Goal: Find contact information: Find contact information

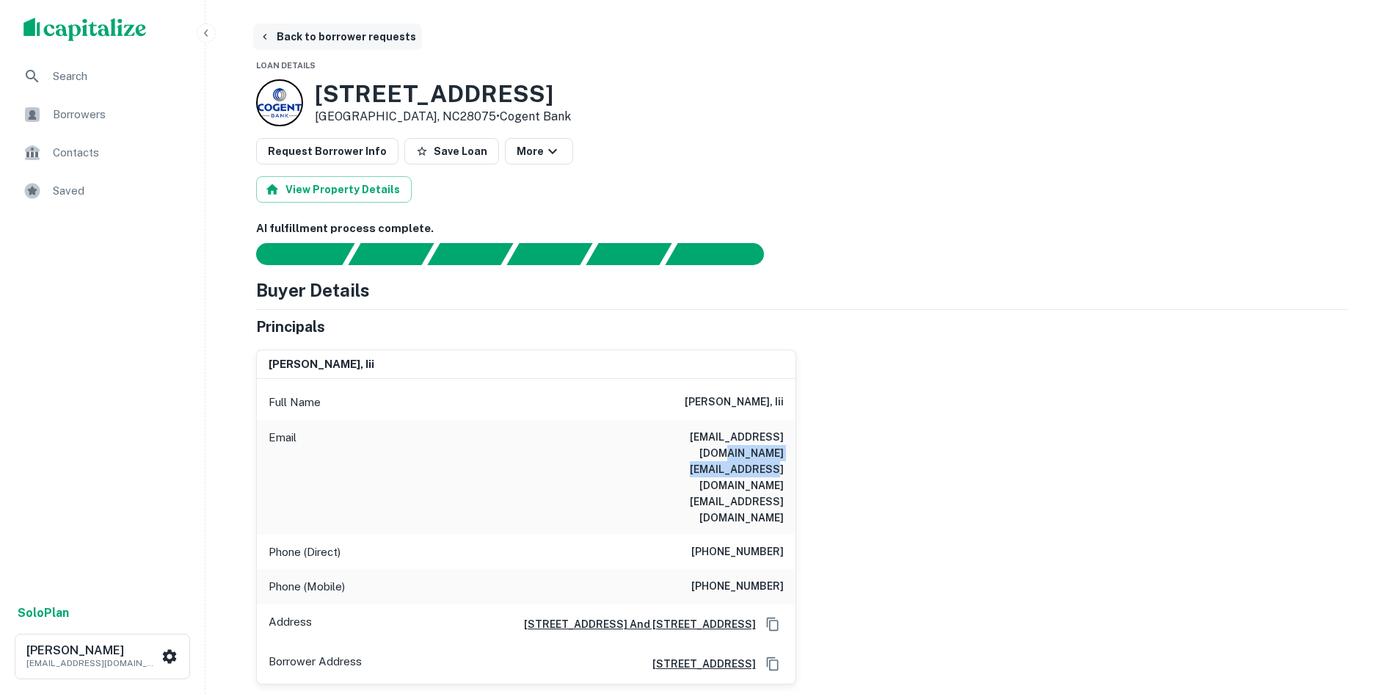
click at [338, 40] on button "Back to borrower requests" at bounding box center [337, 36] width 169 height 26
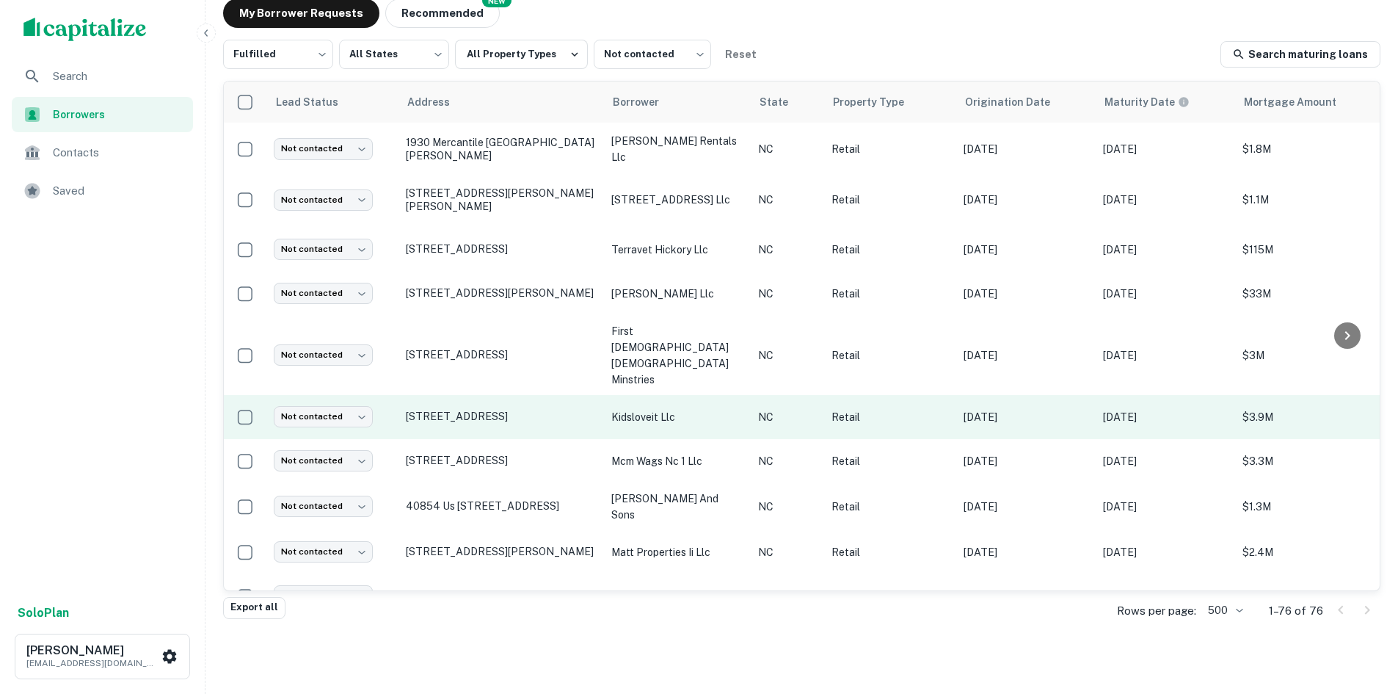
scroll to position [644, 0]
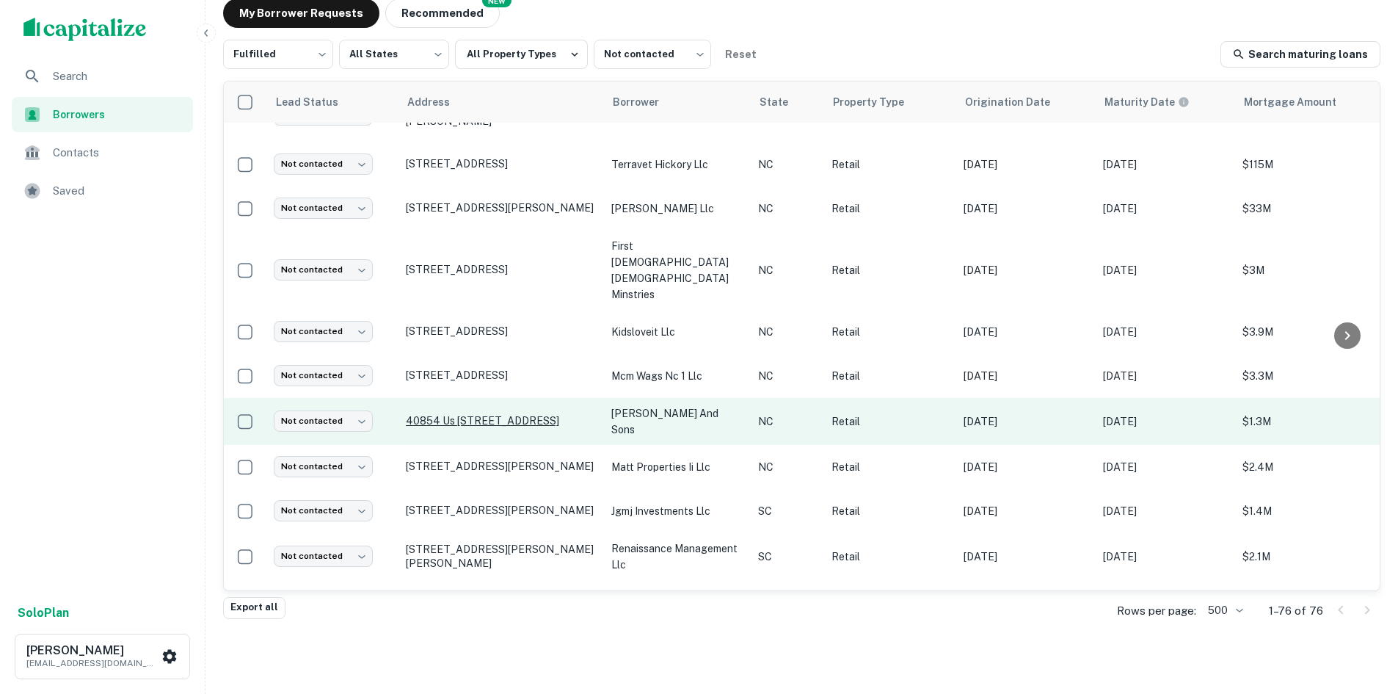
click at [474, 414] on p "40854 Us 52 Hwy N New London, NC28127" at bounding box center [501, 420] width 191 height 13
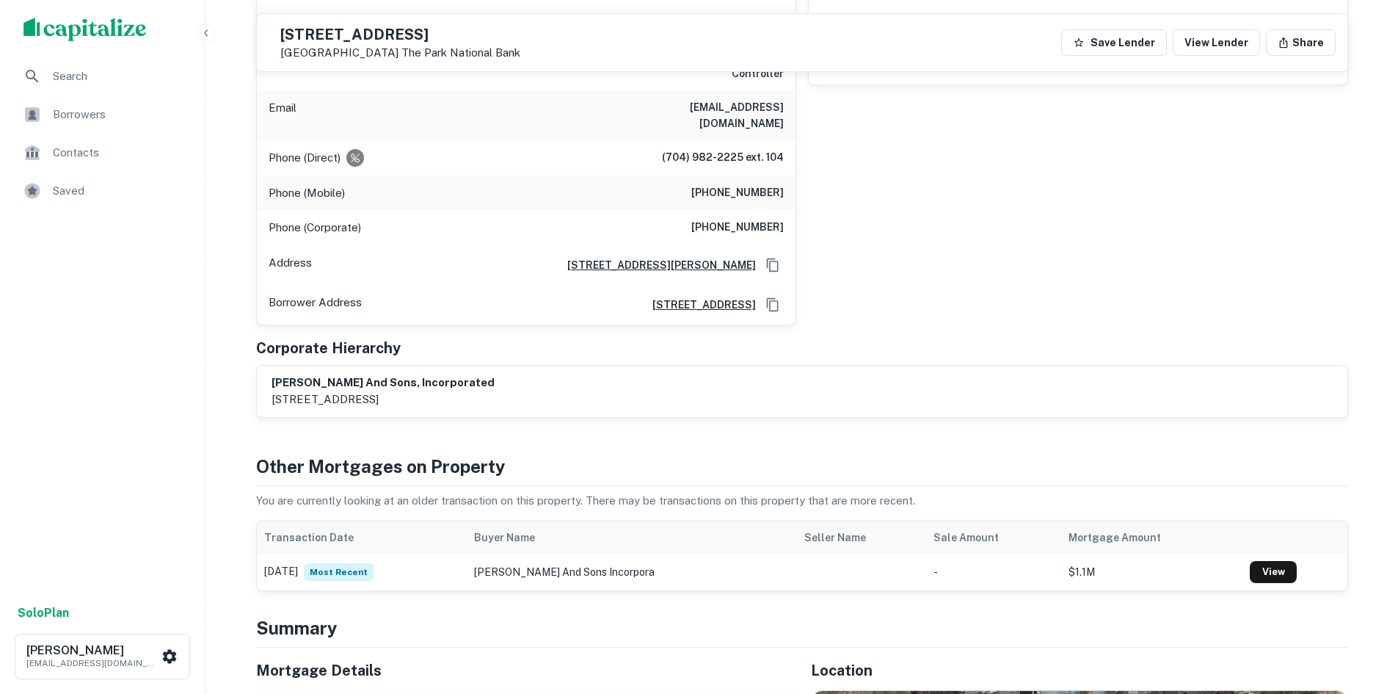
scroll to position [220, 0]
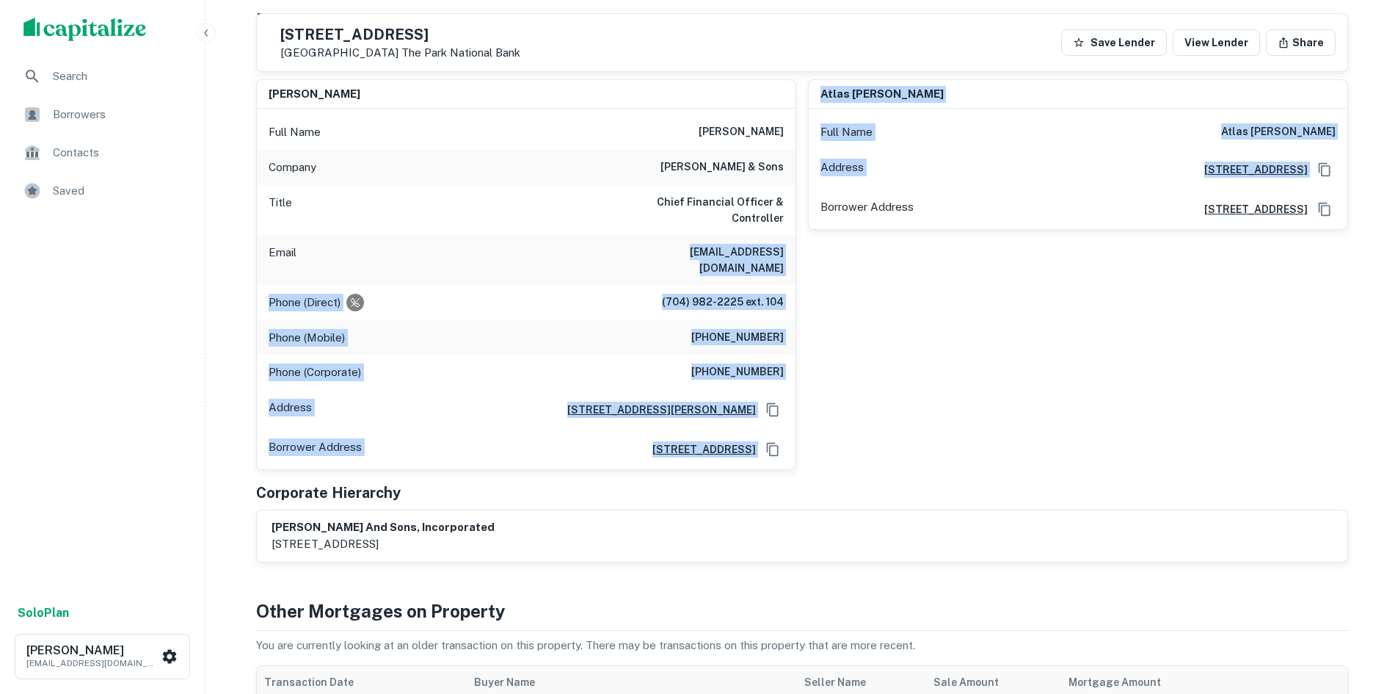
drag, startPoint x: 615, startPoint y: 234, endPoint x: 796, endPoint y: 237, distance: 181.3
click at [796, 237] on div "david normand Full Name david normand Company jt russell & sons Title Chief Fin…" at bounding box center [796, 269] width 1104 height 402
click at [796, 237] on div "atlas j russell Full Name atlas j russell Address 1721 Us Highway 52 N, Albemar…" at bounding box center [1072, 269] width 552 height 402
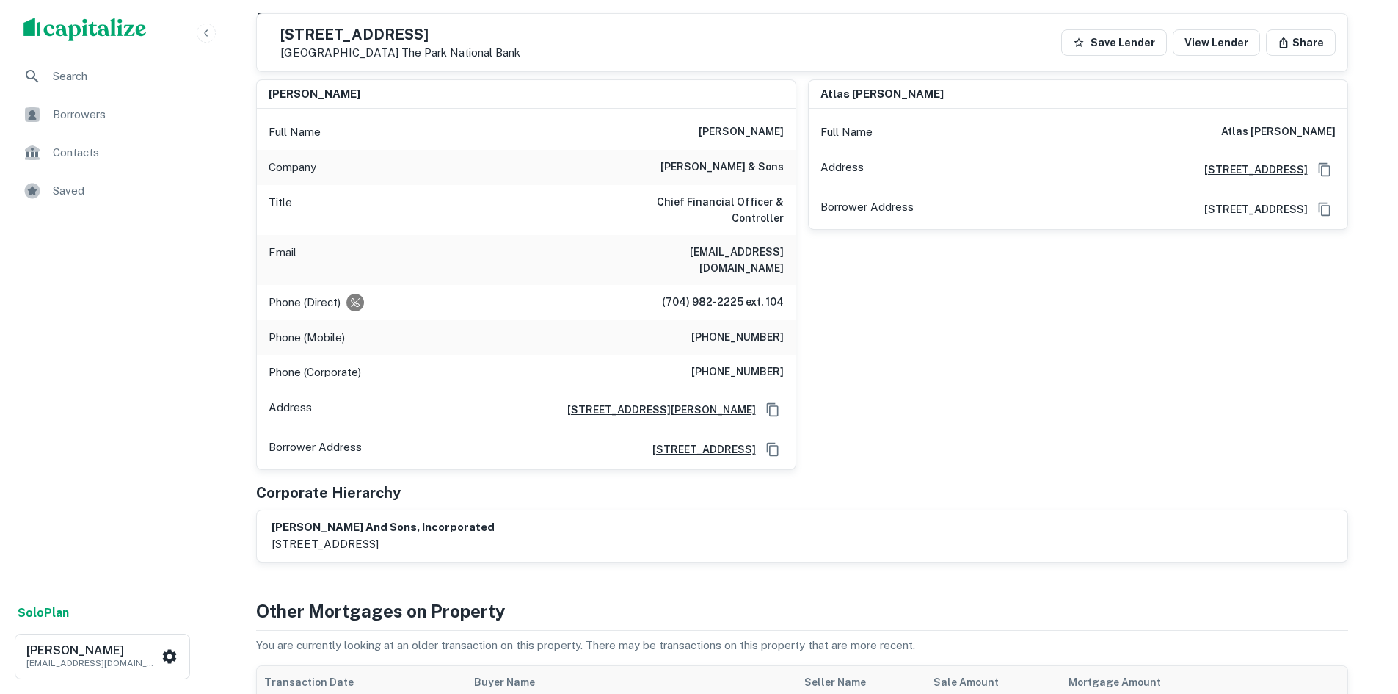
drag, startPoint x: 787, startPoint y: 236, endPoint x: 619, endPoint y: 240, distance: 168.1
click at [619, 240] on div "Email dnormand@jtrussellandsons.com" at bounding box center [526, 260] width 539 height 50
copy h6 "dnormand@jtrussellandsons.com"
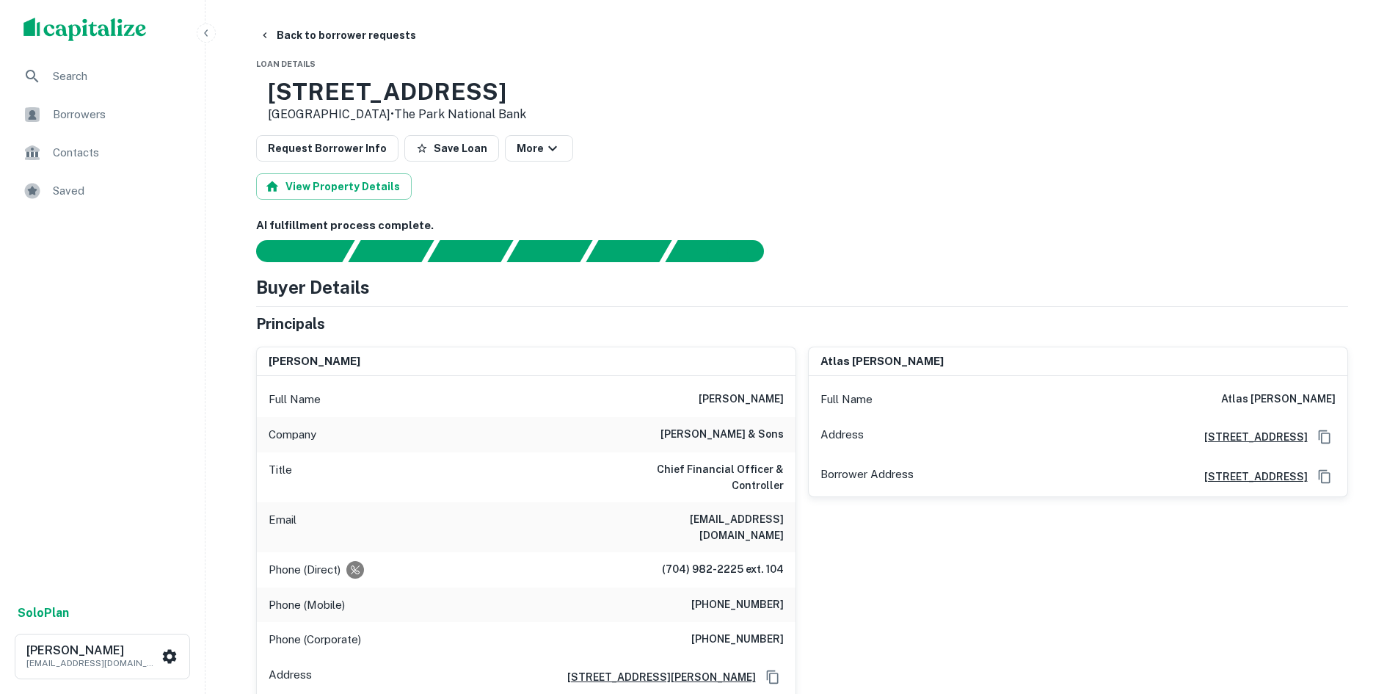
scroll to position [0, 0]
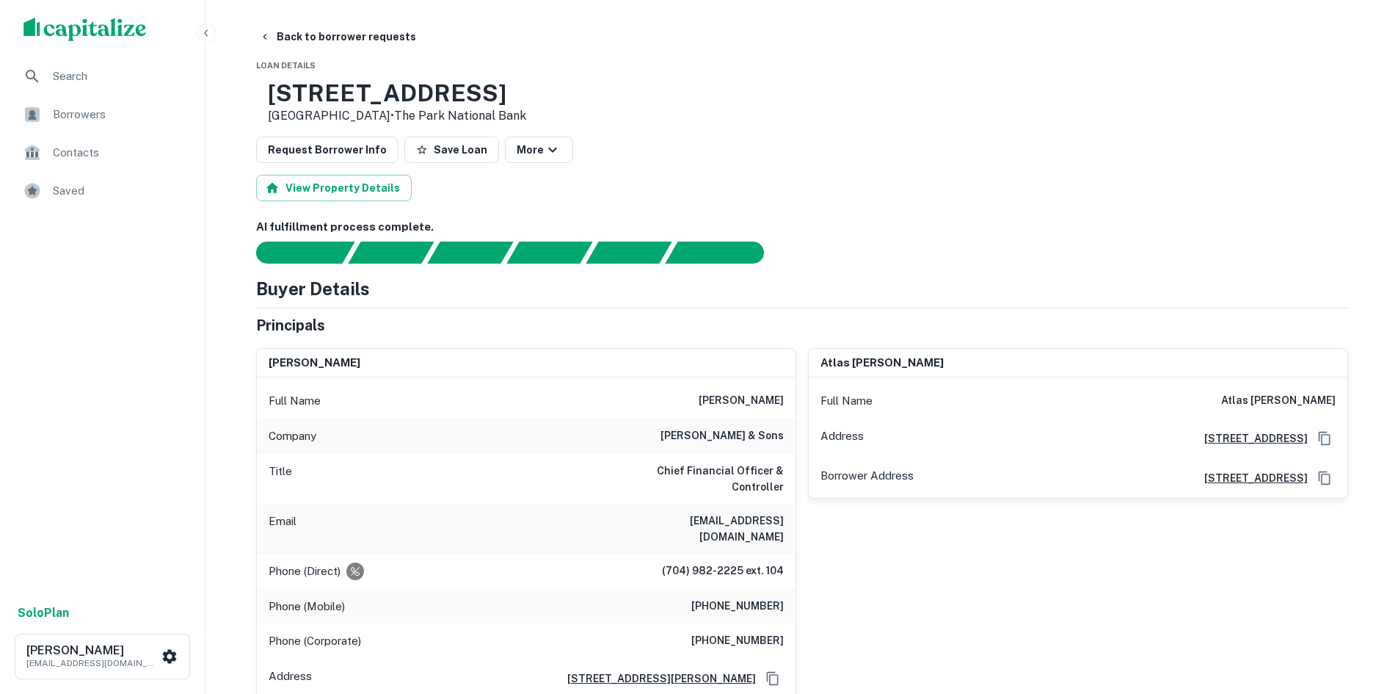
click at [615, 506] on div "Email dnormand@jtrussellandsons.com" at bounding box center [526, 528] width 539 height 50
drag, startPoint x: 615, startPoint y: 506, endPoint x: 780, endPoint y: 505, distance: 165.1
click at [780, 505] on div "Email dnormand@jtrussellandsons.com" at bounding box center [526, 528] width 539 height 50
click at [319, 37] on button "Back to borrower requests" at bounding box center [337, 36] width 169 height 26
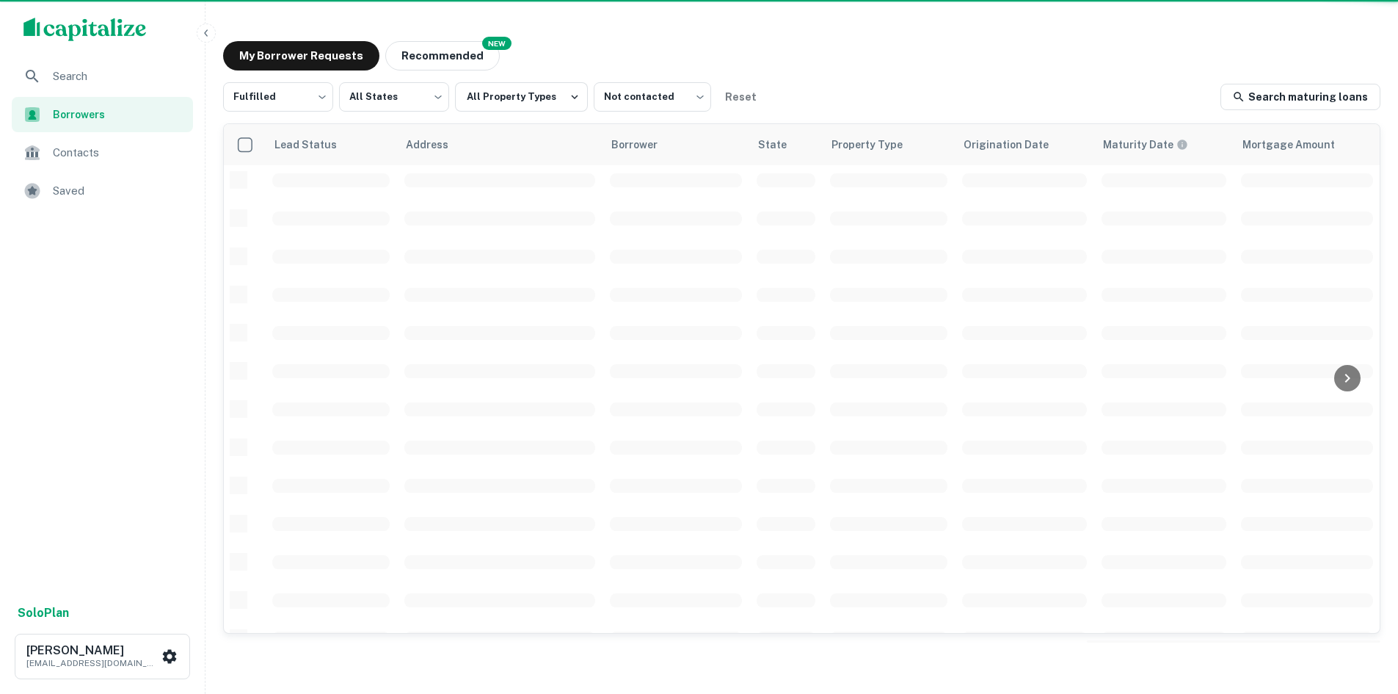
scroll to position [498, 0]
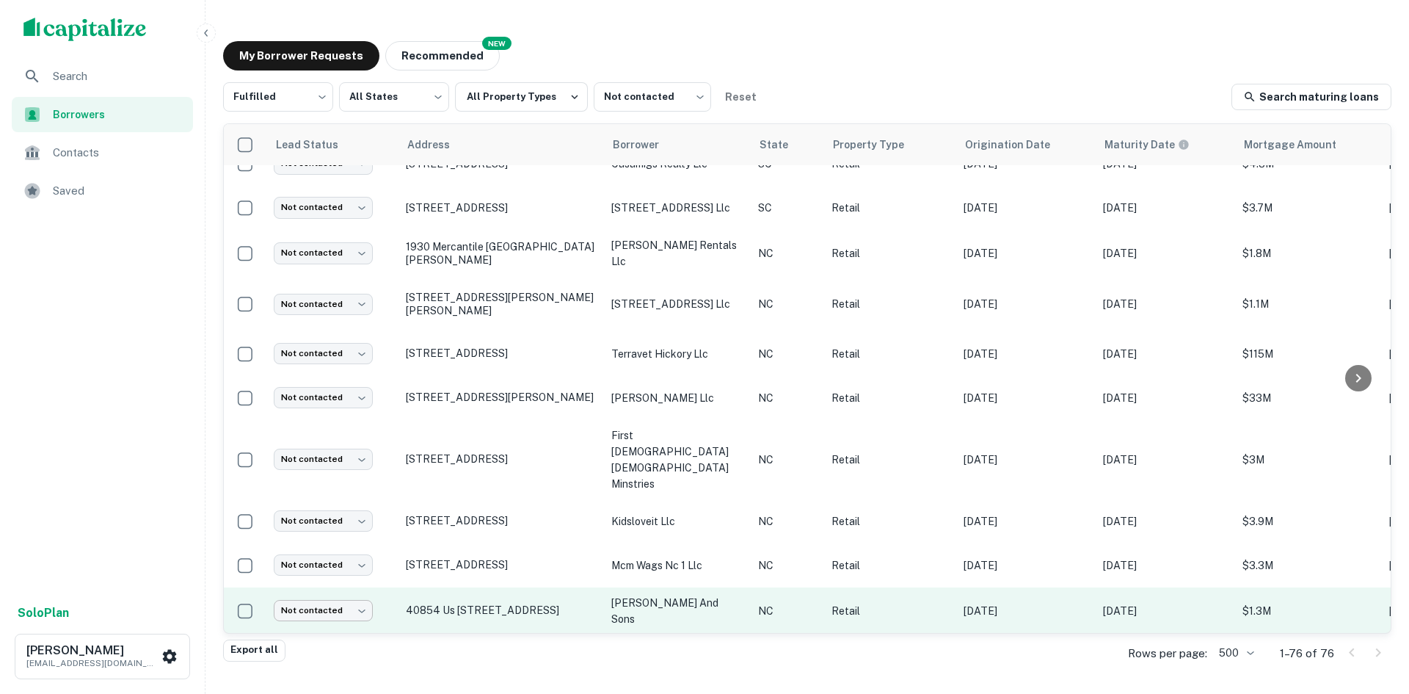
click at [345, 567] on body "Search Borrowers Contacts Saved Solo Plan [PERSON_NAME] [PERSON_NAME][EMAIL_ADD…" at bounding box center [704, 347] width 1409 height 694
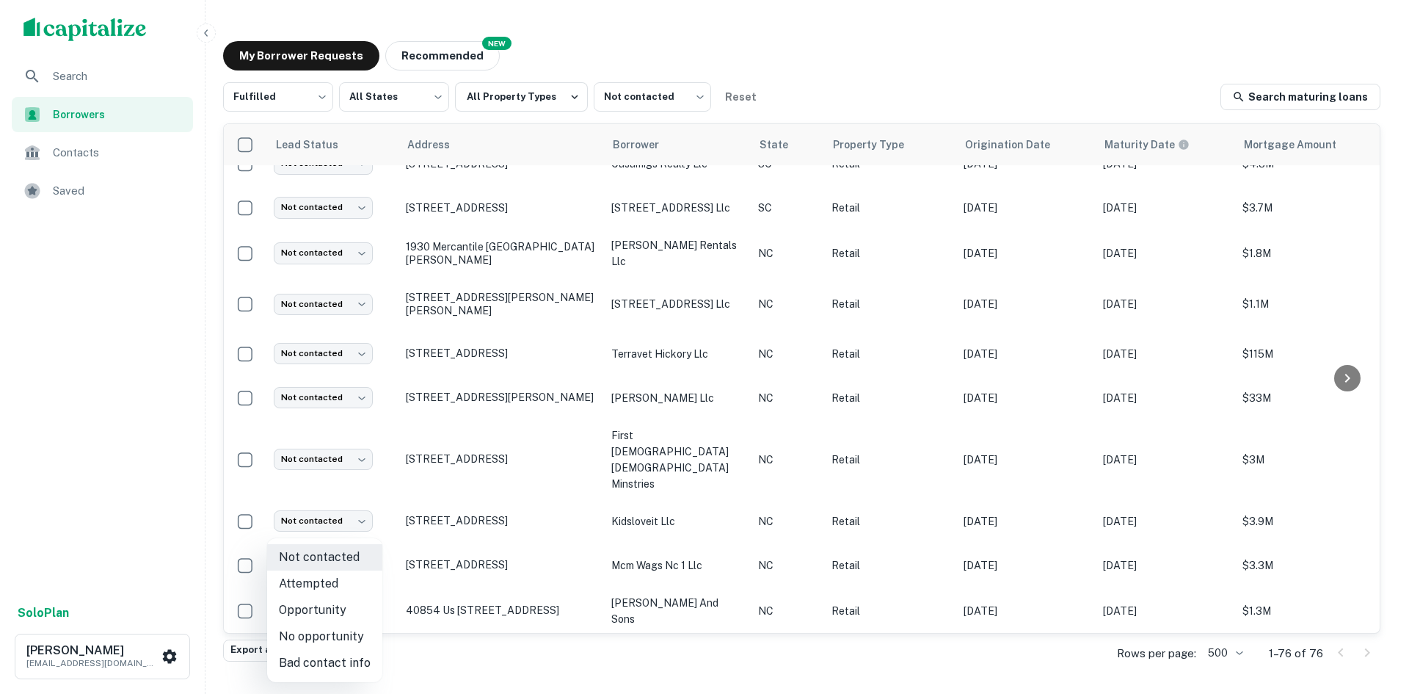
click at [341, 580] on li "Attempted" at bounding box center [324, 583] width 115 height 26
type input "*********"
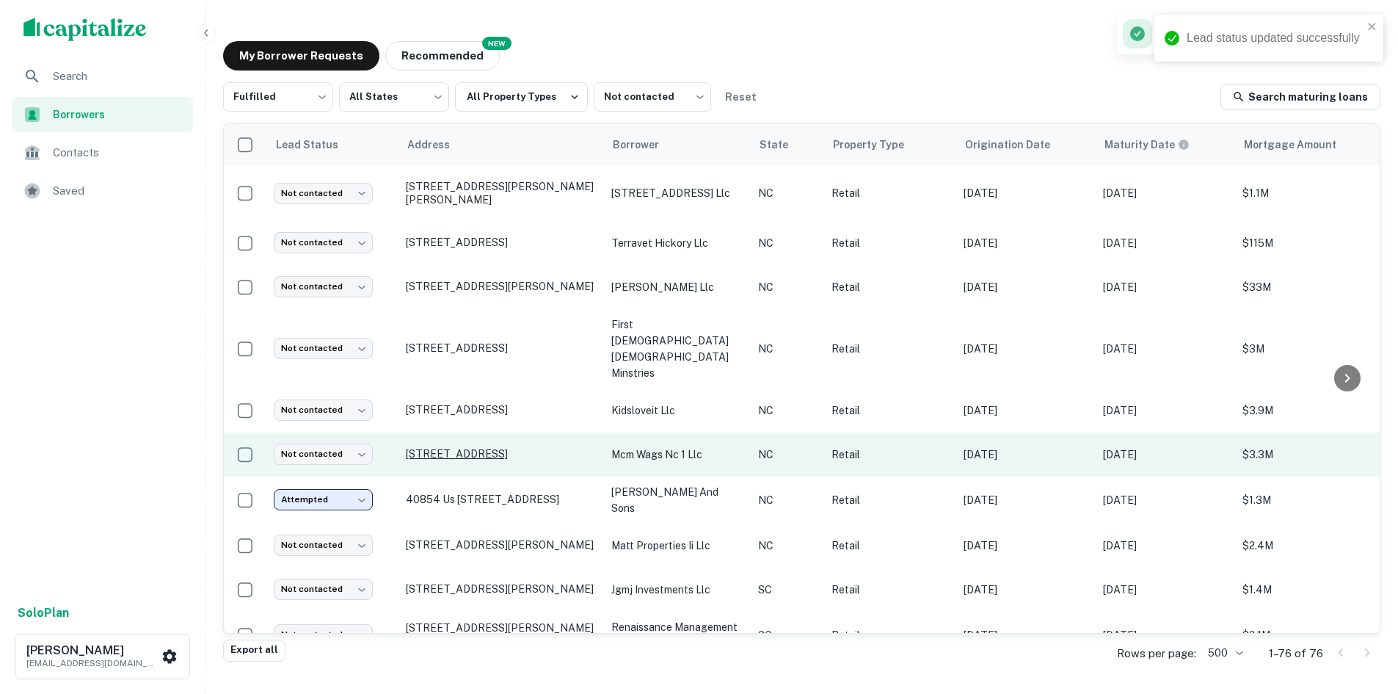
scroll to position [644, 0]
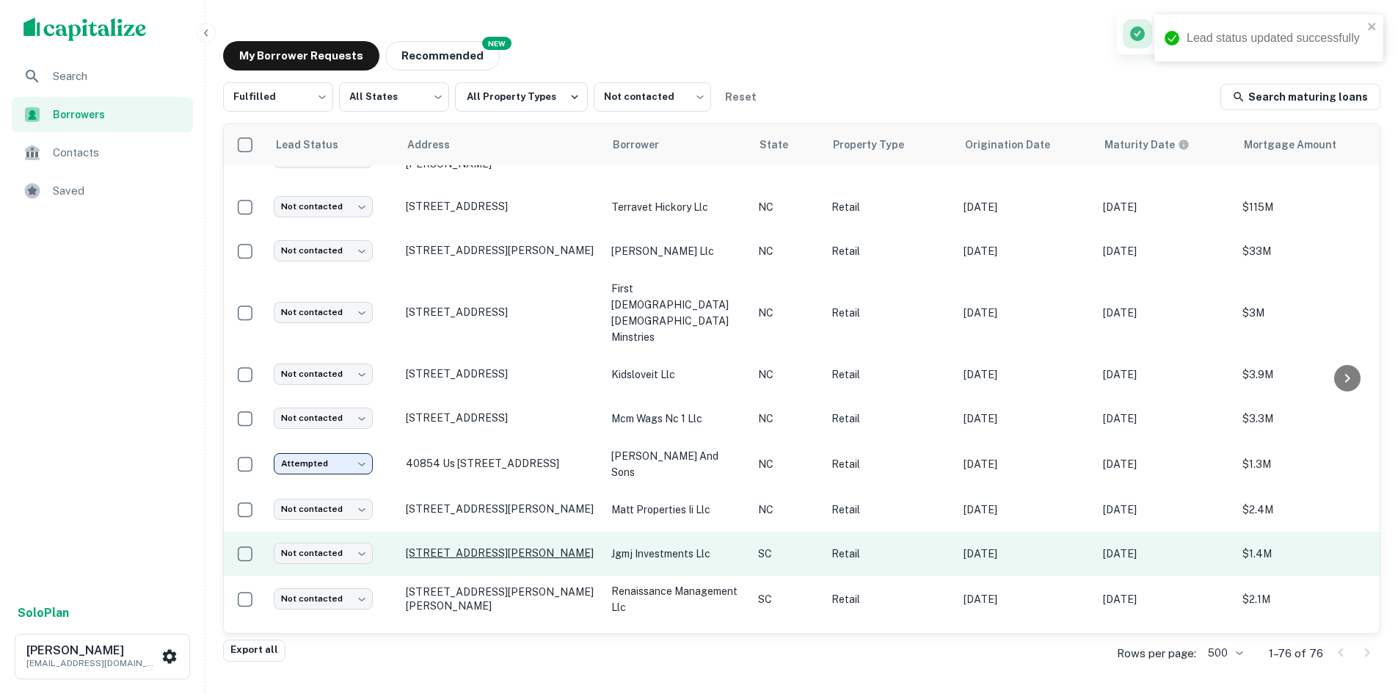
click at [479, 546] on p "1707 John B White Sr Blvd Spartanburg, SC29301" at bounding box center [501, 552] width 191 height 13
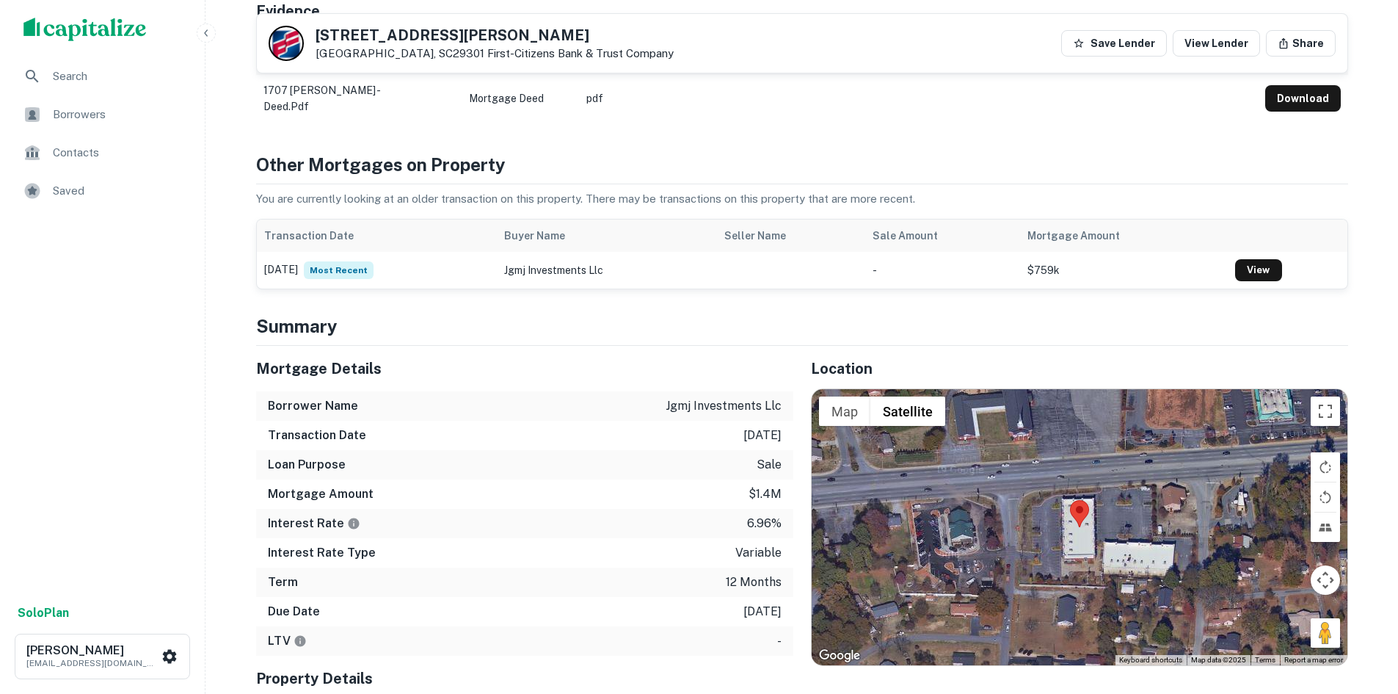
scroll to position [661, 0]
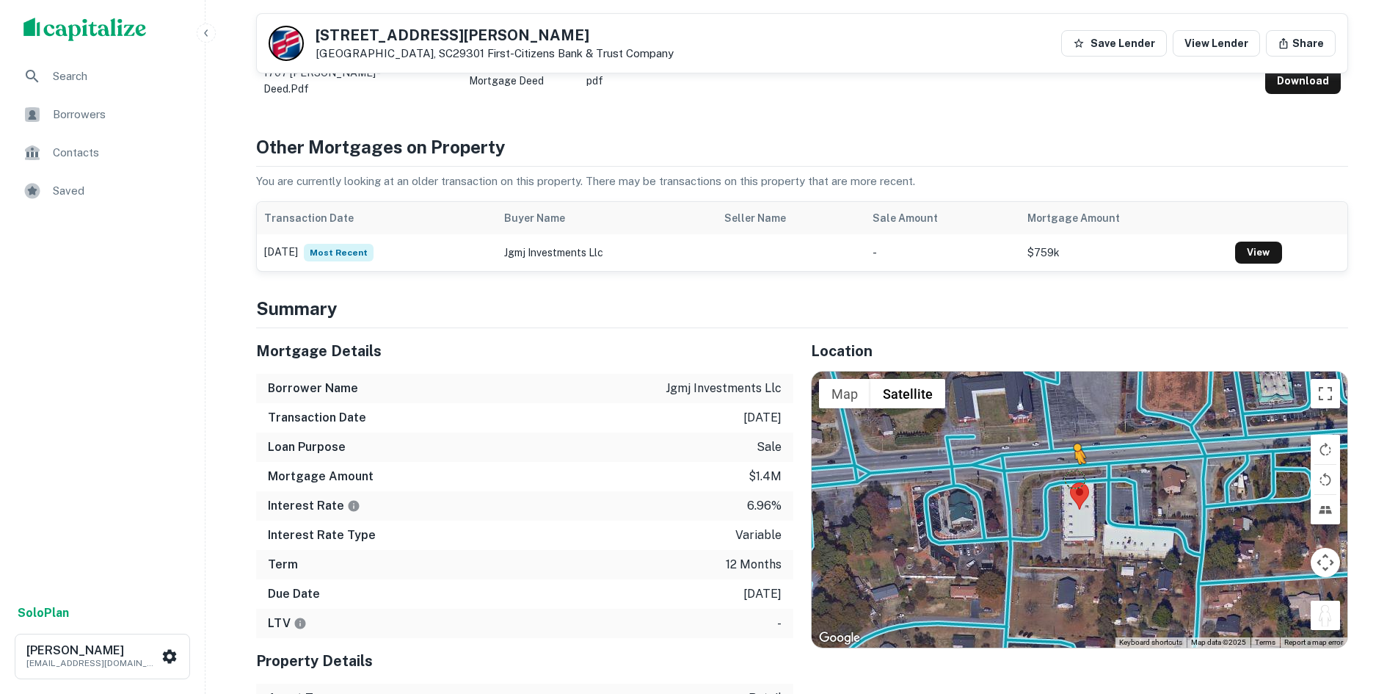
drag, startPoint x: 1319, startPoint y: 611, endPoint x: 1073, endPoint y: 476, distance: 280.9
click at [1073, 476] on div "To activate drag with keyboard, press Alt + Enter. Once in keyboard drag state,…" at bounding box center [1080, 509] width 536 height 276
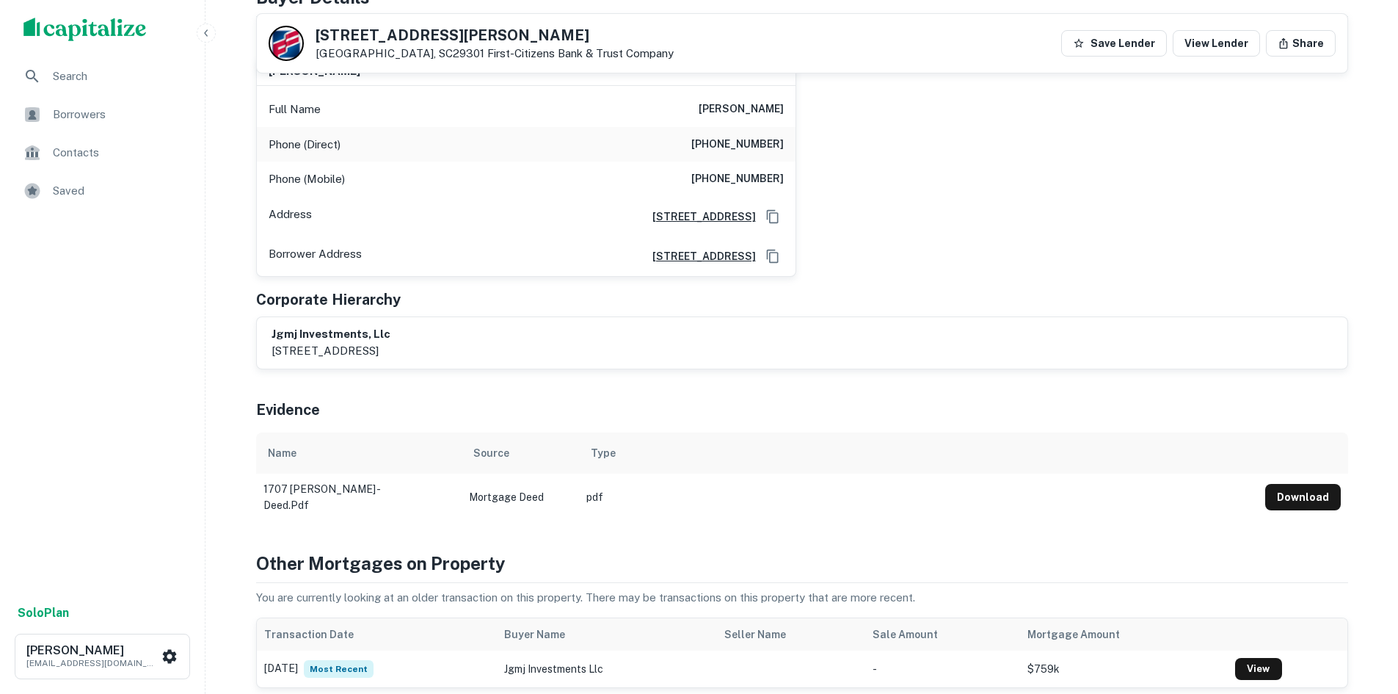
scroll to position [147, 0]
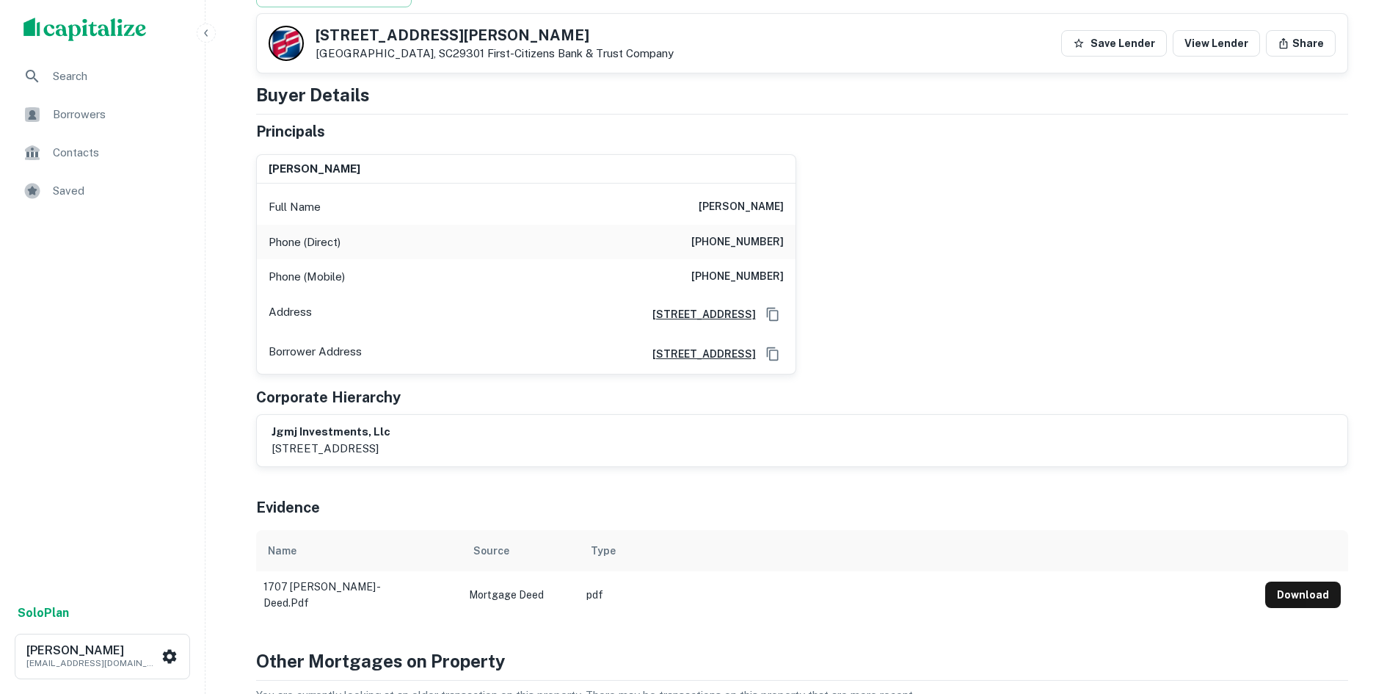
drag, startPoint x: 666, startPoint y: 211, endPoint x: 799, endPoint y: 199, distance: 134.1
click at [799, 199] on div "joseph g mahaffey jr Full Name joseph g mahaffey jr Phone (Direct) (864) 297-87…" at bounding box center [796, 258] width 1104 height 232
copy h6 "joseph g mahaffey jr"
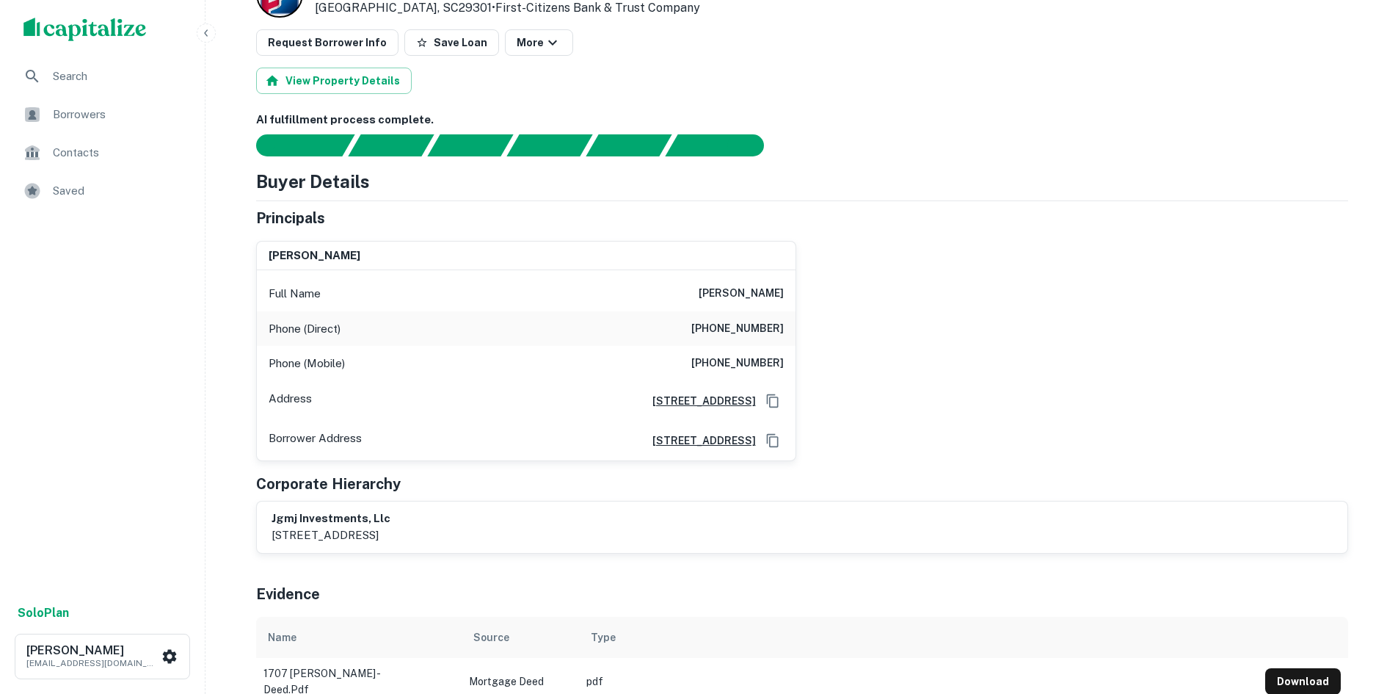
scroll to position [0, 0]
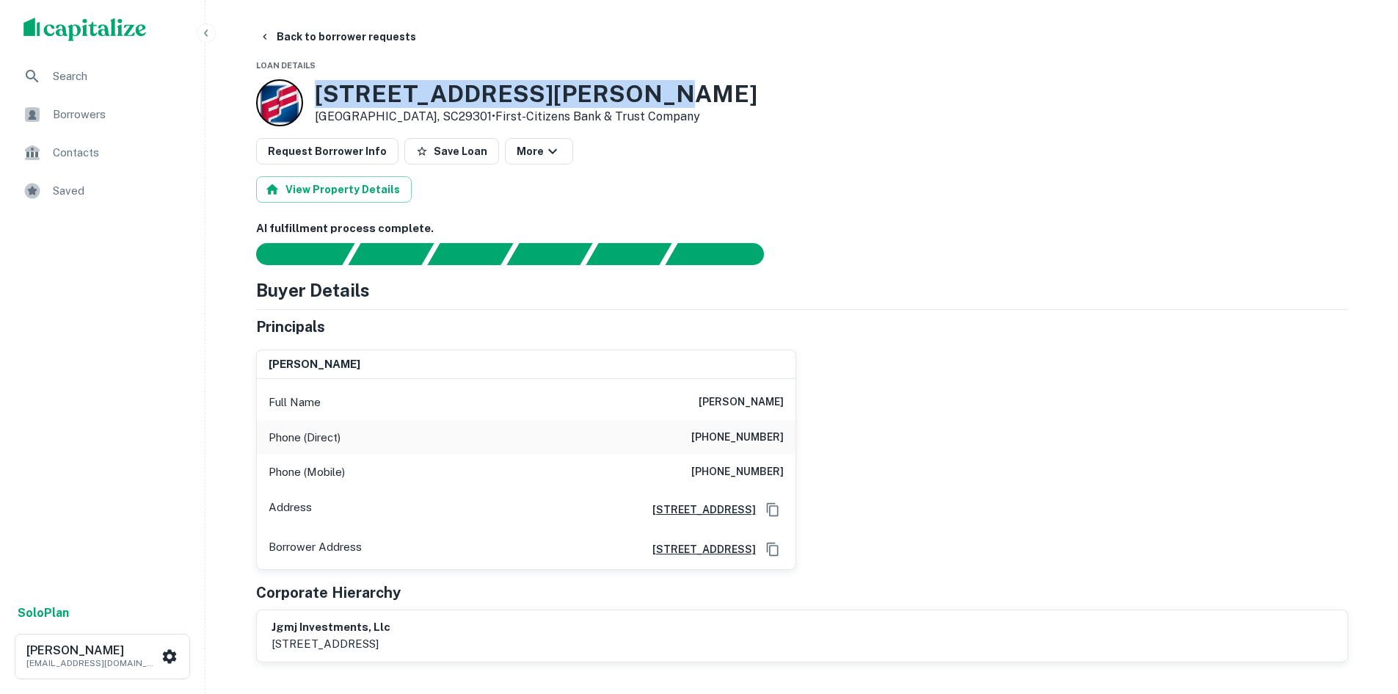
drag, startPoint x: 315, startPoint y: 95, endPoint x: 608, endPoint y: 82, distance: 293.8
click at [608, 82] on h3 "1707 John B White Sr Blvd" at bounding box center [536, 94] width 443 height 28
copy h3 "1707 John B White Sr Blvd"
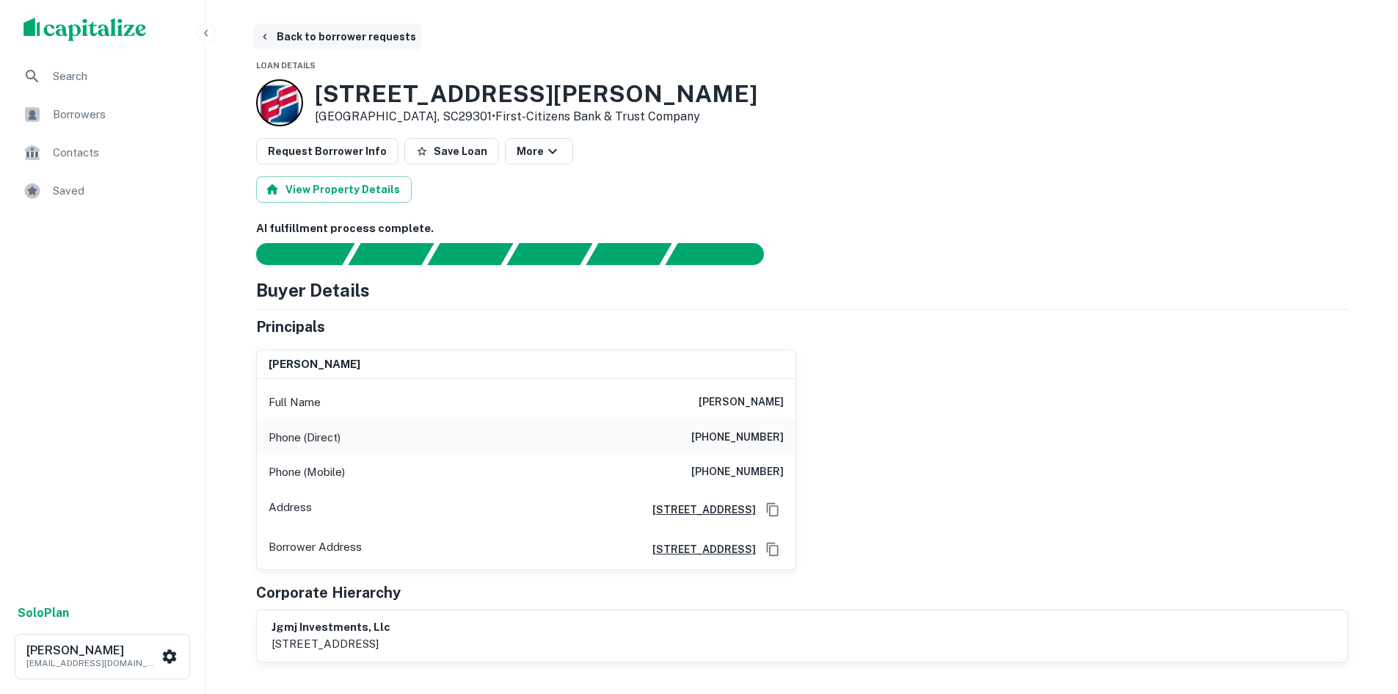
click at [325, 33] on button "Back to borrower requests" at bounding box center [337, 36] width 169 height 26
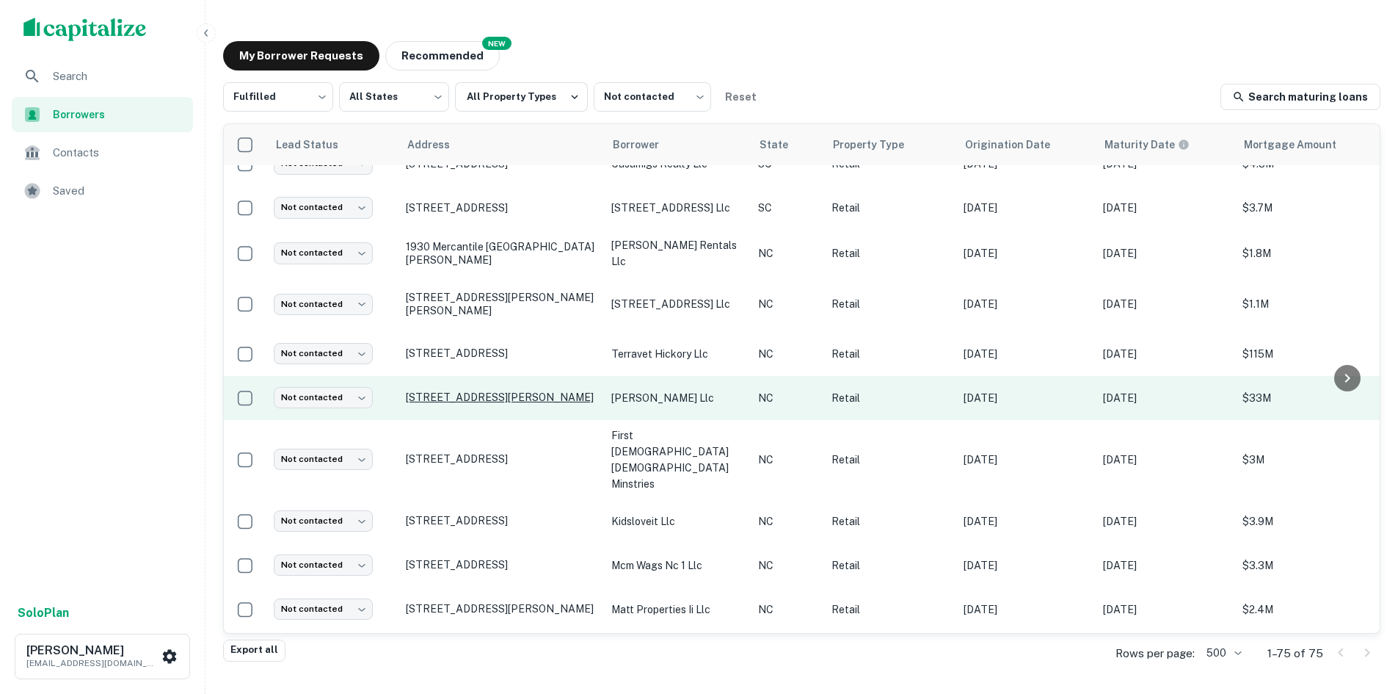
scroll to position [571, 0]
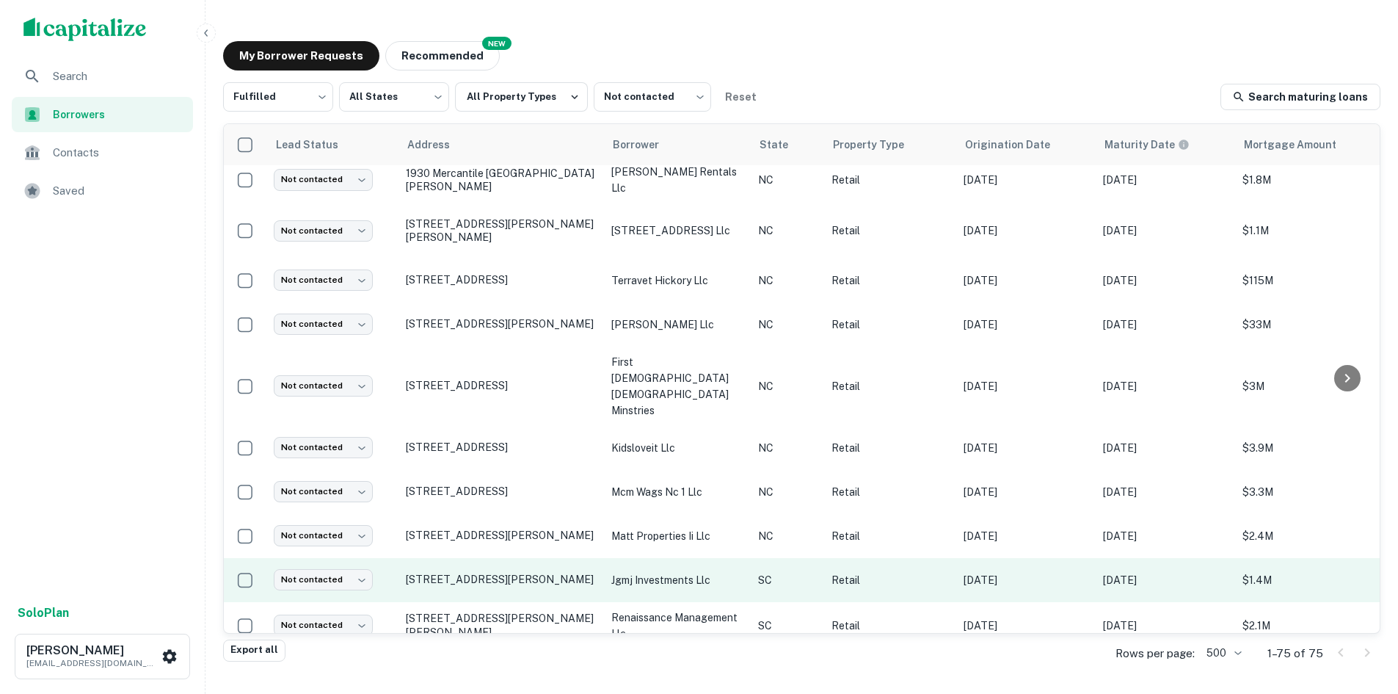
click at [338, 558] on td "Not contacted **** ​" at bounding box center [332, 580] width 132 height 44
click at [337, 543] on body "Search Borrowers Contacts Saved Solo Plan [PERSON_NAME] [PERSON_NAME][EMAIL_ADD…" at bounding box center [699, 347] width 1398 height 694
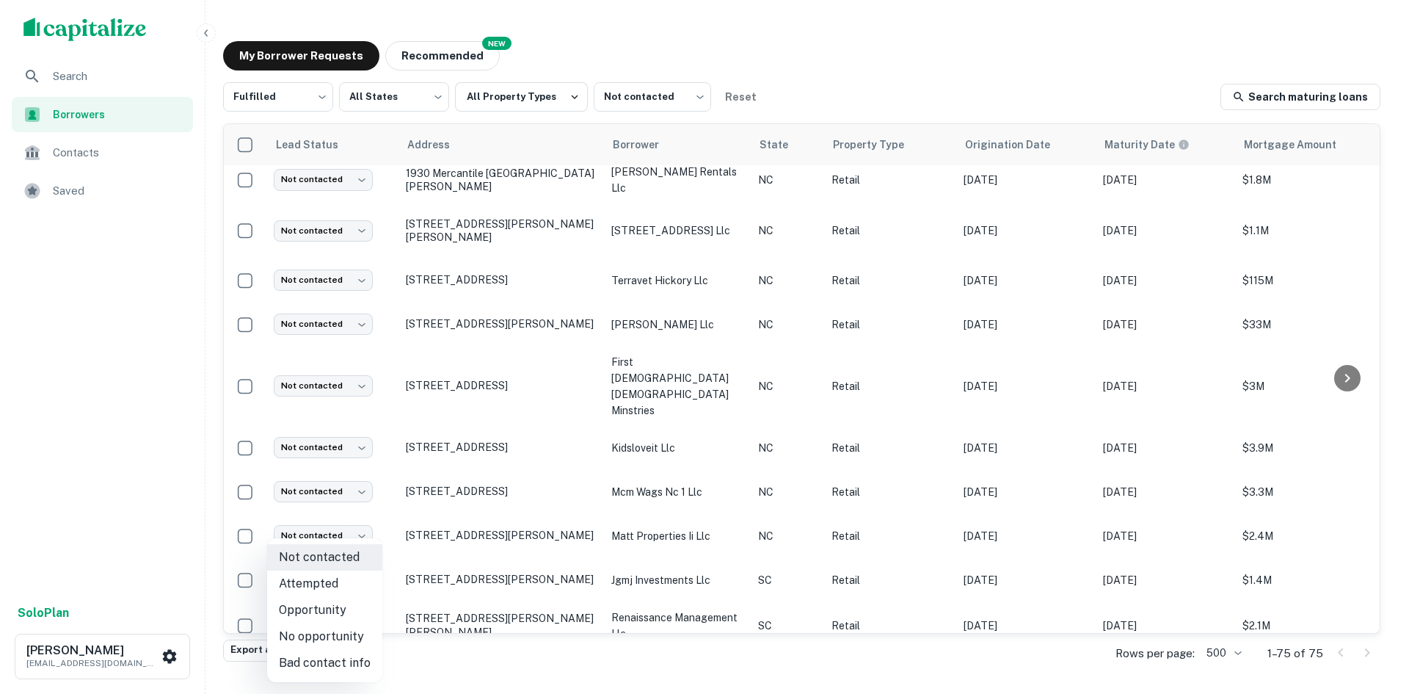
click at [343, 576] on li "Attempted" at bounding box center [324, 583] width 115 height 26
type input "*********"
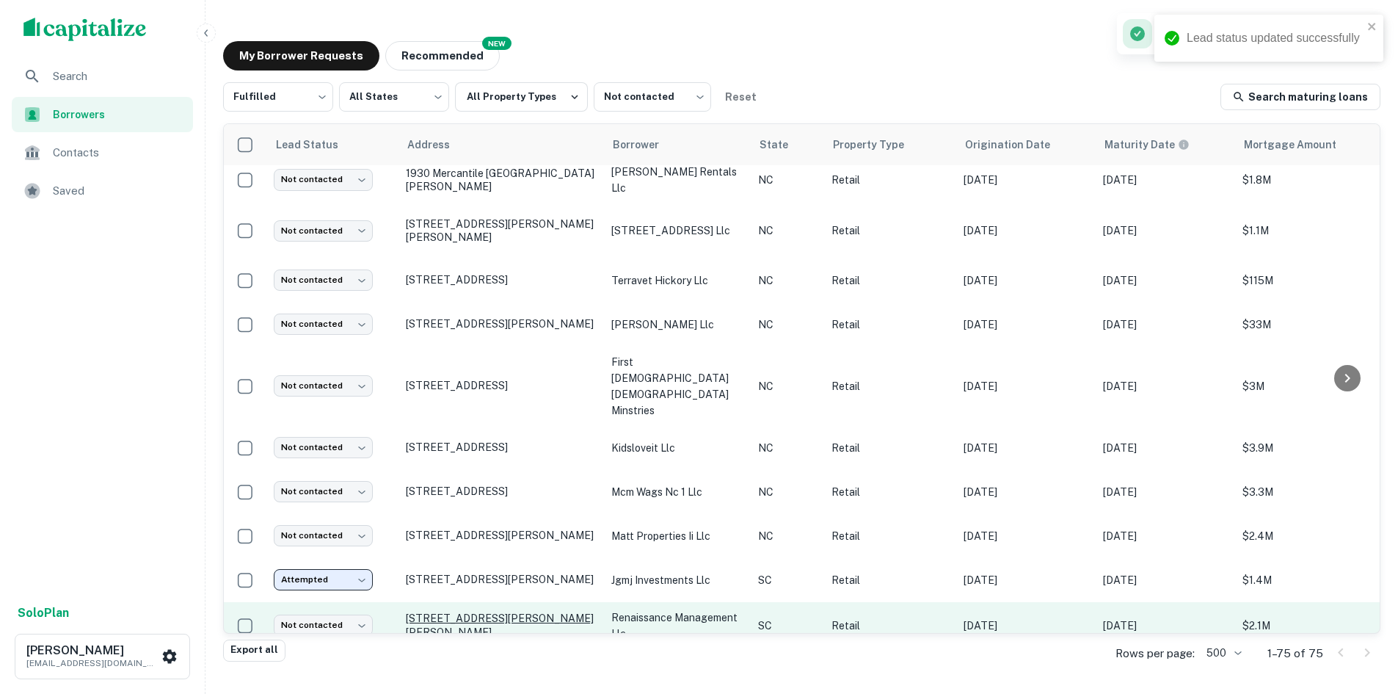
click at [437, 611] on p "[STREET_ADDRESS][PERSON_NAME][PERSON_NAME]" at bounding box center [501, 624] width 191 height 26
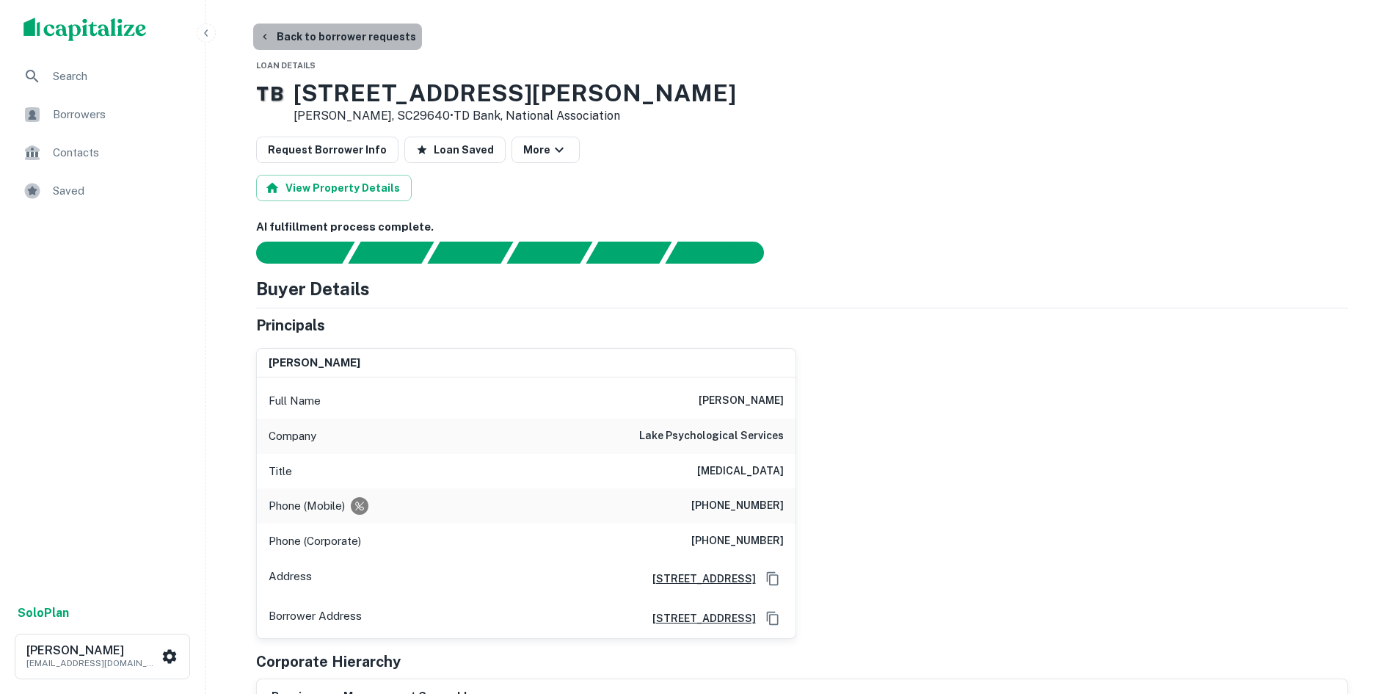
click at [343, 26] on button "Back to borrower requests" at bounding box center [337, 36] width 169 height 26
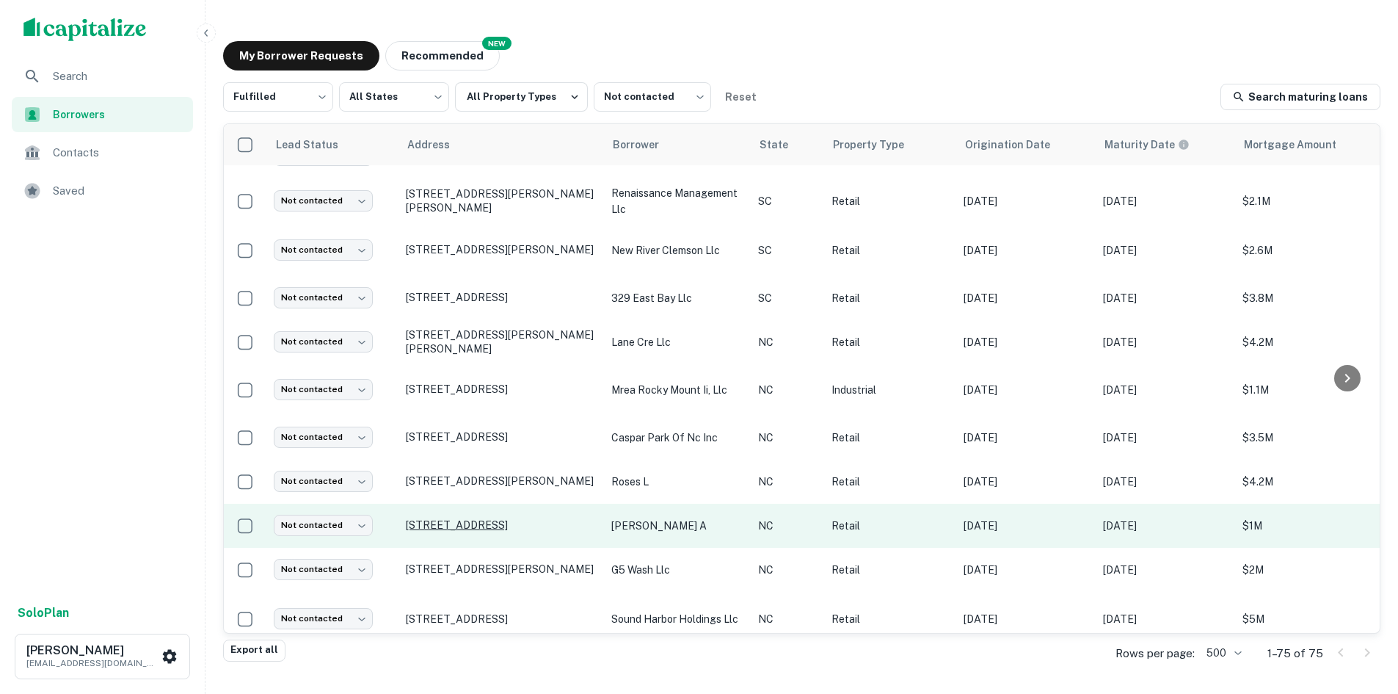
scroll to position [1011, 0]
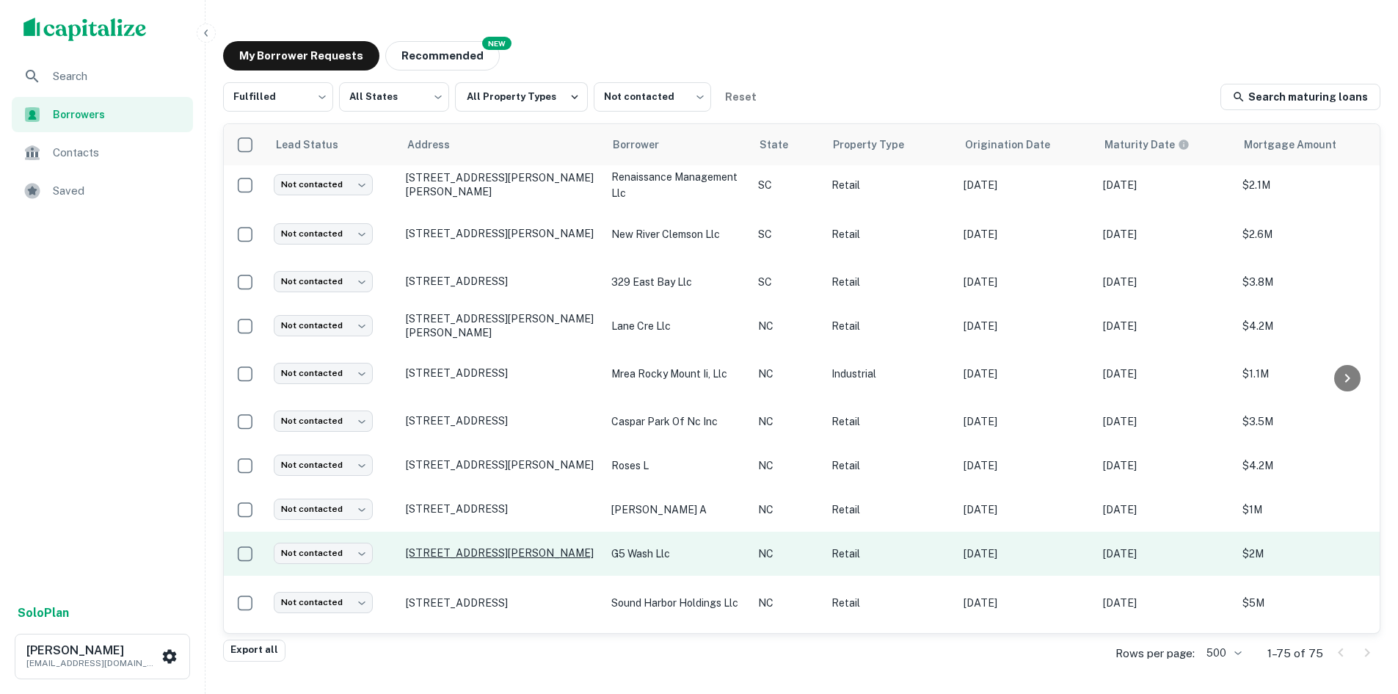
click at [453, 546] on p "3017 Randleman Rd Greensboro, NC27406" at bounding box center [501, 552] width 191 height 13
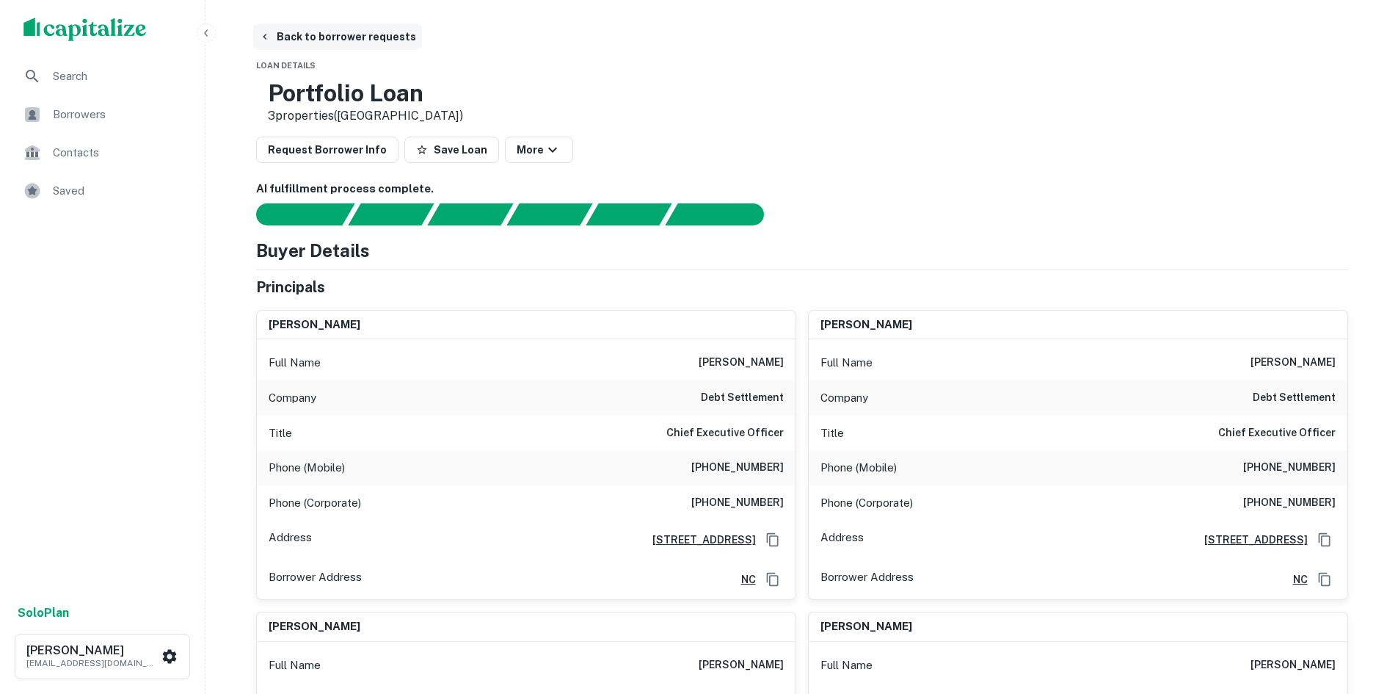
click at [314, 44] on button "Back to borrower requests" at bounding box center [337, 36] width 169 height 26
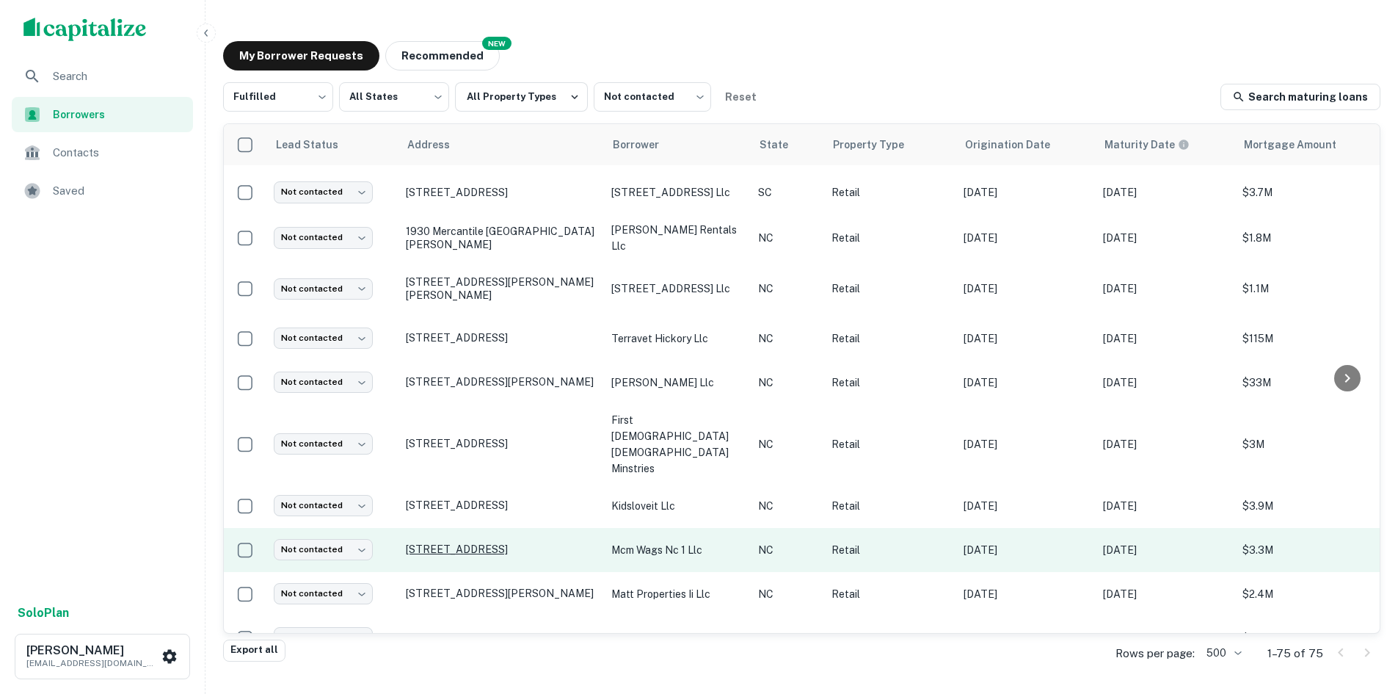
scroll to position [514, 0]
click at [475, 542] on p "4305 Nc Highway 49 S Harrisburg, NC28075" at bounding box center [501, 548] width 191 height 13
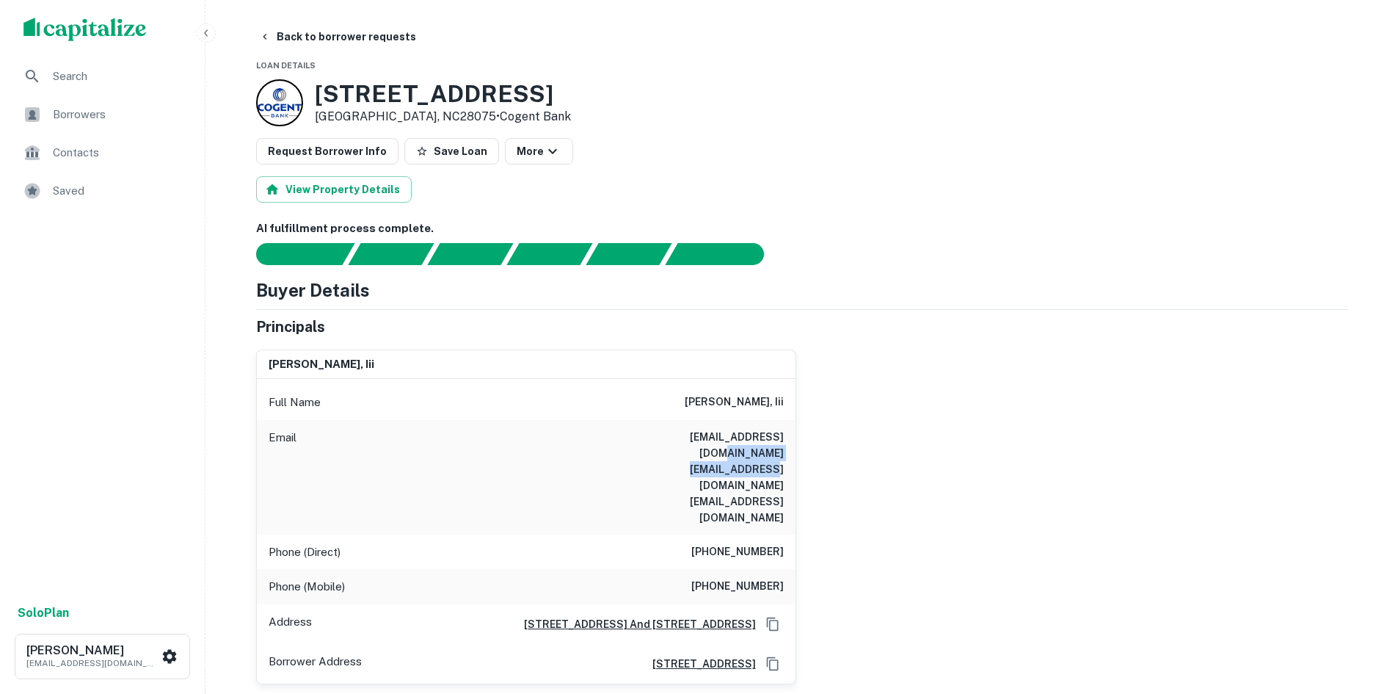
drag, startPoint x: 632, startPoint y: 454, endPoint x: 796, endPoint y: 454, distance: 163.7
click at [795, 456] on div "Email drmorgan12@aol.com gmorgan@themorgancos.com gmorgan@flaprop.com" at bounding box center [526, 477] width 539 height 114
copy h6 "gmorgan@themorgancos.com"
drag, startPoint x: 670, startPoint y: 379, endPoint x: 811, endPoint y: 387, distance: 141.1
click at [811, 387] on div "george a. morgan, iii Full Name george a. morgan, iii Email drmorgan12@aol.com …" at bounding box center [796, 511] width 1104 height 346
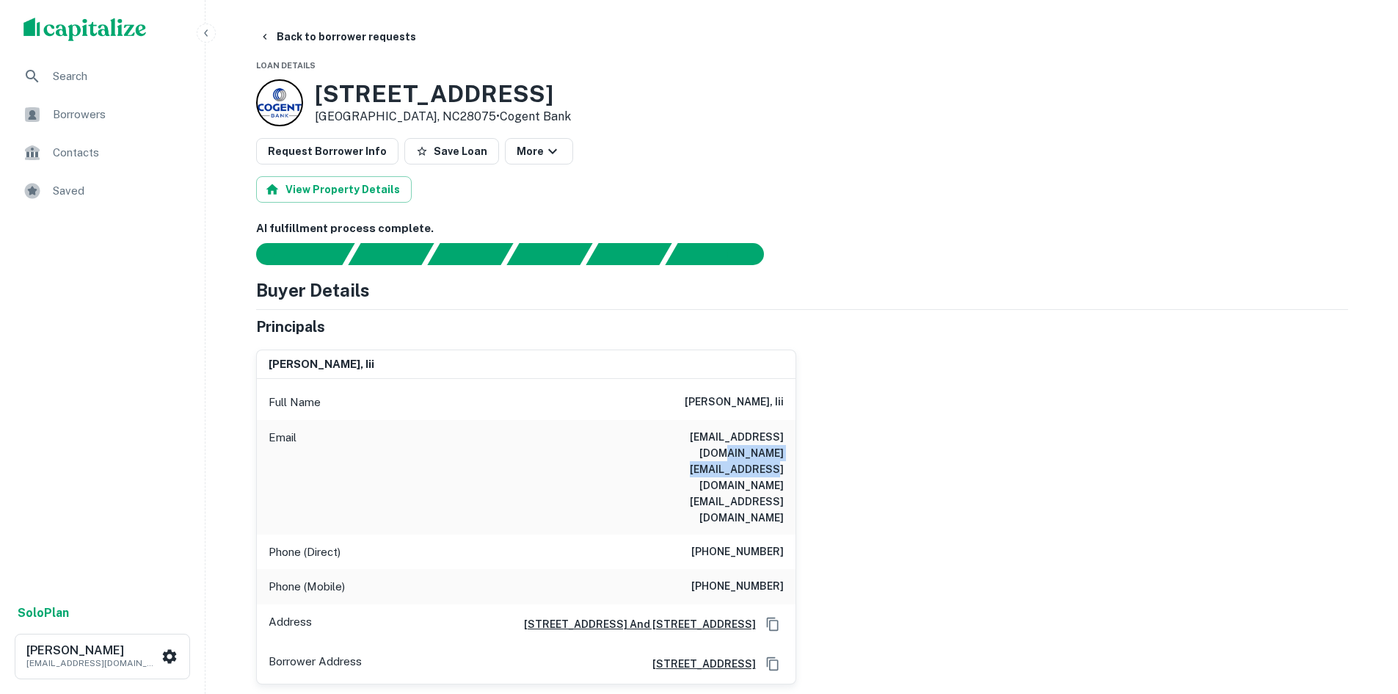
copy h6 "george a. morgan, iii"
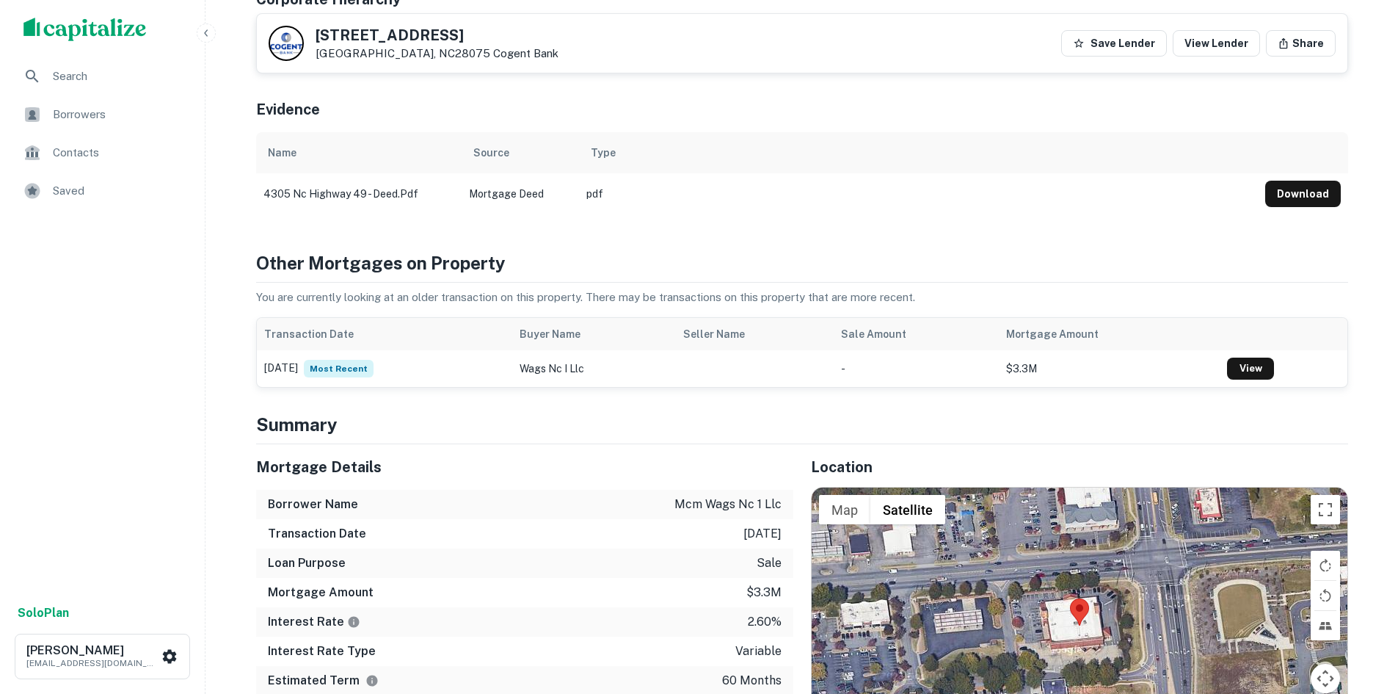
scroll to position [807, 0]
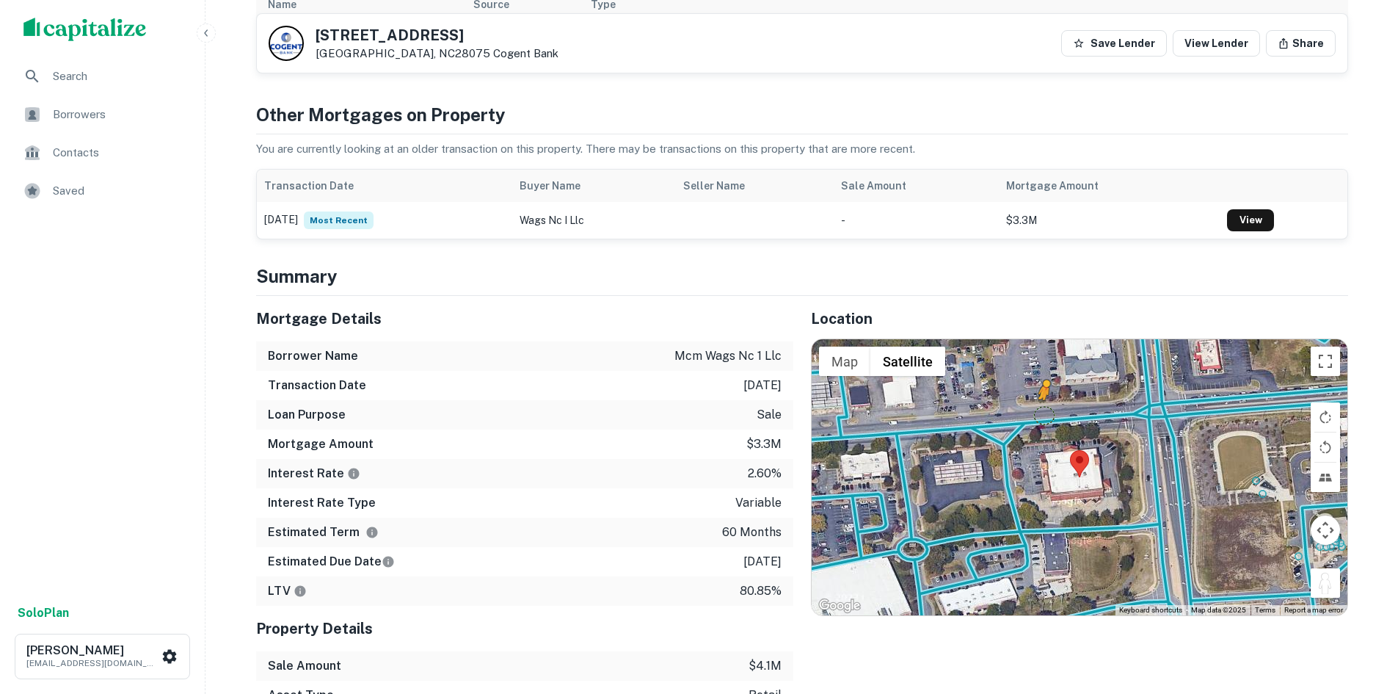
drag, startPoint x: 1320, startPoint y: 542, endPoint x: 1058, endPoint y: 376, distance: 311.1
click at [1058, 376] on div "To activate drag with keyboard, press Alt + Enter. Once in keyboard drag state,…" at bounding box center [1080, 477] width 536 height 276
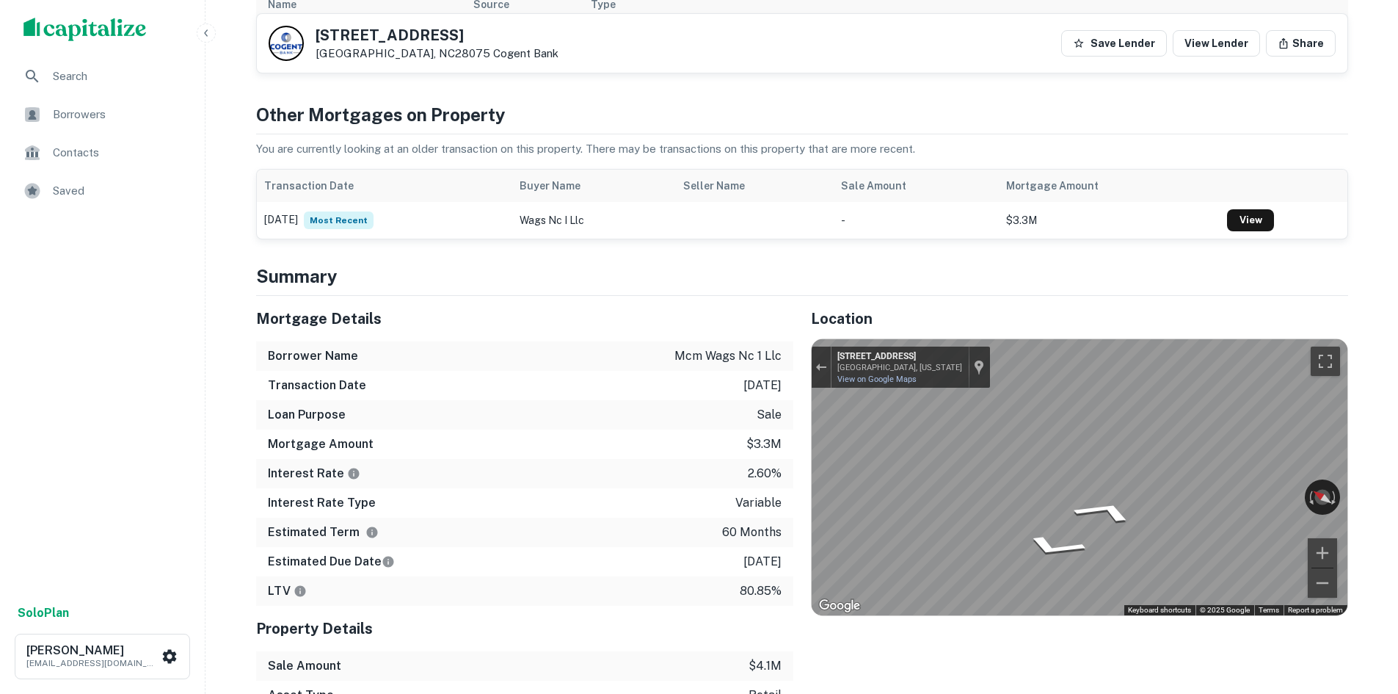
click at [714, 334] on div "Mortgage Details Borrower Name mcm wags nc 1 llc Transaction Date 1/24/2021 Loa…" at bounding box center [794, 532] width 1110 height 473
click at [776, 347] on div "Mortgage Details Borrower Name mcm wags nc 1 llc Transaction Date 1/24/2021 Loa…" at bounding box center [794, 532] width 1110 height 473
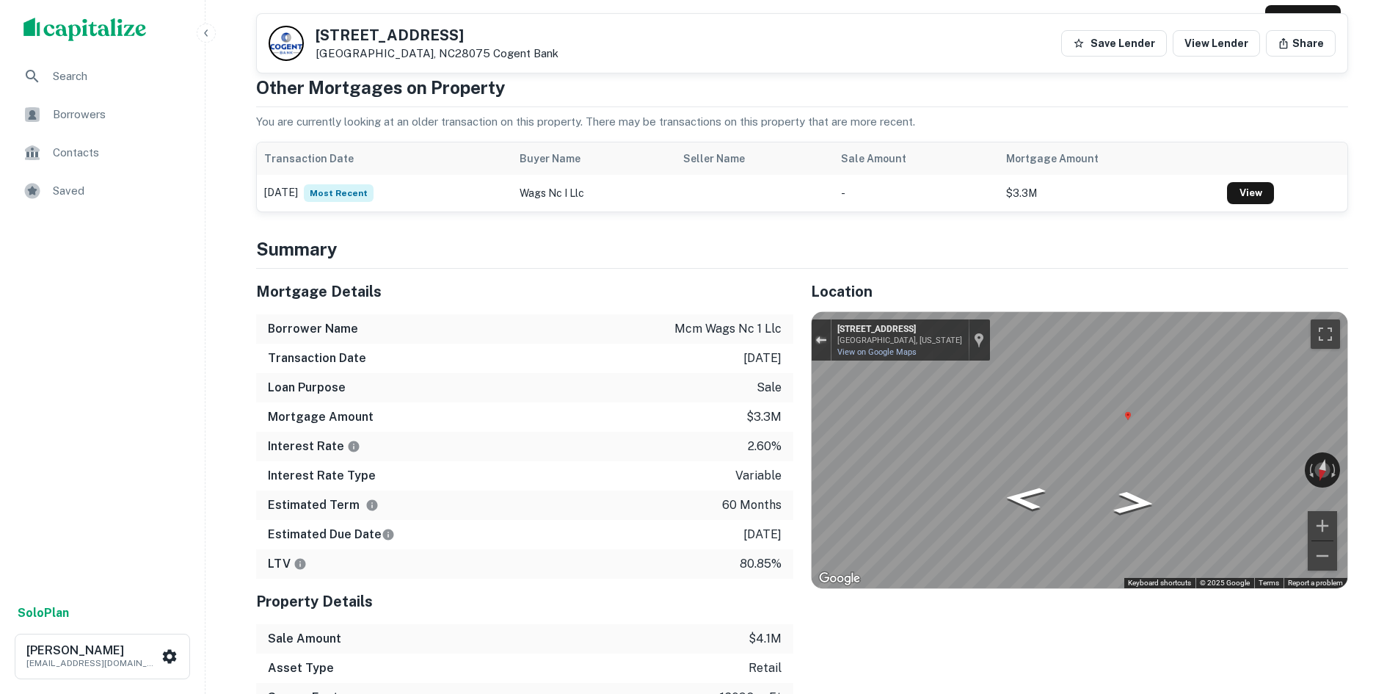
scroll to position [881, 0]
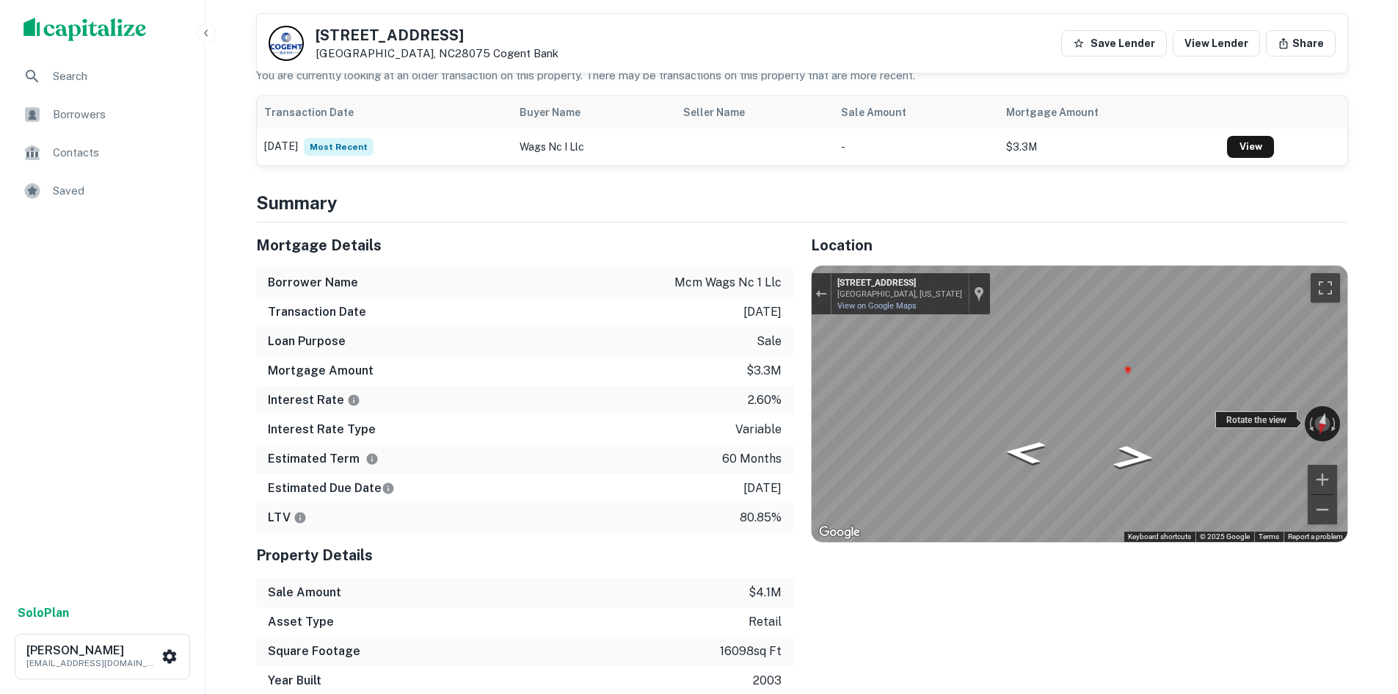
click at [1263, 374] on div "← Move left → Move right ↑ Move up ↓ Move down + Zoom in - Zoom out 4305 State …" at bounding box center [1080, 404] width 536 height 276
click at [1270, 411] on div "Rotate the view" at bounding box center [1256, 419] width 82 height 17
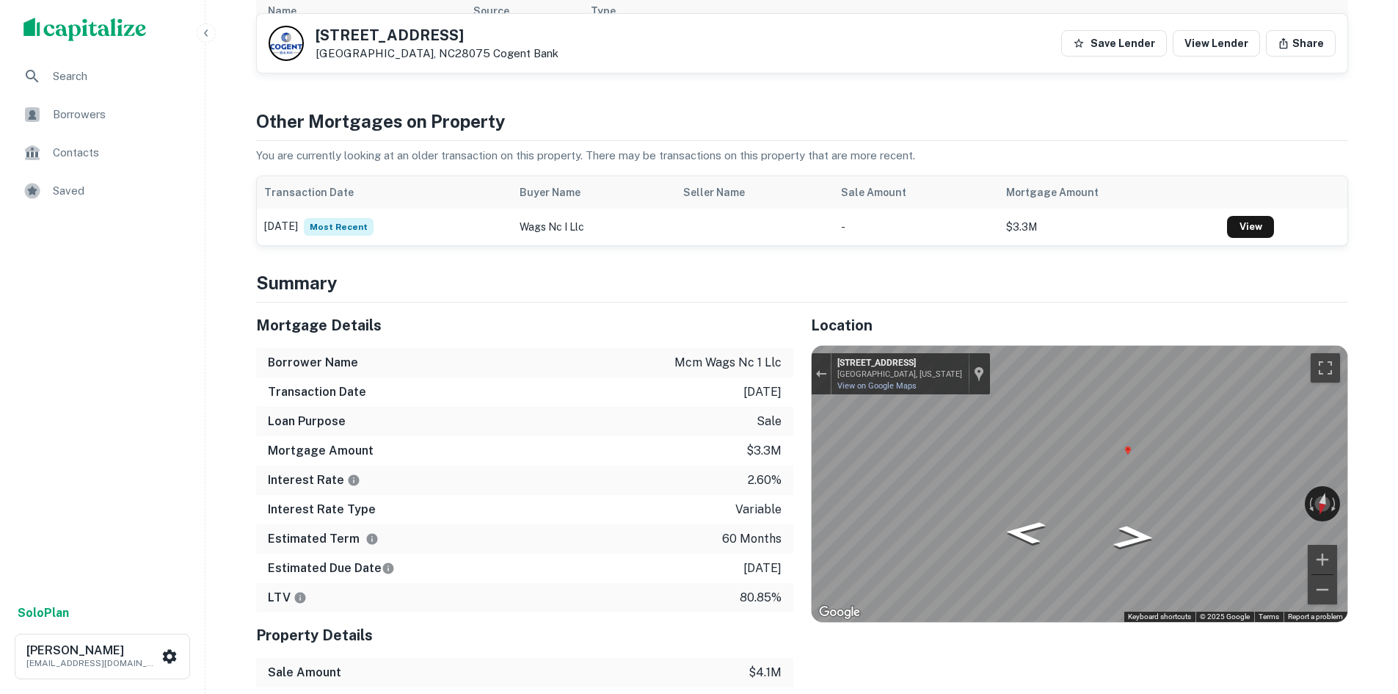
scroll to position [661, 0]
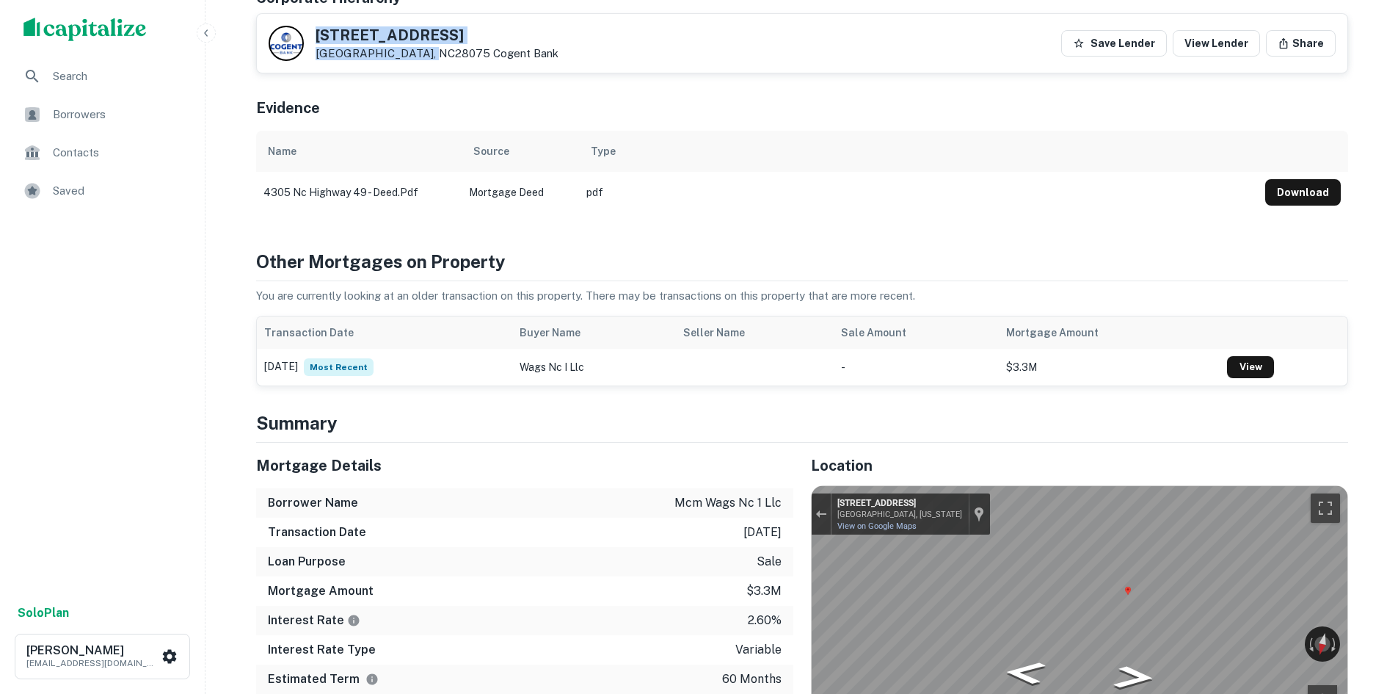
drag, startPoint x: 315, startPoint y: 27, endPoint x: 423, endPoint y: 57, distance: 112.0
click at [423, 57] on div "4305 NC HIGHWAY 49 S Harrisburg, NC28075 Cogent Bank" at bounding box center [414, 43] width 290 height 35
copy div "4305 NC HIGHWAY 49 S Harrisburg, NC28075"
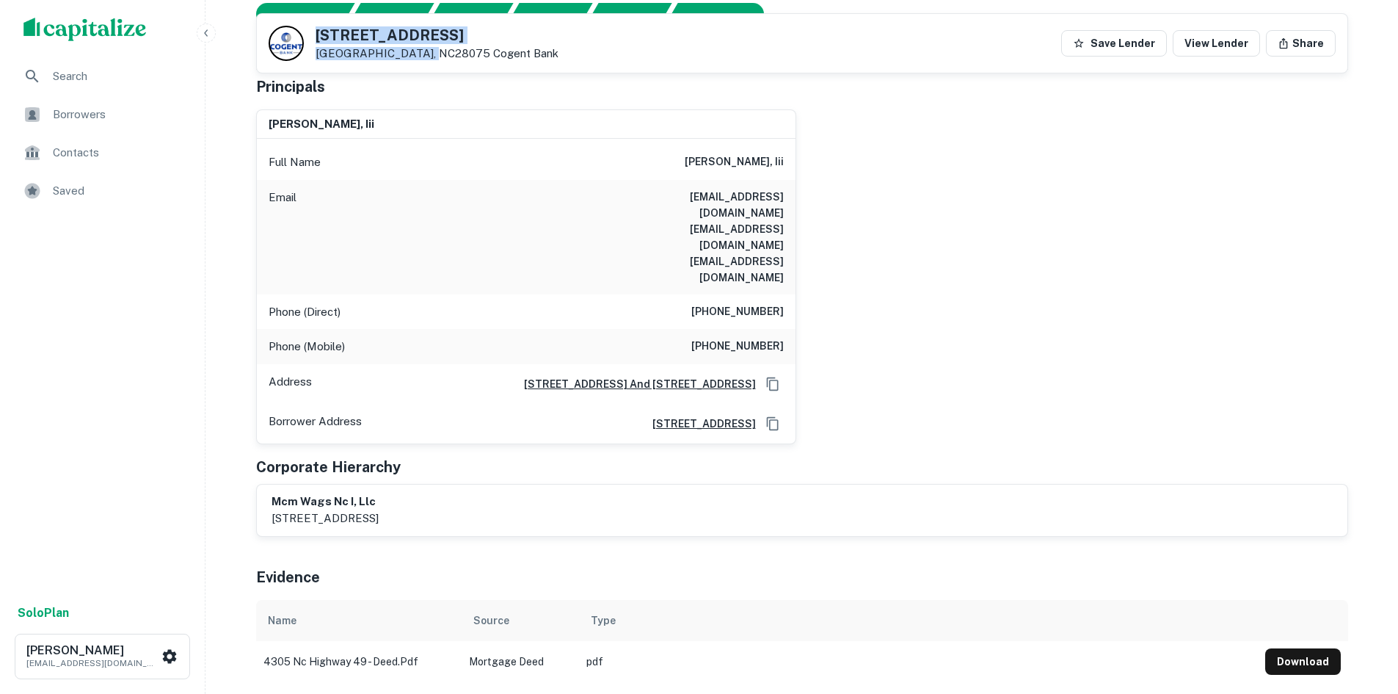
scroll to position [147, 0]
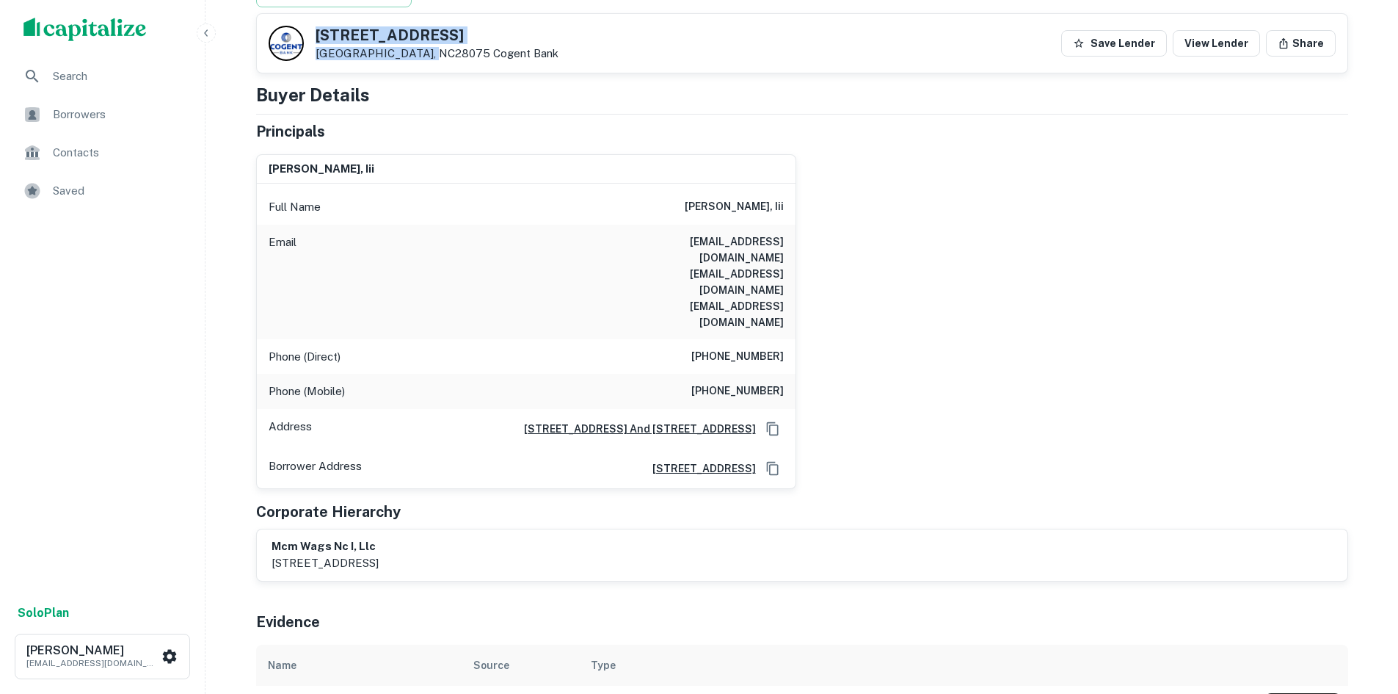
click at [390, 29] on h5 "4305 NC HIGHWAY 49 S" at bounding box center [437, 35] width 243 height 15
drag, startPoint x: 313, startPoint y: 27, endPoint x: 492, endPoint y: 39, distance: 179.5
click at [492, 39] on div "4305 NC HIGHWAY 49 S Harrisburg, NC28075 Cogent Bank" at bounding box center [414, 43] width 290 height 35
copy h5 "4305 NC HIGHWAY 49 S"
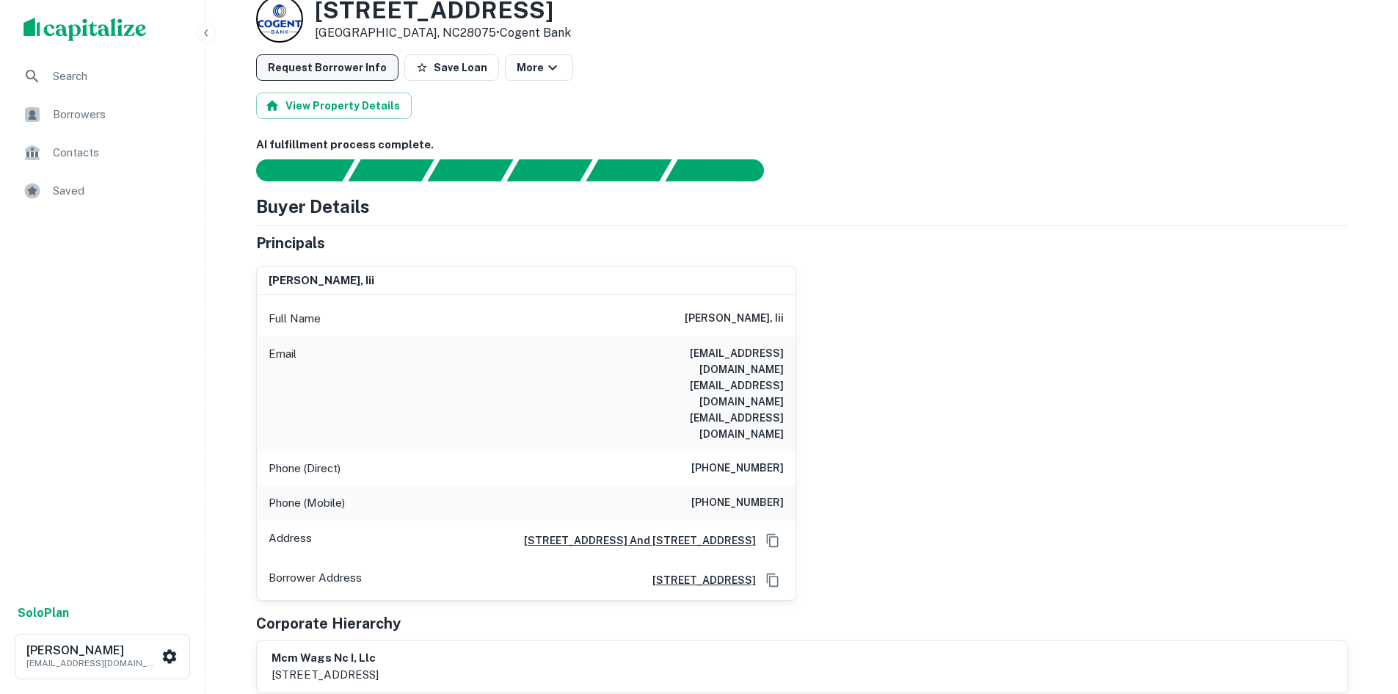
scroll to position [0, 0]
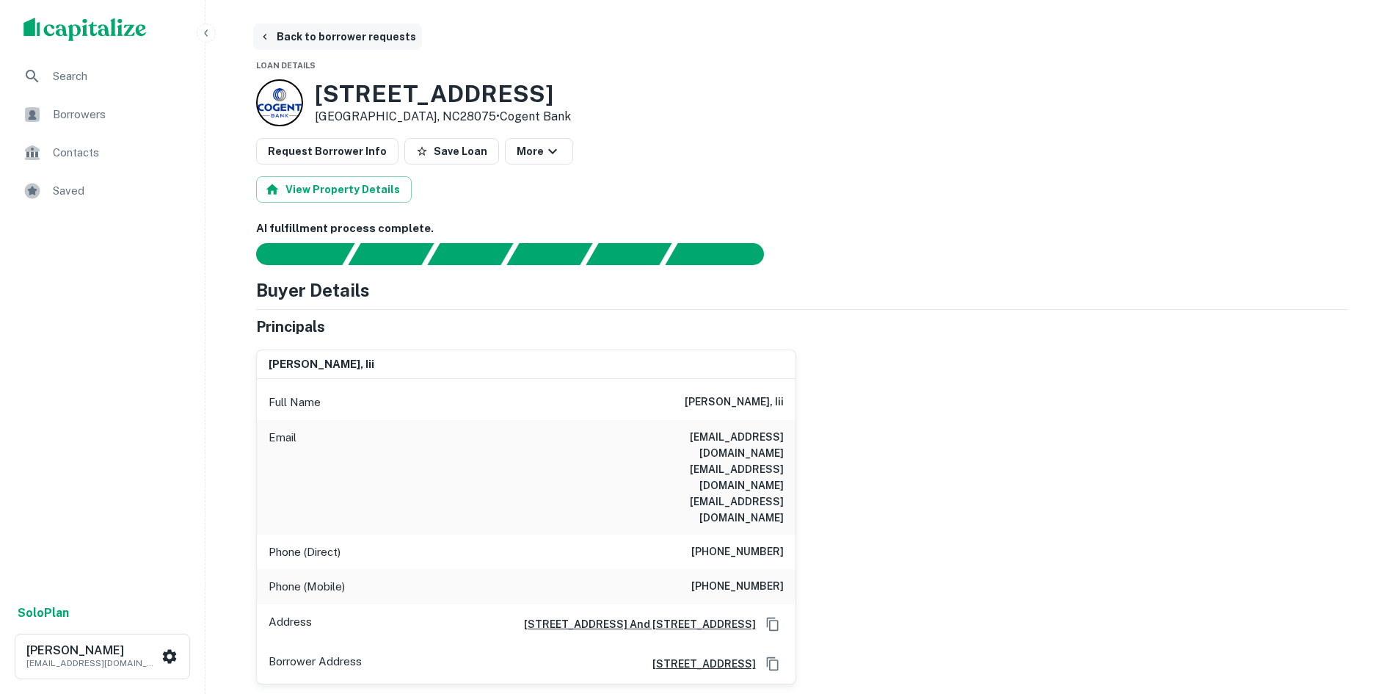
click at [318, 46] on button "Back to borrower requests" at bounding box center [337, 36] width 169 height 26
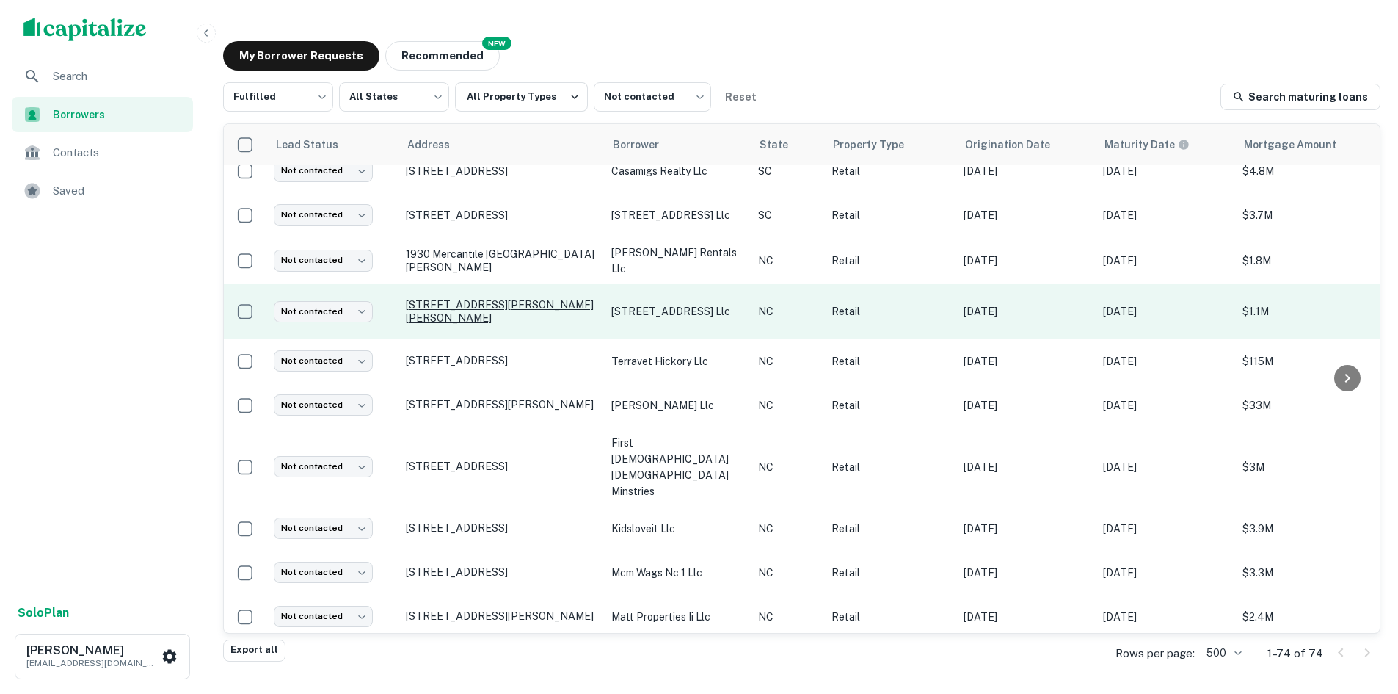
scroll to position [514, 0]
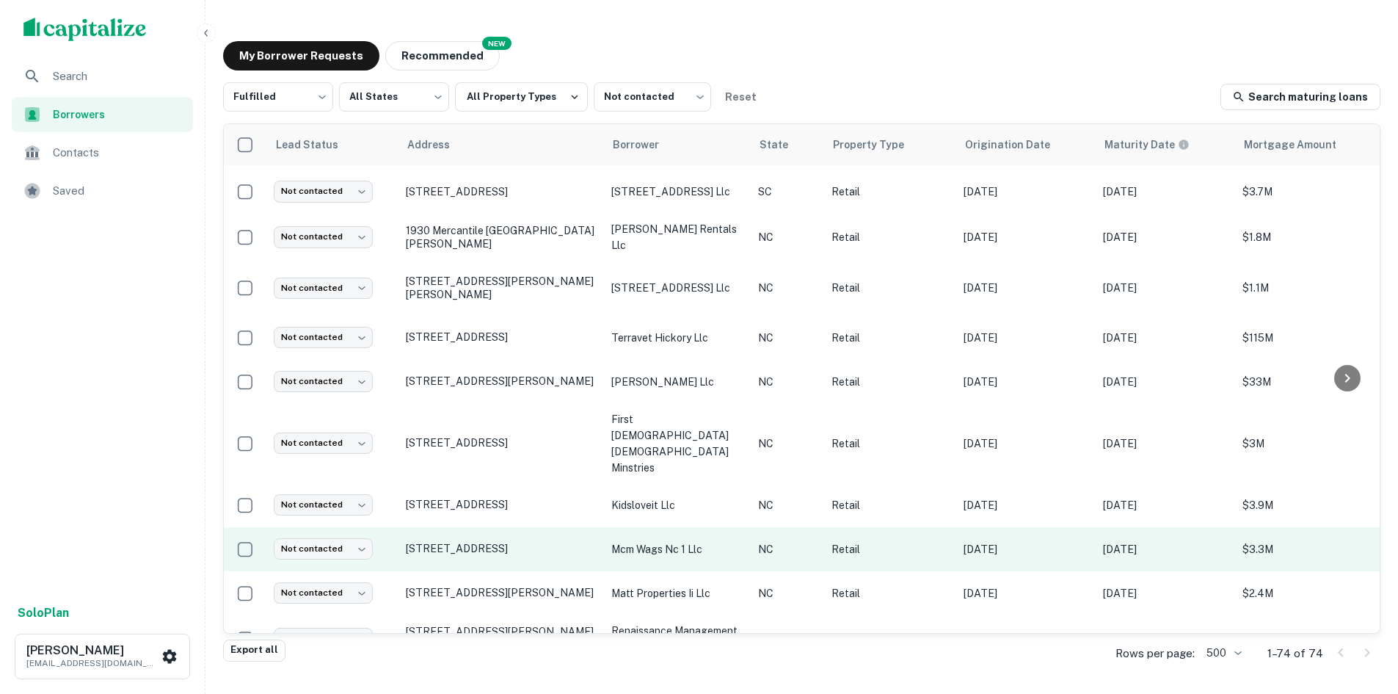
click at [305, 530] on td "Not contacted **** ​" at bounding box center [332, 549] width 132 height 44
click at [323, 514] on body "Search Borrowers Contacts Saved Solo Plan [PERSON_NAME] [PERSON_NAME][EMAIL_ADD…" at bounding box center [699, 347] width 1398 height 694
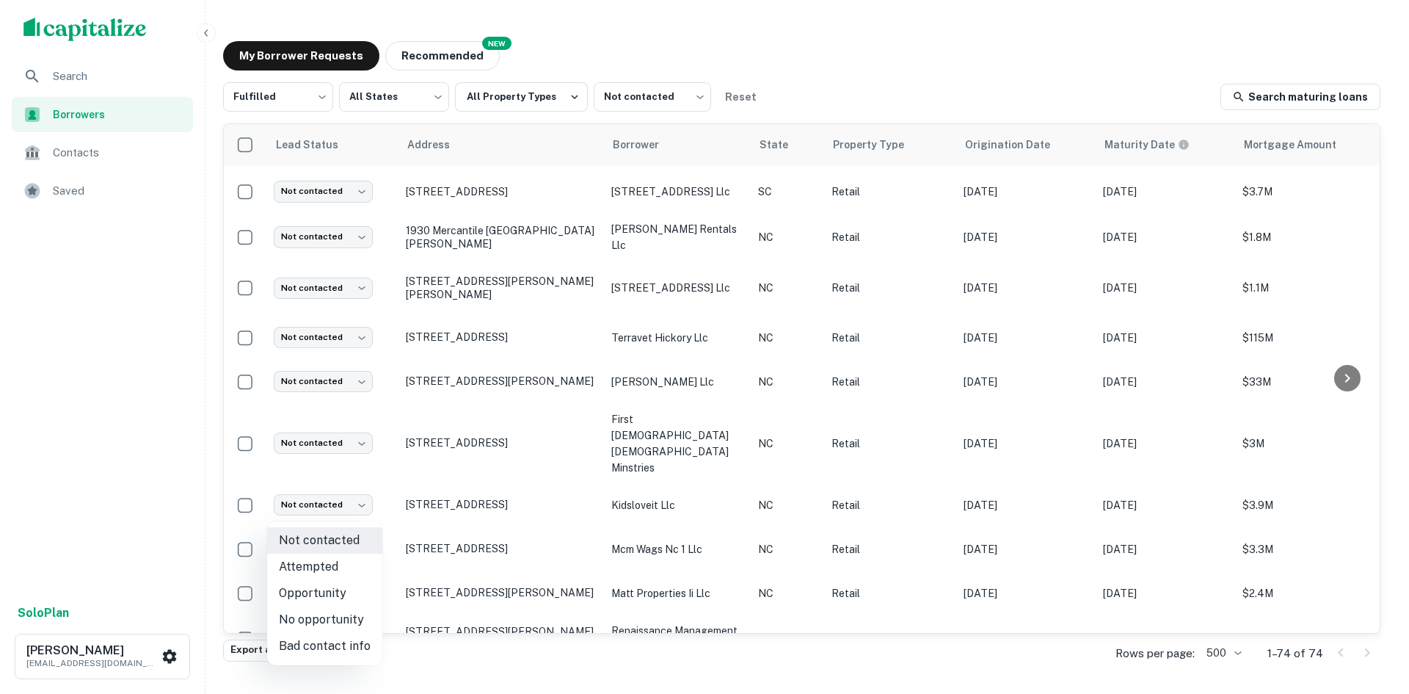
click at [332, 560] on li "Attempted" at bounding box center [324, 566] width 115 height 26
type input "*********"
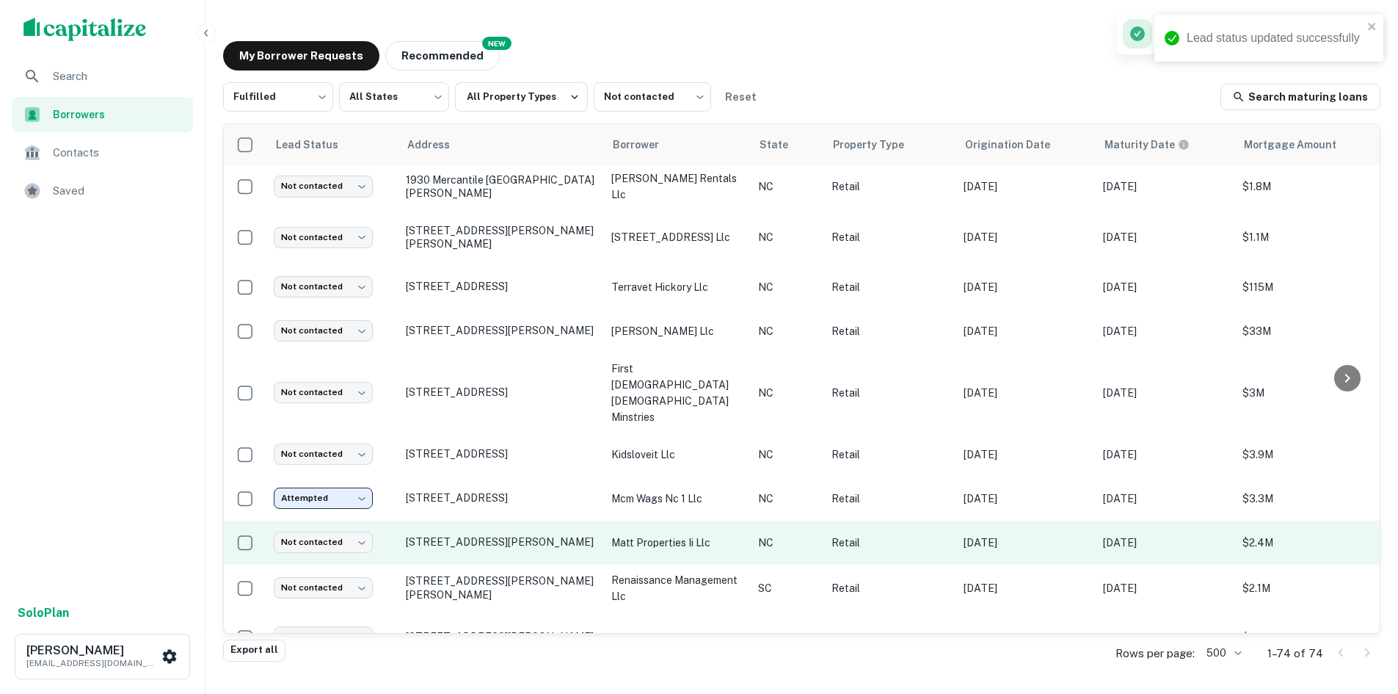
scroll to position [587, 0]
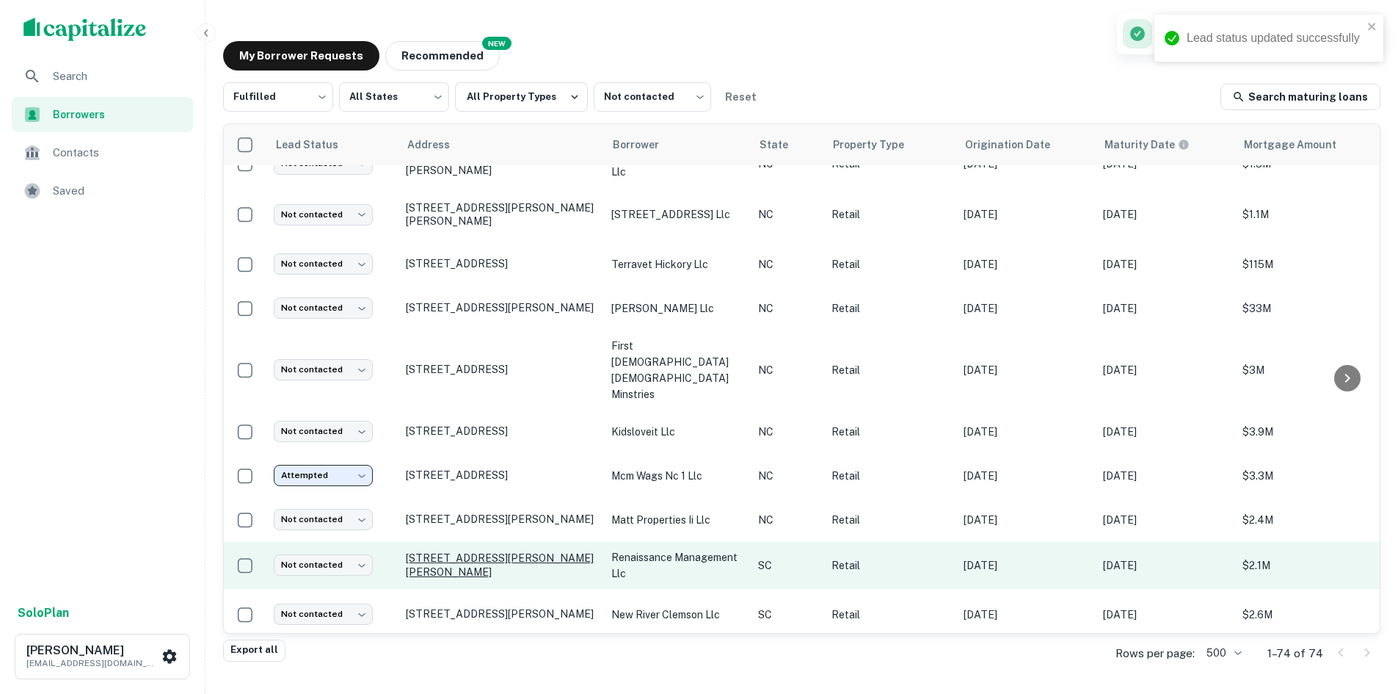
click at [466, 551] on p "[STREET_ADDRESS][PERSON_NAME][PERSON_NAME]" at bounding box center [501, 564] width 191 height 26
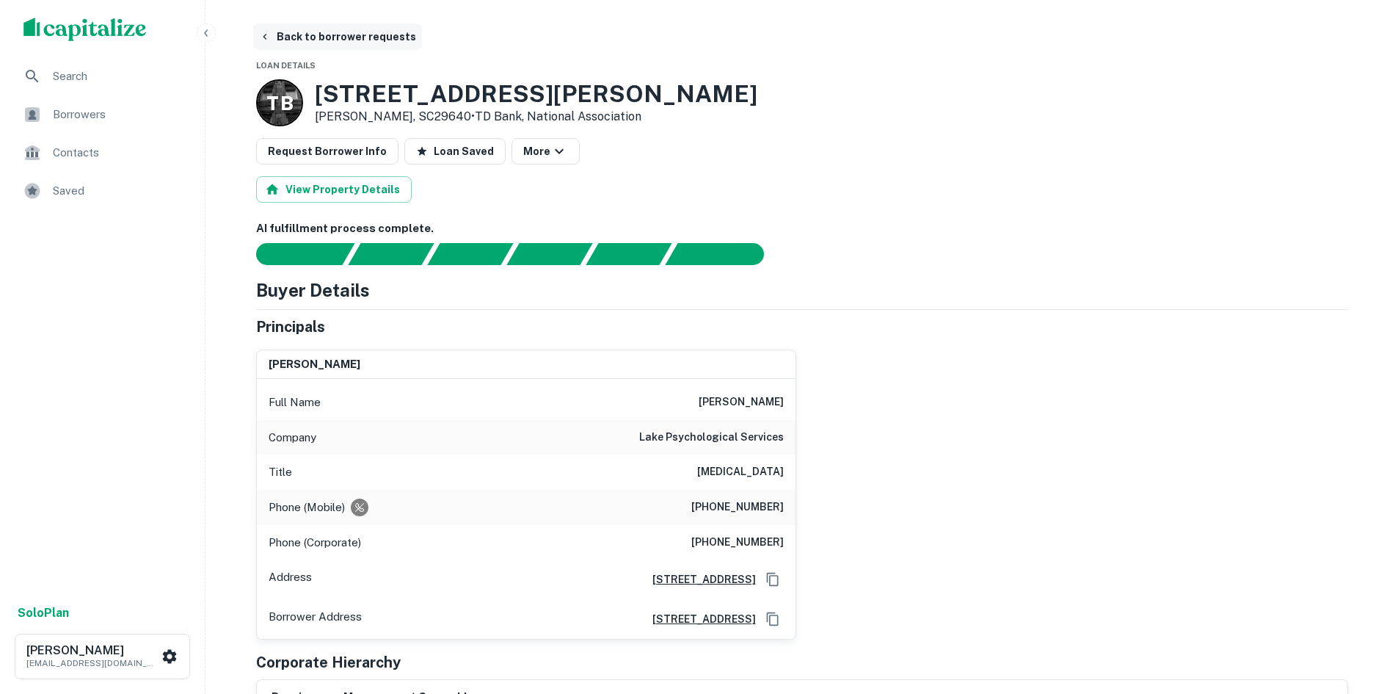
click at [324, 43] on button "Back to borrower requests" at bounding box center [337, 36] width 169 height 26
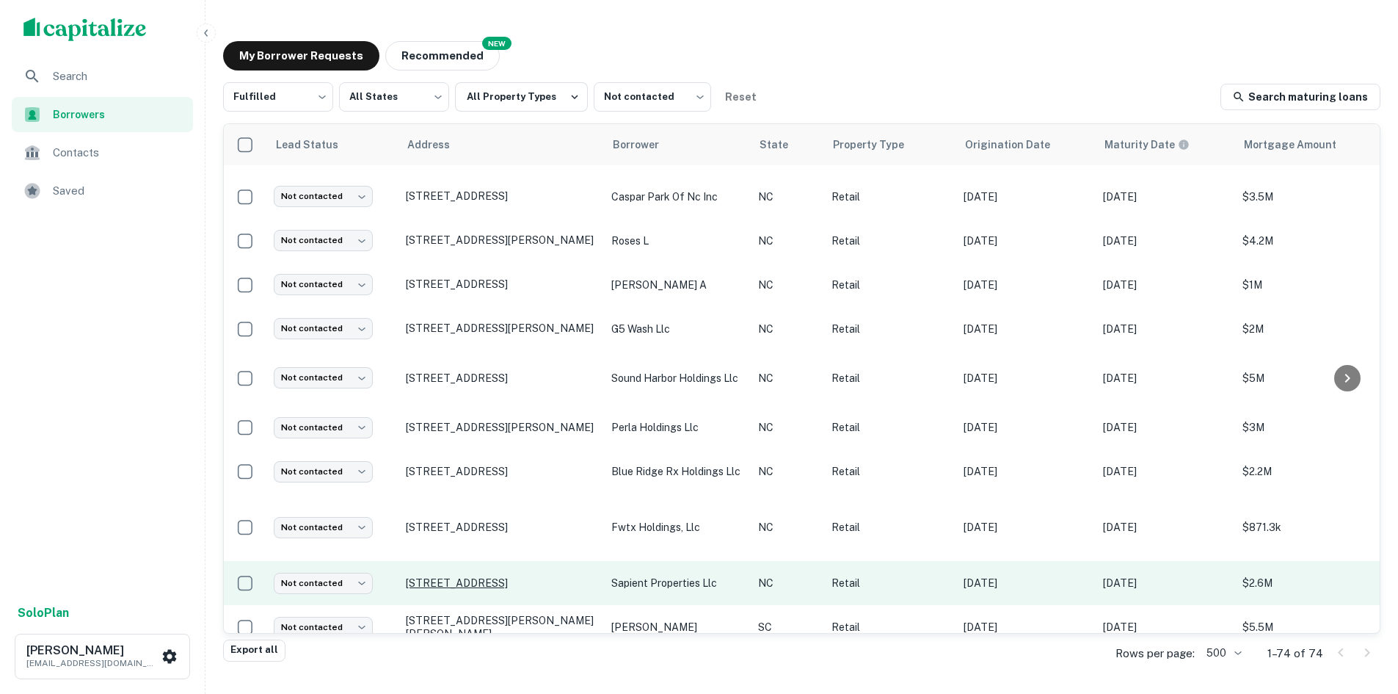
scroll to position [1237, 0]
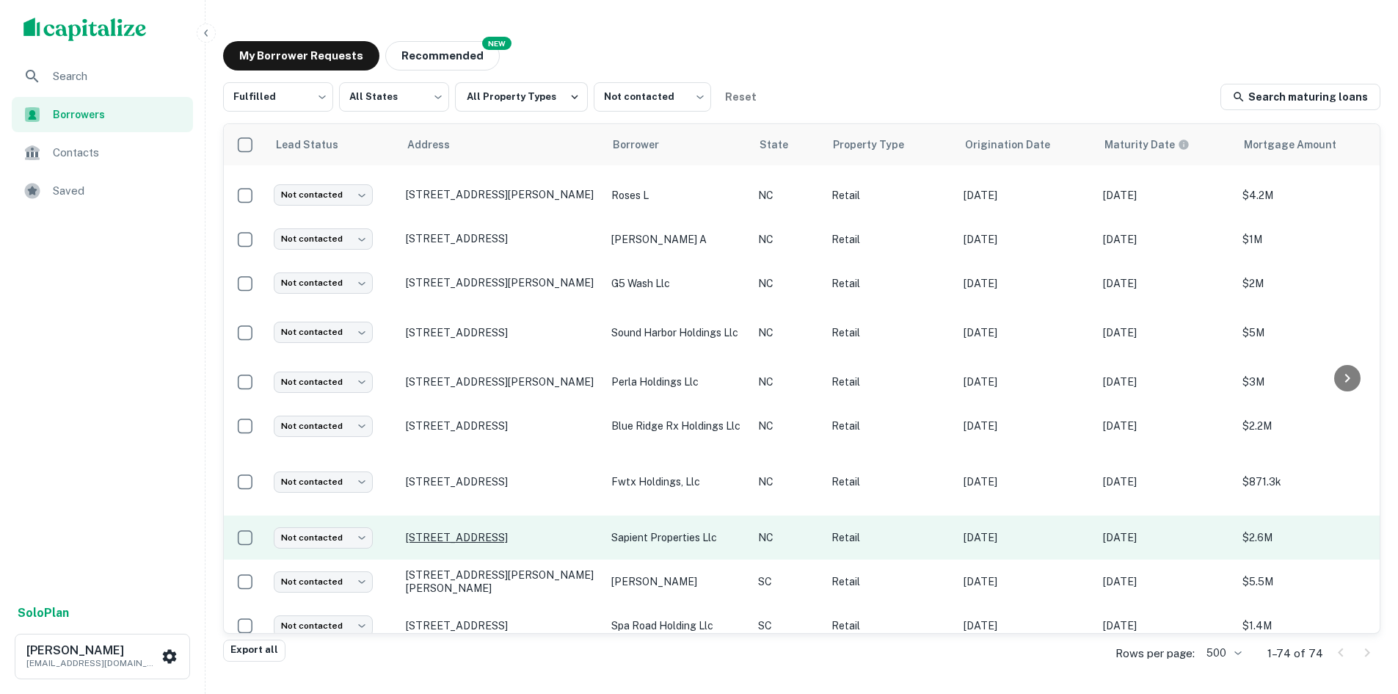
click at [470, 531] on p "[STREET_ADDRESS]" at bounding box center [501, 537] width 191 height 13
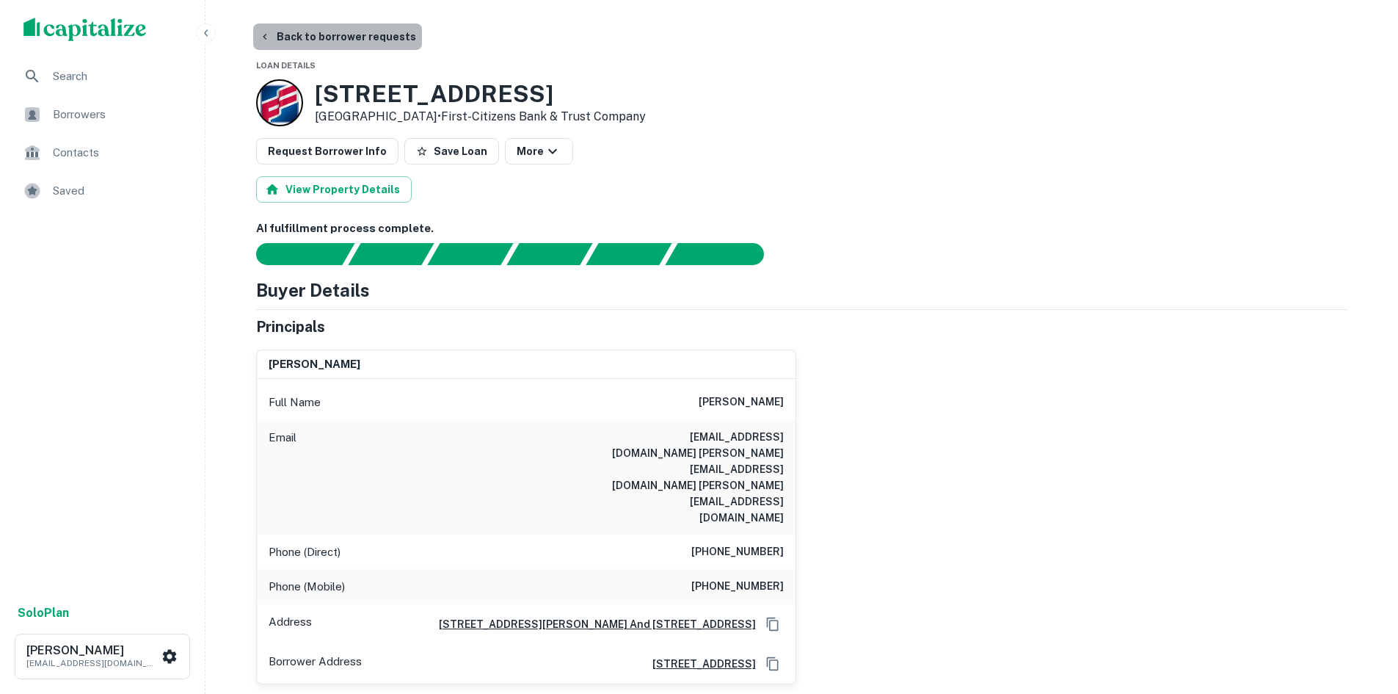
click at [349, 43] on button "Back to borrower requests" at bounding box center [337, 36] width 169 height 26
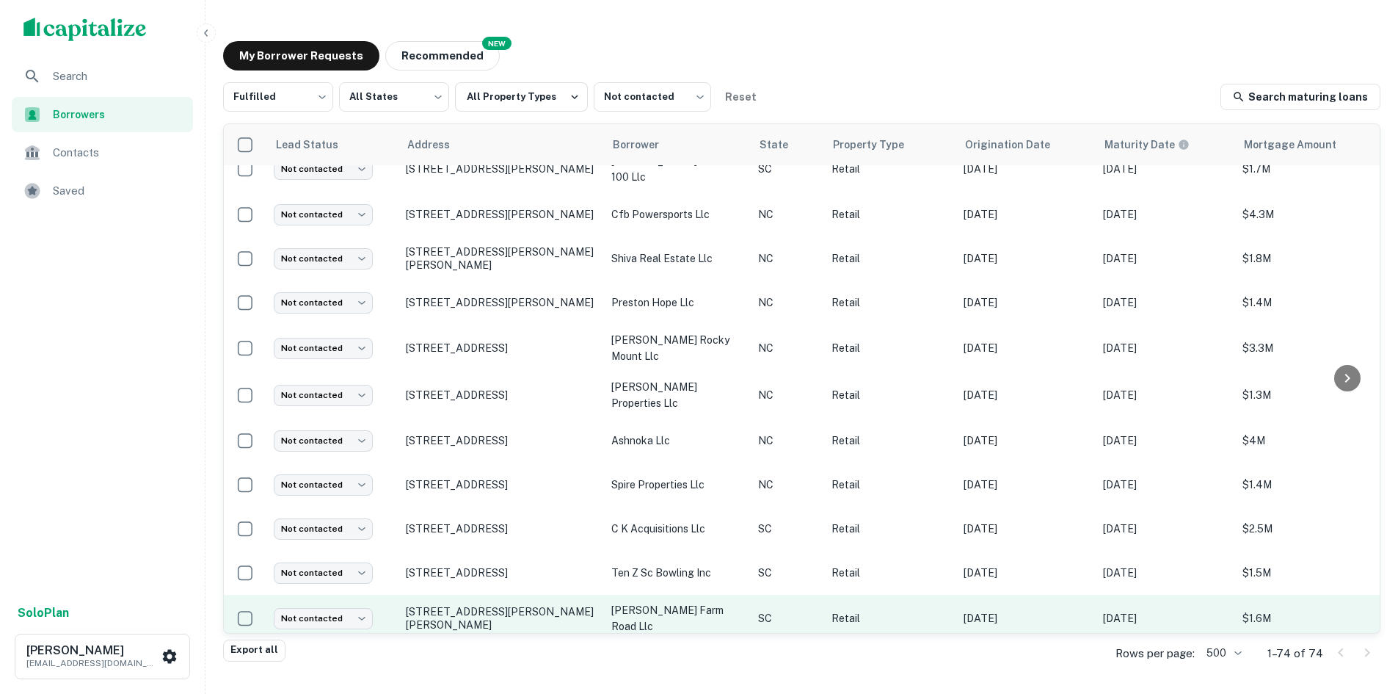
scroll to position [1894, 0]
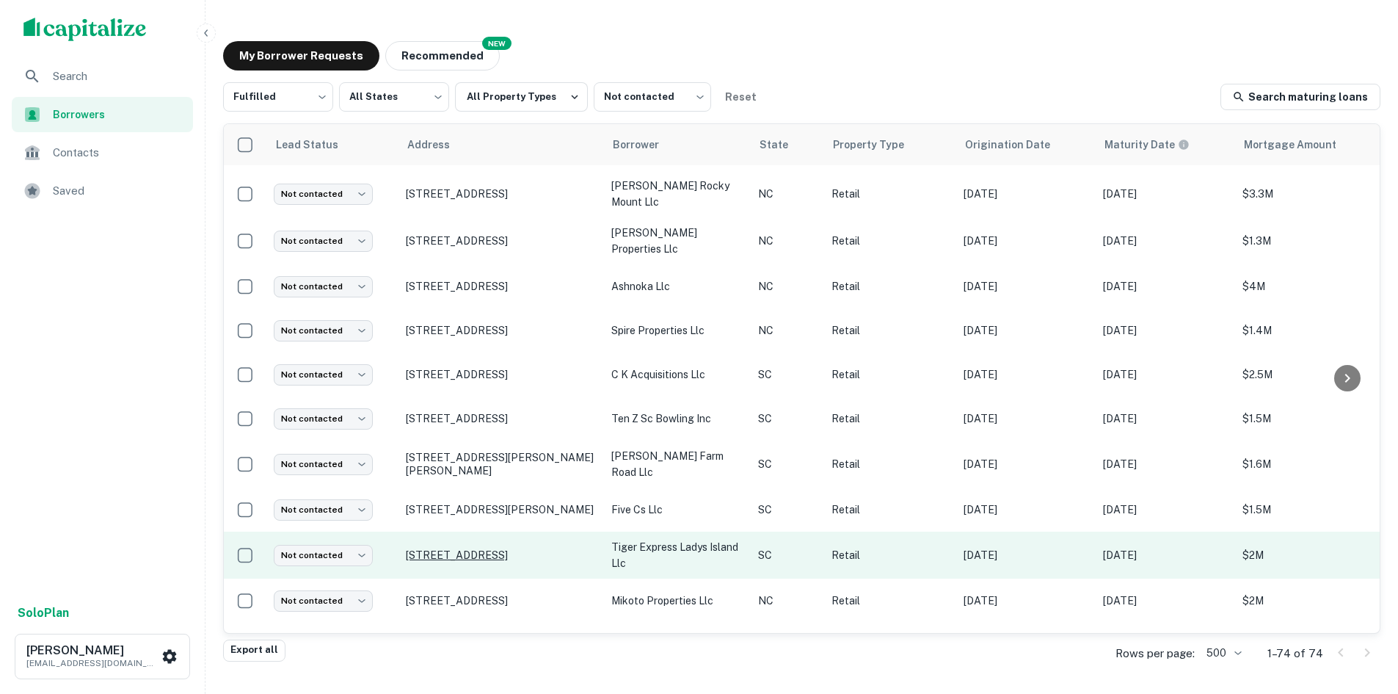
click at [474, 548] on p "[STREET_ADDRESS]" at bounding box center [501, 554] width 191 height 13
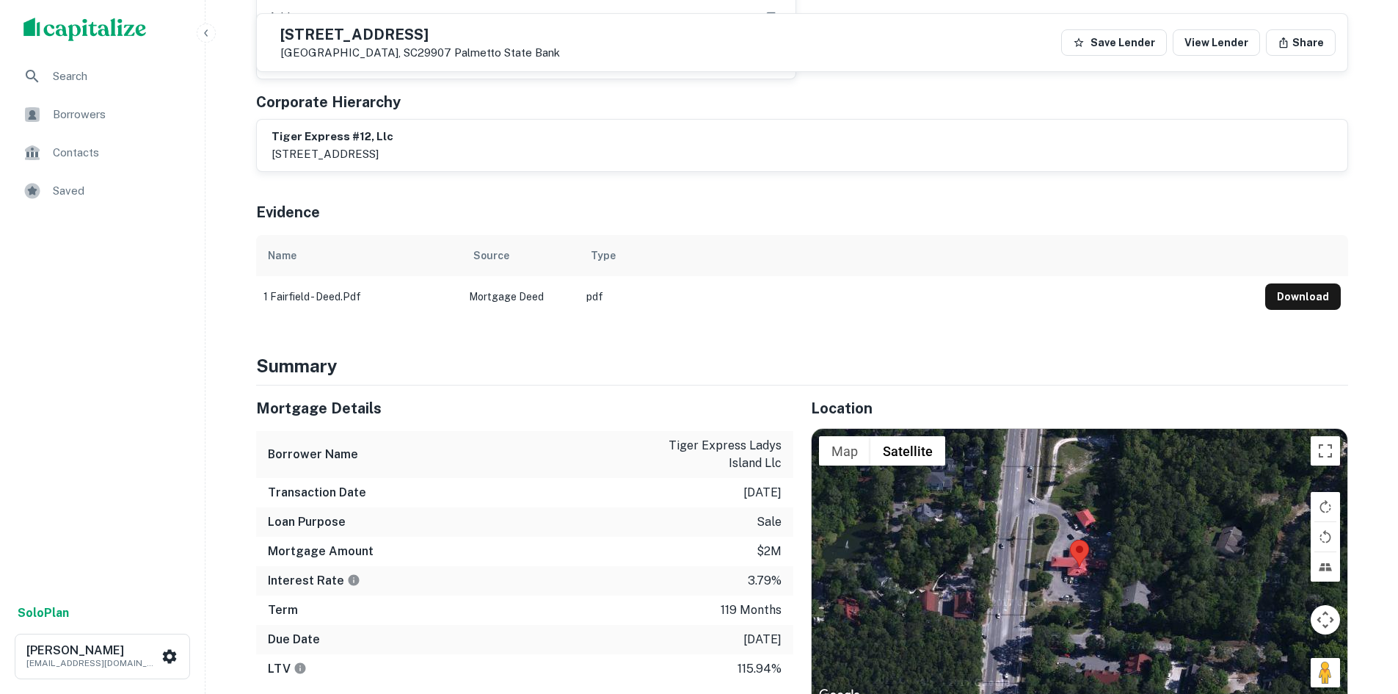
scroll to position [514, 0]
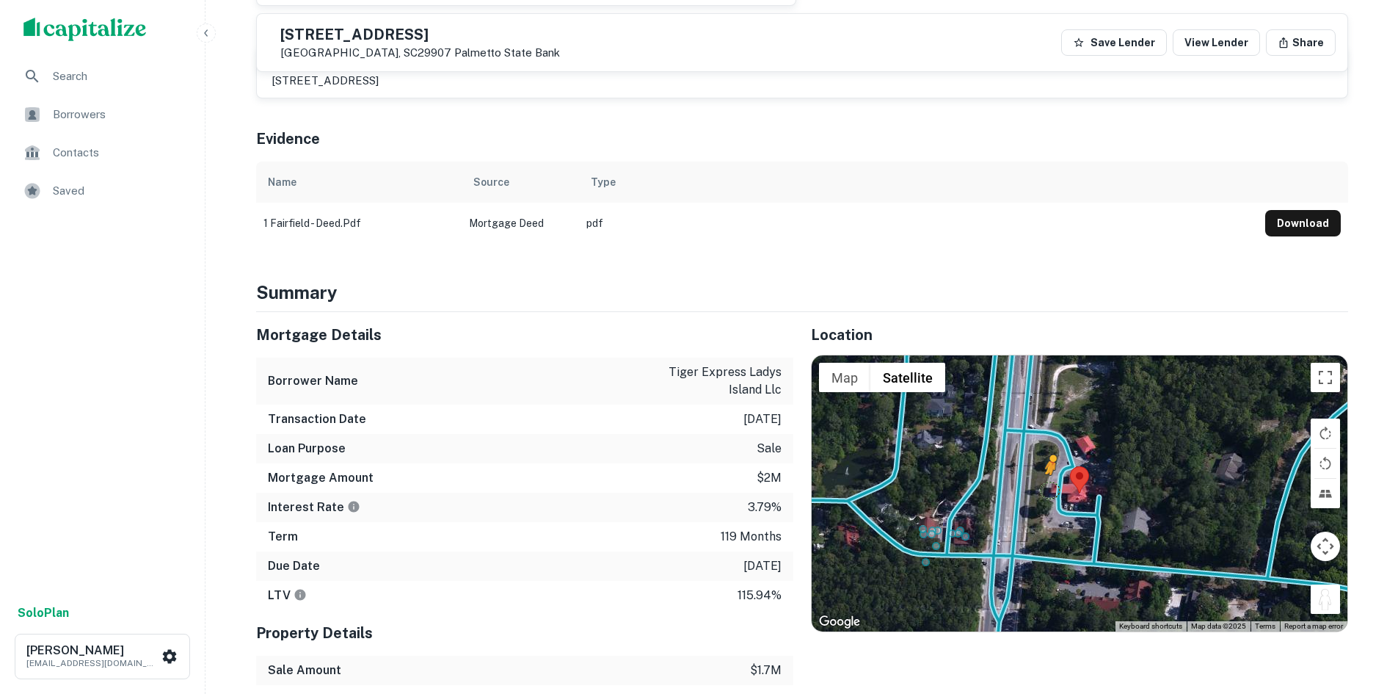
drag, startPoint x: 1323, startPoint y: 597, endPoint x: 1049, endPoint y: 493, distance: 293.3
click at [1049, 493] on div "To activate drag with keyboard, press Alt + Enter. Once in keyboard drag state,…" at bounding box center [1080, 493] width 536 height 276
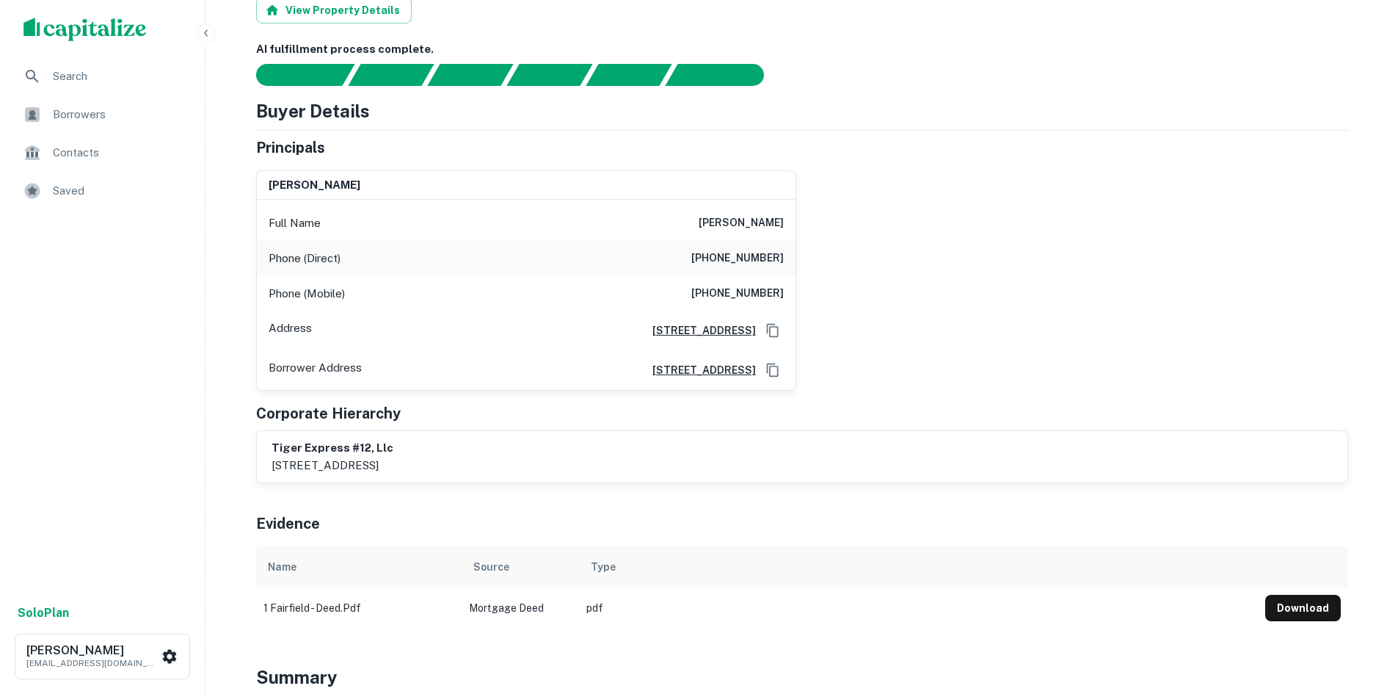
scroll to position [0, 0]
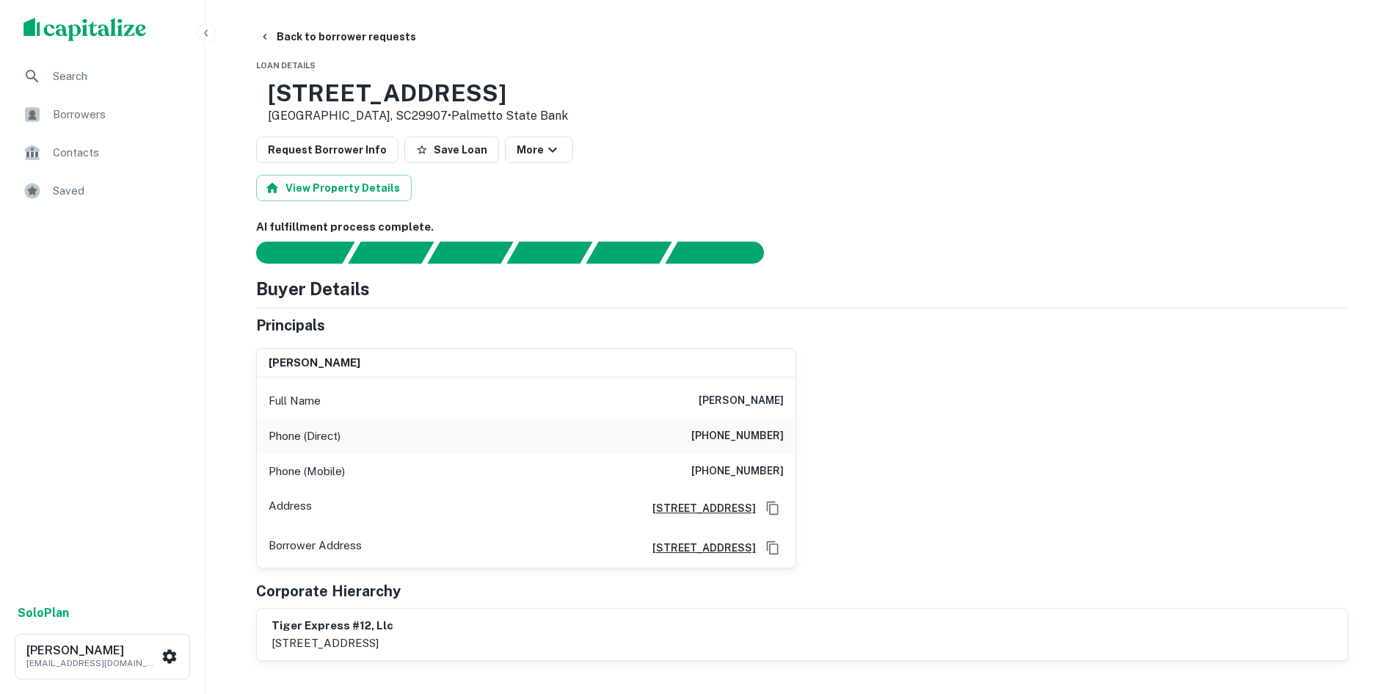
drag, startPoint x: 672, startPoint y: 401, endPoint x: 812, endPoint y: 400, distance: 140.2
click at [812, 400] on div "richard h. mixson jr. Full Name richard h. mixson jr. Phone (Direct) (843) 838-…" at bounding box center [796, 452] width 1104 height 232
copy h6 "[PERSON_NAME]"
click at [740, 391] on div "Full Name richard h. mixson jr." at bounding box center [526, 400] width 539 height 35
click at [740, 392] on div "Full Name richard h. mixson jr." at bounding box center [526, 400] width 539 height 35
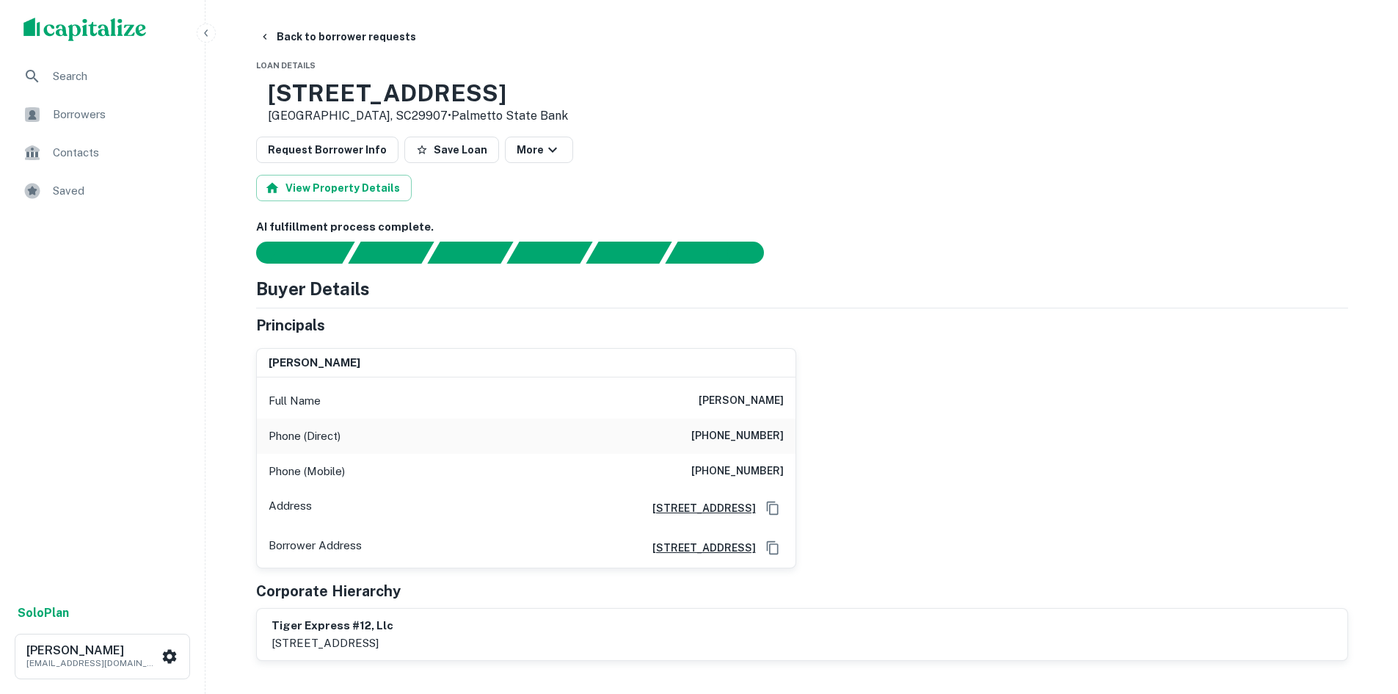
click at [740, 396] on h6 "[PERSON_NAME]" at bounding box center [741, 401] width 85 height 18
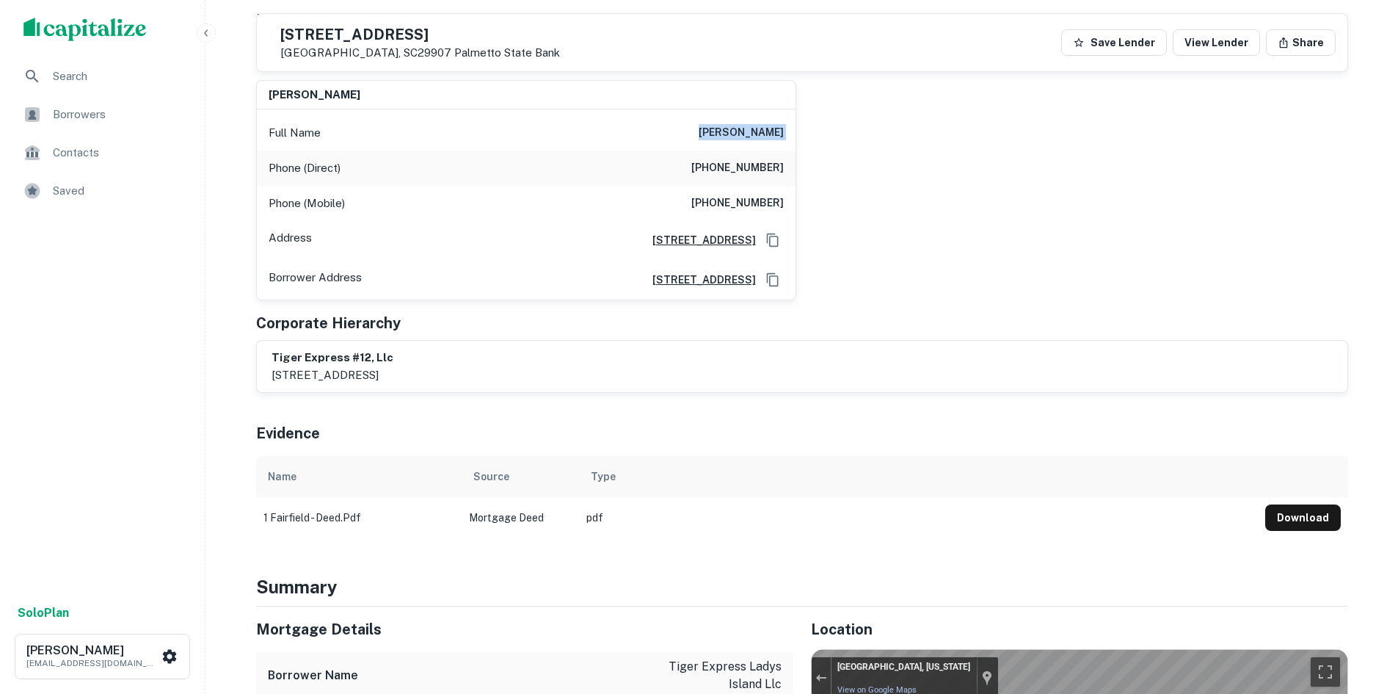
scroll to position [73, 0]
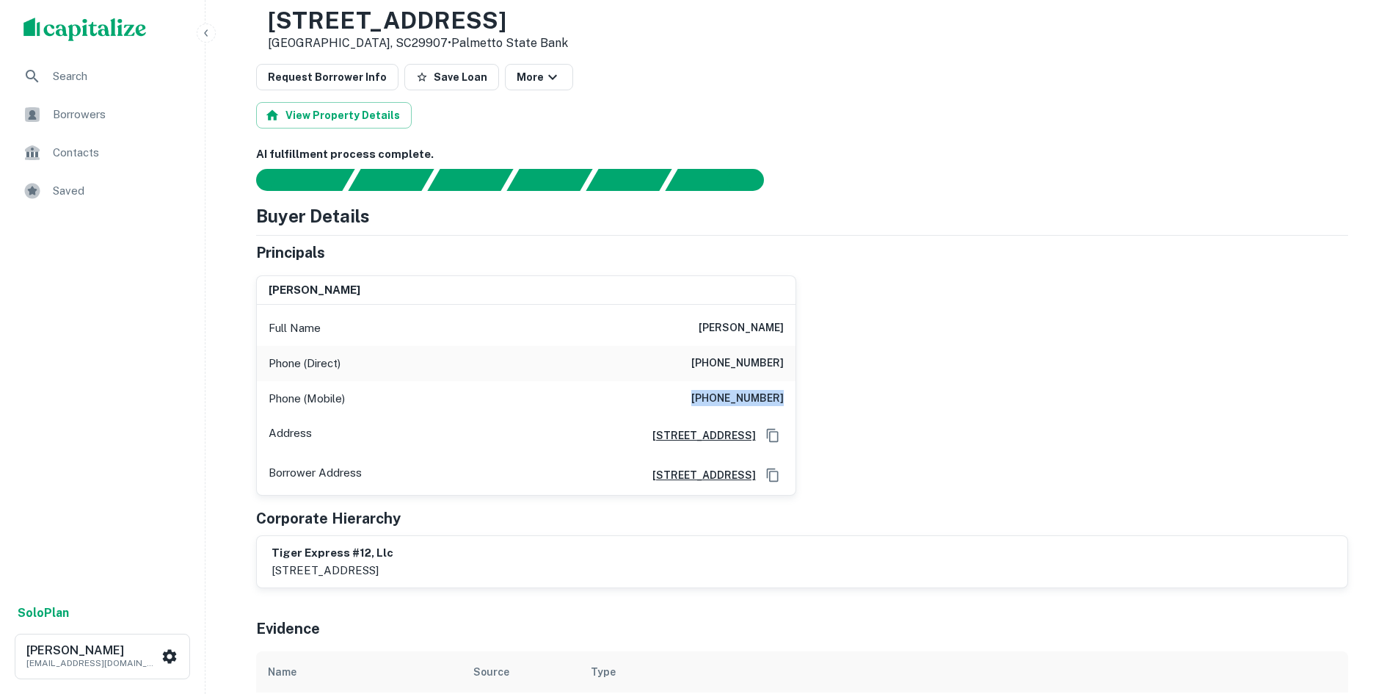
drag, startPoint x: 705, startPoint y: 401, endPoint x: 790, endPoint y: 382, distance: 86.5
click at [790, 382] on div "Phone (Mobile) (803) 942-0675" at bounding box center [526, 398] width 539 height 35
copy h6 "[PHONE_NUMBER]"
drag, startPoint x: 706, startPoint y: 360, endPoint x: 790, endPoint y: 365, distance: 84.6
click at [790, 365] on div "Phone (Direct) (843) 838-2091" at bounding box center [526, 363] width 539 height 35
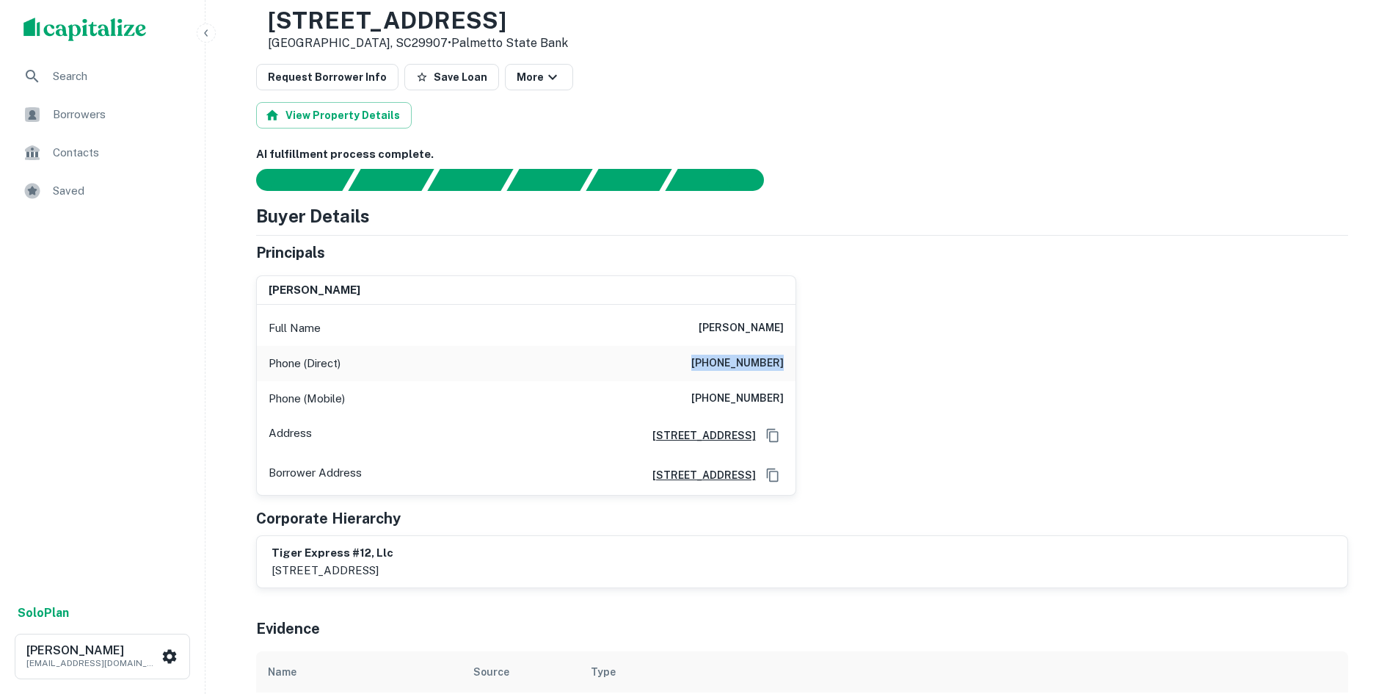
copy h6 "[PHONE_NUMBER]"
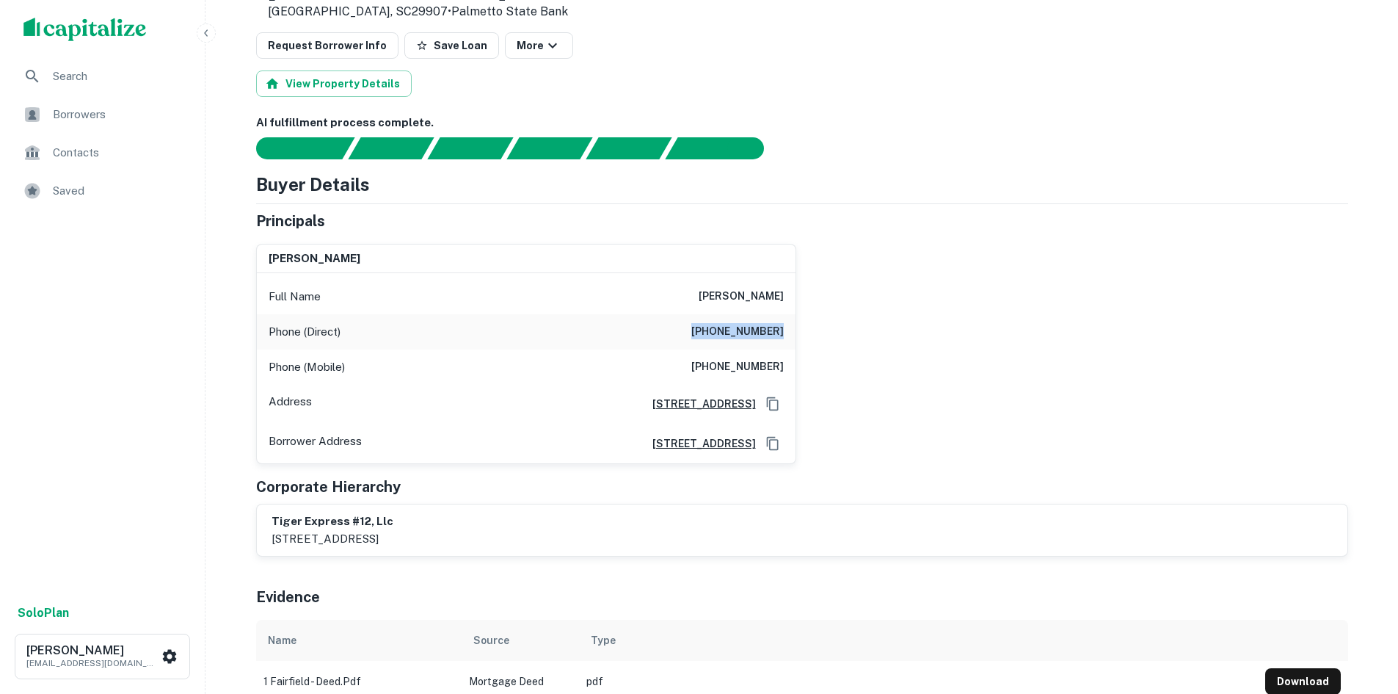
scroll to position [0, 0]
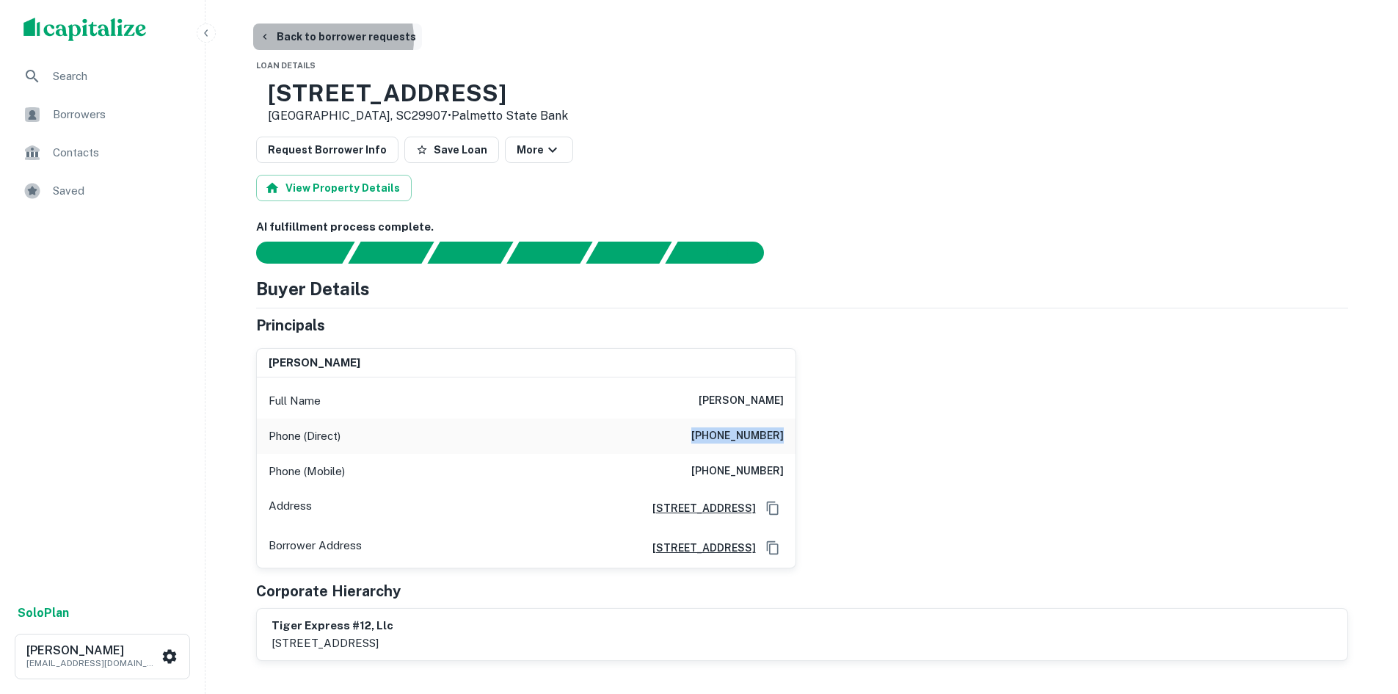
click at [327, 39] on button "Back to borrower requests" at bounding box center [337, 36] width 169 height 26
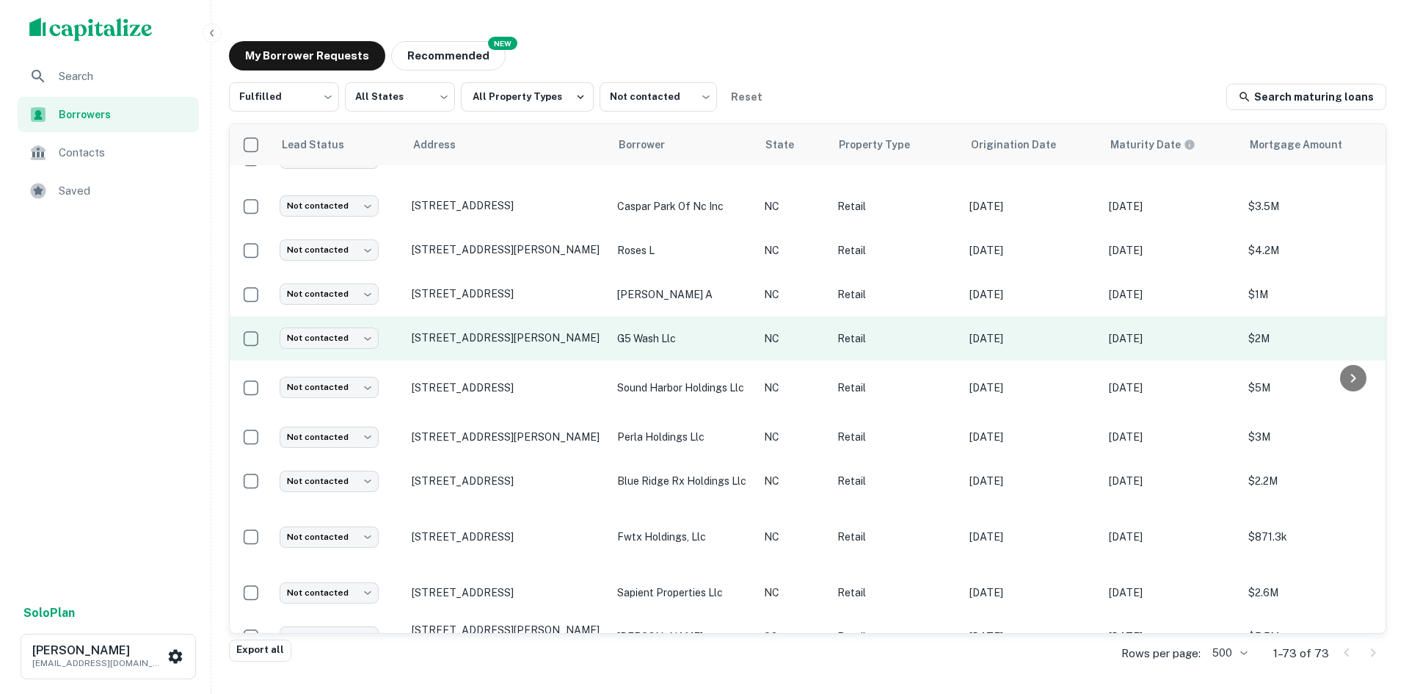
scroll to position [1174, 0]
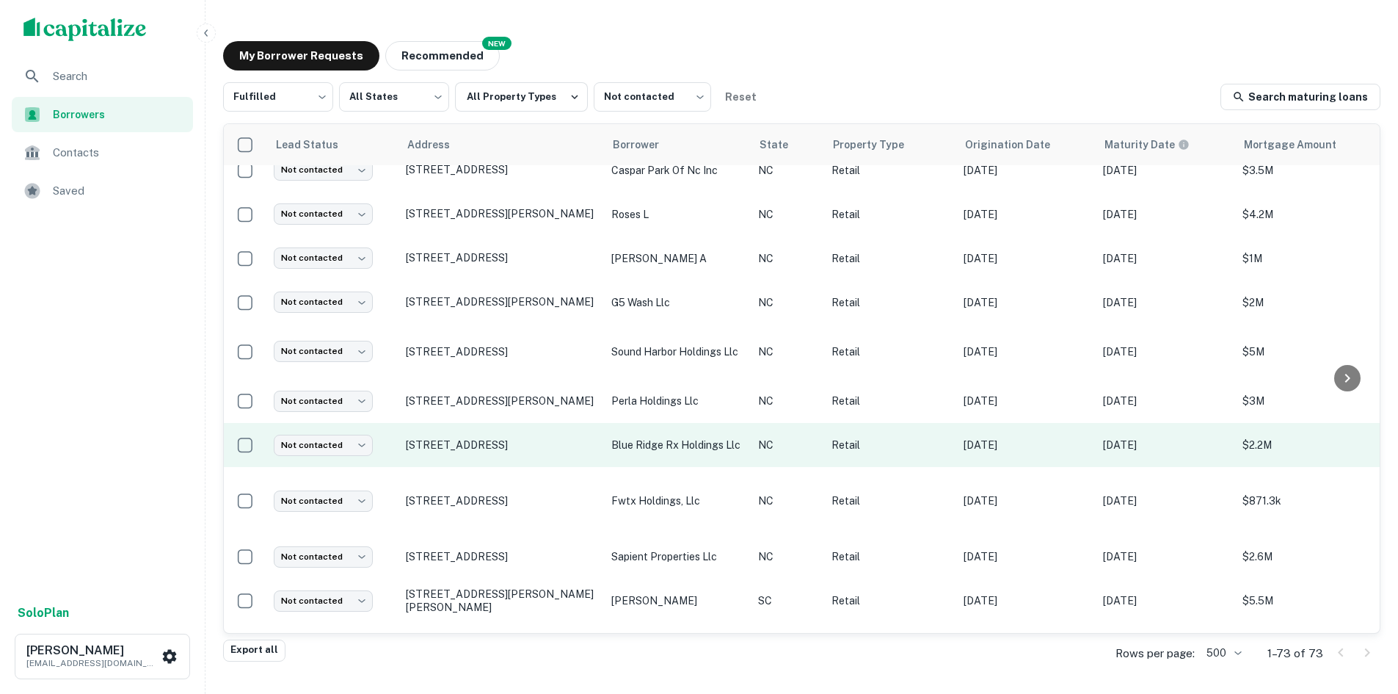
click at [442, 423] on td "805 Fairview Rd Asheville, NC28803" at bounding box center [502, 445] width 206 height 44
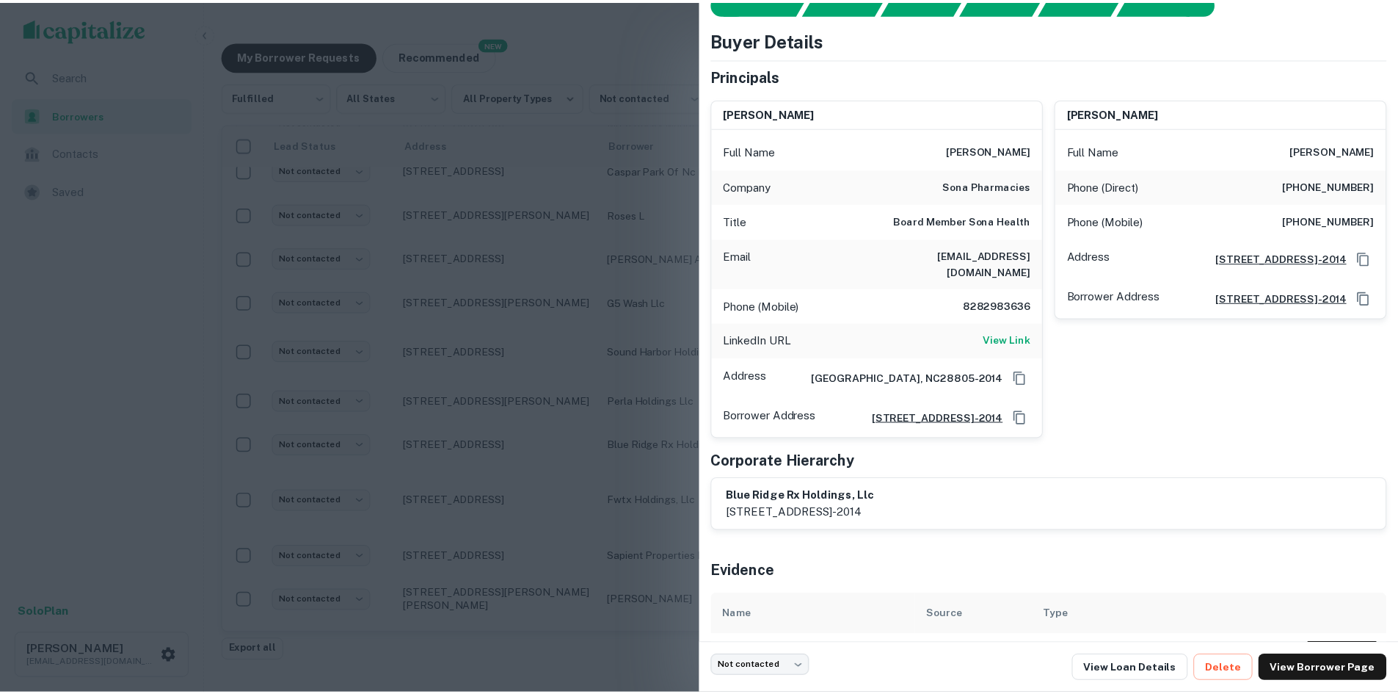
scroll to position [97, 0]
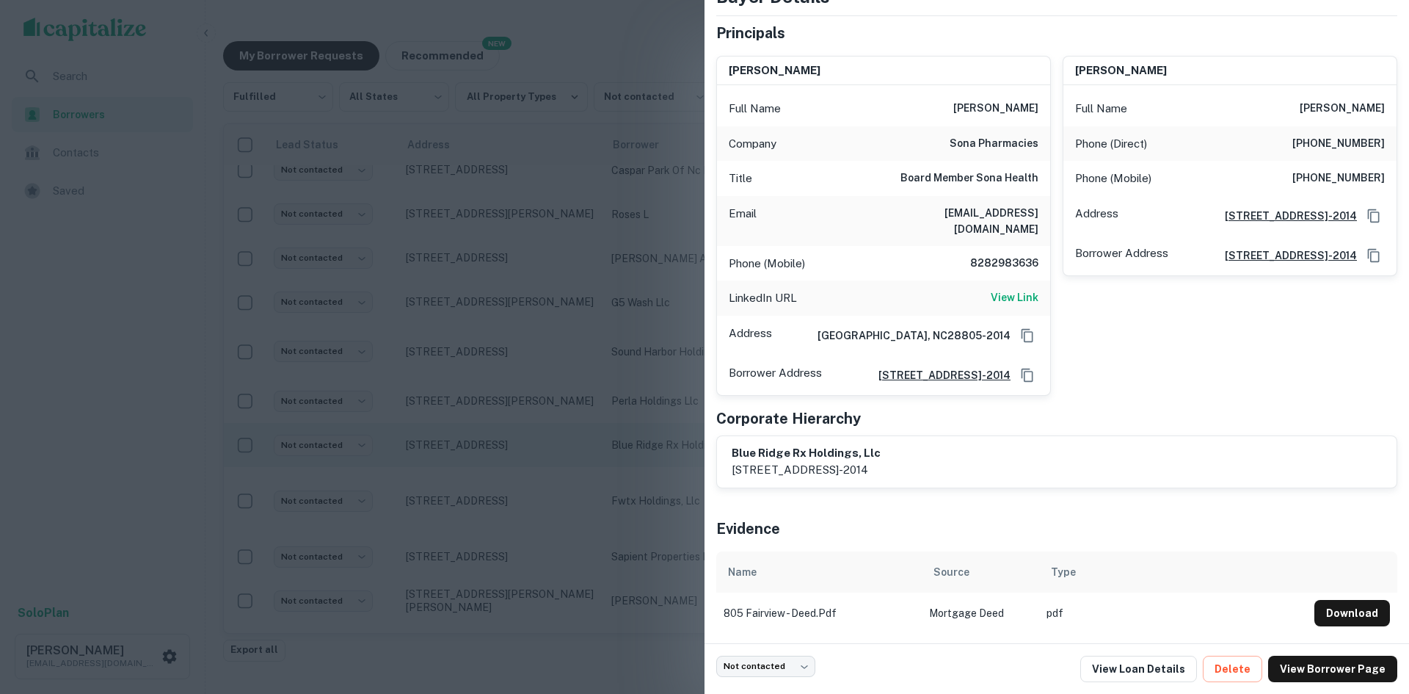
drag, startPoint x: 440, startPoint y: 396, endPoint x: 447, endPoint y: 405, distance: 11.6
click at [440, 396] on div at bounding box center [704, 347] width 1409 height 694
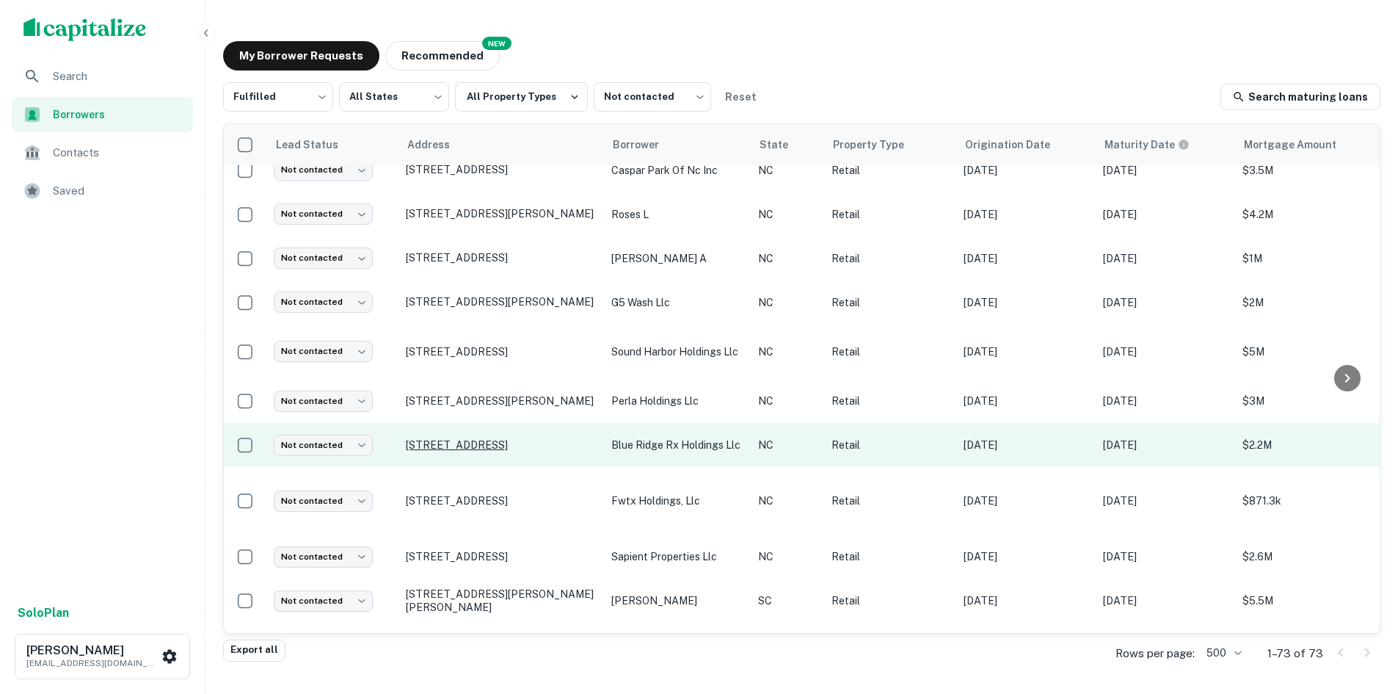
click at [452, 438] on p "805 Fairview Rd Asheville, NC28803" at bounding box center [501, 444] width 191 height 13
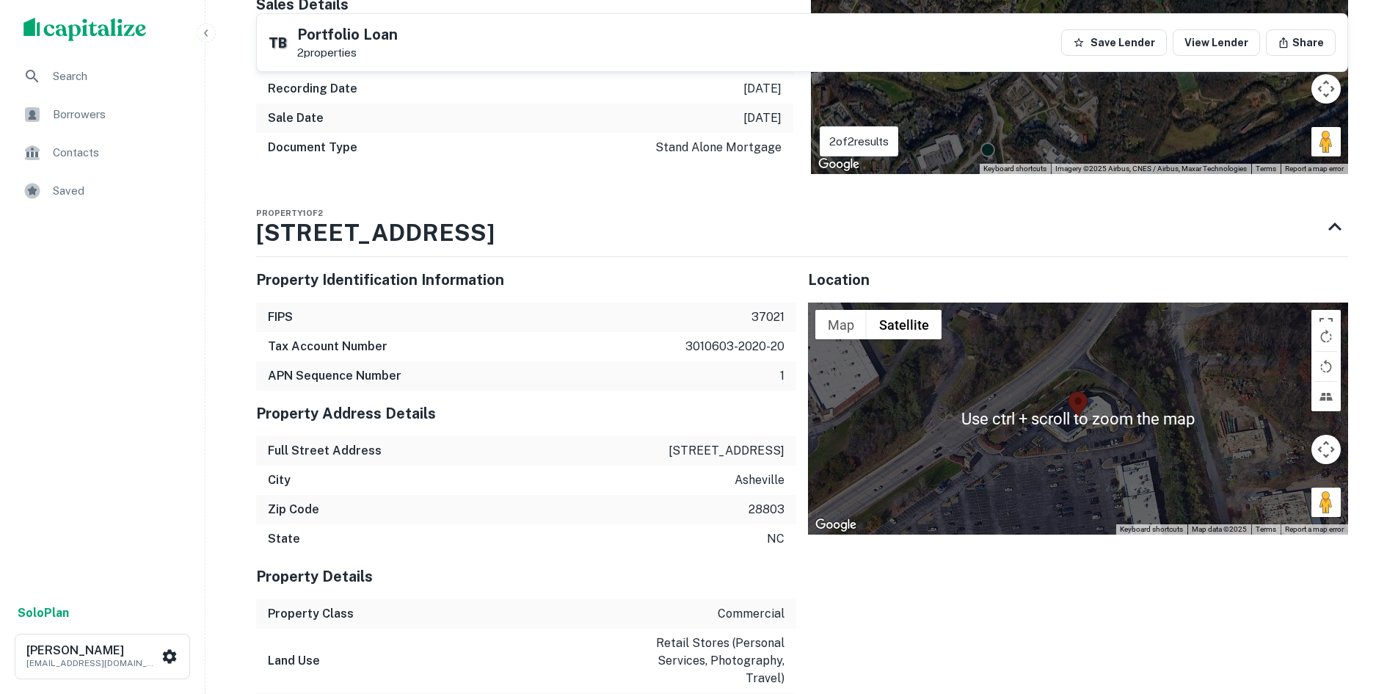
scroll to position [1174, 0]
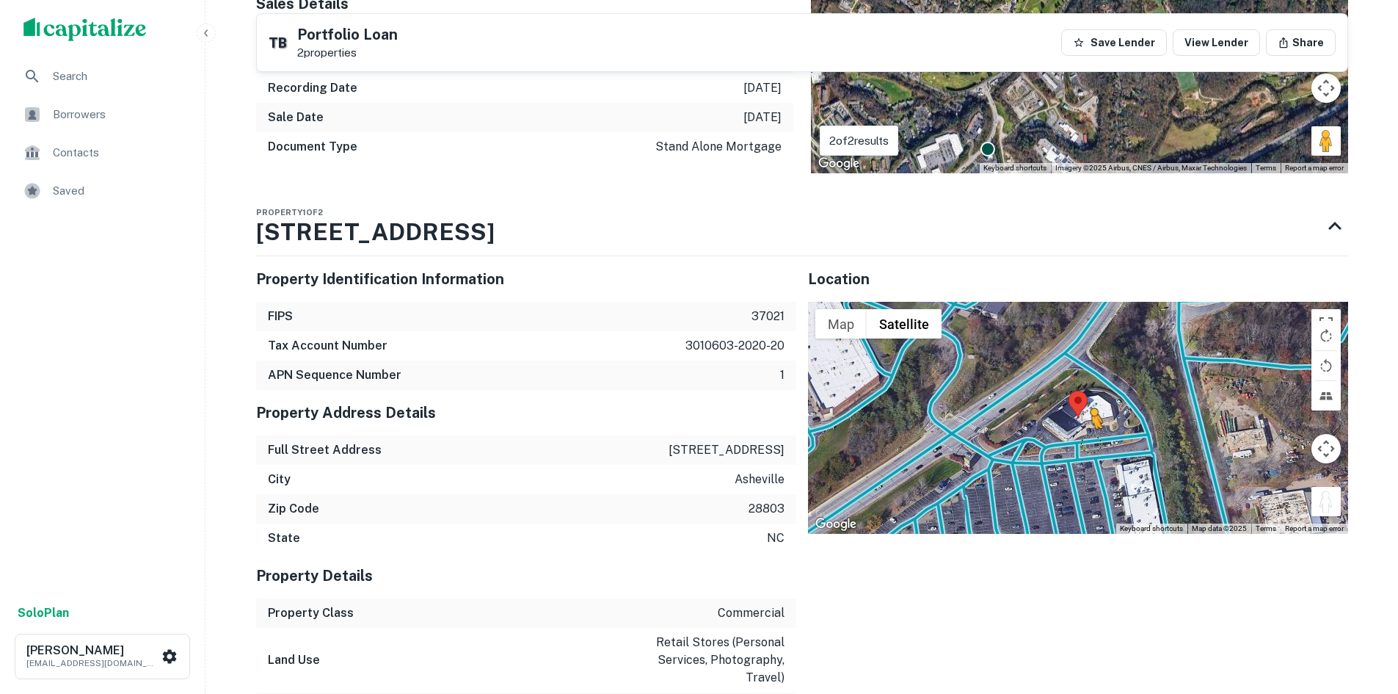
drag, startPoint x: 1327, startPoint y: 493, endPoint x: 1083, endPoint y: 429, distance: 252.6
click at [1083, 429] on div "To activate drag with keyboard, press Alt + Enter. Once in keyboard drag state,…" at bounding box center [1078, 418] width 540 height 232
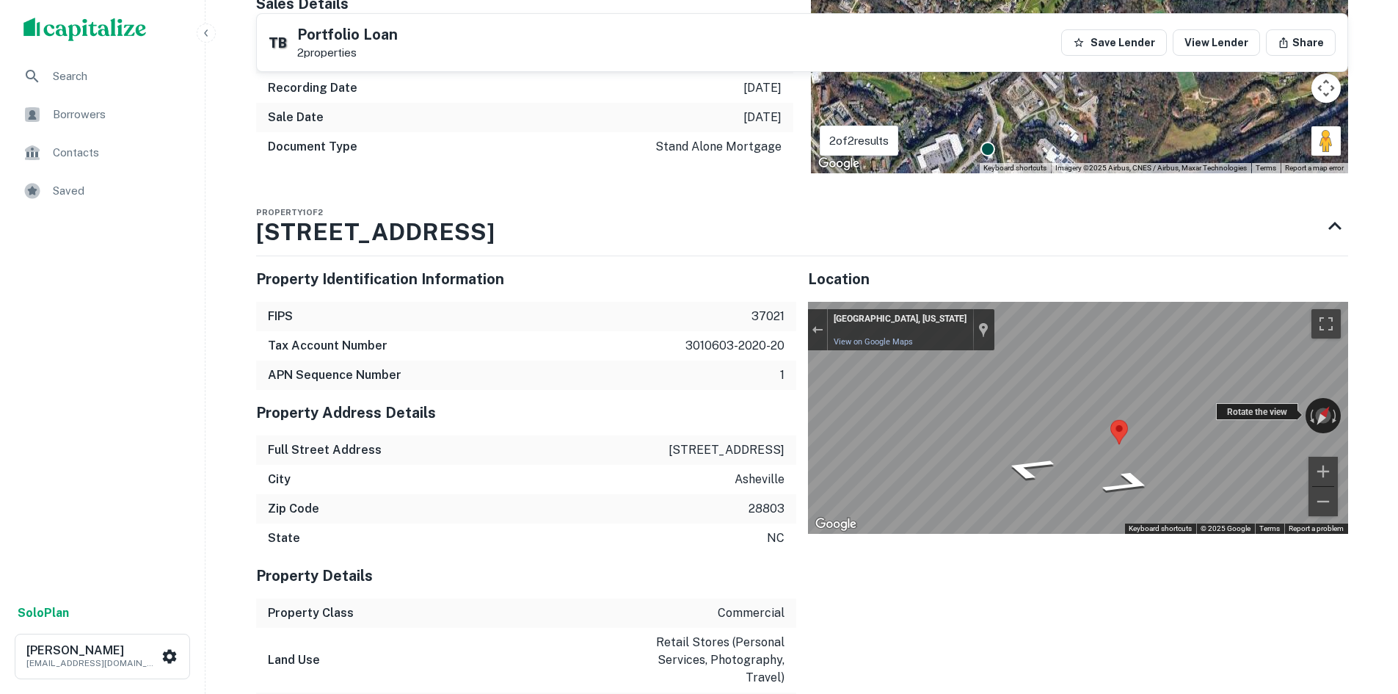
click at [1266, 403] on div "← Move left → Move right ↑ Move up ↓ Move down + Zoom in - Zoom out Asheville, …" at bounding box center [1078, 418] width 540 height 232
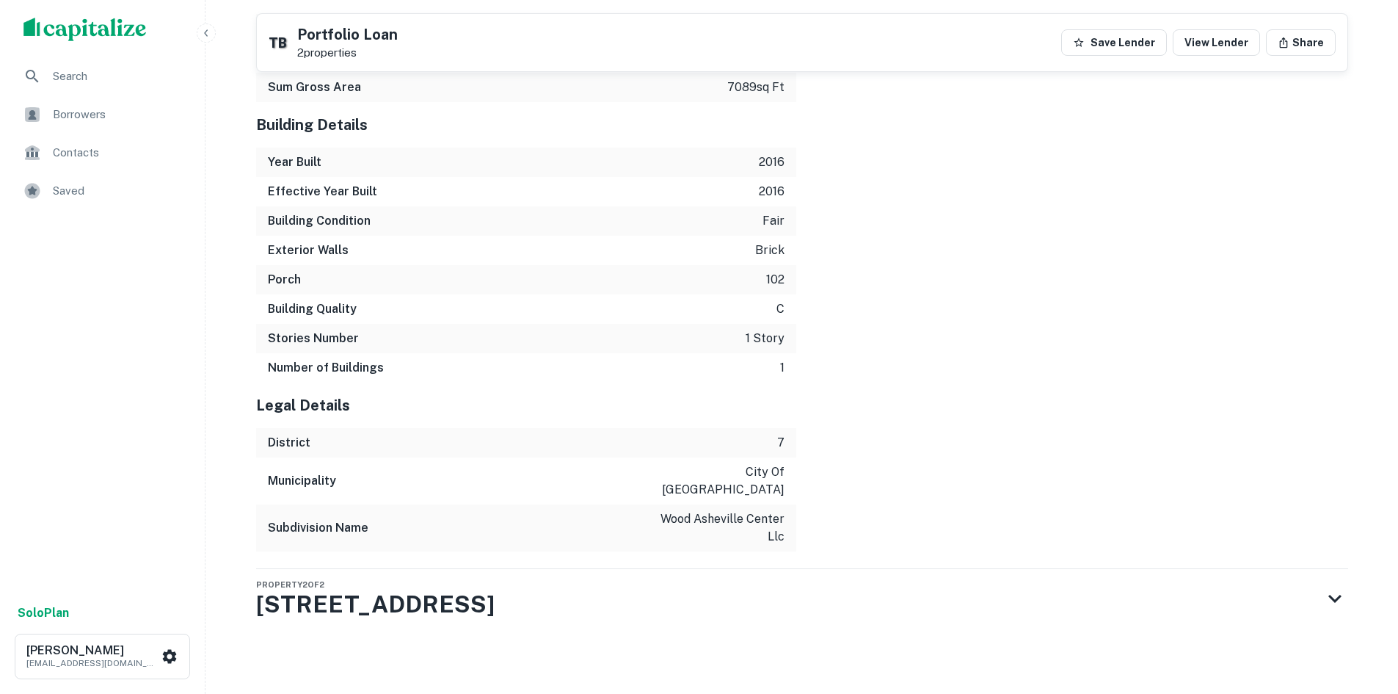
scroll to position [2092, 0]
click at [487, 574] on div "Property 2 of 2 1070 Tunnel Rd" at bounding box center [789, 596] width 1066 height 59
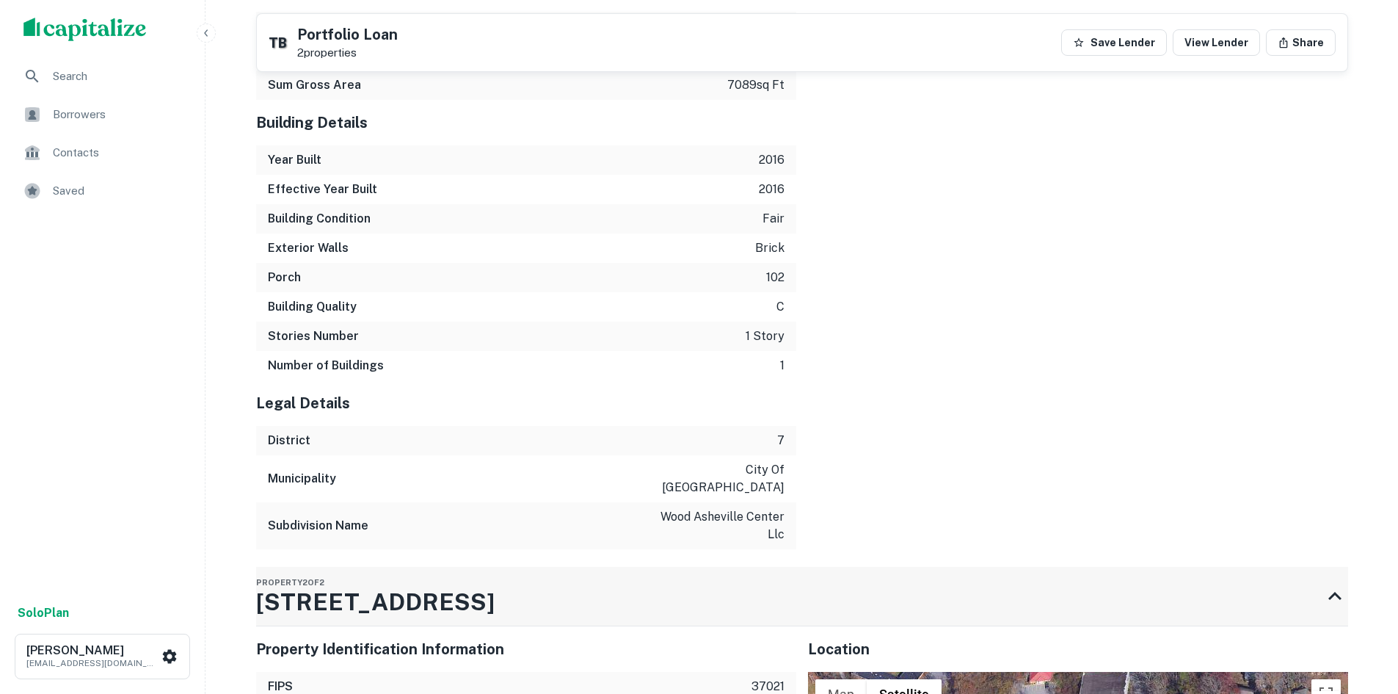
scroll to position [2313, 0]
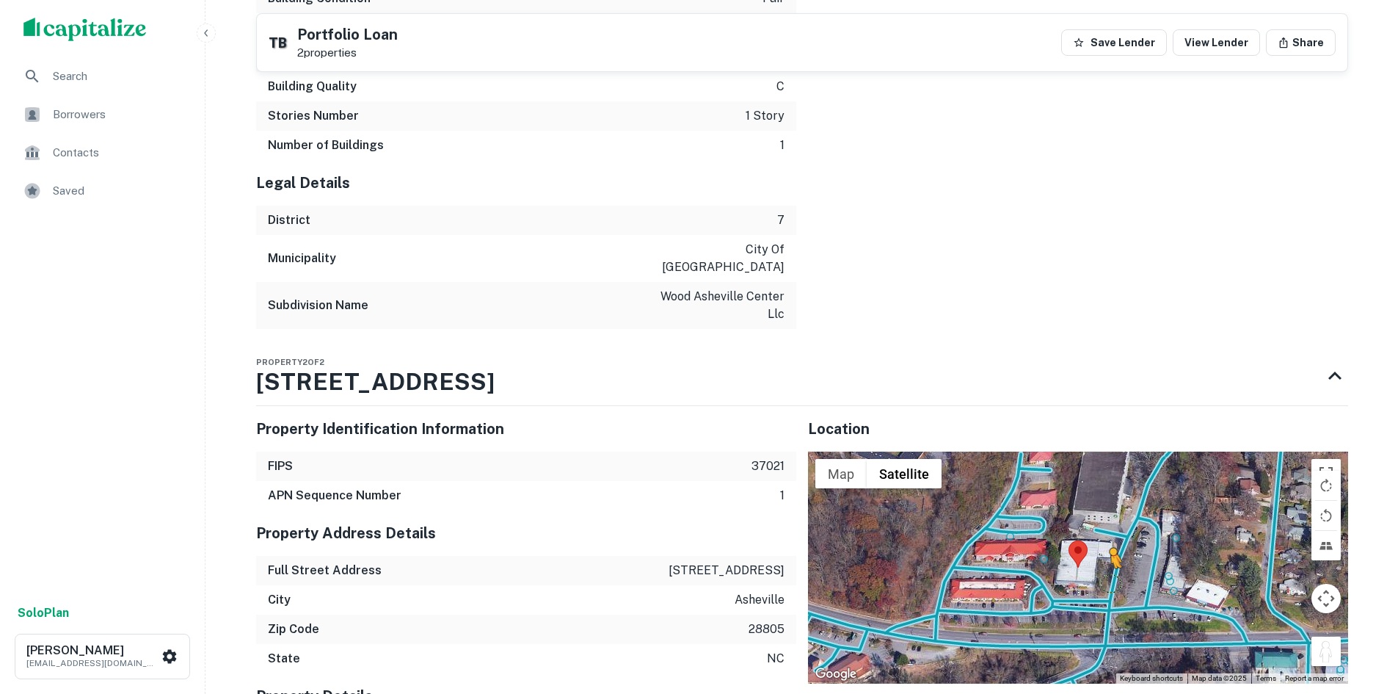
drag, startPoint x: 1318, startPoint y: 633, endPoint x: 1109, endPoint y: 567, distance: 219.6
click at [1109, 567] on div "To activate drag with keyboard, press Alt + Enter. Once in keyboard drag state,…" at bounding box center [1078, 567] width 540 height 232
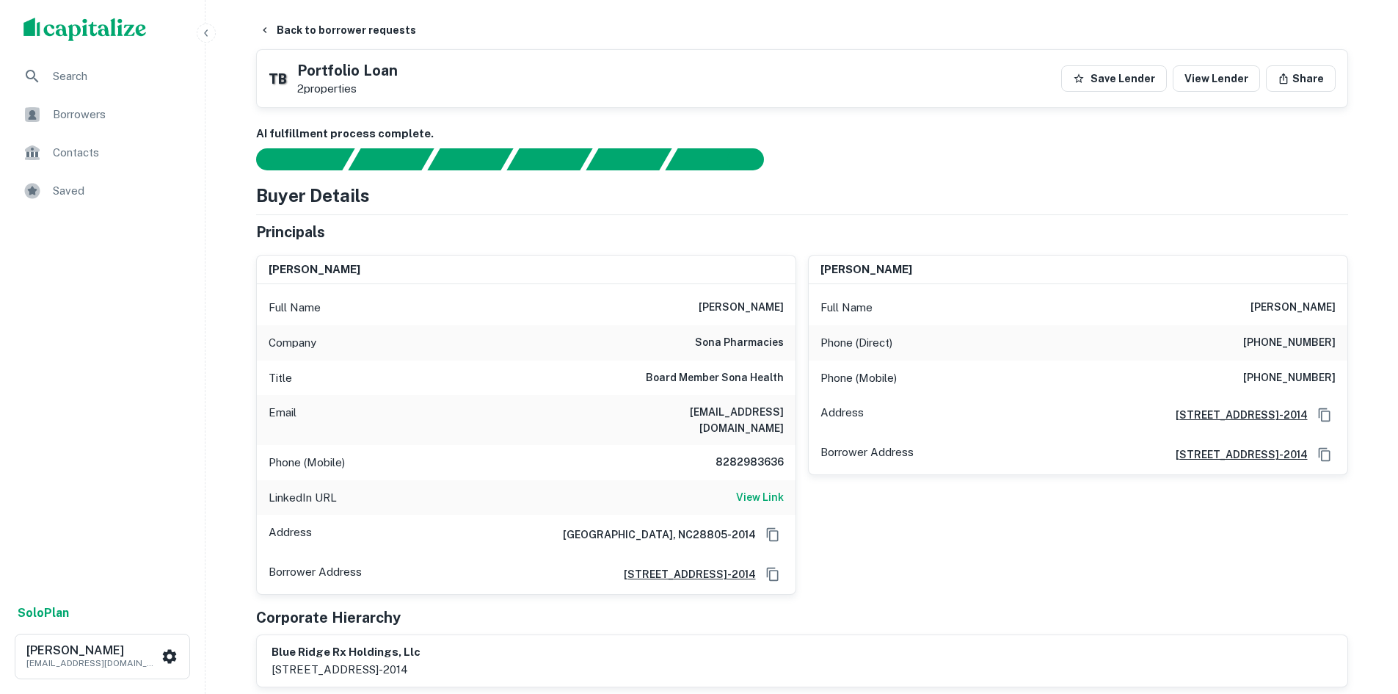
scroll to position [0, 0]
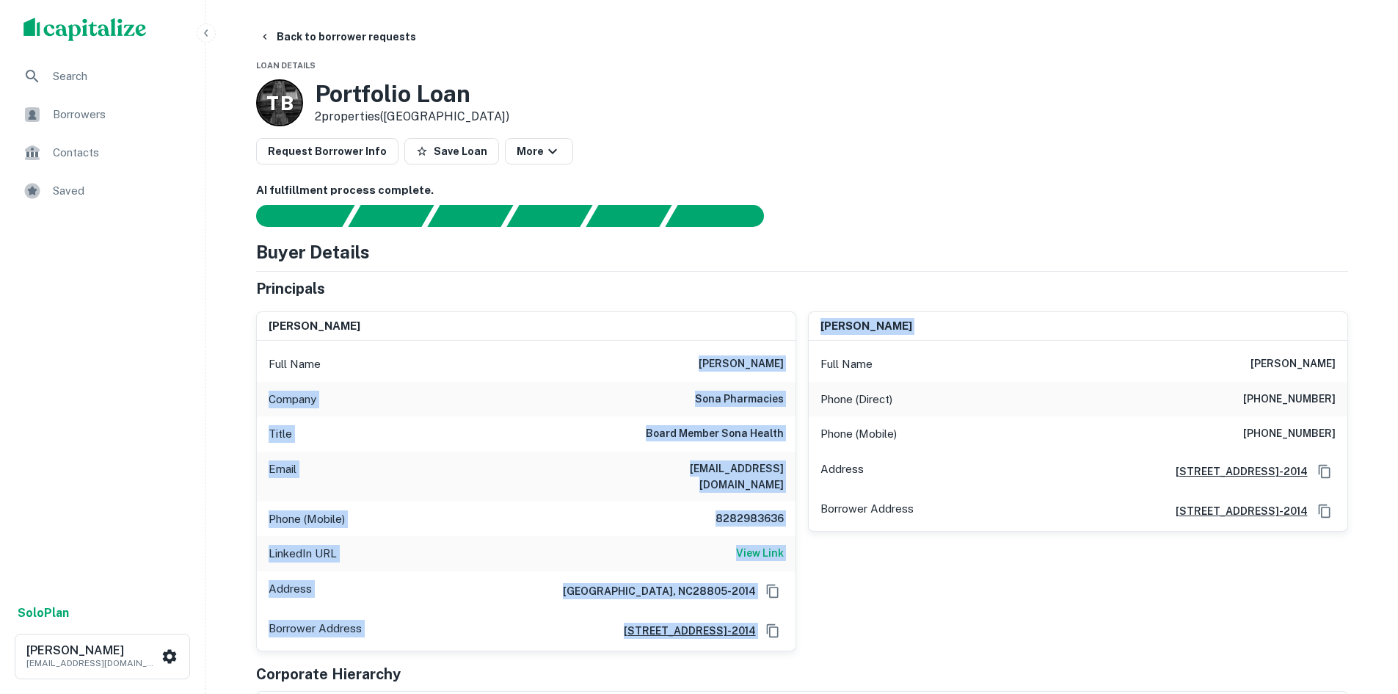
drag, startPoint x: 715, startPoint y: 363, endPoint x: 801, endPoint y: 344, distance: 88.7
click at [801, 344] on div "todd tamplin Full Name todd tamplin Company sona pharmacies Title Board Member …" at bounding box center [796, 475] width 1104 height 352
click at [793, 350] on div "Full Name todd tamplin" at bounding box center [526, 363] width 539 height 35
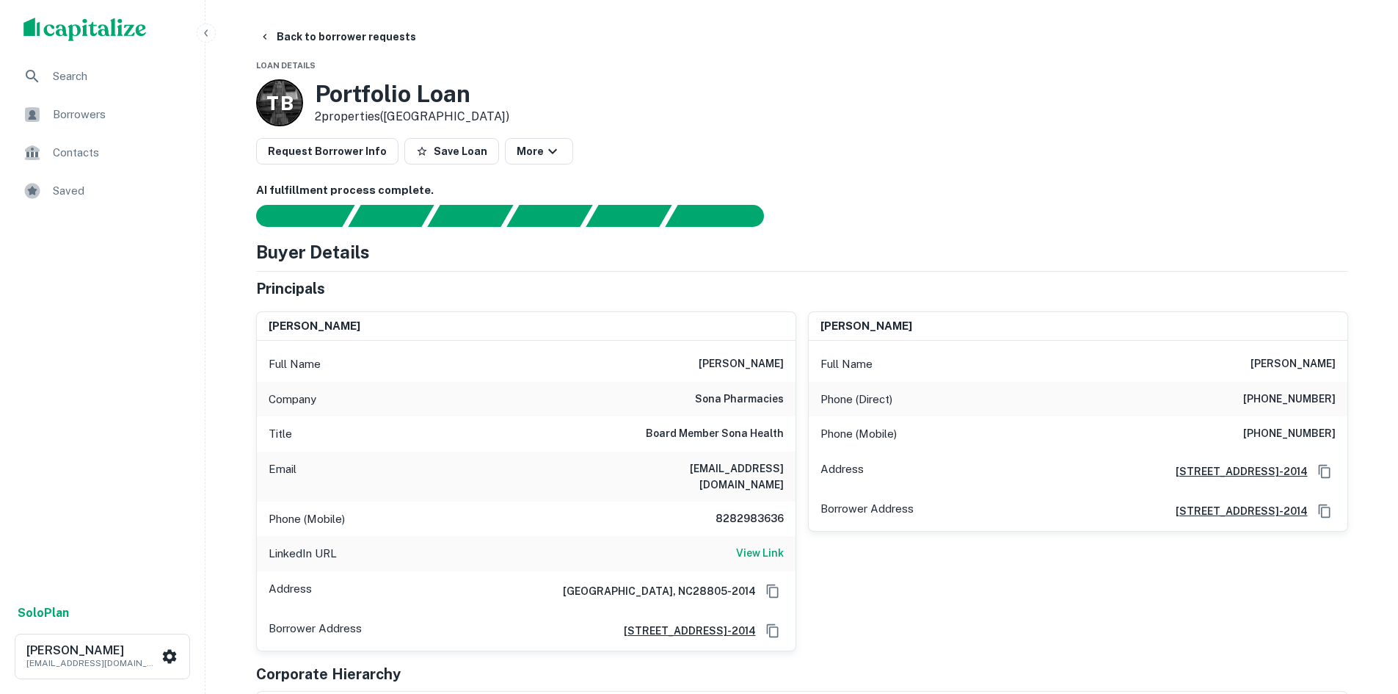
click at [763, 363] on h6 "todd tamplin" at bounding box center [741, 364] width 85 height 18
click at [321, 46] on button "Back to borrower requests" at bounding box center [337, 36] width 169 height 26
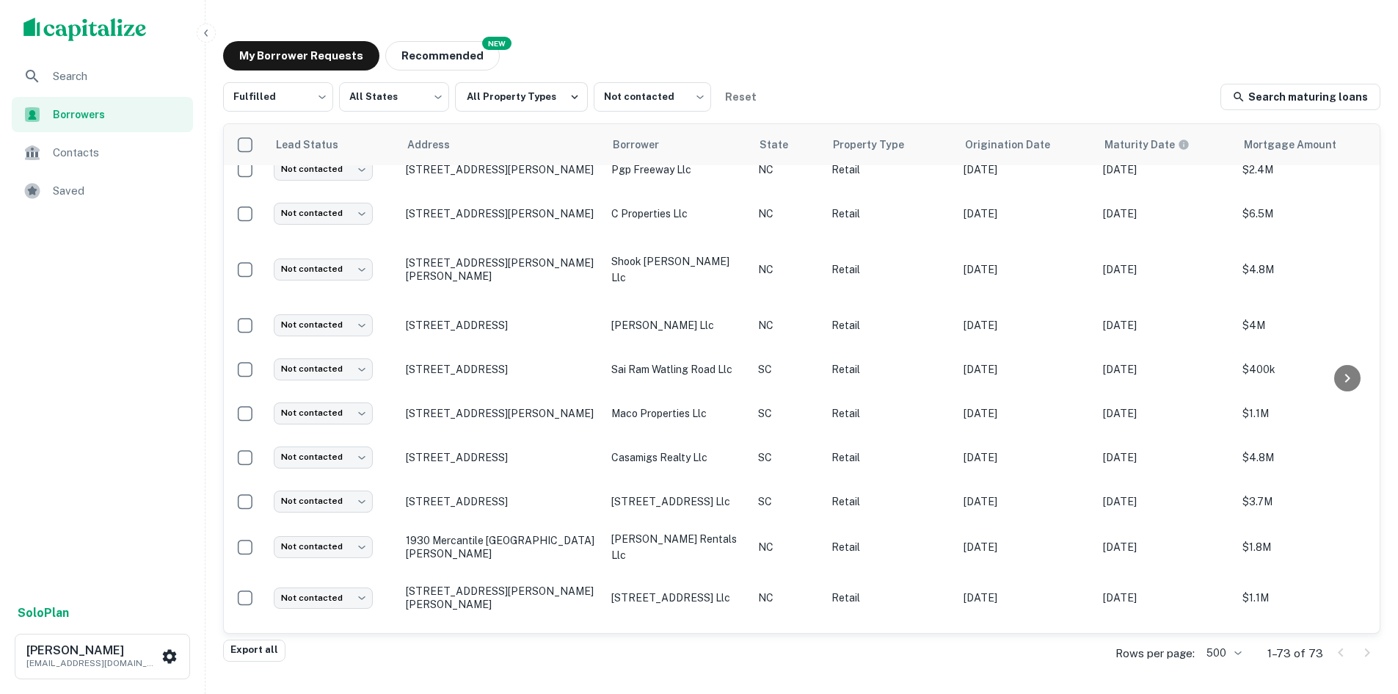
scroll to position [1219, 0]
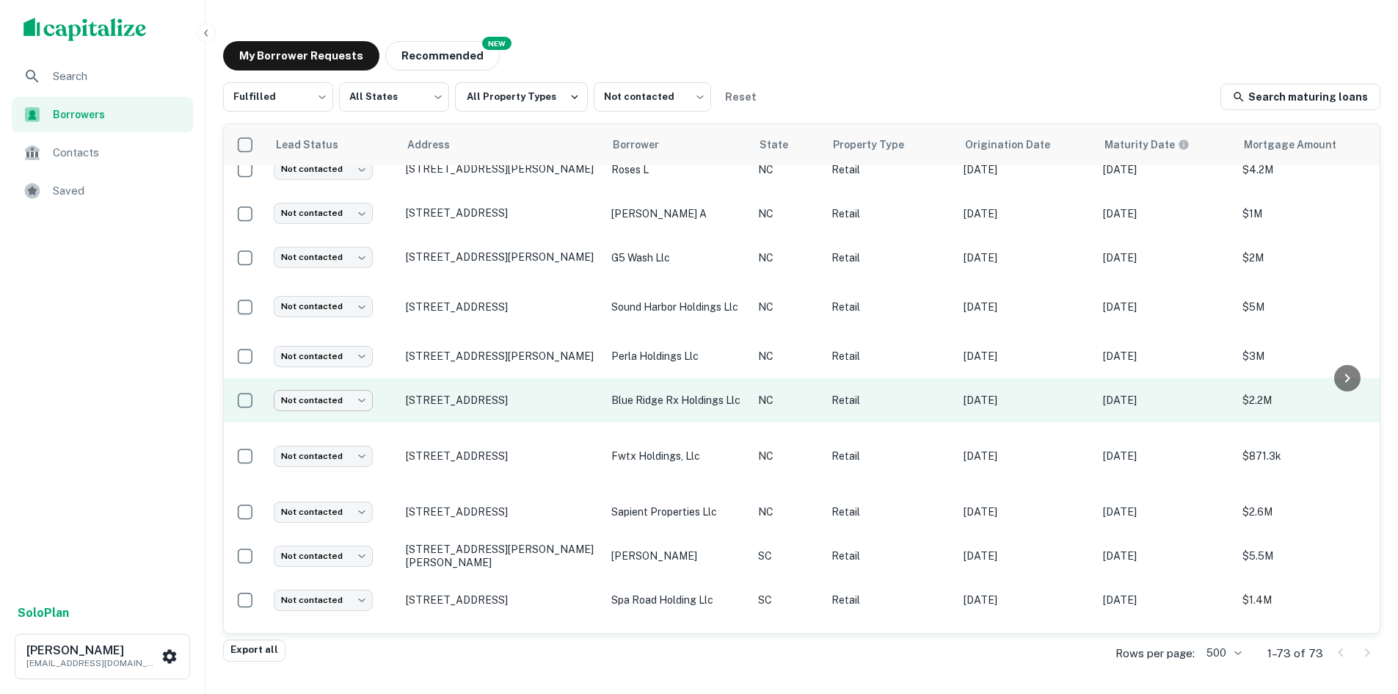
click at [372, 378] on td "Not contacted **** ​" at bounding box center [332, 400] width 132 height 44
click at [363, 371] on body "Search Borrowers Contacts Saved Solo Plan [PERSON_NAME] [PERSON_NAME][EMAIL_ADD…" at bounding box center [699, 347] width 1398 height 694
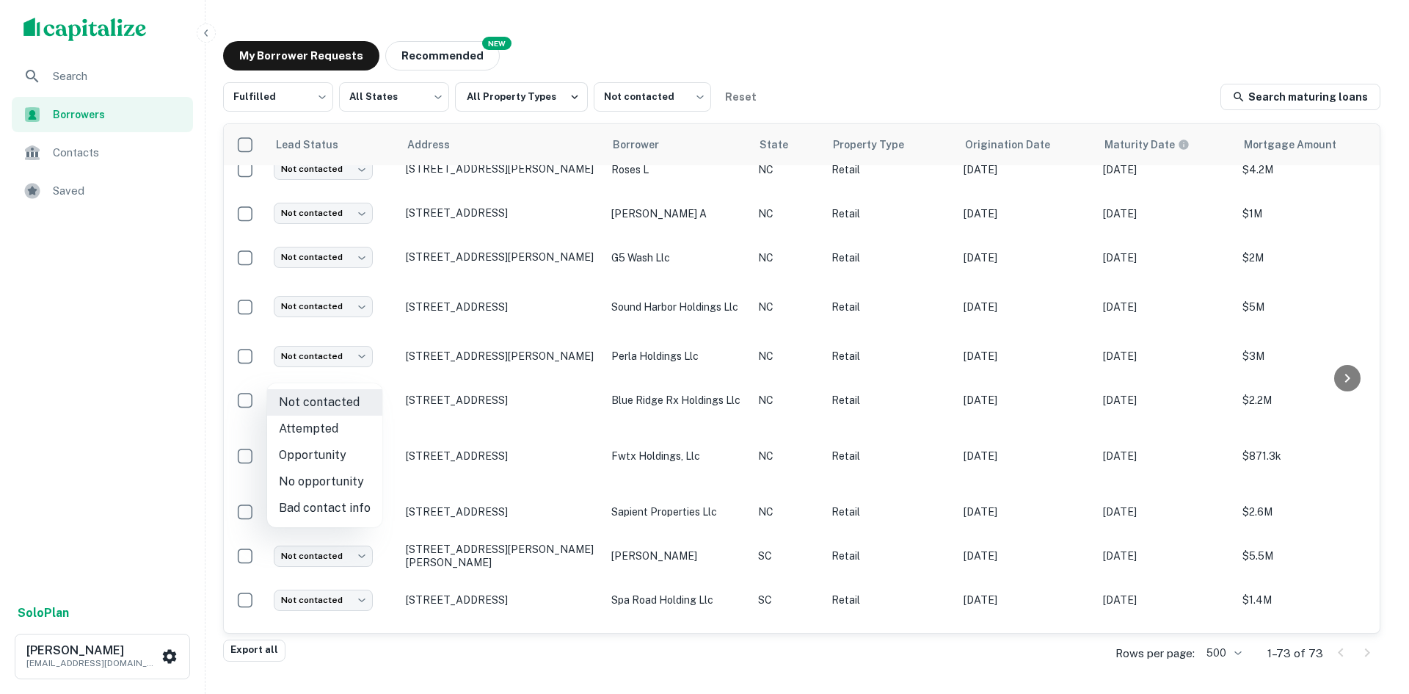
click at [346, 426] on li "Attempted" at bounding box center [324, 428] width 115 height 26
type input "*********"
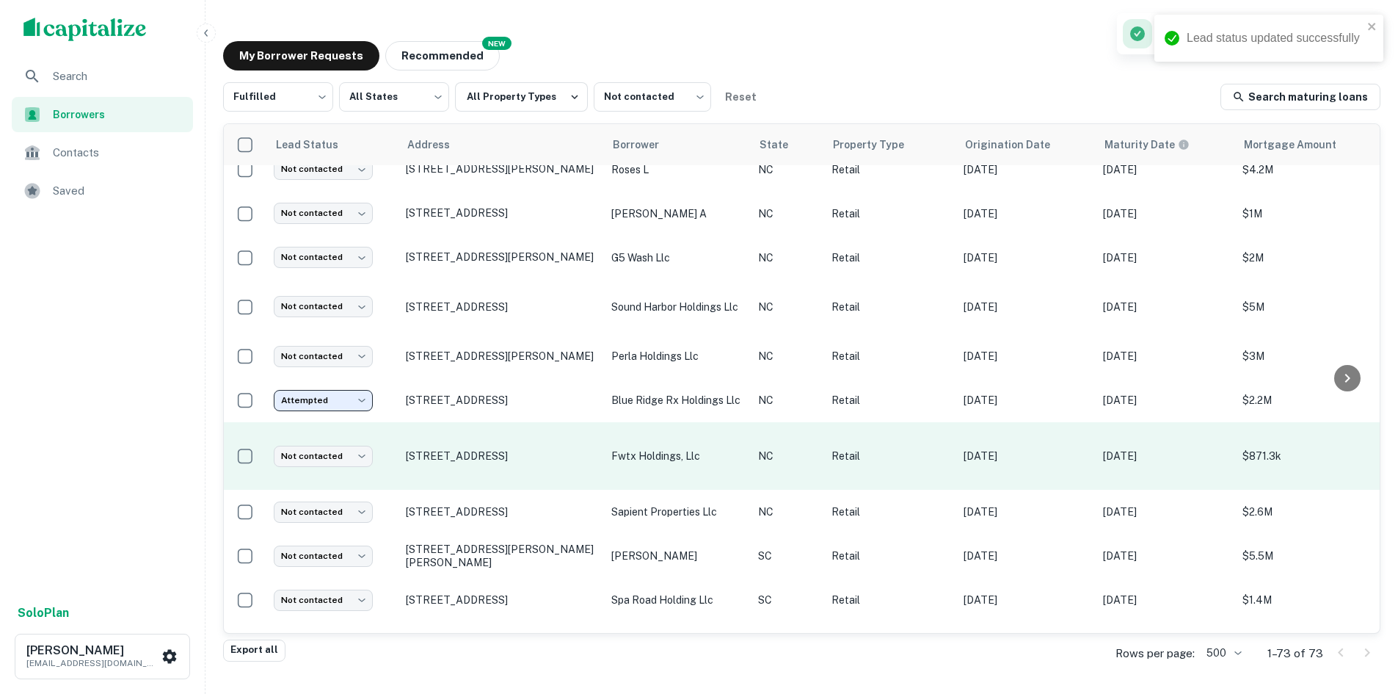
click at [458, 422] on td "[STREET_ADDRESS]" at bounding box center [502, 456] width 206 height 68
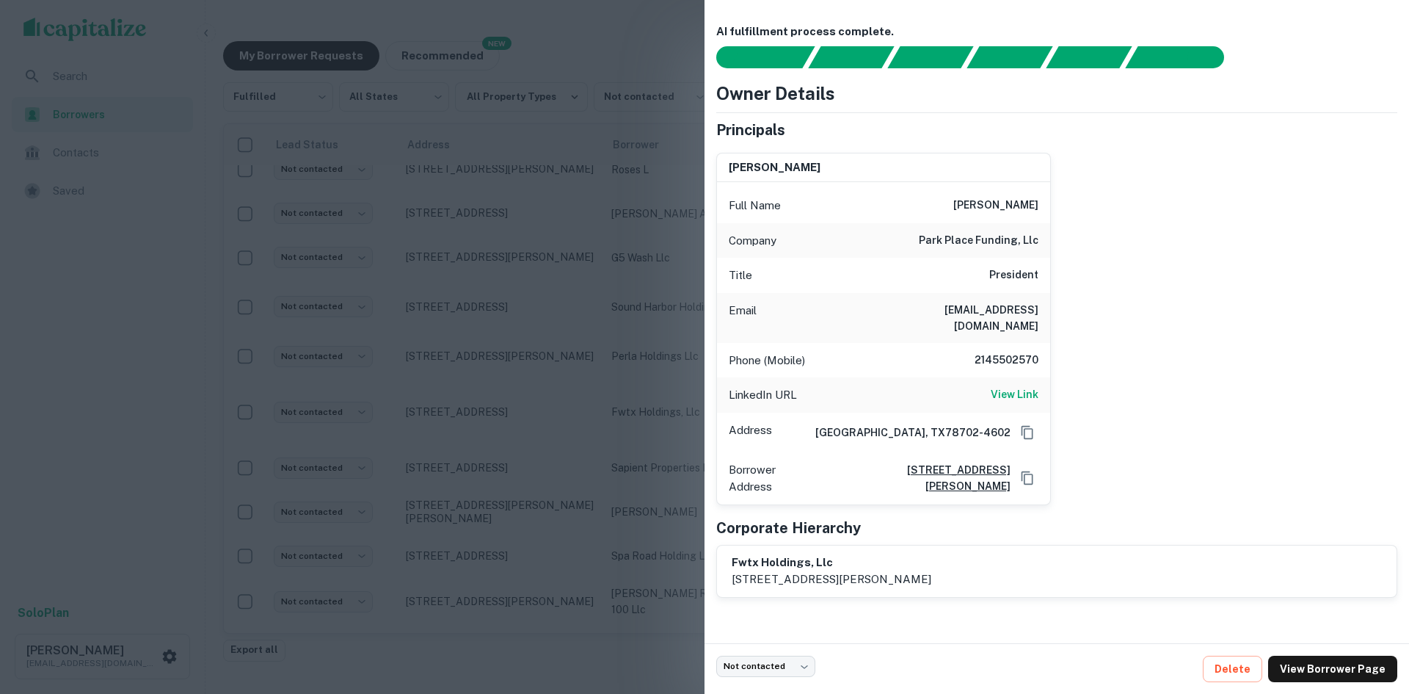
click at [466, 432] on div at bounding box center [704, 347] width 1409 height 694
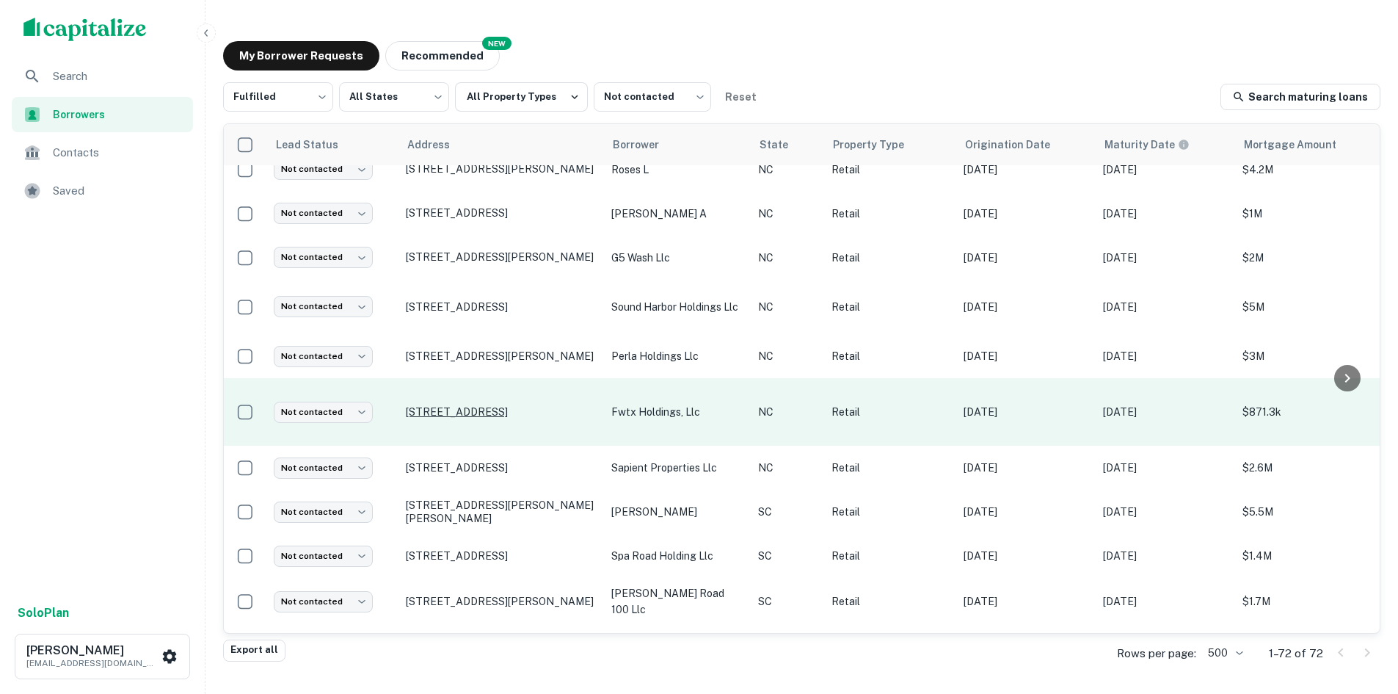
click at [452, 405] on p "[STREET_ADDRESS]" at bounding box center [501, 411] width 191 height 13
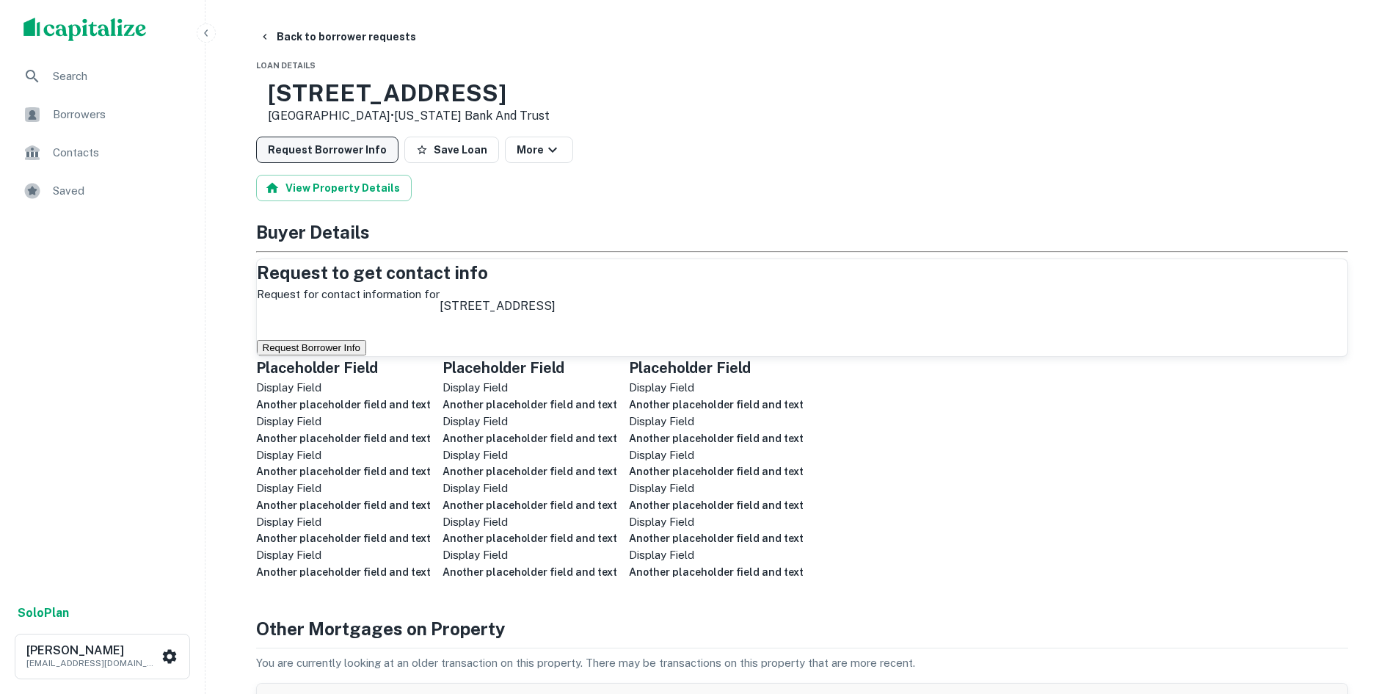
click at [294, 151] on button "Request Borrower Info" at bounding box center [327, 150] width 142 height 26
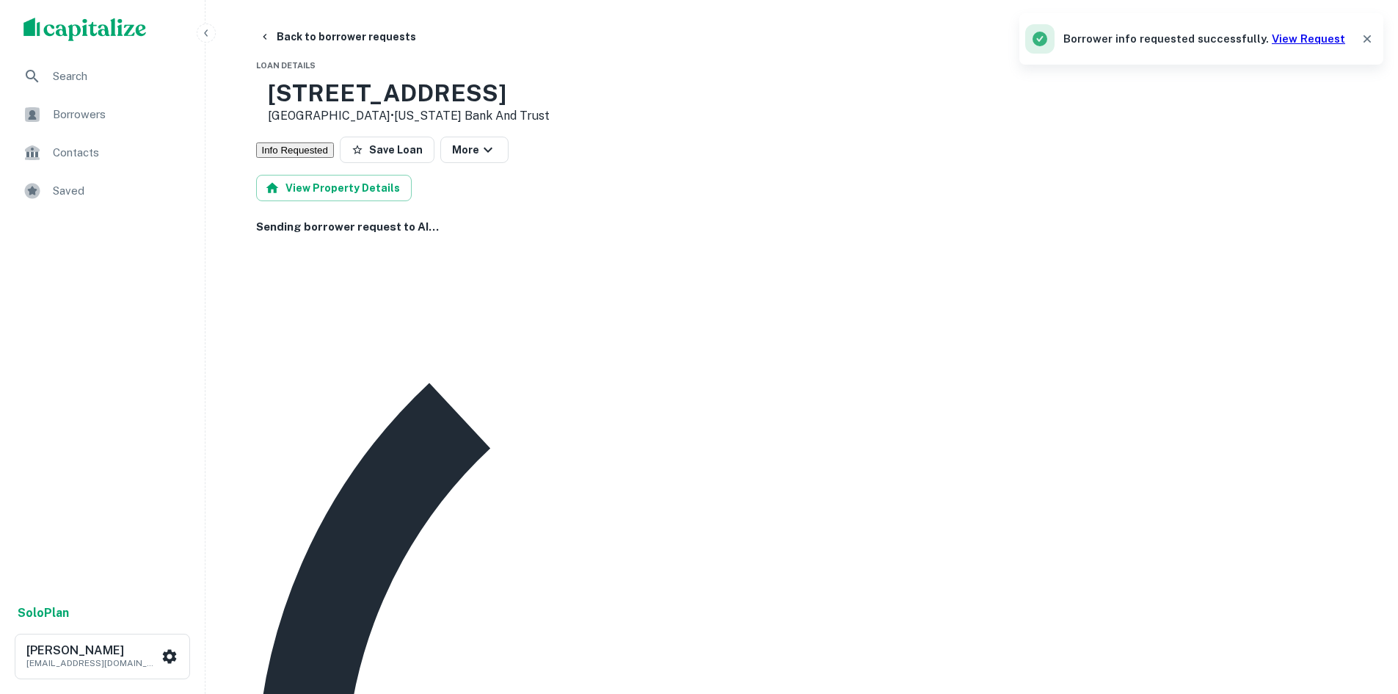
scroll to position [73, 0]
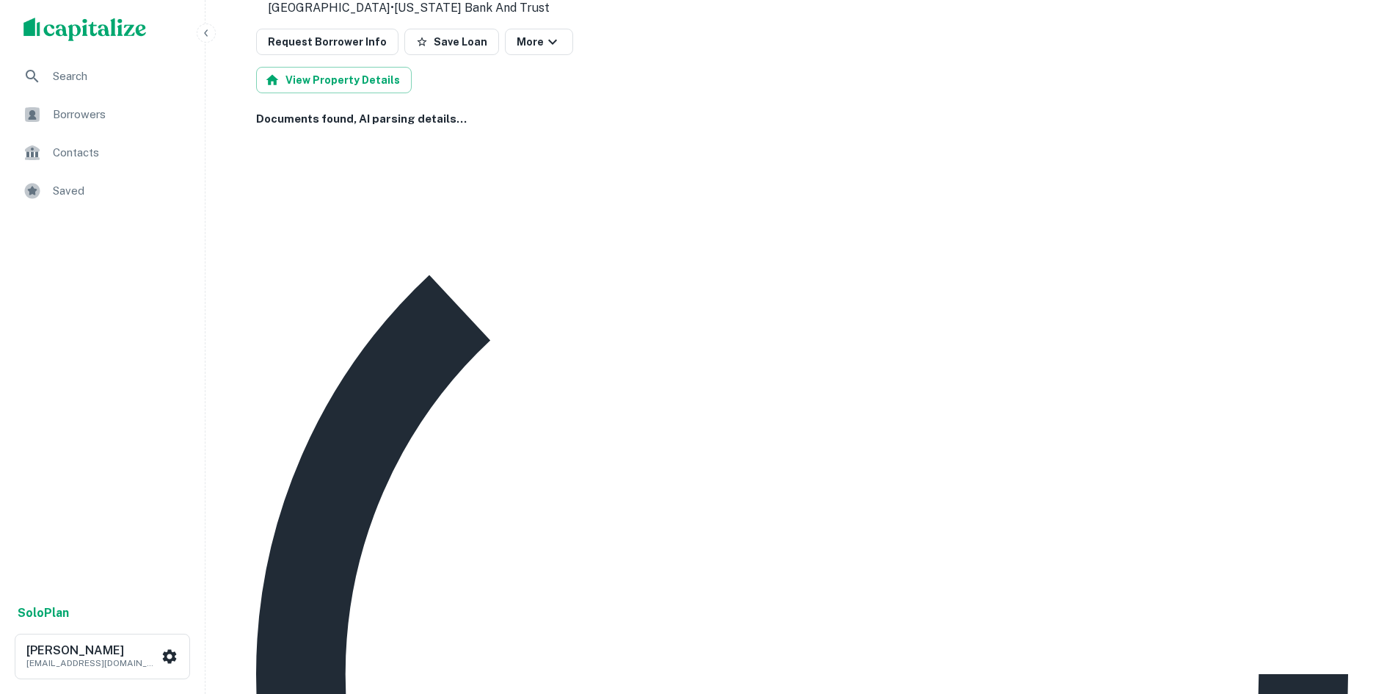
scroll to position [0, 0]
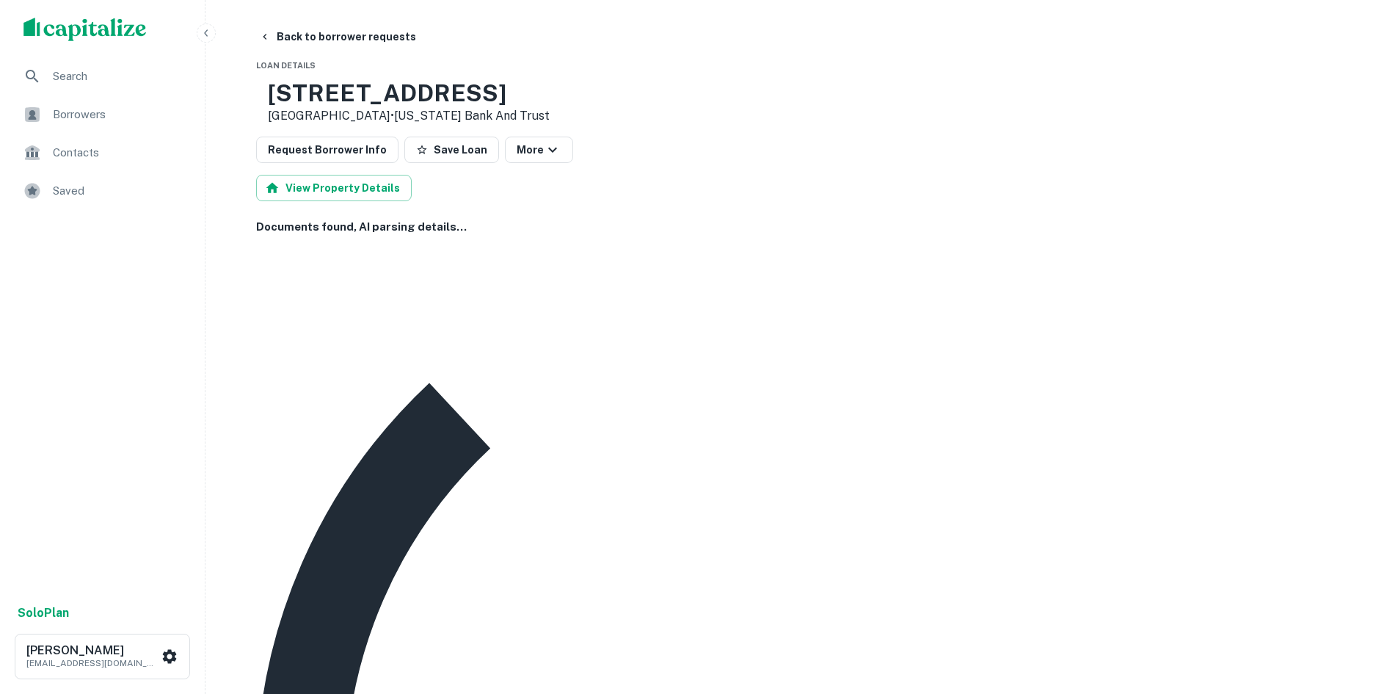
drag, startPoint x: 681, startPoint y: 399, endPoint x: 1077, endPoint y: 61, distance: 520.5
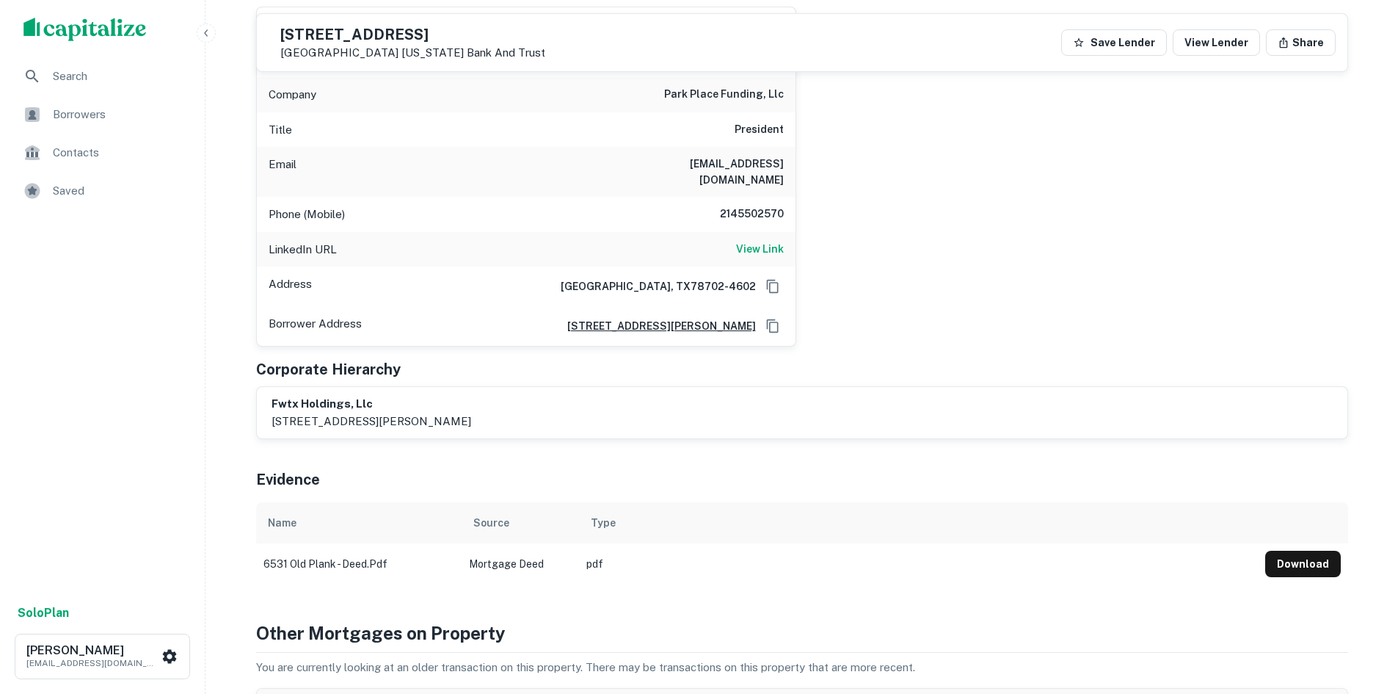
scroll to position [294, 0]
click at [782, 240] on h6 "View Link" at bounding box center [760, 248] width 48 height 16
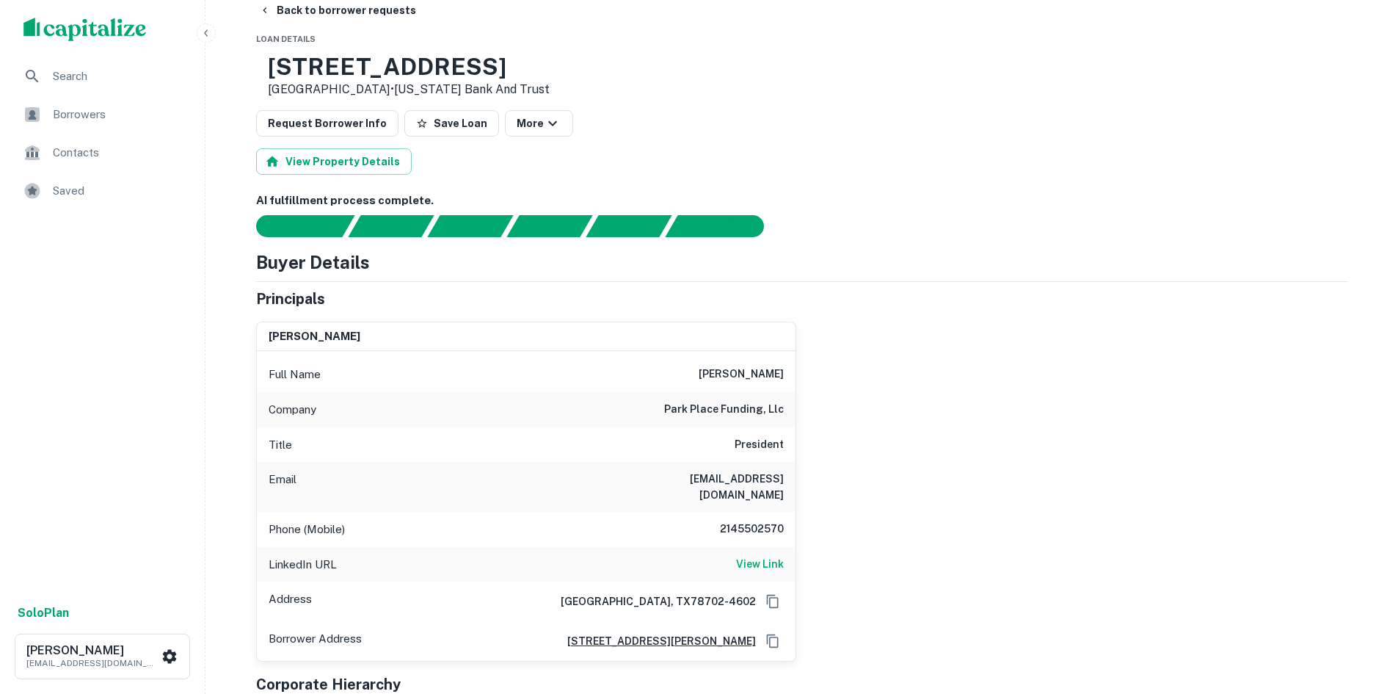
scroll to position [0, 0]
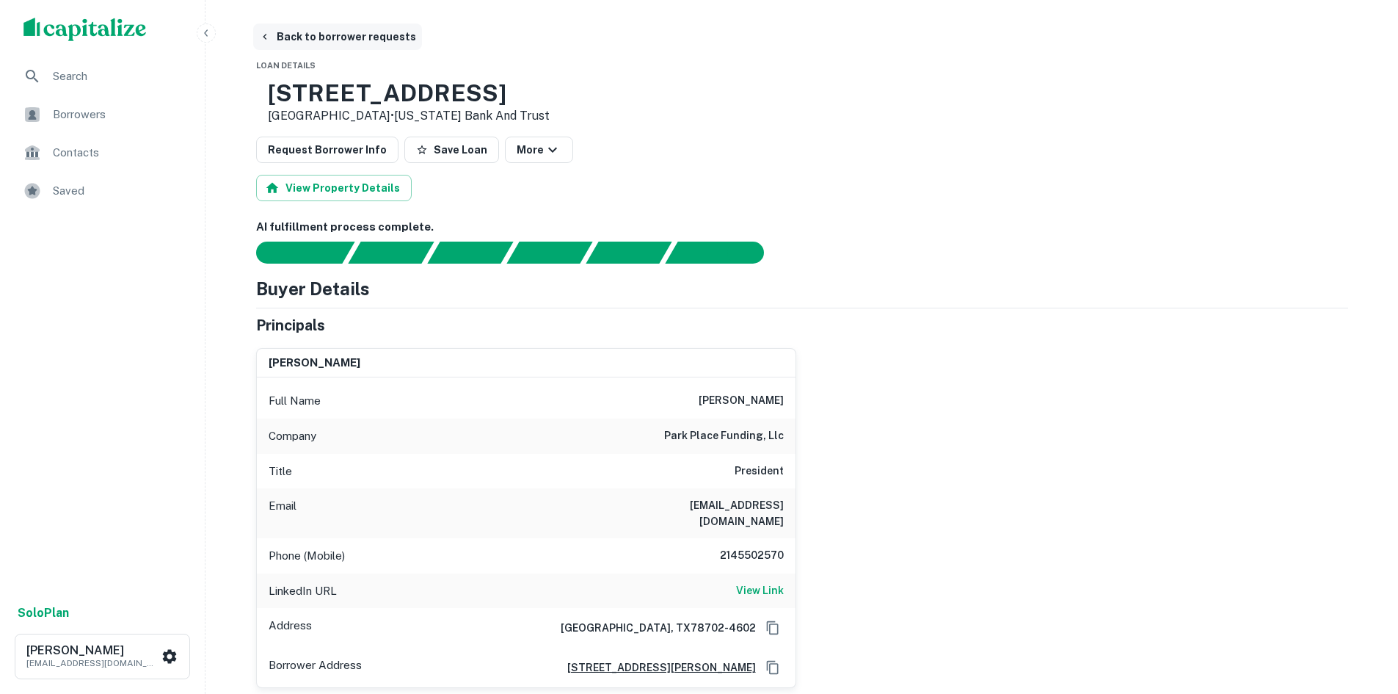
click at [335, 29] on button "Back to borrower requests" at bounding box center [337, 36] width 169 height 26
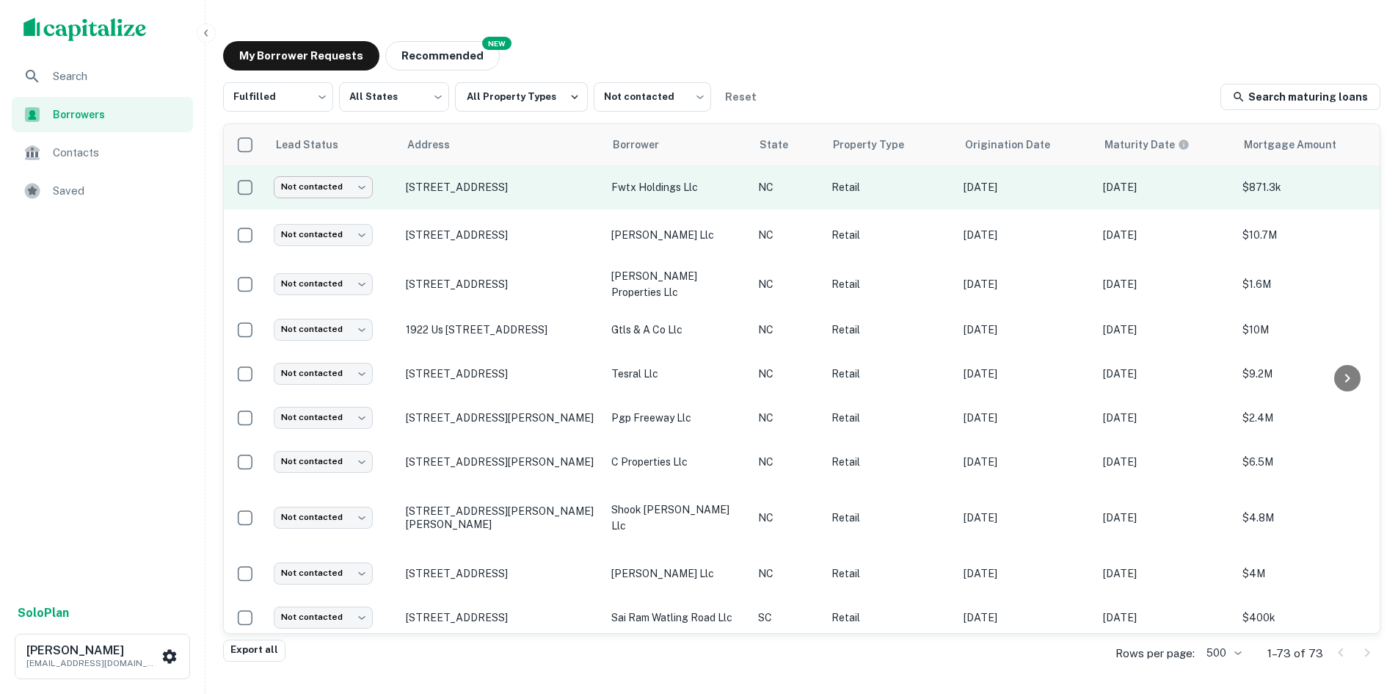
click at [333, 187] on body "Search Borrowers Contacts Saved Solo Plan Thomas Solano tsolano@surmount.com My…" at bounding box center [699, 347] width 1398 height 694
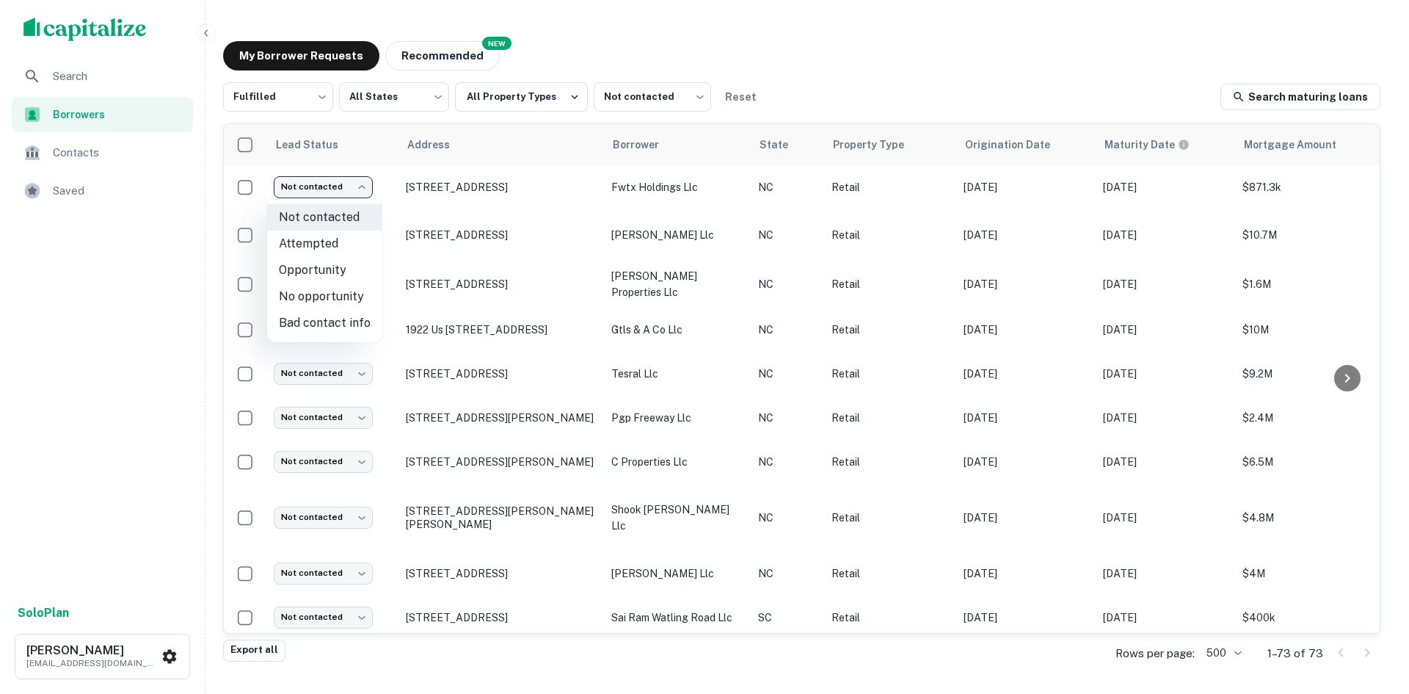
click at [330, 243] on li "Attempted" at bounding box center [324, 243] width 115 height 26
type input "*********"
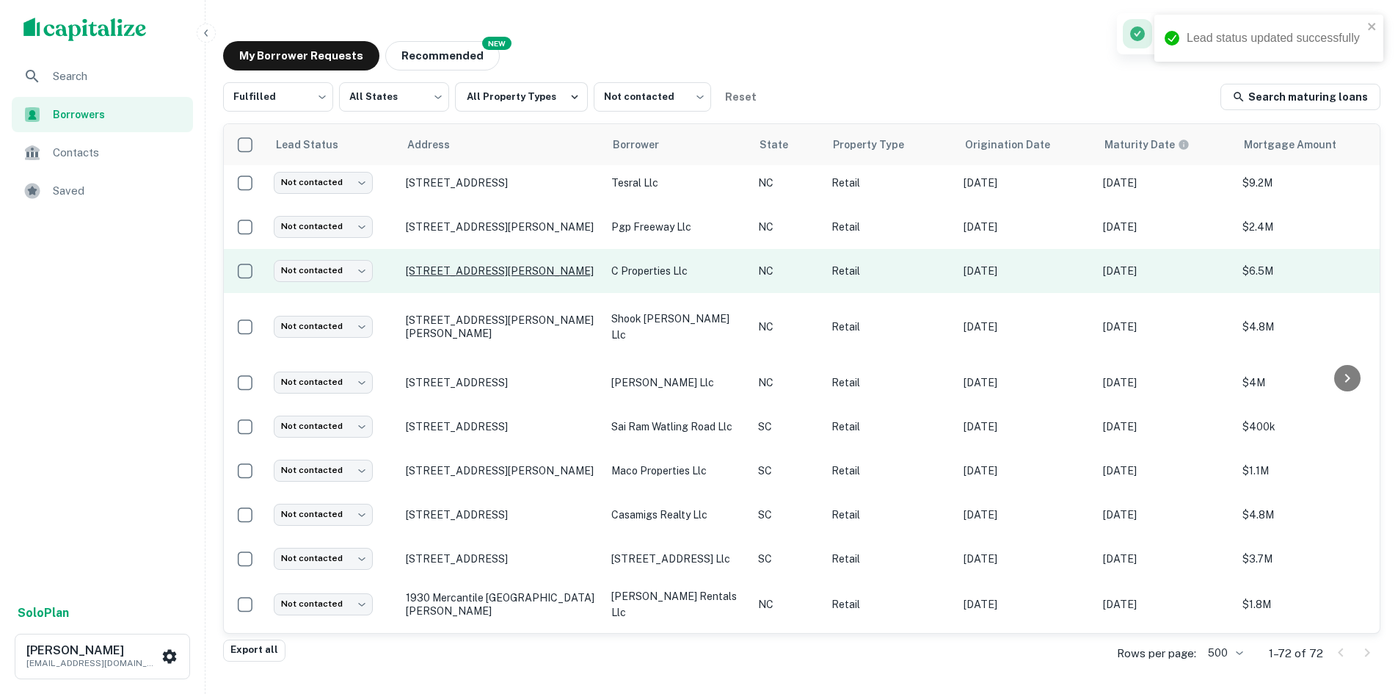
scroll to position [103, 0]
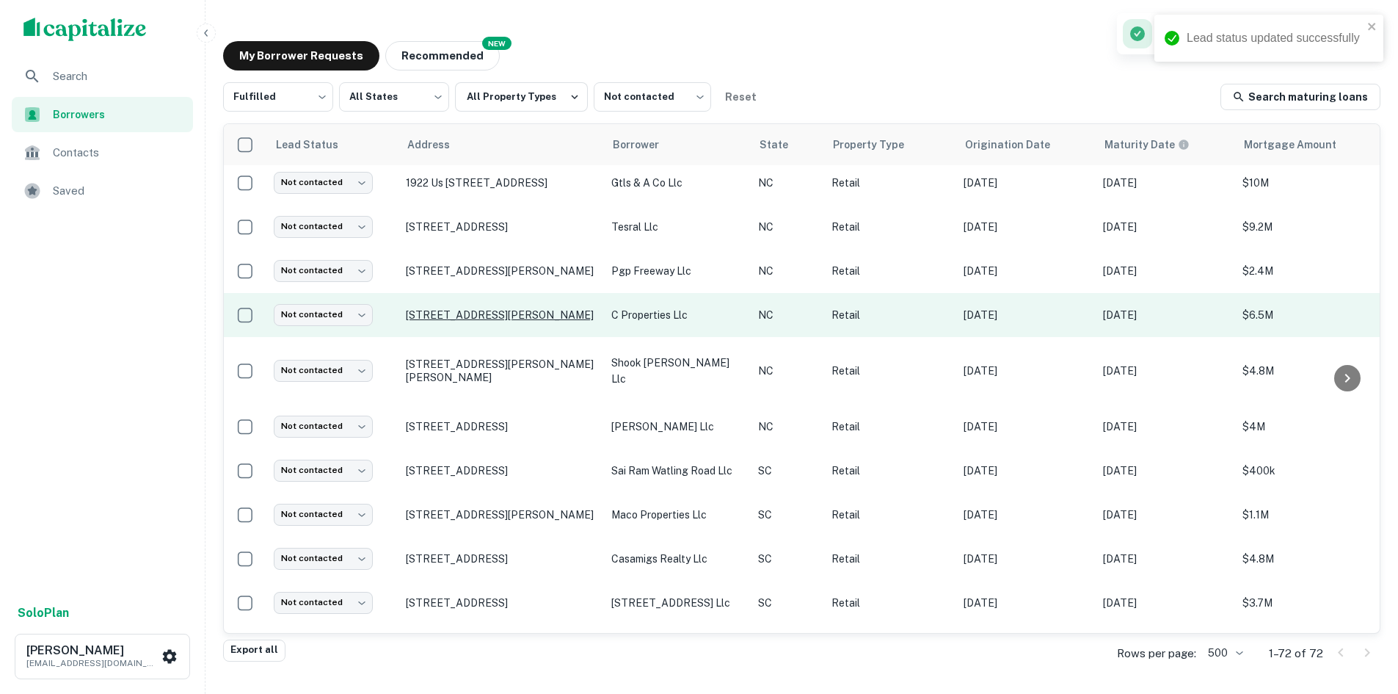
click at [466, 308] on p "[STREET_ADDRESS][PERSON_NAME]" at bounding box center [501, 314] width 191 height 13
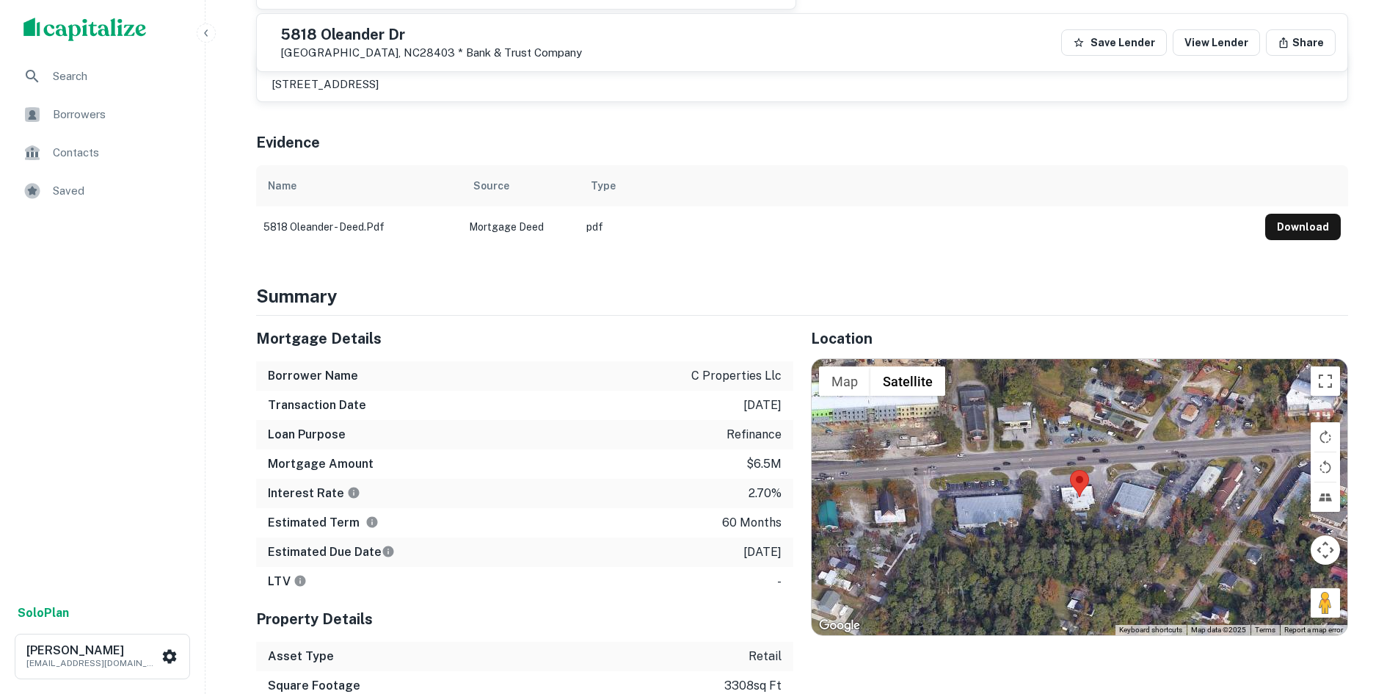
scroll to position [661, 0]
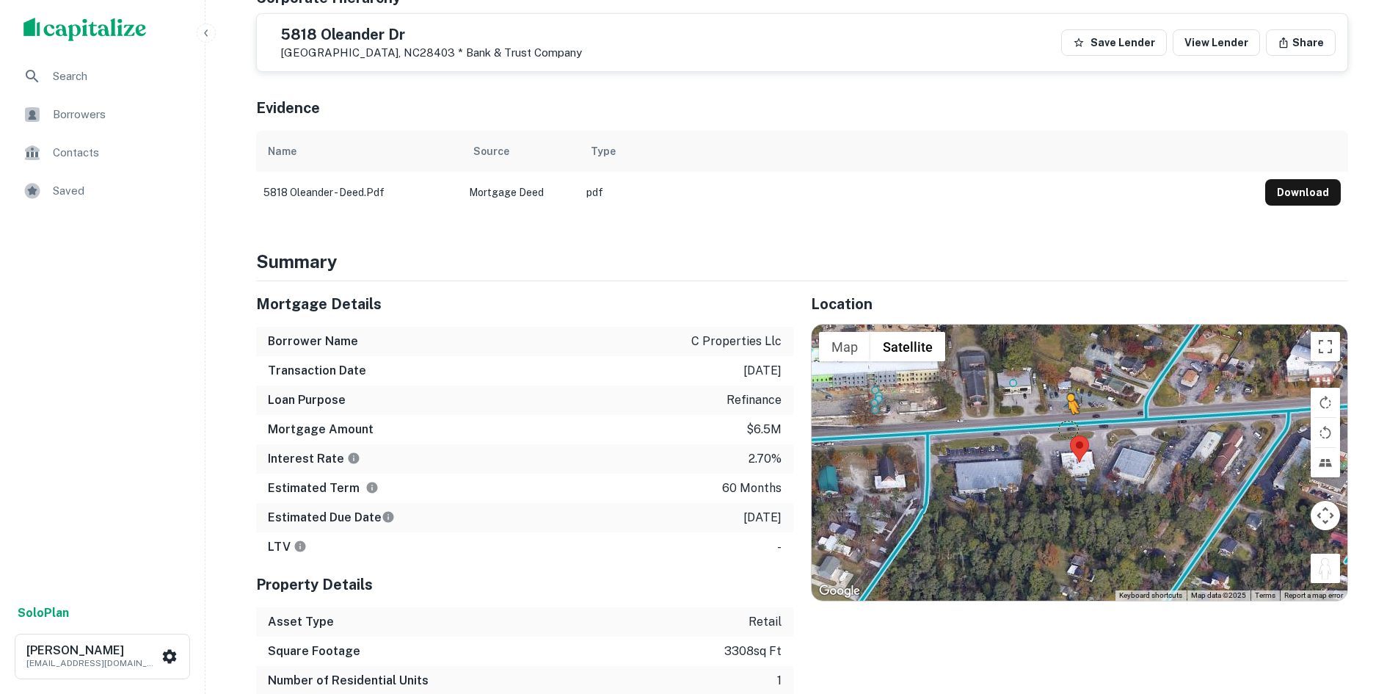
drag, startPoint x: 1329, startPoint y: 517, endPoint x: 1069, endPoint y: 384, distance: 292.8
click at [1069, 384] on div "To activate drag with keyboard, press Alt + Enter. Once in keyboard drag state,…" at bounding box center [1080, 462] width 536 height 276
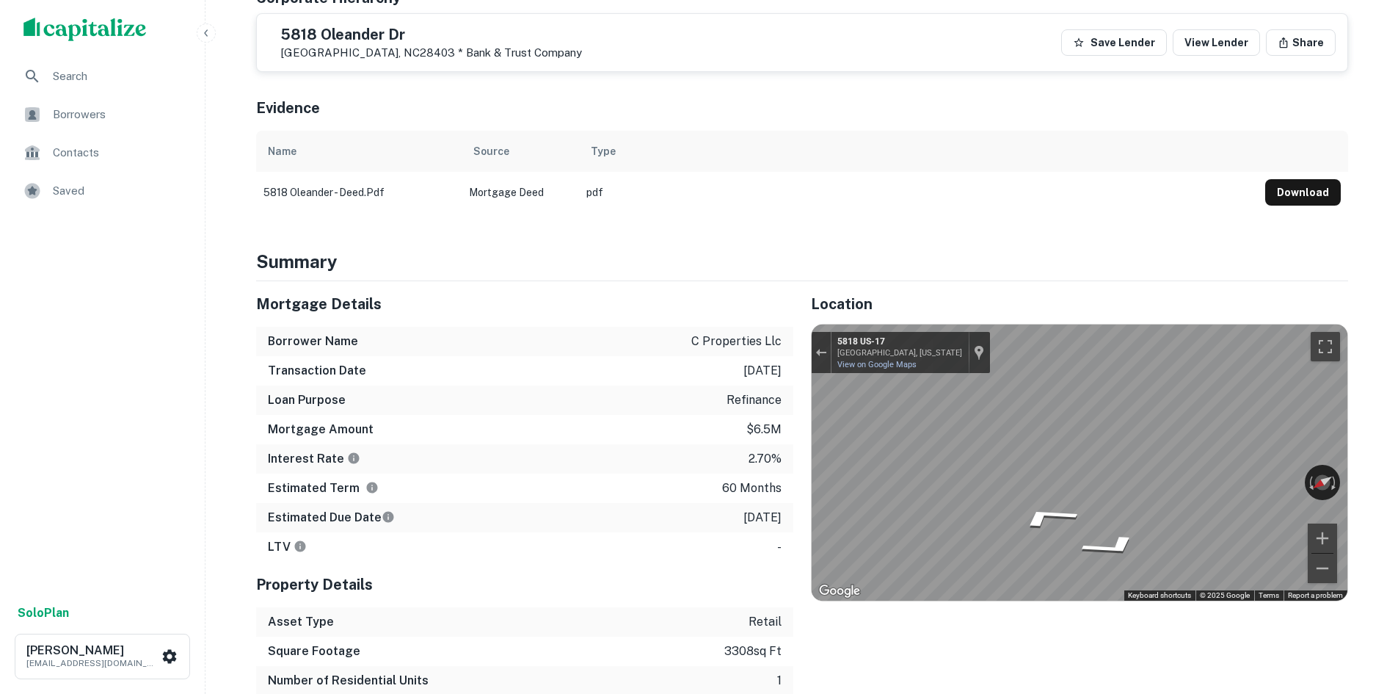
click at [783, 395] on div "Mortgage Details Borrower Name c properties llc Transaction Date 2/22/2021 Loan…" at bounding box center [794, 502] width 1110 height 443
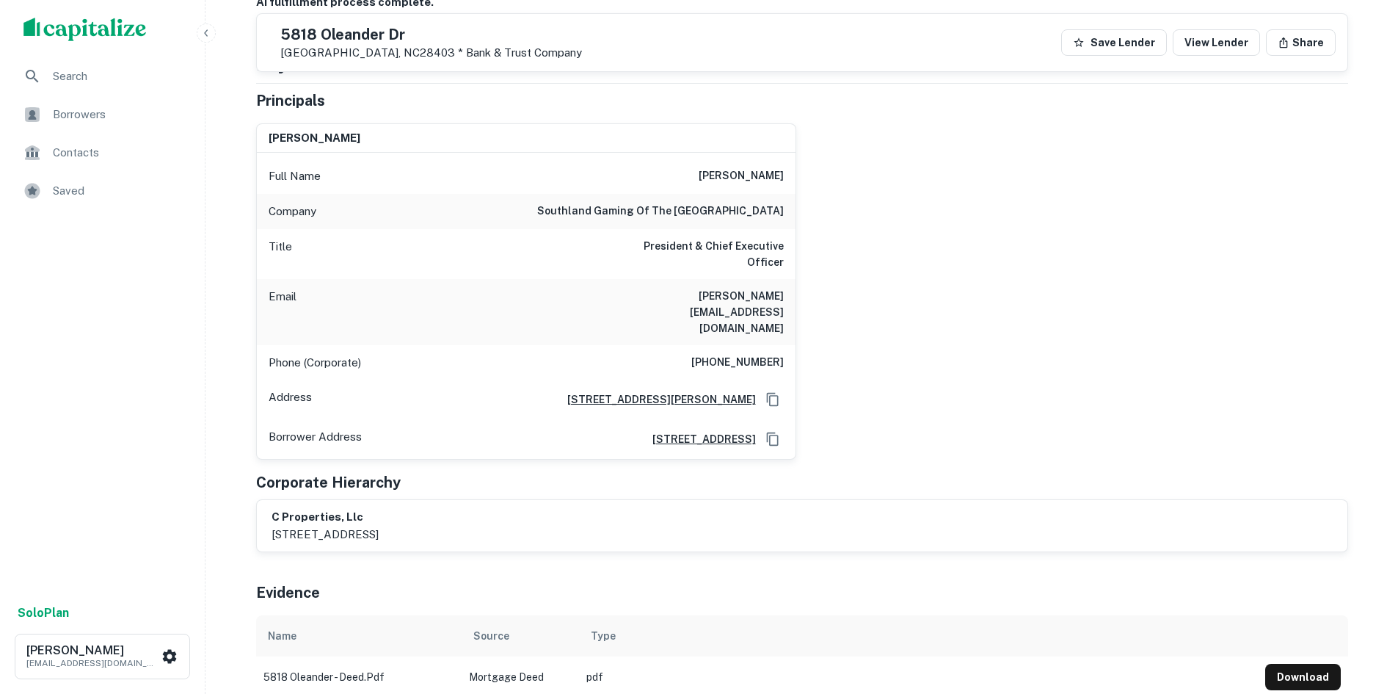
scroll to position [147, 0]
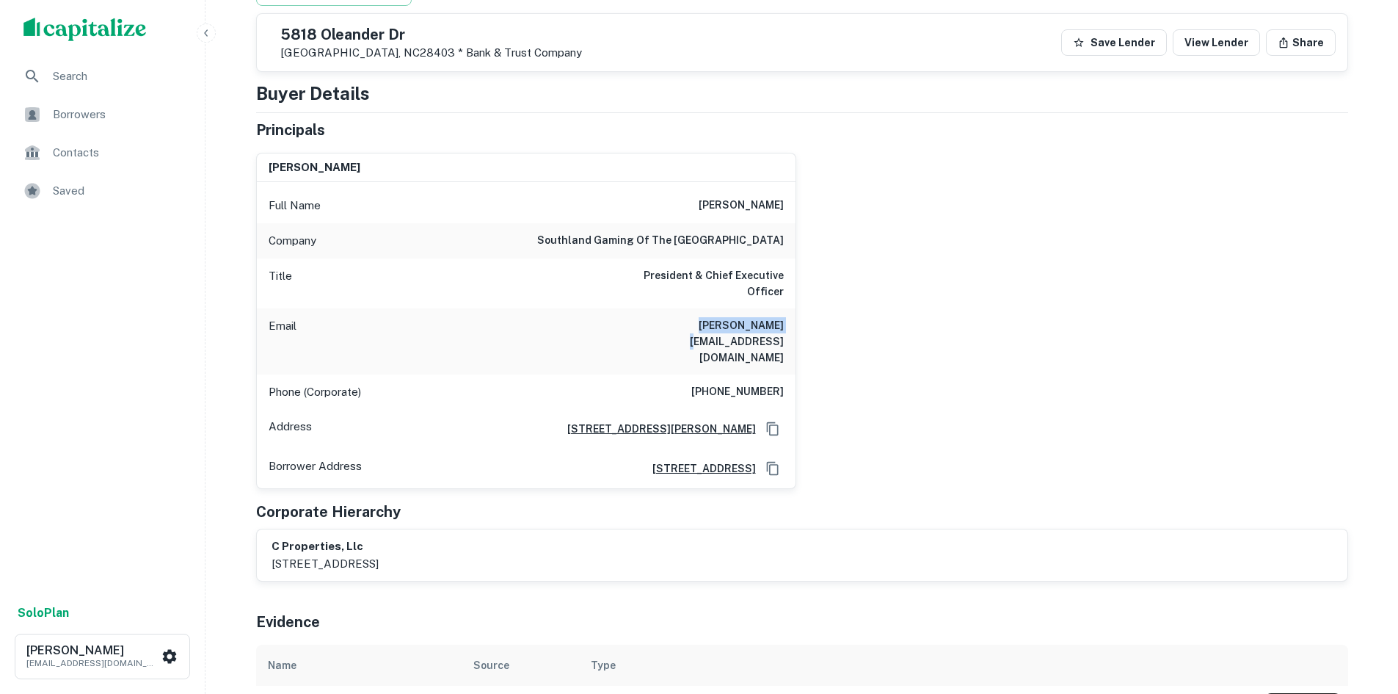
drag, startPoint x: 683, startPoint y: 316, endPoint x: 839, endPoint y: 316, distance: 156.3
click at [839, 316] on div "robert huckabee Full Name robert huckabee Company southland gaming of the virgi…" at bounding box center [796, 315] width 1104 height 348
click at [693, 202] on div "Full Name robert huckabee" at bounding box center [526, 205] width 539 height 35
drag, startPoint x: 693, startPoint y: 203, endPoint x: 803, endPoint y: 211, distance: 110.3
click at [803, 211] on div "robert huckabee Full Name robert huckabee Company southland gaming of the virgi…" at bounding box center [796, 315] width 1104 height 348
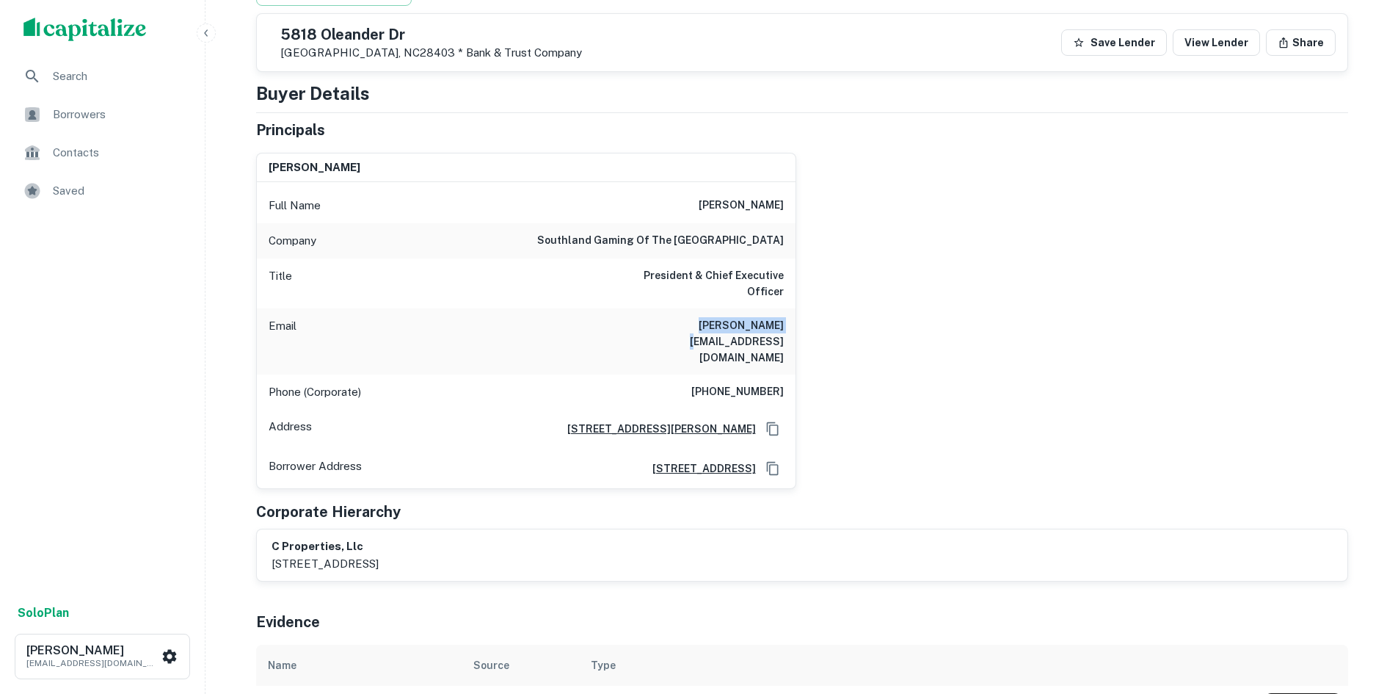
drag, startPoint x: 656, startPoint y: 311, endPoint x: 771, endPoint y: 296, distance: 116.3
click at [796, 313] on div "robert huckabee Full Name robert huckabee Company southland gaming of the virgi…" at bounding box center [526, 321] width 540 height 336
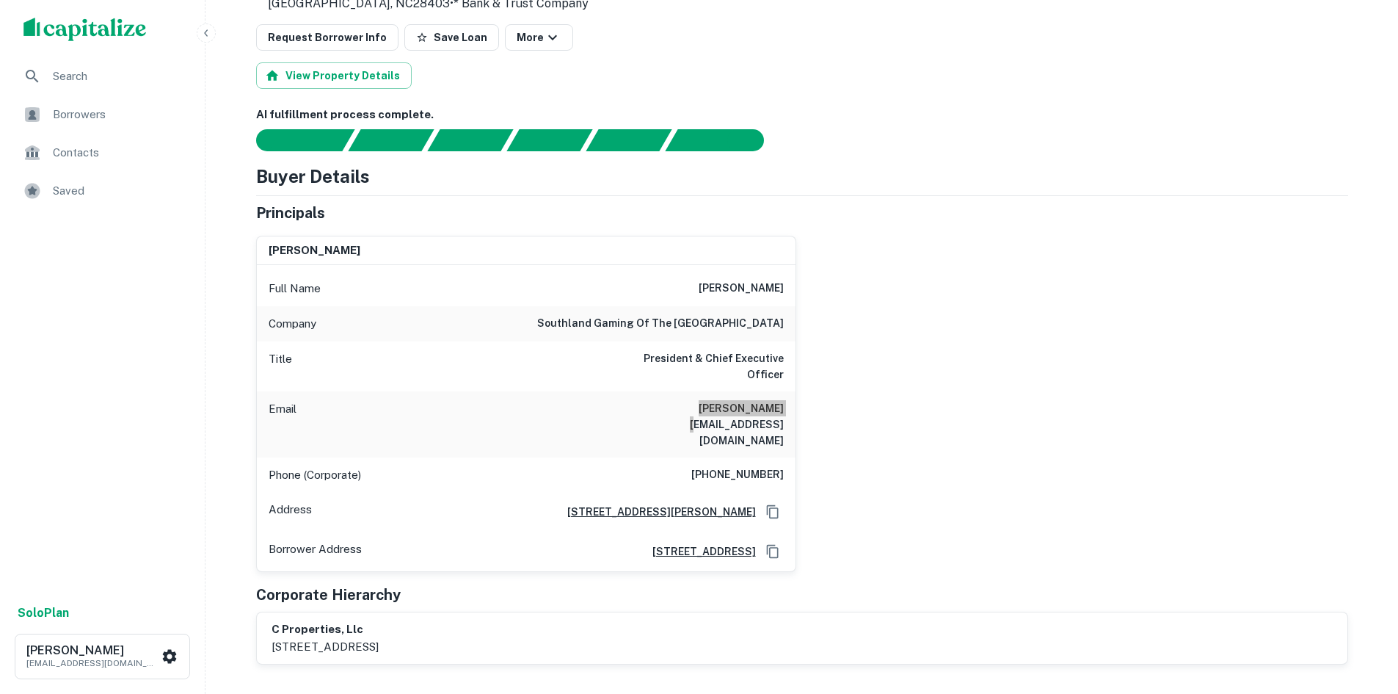
scroll to position [0, 0]
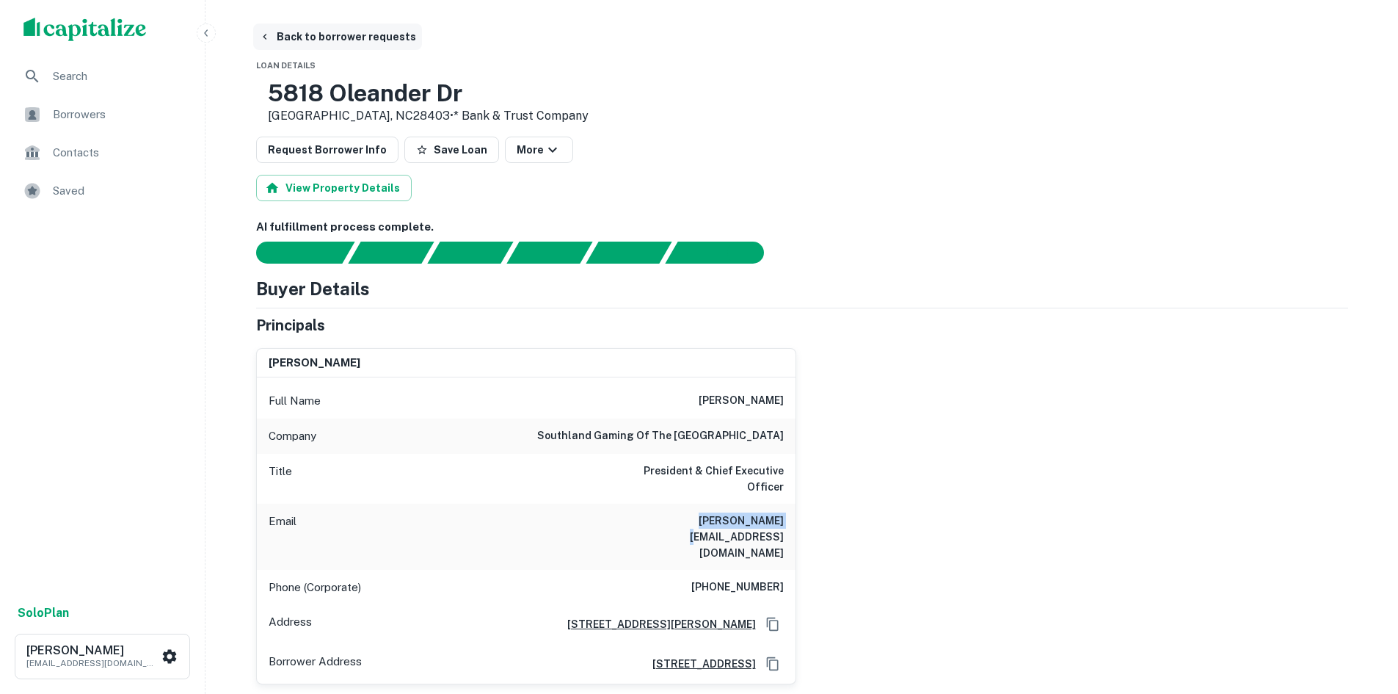
click at [332, 41] on button "Back to borrower requests" at bounding box center [337, 36] width 169 height 26
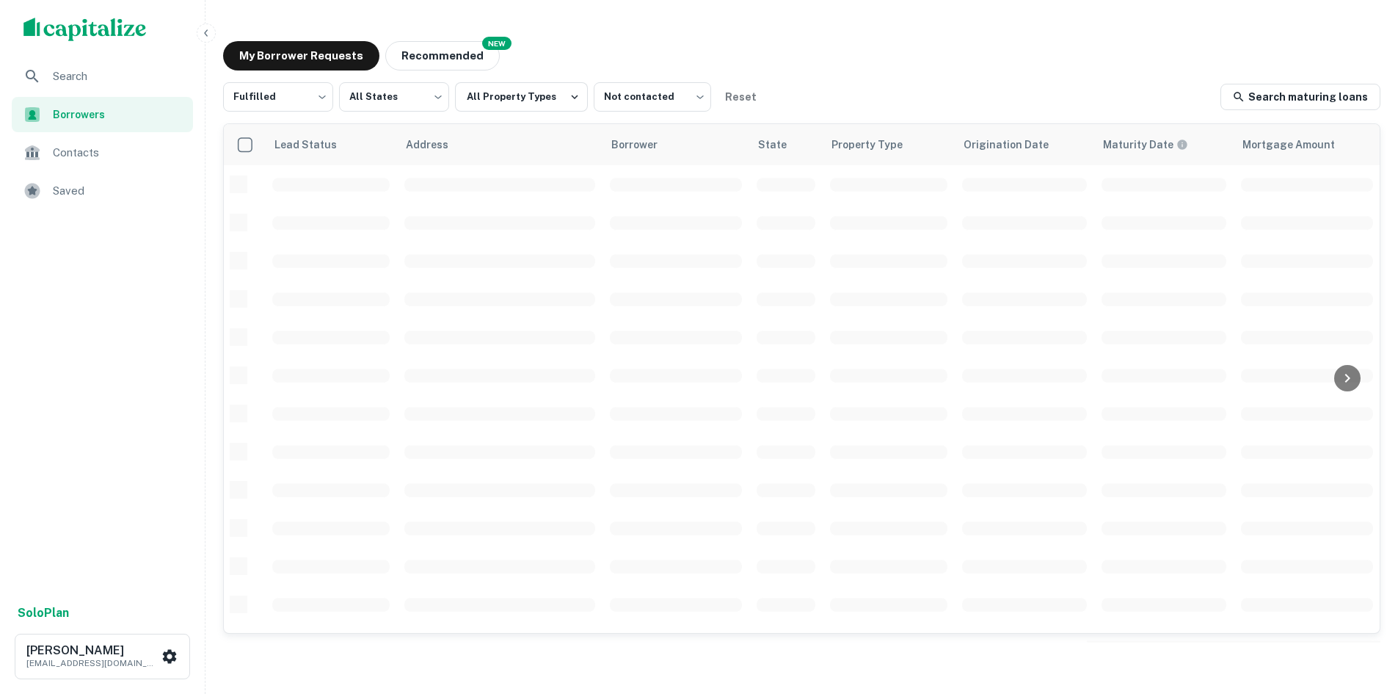
scroll to position [103, 0]
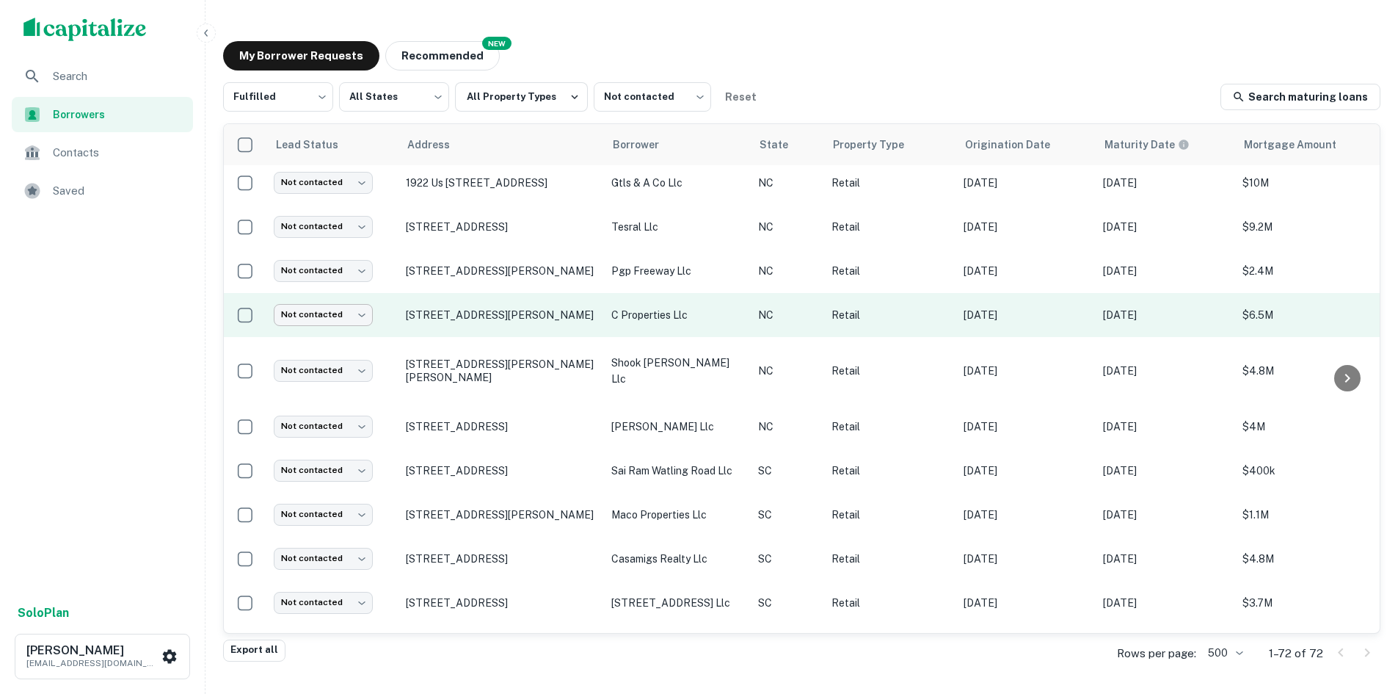
click at [354, 308] on body "Search Borrowers Contacts Saved Solo Plan [PERSON_NAME] [PERSON_NAME][EMAIL_ADD…" at bounding box center [699, 347] width 1398 height 694
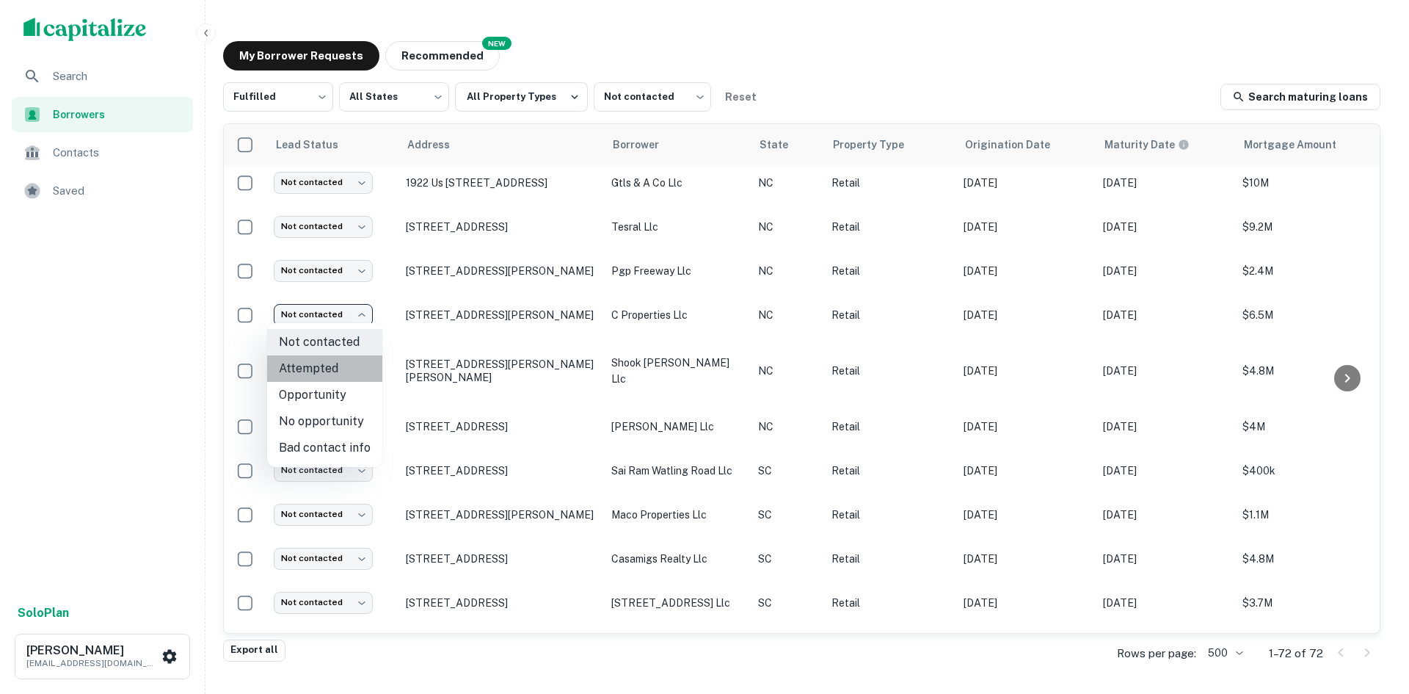
click at [342, 363] on li "Attempted" at bounding box center [324, 368] width 115 height 26
type input "*********"
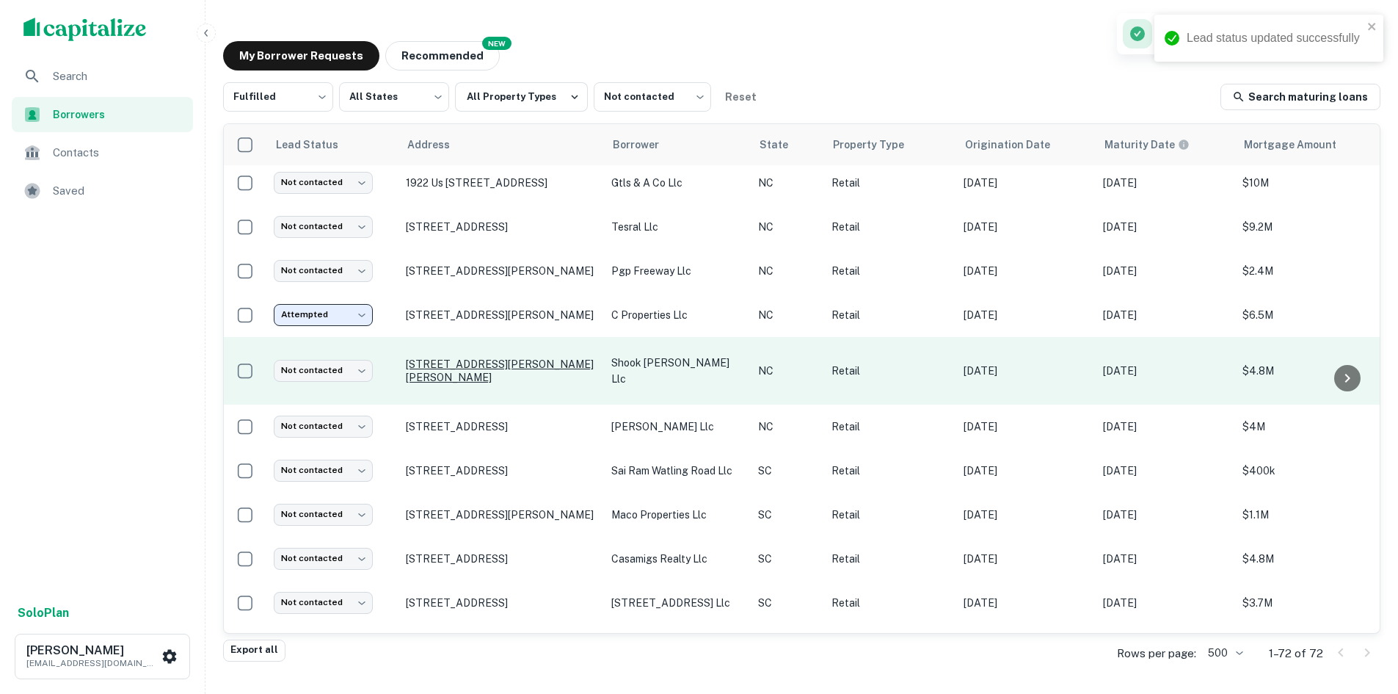
click at [462, 362] on p "[STREET_ADDRESS][PERSON_NAME][PERSON_NAME]" at bounding box center [501, 370] width 191 height 26
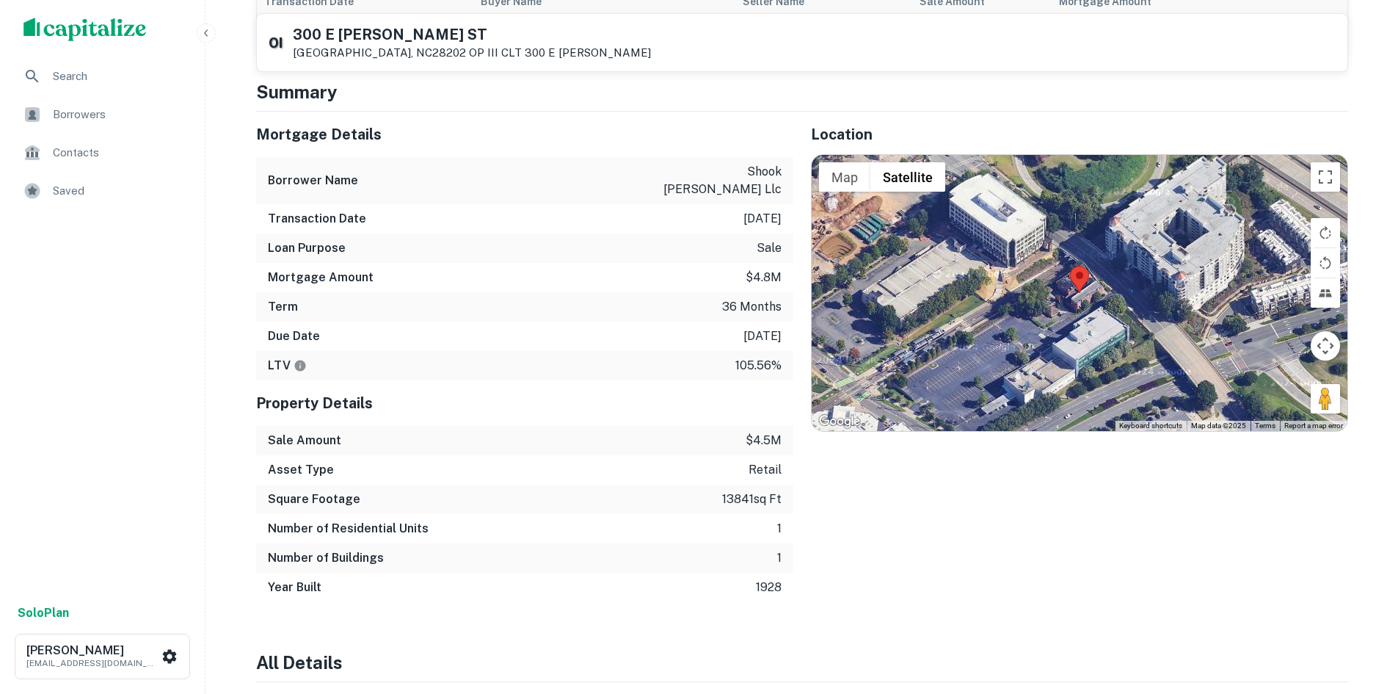
scroll to position [1028, 0]
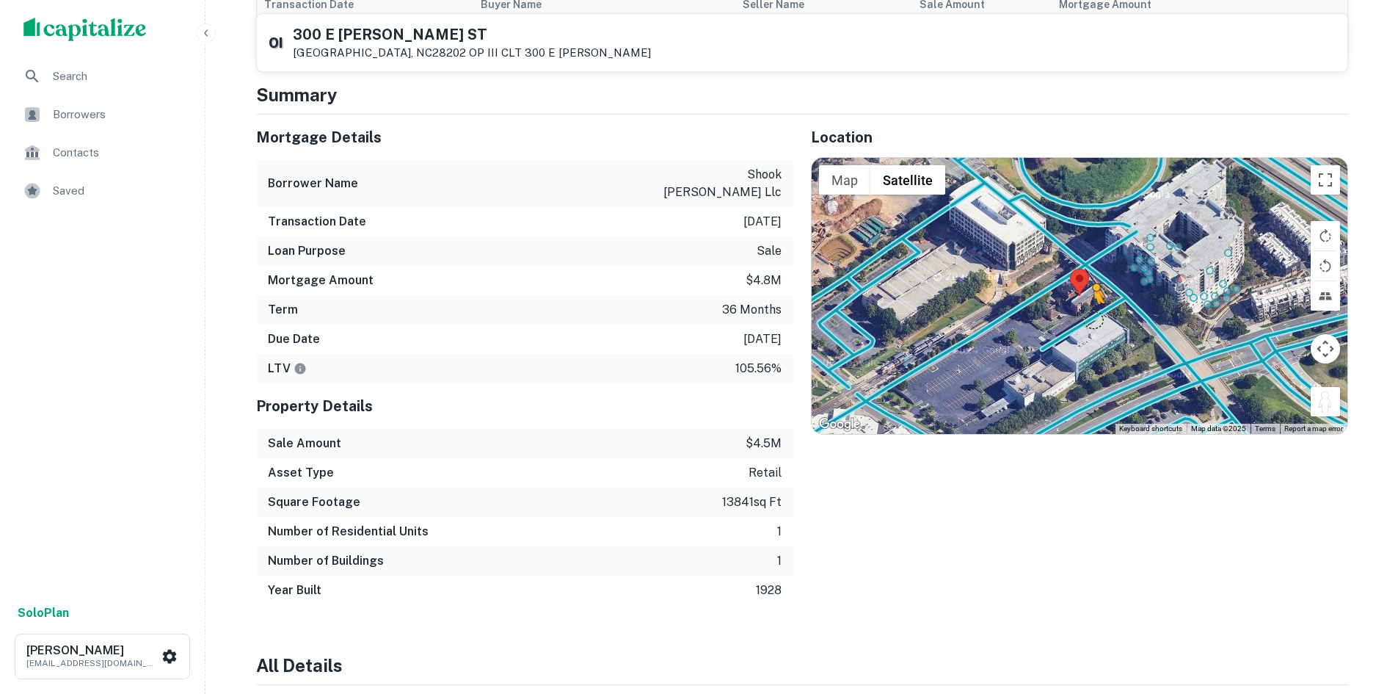
drag, startPoint x: 1325, startPoint y: 381, endPoint x: 1093, endPoint y: 305, distance: 243.9
click at [1093, 305] on div "To activate drag with keyboard, press Alt + Enter. Once in keyboard drag state,…" at bounding box center [1080, 296] width 536 height 276
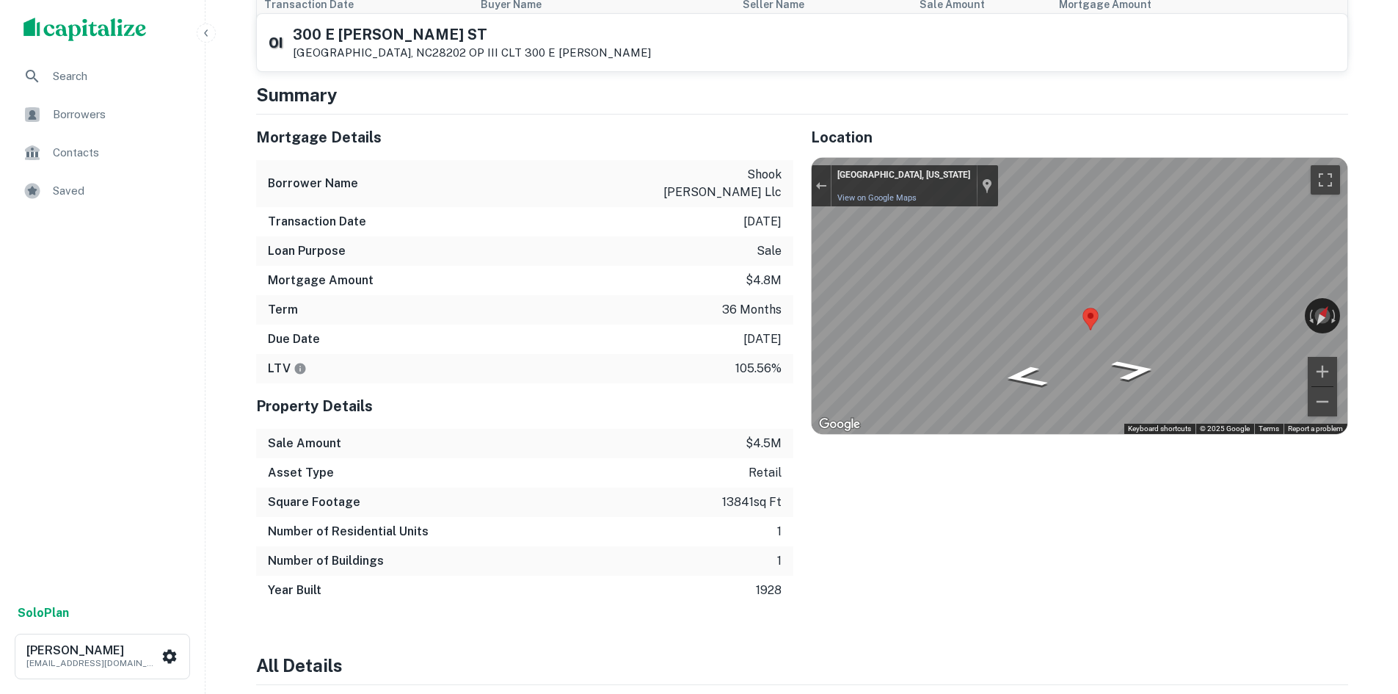
click at [763, 269] on div "Mortgage Details Borrower Name shook morehead llc Transaction Date 12/14/2022 L…" at bounding box center [794, 359] width 1110 height 490
click at [1306, 297] on div "← Move left → Move right ↑ Move up ↓ Move down + Zoom in - Zoom out 309 NC-27 C…" at bounding box center [1080, 296] width 536 height 276
click at [1264, 304] on div "← Move left → Move right ↑ Move up ↓ Move down + Zoom in - Zoom out 309 NC-27 C…" at bounding box center [1080, 296] width 536 height 276
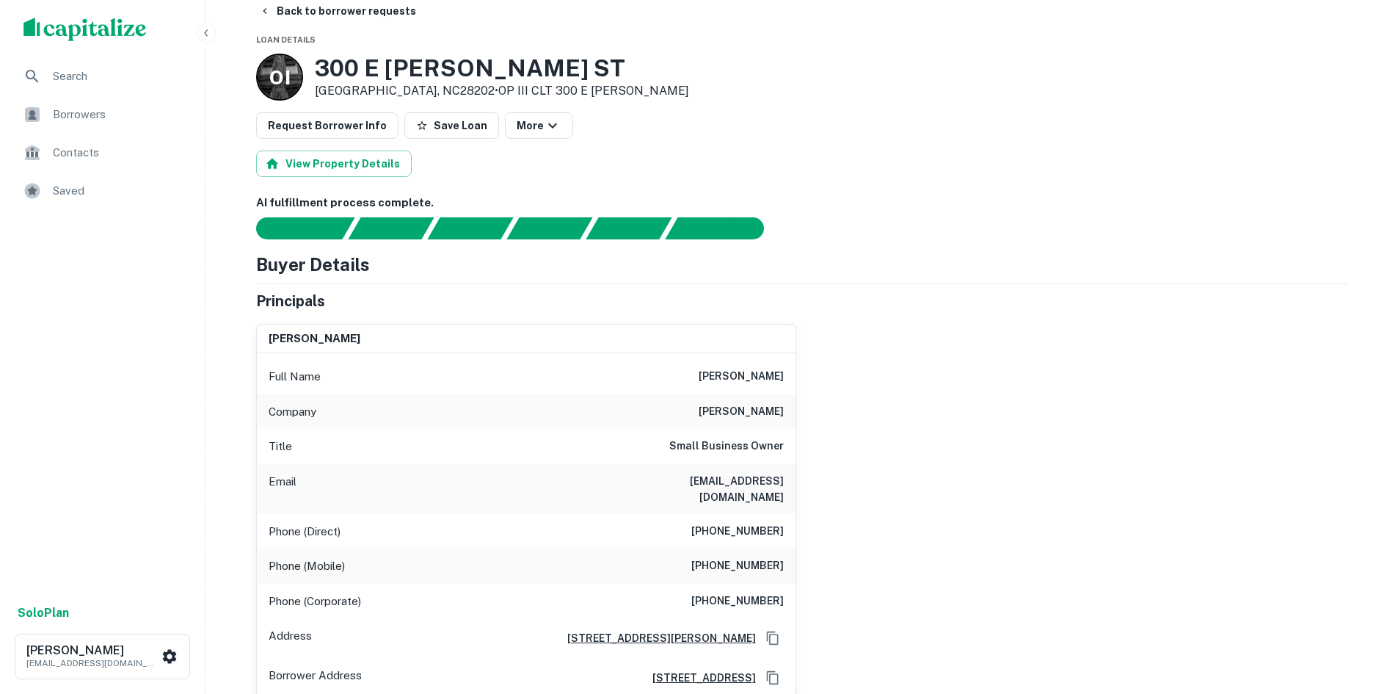
scroll to position [0, 0]
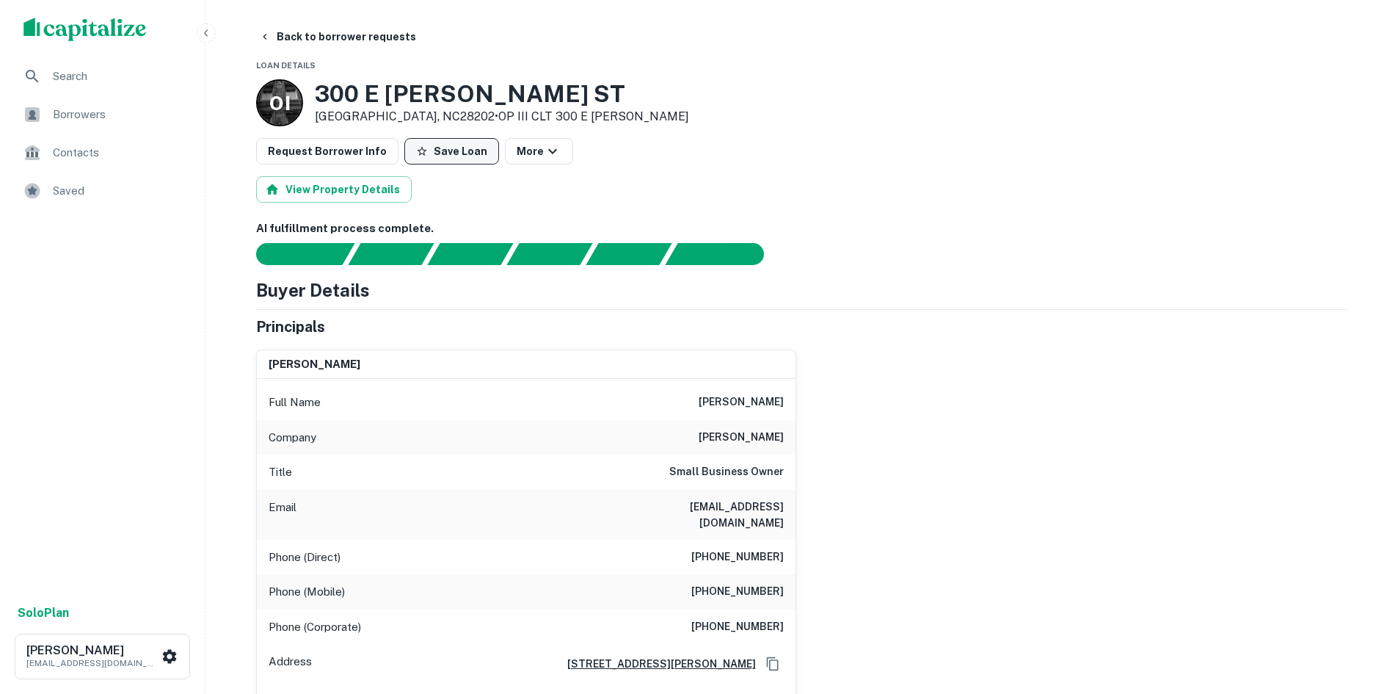
click at [429, 156] on button "Save Loan" at bounding box center [451, 151] width 95 height 26
click at [333, 42] on button "Back to borrower requests" at bounding box center [337, 36] width 169 height 26
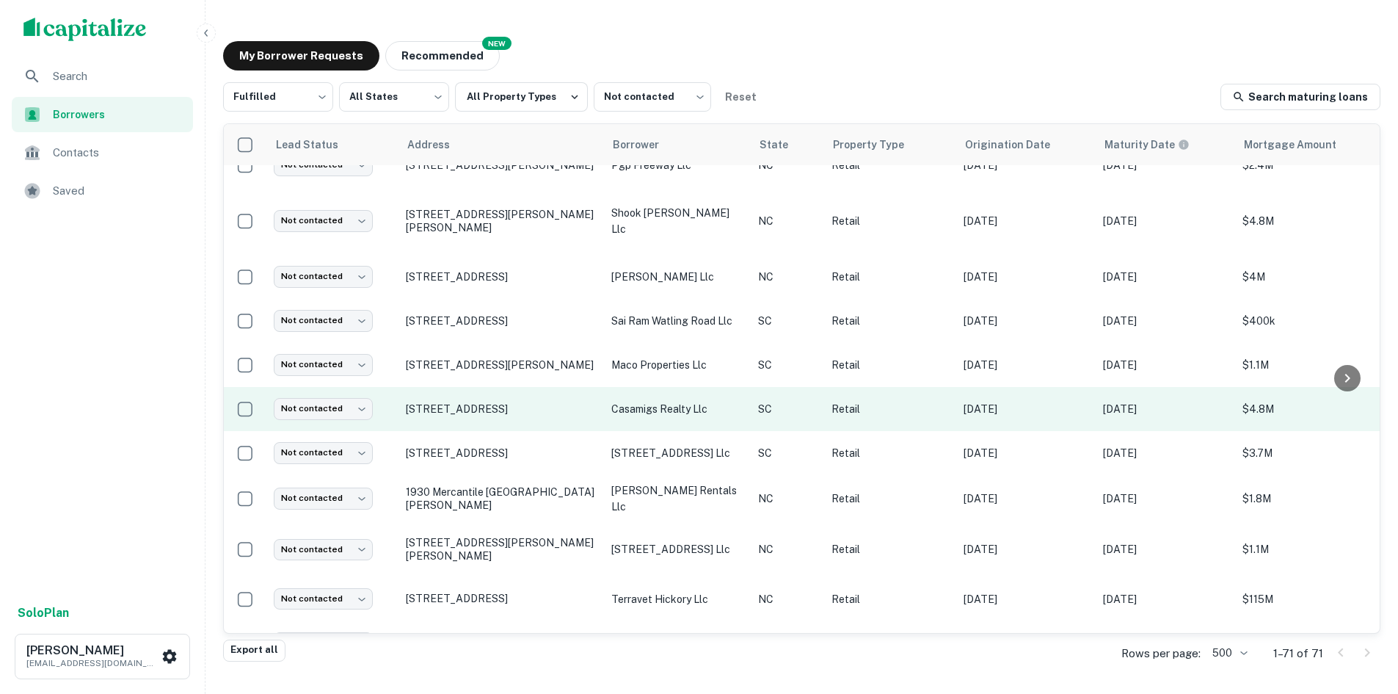
scroll to position [294, 0]
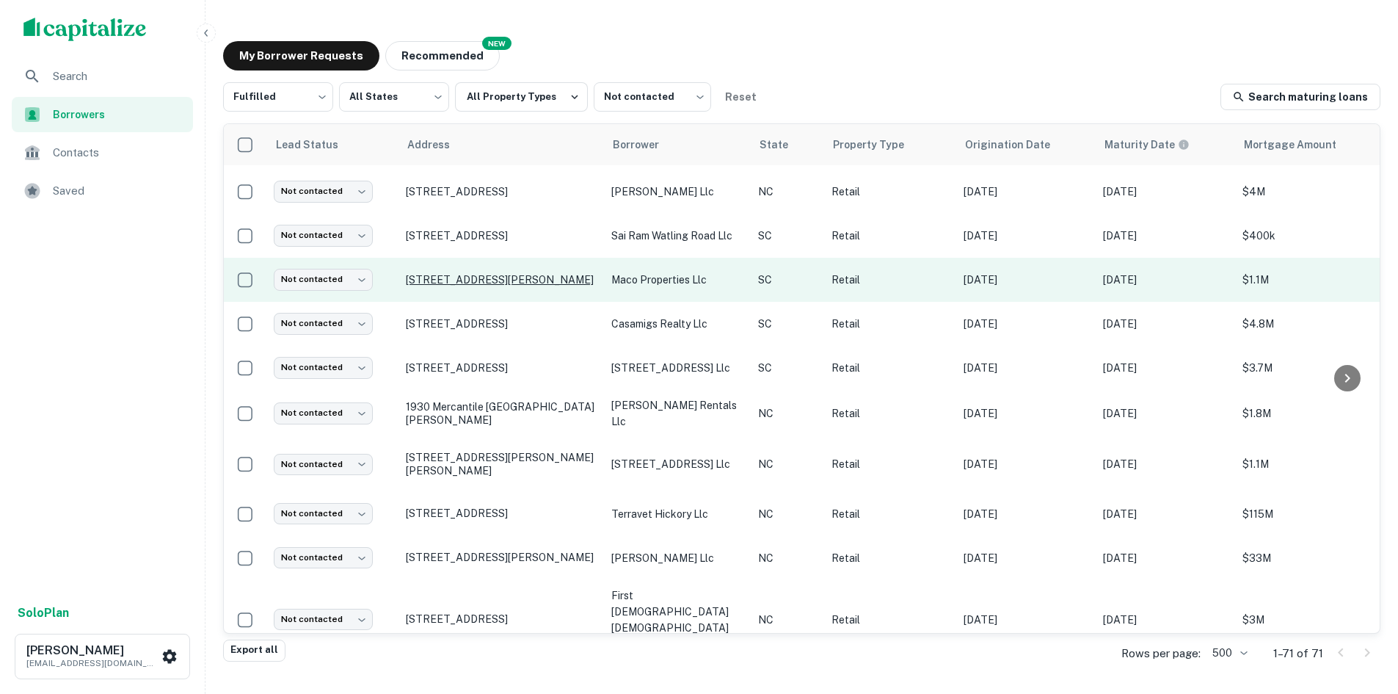
click at [457, 280] on p "[STREET_ADDRESS][PERSON_NAME]" at bounding box center [501, 279] width 191 height 13
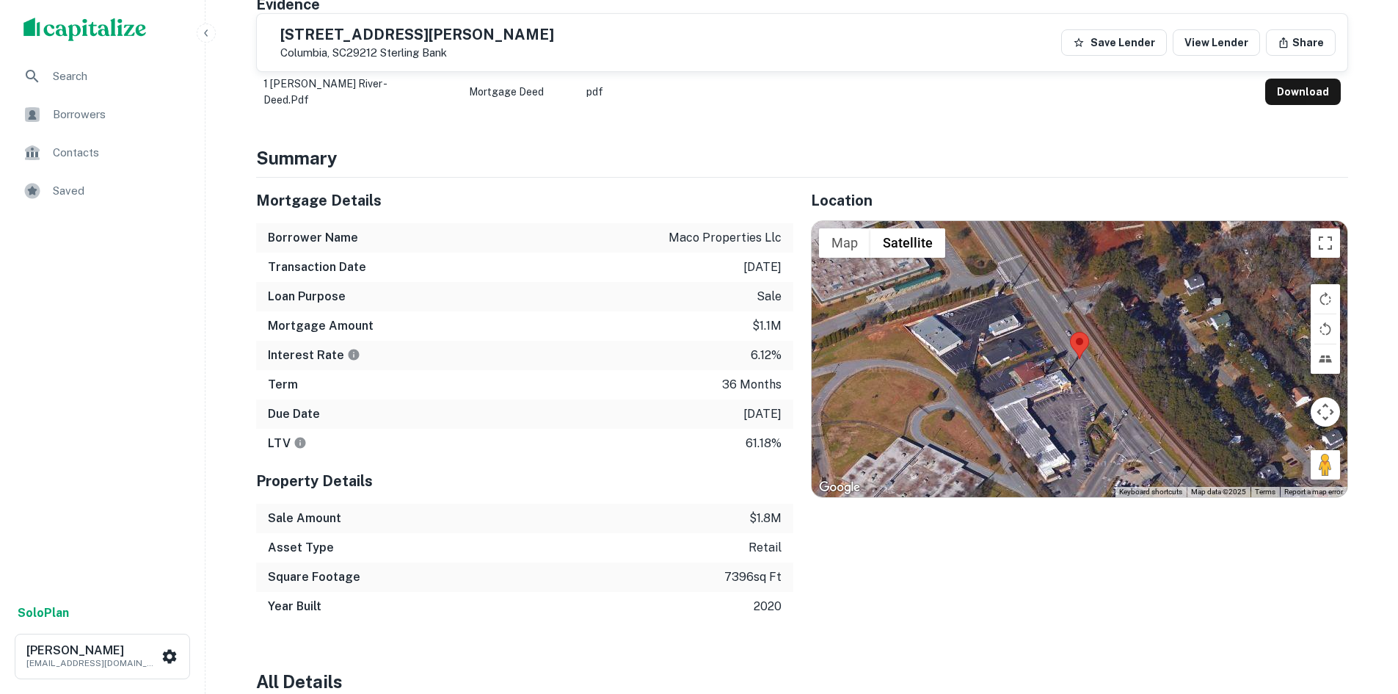
scroll to position [734, 0]
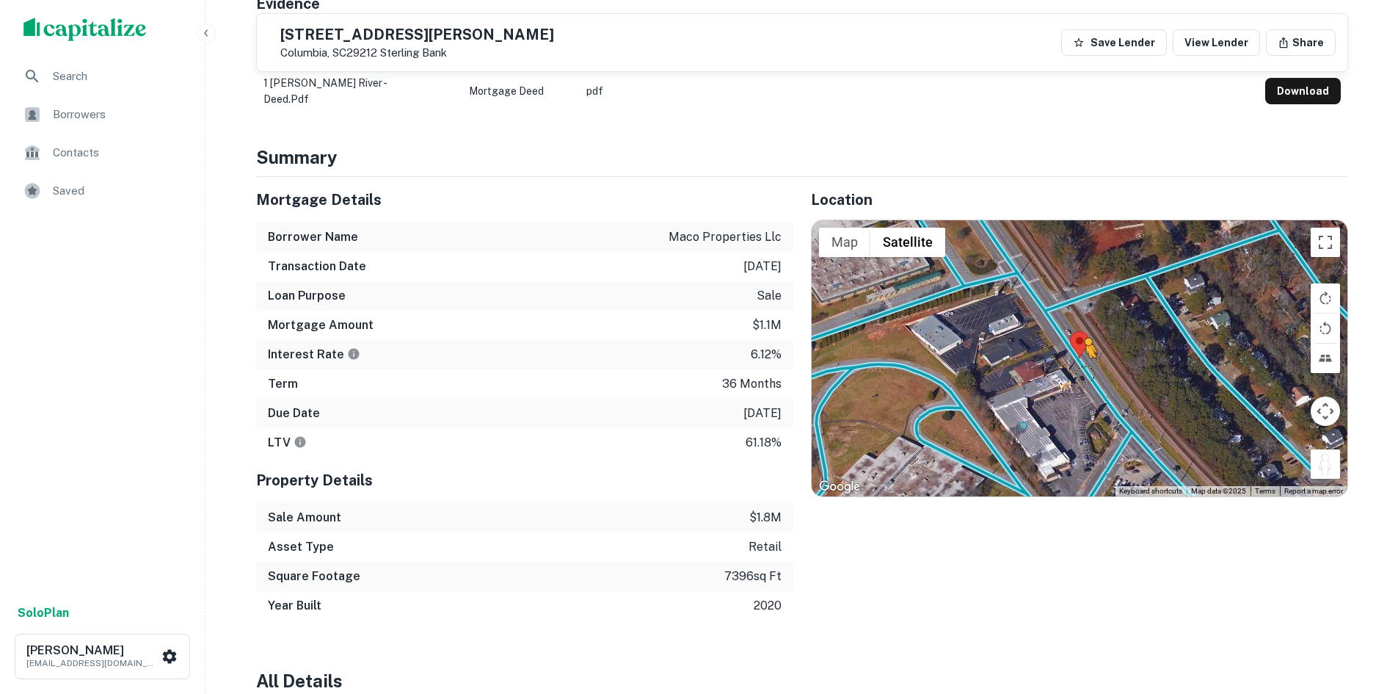
drag, startPoint x: 1323, startPoint y: 451, endPoint x: 1083, endPoint y: 355, distance: 258.5
click at [1083, 355] on div "To activate drag with keyboard, press Alt + Enter. Once in keyboard drag state,…" at bounding box center [1080, 358] width 536 height 276
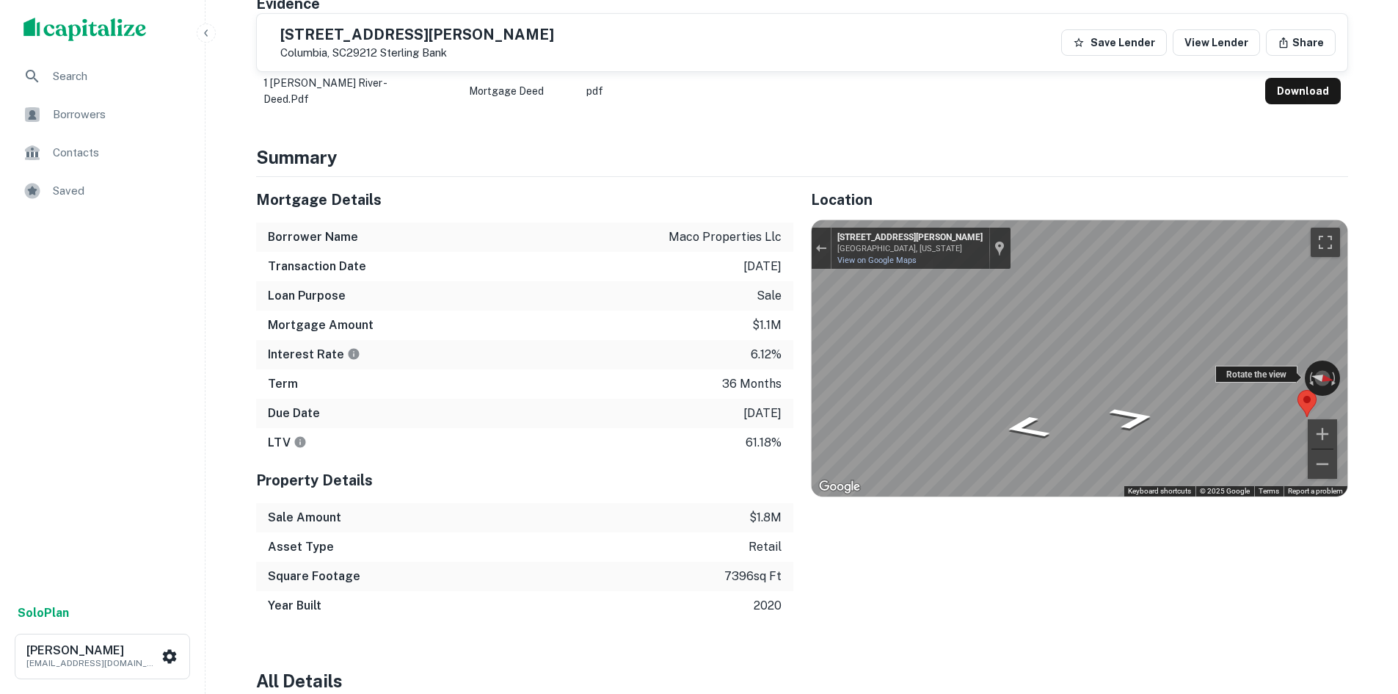
click at [1225, 354] on div "← Move left → Move right ↑ Move up ↓ Move down + Zoom in - Zoom out 6801 St And…" at bounding box center [1080, 358] width 536 height 276
click at [1157, 382] on area "Map" at bounding box center [1157, 382] width 0 height 0
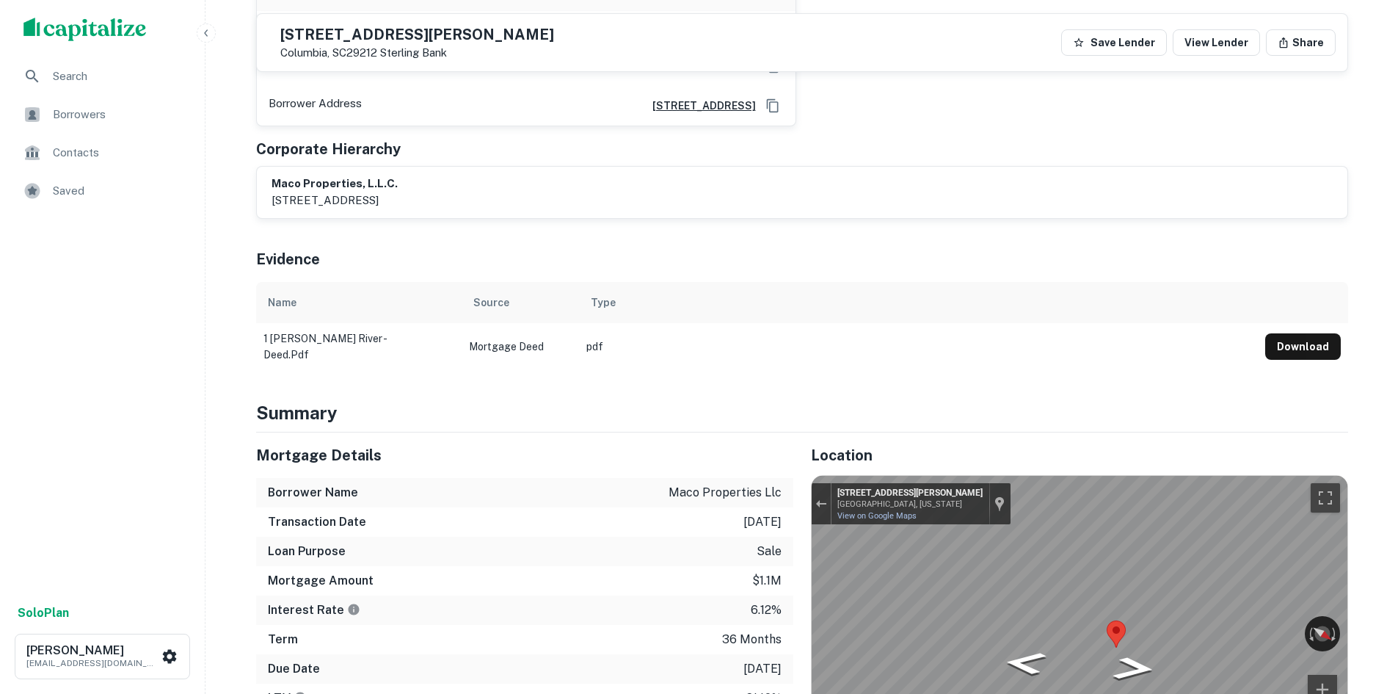
scroll to position [440, 0]
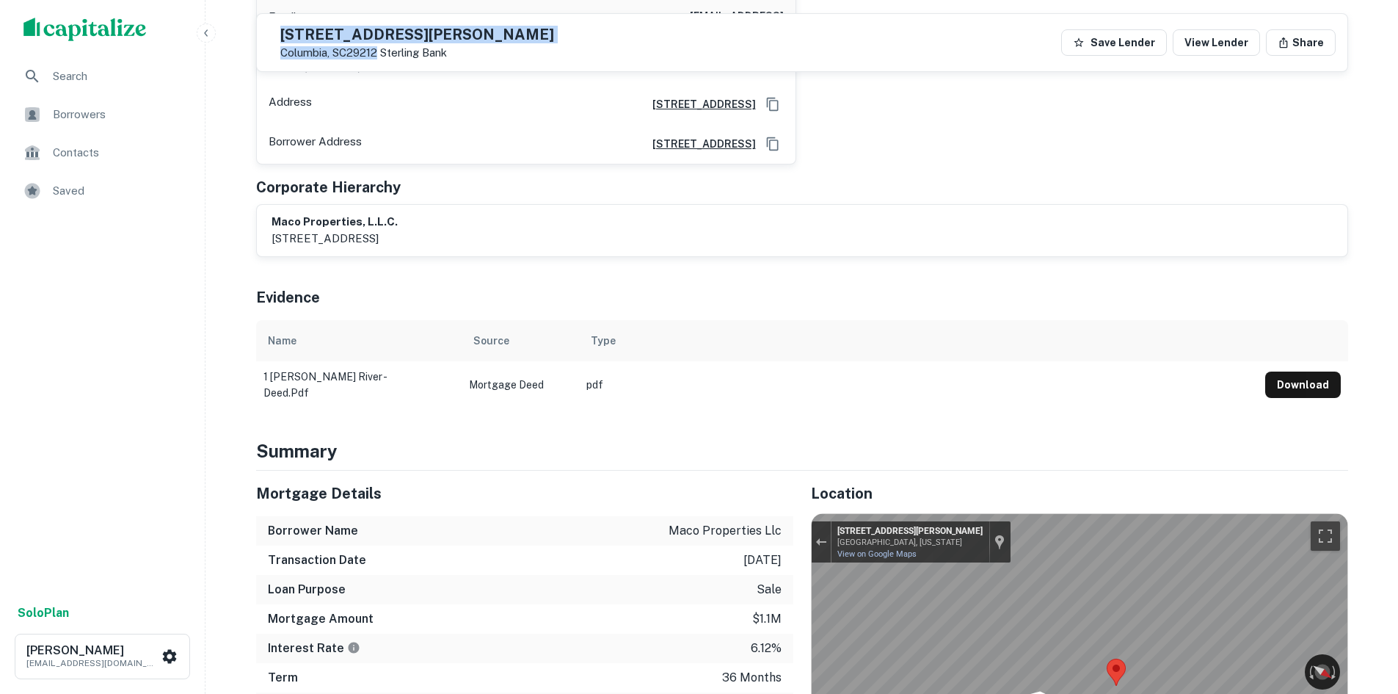
drag, startPoint x: 332, startPoint y: 27, endPoint x: 412, endPoint y: 54, distance: 85.2
click at [412, 54] on div "1 Saint Andrews Rd Columbia, SC29212 Sterling Bank" at bounding box center [411, 43] width 285 height 34
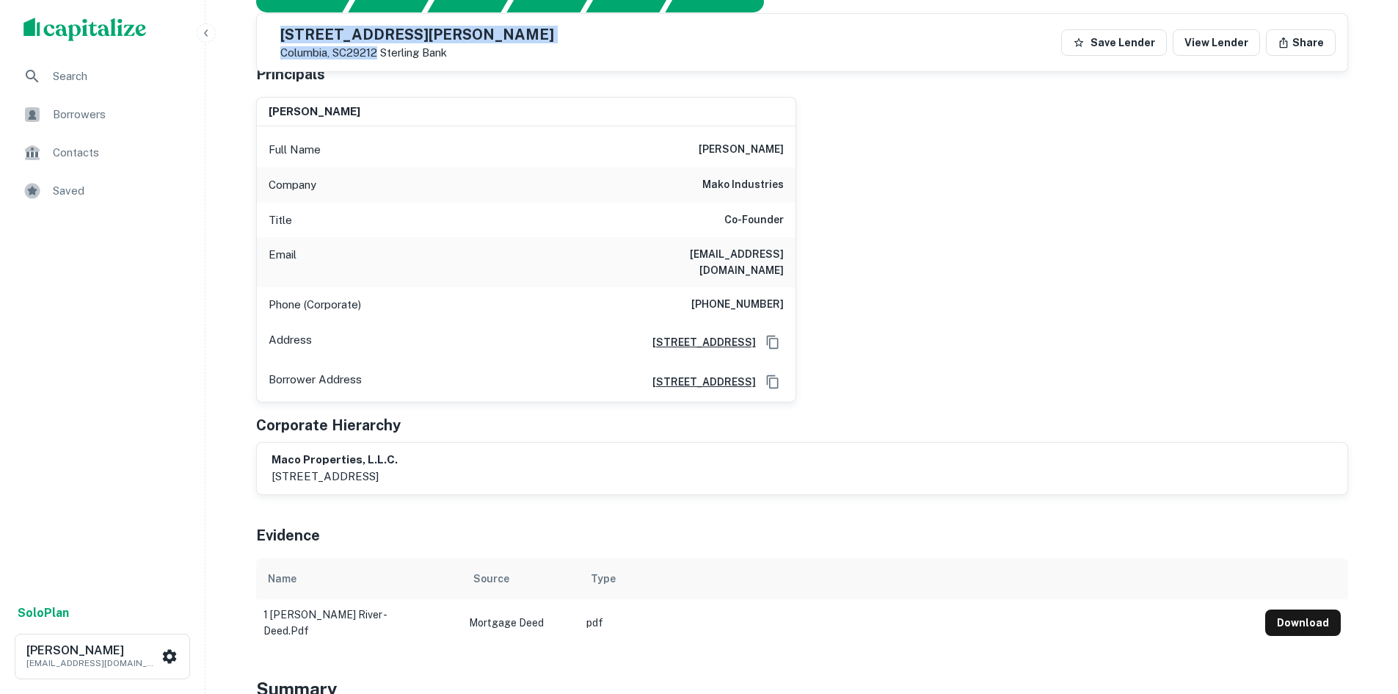
scroll to position [147, 0]
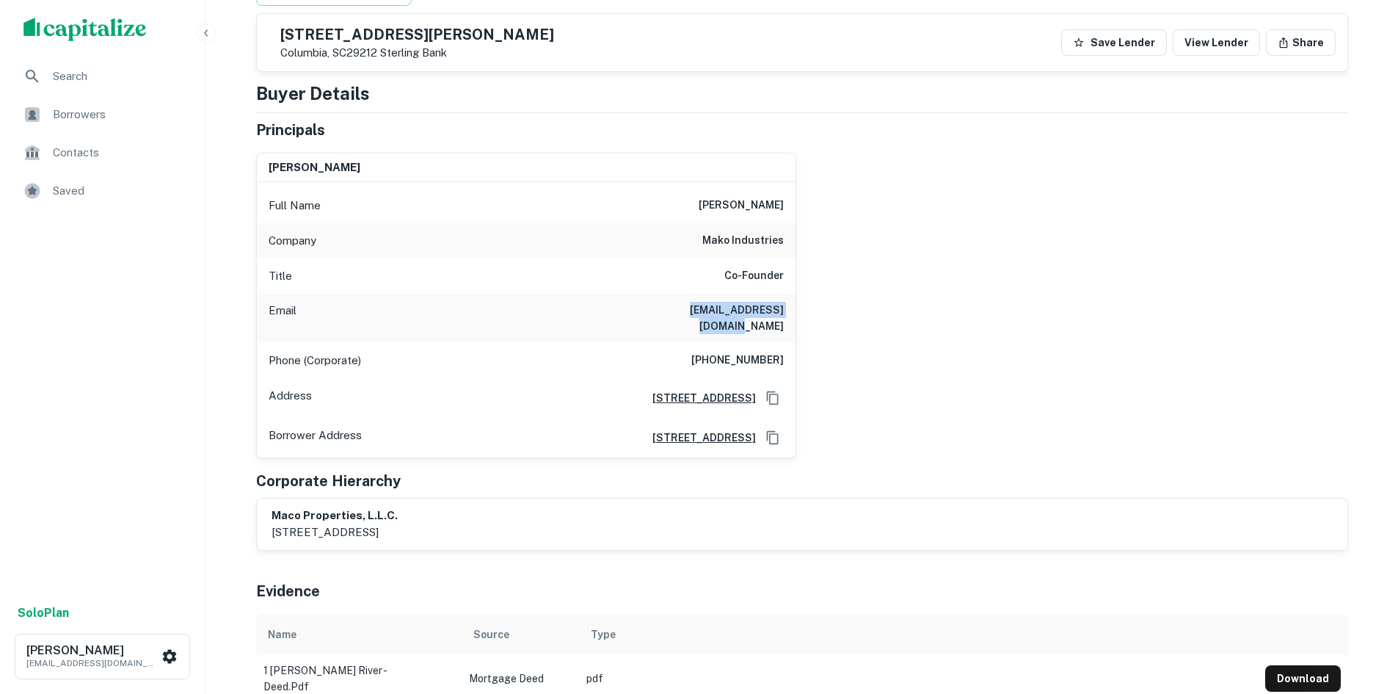
drag, startPoint x: 645, startPoint y: 311, endPoint x: 795, endPoint y: 306, distance: 149.8
click at [795, 306] on div "Email jam@makoindustries.com" at bounding box center [526, 318] width 539 height 50
drag, startPoint x: 700, startPoint y: 347, endPoint x: 868, endPoint y: 312, distance: 171.7
click at [868, 312] on div "james maddox Full Name james maddox Company mako industries Title Co-Founder Em…" at bounding box center [796, 299] width 1104 height 317
click at [683, 343] on div "Phone (Corporate) (714) 632-1400" at bounding box center [526, 360] width 539 height 35
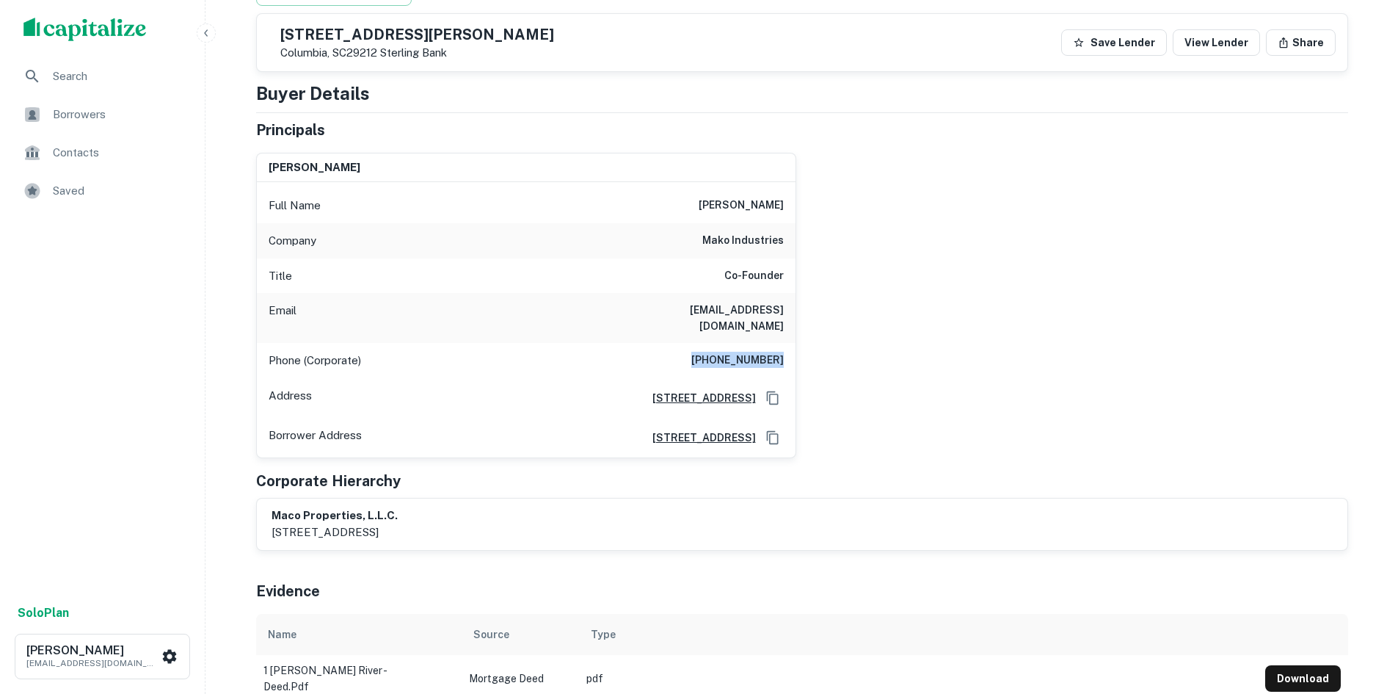
drag, startPoint x: 694, startPoint y: 341, endPoint x: 826, endPoint y: 343, distance: 132.9
click at [826, 343] on div "james maddox Full Name james maddox Company mako industries Title Co-Founder Em…" at bounding box center [796, 299] width 1104 height 317
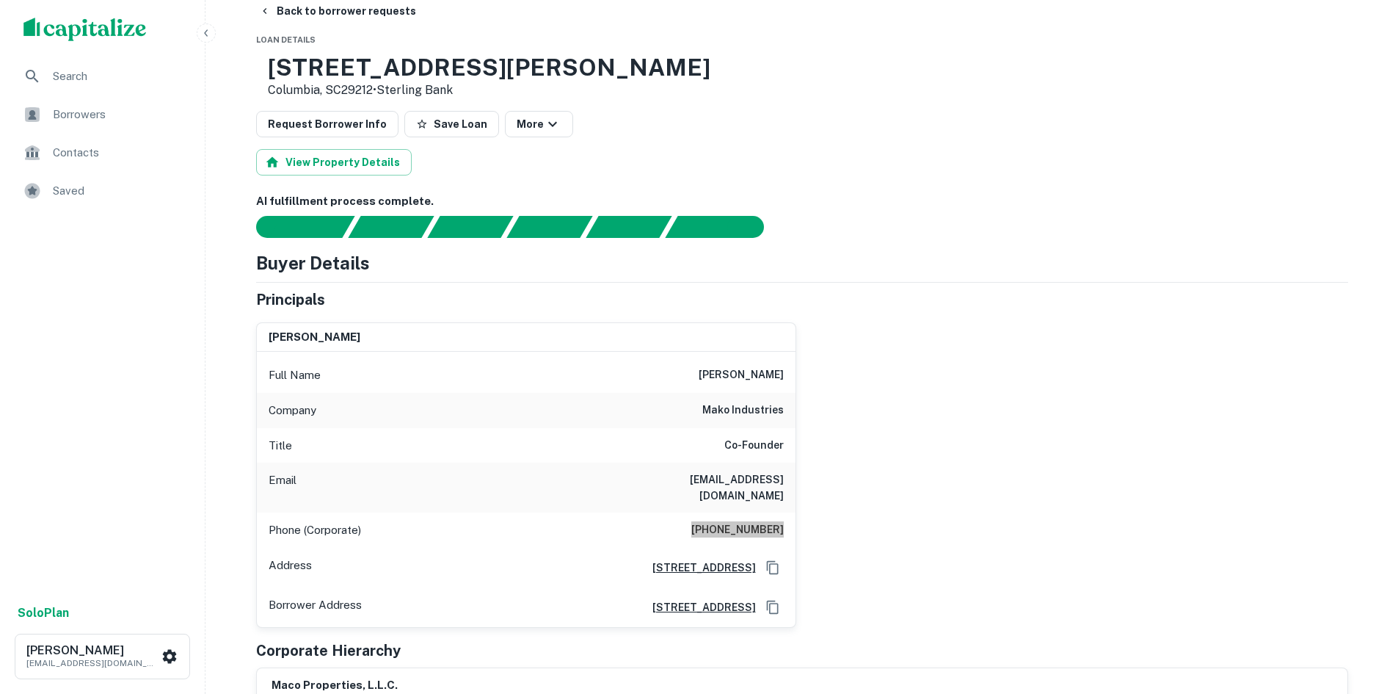
scroll to position [0, 0]
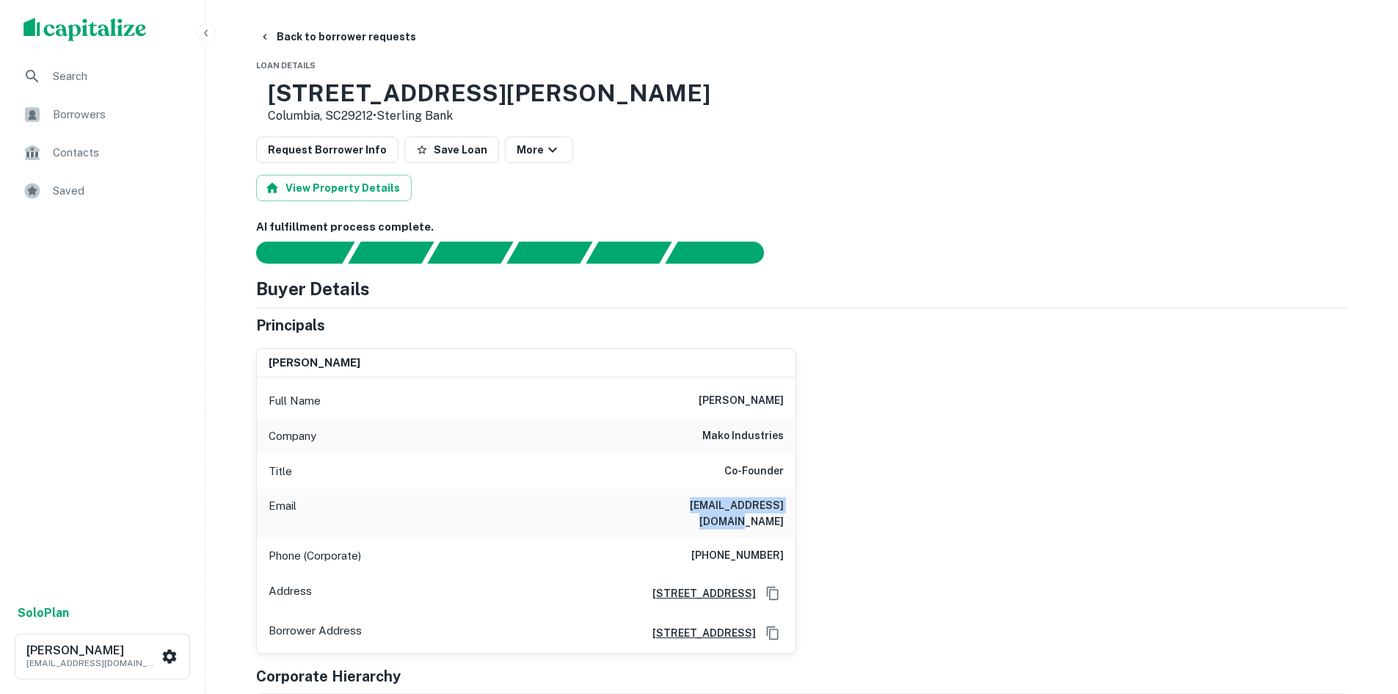
drag, startPoint x: 650, startPoint y: 508, endPoint x: 830, endPoint y: 512, distance: 179.9
click at [830, 512] on div "james maddox Full Name james maddox Company mako industries Title Co-Founder Em…" at bounding box center [796, 494] width 1104 height 317
drag, startPoint x: 548, startPoint y: 95, endPoint x: 363, endPoint y: 99, distance: 185.7
click at [363, 99] on div "1 Saint Andrews Rd Columbia, SC29212 • Sterling Bank" at bounding box center [802, 102] width 1092 height 46
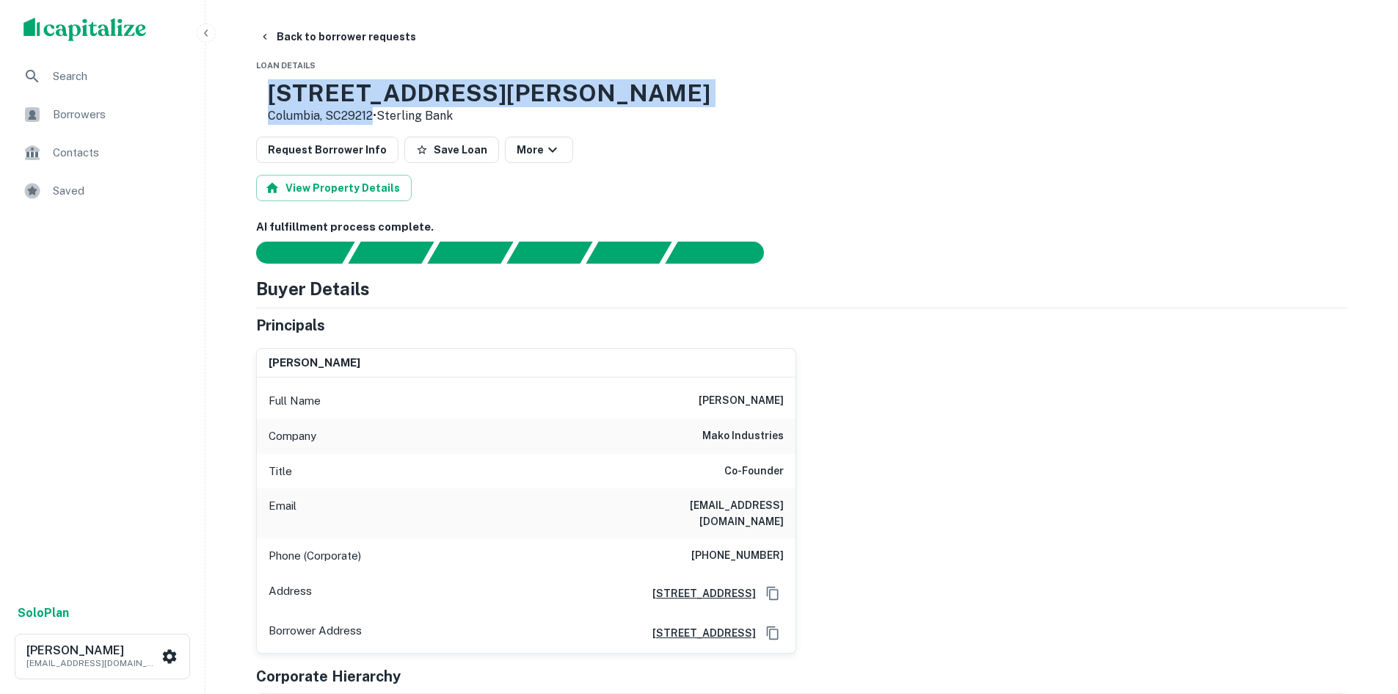
drag, startPoint x: 317, startPoint y: 91, endPoint x: 421, endPoint y: 118, distance: 107.0
click at [421, 118] on div "1 Saint Andrews Rd Columbia, SC29212 • Sterling Bank" at bounding box center [489, 102] width 443 height 46
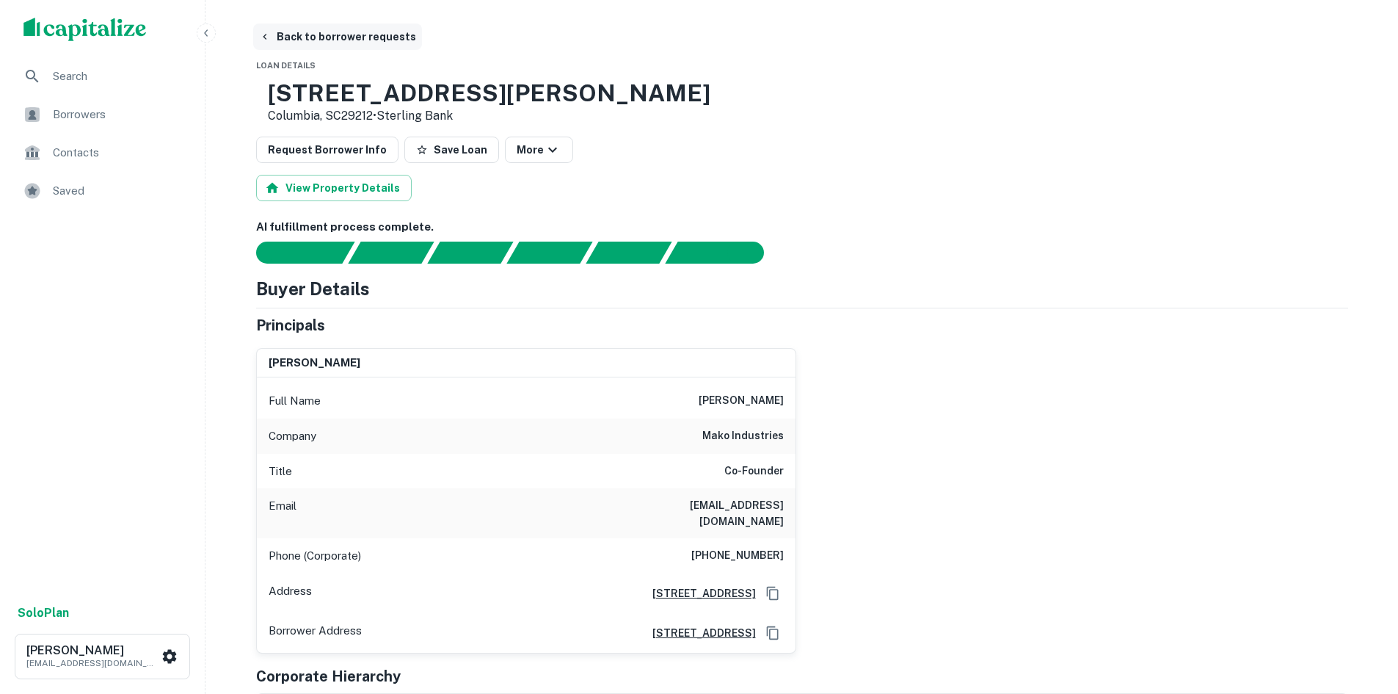
click at [284, 34] on button "Back to borrower requests" at bounding box center [337, 36] width 169 height 26
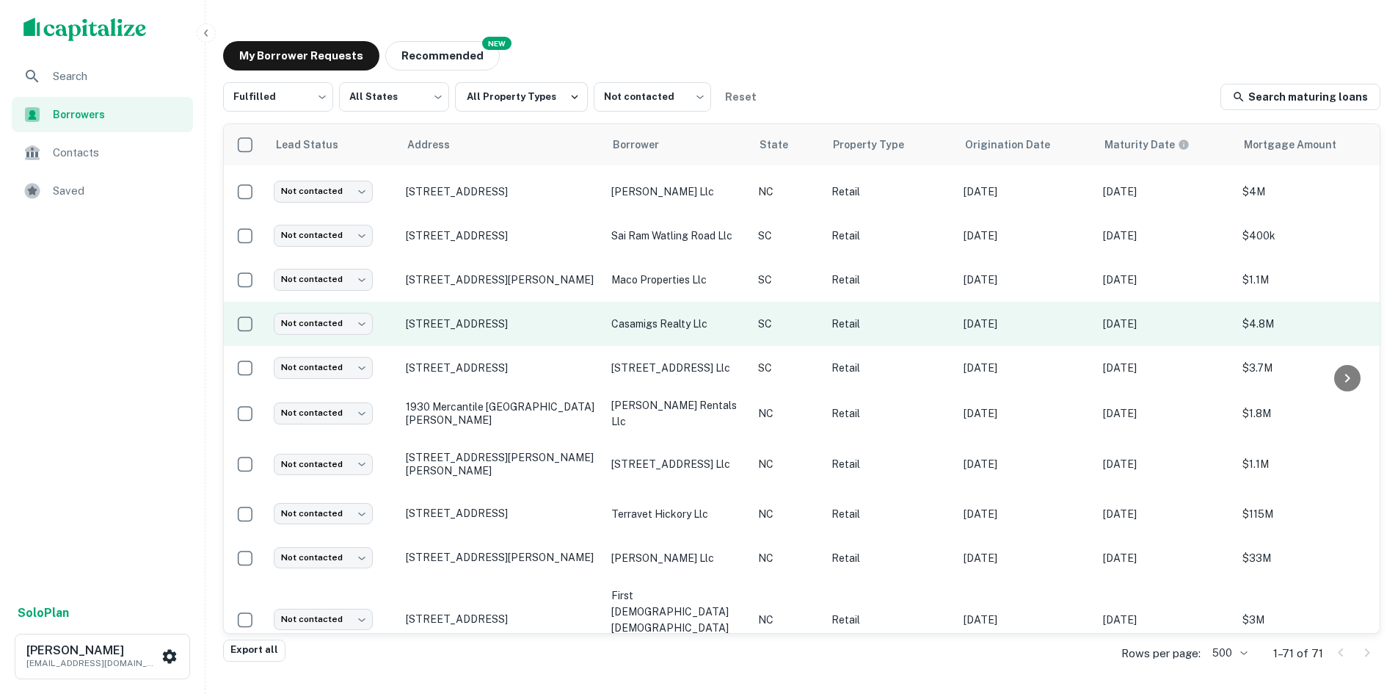
scroll to position [440, 0]
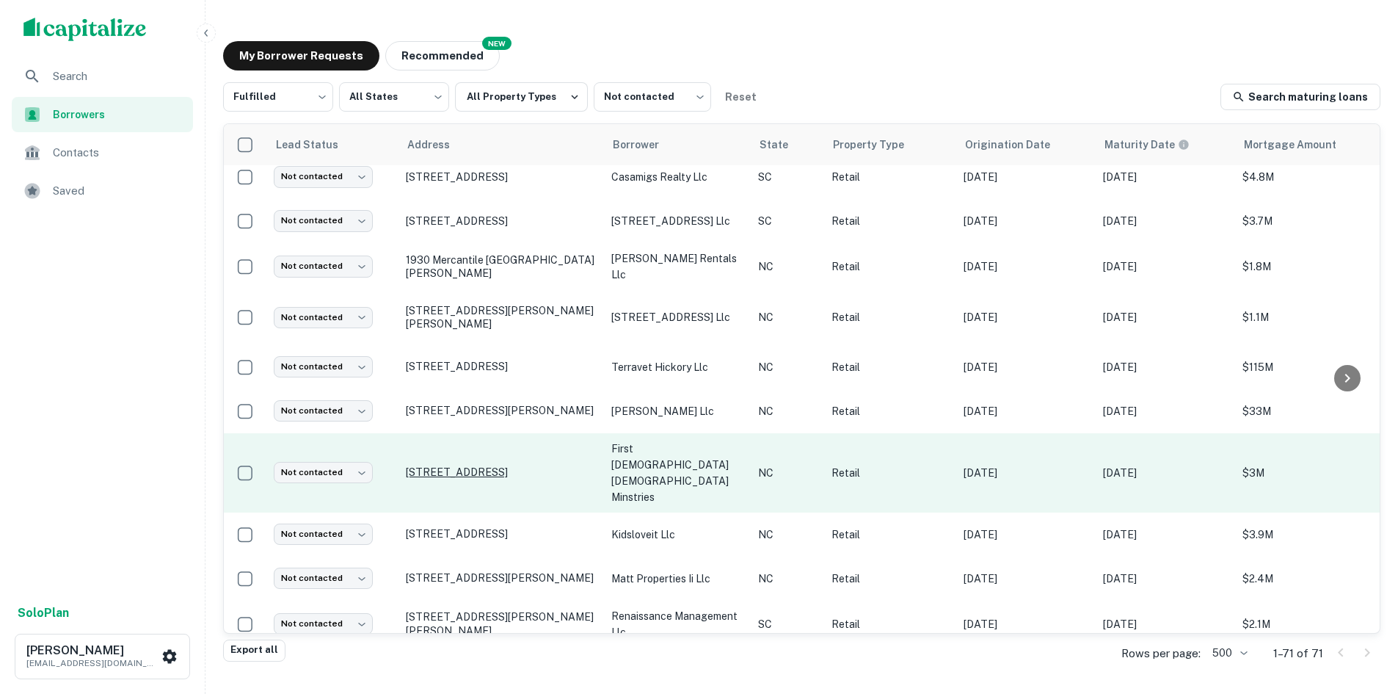
click at [463, 465] on p "[STREET_ADDRESS]" at bounding box center [501, 471] width 191 height 13
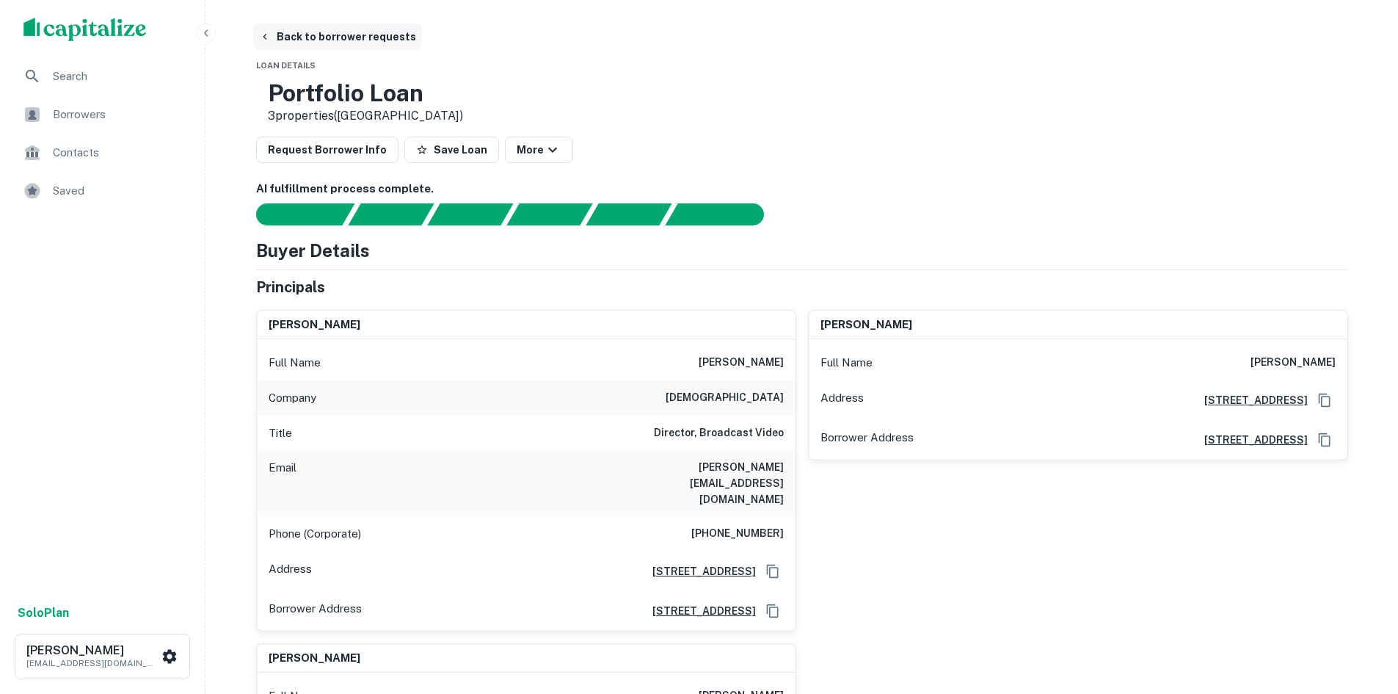
click at [282, 27] on button "Back to borrower requests" at bounding box center [337, 36] width 169 height 26
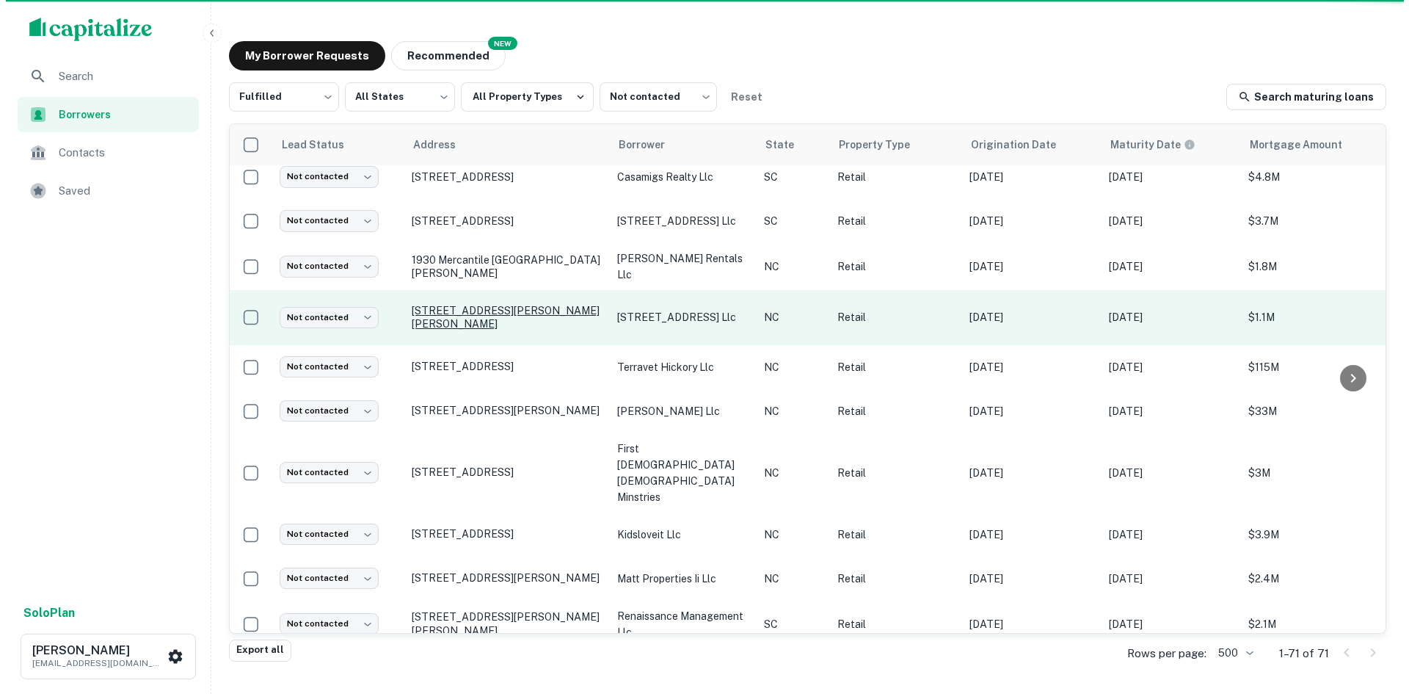
scroll to position [661, 0]
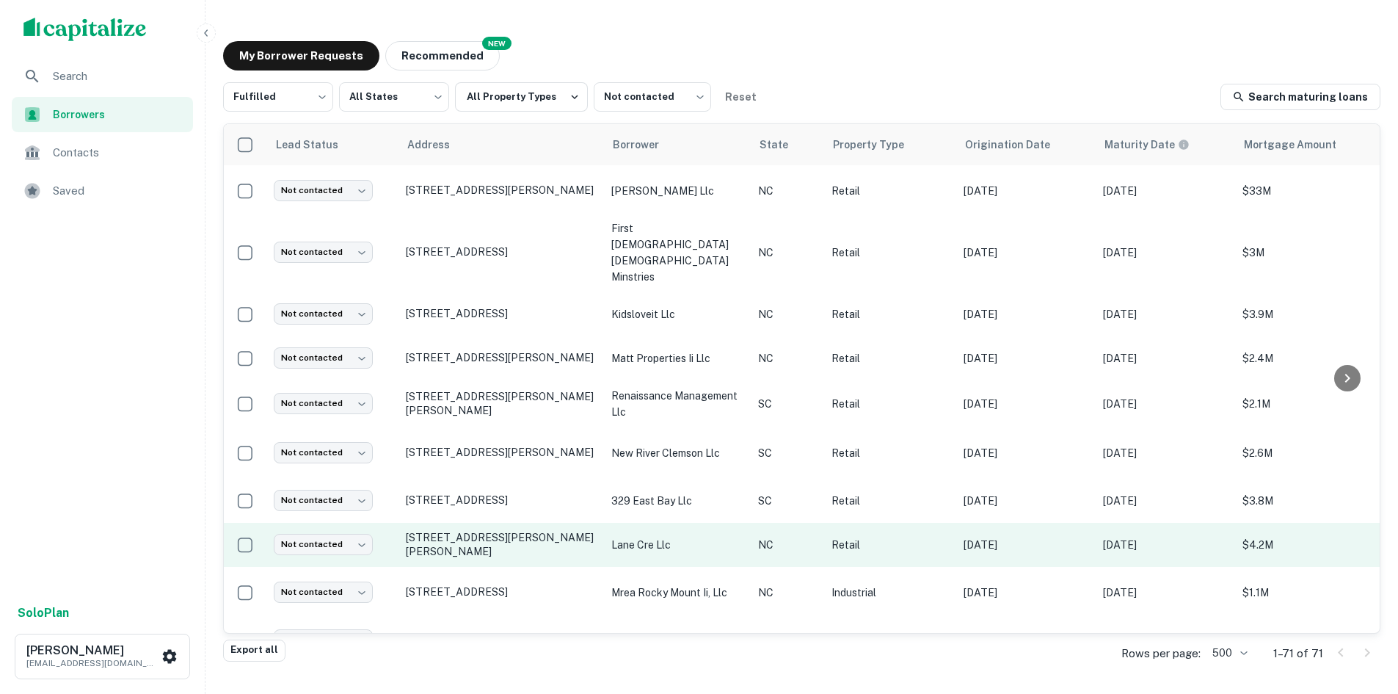
click at [509, 523] on td "[STREET_ADDRESS][PERSON_NAME][PERSON_NAME]" at bounding box center [502, 545] width 206 height 44
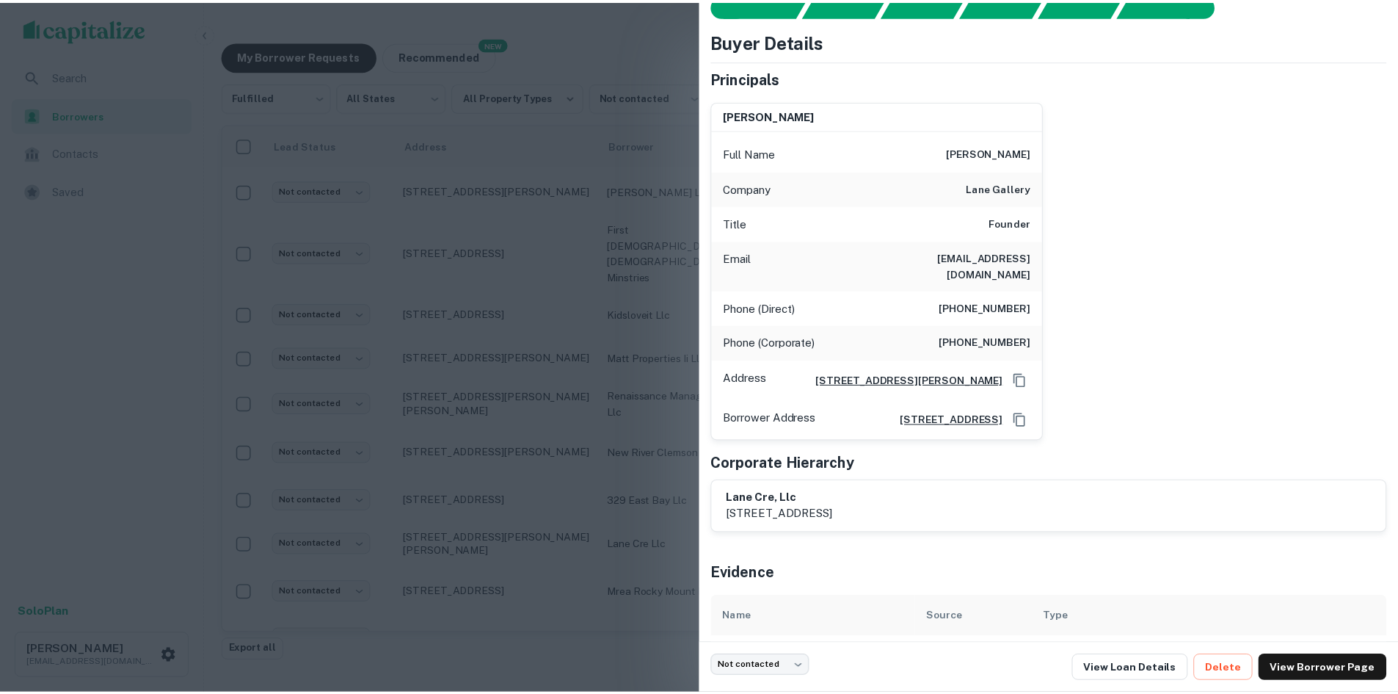
scroll to position [97, 0]
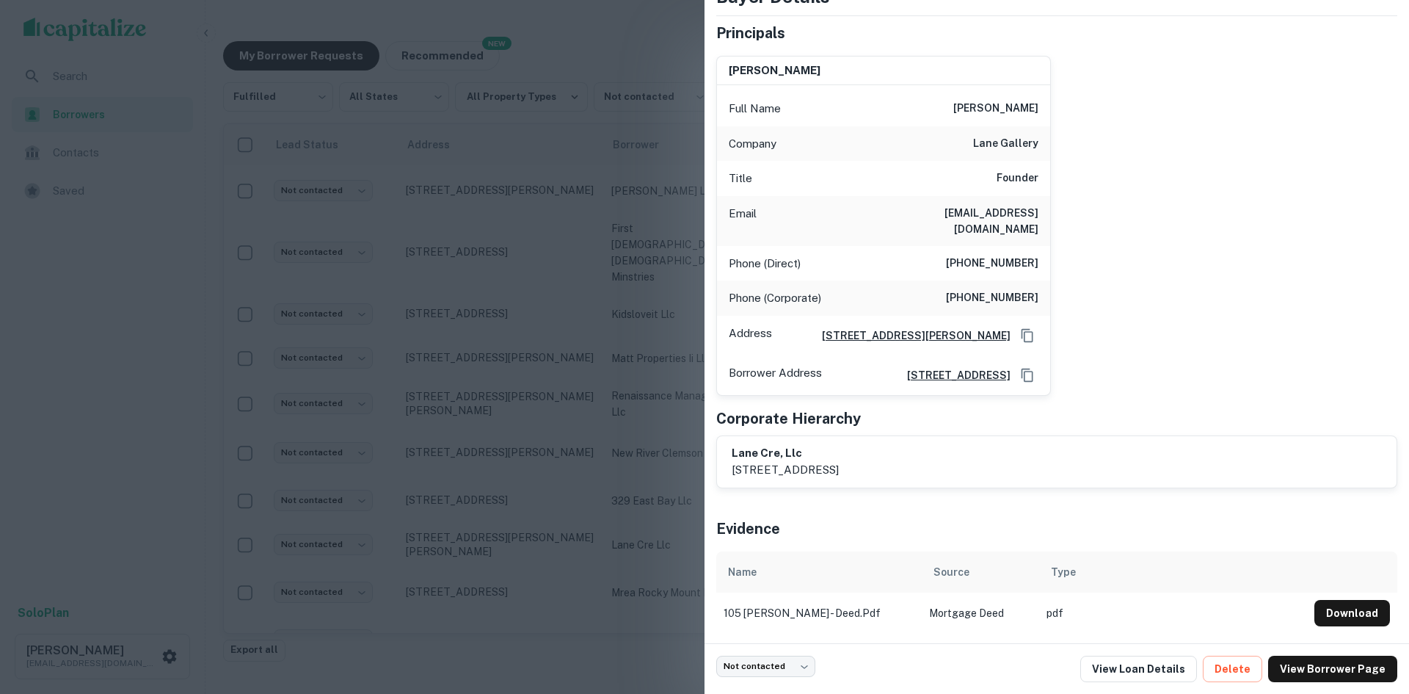
click at [454, 427] on div at bounding box center [704, 347] width 1409 height 694
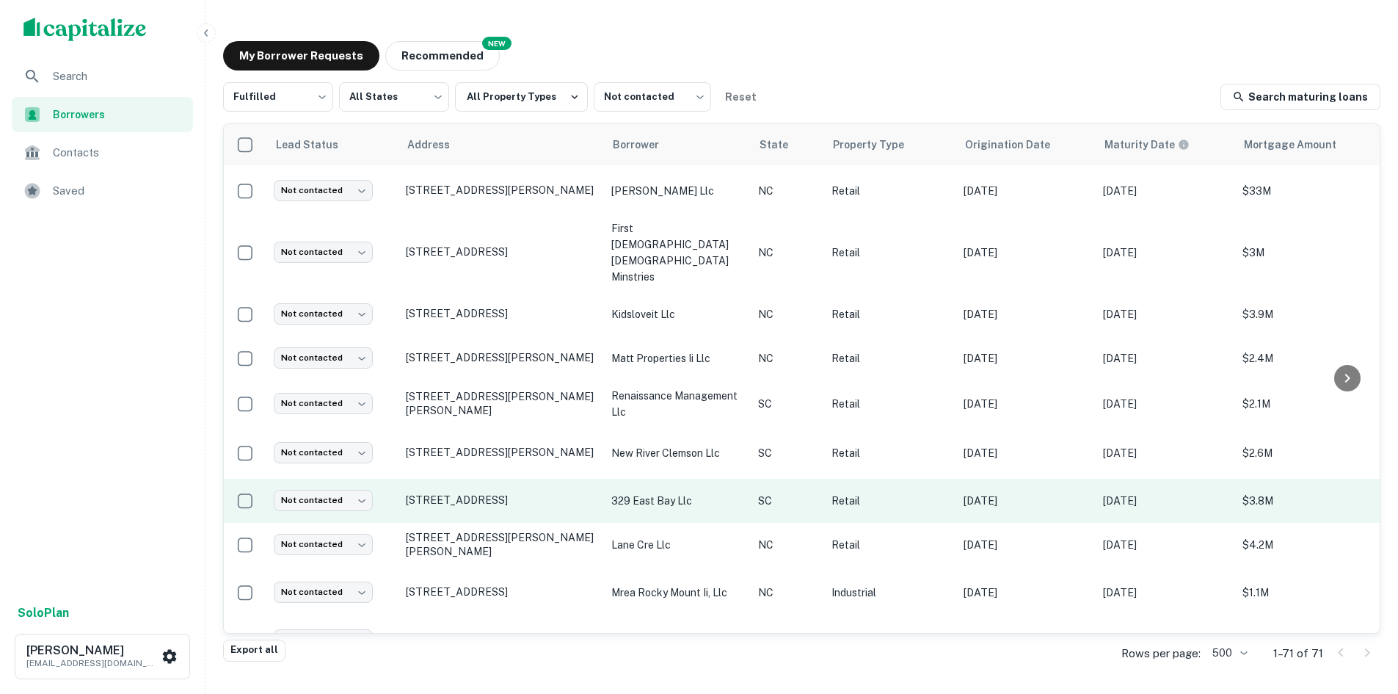
click at [454, 479] on td "[STREET_ADDRESS]" at bounding box center [502, 501] width 206 height 44
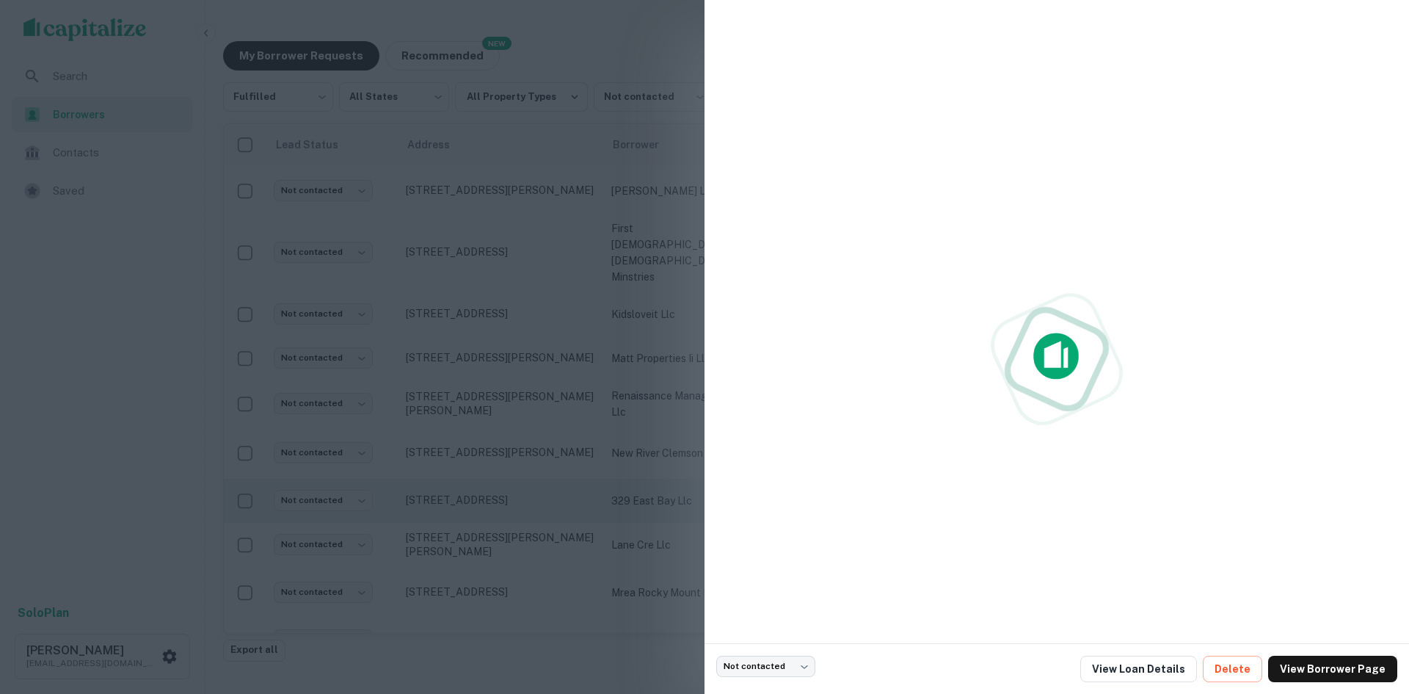
click at [459, 470] on div at bounding box center [704, 347] width 1409 height 694
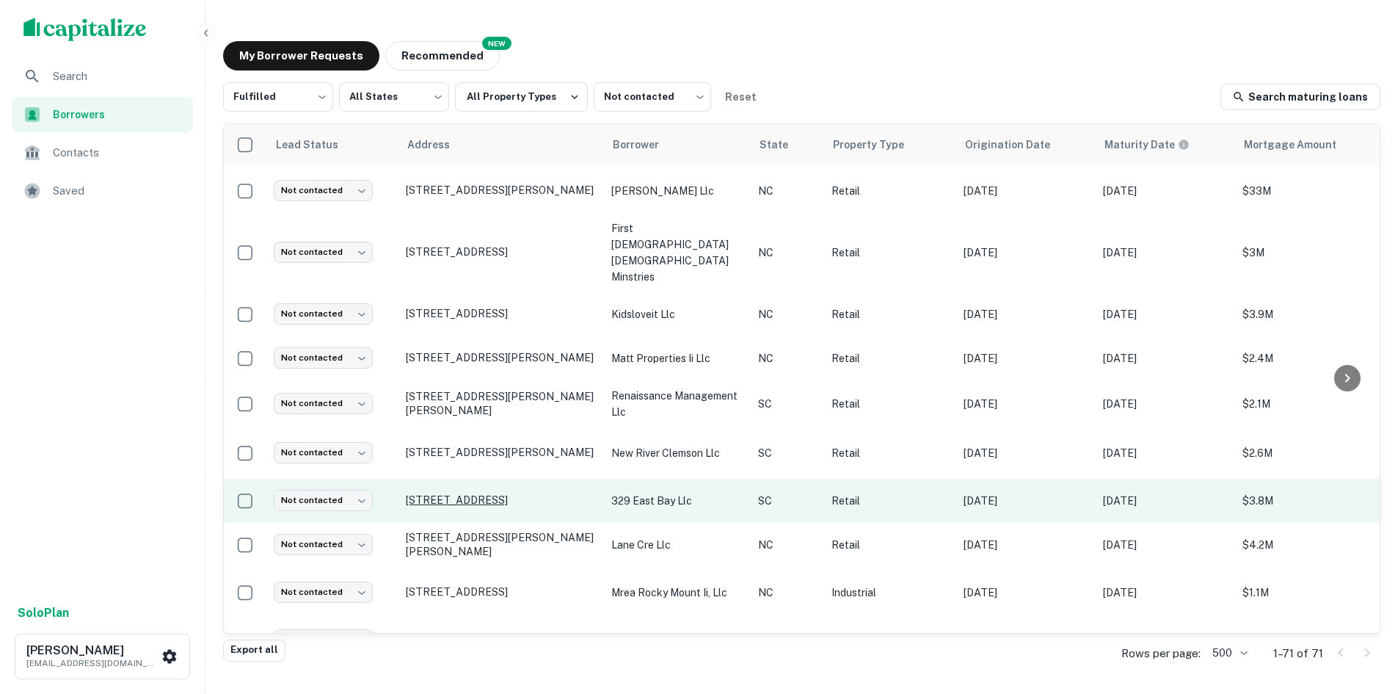
click at [469, 493] on p "[STREET_ADDRESS]" at bounding box center [501, 499] width 191 height 13
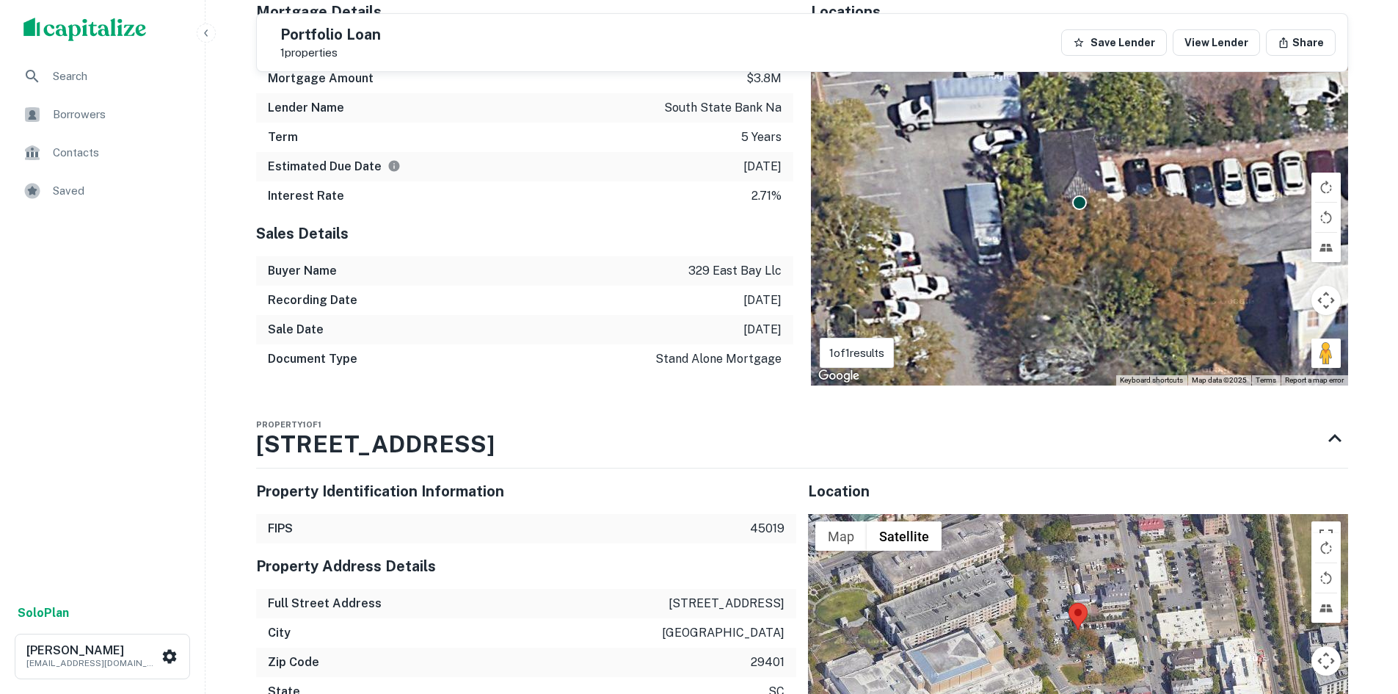
scroll to position [1101, 0]
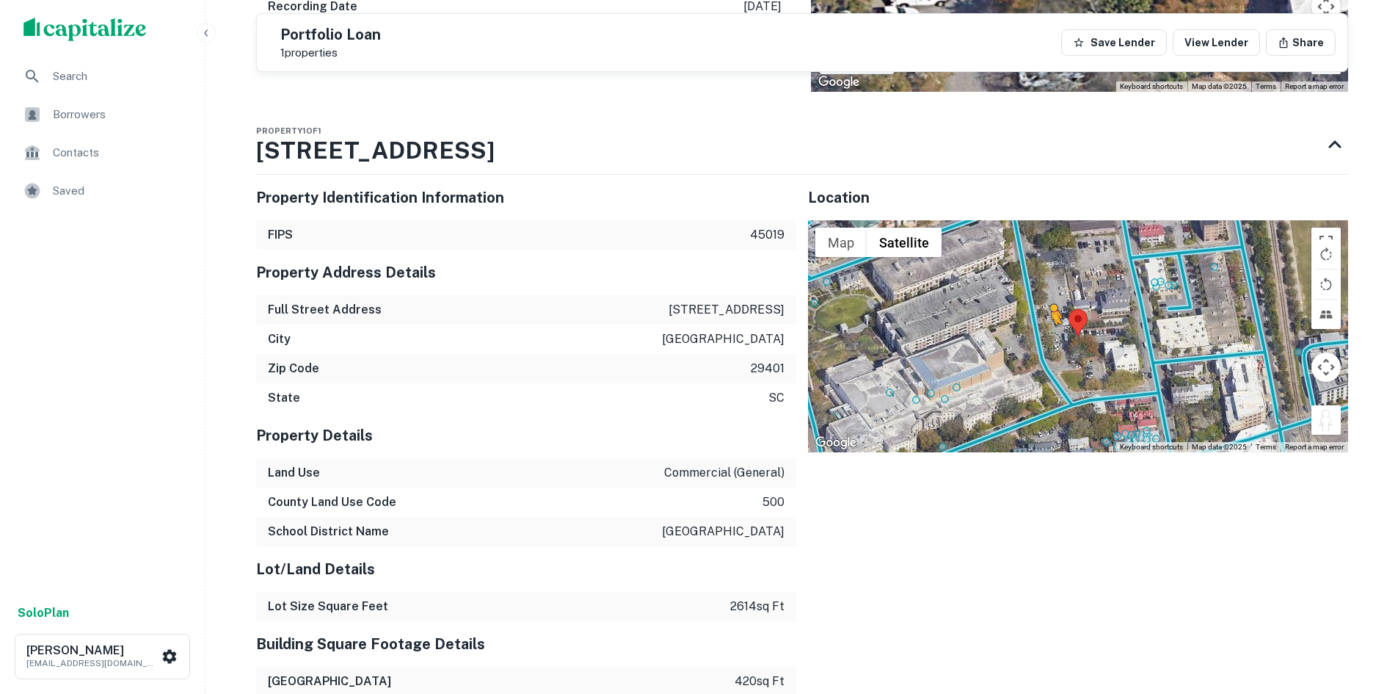
drag, startPoint x: 1325, startPoint y: 418, endPoint x: 1042, endPoint y: 338, distance: 293.7
click at [1042, 338] on div "To activate drag with keyboard, press Alt + Enter. Once in keyboard drag state,…" at bounding box center [1078, 336] width 540 height 232
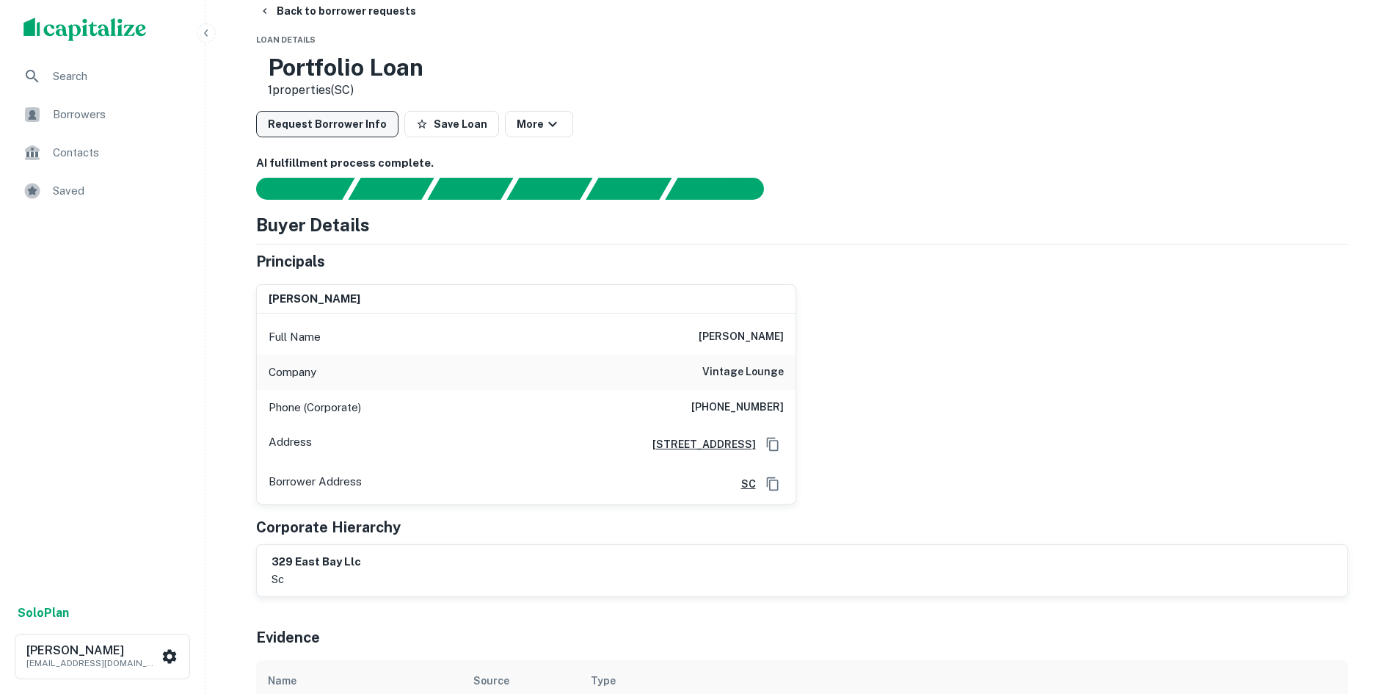
scroll to position [0, 0]
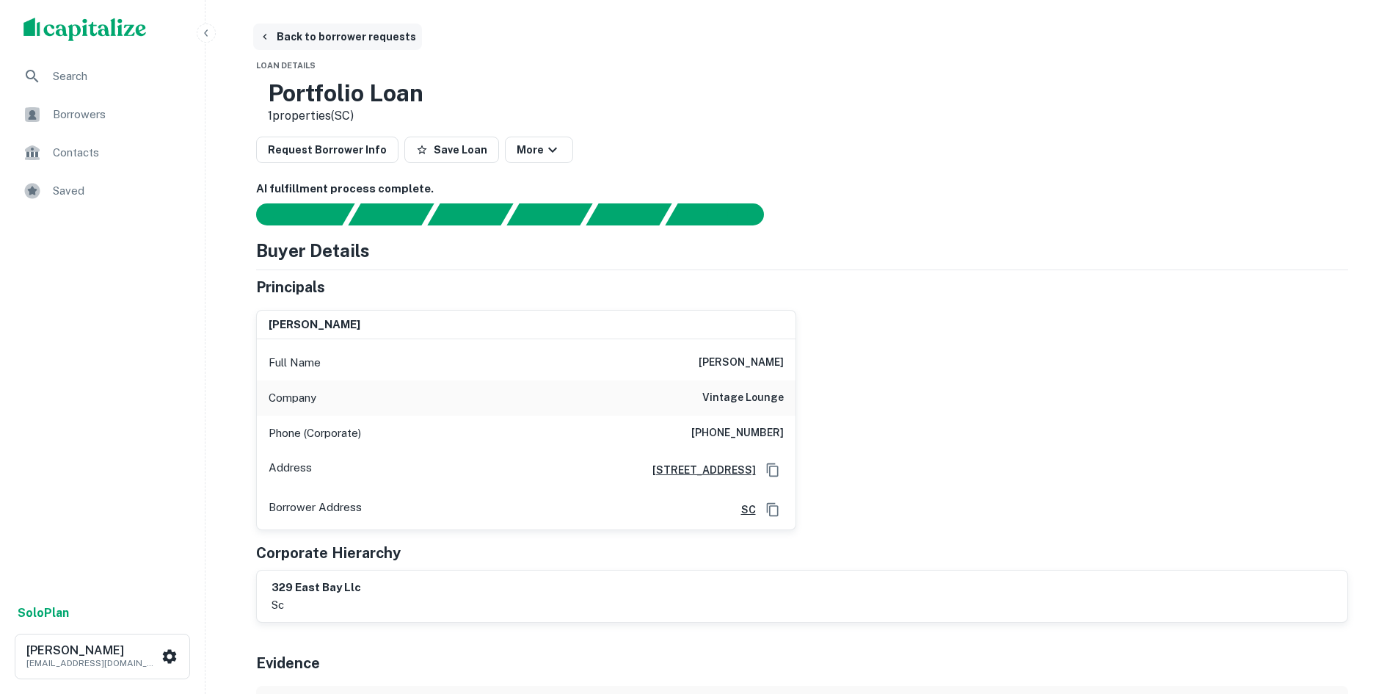
click at [303, 33] on button "Back to borrower requests" at bounding box center [337, 36] width 169 height 26
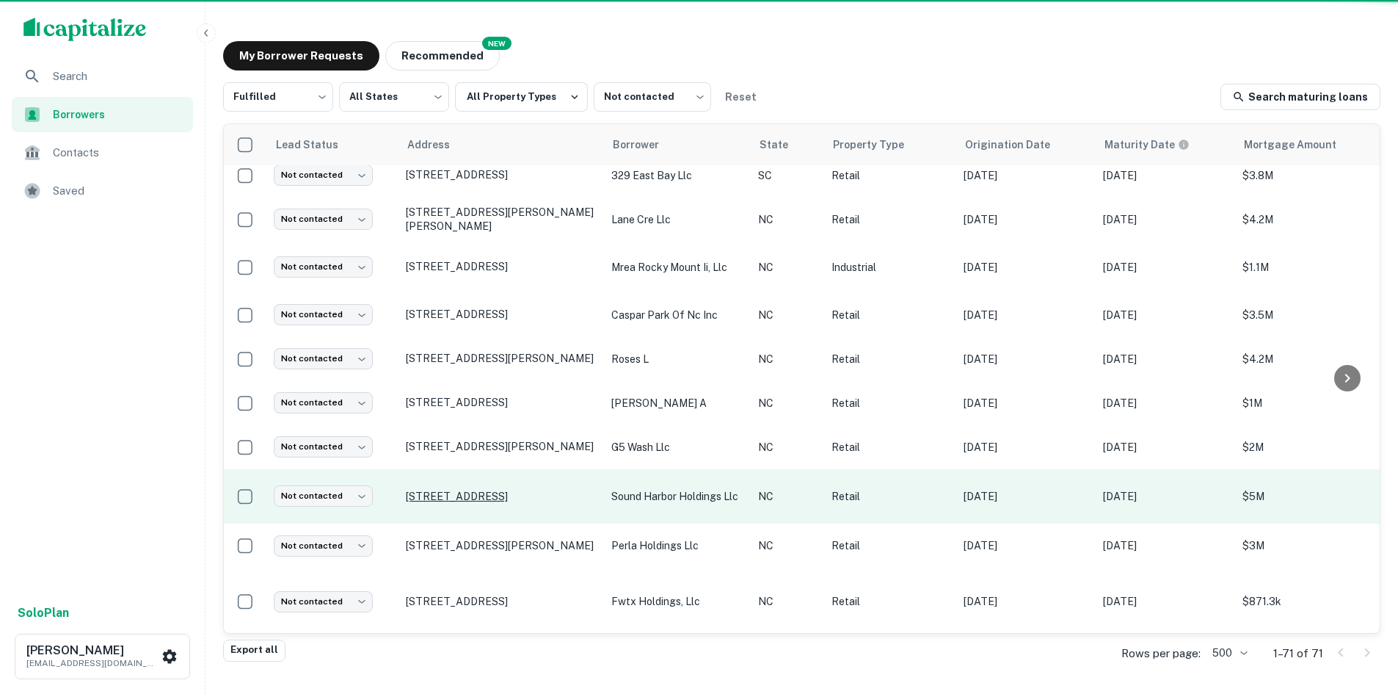
scroll to position [1028, 0]
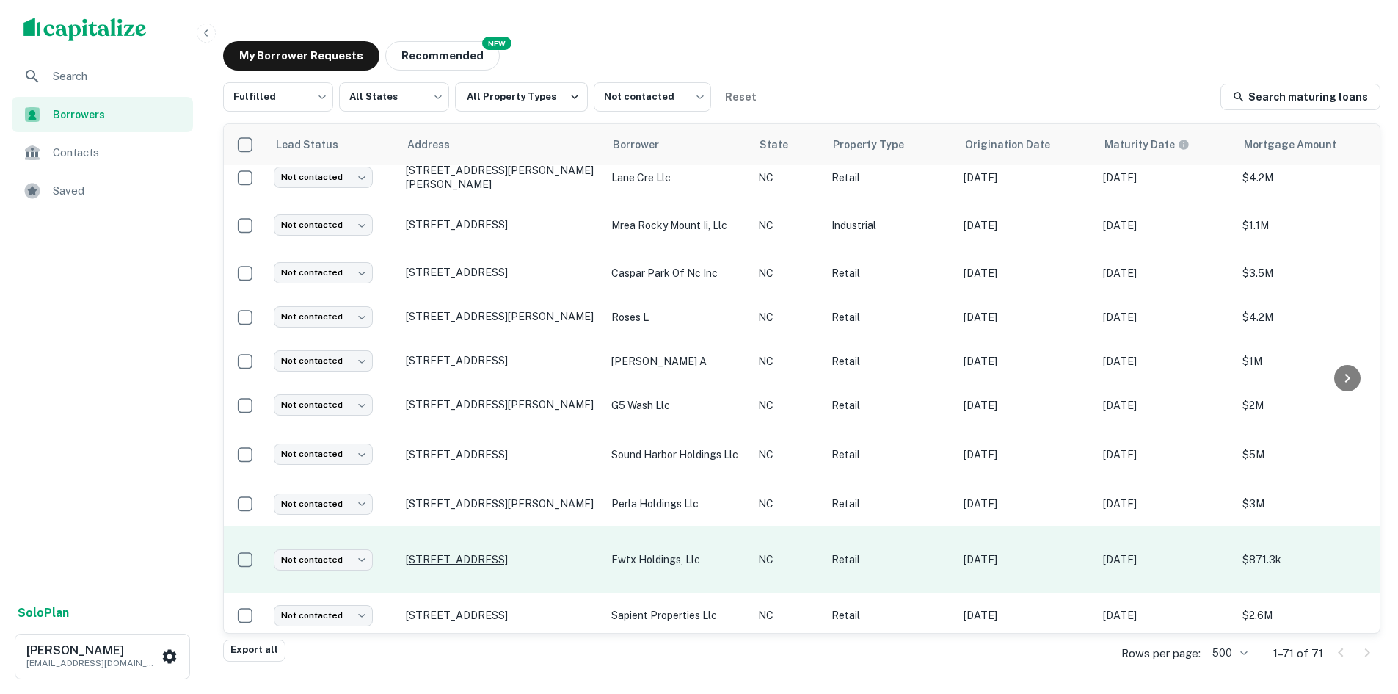
click at [479, 553] on p "[STREET_ADDRESS]" at bounding box center [501, 559] width 191 height 13
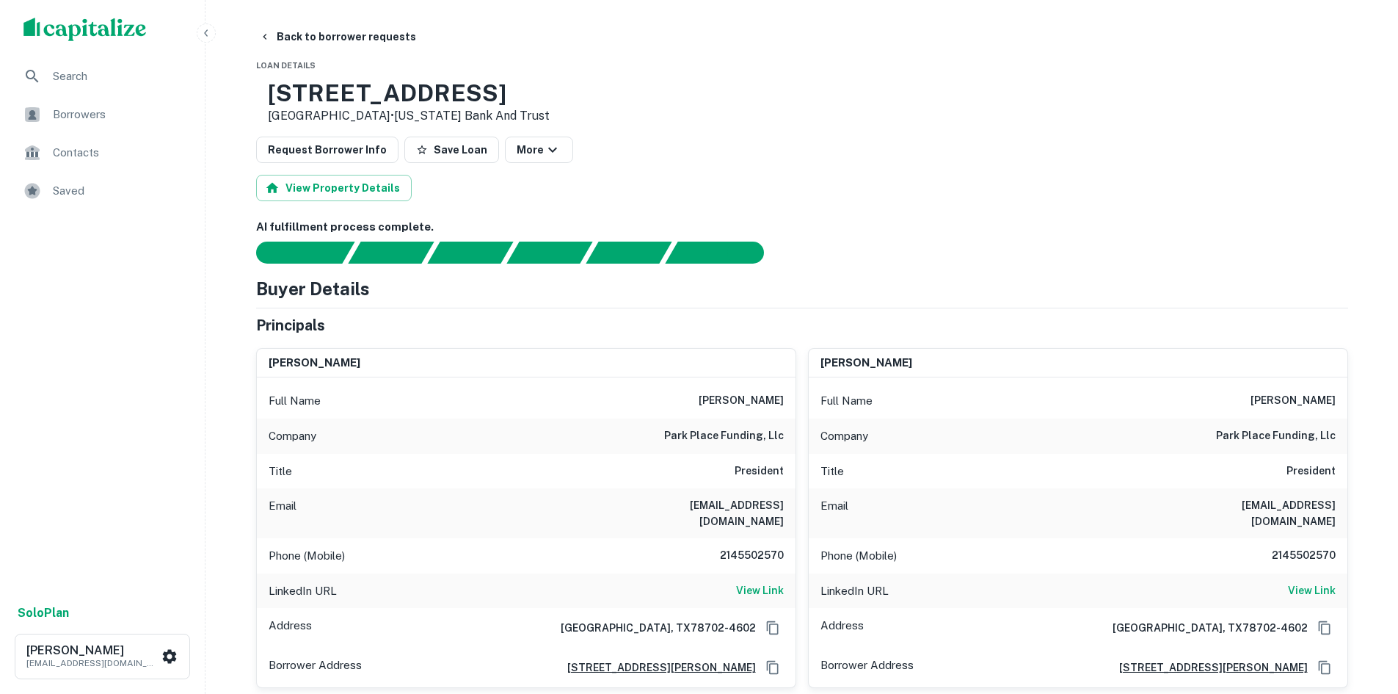
click at [310, 27] on button "Back to borrower requests" at bounding box center [337, 36] width 169 height 26
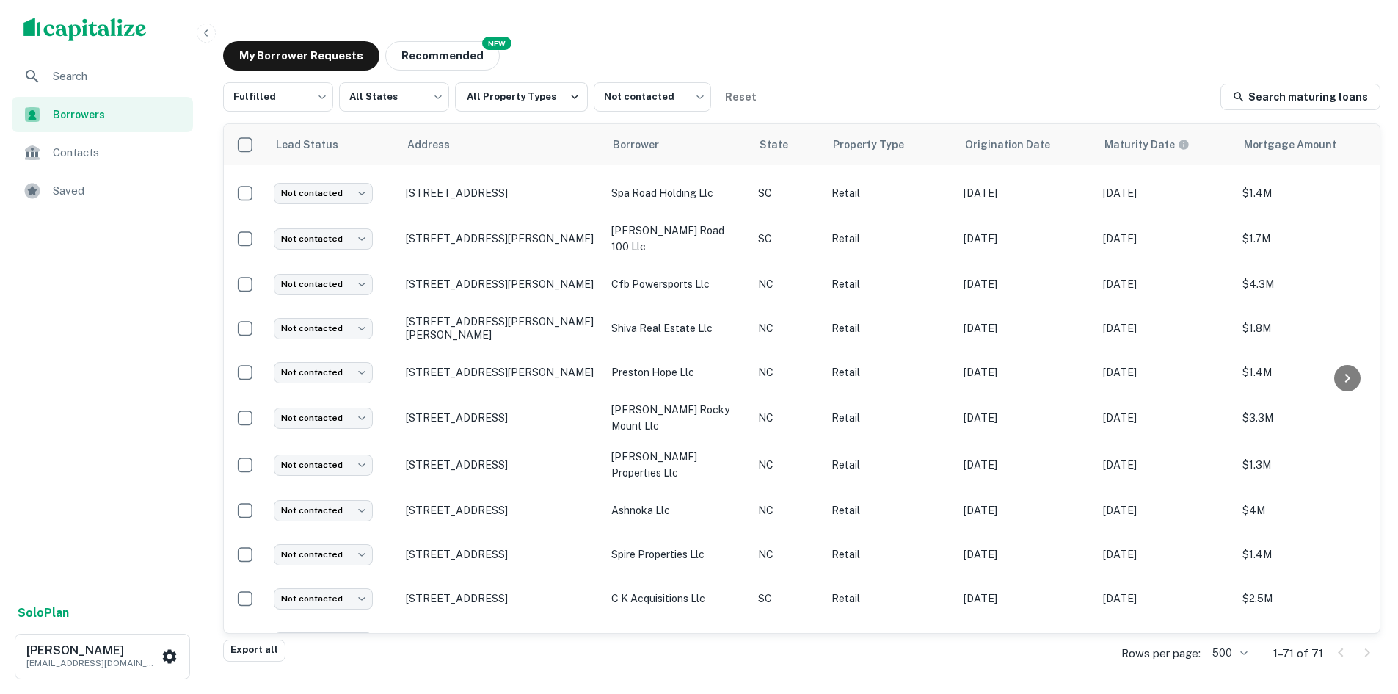
scroll to position [1761, 0]
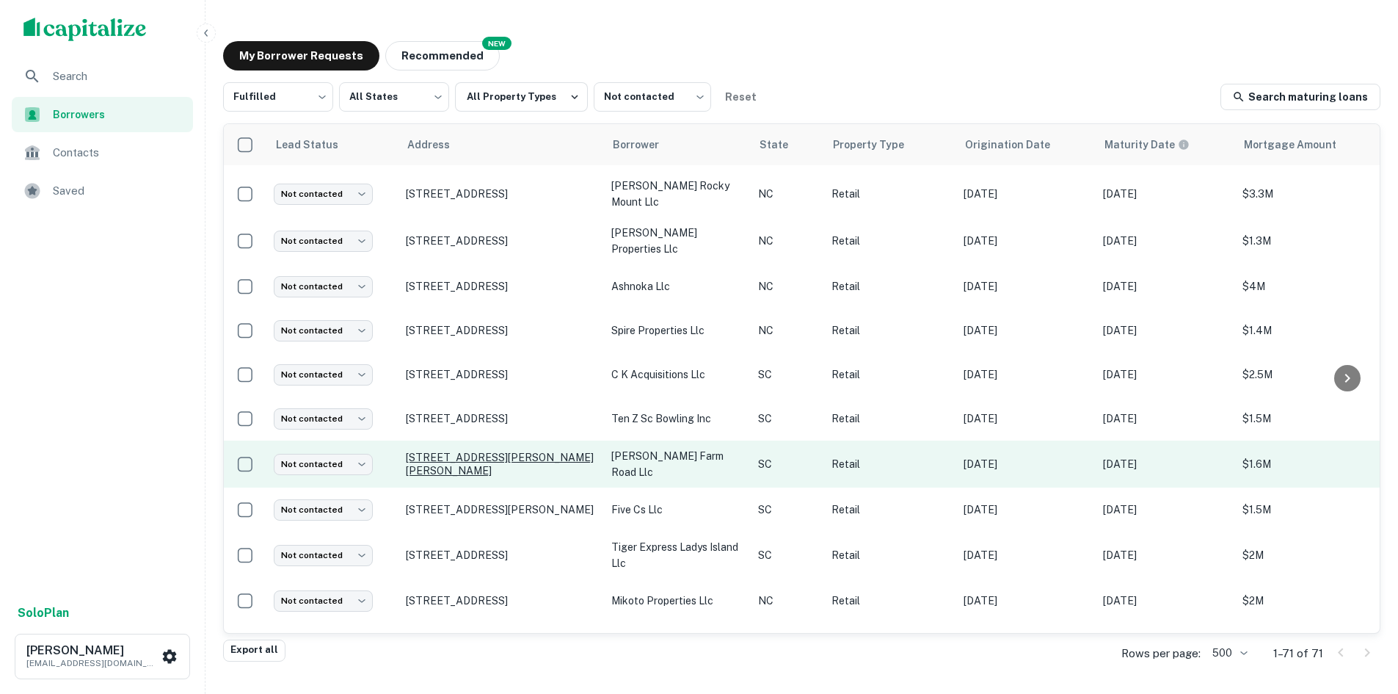
click at [448, 451] on p "[STREET_ADDRESS][PERSON_NAME][PERSON_NAME]" at bounding box center [501, 464] width 191 height 26
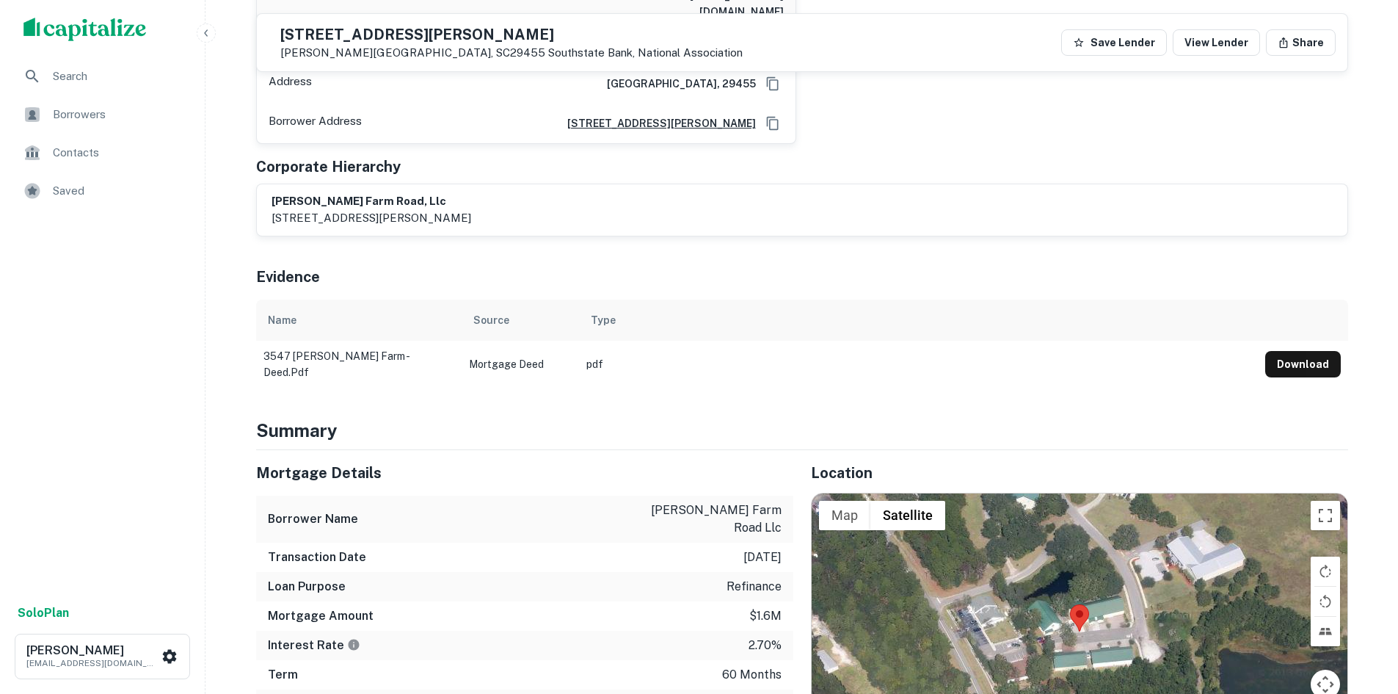
scroll to position [661, 0]
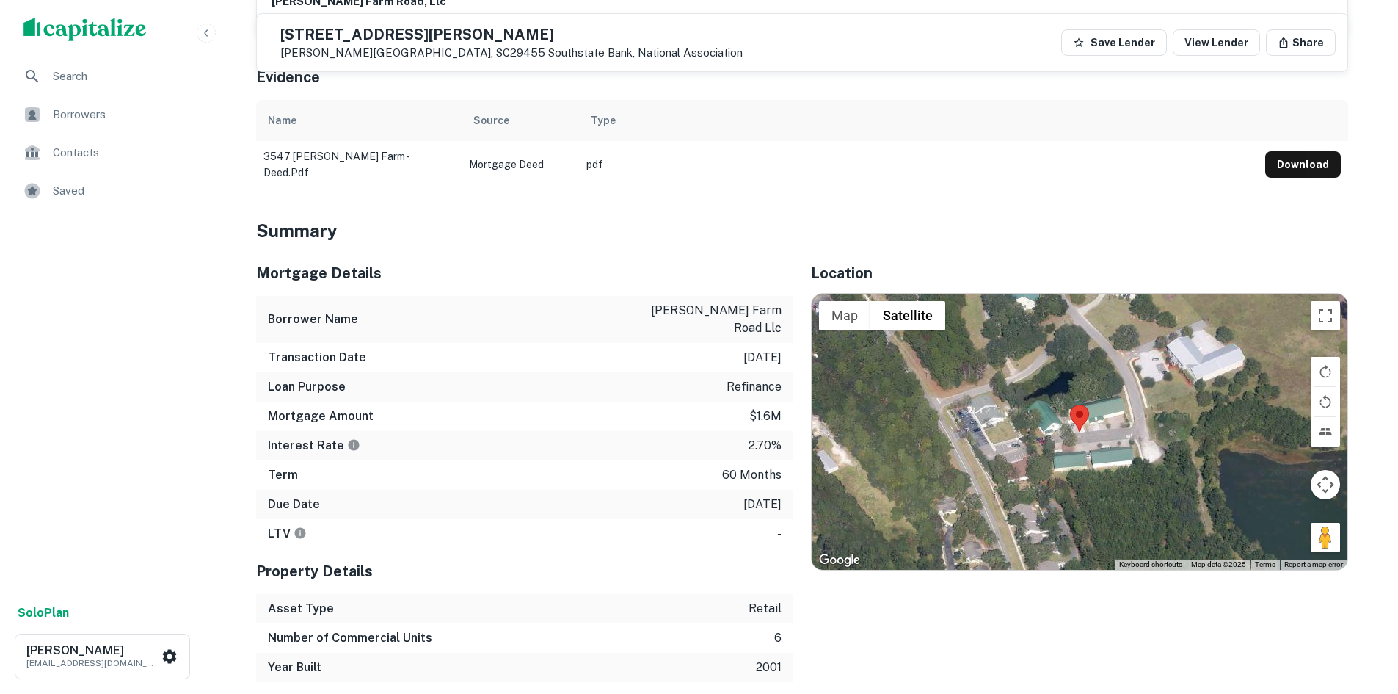
drag, startPoint x: 1323, startPoint y: 521, endPoint x: 1324, endPoint y: 499, distance: 22.0
click at [1311, 487] on div "Map Terrain Satellite Labels Keyboard shortcuts Map Data Map data ©2025 Map dat…" at bounding box center [1080, 432] width 536 height 276
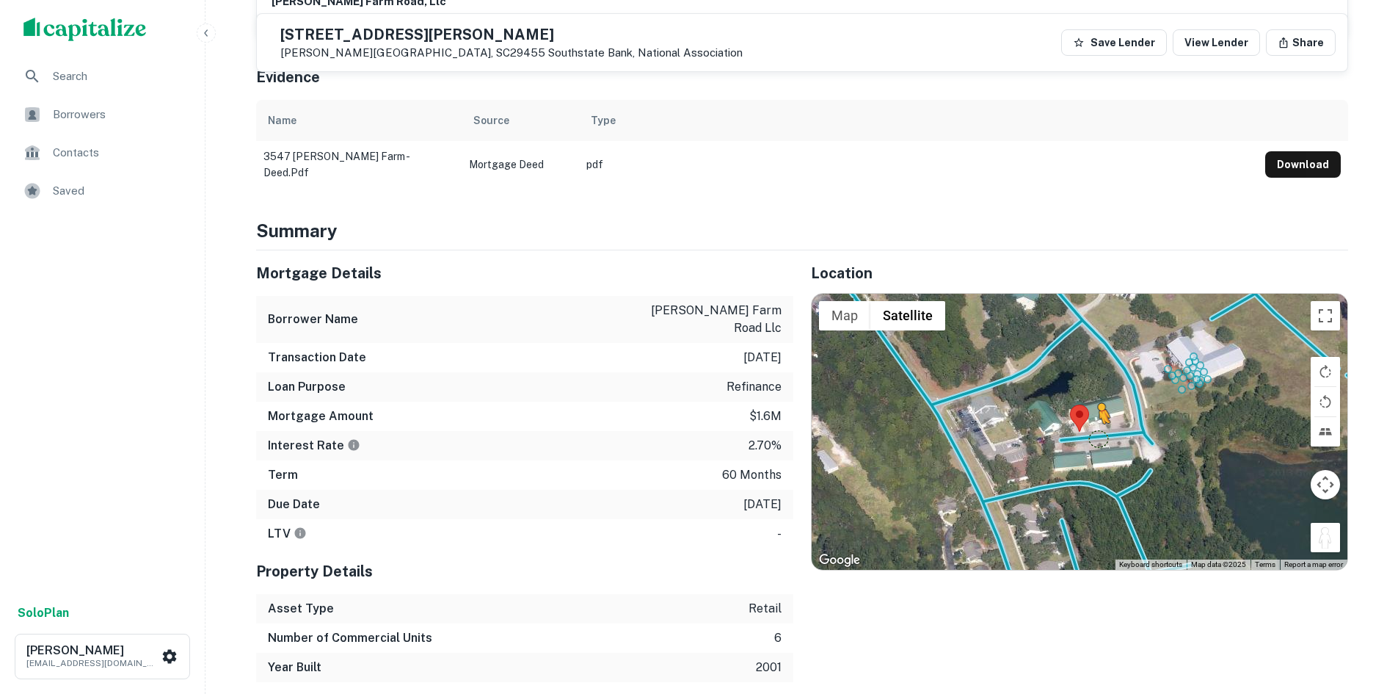
drag, startPoint x: 1317, startPoint y: 527, endPoint x: 1099, endPoint y: 423, distance: 242.0
click at [1099, 423] on div "To activate drag with keyboard, press Alt + Enter. Once in keyboard drag state,…" at bounding box center [1080, 432] width 536 height 276
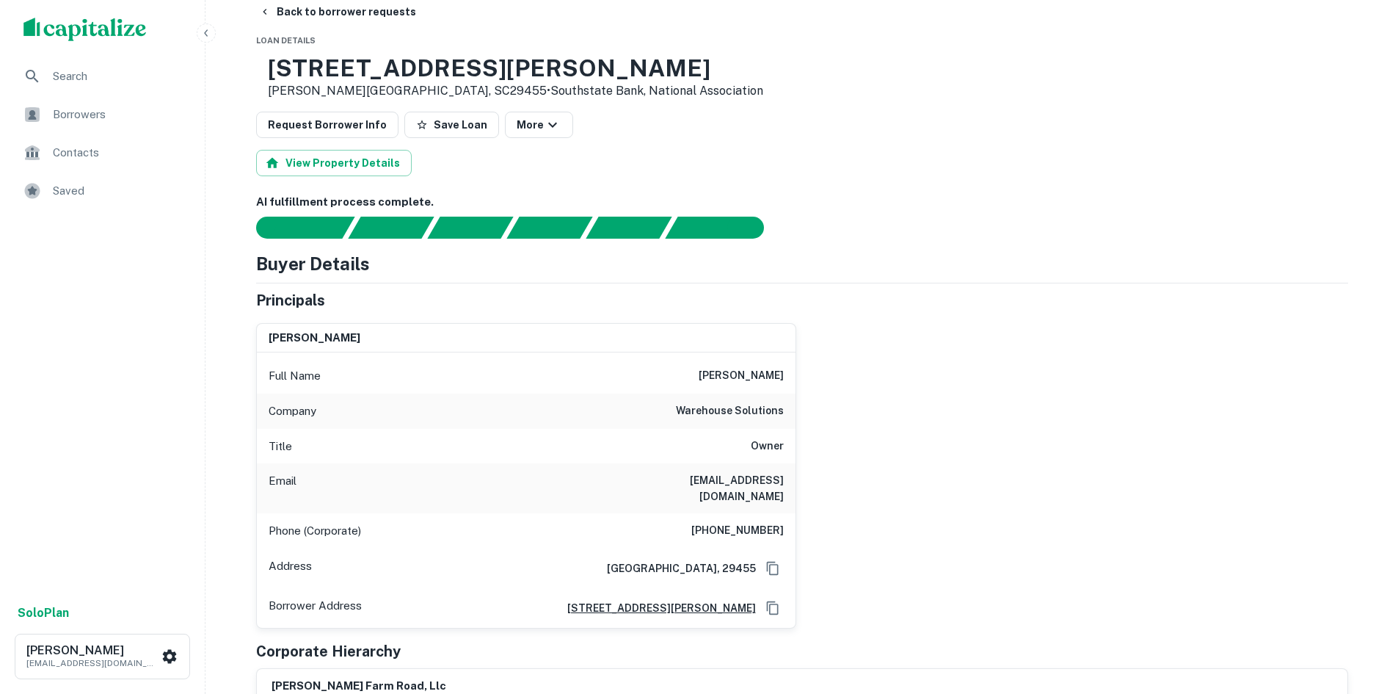
scroll to position [0, 0]
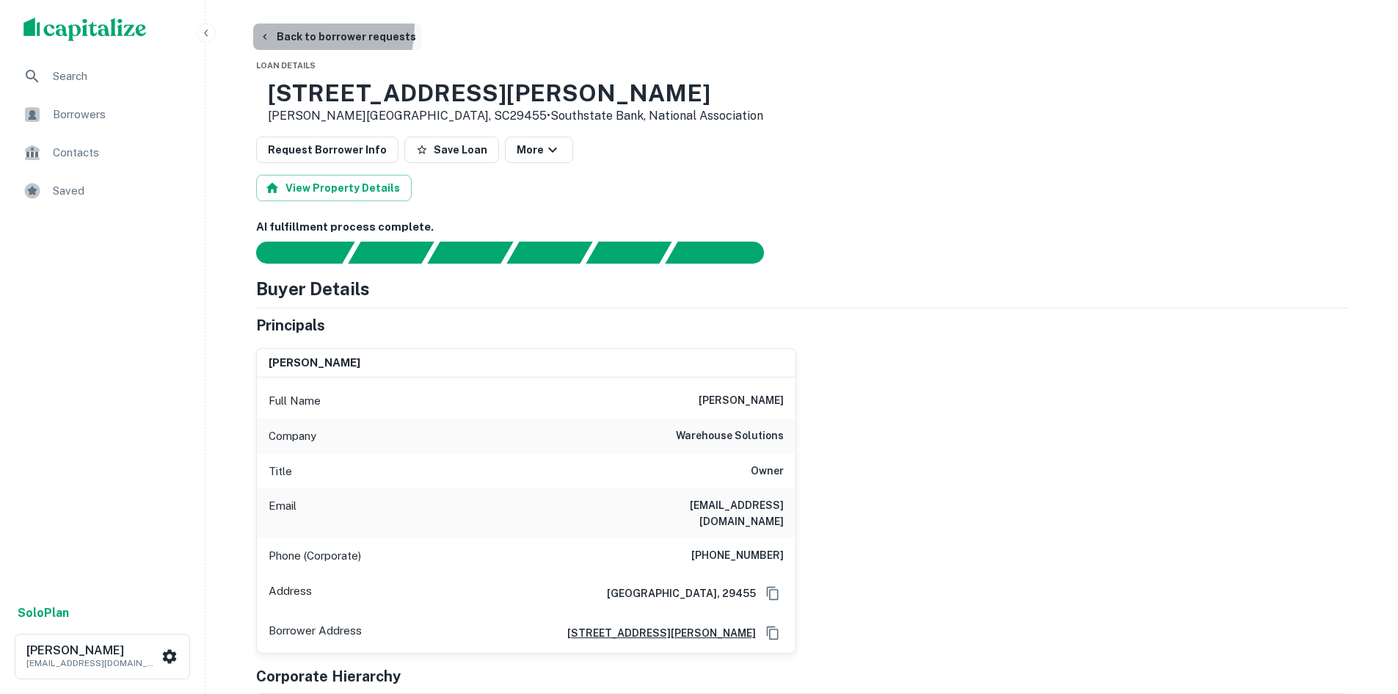
click at [288, 25] on button "Back to borrower requests" at bounding box center [337, 36] width 169 height 26
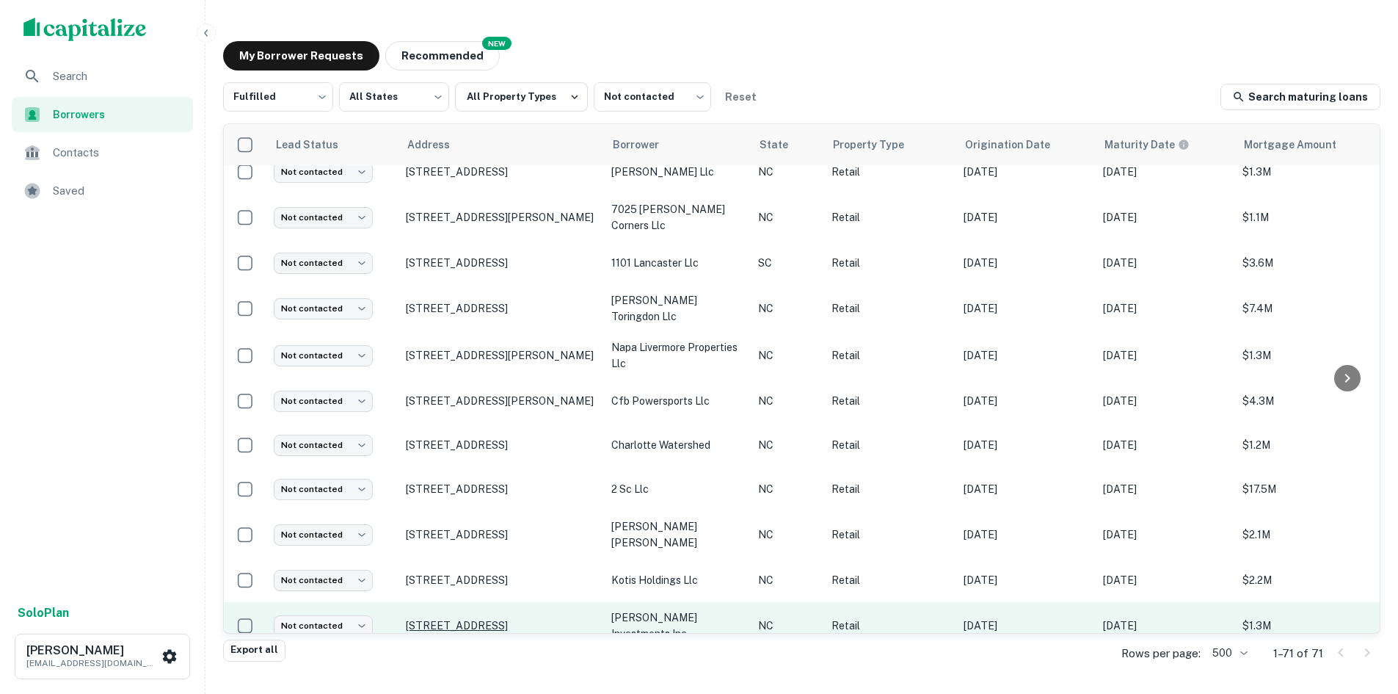
scroll to position [2642, 0]
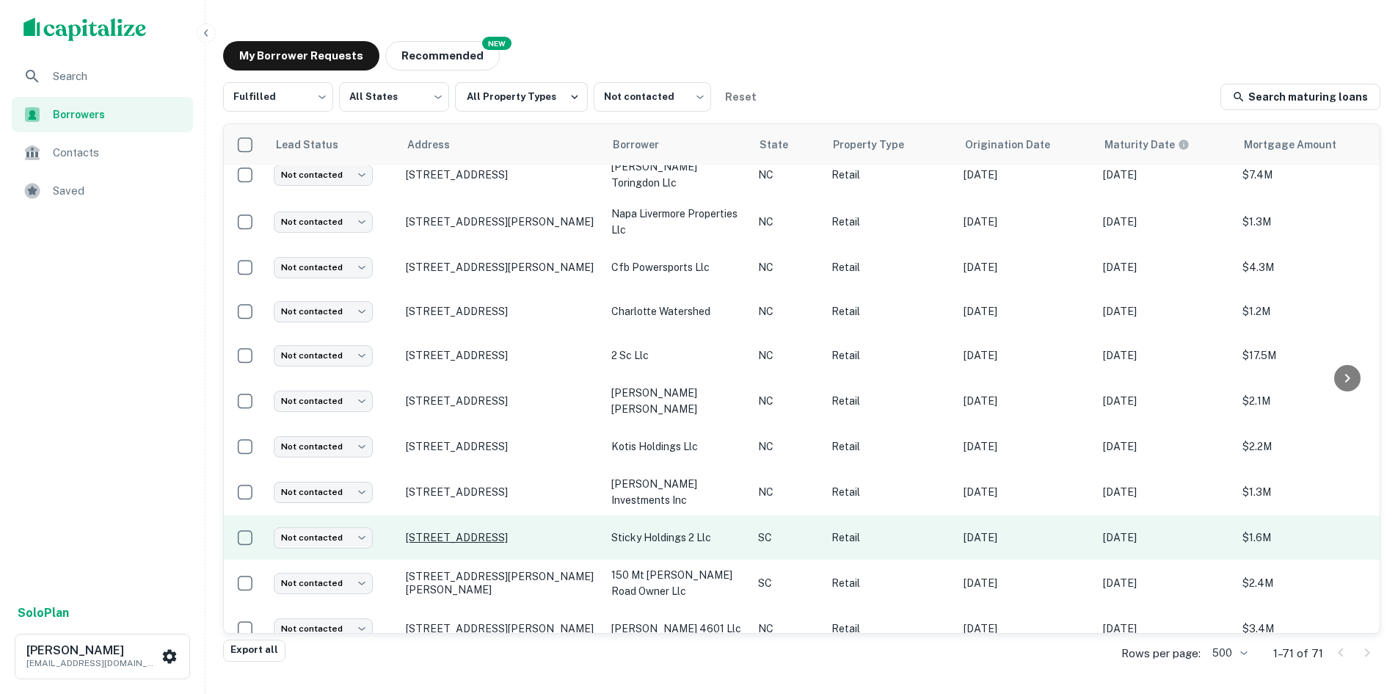
click at [462, 531] on p "[STREET_ADDRESS]" at bounding box center [501, 537] width 191 height 13
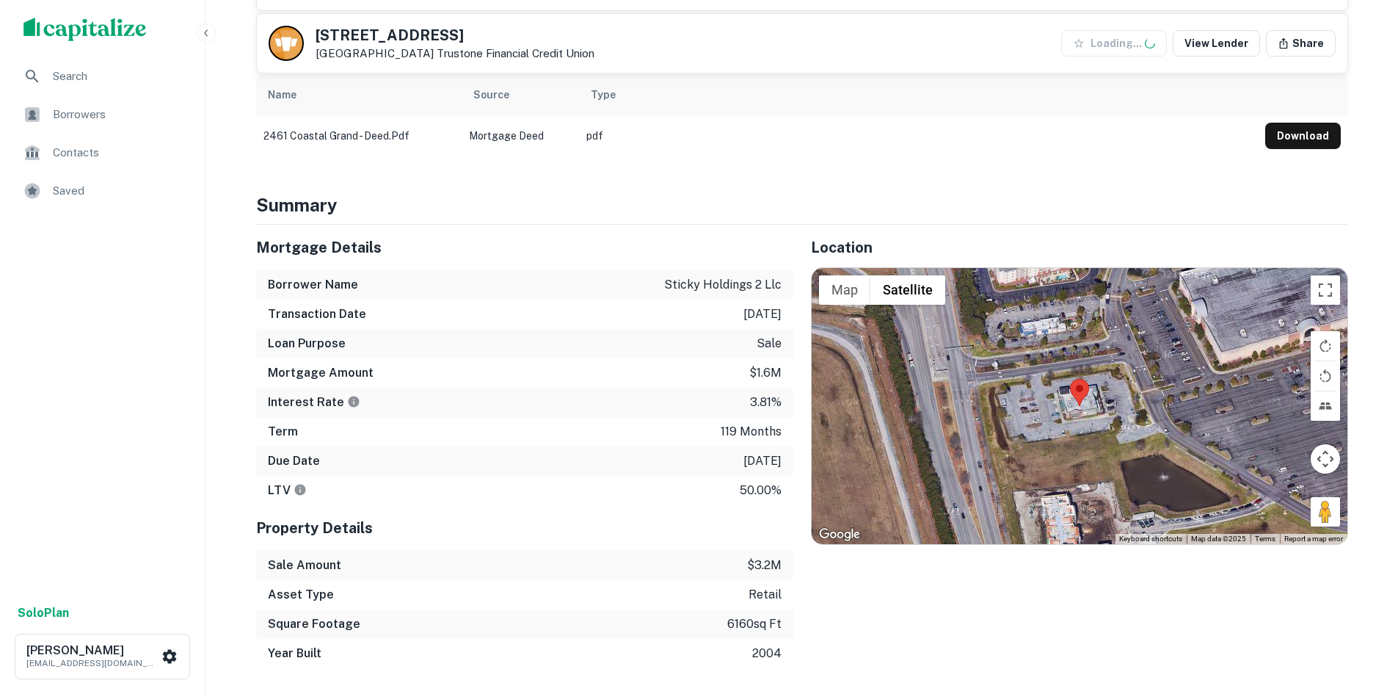
scroll to position [807, 0]
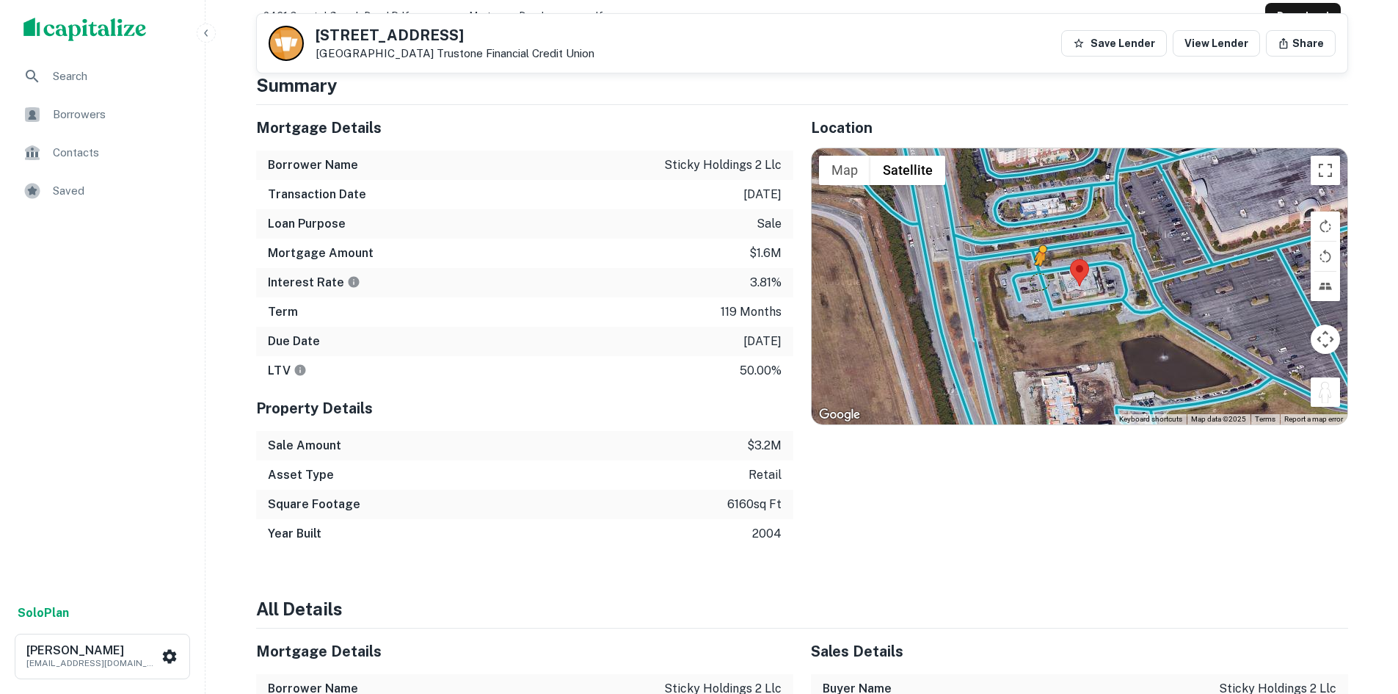
drag, startPoint x: 1332, startPoint y: 389, endPoint x: 1041, endPoint y: 277, distance: 312.0
click at [1041, 277] on div "To activate drag with keyboard, press Alt + Enter. Once in keyboard drag state,…" at bounding box center [1080, 286] width 536 height 276
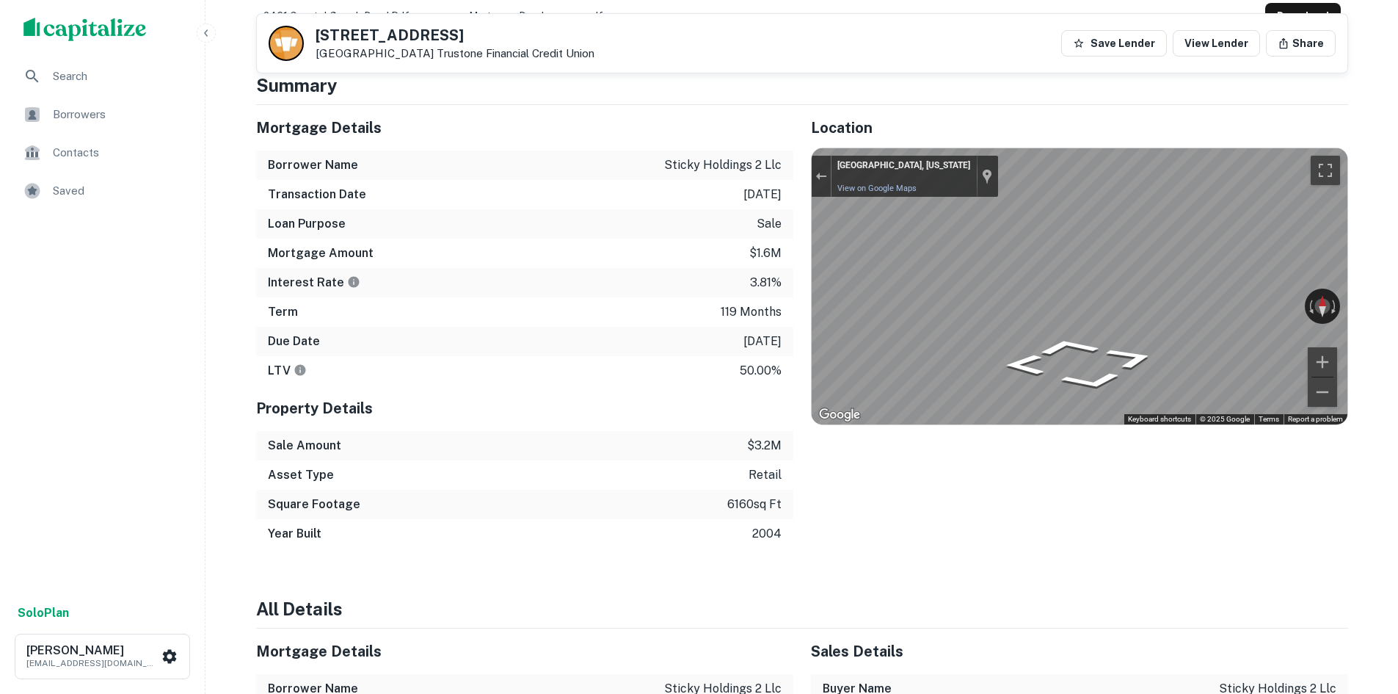
click at [783, 268] on div "Mortgage Details Borrower Name sticky holdings 2 llc Transaction Date 2/28/2016…" at bounding box center [794, 326] width 1110 height 443
click at [737, 265] on div "Mortgage Details Borrower Name sticky holdings 2 llc Transaction Date 2/28/2016…" at bounding box center [794, 326] width 1110 height 443
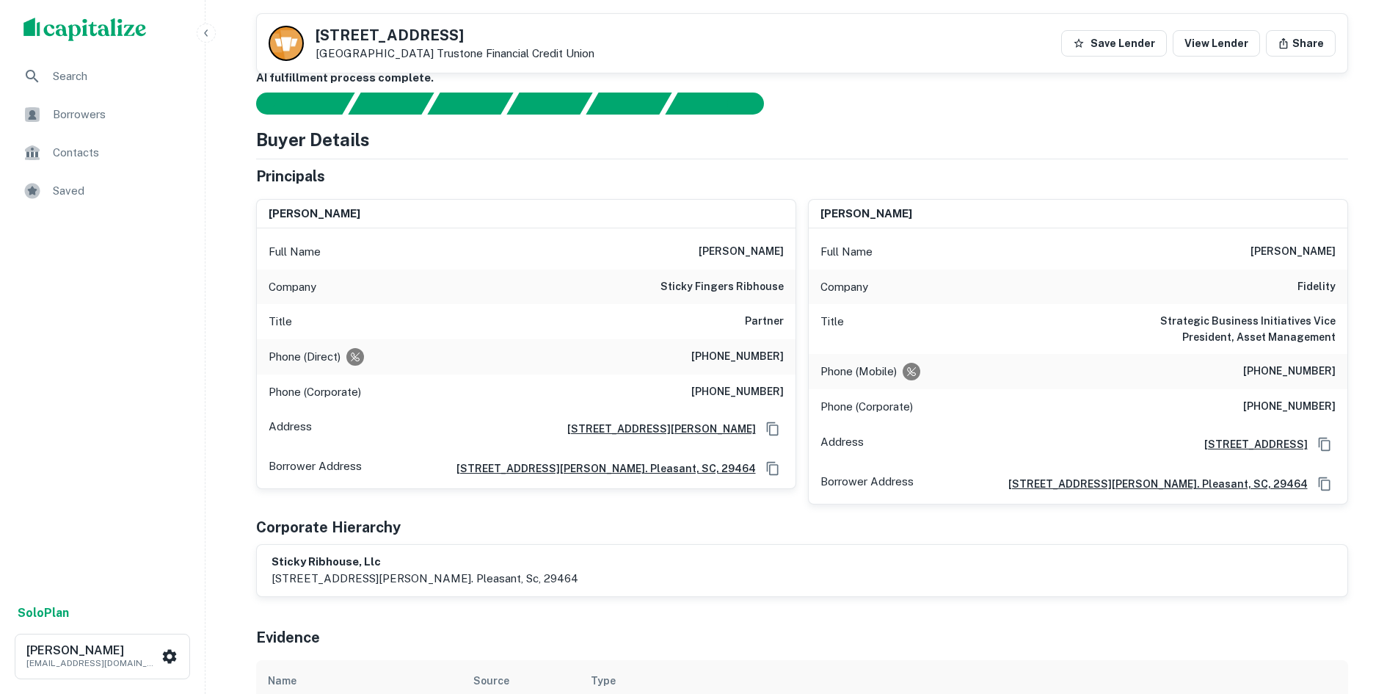
scroll to position [0, 0]
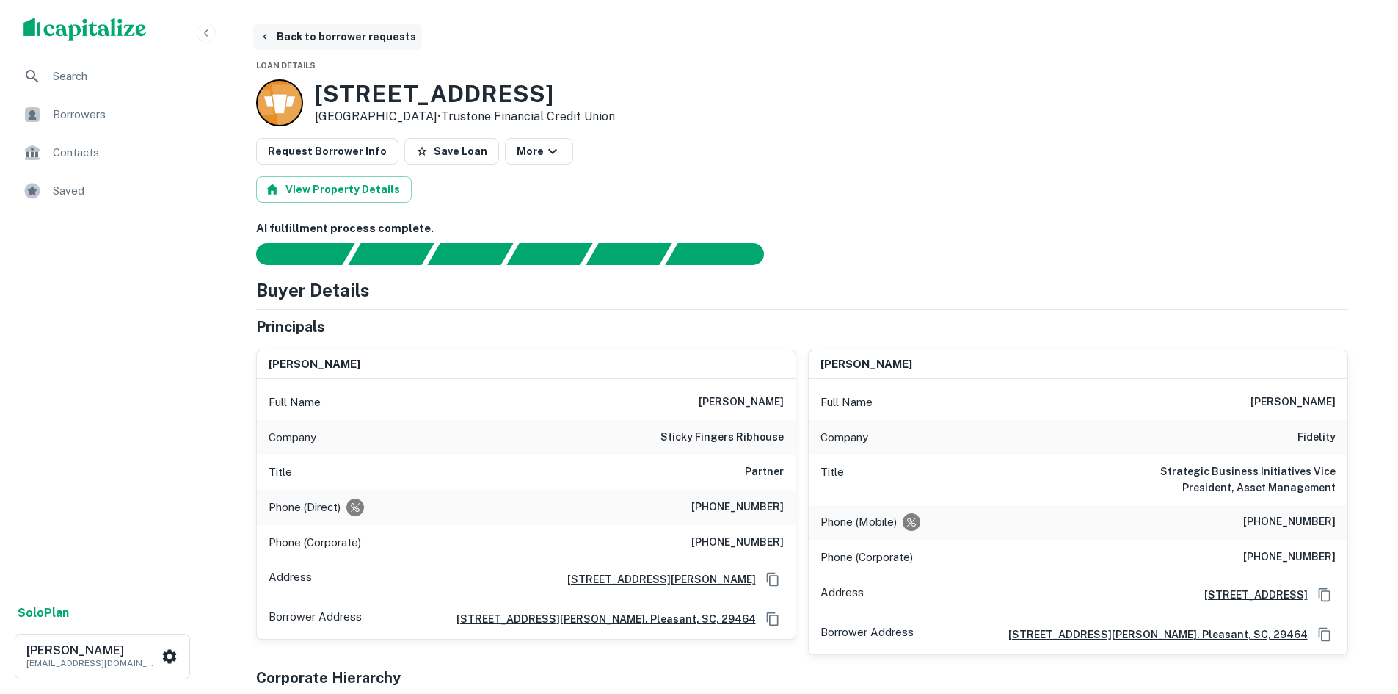
click at [282, 28] on button "Back to borrower requests" at bounding box center [337, 36] width 169 height 26
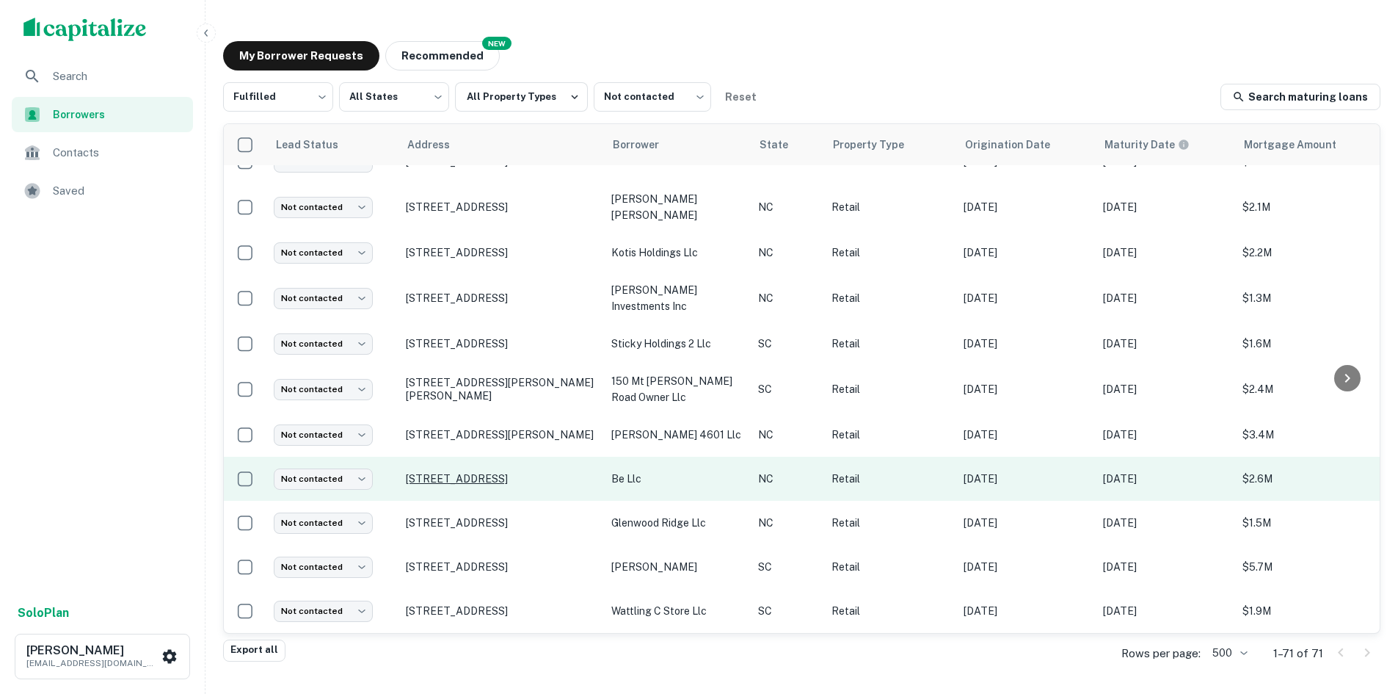
scroll to position [43, 0]
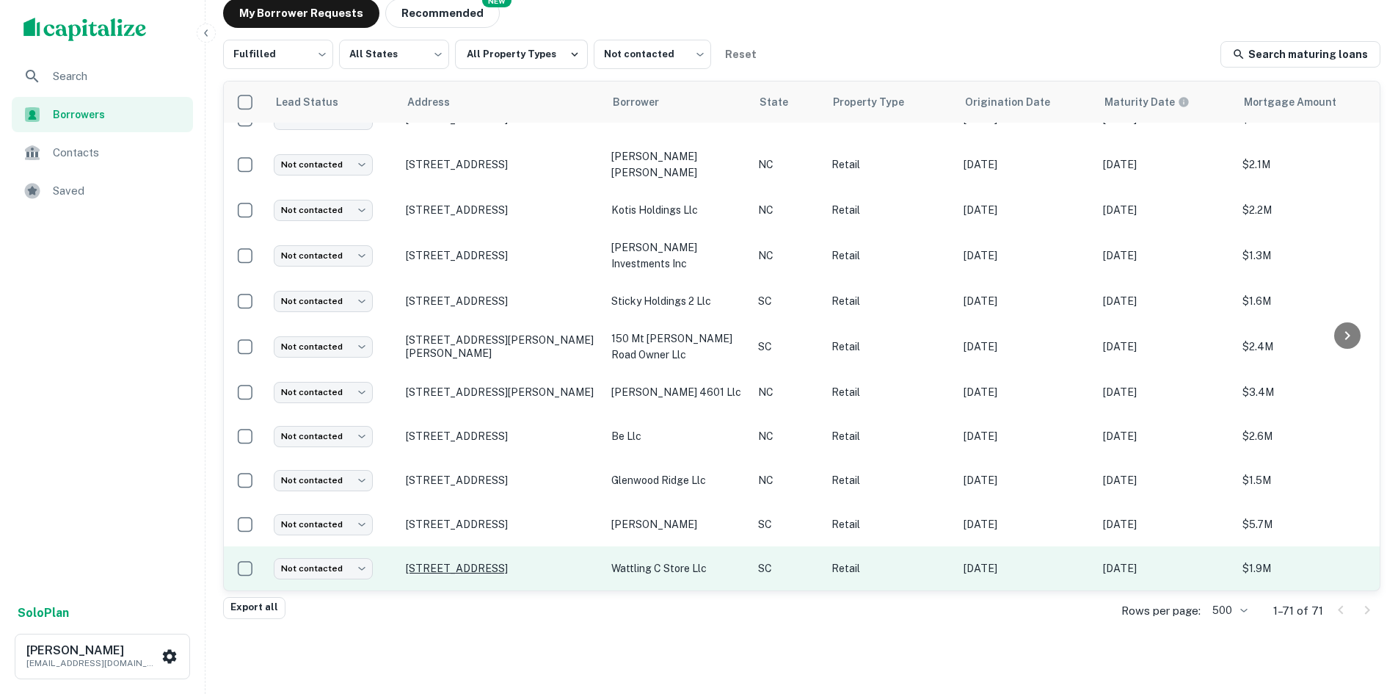
click at [463, 561] on p "[STREET_ADDRESS]" at bounding box center [501, 567] width 191 height 13
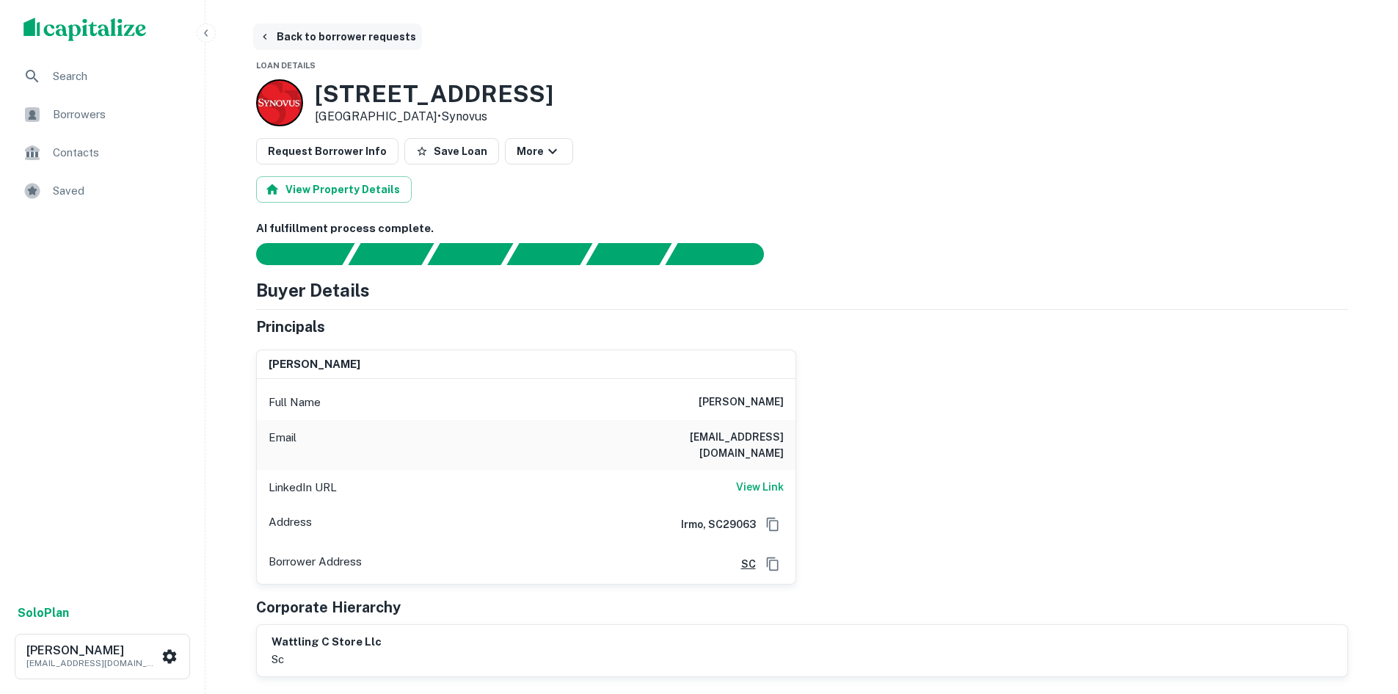
click at [316, 25] on button "Back to borrower requests" at bounding box center [337, 36] width 169 height 26
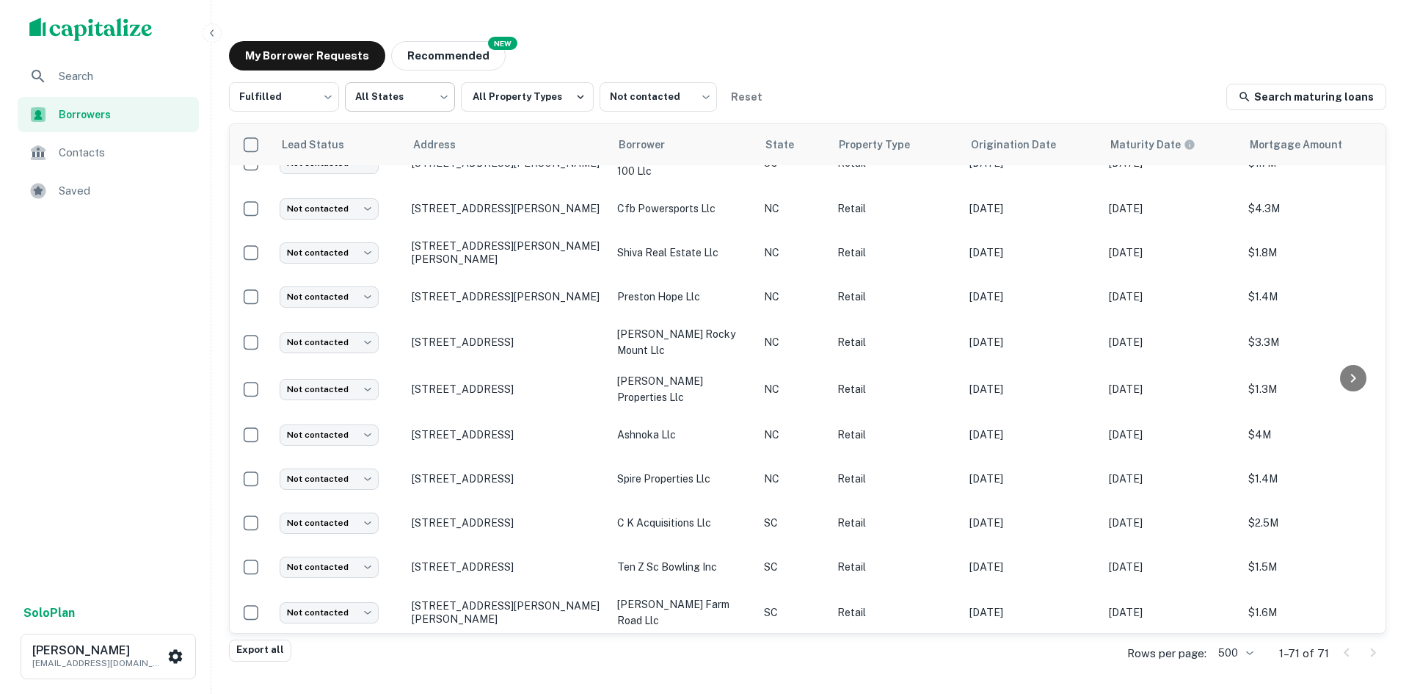
scroll to position [1374, 0]
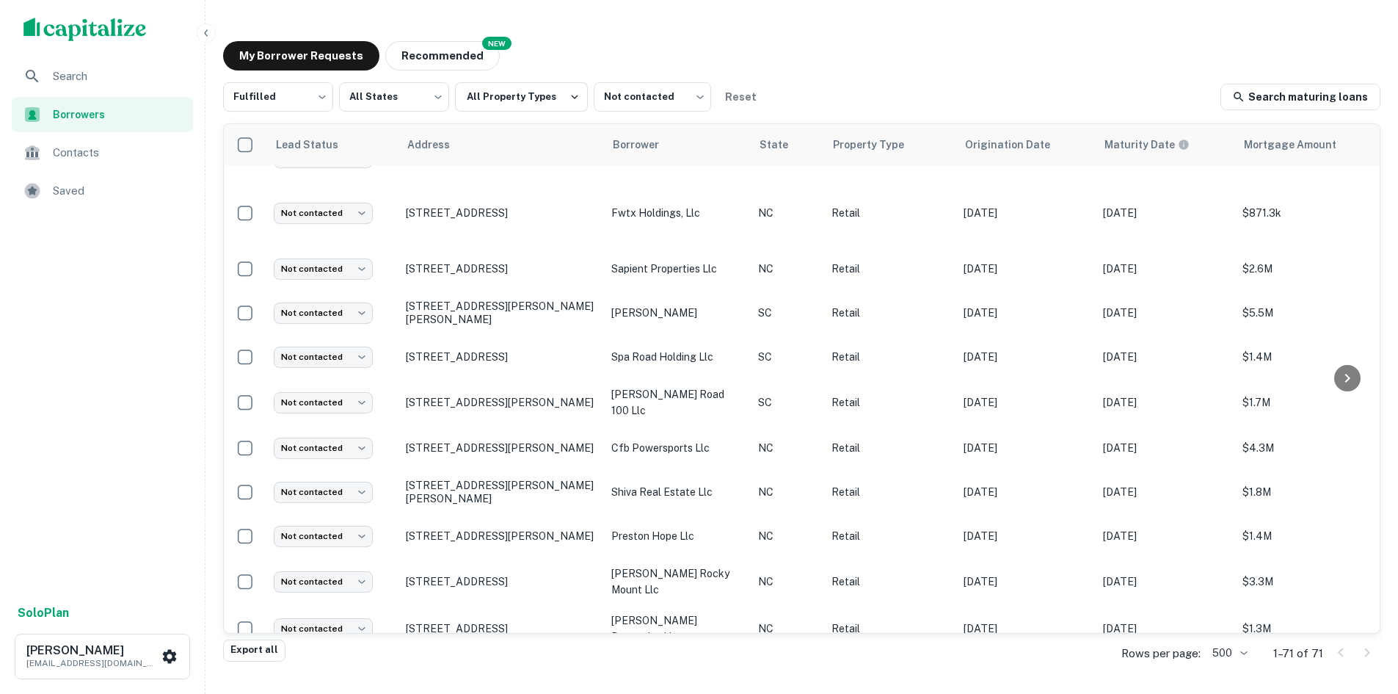
click at [98, 186] on span "Saved" at bounding box center [118, 191] width 131 height 18
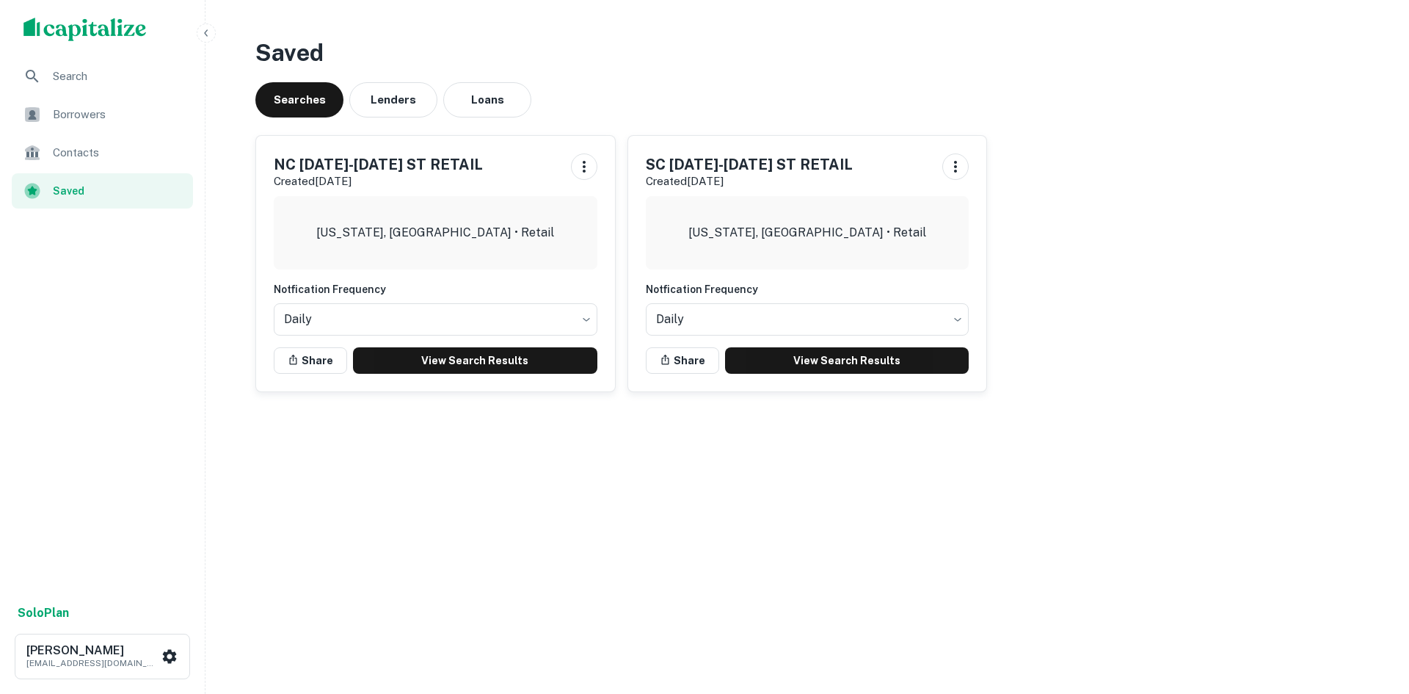
click at [120, 114] on span "Borrowers" at bounding box center [118, 115] width 131 height 18
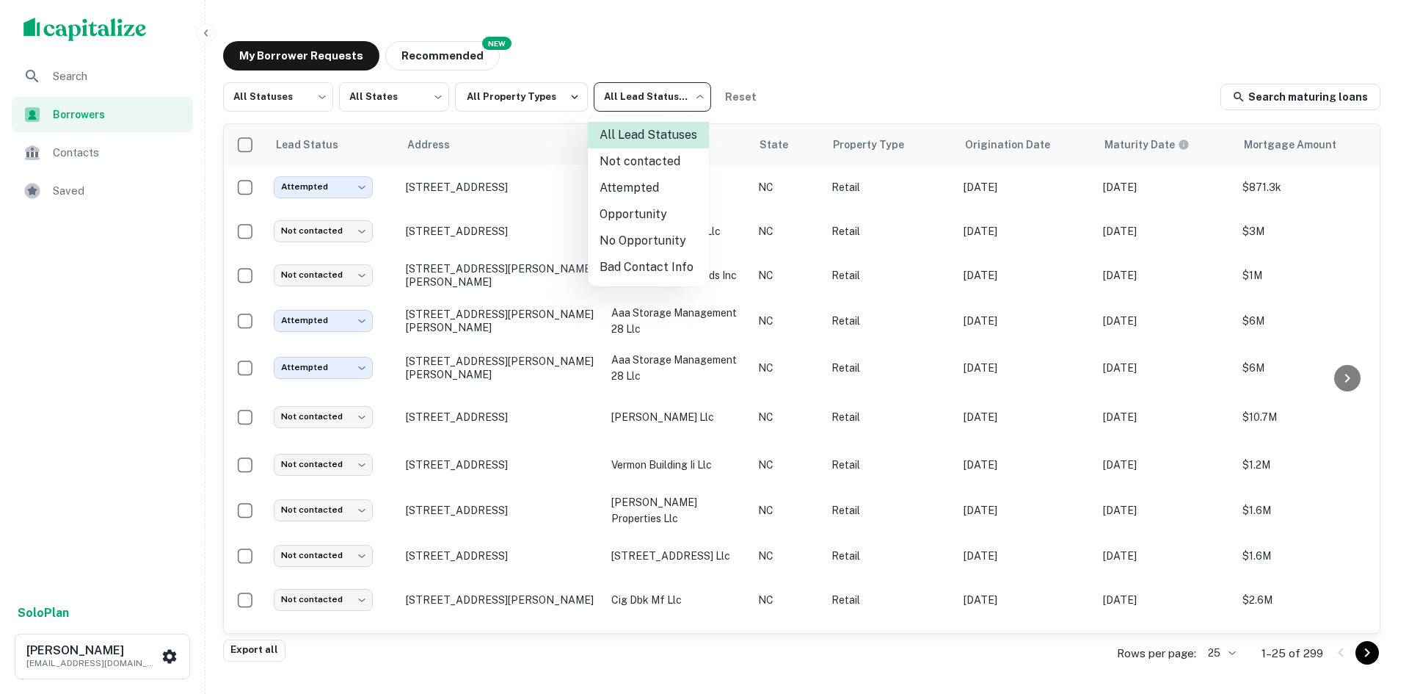
click at [615, 98] on body "Search Borrowers Contacts Saved Solo Plan Thomas Solano tsolano@surmount.com My…" at bounding box center [704, 347] width 1409 height 694
click at [624, 179] on li "Attempted" at bounding box center [648, 188] width 121 height 26
type input "*********"
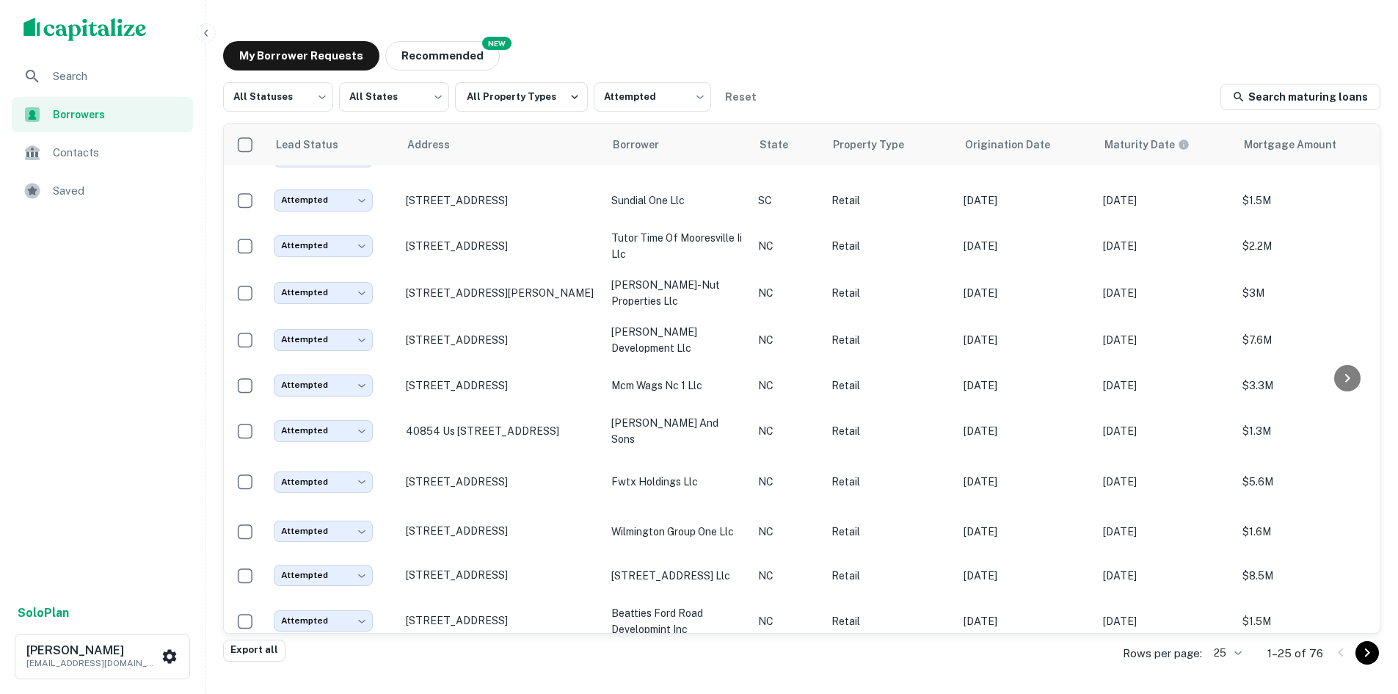
scroll to position [235, 0]
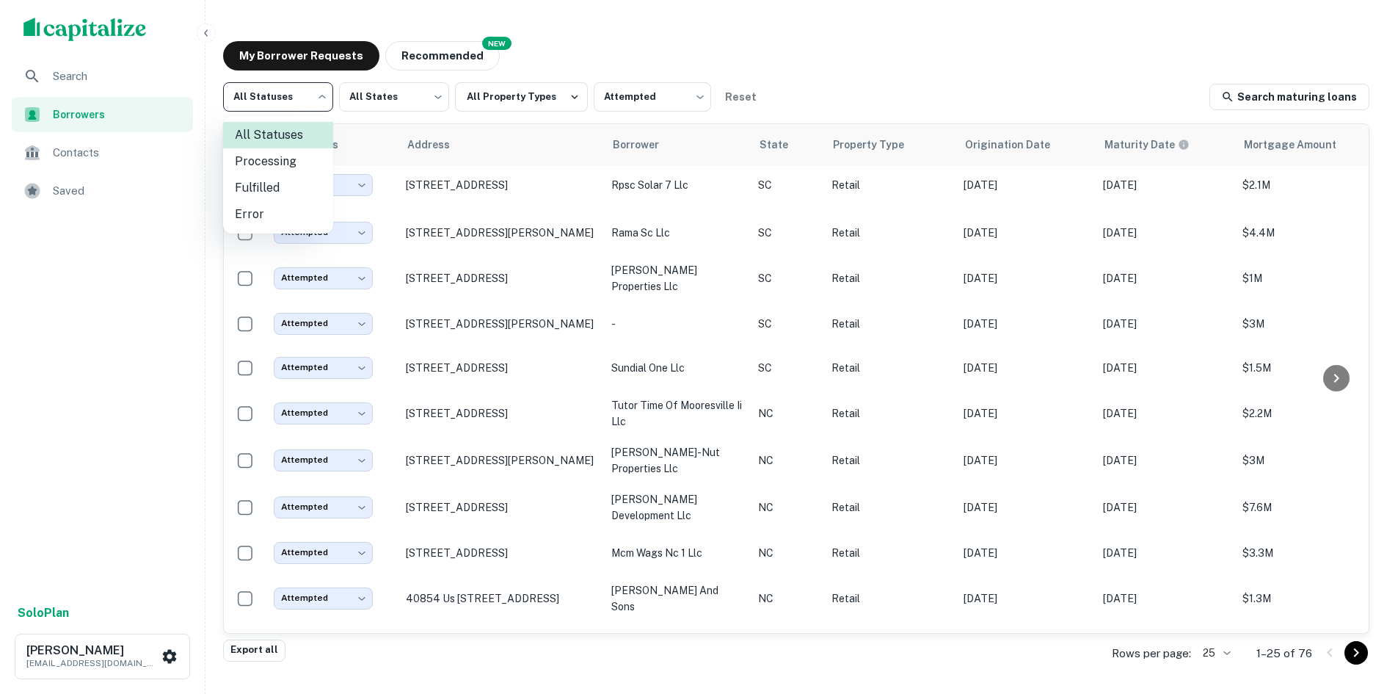
click at [311, 100] on body "Search Borrowers Contacts Saved Solo Plan Thomas Solano tsolano@surmount.com My…" at bounding box center [699, 347] width 1398 height 694
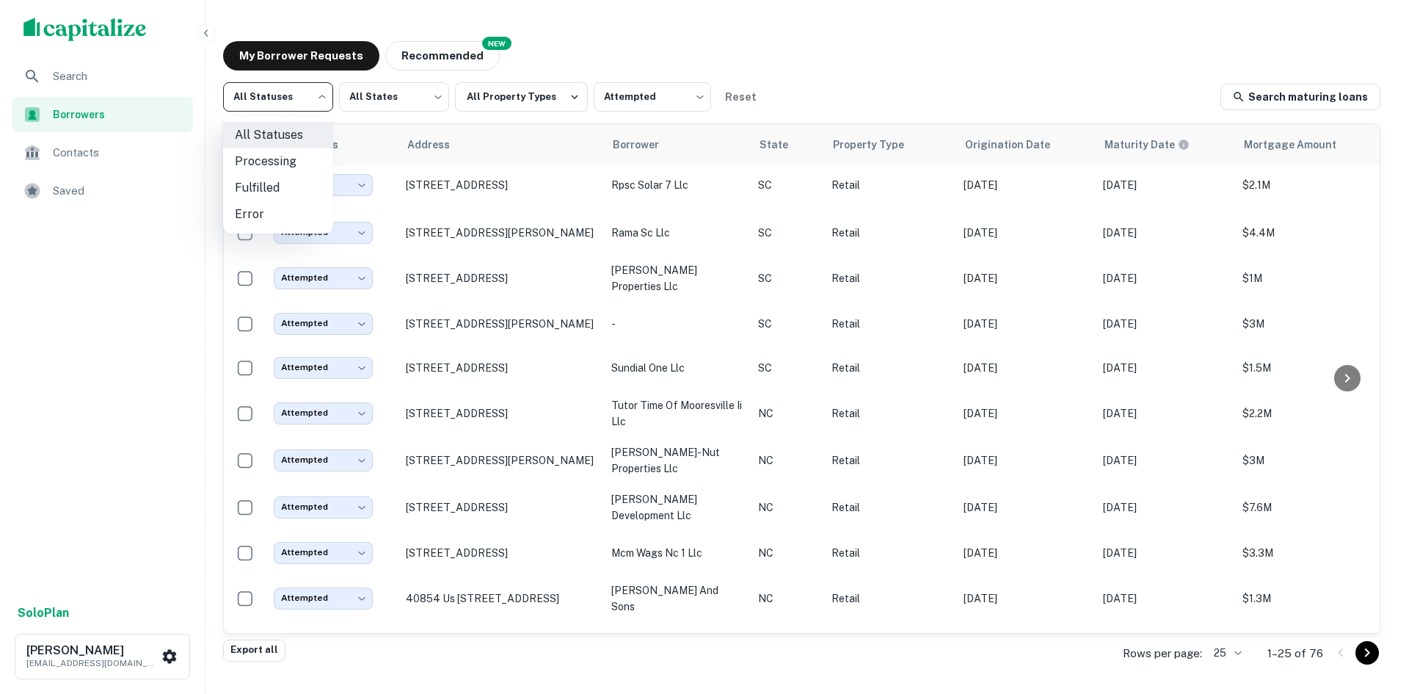
click at [658, 107] on div at bounding box center [704, 347] width 1409 height 694
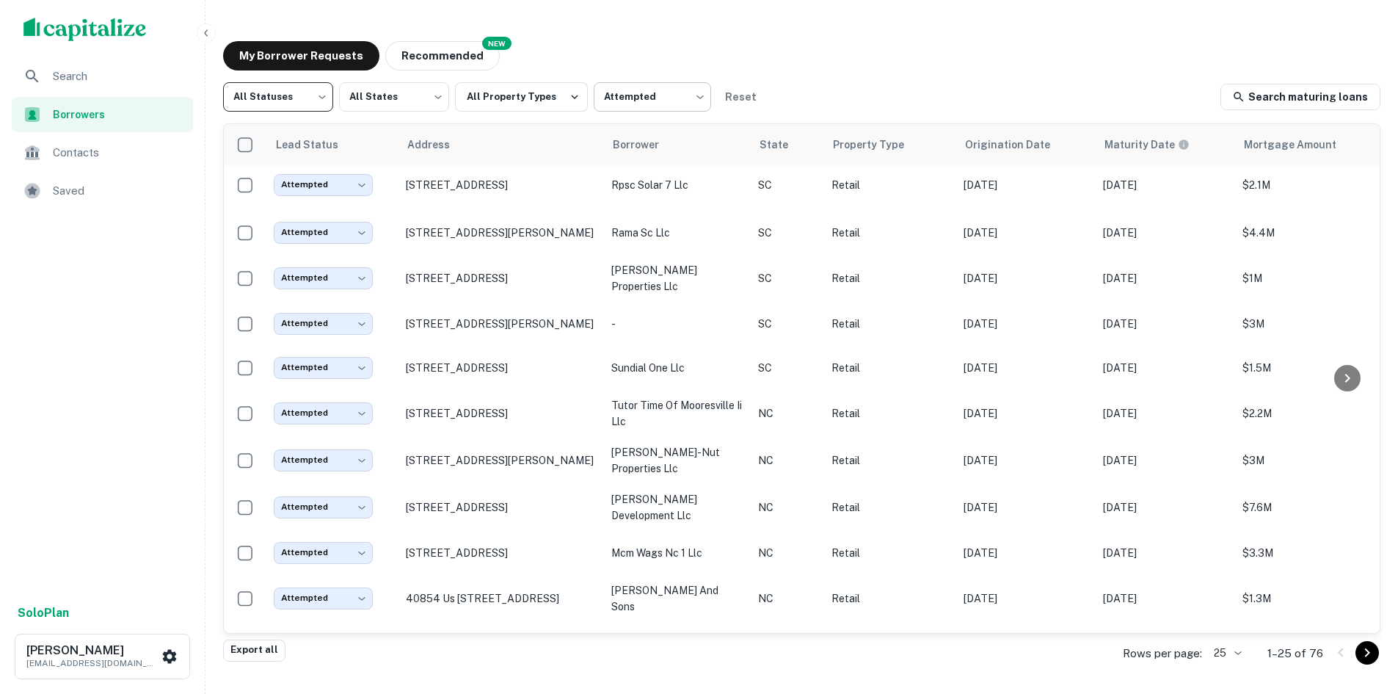
click at [658, 102] on body "Search Borrowers Contacts Saved Solo Plan Thomas Solano tsolano@surmount.com My…" at bounding box center [699, 347] width 1398 height 694
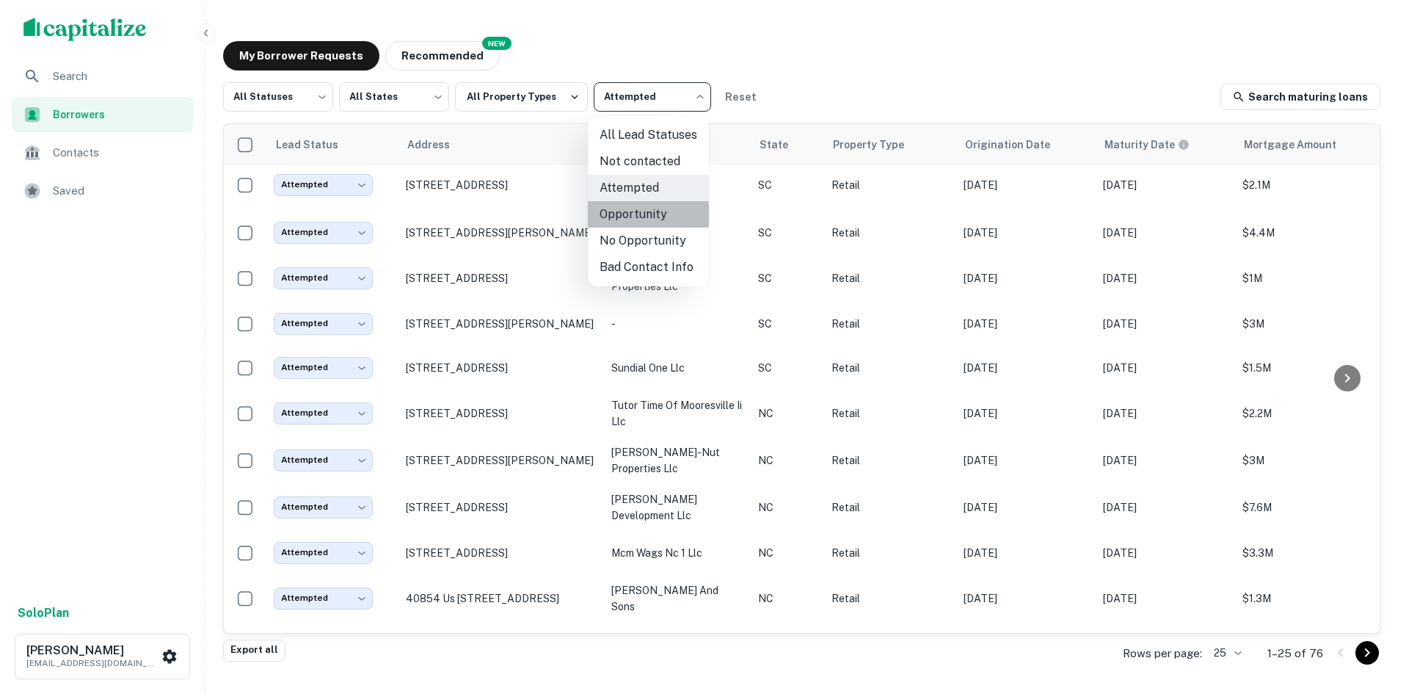
click at [637, 214] on li "Opportunity" at bounding box center [648, 214] width 121 height 26
type input "**********"
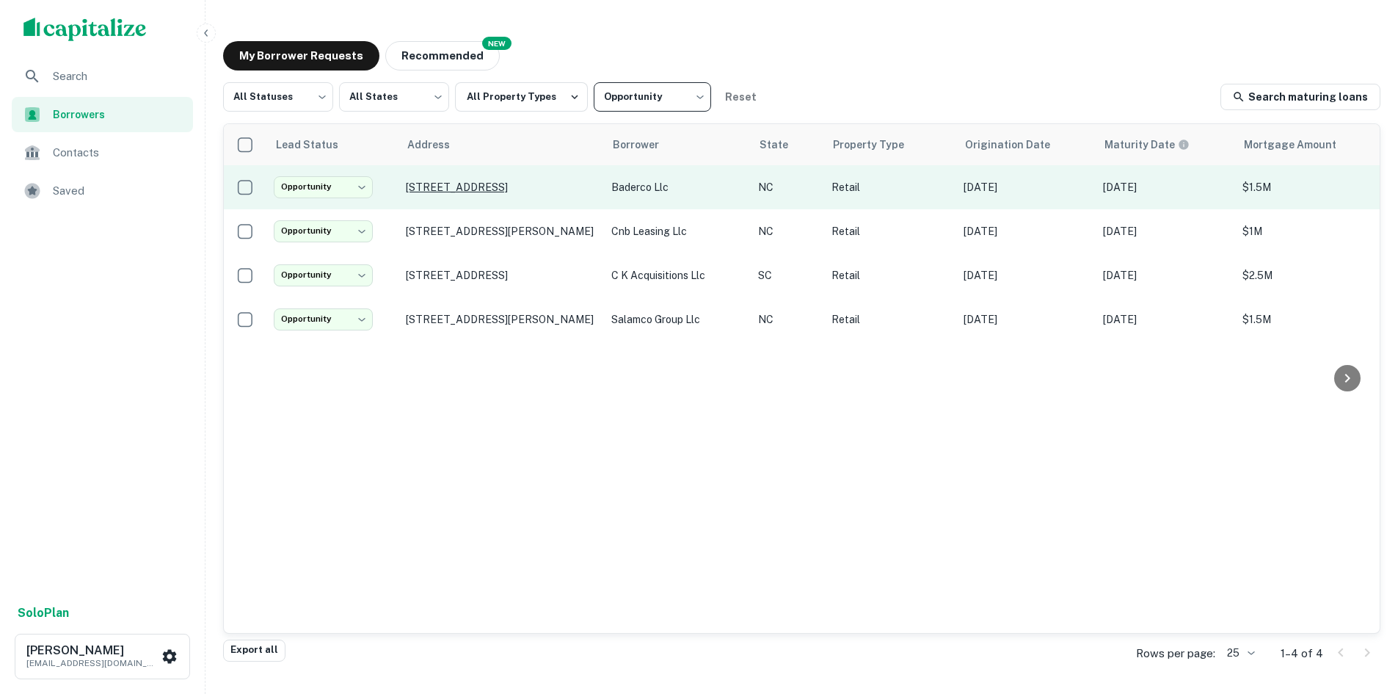
click at [464, 181] on p "1677 Westchester Dr High Point, NC27262" at bounding box center [501, 187] width 191 height 13
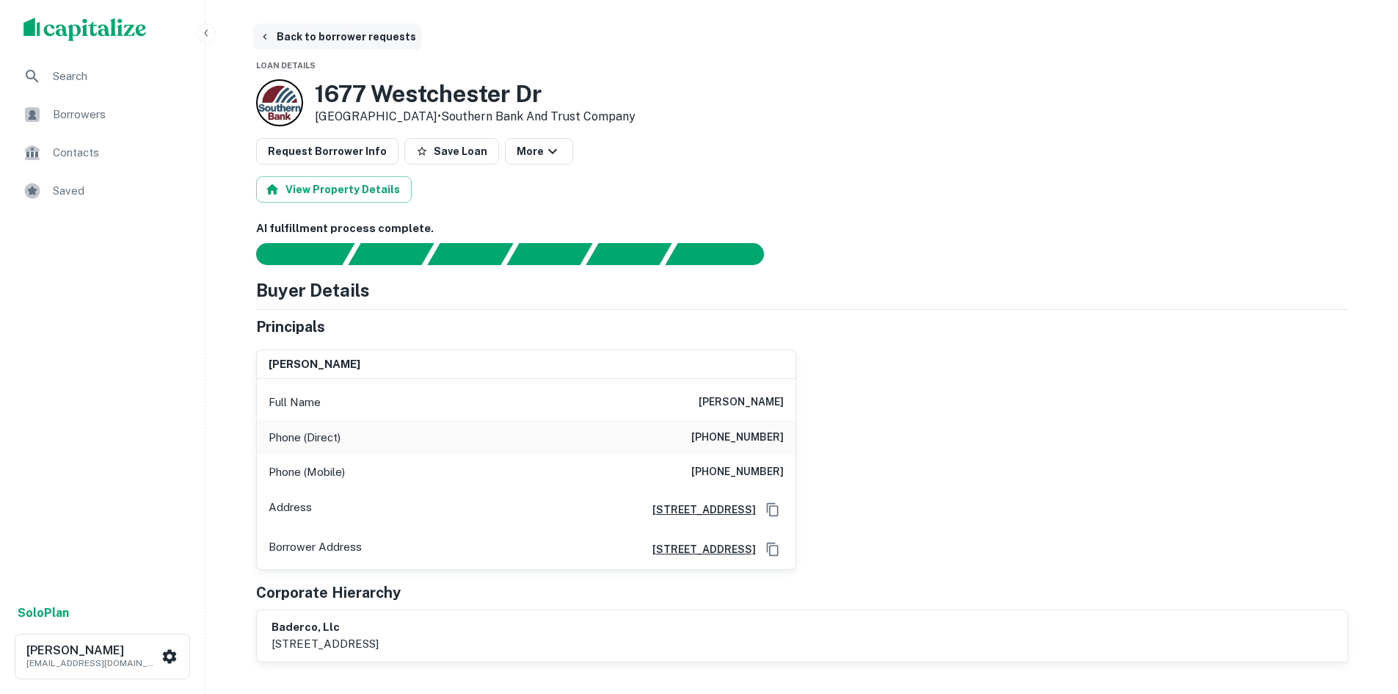
click at [308, 41] on button "Back to borrower requests" at bounding box center [337, 36] width 169 height 26
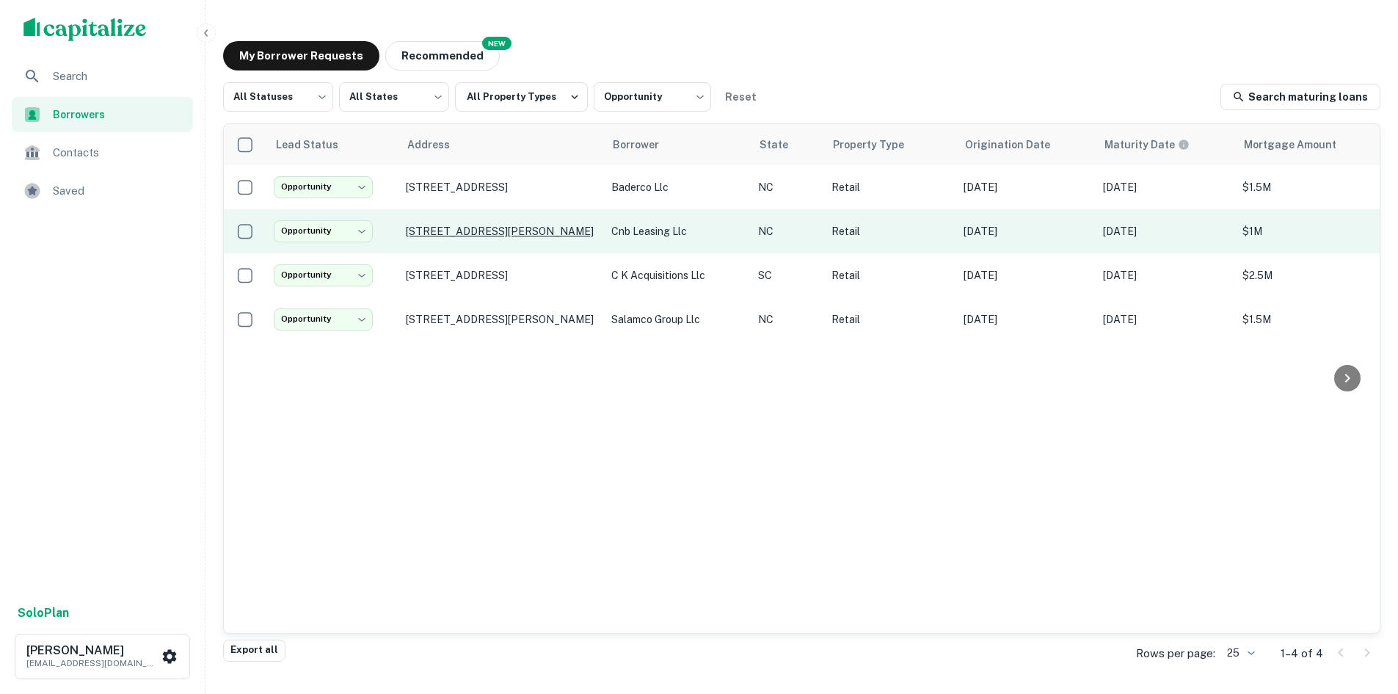
click at [501, 225] on p "2203 Roxie St Ne Kannapolis, NC28083" at bounding box center [501, 231] width 191 height 13
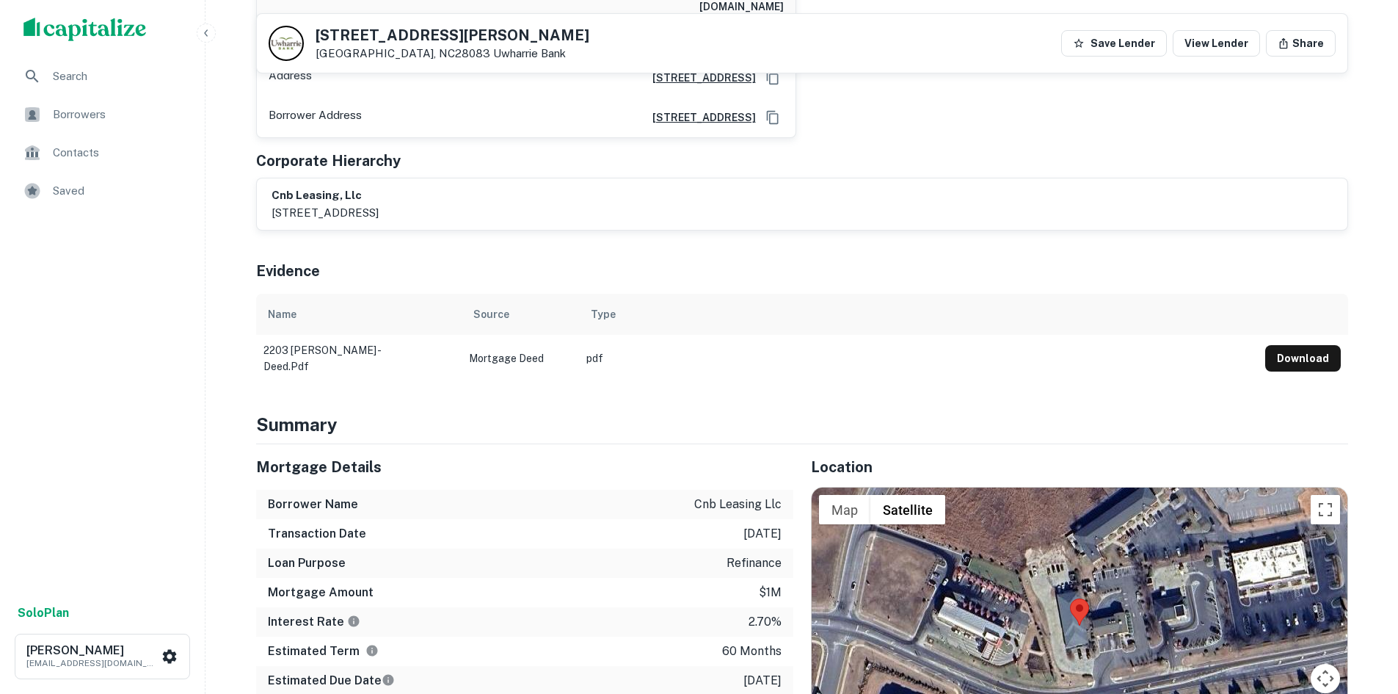
scroll to position [587, 0]
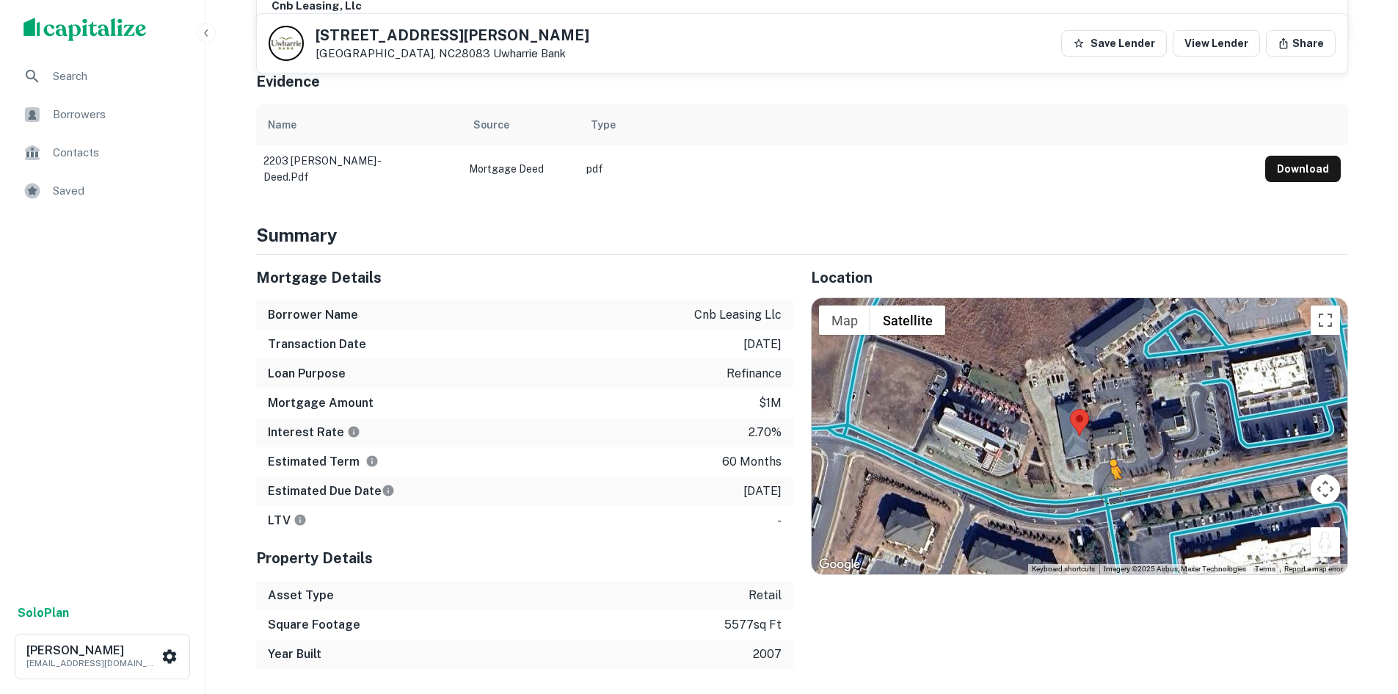
drag, startPoint x: 1321, startPoint y: 523, endPoint x: 1105, endPoint y: 472, distance: 222.5
click at [1105, 472] on div "To activate drag with keyboard, press Alt + Enter. Once in keyboard drag state,…" at bounding box center [1080, 436] width 536 height 276
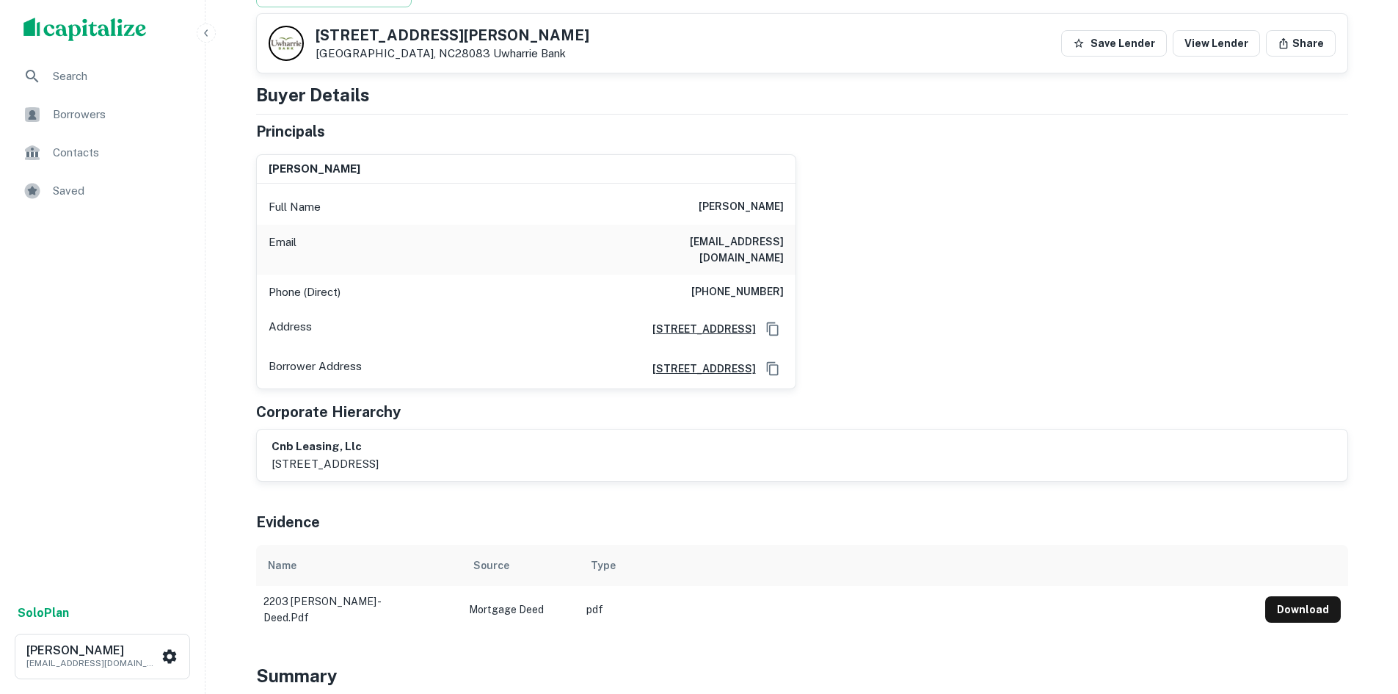
scroll to position [0, 0]
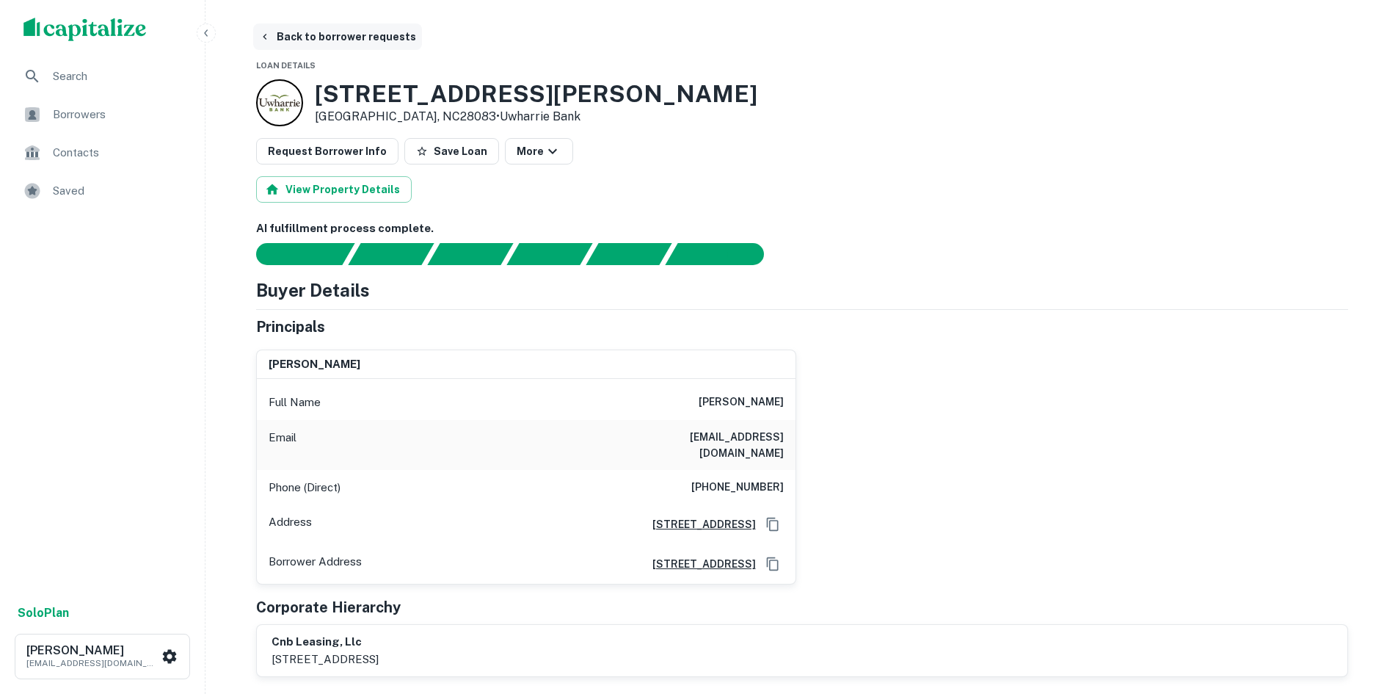
click at [324, 33] on button "Back to borrower requests" at bounding box center [337, 36] width 169 height 26
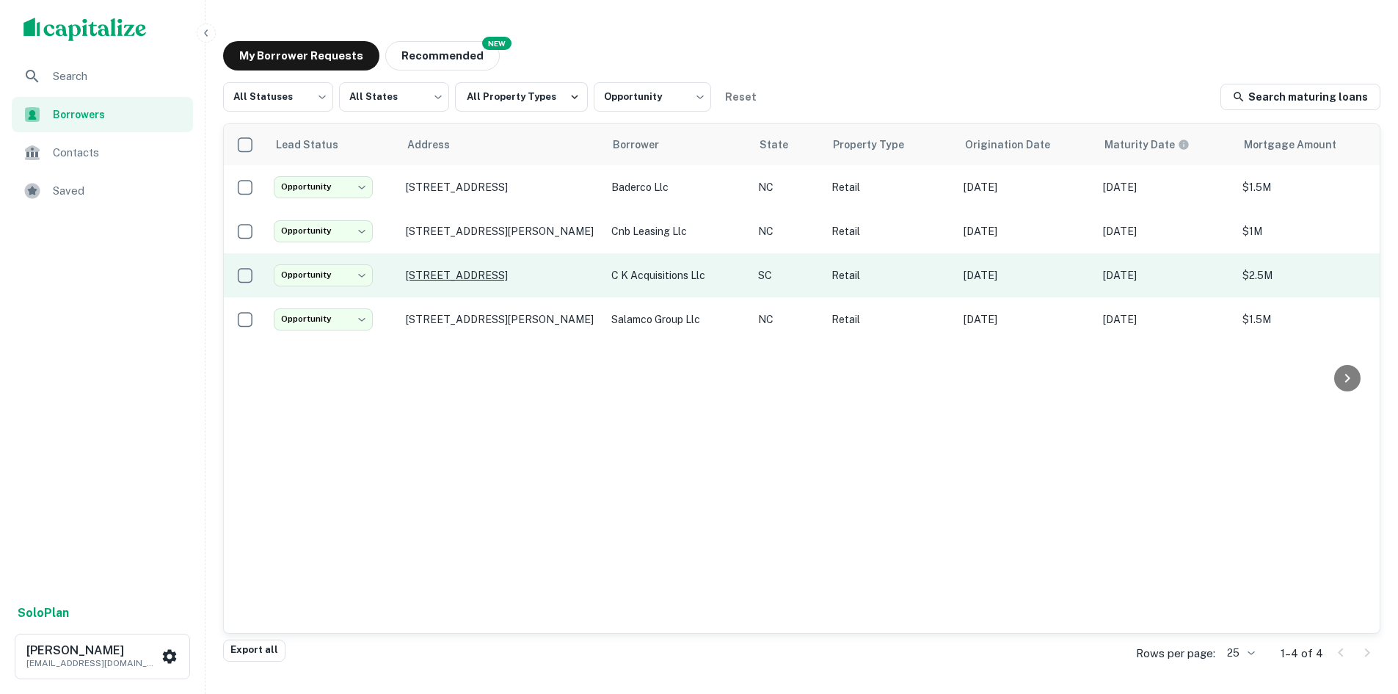
click at [454, 271] on p "2628 Broad River Rd Columbia, SC29210" at bounding box center [501, 275] width 191 height 13
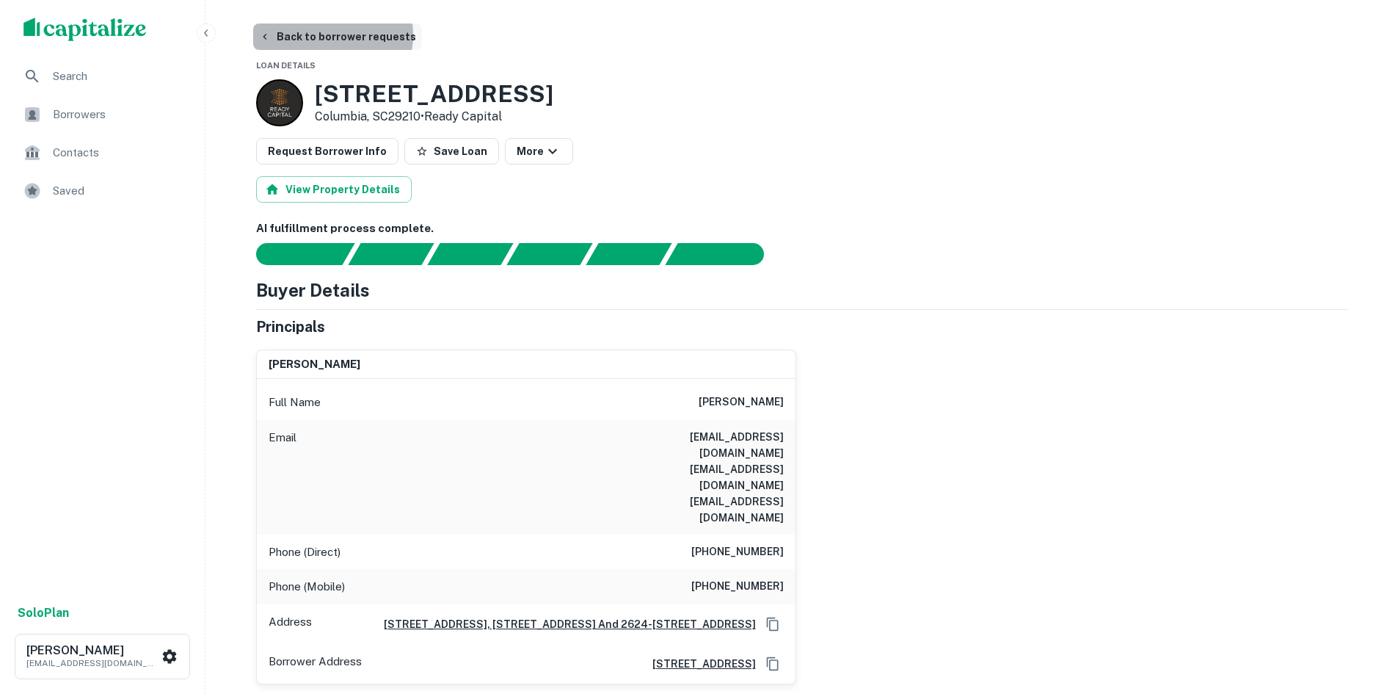
click at [328, 35] on button "Back to borrower requests" at bounding box center [337, 36] width 169 height 26
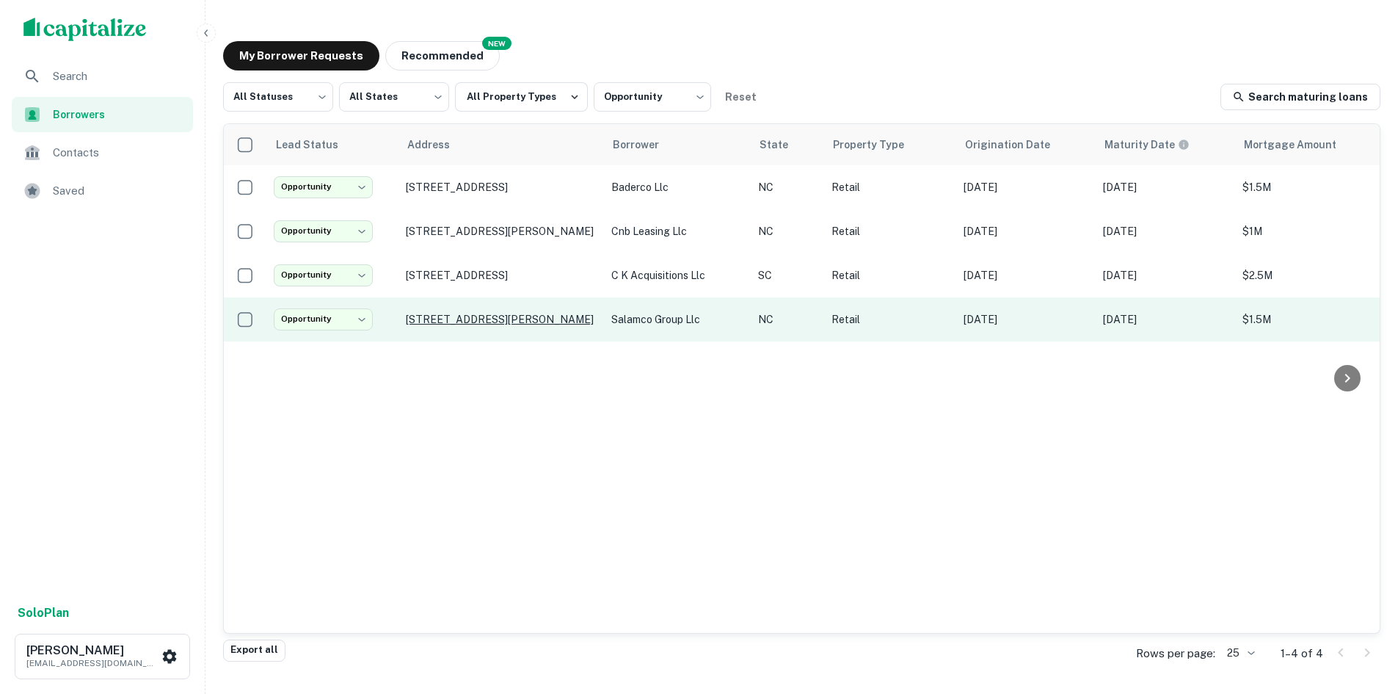
click at [541, 315] on p "1493 New Walkertown Rd Winston Salem, NC27101" at bounding box center [501, 319] width 191 height 13
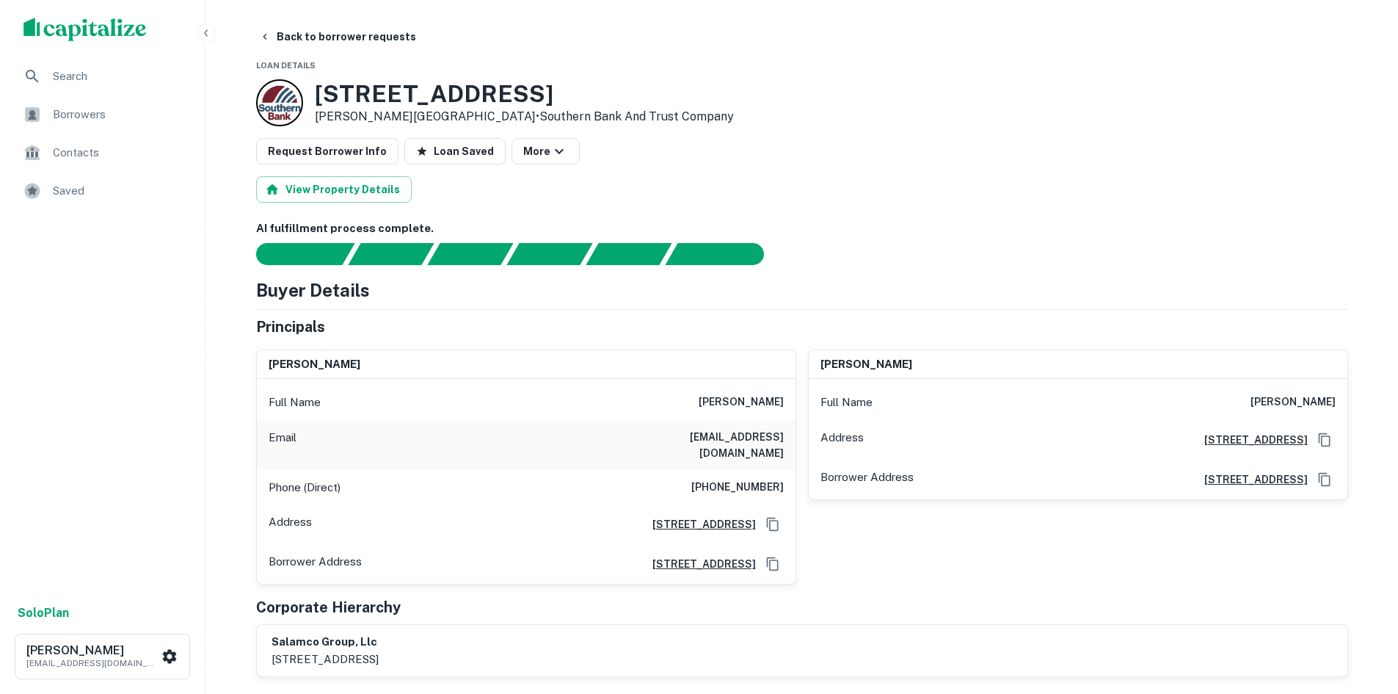
click at [326, 32] on button "Back to borrower requests" at bounding box center [337, 36] width 169 height 26
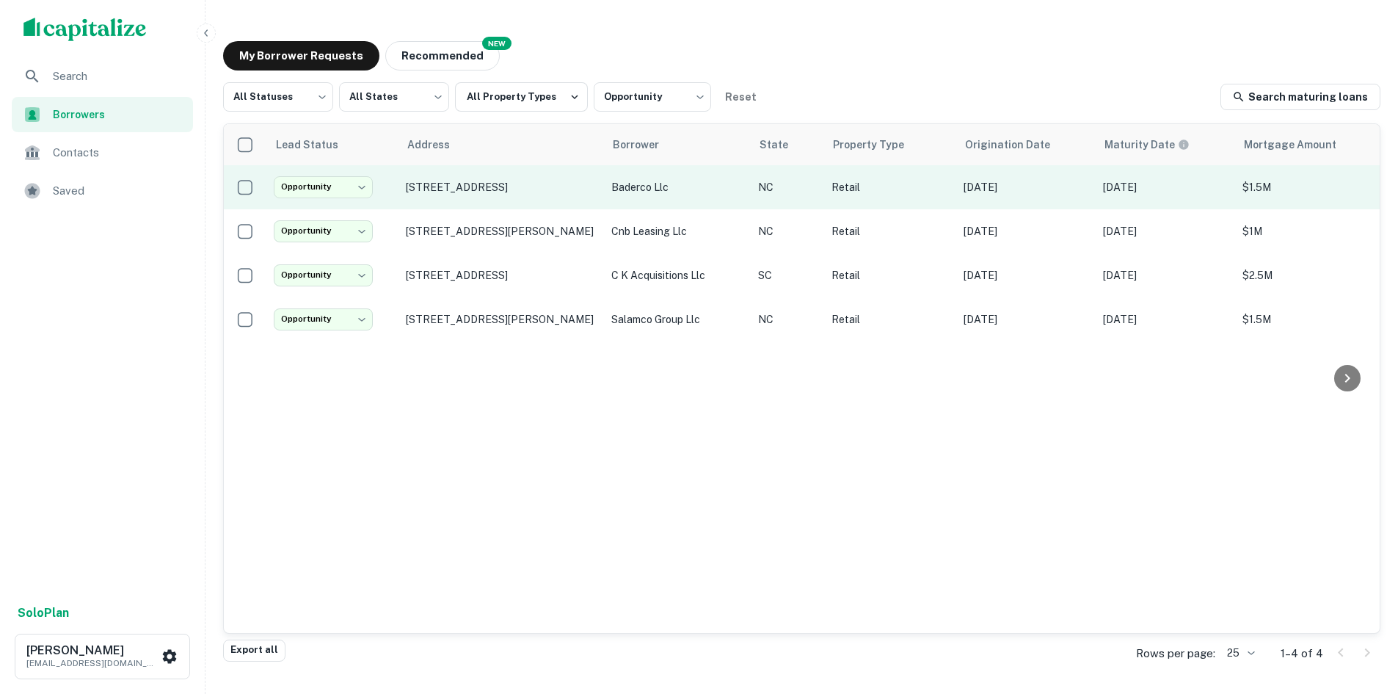
click at [505, 170] on td "1677 Westchester Dr High Point, NC27262" at bounding box center [502, 187] width 206 height 44
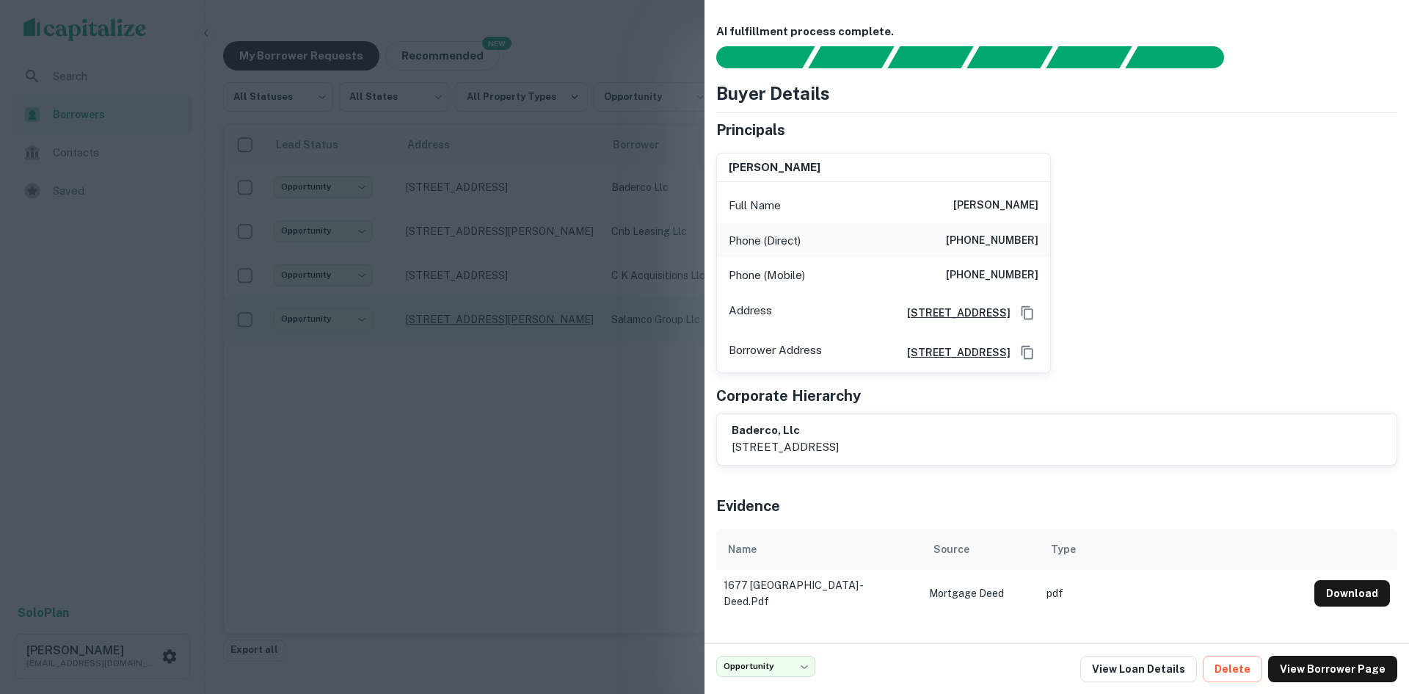
click at [519, 316] on div at bounding box center [704, 347] width 1409 height 694
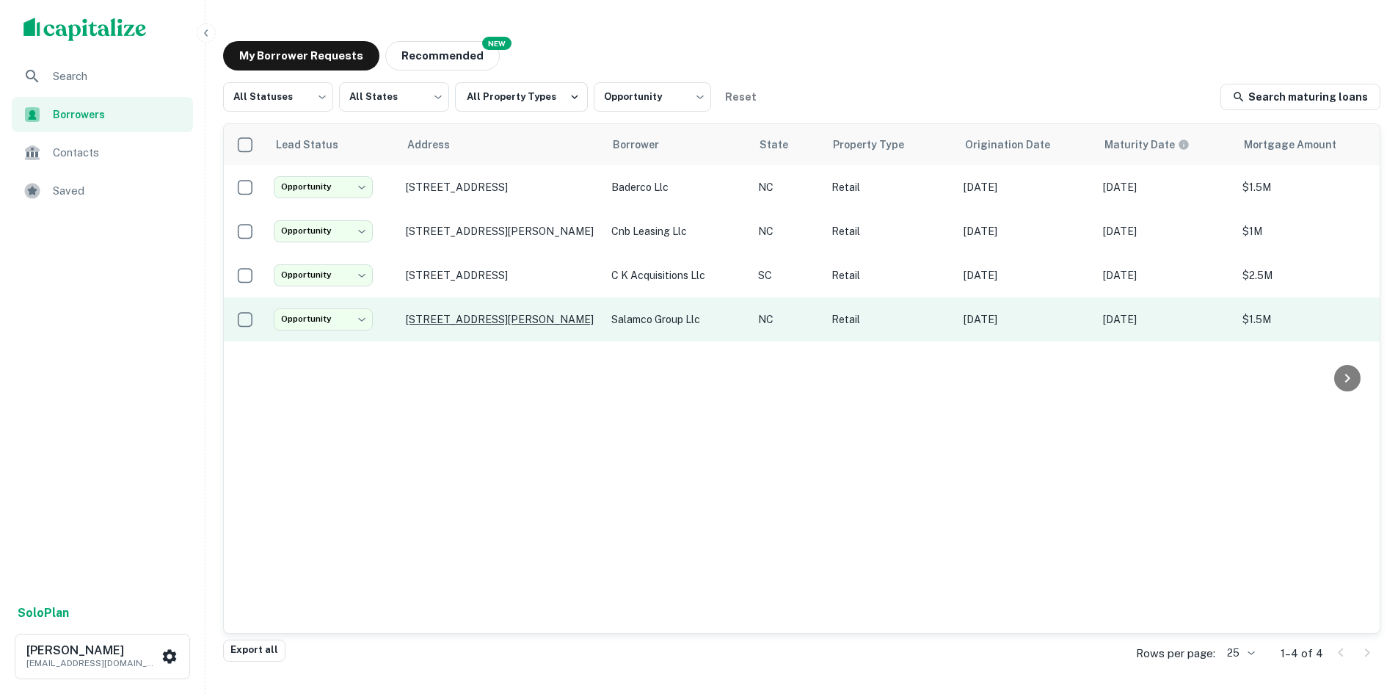
click at [572, 323] on p "1493 New Walkertown Rd Winston Salem, NC27101" at bounding box center [501, 319] width 191 height 13
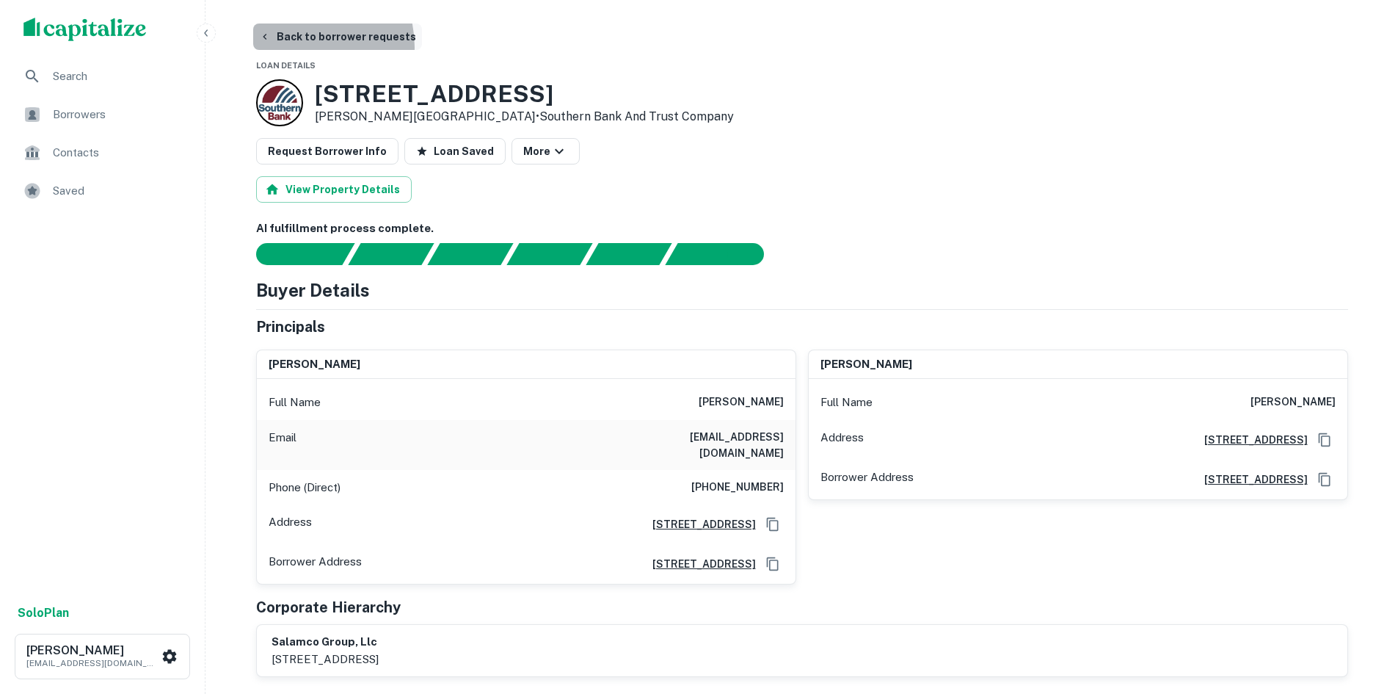
click at [297, 47] on button "Back to borrower requests" at bounding box center [337, 36] width 169 height 26
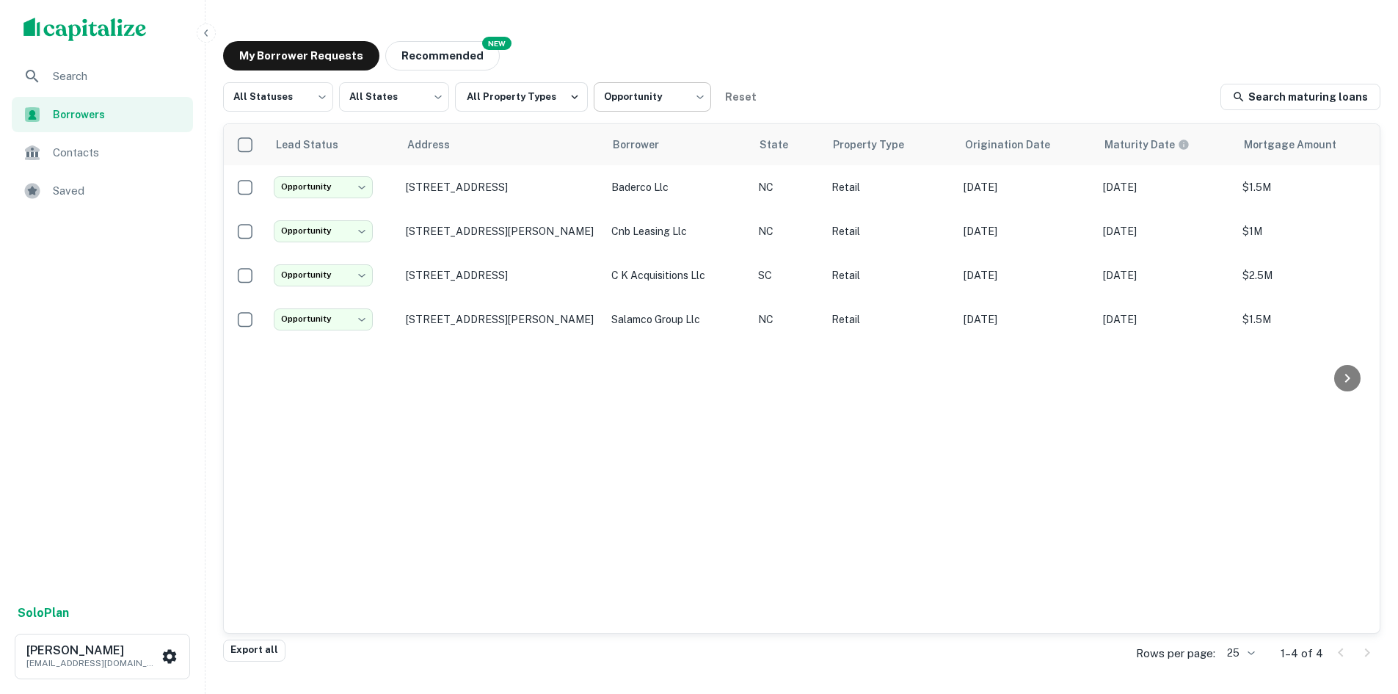
click at [666, 101] on body "**********" at bounding box center [699, 347] width 1398 height 694
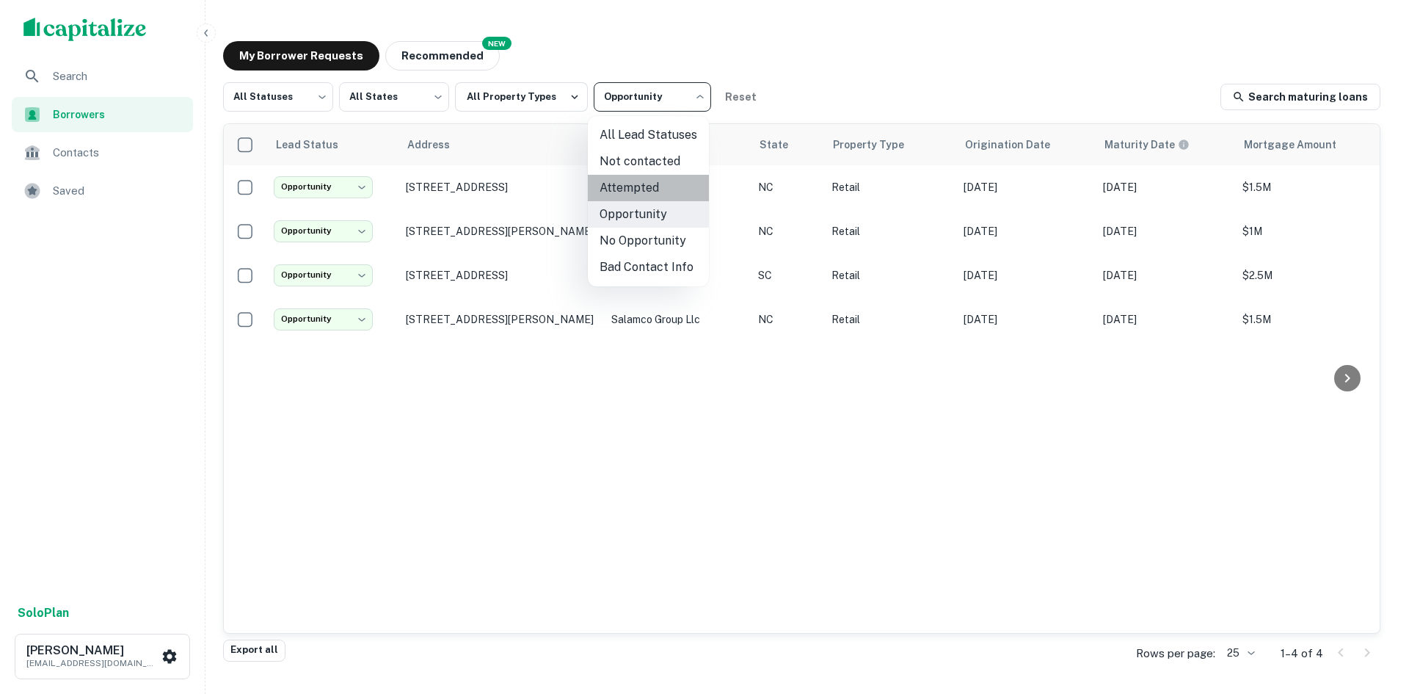
click at [661, 176] on li "Attempted" at bounding box center [648, 188] width 121 height 26
type input "*********"
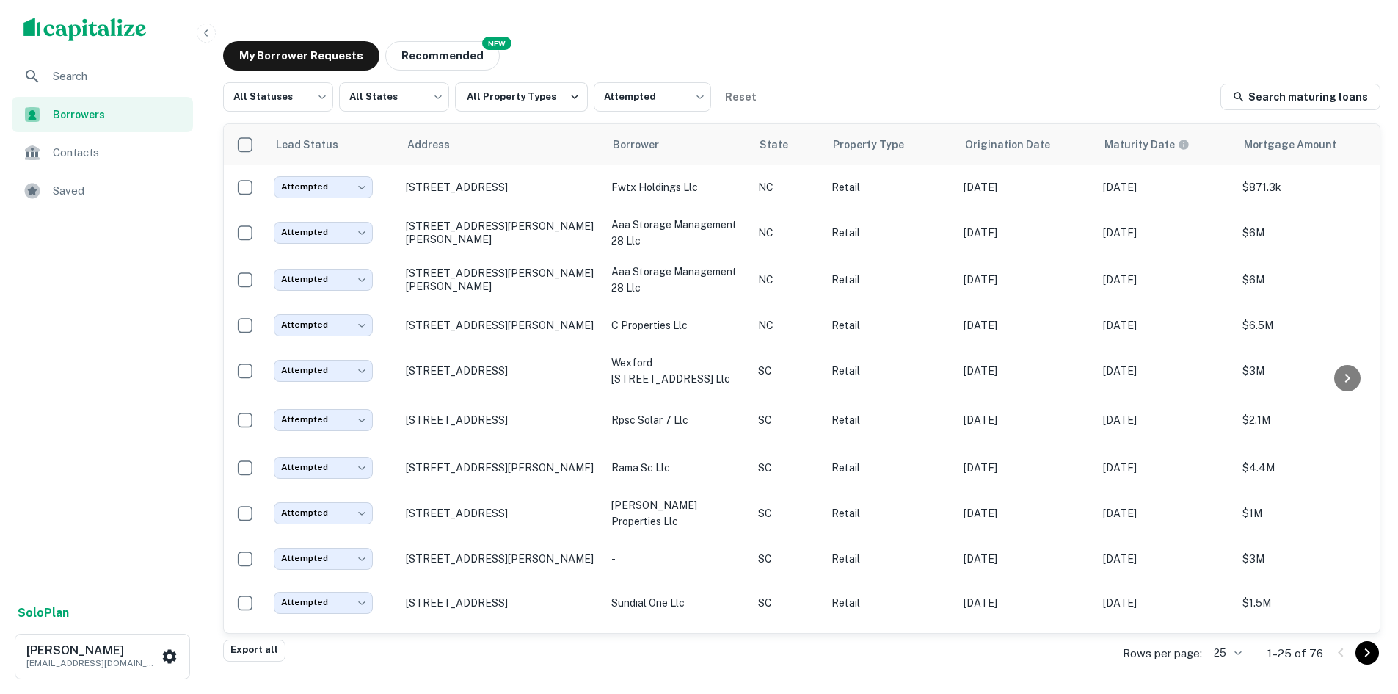
click at [862, 79] on div "My Borrower Requests NEW Recommended All Statuses *** ​ All States *** ​ All Pr…" at bounding box center [801, 341] width 1181 height 625
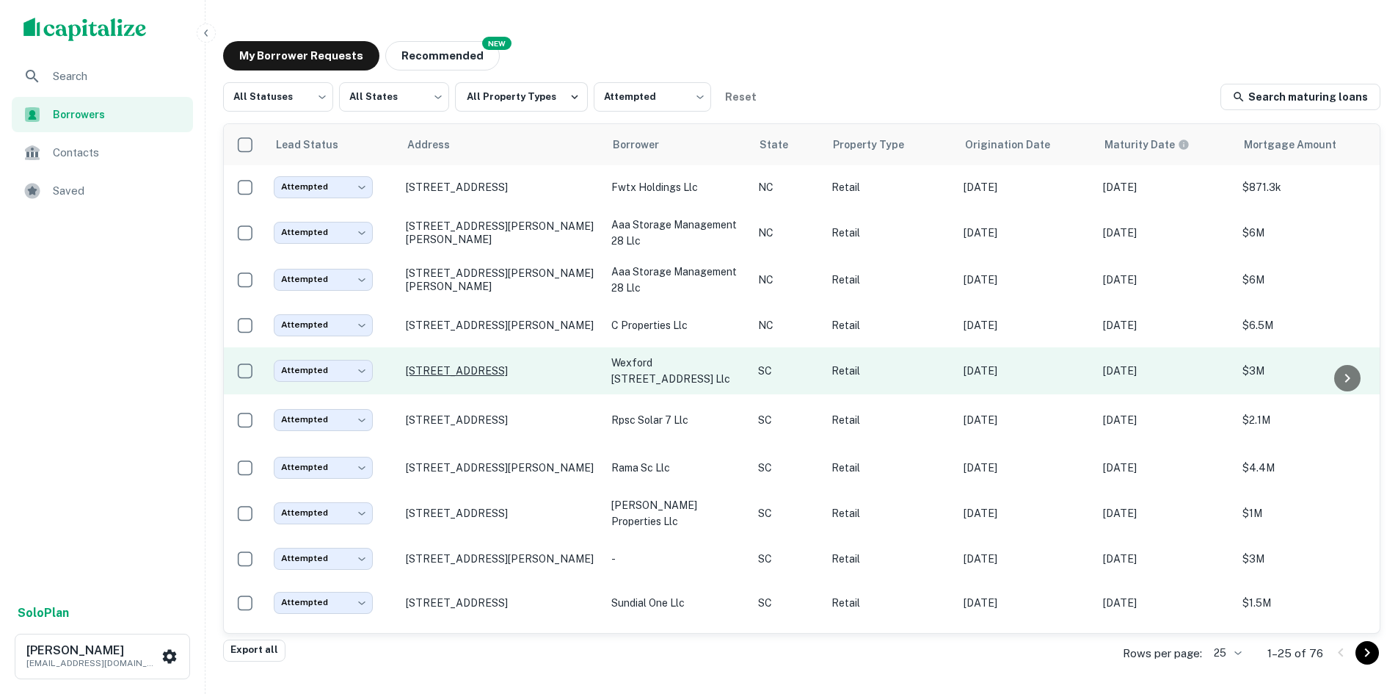
click at [495, 368] on p "[STREET_ADDRESS]" at bounding box center [501, 370] width 191 height 13
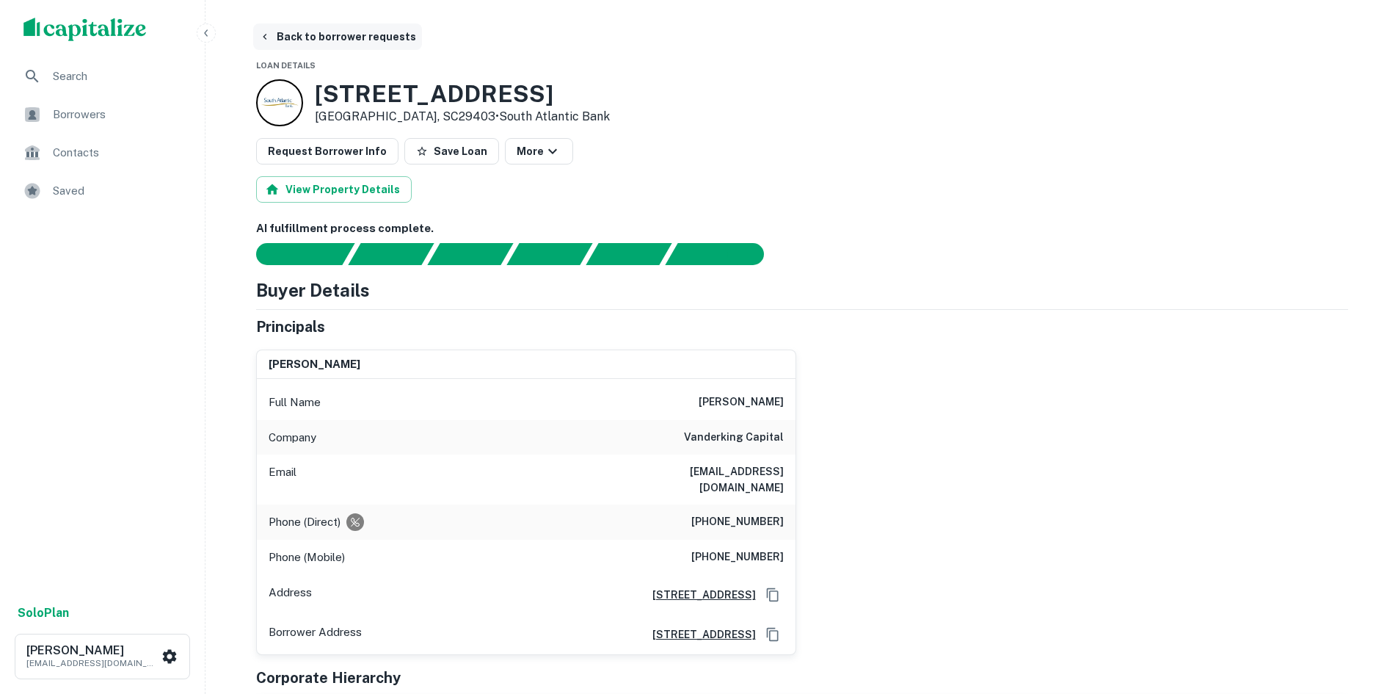
click at [389, 43] on button "Back to borrower requests" at bounding box center [337, 36] width 169 height 26
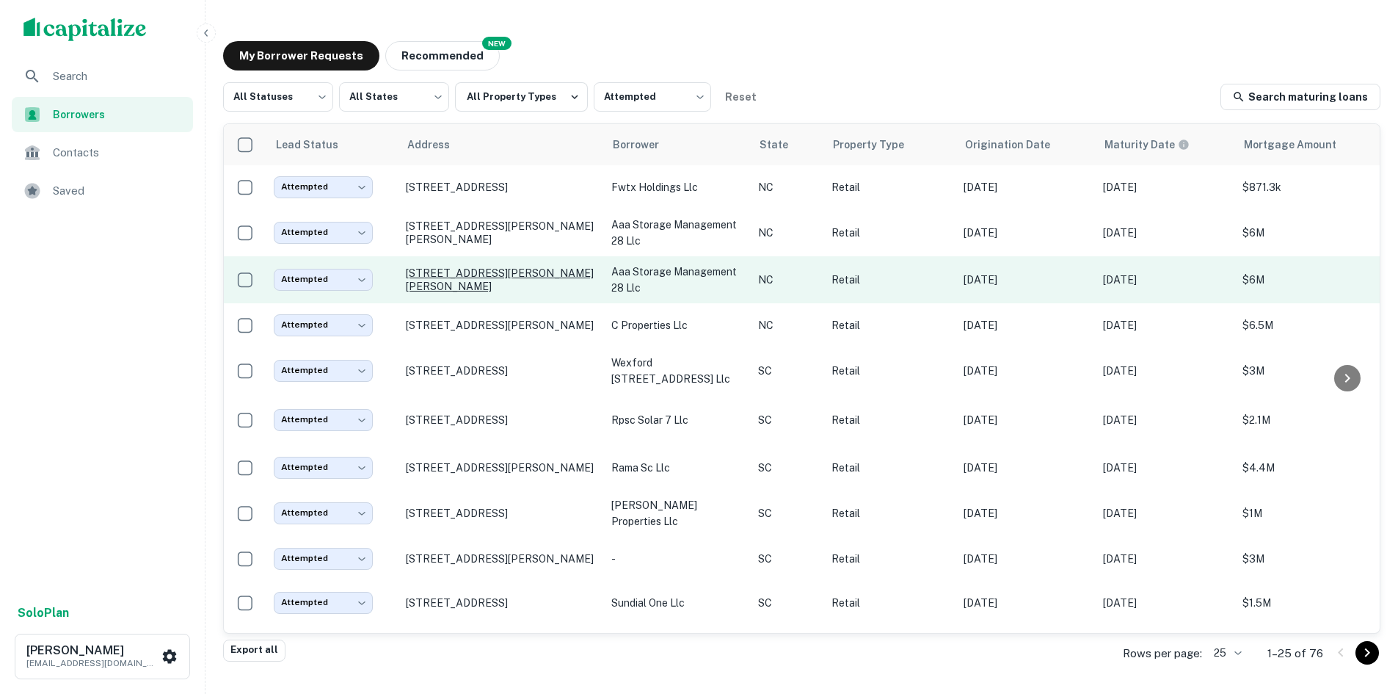
click at [465, 287] on p "[STREET_ADDRESS][PERSON_NAME][PERSON_NAME]" at bounding box center [501, 279] width 191 height 26
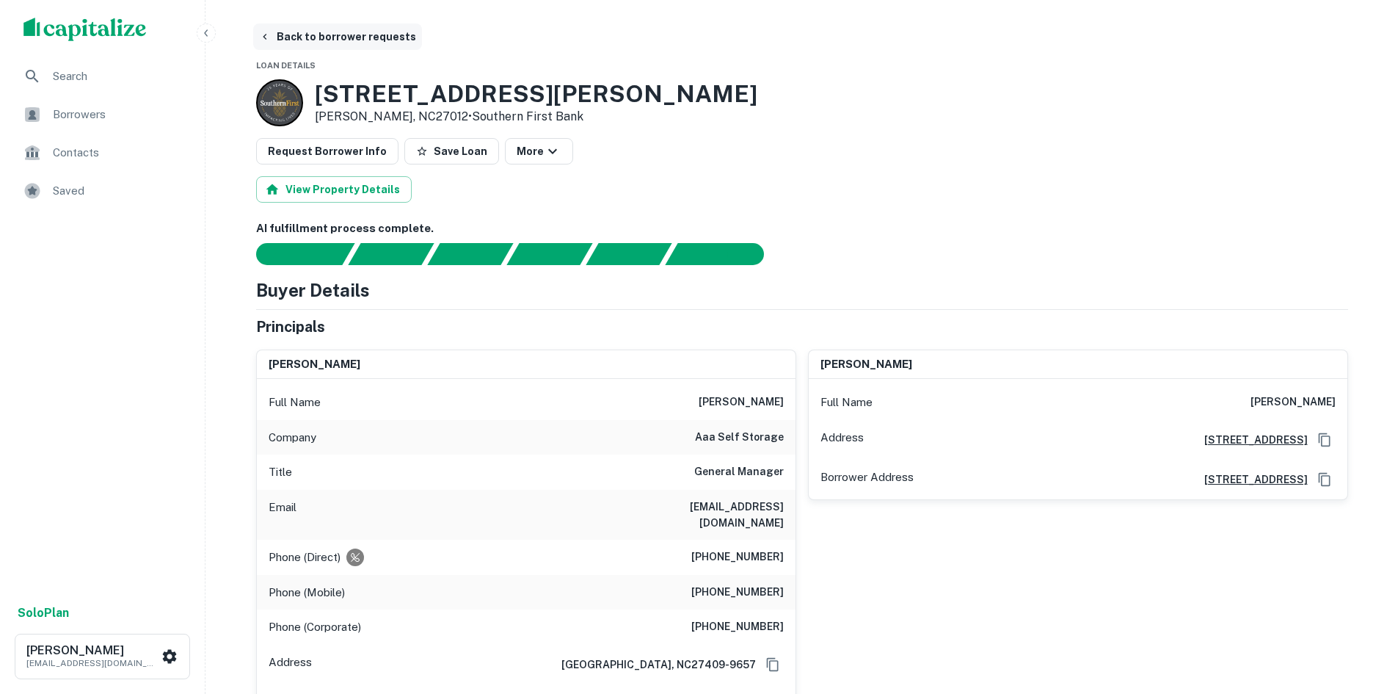
click at [349, 43] on button "Back to borrower requests" at bounding box center [337, 36] width 169 height 26
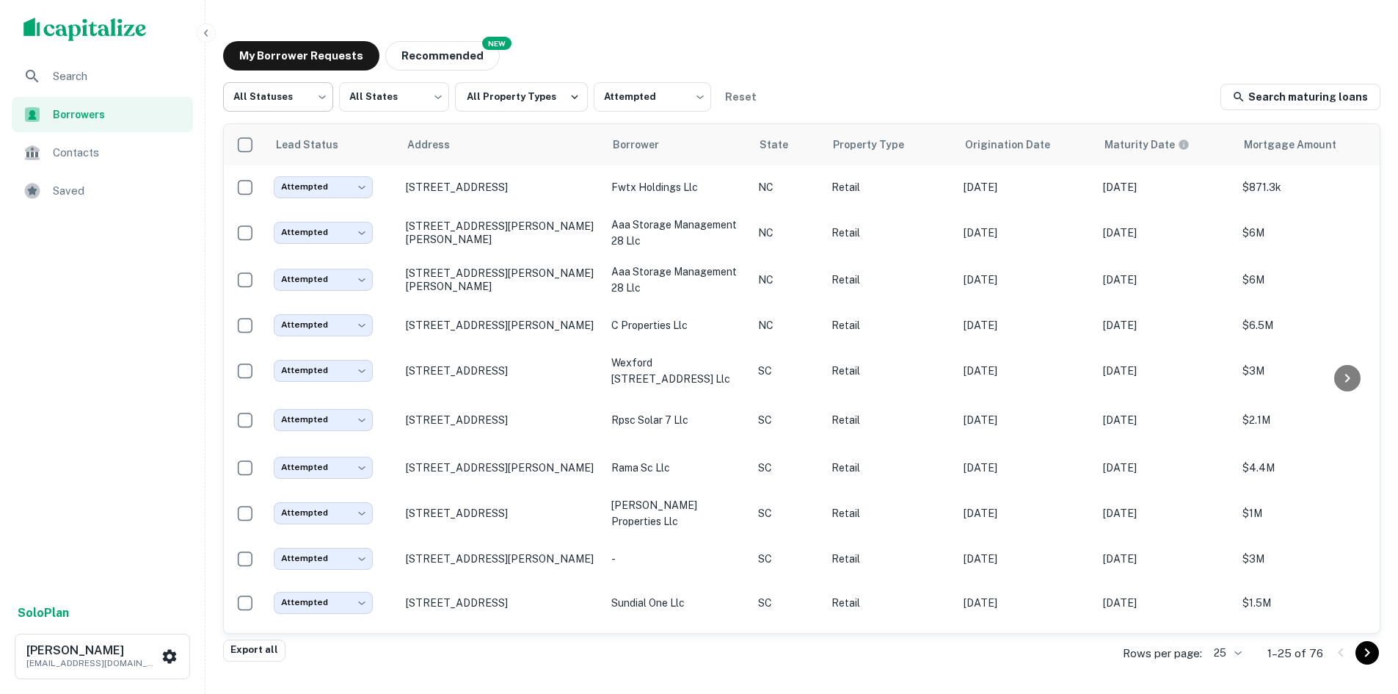
click at [319, 112] on body "Search Borrowers Contacts Saved Solo Plan Thomas Solano tsolano@surmount.com My…" at bounding box center [699, 347] width 1398 height 694
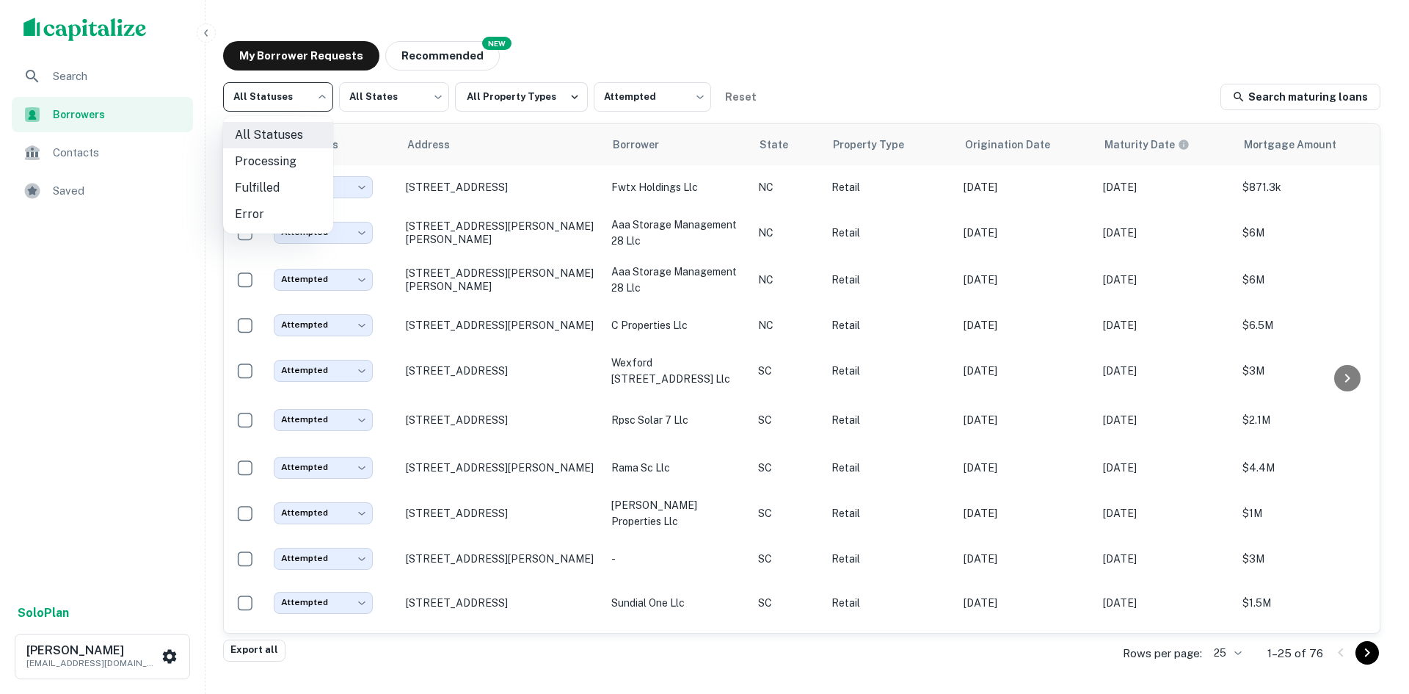
click at [620, 99] on div at bounding box center [704, 347] width 1409 height 694
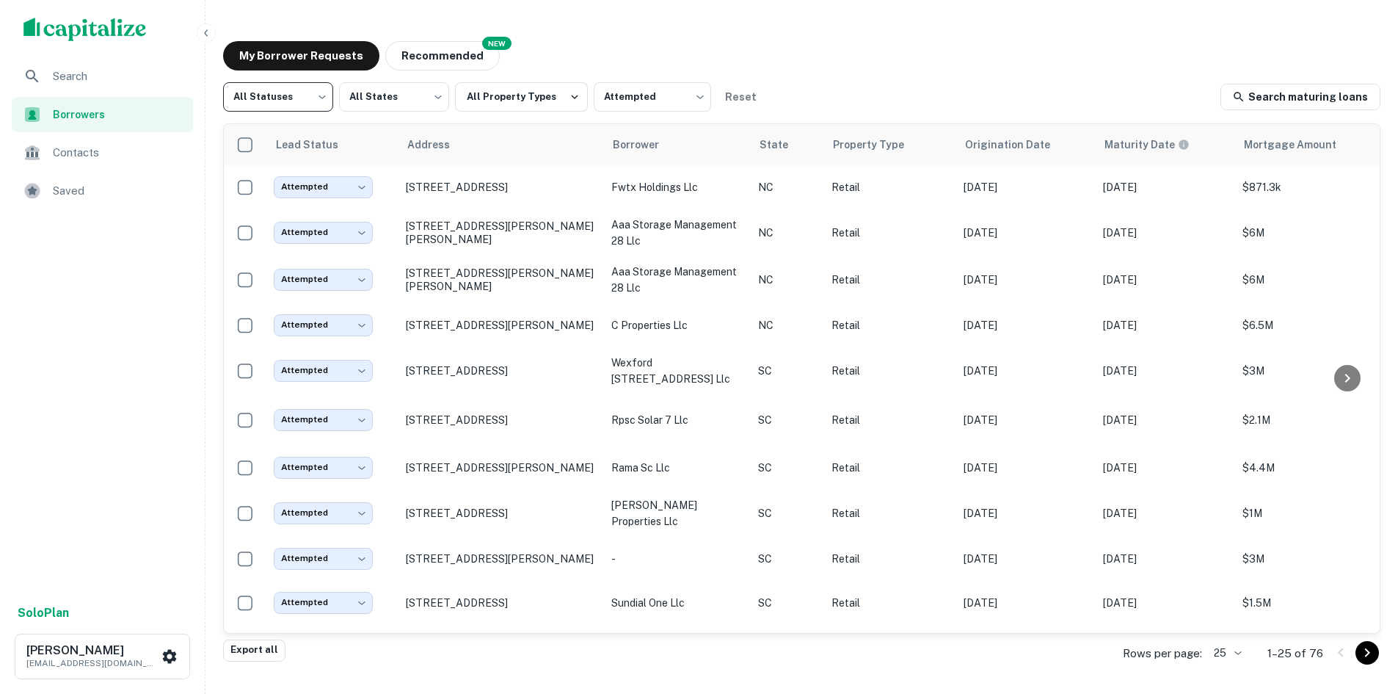
click at [619, 100] on body "Search Borrowers Contacts Saved Solo Plan Thomas Solano tsolano@surmount.com My…" at bounding box center [699, 347] width 1398 height 694
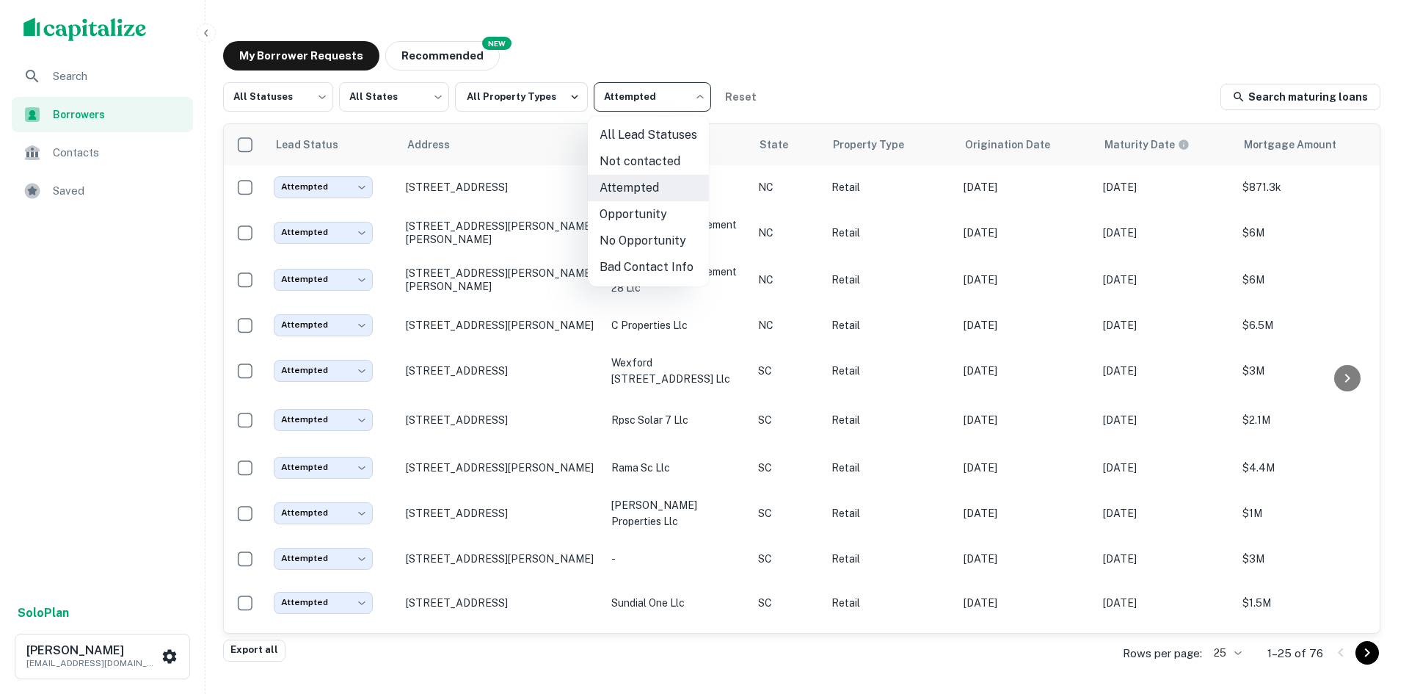
click at [605, 126] on li "All Lead Statuses" at bounding box center [648, 135] width 121 height 26
type input "***"
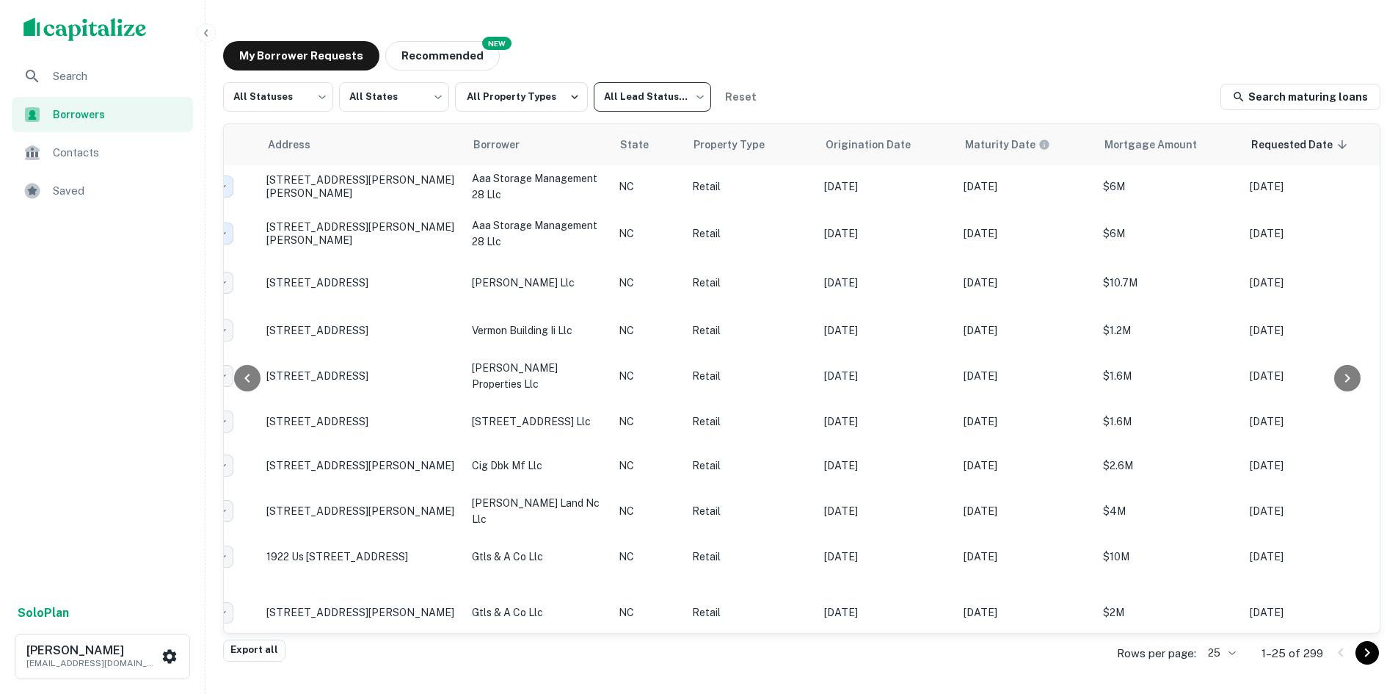
scroll to position [0, 139]
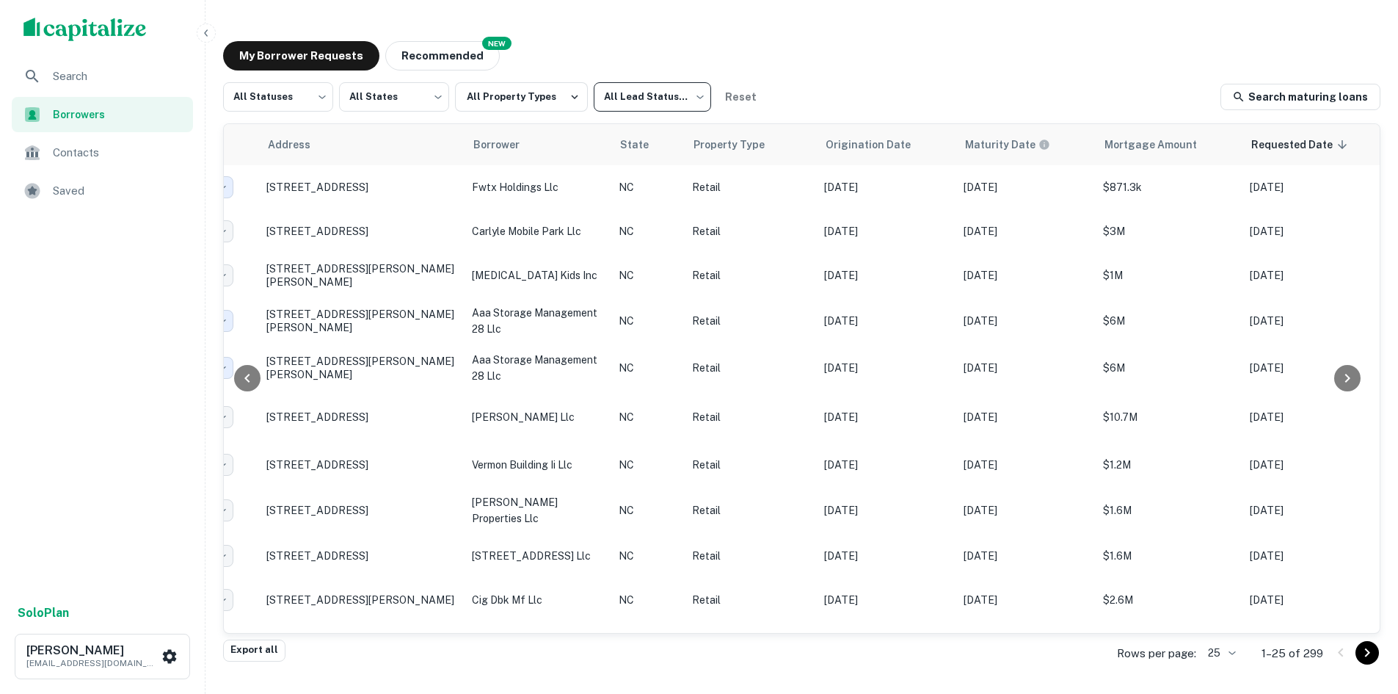
click at [1223, 650] on body "Search Borrowers Contacts Saved Solo Plan Thomas Solano tsolano@surmount.com My…" at bounding box center [699, 347] width 1398 height 694
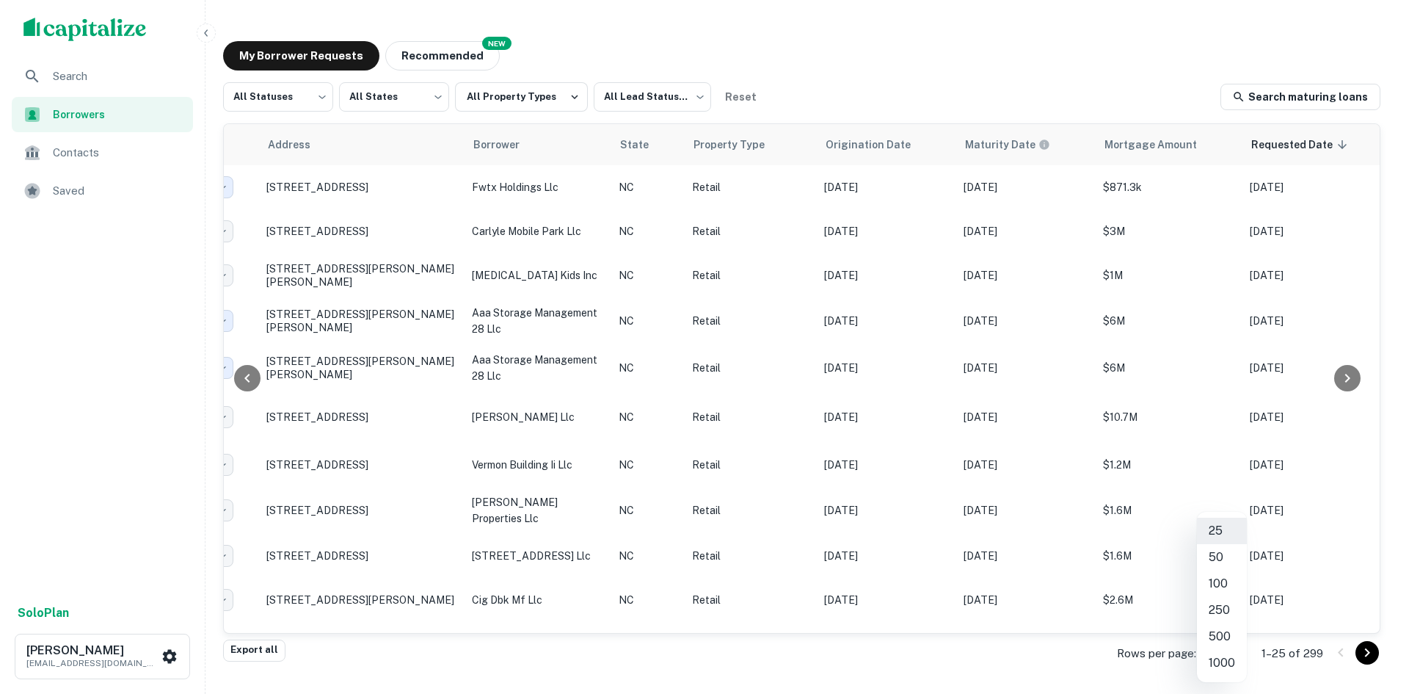
click at [1211, 655] on li "1000" at bounding box center [1222, 663] width 50 height 26
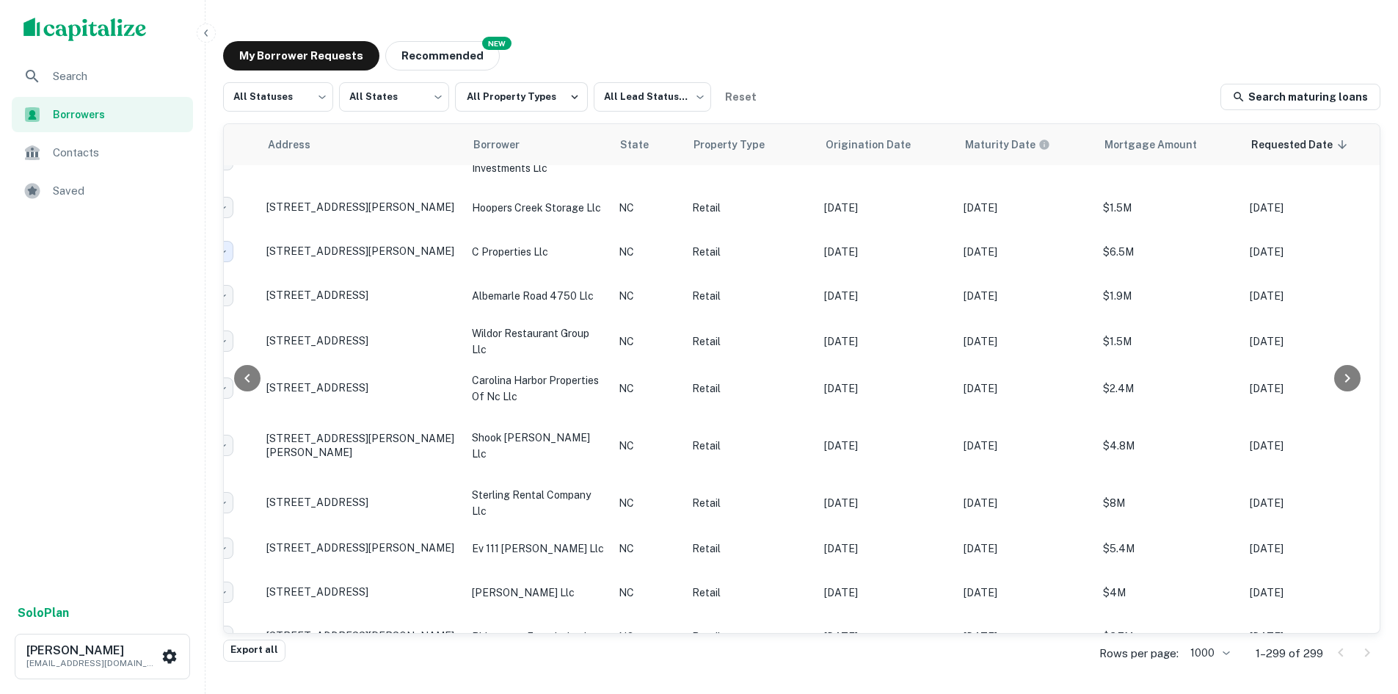
scroll to position [1174, 139]
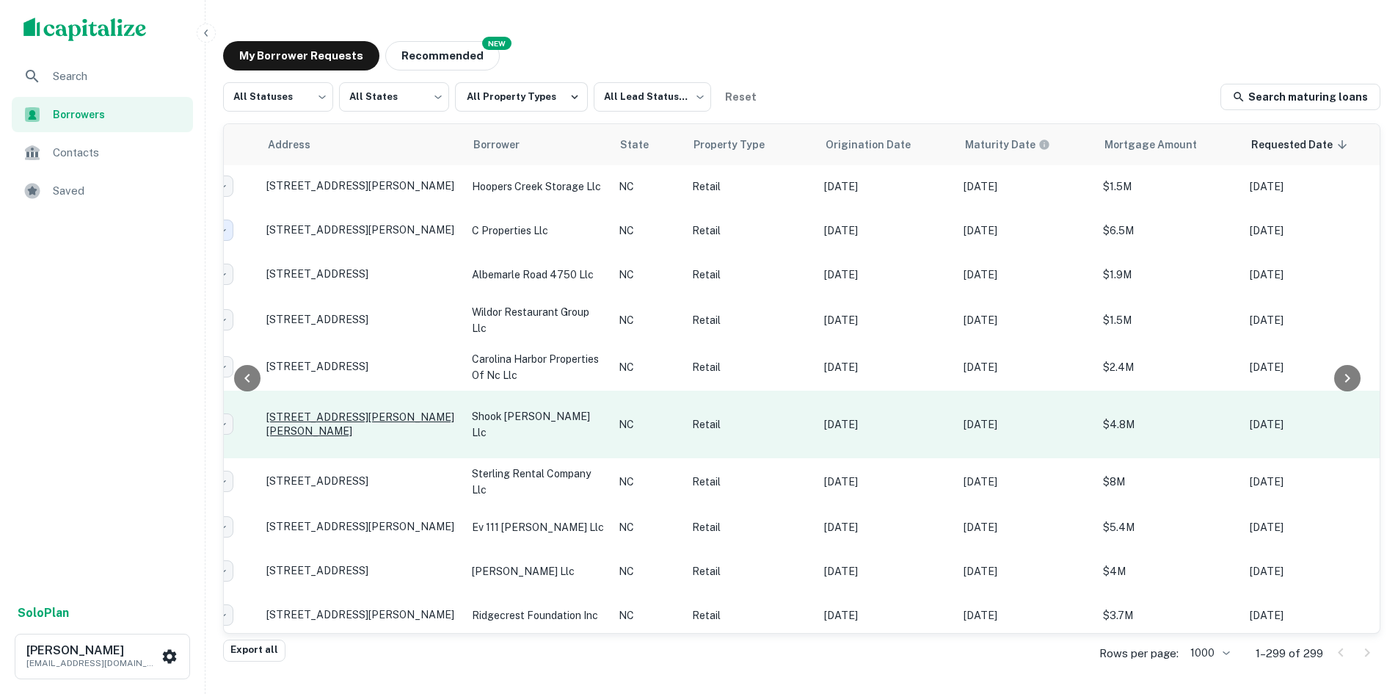
click at [413, 432] on p "[STREET_ADDRESS][PERSON_NAME][PERSON_NAME]" at bounding box center [361, 423] width 191 height 26
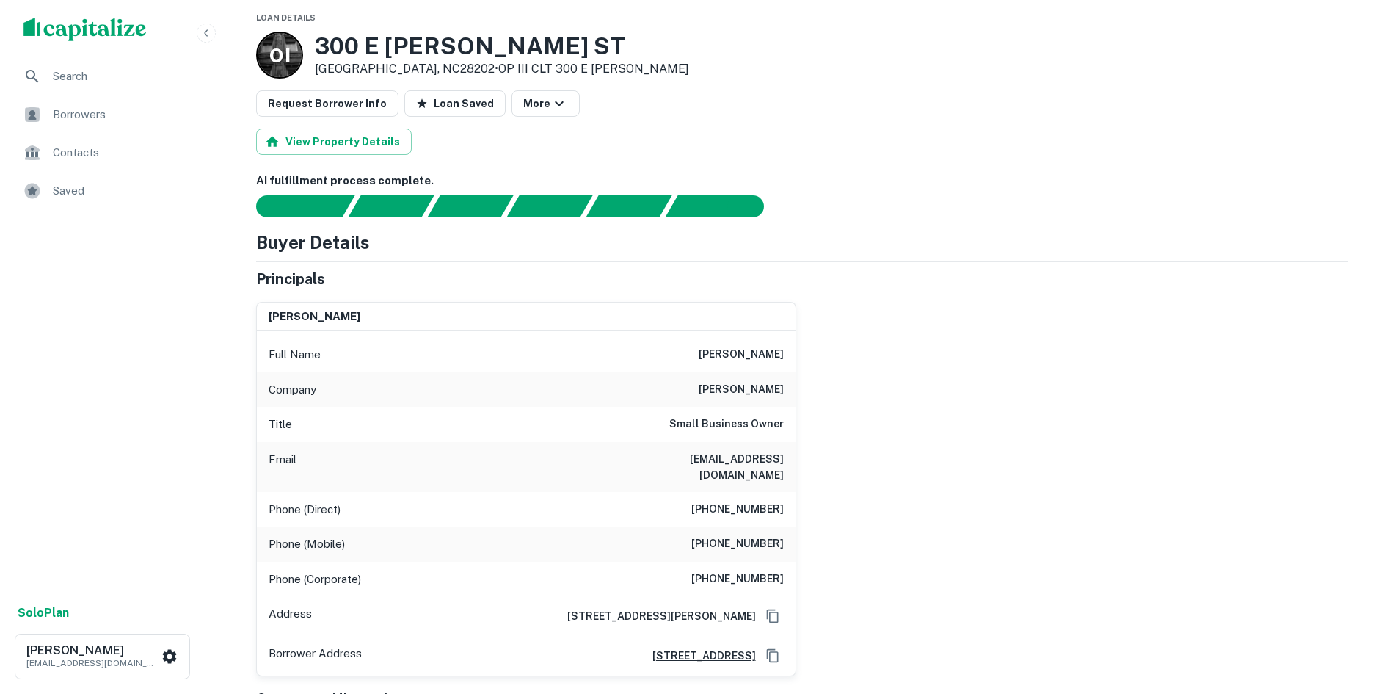
scroll to position [73, 0]
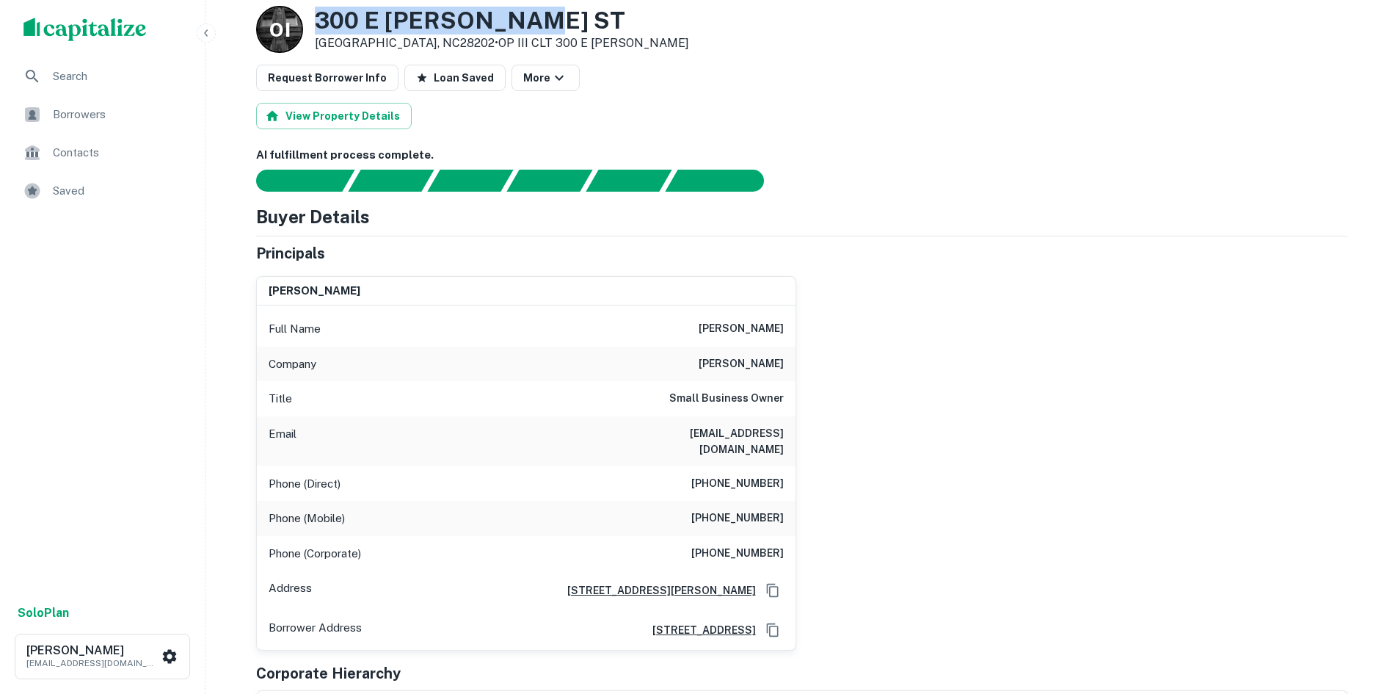
drag, startPoint x: 574, startPoint y: 15, endPoint x: 312, endPoint y: 30, distance: 262.4
click at [321, 30] on h3 "300 E MOREHEAD ST" at bounding box center [502, 21] width 374 height 28
copy h3 "300 E MOREHEAD ST"
drag, startPoint x: 623, startPoint y: 11, endPoint x: 372, endPoint y: 35, distance: 252.2
click at [624, 11] on div "O I 300 E MOREHEAD ST Charlotte, NC28202 • OP III CLT 300 E Morehead LP" at bounding box center [802, 29] width 1092 height 47
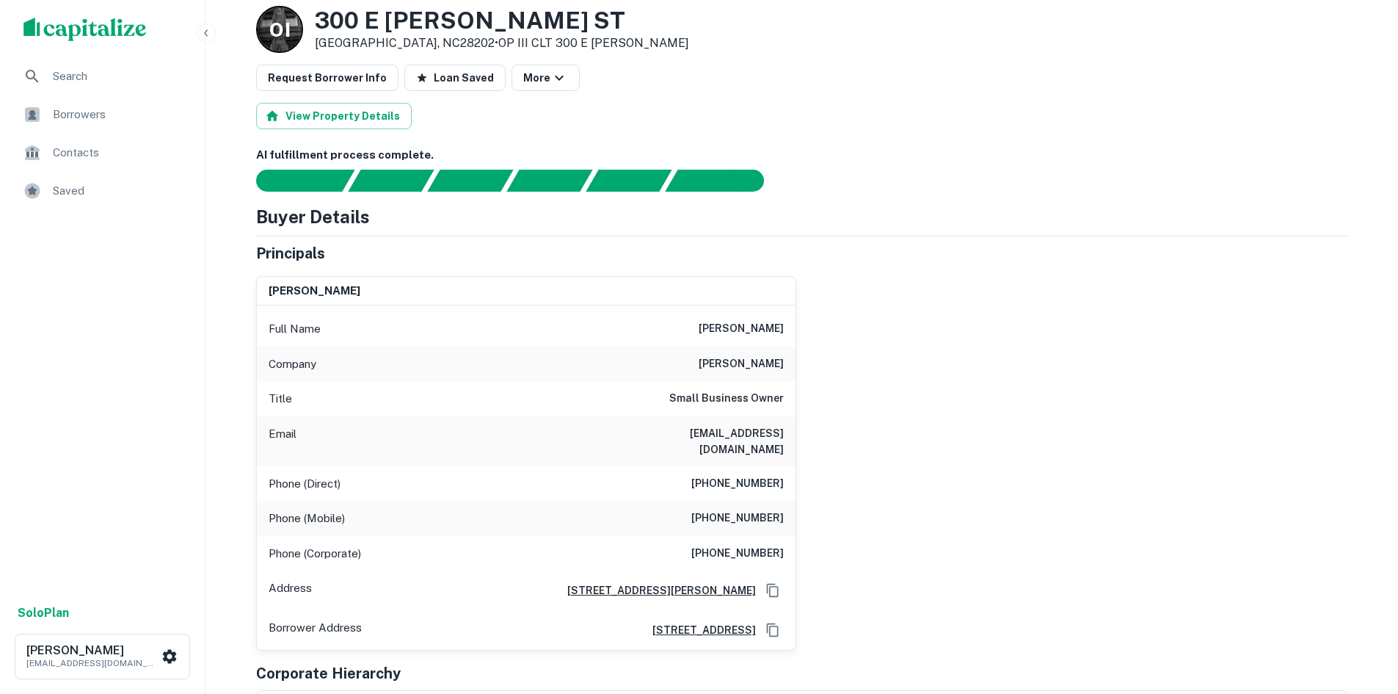
click at [556, 42] on link "OP III CLT 300 E [PERSON_NAME]" at bounding box center [593, 43] width 191 height 14
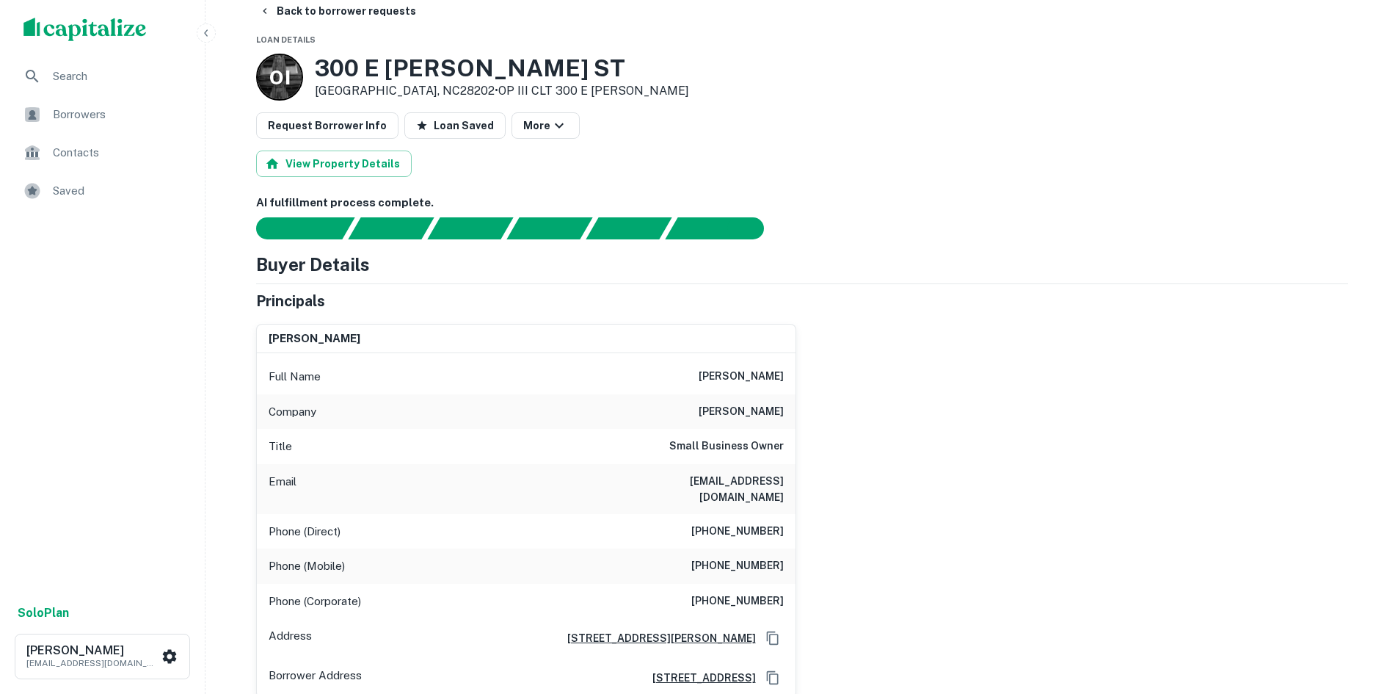
scroll to position [0, 0]
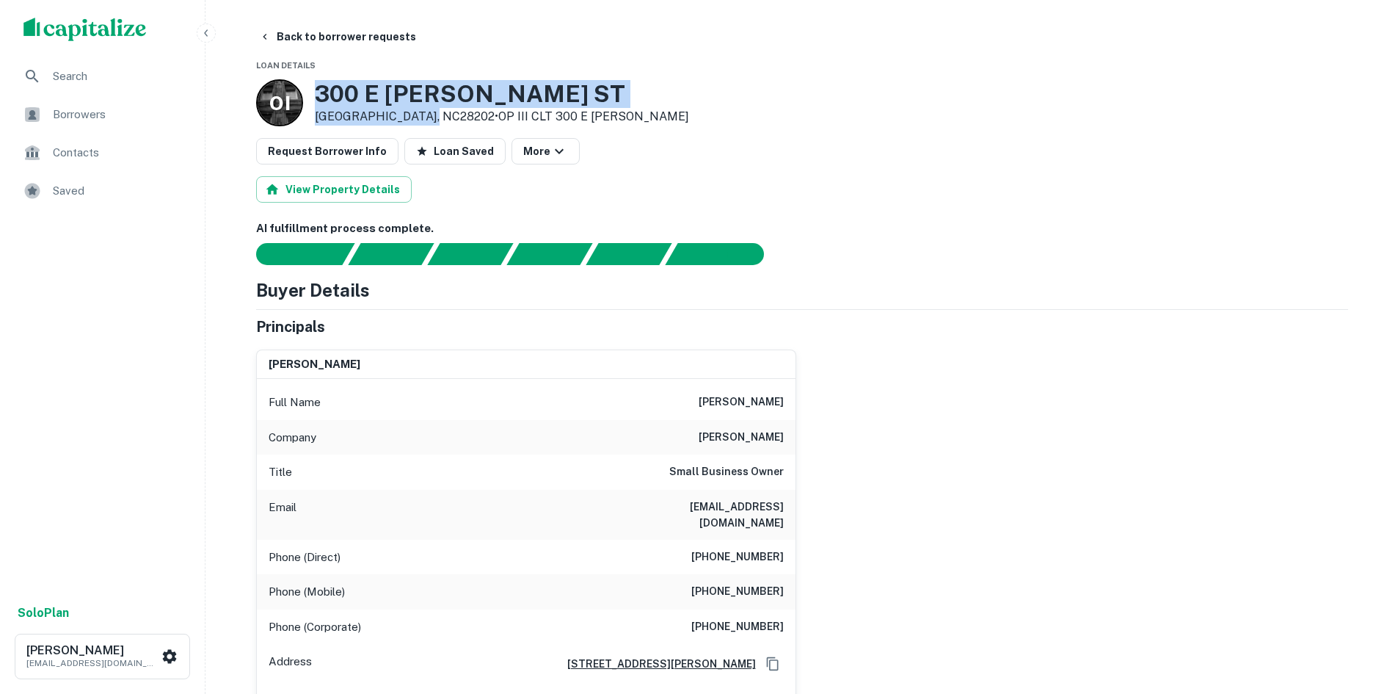
drag, startPoint x: 316, startPoint y: 91, endPoint x: 424, endPoint y: 116, distance: 110.7
click at [424, 116] on div "300 E MOREHEAD ST Charlotte, NC28202 • OP III CLT 300 E Morehead LP" at bounding box center [502, 103] width 374 height 46
copy div "300 E MOREHEAD ST Charlotte, NC28202"
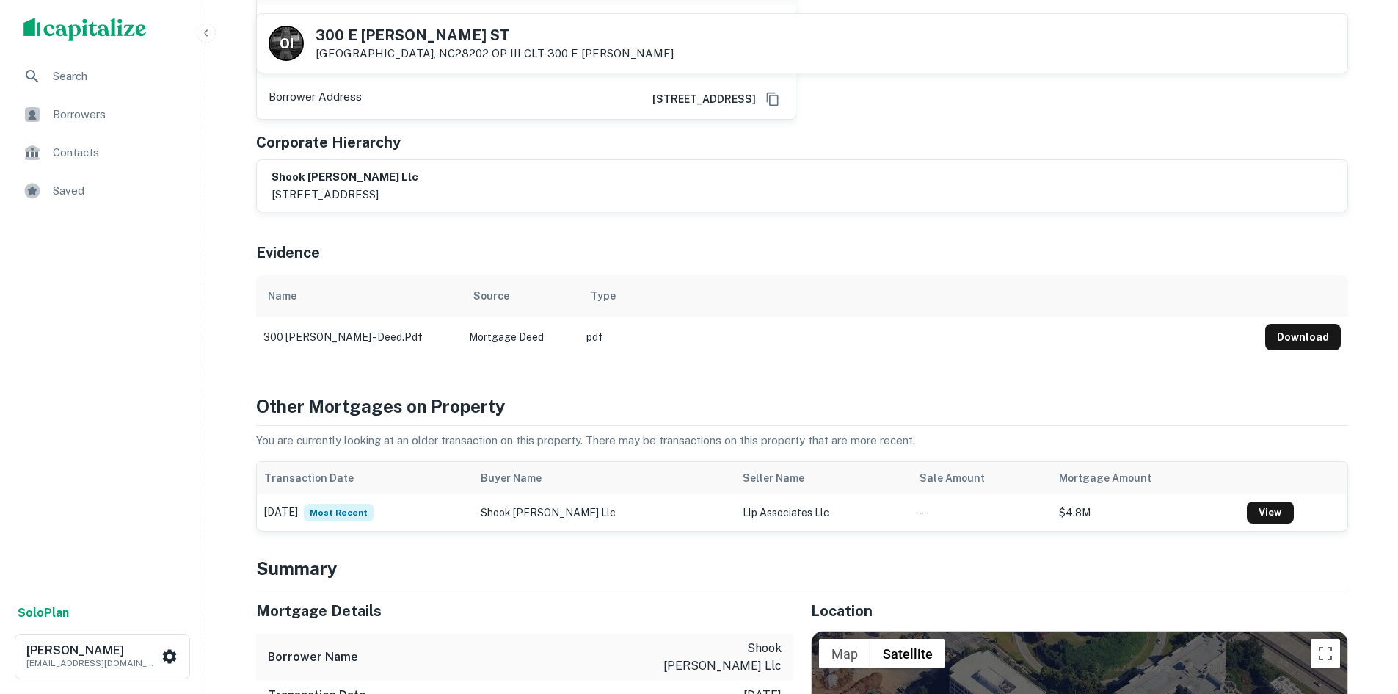
scroll to position [514, 0]
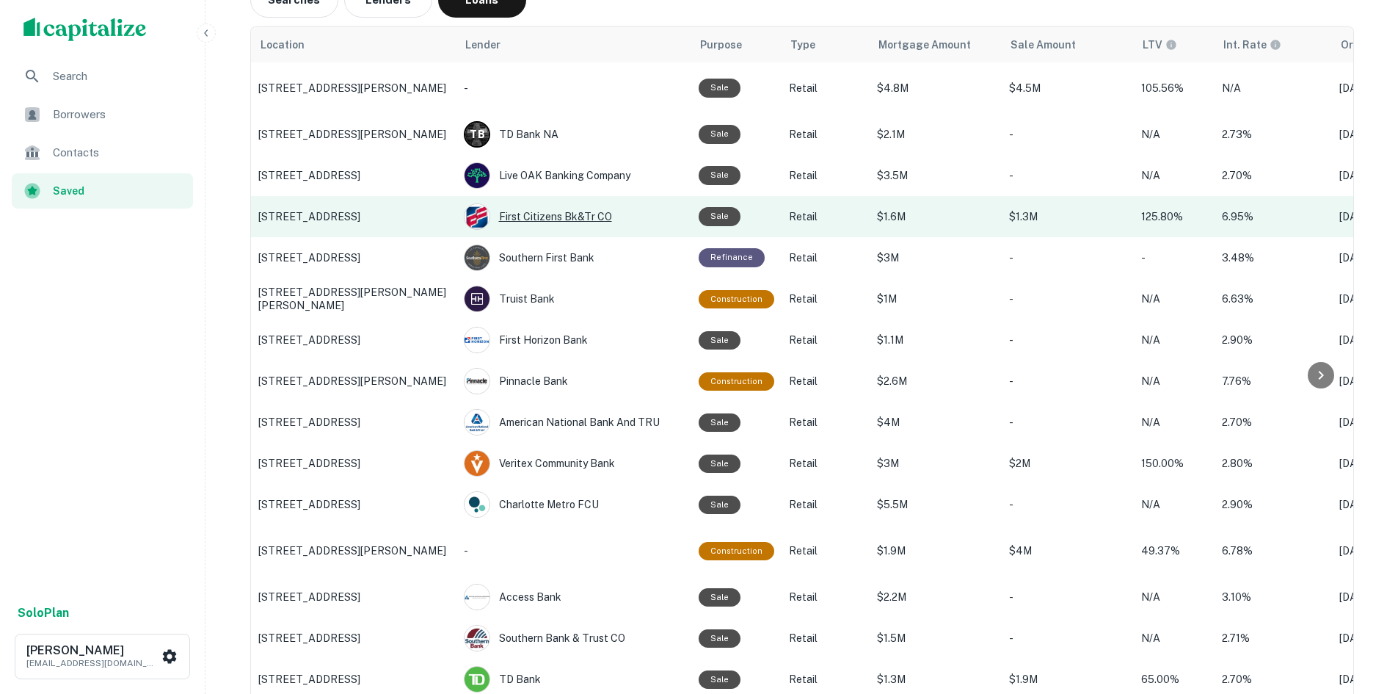
scroll to position [252, 0]
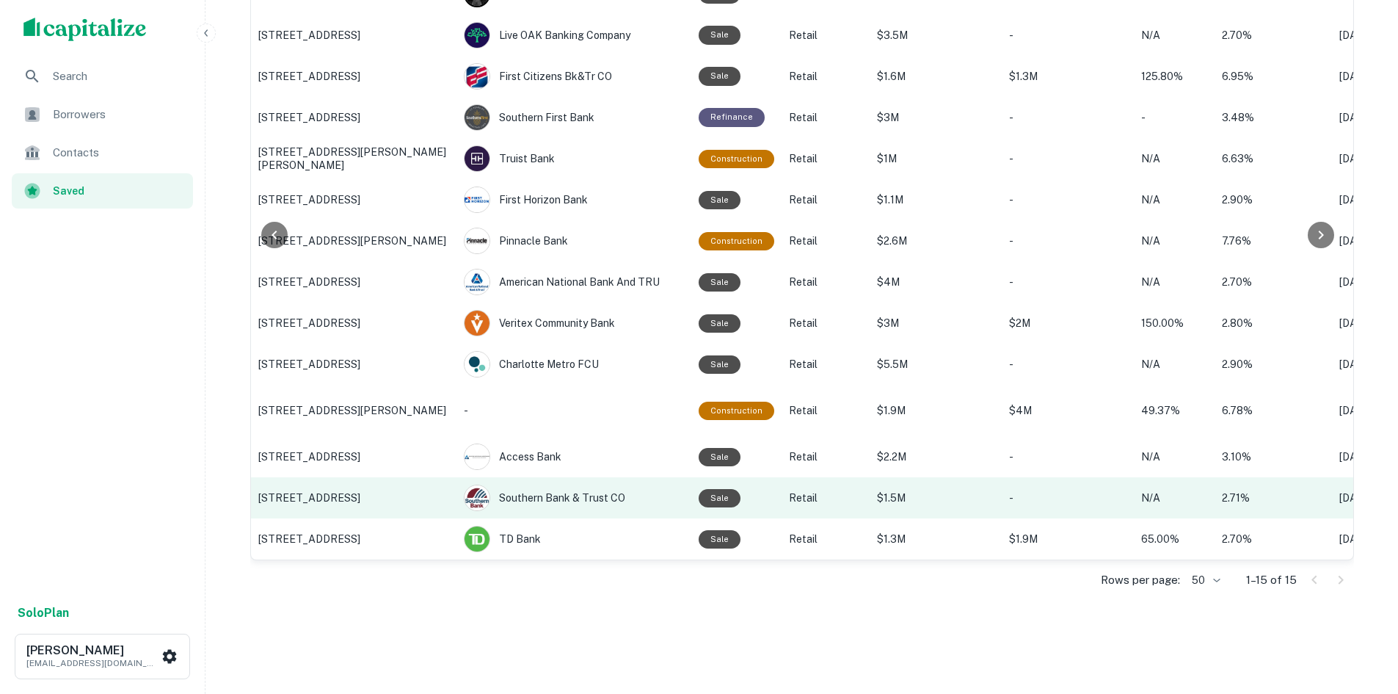
click at [379, 495] on p "[STREET_ADDRESS]" at bounding box center [353, 497] width 191 height 13
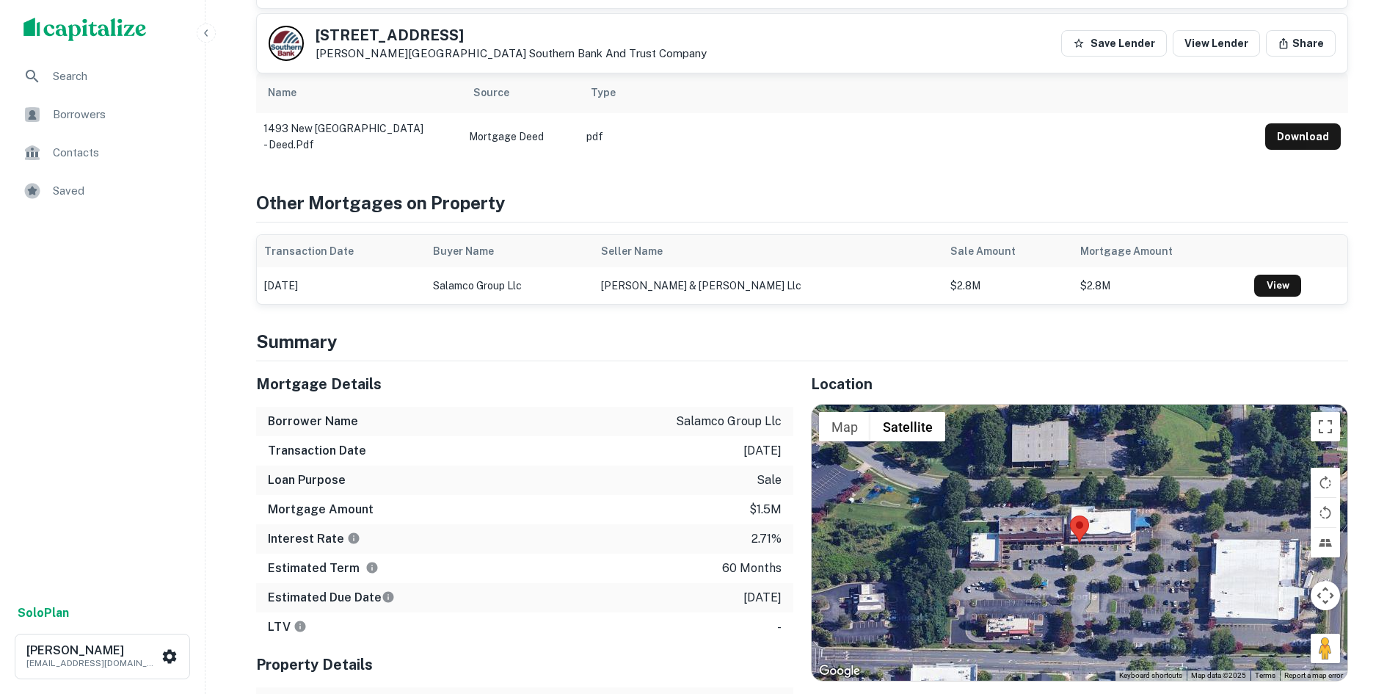
scroll to position [661, 0]
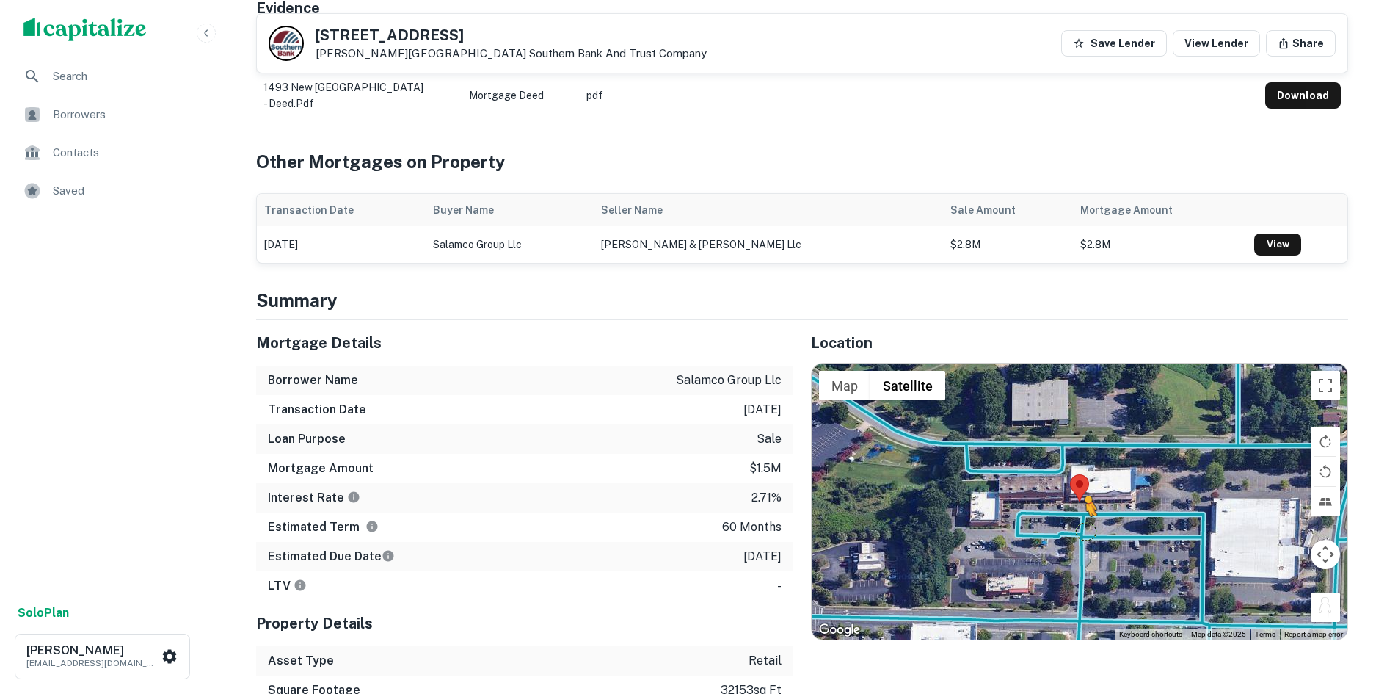
drag, startPoint x: 1323, startPoint y: 602, endPoint x: 1081, endPoint y: 512, distance: 258.2
click at [1081, 512] on div "To activate drag with keyboard, press Alt + Enter. Once in keyboard drag state,…" at bounding box center [1080, 501] width 536 height 276
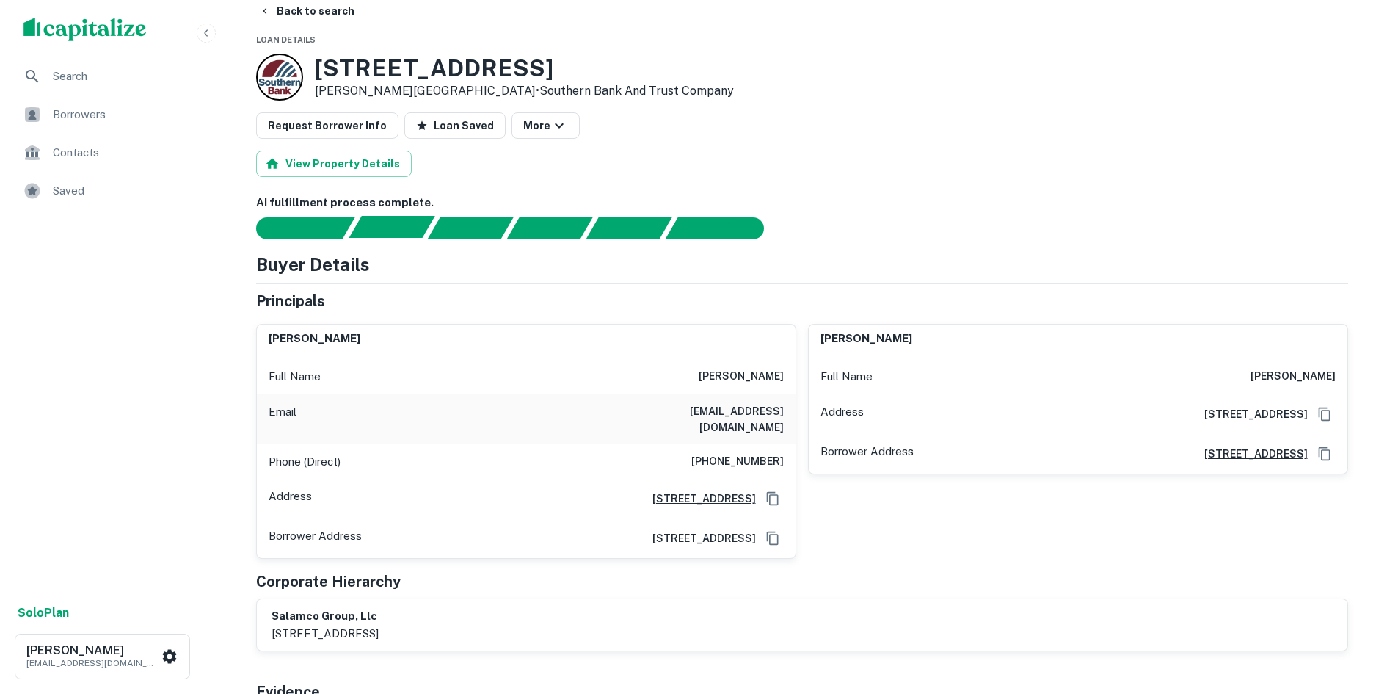
scroll to position [0, 0]
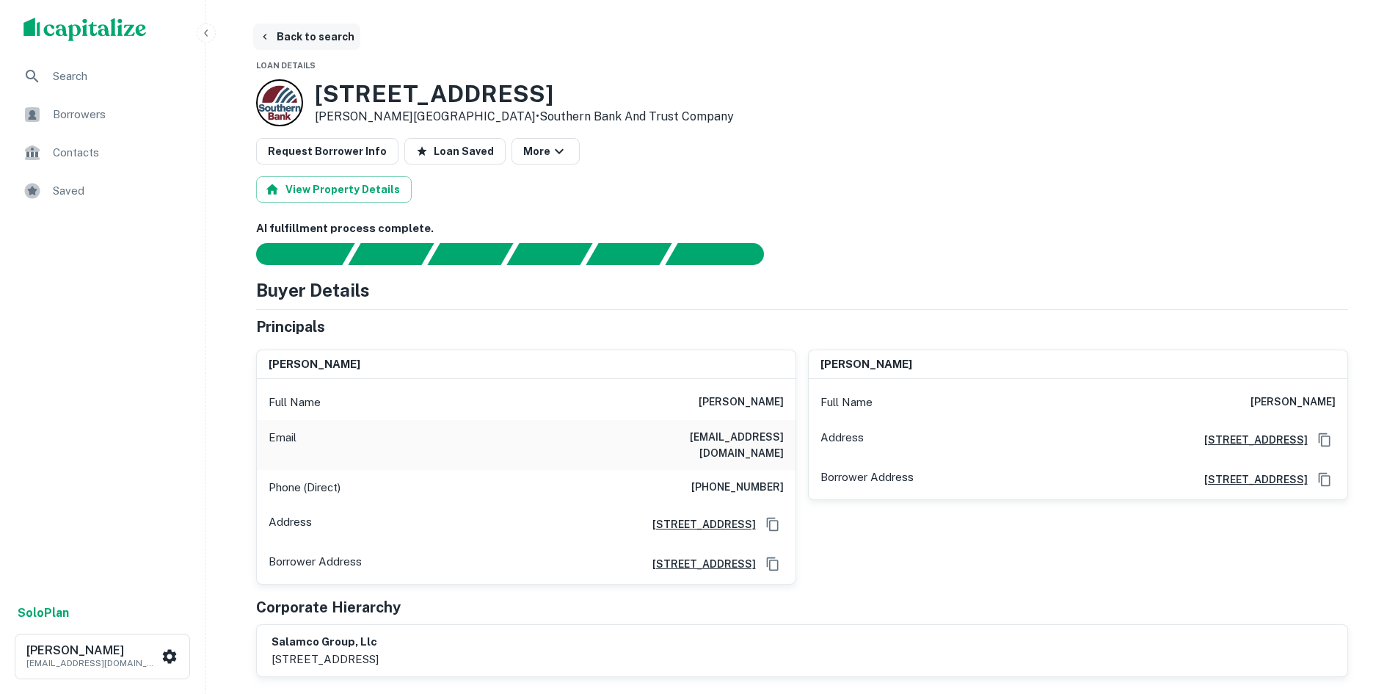
click at [310, 39] on button "Back to search" at bounding box center [306, 36] width 107 height 26
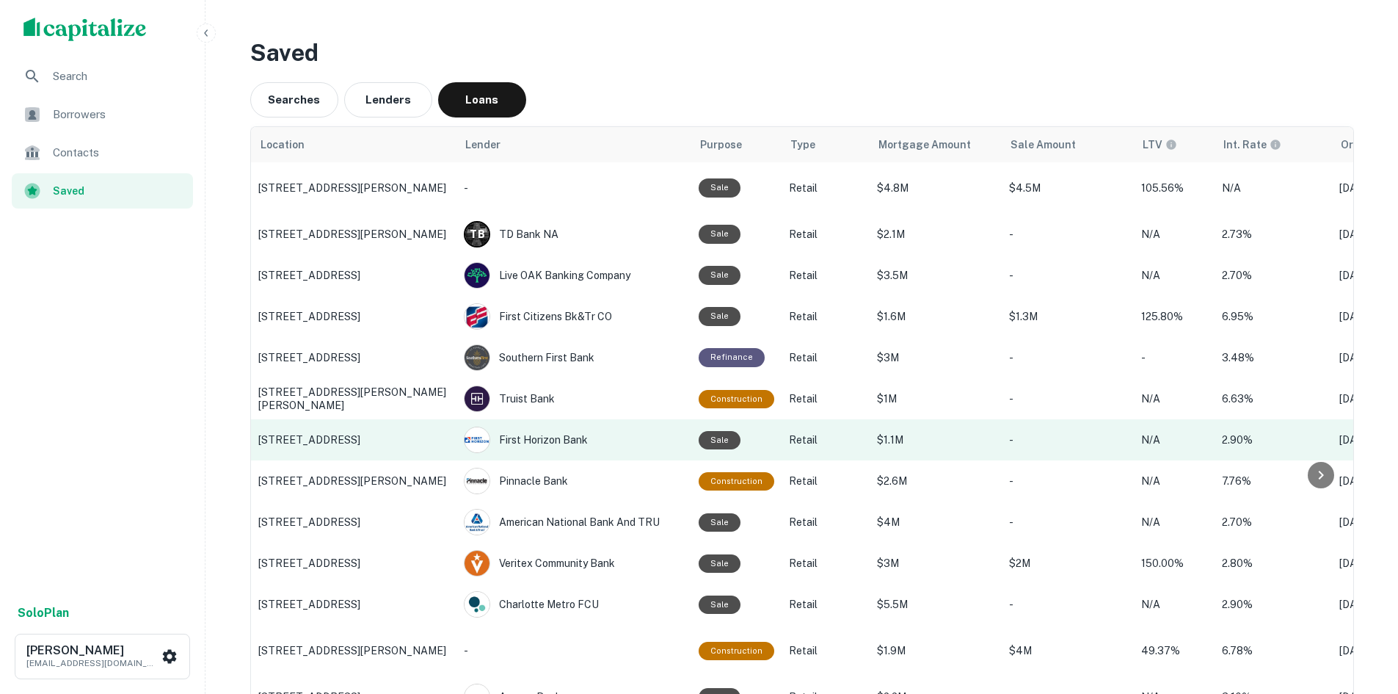
click at [327, 434] on p "[STREET_ADDRESS]" at bounding box center [353, 439] width 191 height 13
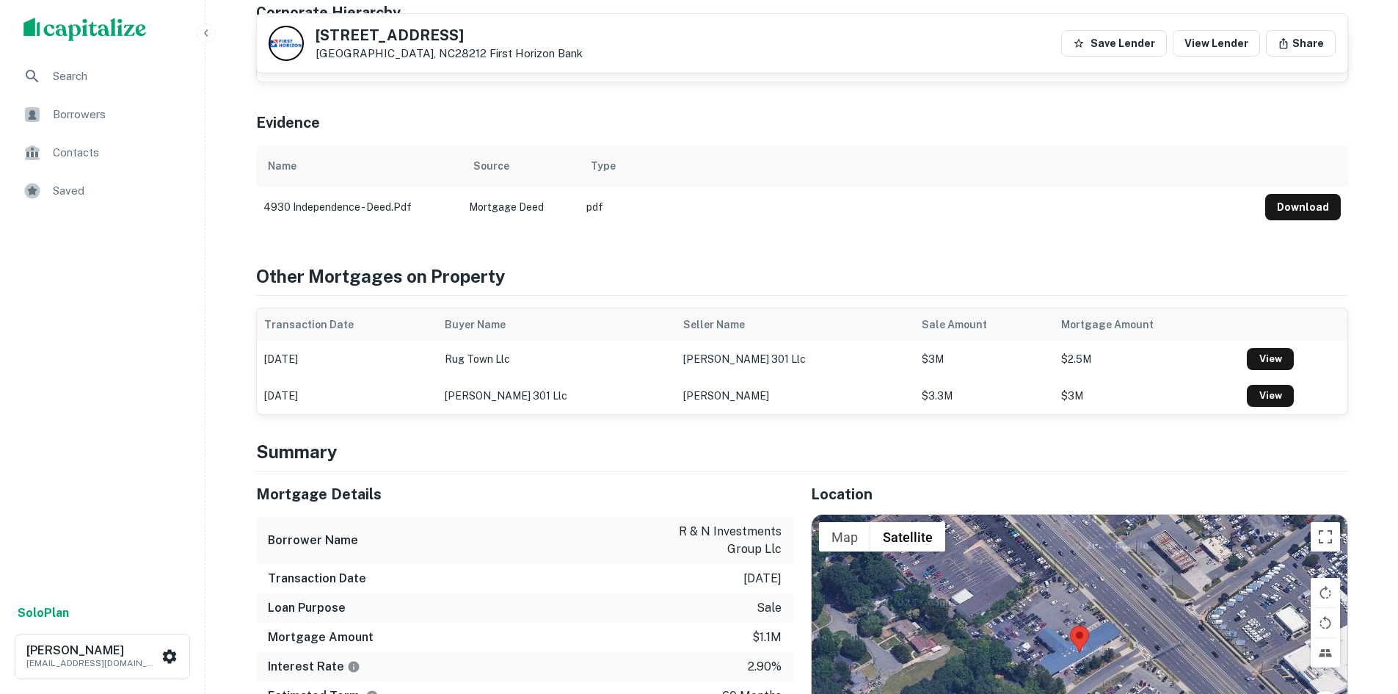
scroll to position [734, 0]
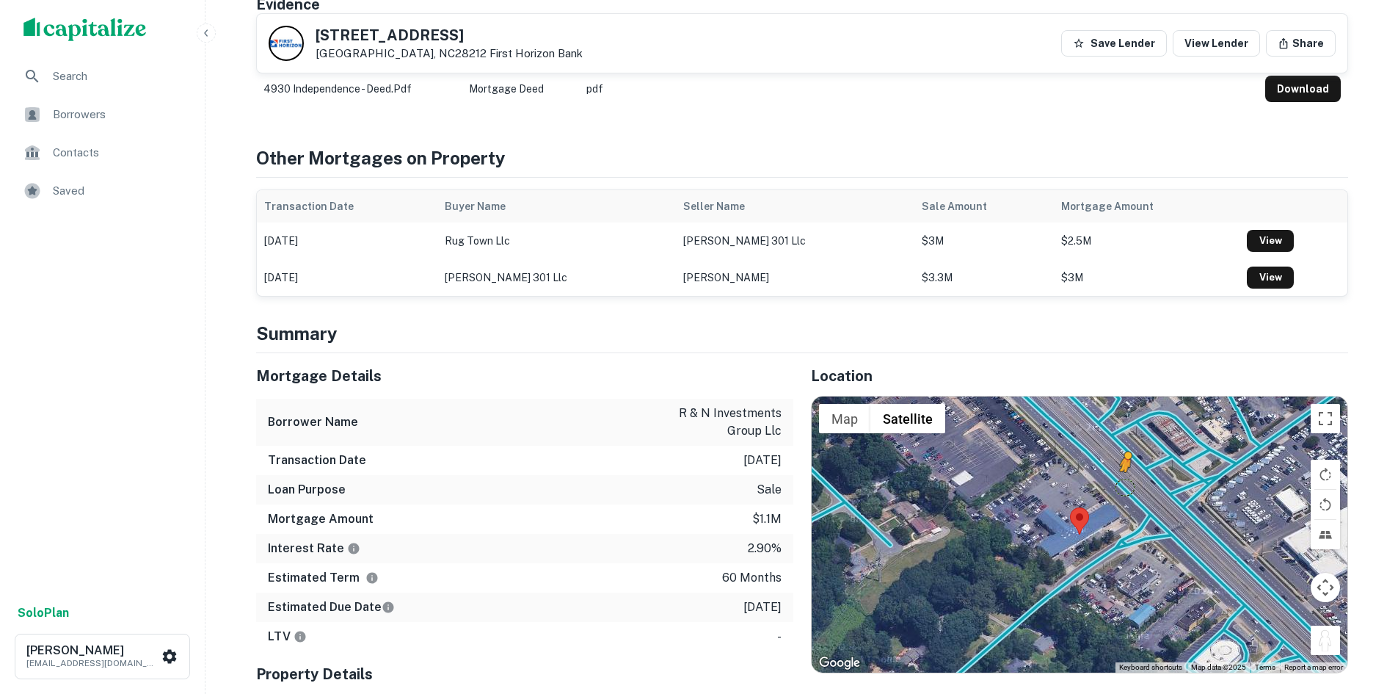
drag, startPoint x: 1318, startPoint y: 624, endPoint x: 1124, endPoint y: 469, distance: 248.0
click at [1124, 469] on div "To activate drag with keyboard, press Alt + Enter. Once in keyboard drag state,…" at bounding box center [1080, 534] width 536 height 276
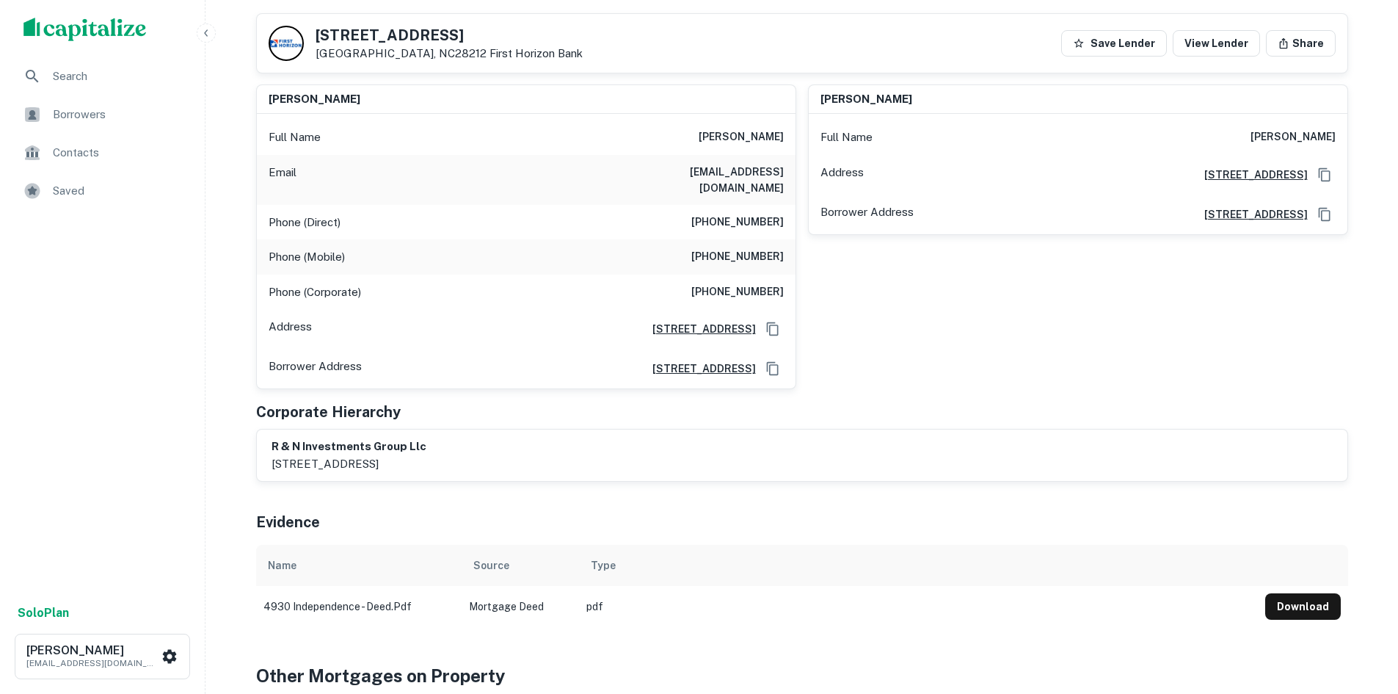
scroll to position [147, 0]
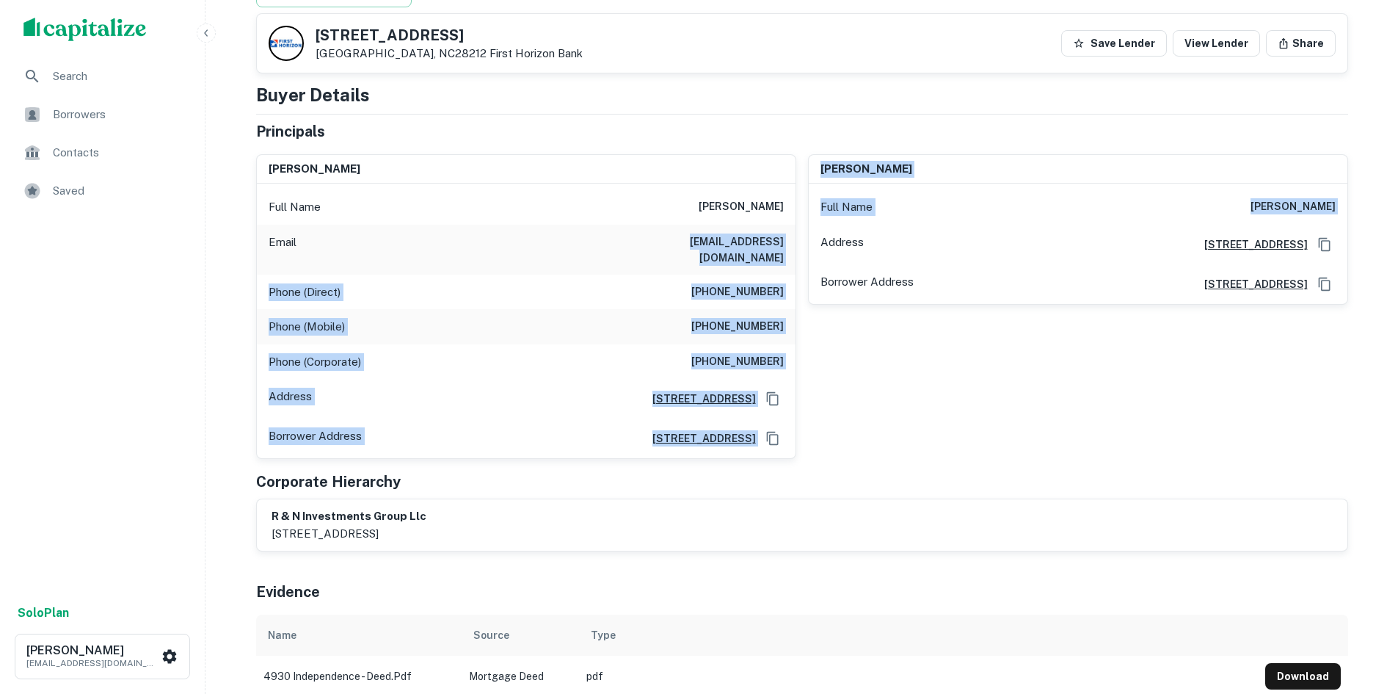
drag, startPoint x: 696, startPoint y: 239, endPoint x: 799, endPoint y: 239, distance: 102.8
click at [799, 239] on div "[PERSON_NAME] Full Name [PERSON_NAME] Email [PERSON_NAME][EMAIL_ADDRESS][DOMAIN…" at bounding box center [796, 300] width 1104 height 317
click at [771, 227] on div "Email [EMAIL_ADDRESS][DOMAIN_NAME]" at bounding box center [526, 250] width 539 height 50
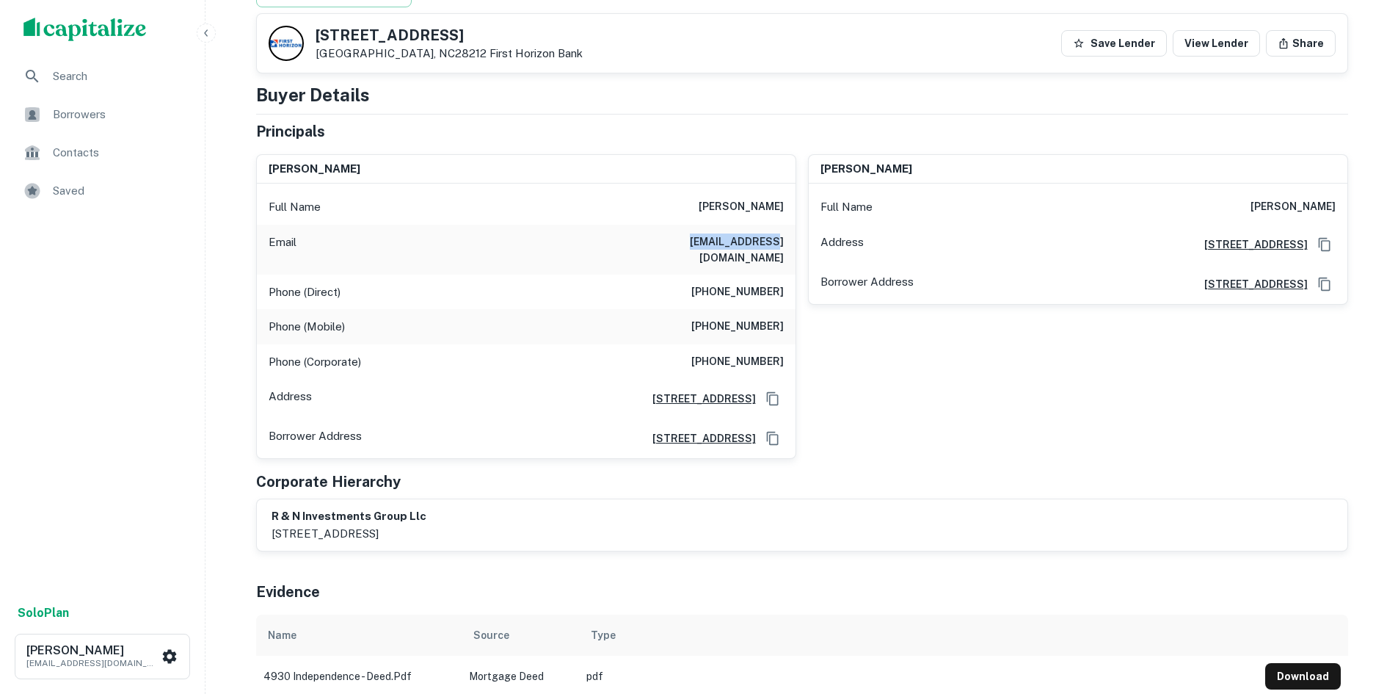
drag, startPoint x: 688, startPoint y: 241, endPoint x: 782, endPoint y: 233, distance: 95.0
click at [782, 233] on div "Email [EMAIL_ADDRESS][DOMAIN_NAME]" at bounding box center [526, 250] width 539 height 50
copy h6 "[EMAIL_ADDRESS][DOMAIN_NAME]"
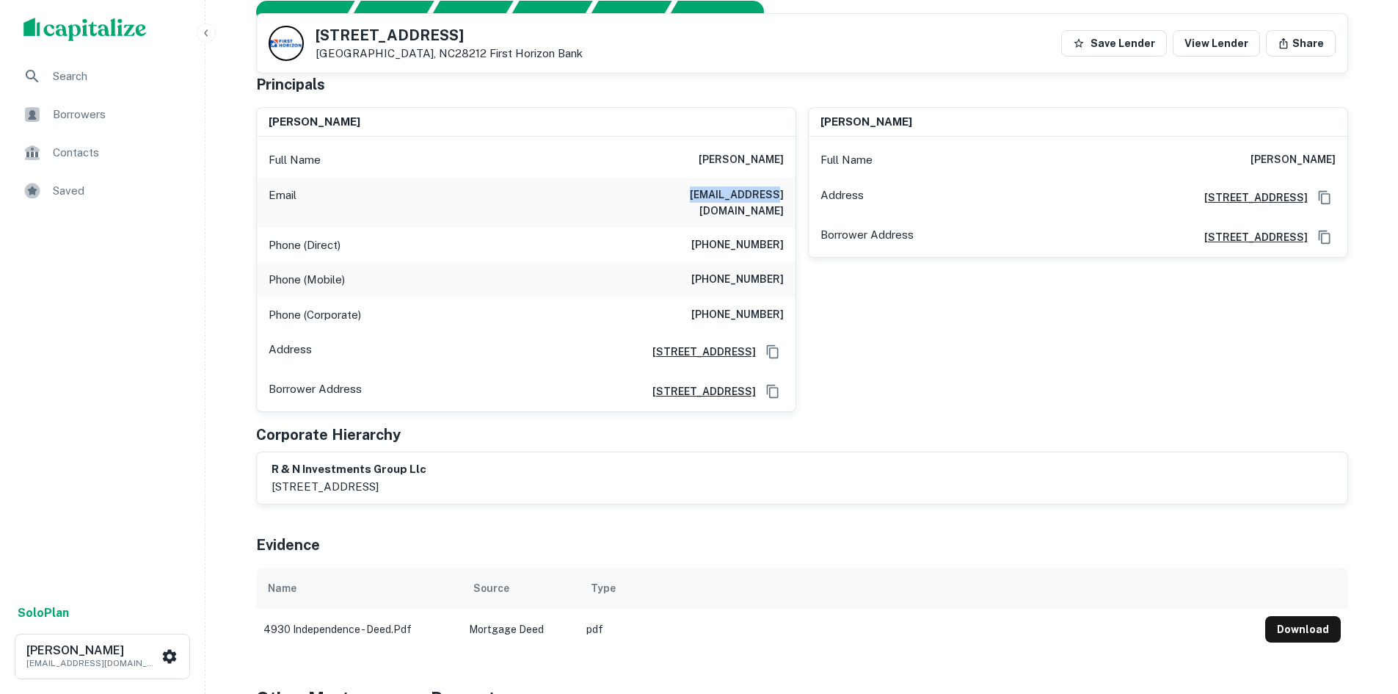
scroll to position [220, 0]
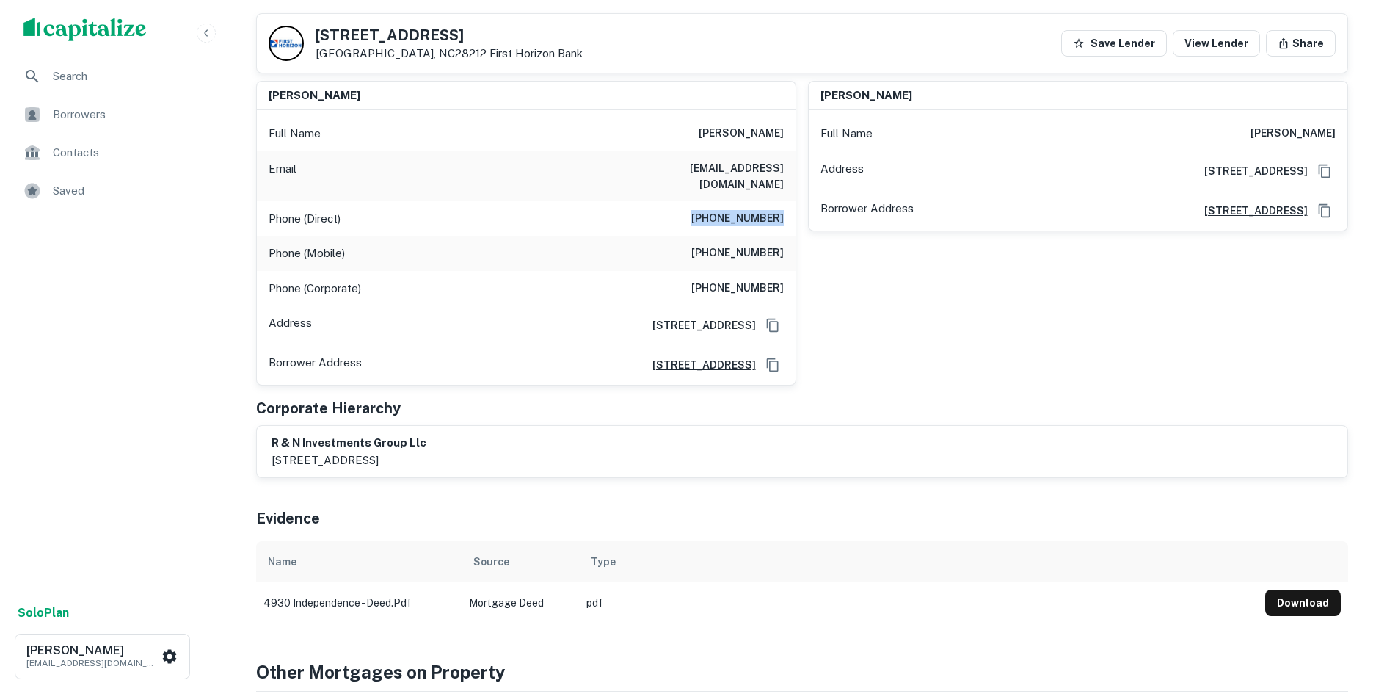
drag, startPoint x: 694, startPoint y: 200, endPoint x: 789, endPoint y: 197, distance: 94.7
click at [789, 201] on div "Phone (Direct) (813) 971-0859" at bounding box center [526, 218] width 539 height 35
copy h6 "(813) 971-0859"
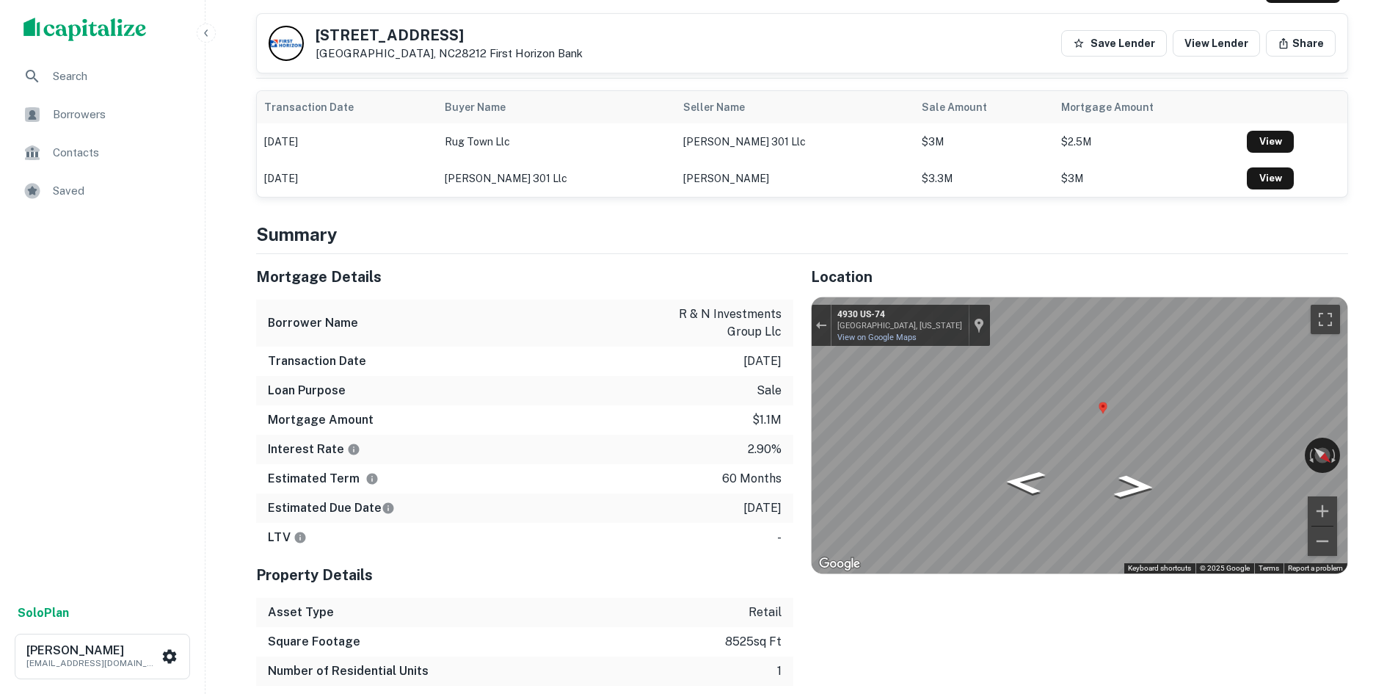
scroll to position [807, 0]
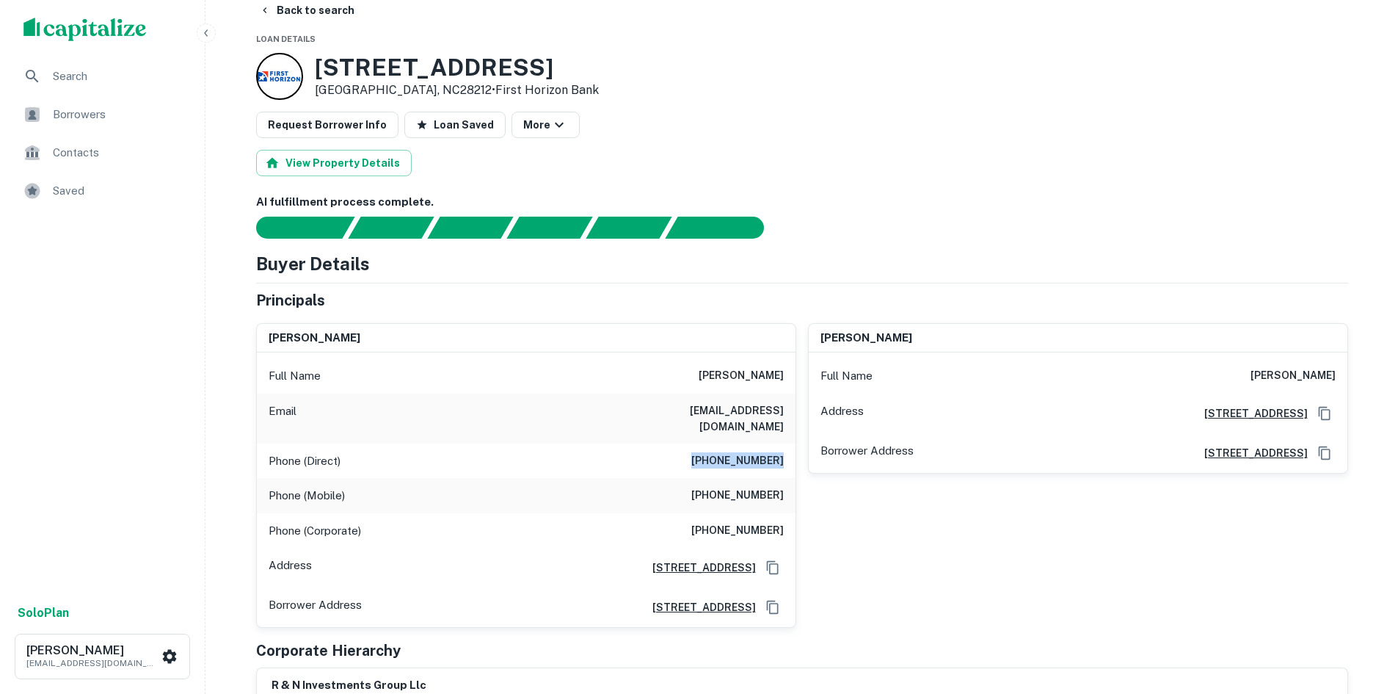
scroll to position [0, 0]
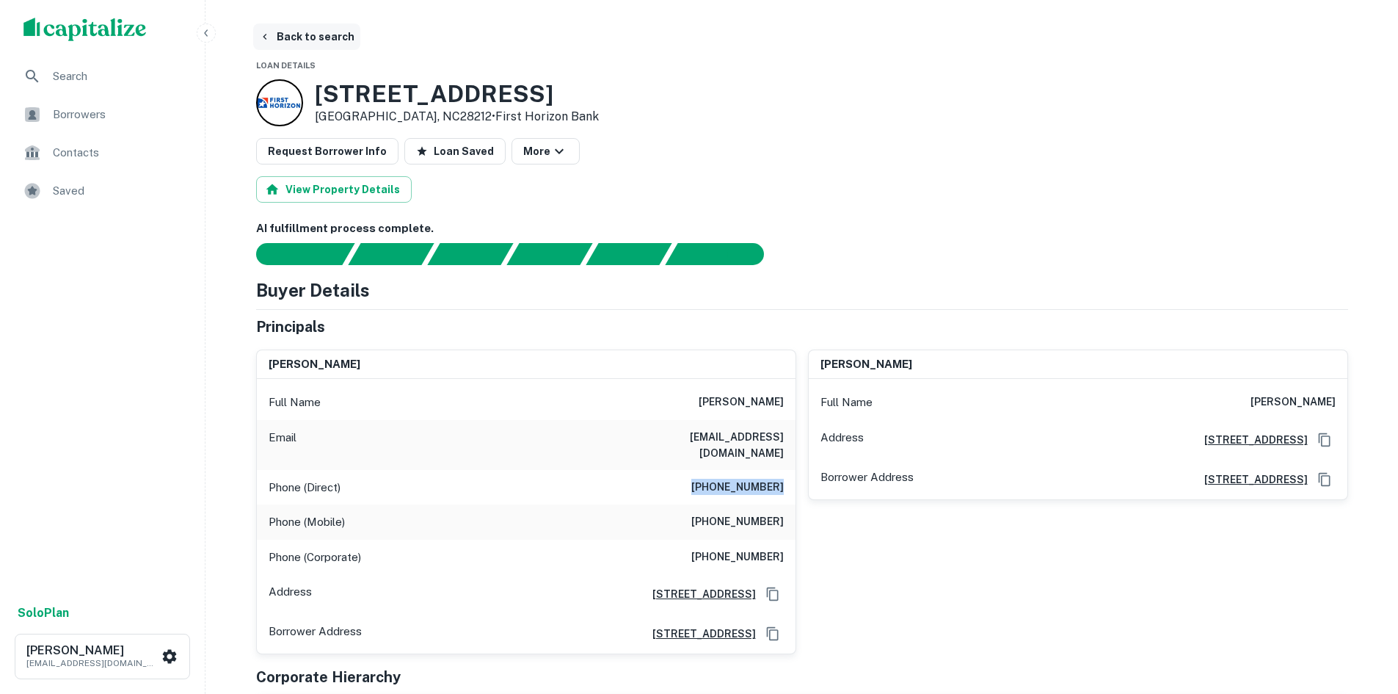
click at [316, 31] on button "Back to search" at bounding box center [306, 36] width 107 height 26
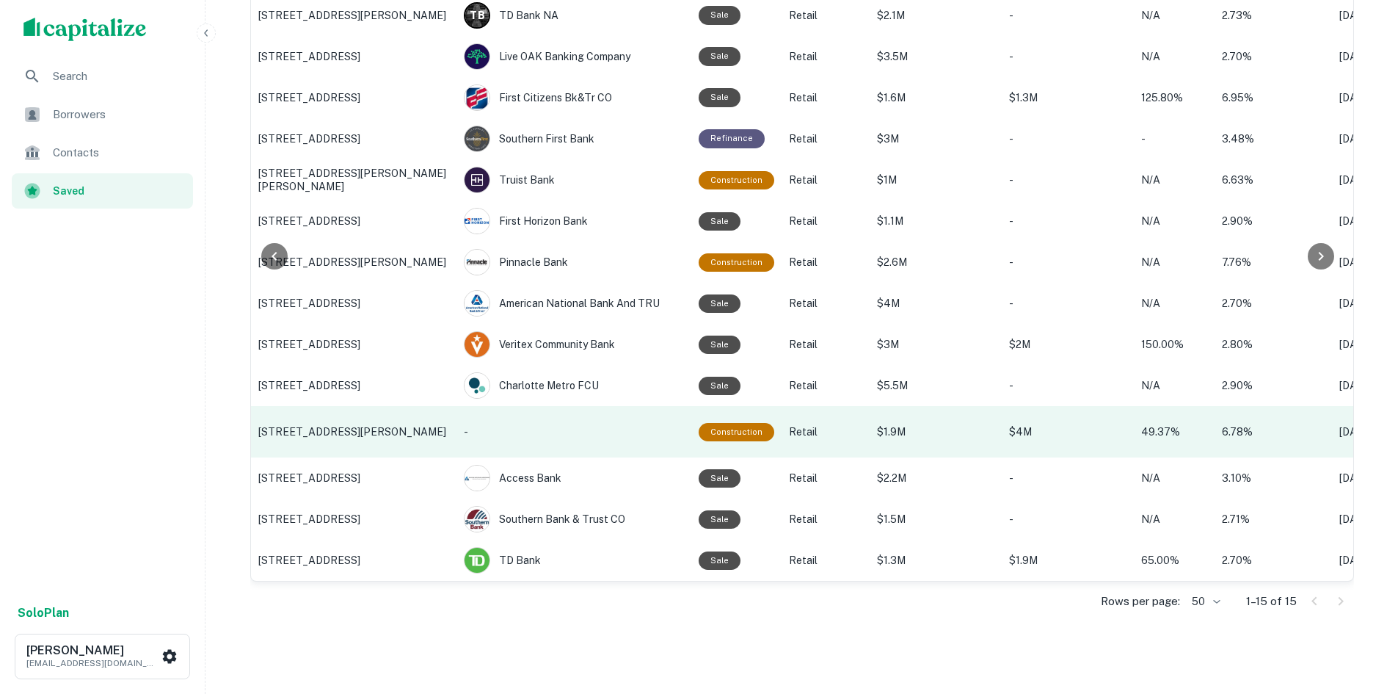
scroll to position [220, 0]
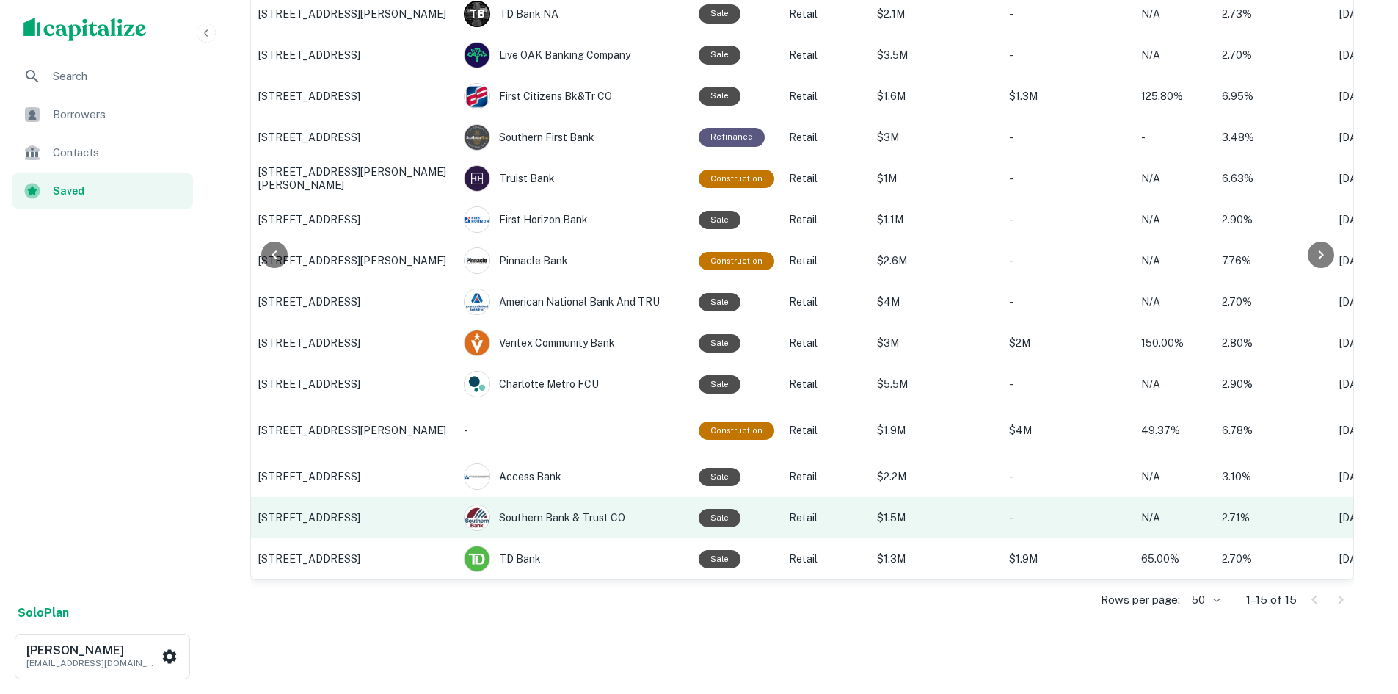
click at [381, 524] on p "1493 New Walkertown Rd, Winston Salem, NC" at bounding box center [353, 517] width 191 height 13
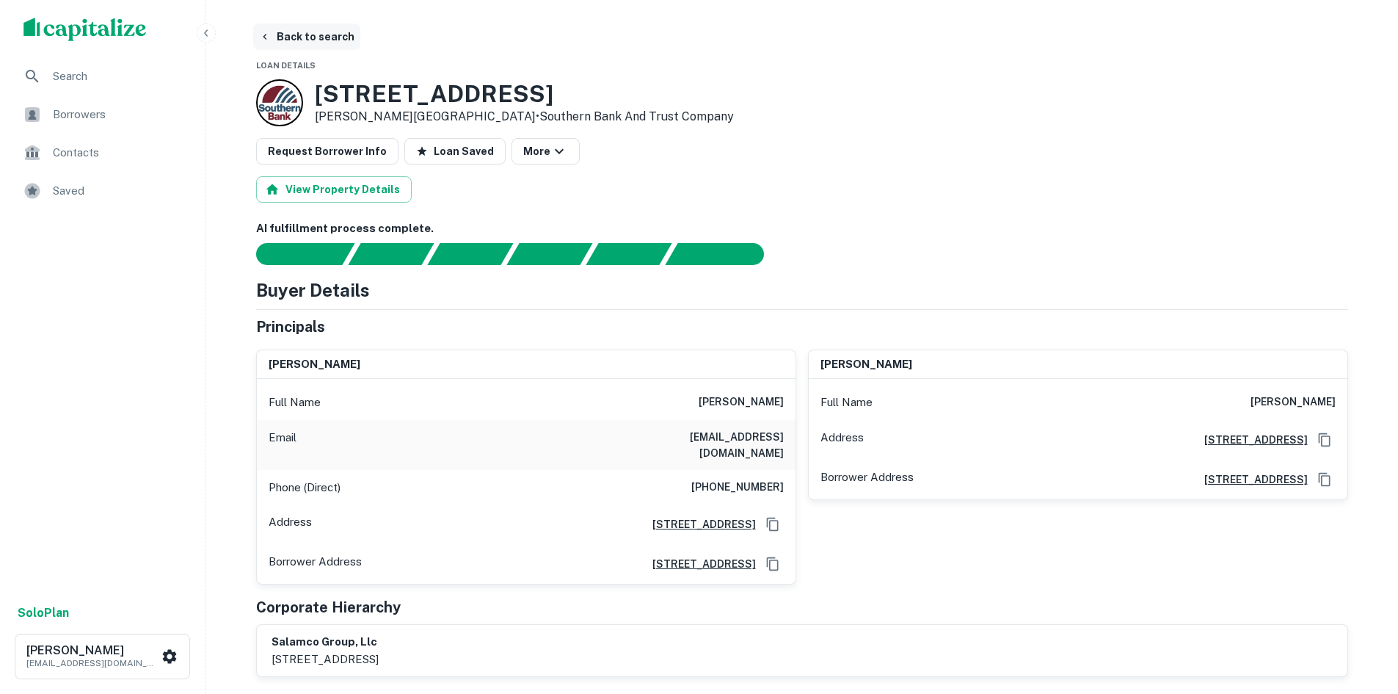
click at [314, 26] on button "Back to search" at bounding box center [306, 36] width 107 height 26
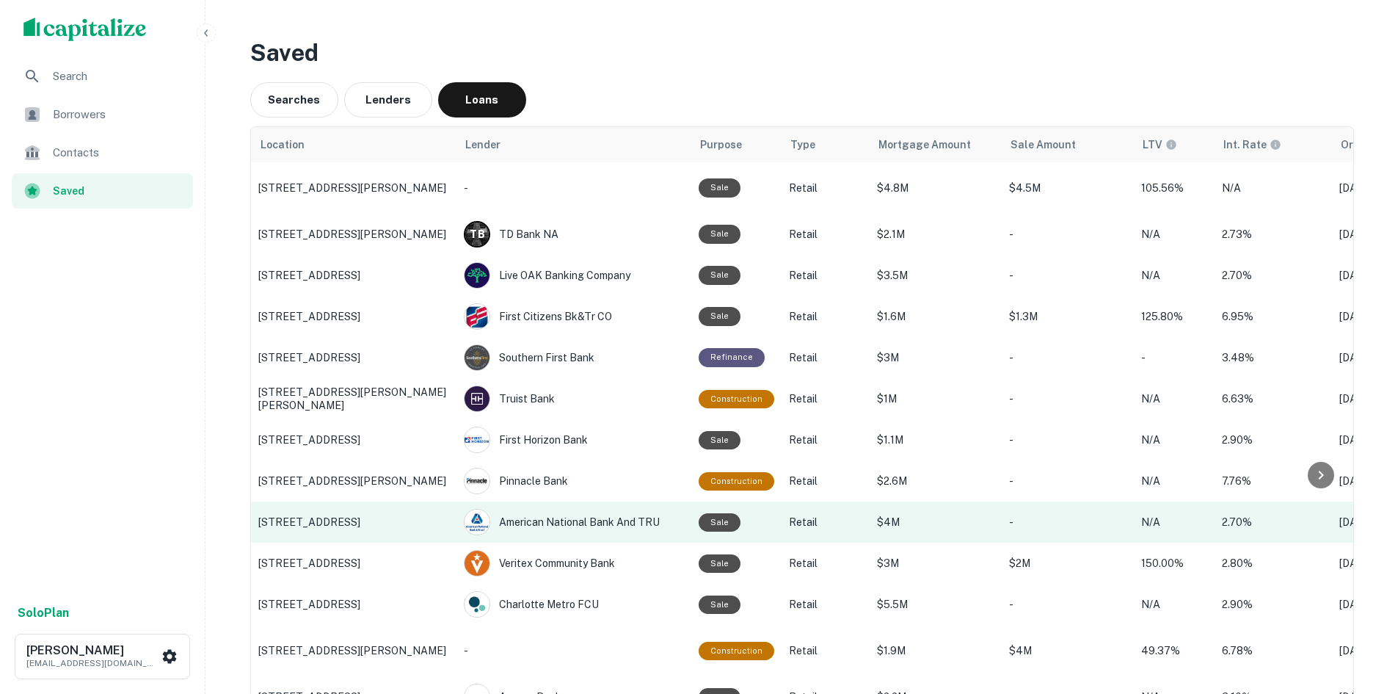
click at [360, 532] on td "2831 S Main St, High Point, NC" at bounding box center [354, 521] width 206 height 41
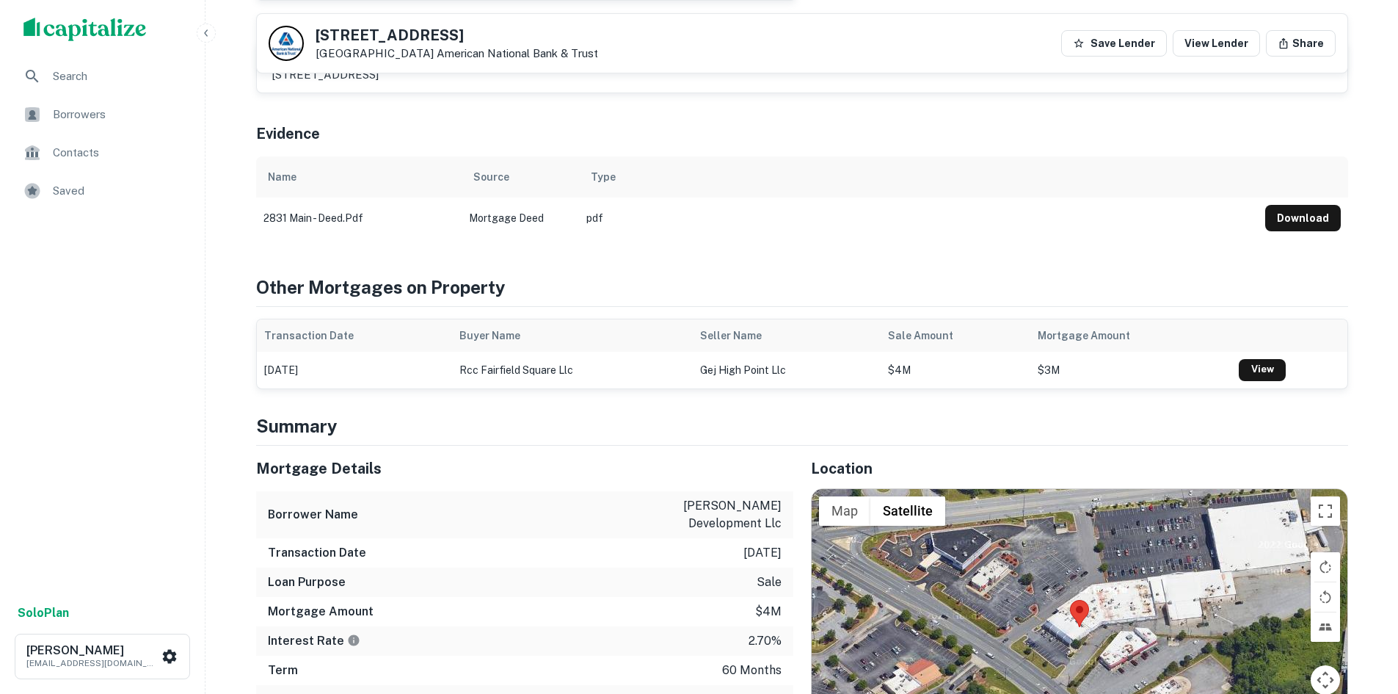
scroll to position [1101, 0]
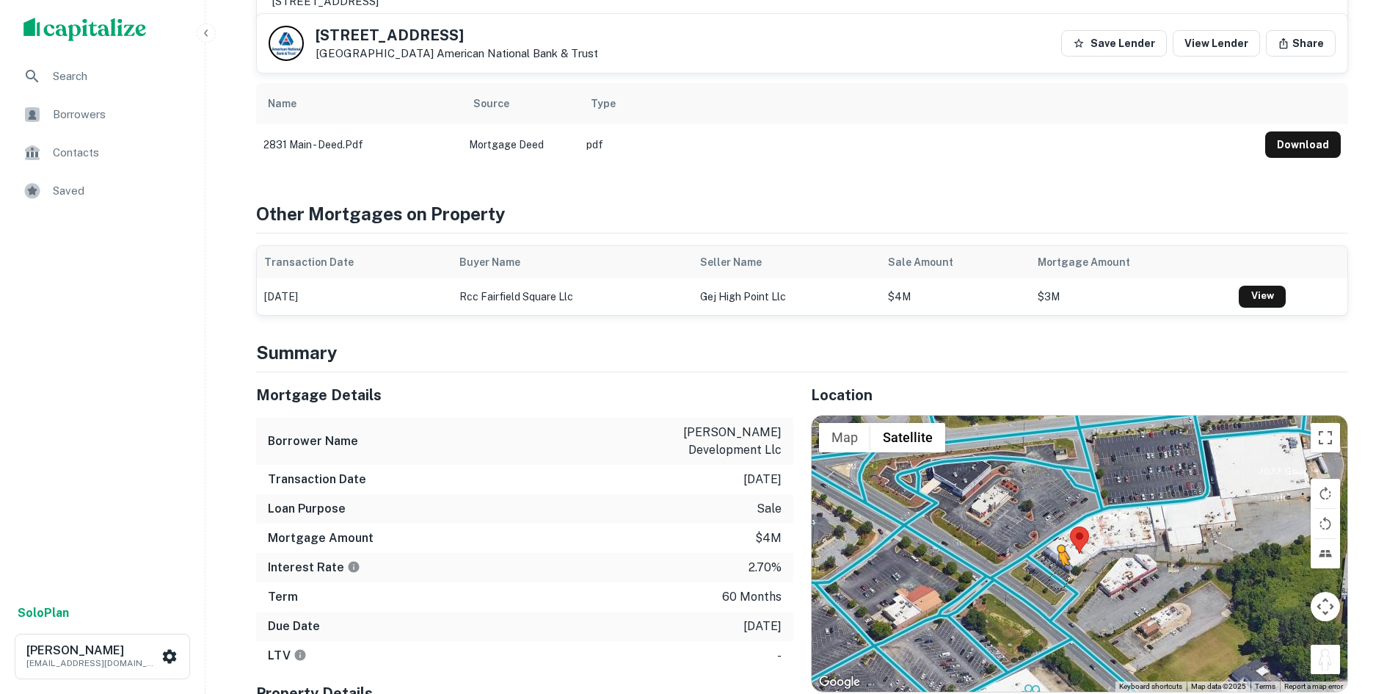
drag, startPoint x: 1319, startPoint y: 628, endPoint x: 1058, endPoint y: 549, distance: 272.3
click at [1058, 549] on div "To activate drag with keyboard, press Alt + Enter. Once in keyboard drag state,…" at bounding box center [1080, 553] width 536 height 276
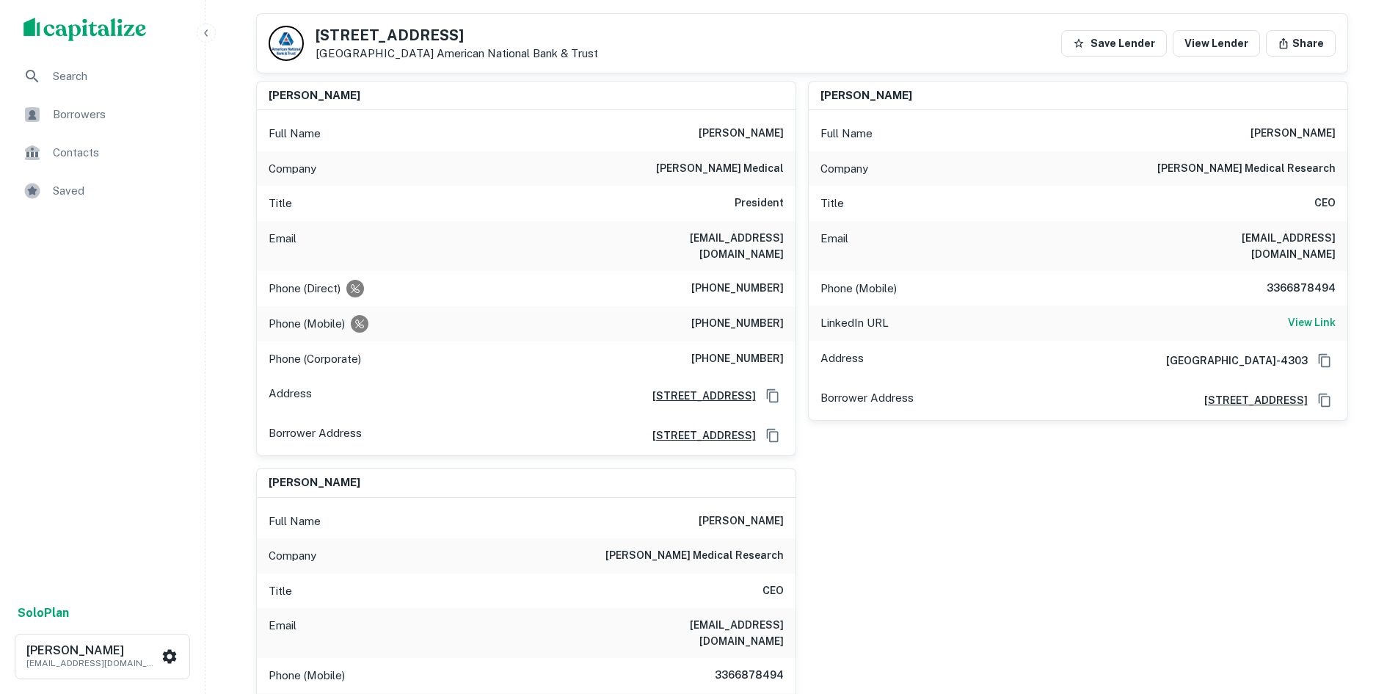
scroll to position [0, 0]
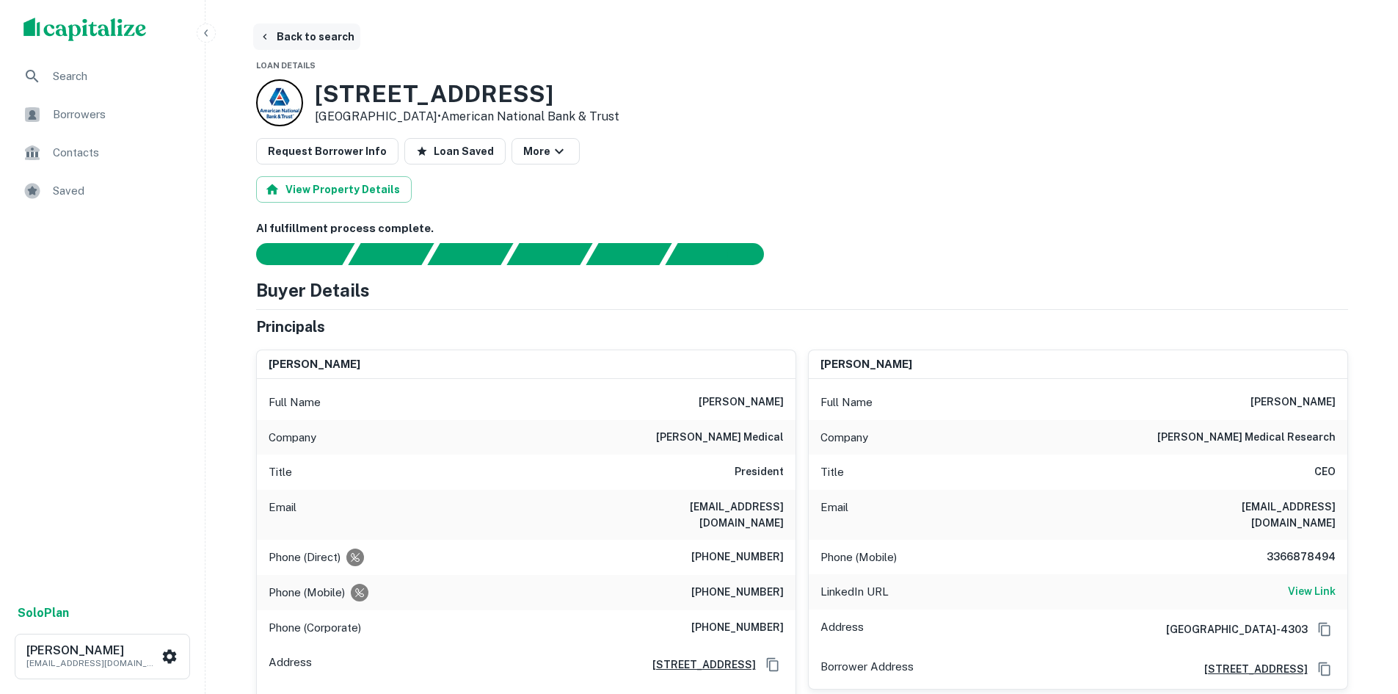
click at [303, 40] on button "Back to search" at bounding box center [306, 36] width 107 height 26
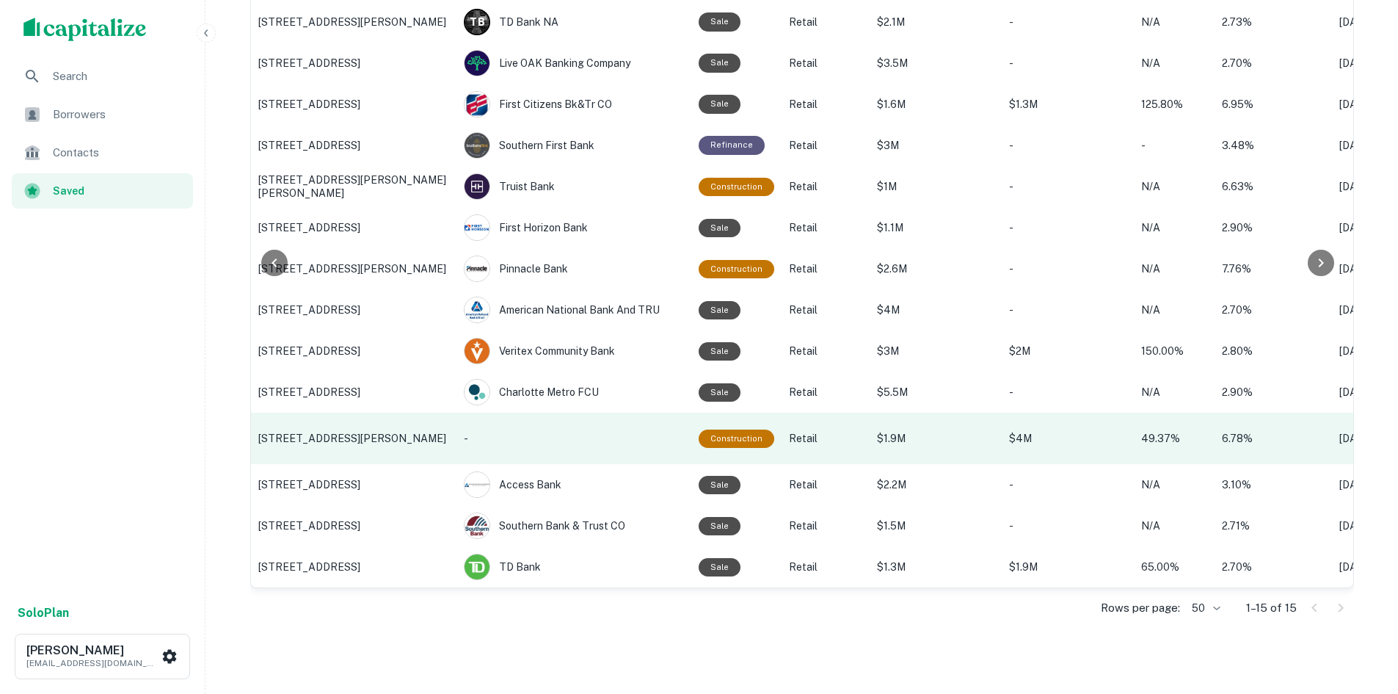
scroll to position [220, 0]
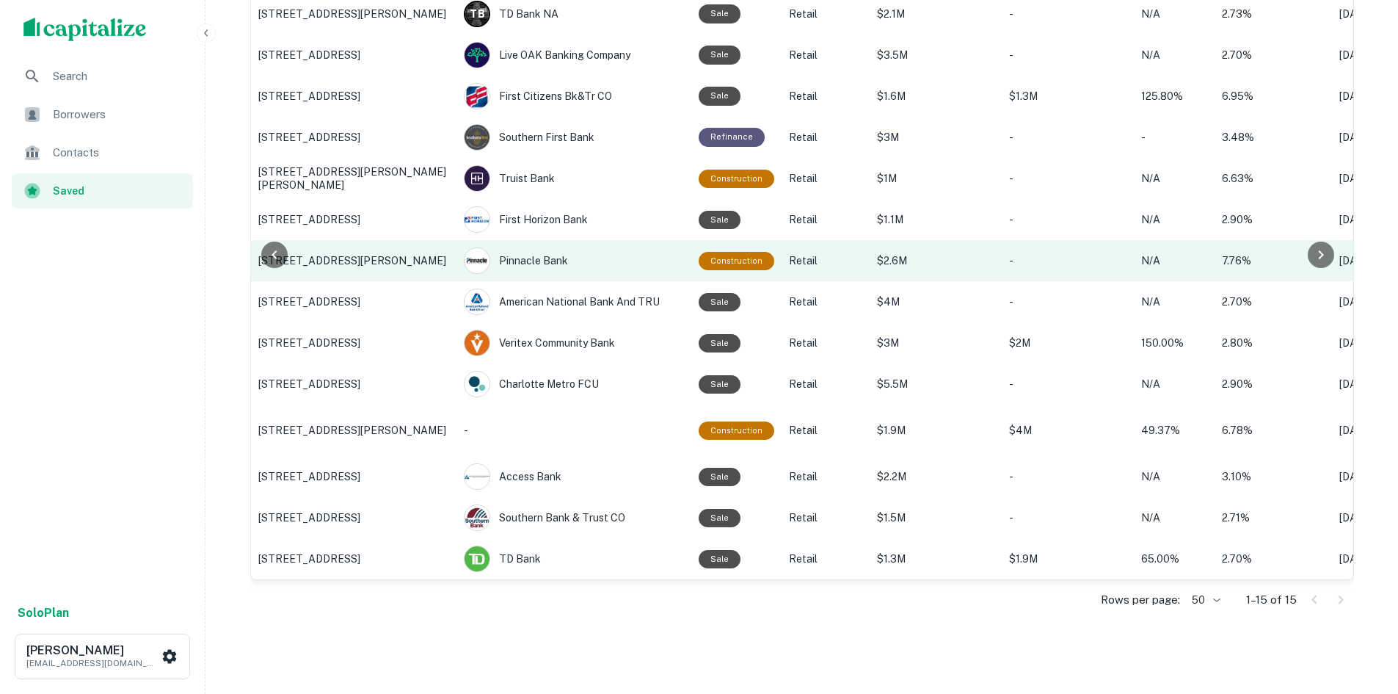
click at [361, 266] on p "710 Johnnie Dodds Blvd, Mount Pleasant, SC" at bounding box center [353, 260] width 191 height 13
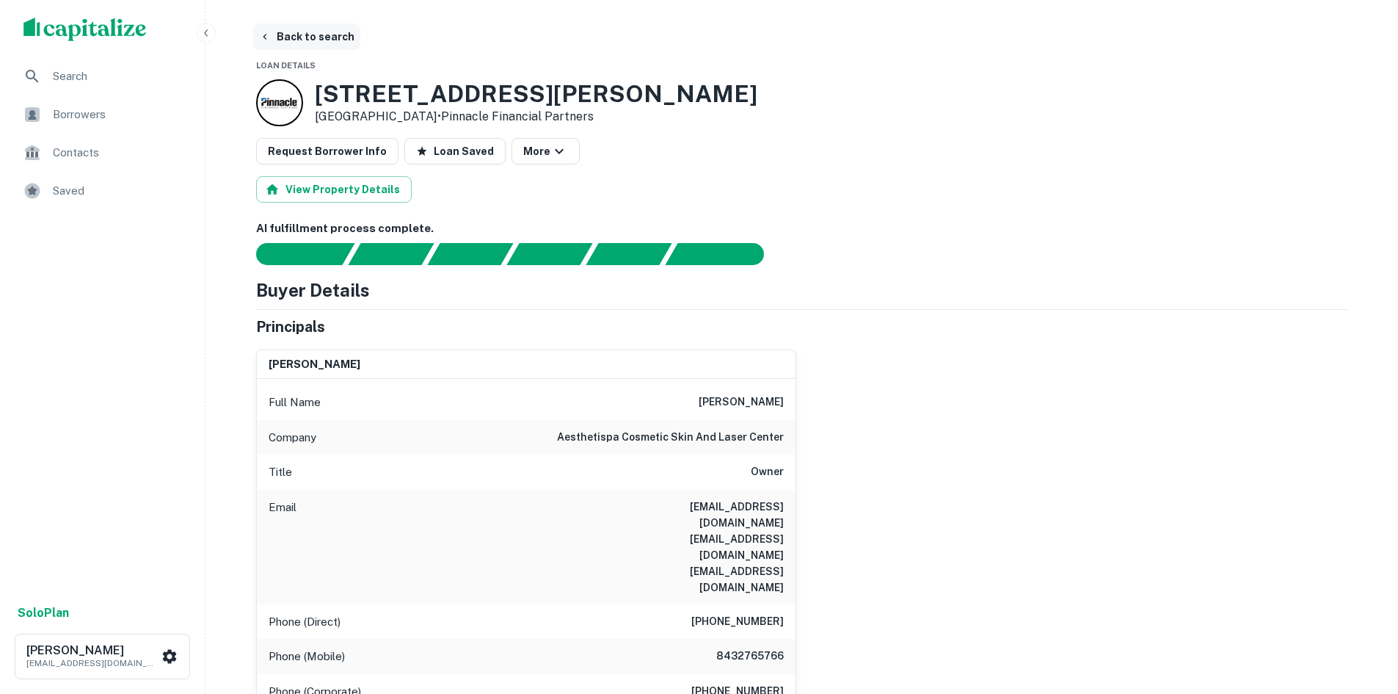
click at [324, 29] on button "Back to search" at bounding box center [306, 36] width 107 height 26
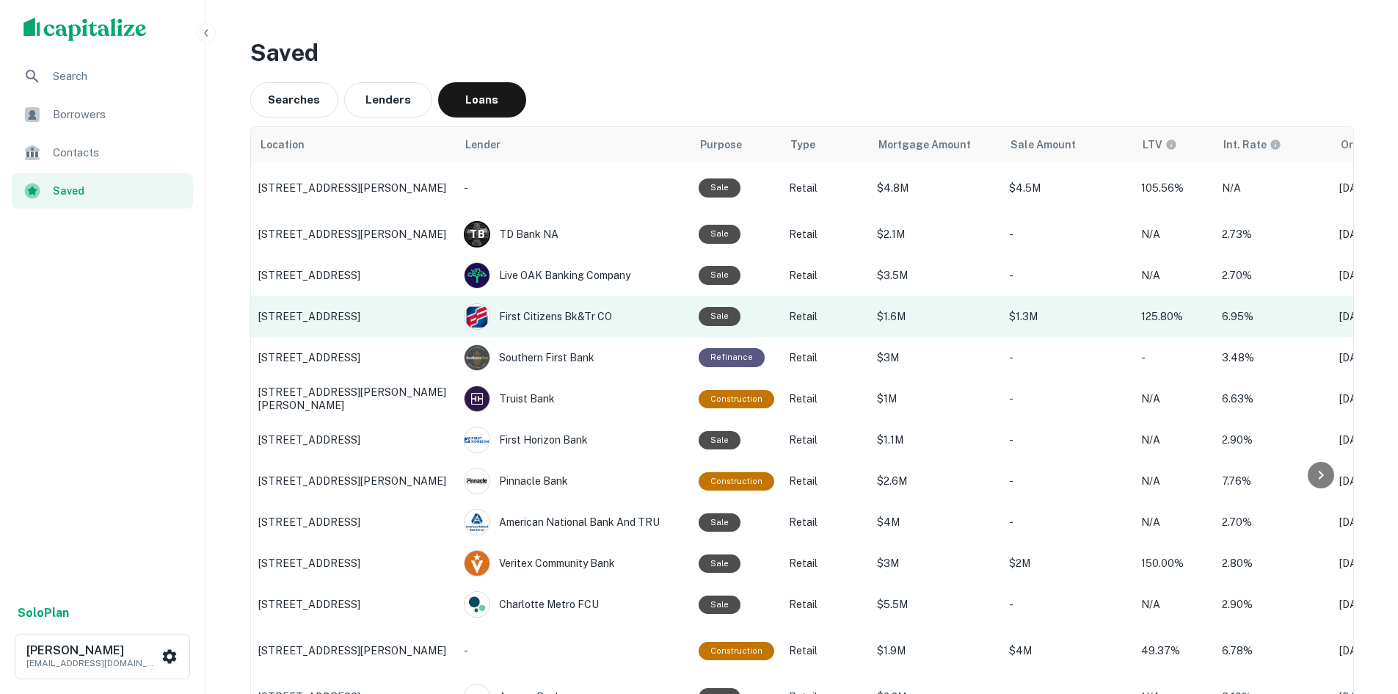
click at [372, 321] on p "427 Old Trolley Rd, Summerville, SC" at bounding box center [353, 316] width 191 height 13
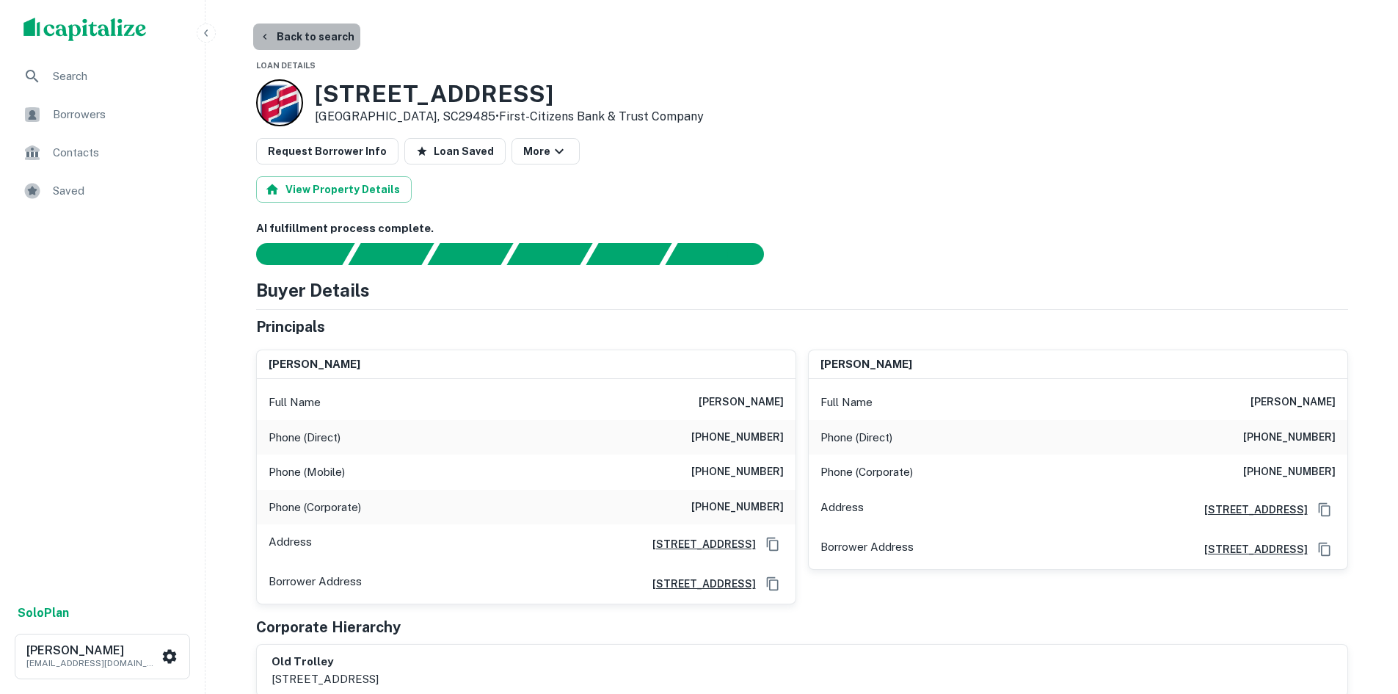
click at [308, 27] on button "Back to search" at bounding box center [306, 36] width 107 height 26
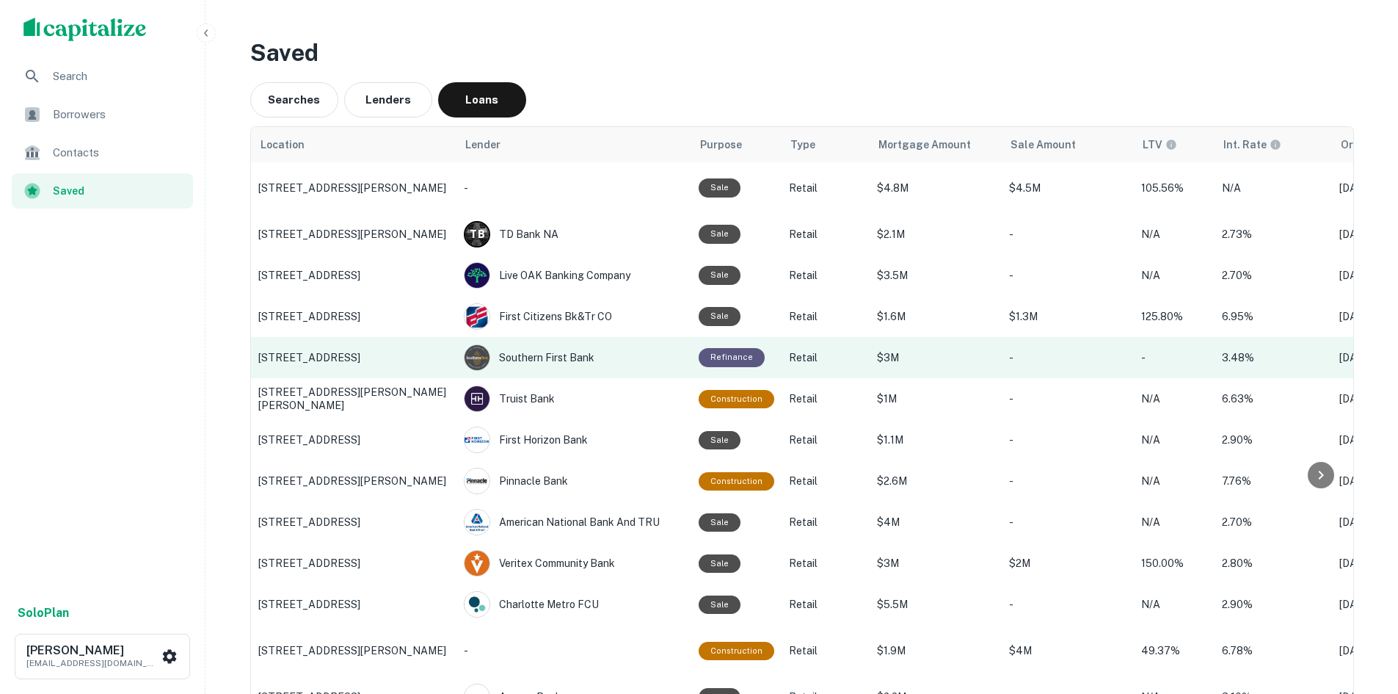
click at [354, 358] on p "2709 Church St, Conway, SC" at bounding box center [353, 357] width 191 height 13
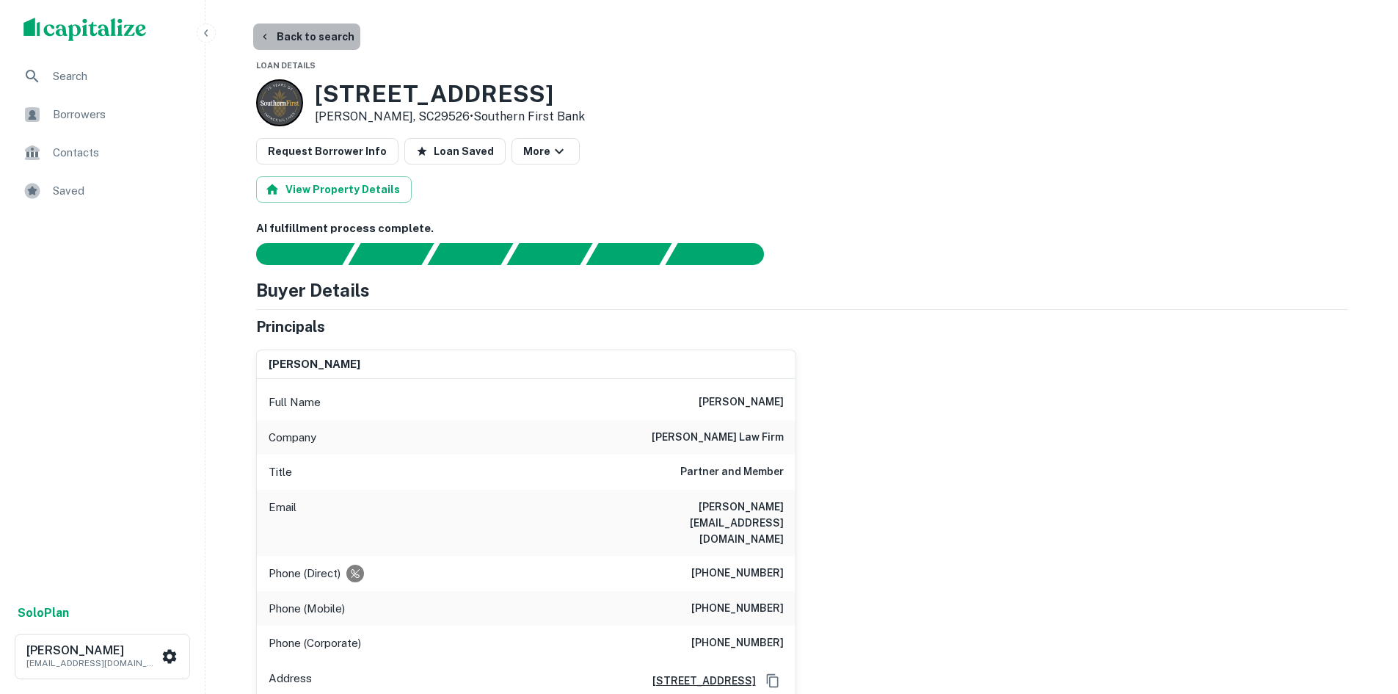
click at [332, 43] on button "Back to search" at bounding box center [306, 36] width 107 height 26
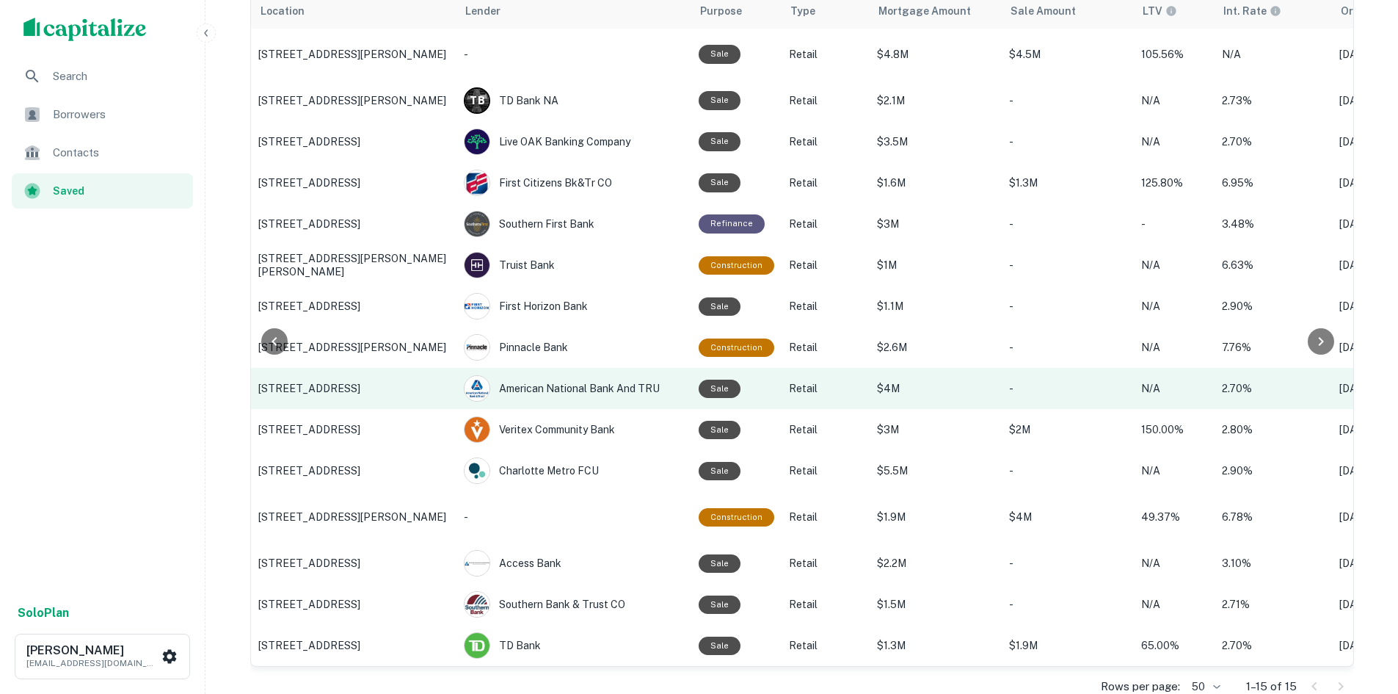
scroll to position [147, 0]
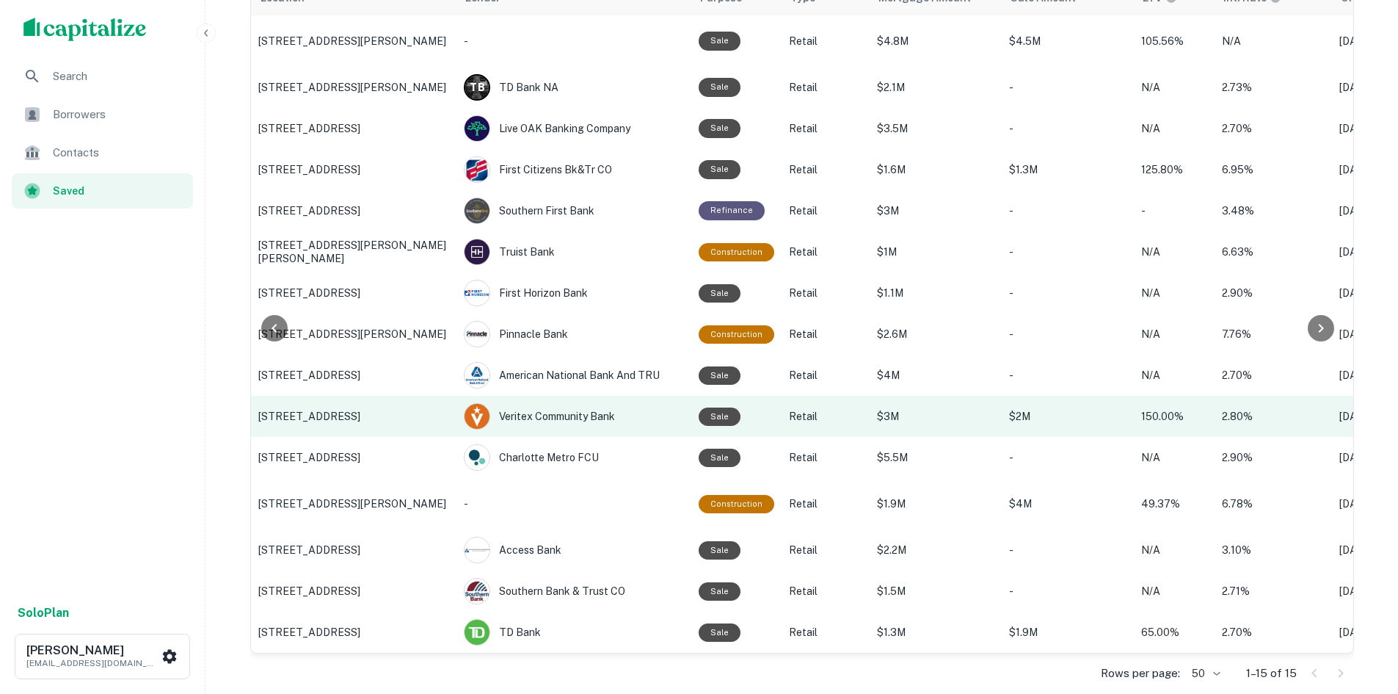
click at [401, 410] on p "10235 University City Blvd, Charlotte, NC" at bounding box center [353, 416] width 191 height 13
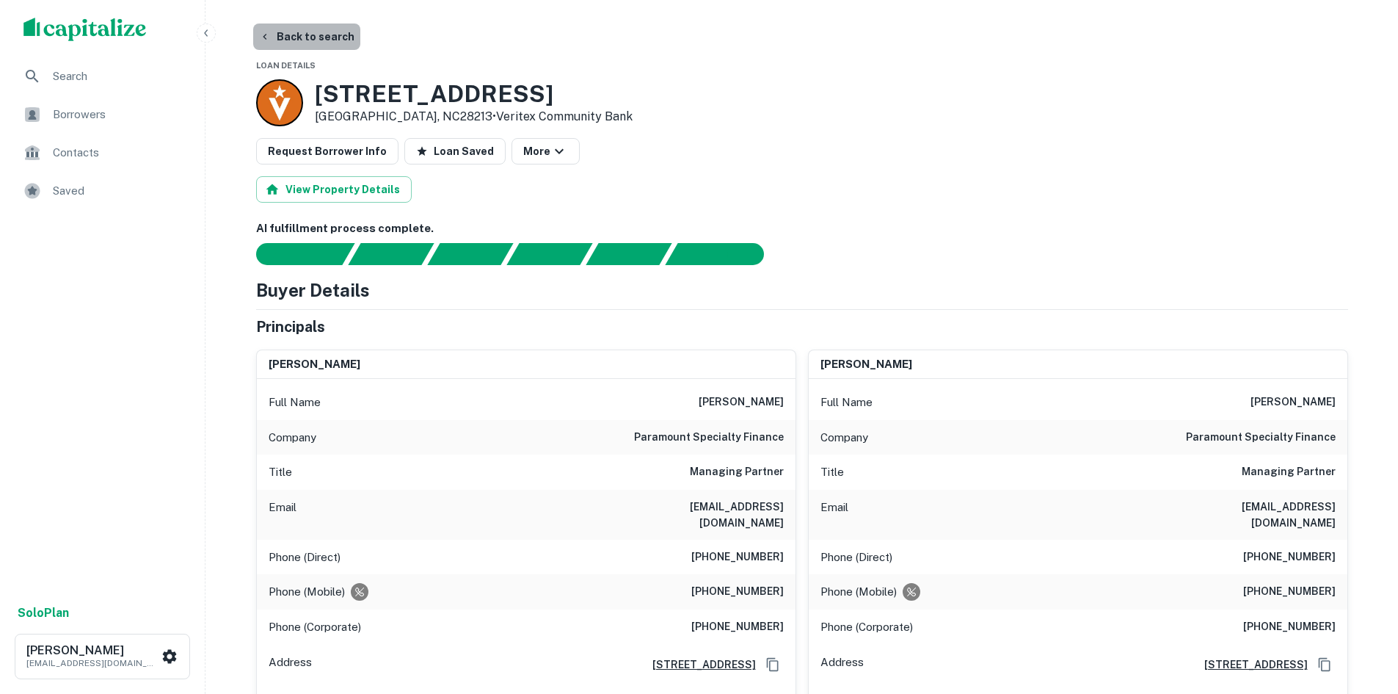
click at [313, 40] on button "Back to search" at bounding box center [306, 36] width 107 height 26
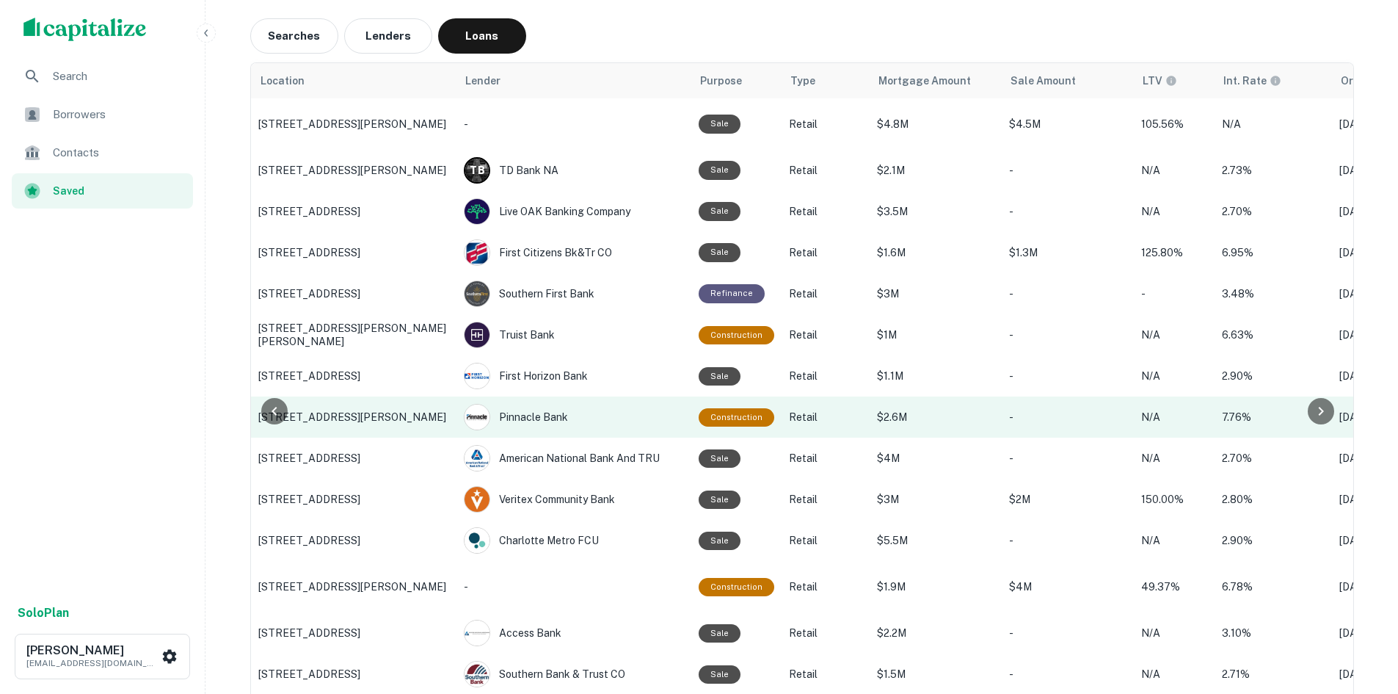
scroll to position [147, 0]
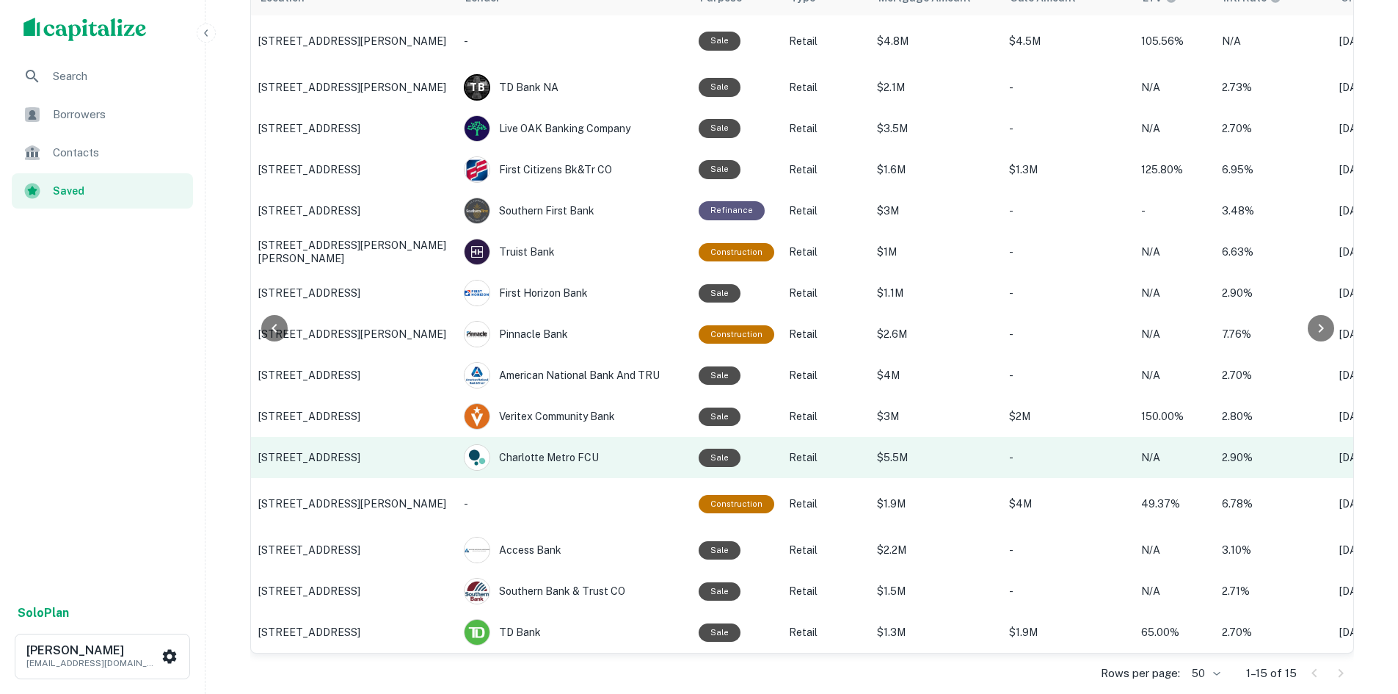
click at [371, 448] on td "209 S Kings Dr, Charlotte, NC" at bounding box center [354, 457] width 206 height 41
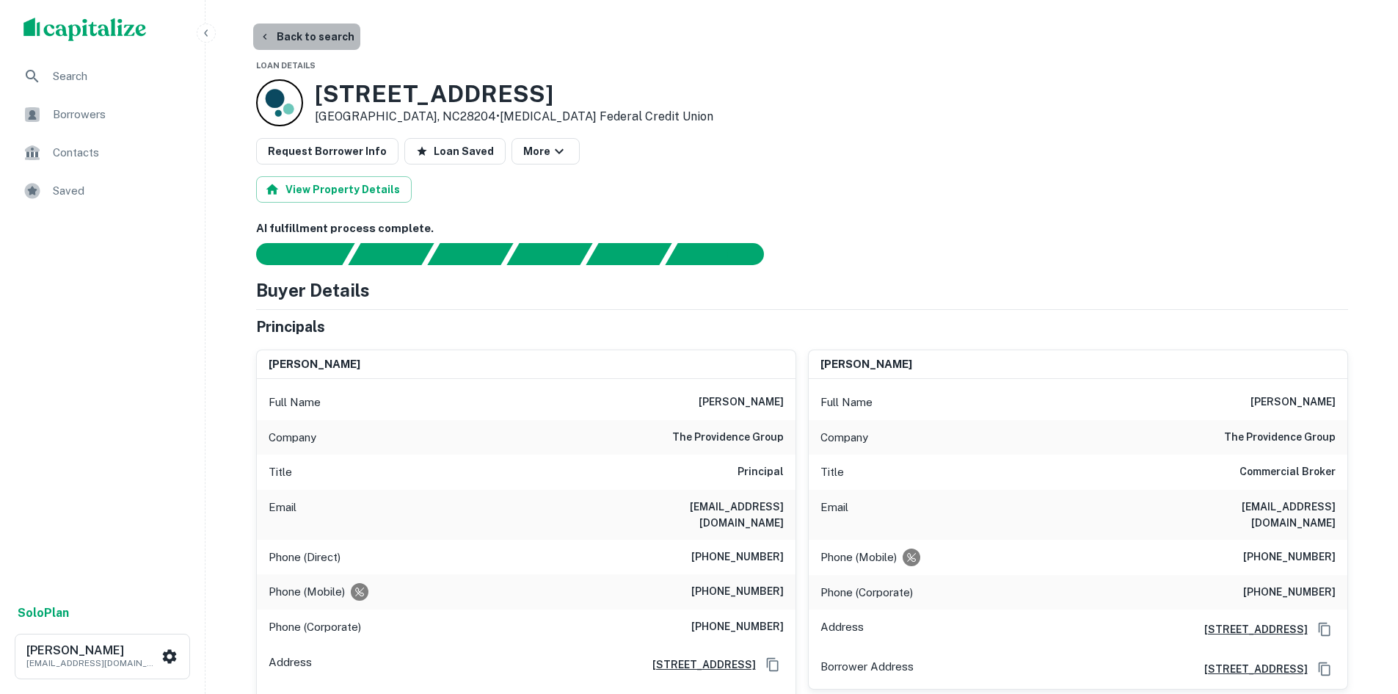
click at [317, 31] on button "Back to search" at bounding box center [306, 36] width 107 height 26
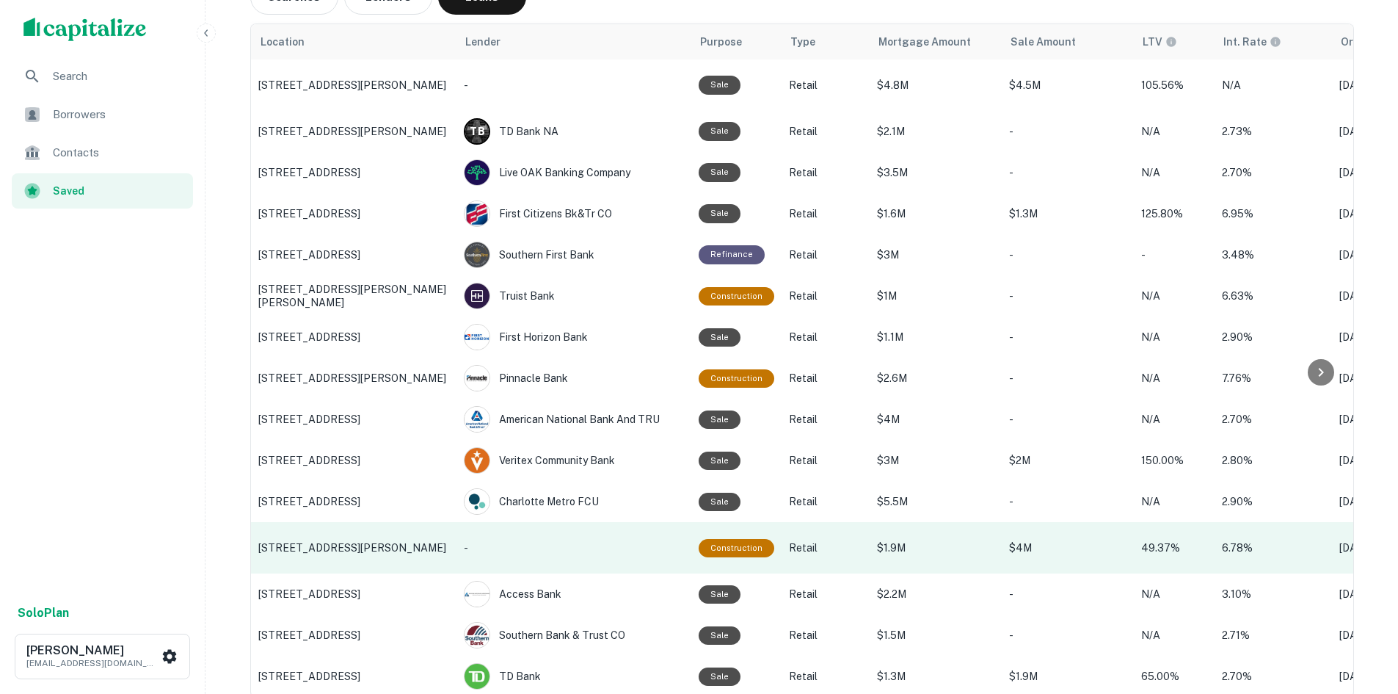
scroll to position [252, 0]
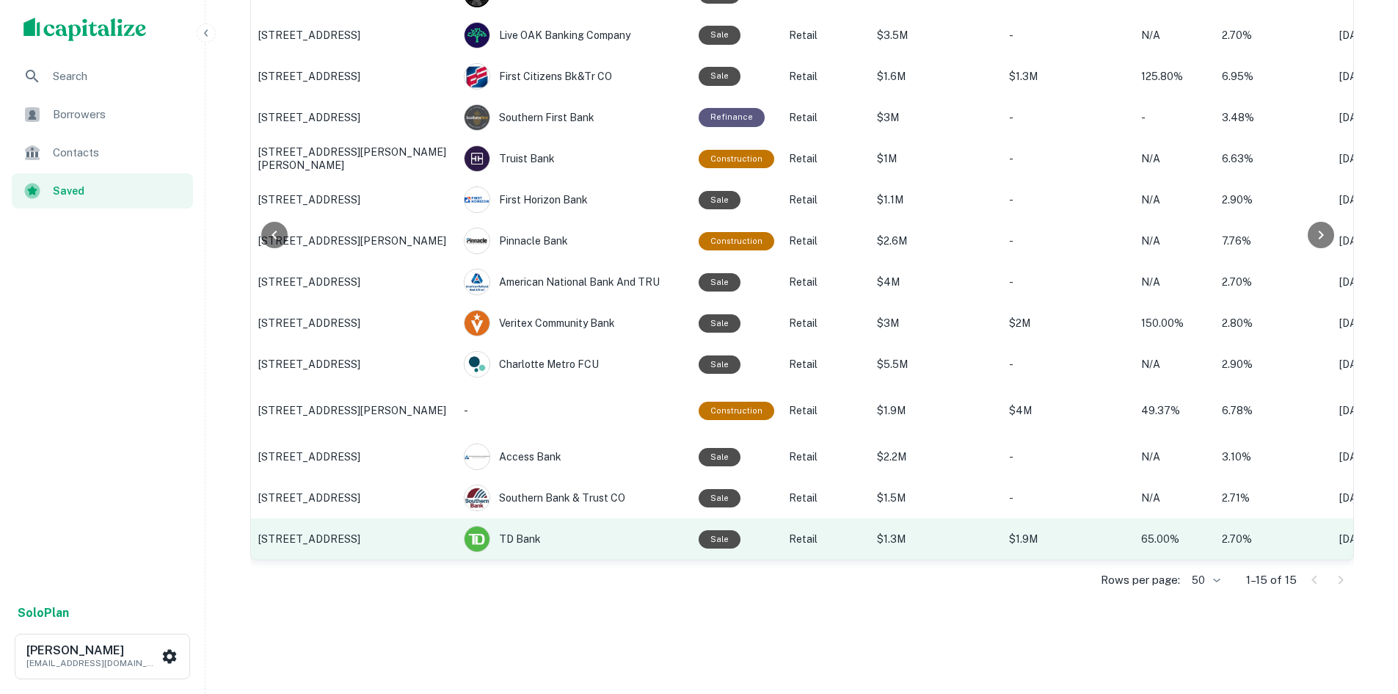
click at [392, 532] on p "2751 Boundary St, Beaufort, SC" at bounding box center [353, 538] width 191 height 13
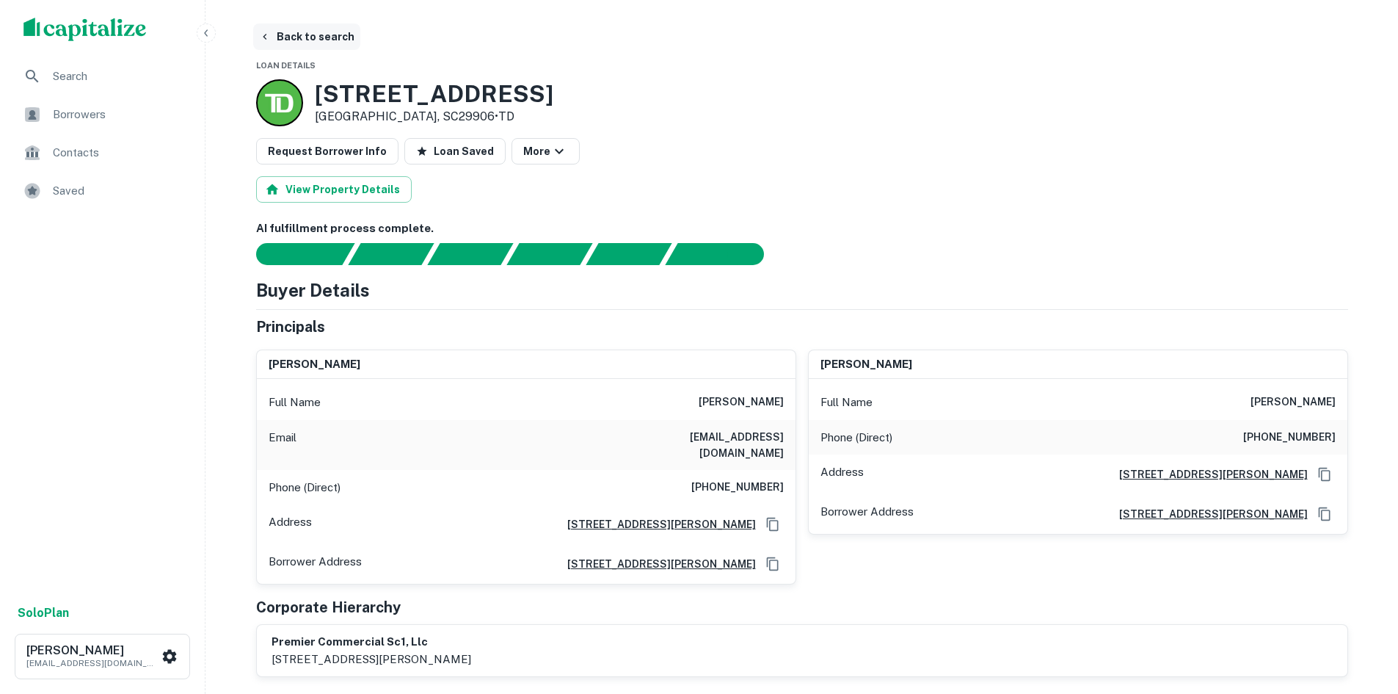
click at [305, 34] on button "Back to search" at bounding box center [306, 36] width 107 height 26
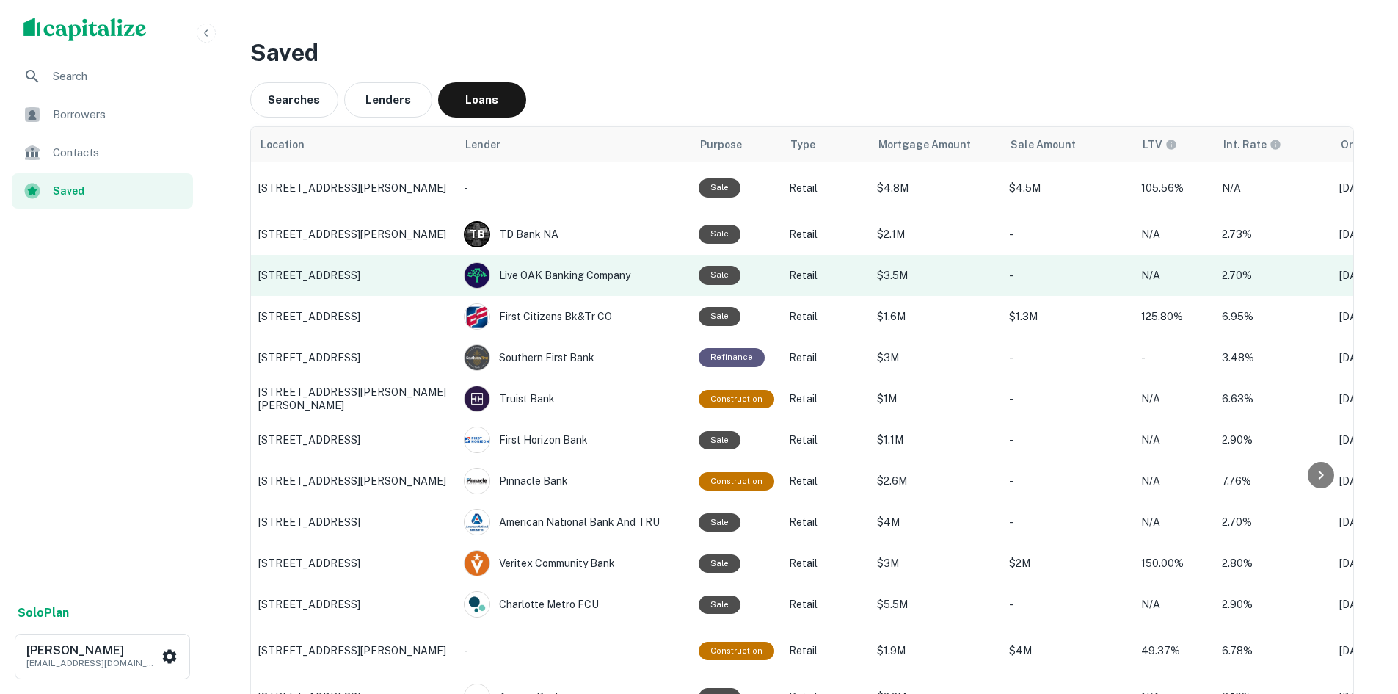
click at [350, 280] on p "146 W MOUNTAIN ST, Kings Mountain, NC" at bounding box center [353, 275] width 191 height 13
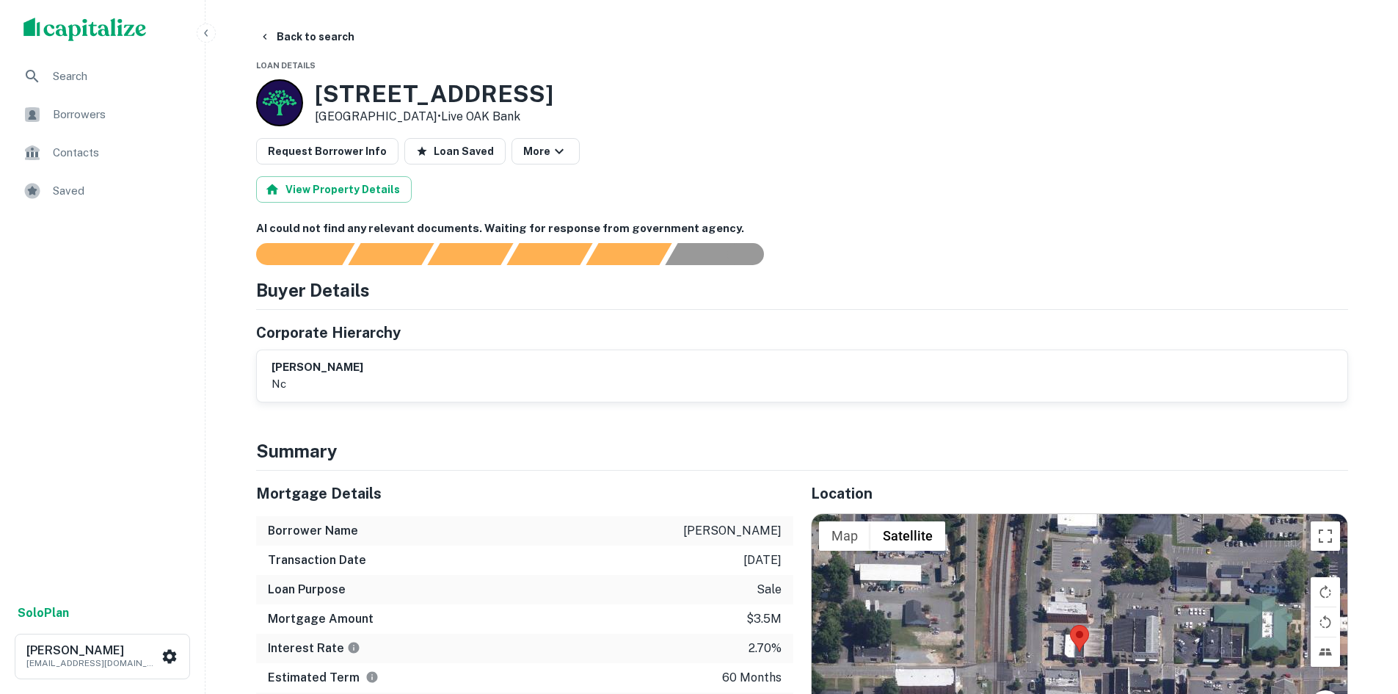
drag, startPoint x: 672, startPoint y: 524, endPoint x: 791, endPoint y: 522, distance: 118.9
click at [791, 522] on div "Borrower Name muhammad dawud" at bounding box center [524, 530] width 537 height 29
copy p "muhammad dawud"
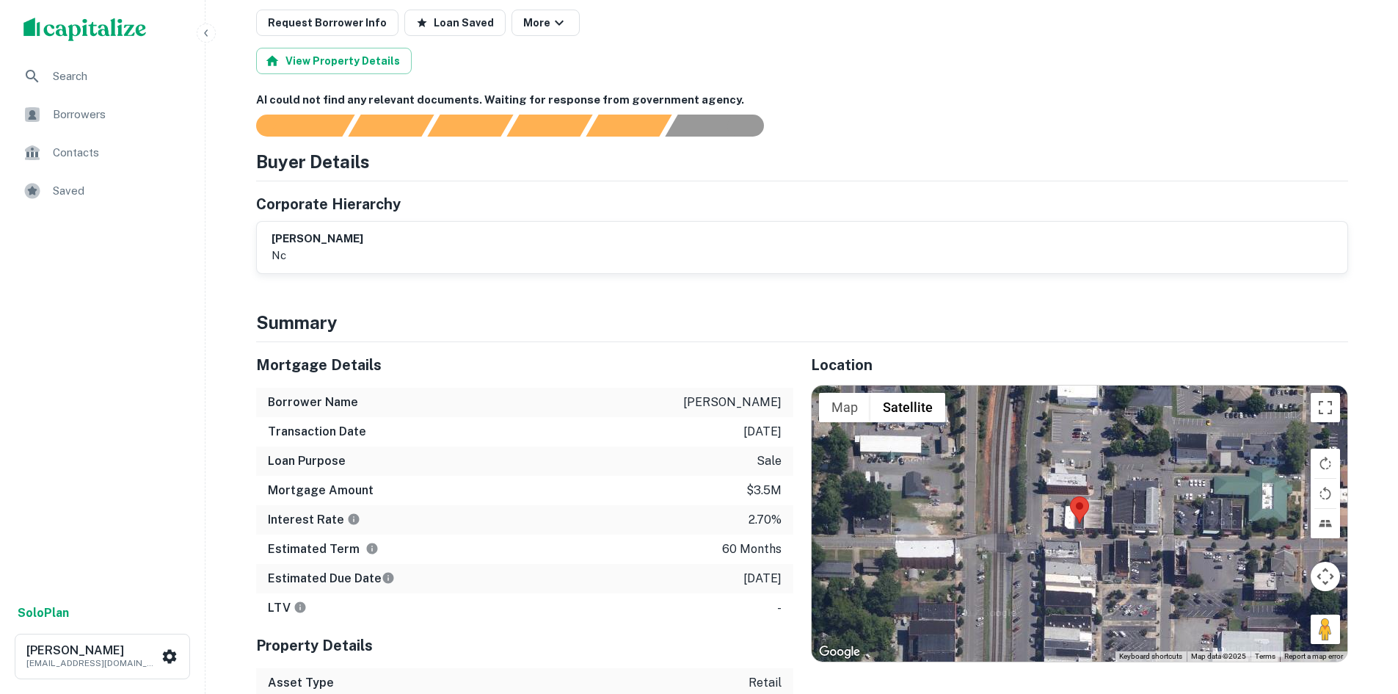
scroll to position [147, 0]
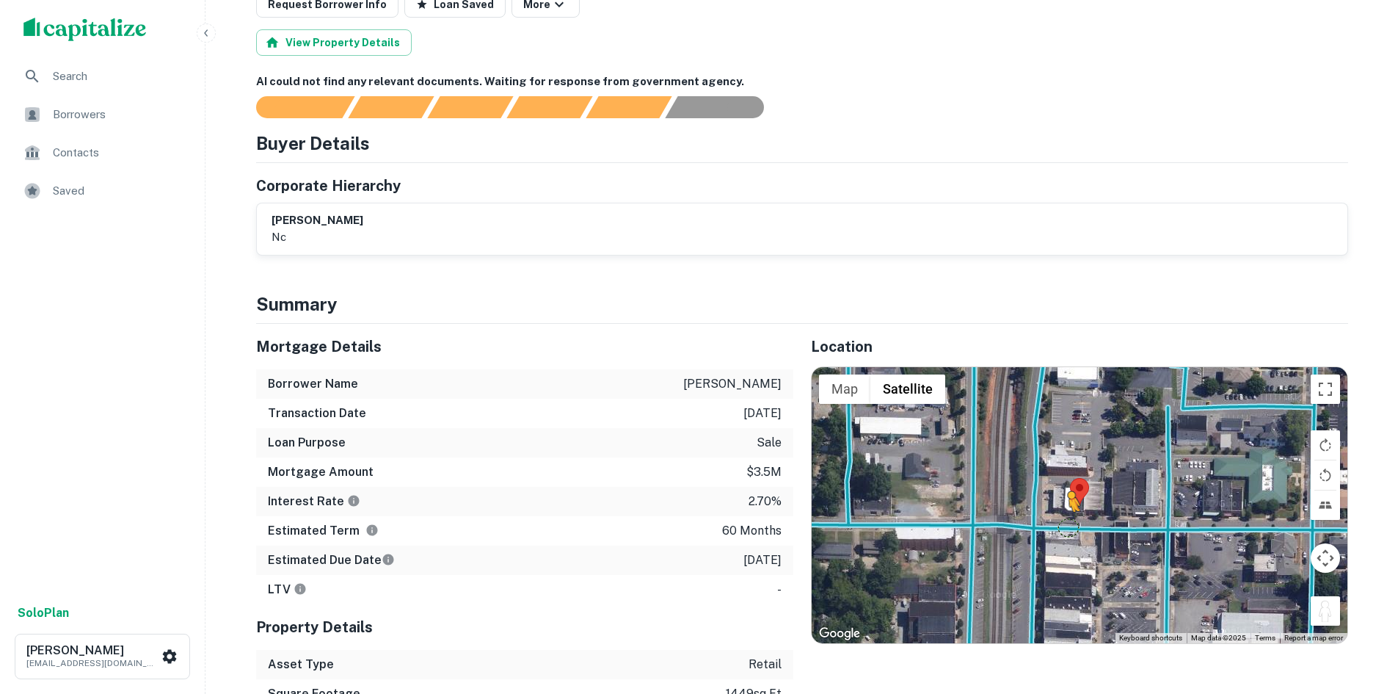
drag, startPoint x: 1317, startPoint y: 608, endPoint x: 1063, endPoint y: 525, distance: 267.4
click at [1063, 525] on div "To activate drag with keyboard, press Alt + Enter. Once in keyboard drag state,…" at bounding box center [1080, 505] width 536 height 276
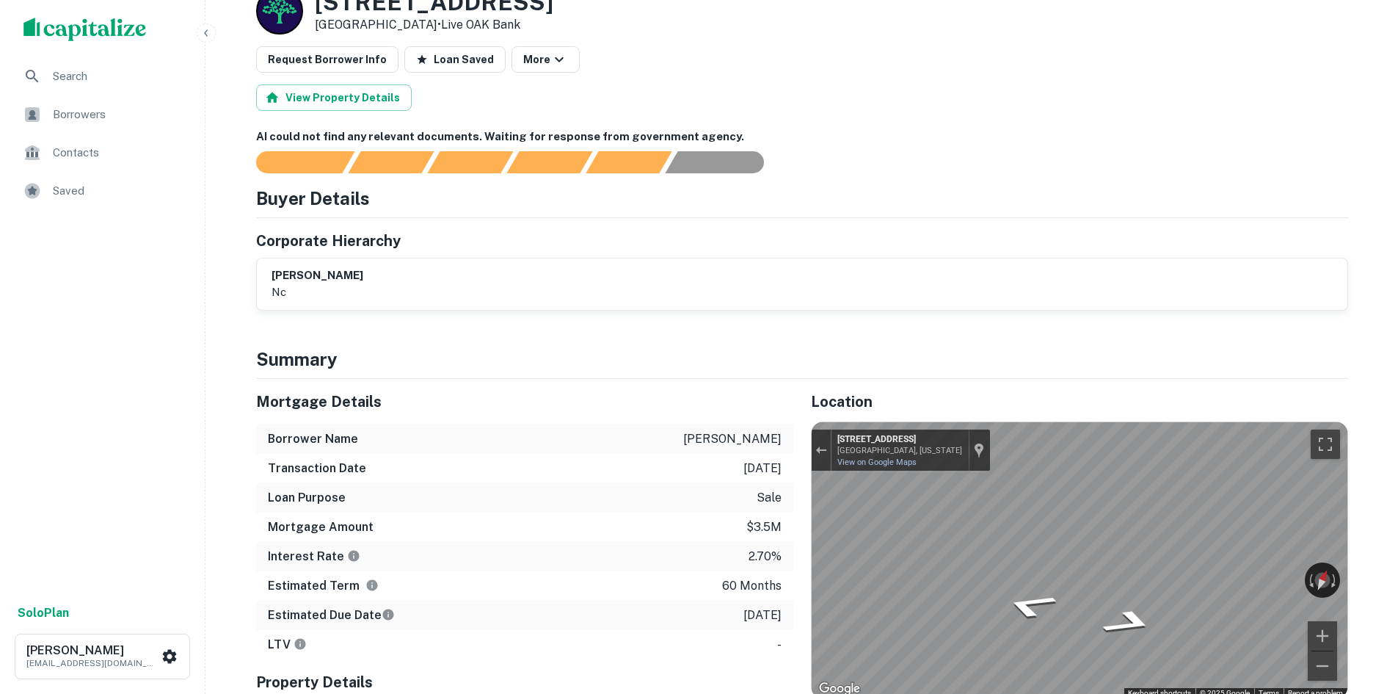
scroll to position [0, 0]
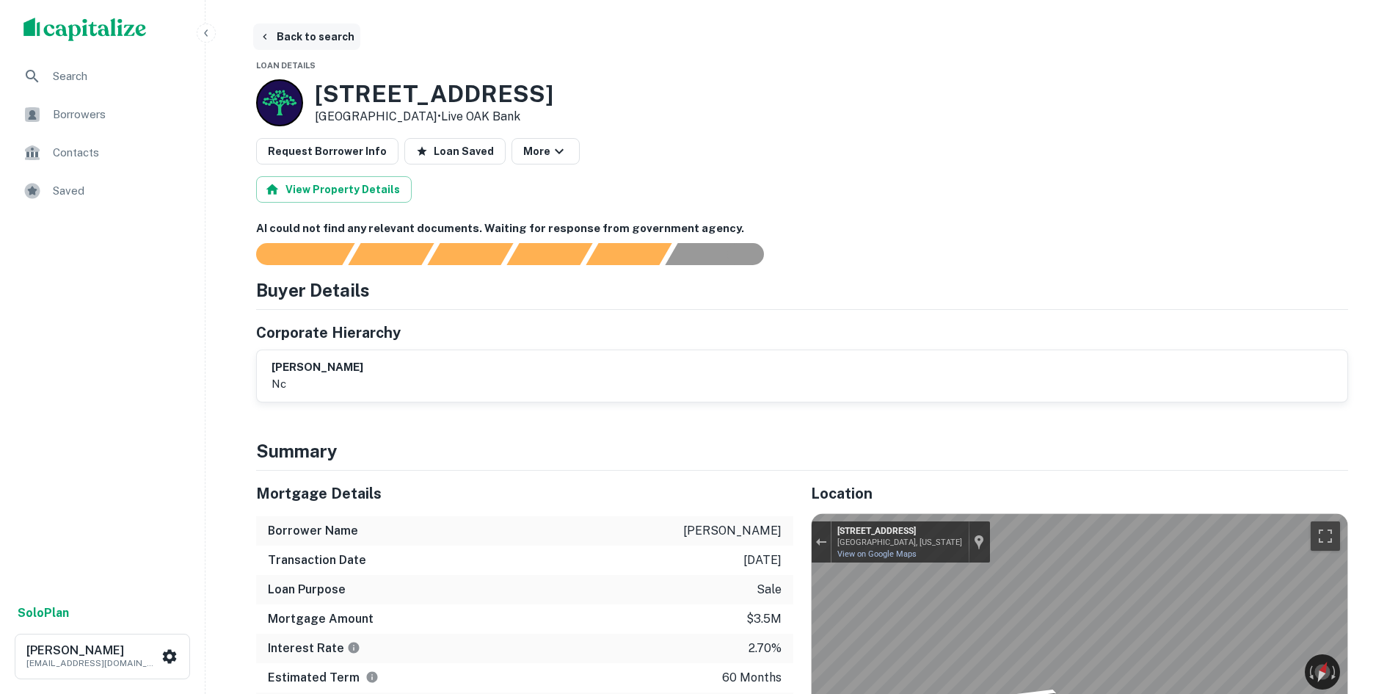
click at [319, 33] on button "Back to search" at bounding box center [306, 36] width 107 height 26
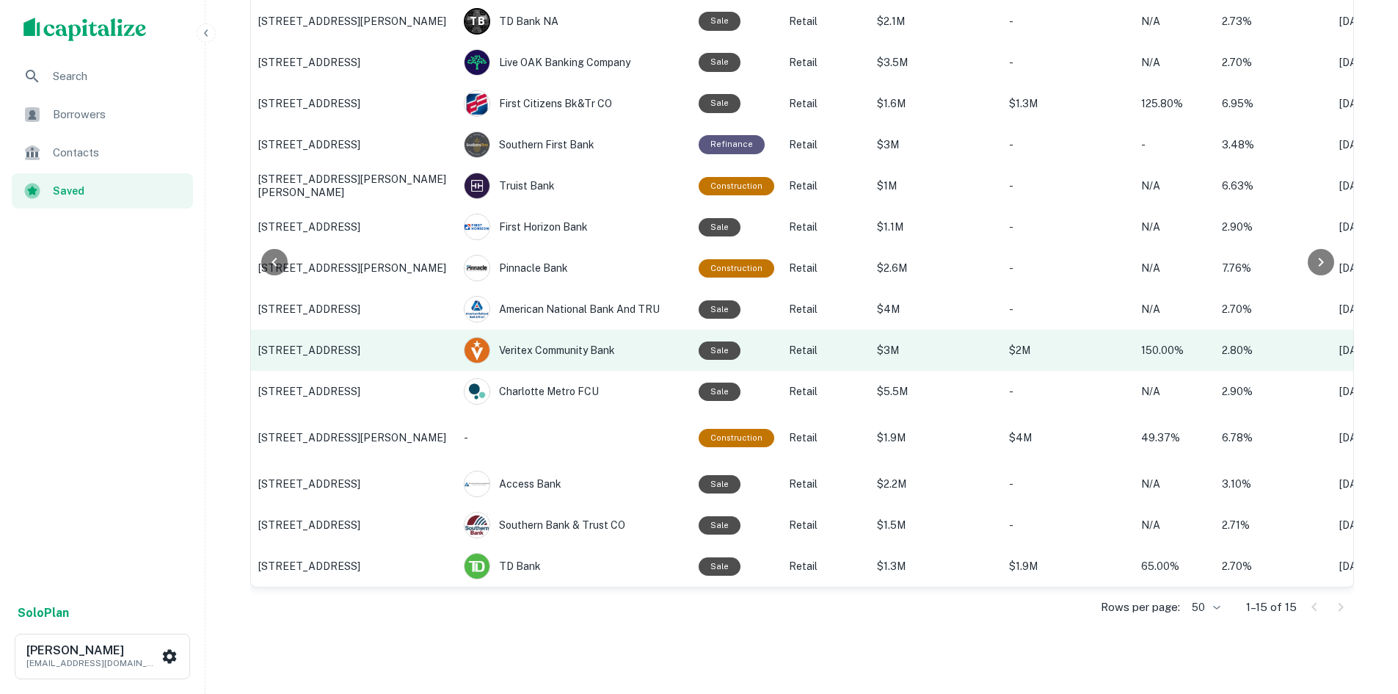
scroll to position [179, 0]
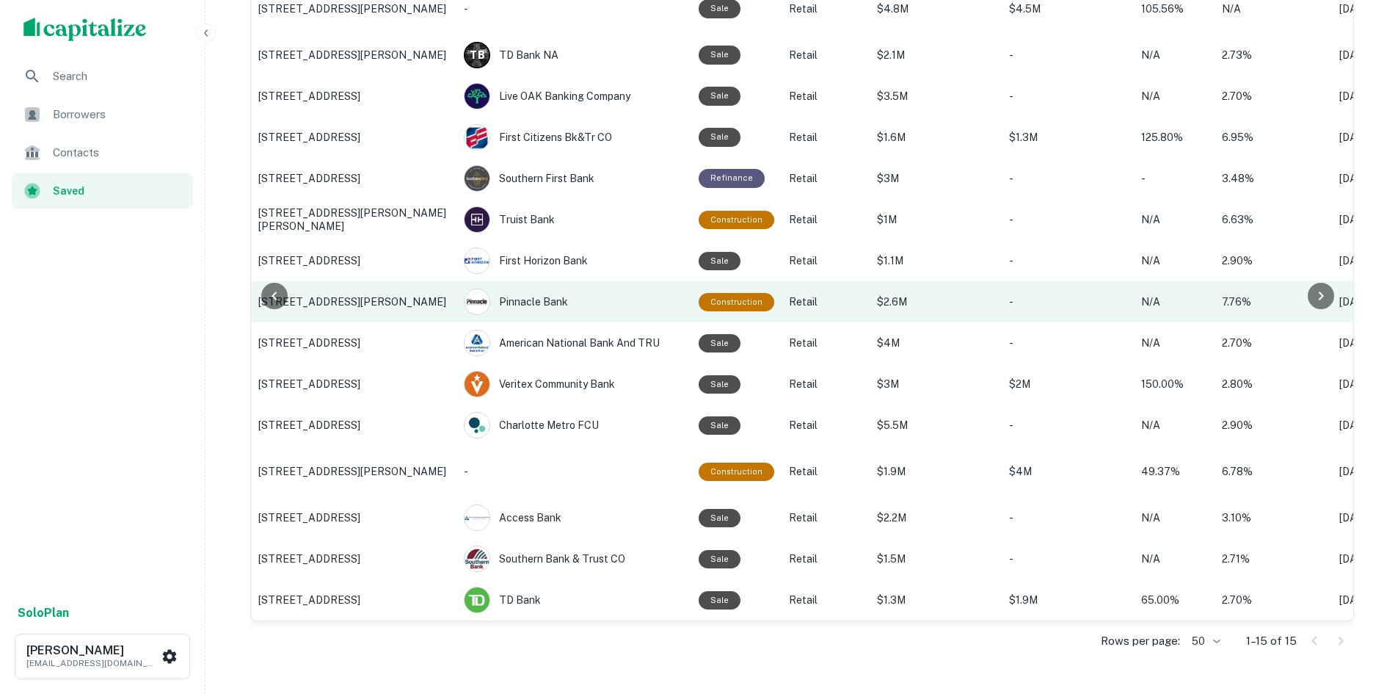
click at [374, 295] on p "710 Johnnie Dodds Blvd, Mount Pleasant, SC" at bounding box center [353, 301] width 191 height 13
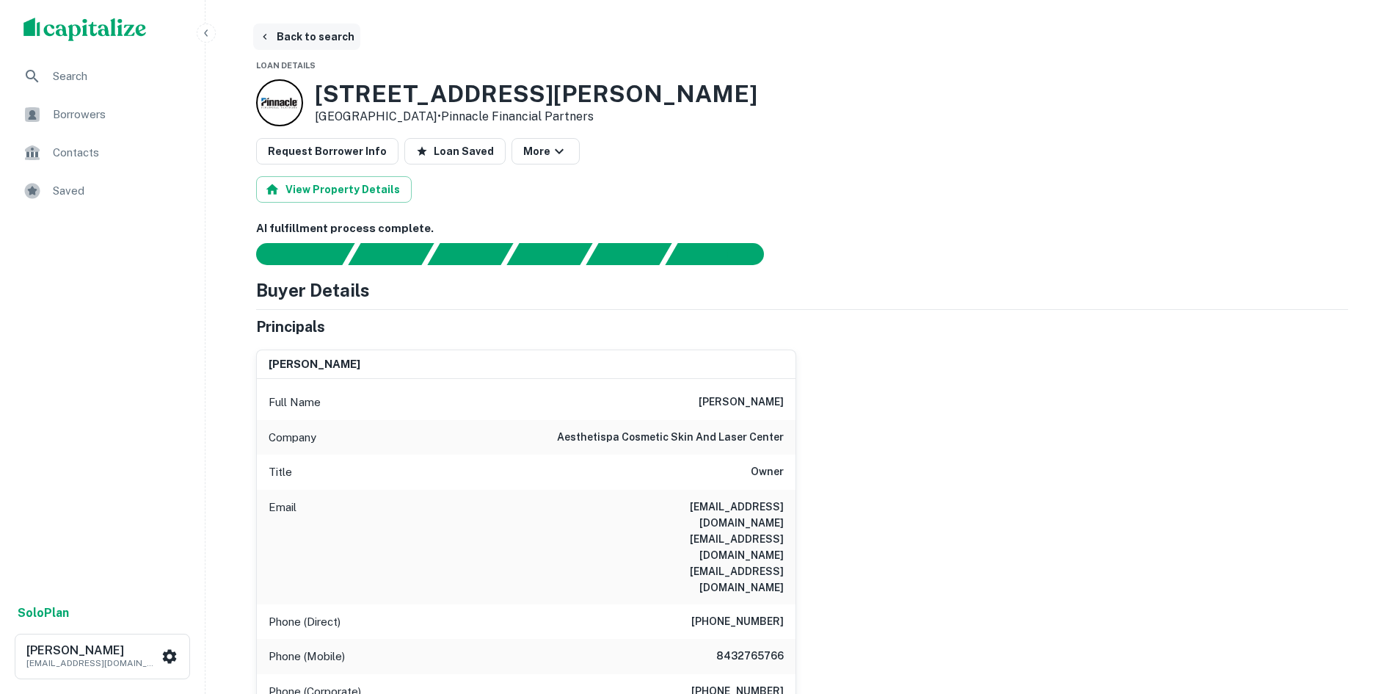
click at [316, 43] on button "Back to search" at bounding box center [306, 36] width 107 height 26
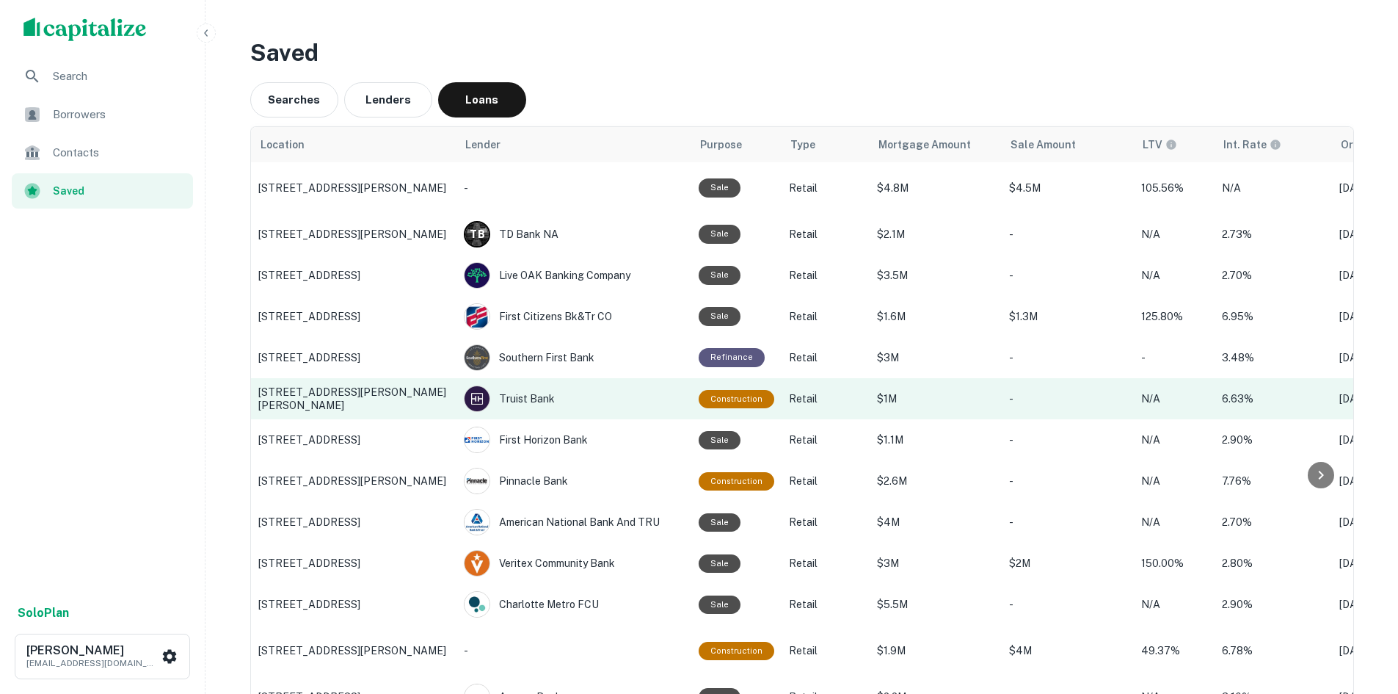
click at [366, 399] on p "2091 J A Cochran Byp, Chester, SC" at bounding box center [353, 398] width 191 height 26
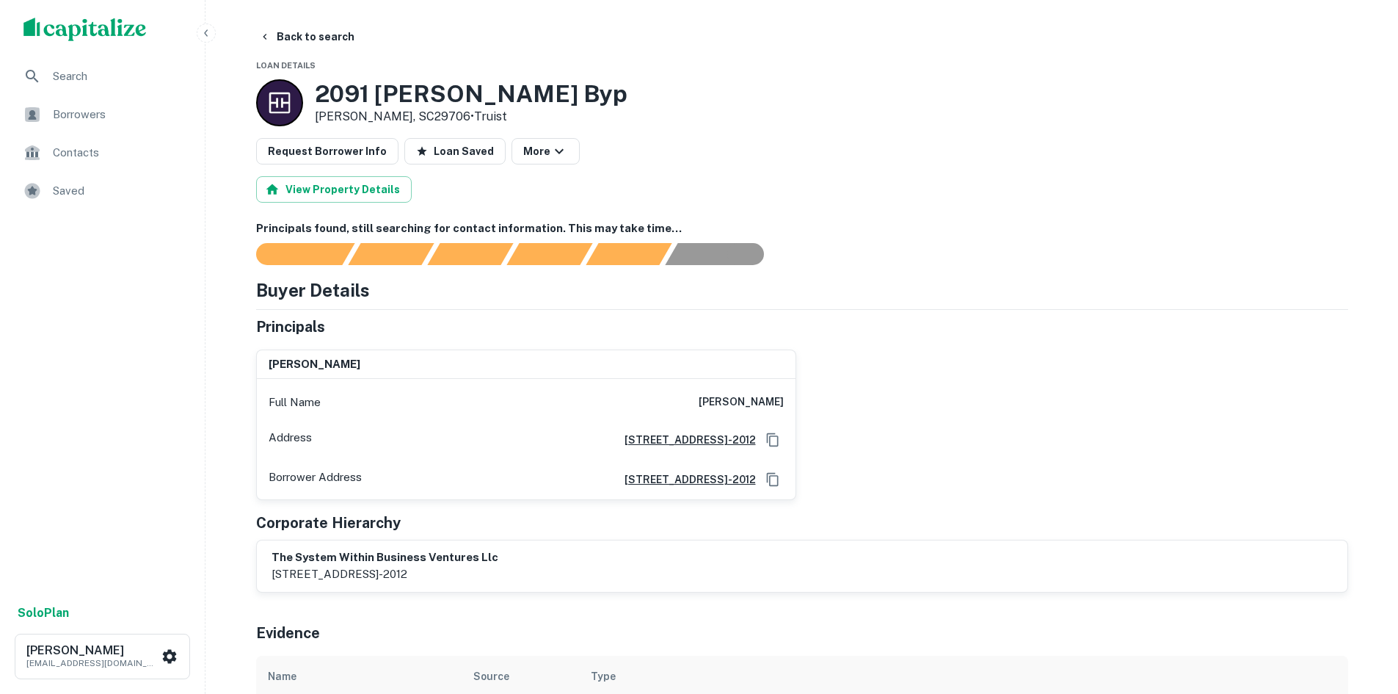
drag, startPoint x: 685, startPoint y: 396, endPoint x: 788, endPoint y: 407, distance: 103.3
click at [788, 407] on div "Full Name tariq alexander" at bounding box center [526, 402] width 539 height 35
copy h6 "tariq alexander"
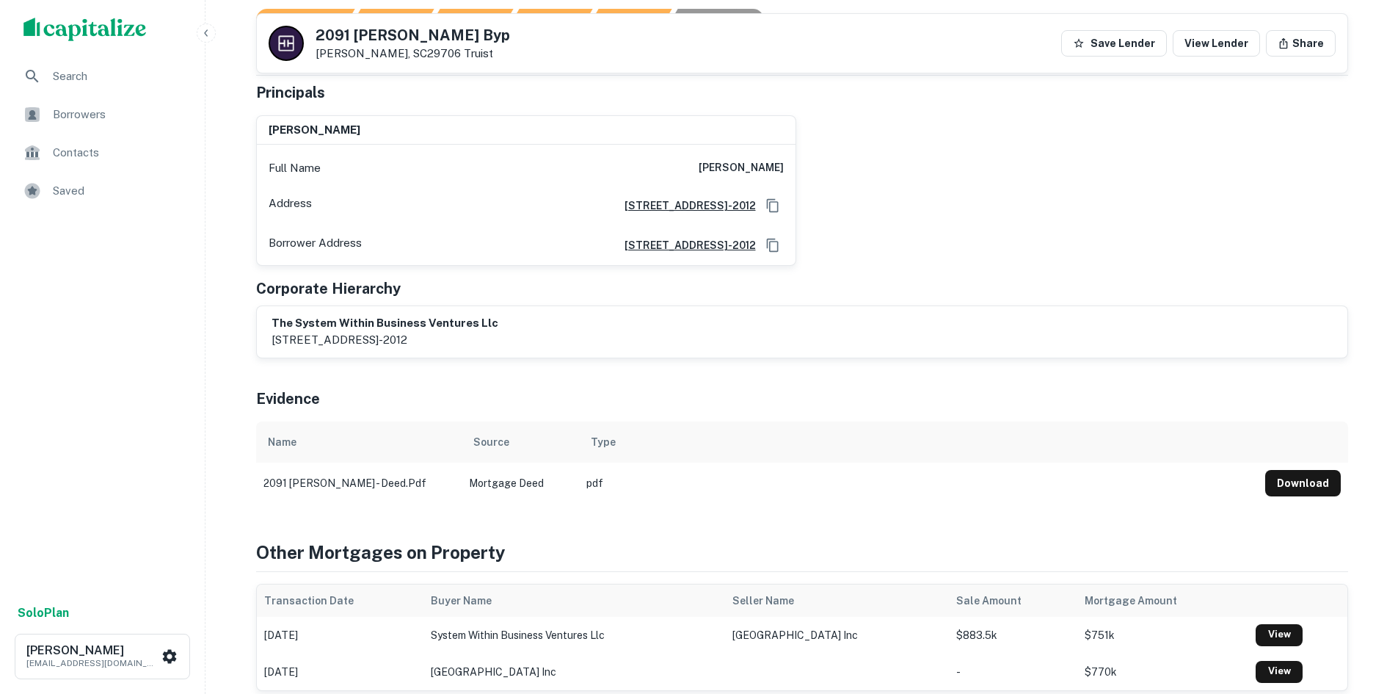
scroll to position [220, 0]
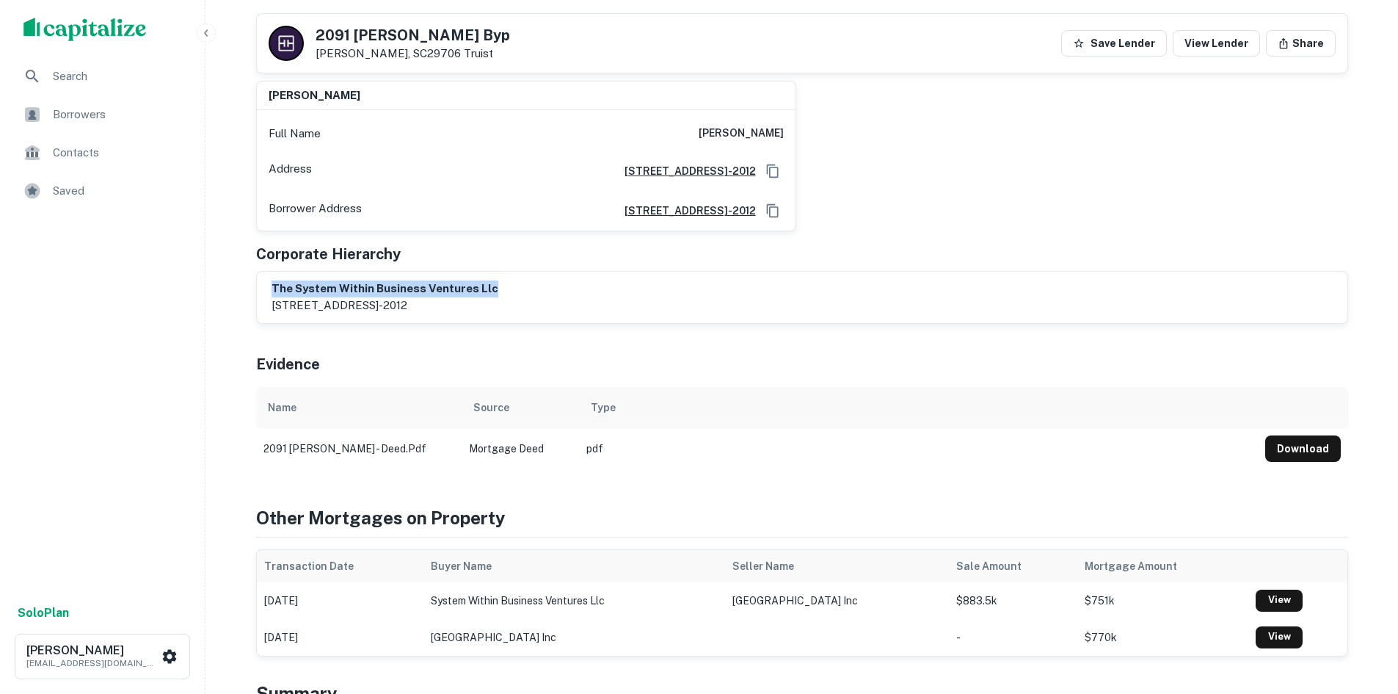
drag, startPoint x: 492, startPoint y: 286, endPoint x: 270, endPoint y: 272, distance: 222.1
click at [270, 272] on div "the system within business ventures llc 200 s college st fl 11, charlotte, nc, …" at bounding box center [802, 297] width 1091 height 51
copy h6 "the system within business ventures llc"
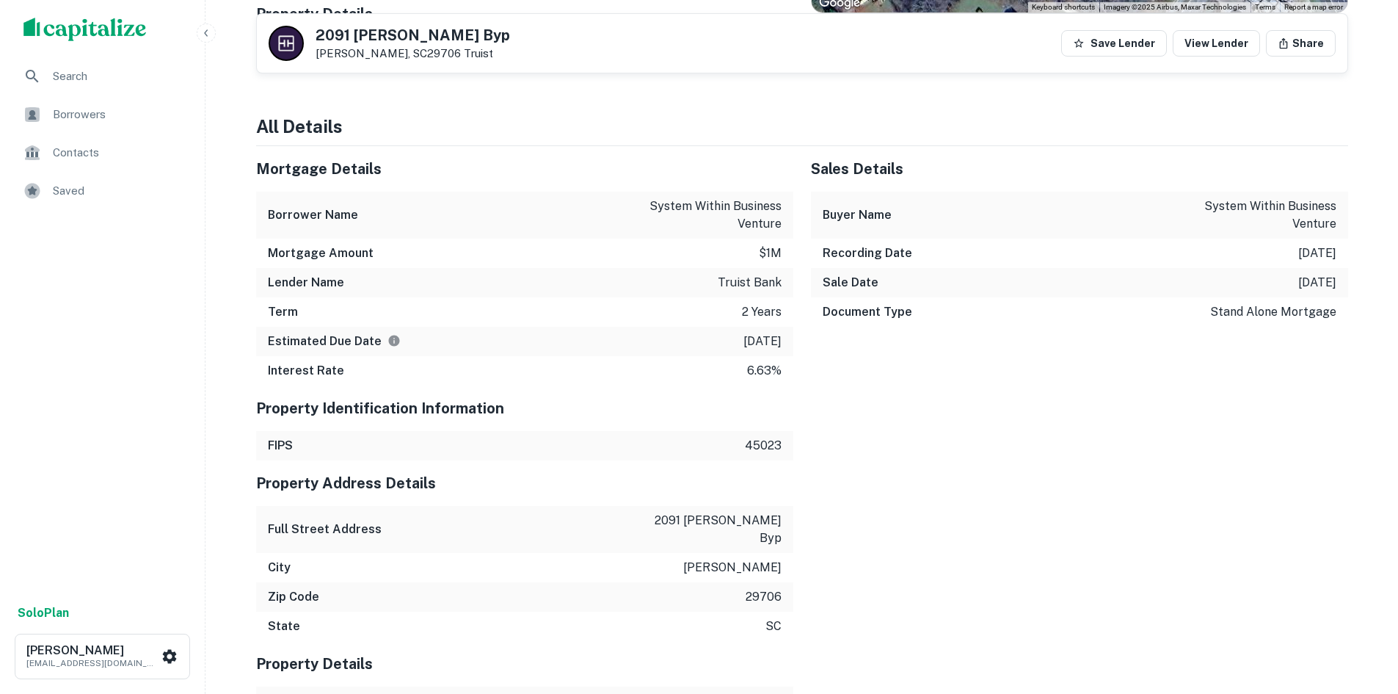
scroll to position [1215, 0]
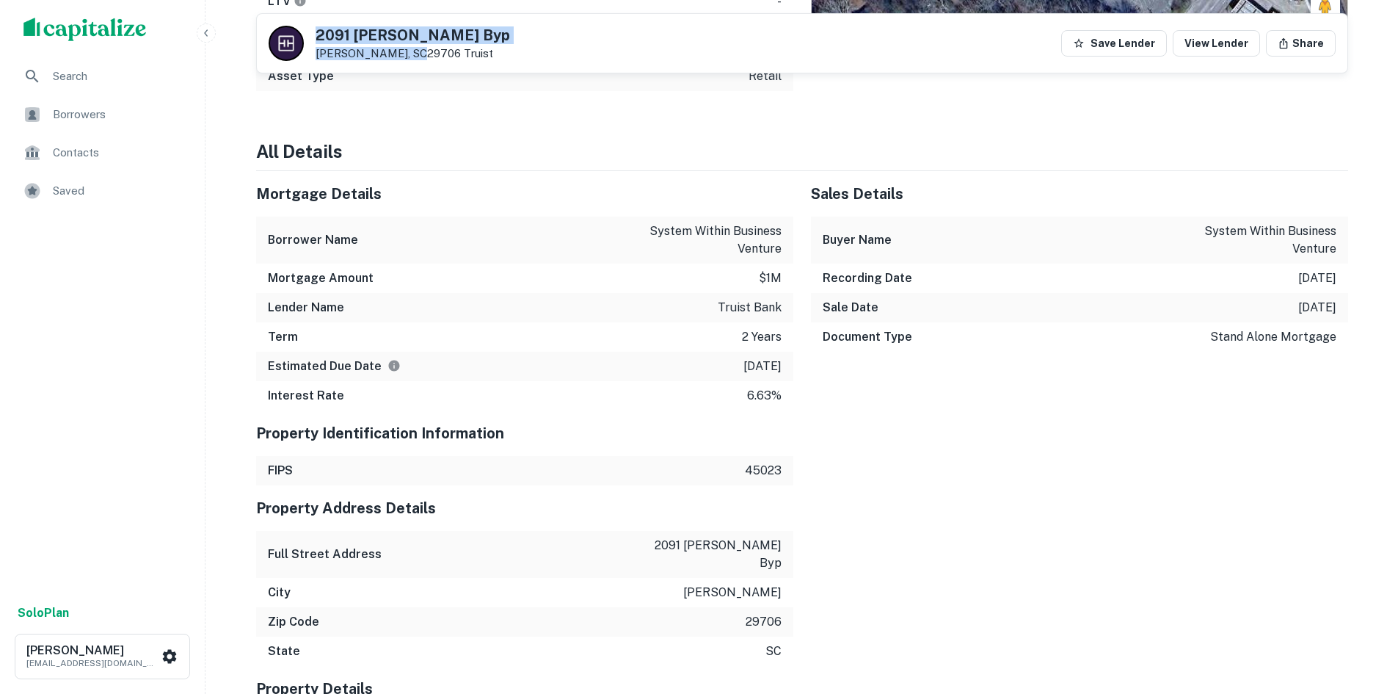
drag, startPoint x: 312, startPoint y: 34, endPoint x: 410, endPoint y: 50, distance: 98.8
click at [410, 50] on div "2091 J A Cochran Byp Chester, SC29706 Truist" at bounding box center [389, 43] width 241 height 35
copy div "2091 J A Cochran Byp Chester, SC29706"
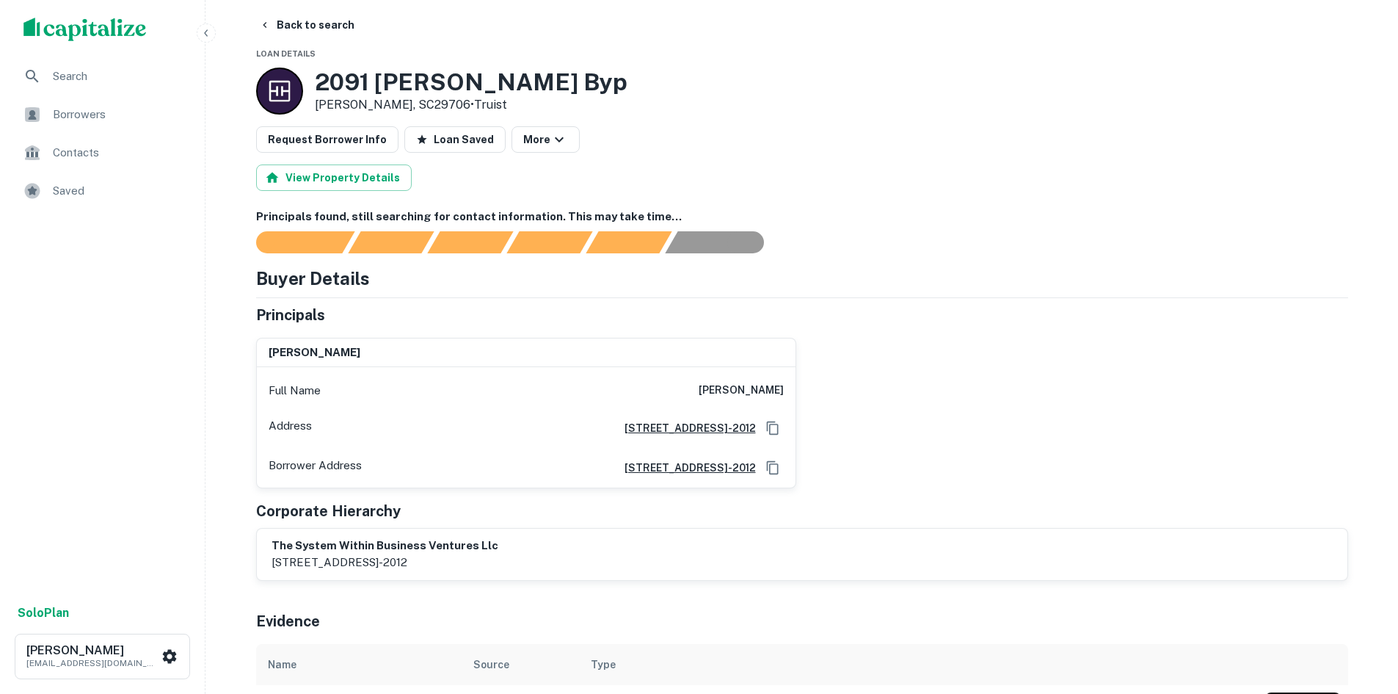
scroll to position [0, 0]
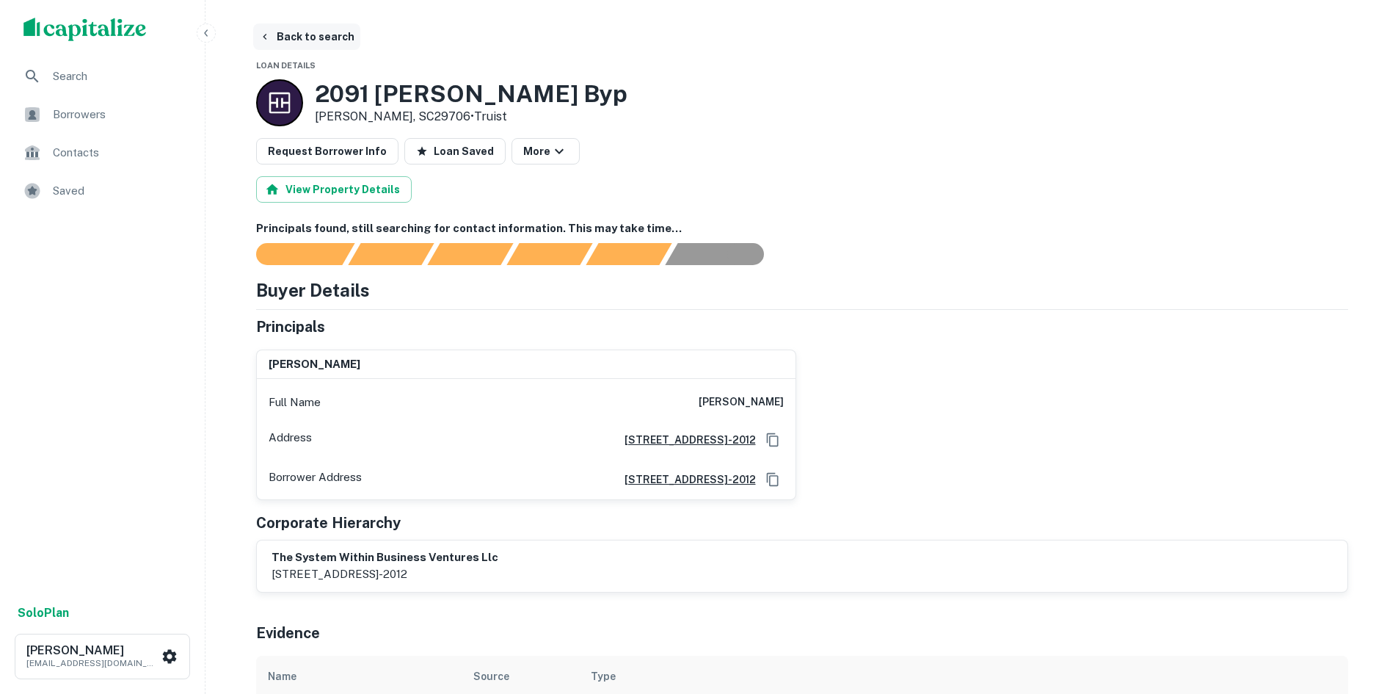
click at [294, 43] on button "Back to search" at bounding box center [306, 36] width 107 height 26
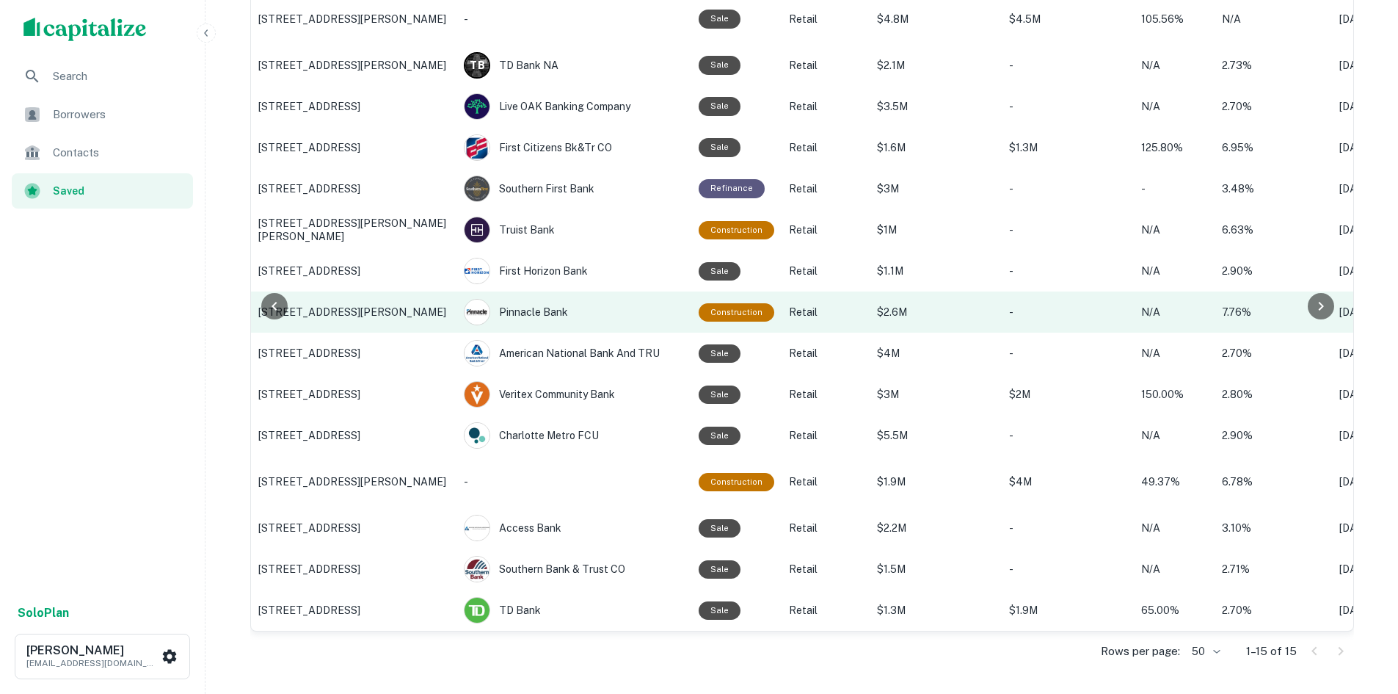
scroll to position [252, 0]
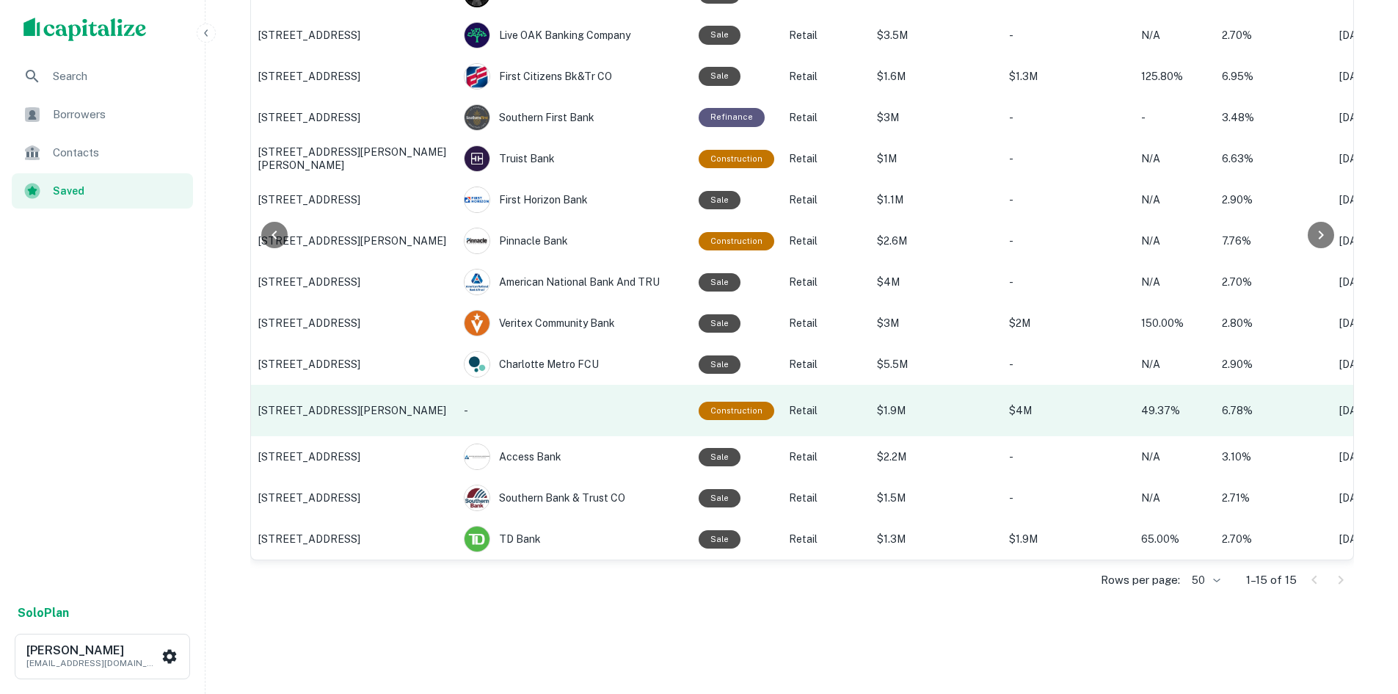
click at [311, 404] on p "606 N WOODS DR, Fountain Inn, SC" at bounding box center [353, 410] width 191 height 13
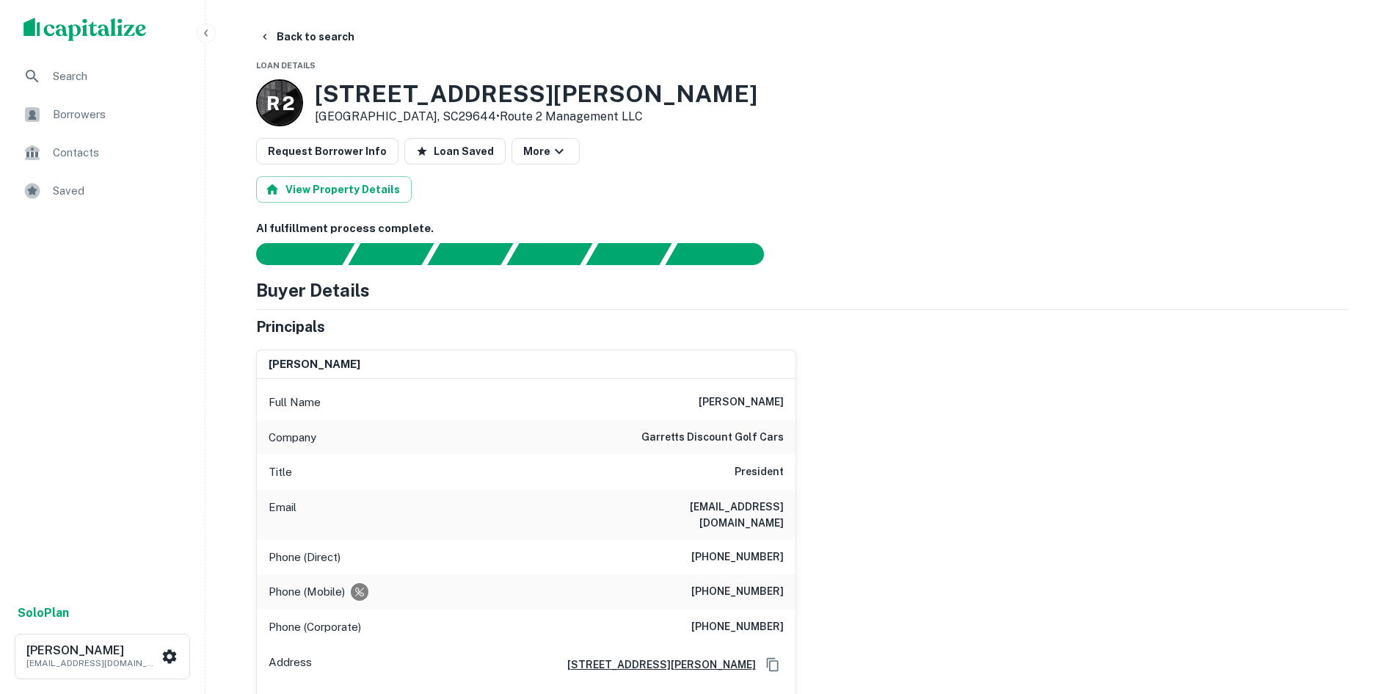
click at [335, 40] on button "Back to search" at bounding box center [306, 36] width 107 height 26
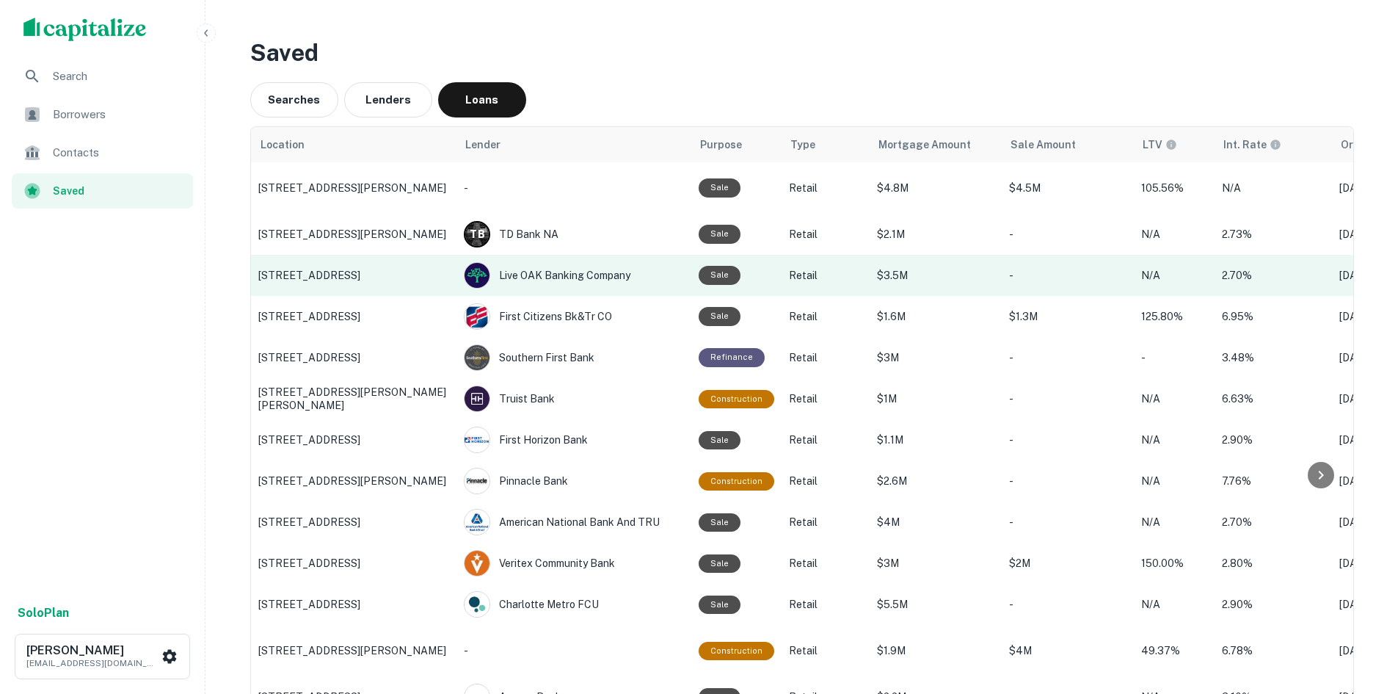
click at [374, 258] on td "146 W MOUNTAIN ST, Kings Mountain, NC" at bounding box center [354, 275] width 206 height 41
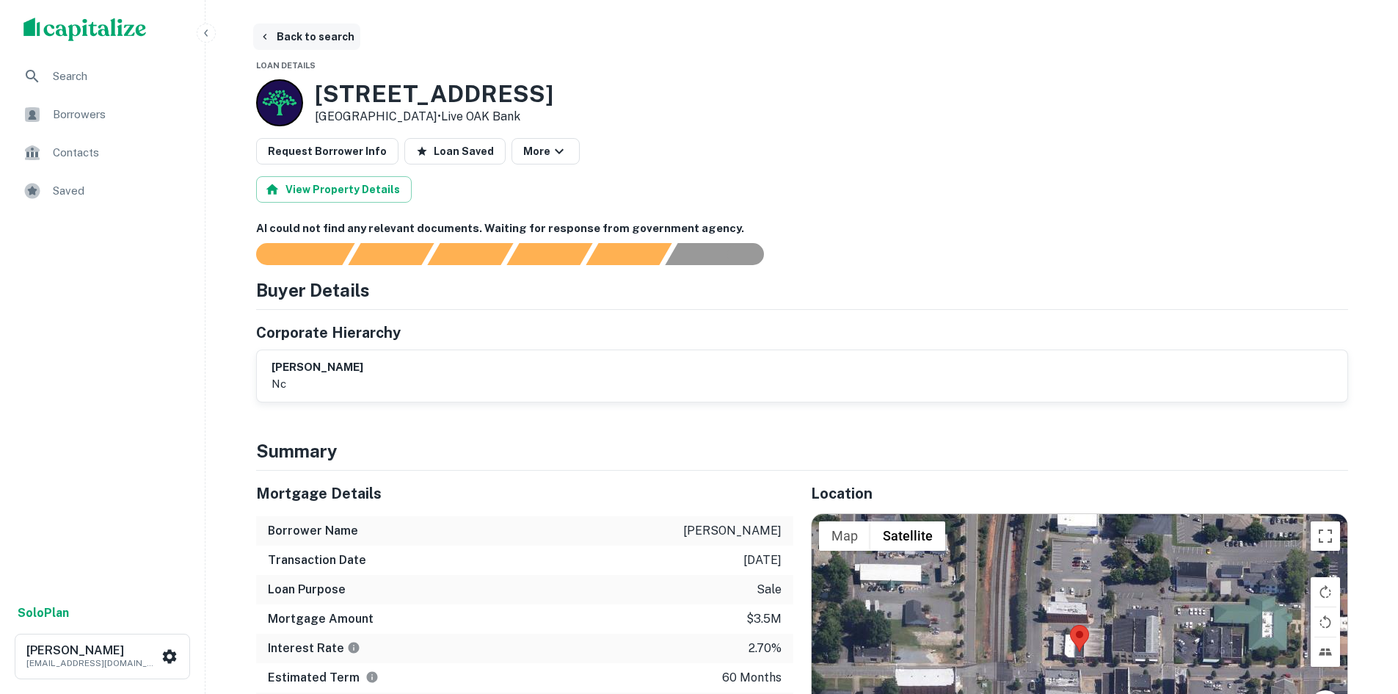
click at [298, 48] on button "Back to search" at bounding box center [306, 36] width 107 height 26
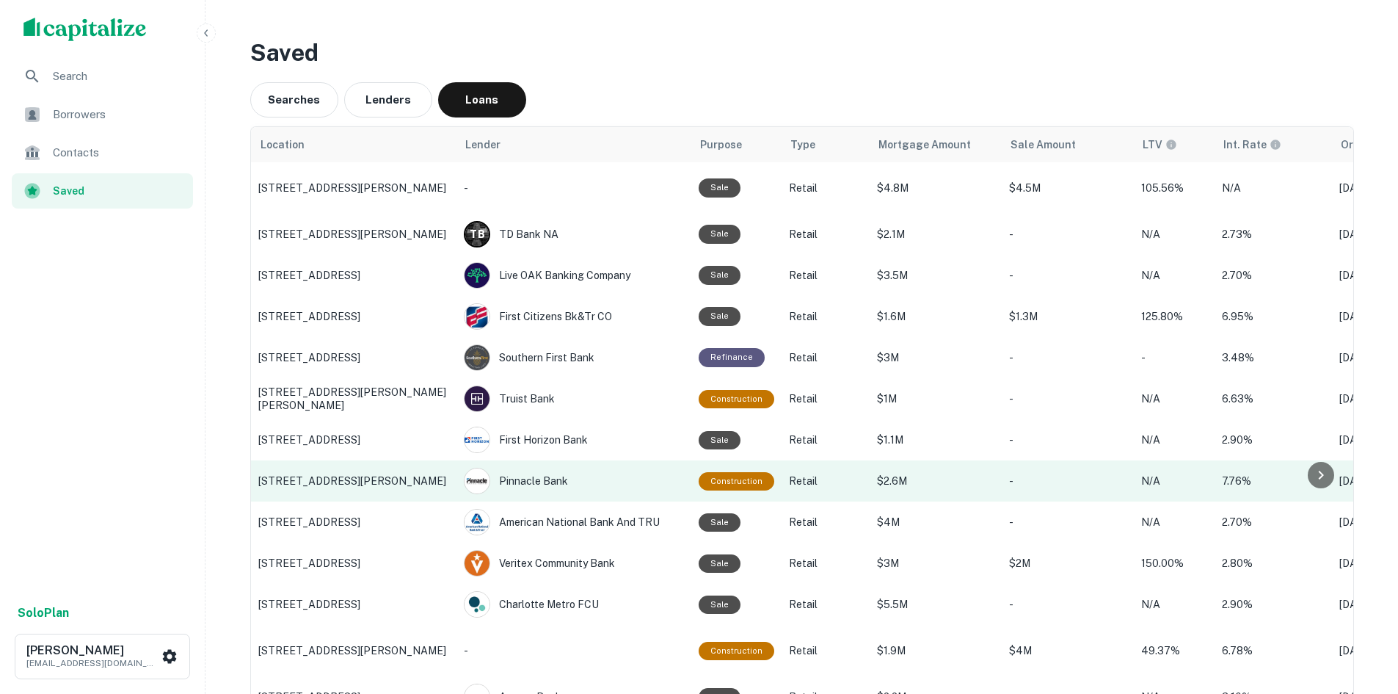
scroll to position [73, 0]
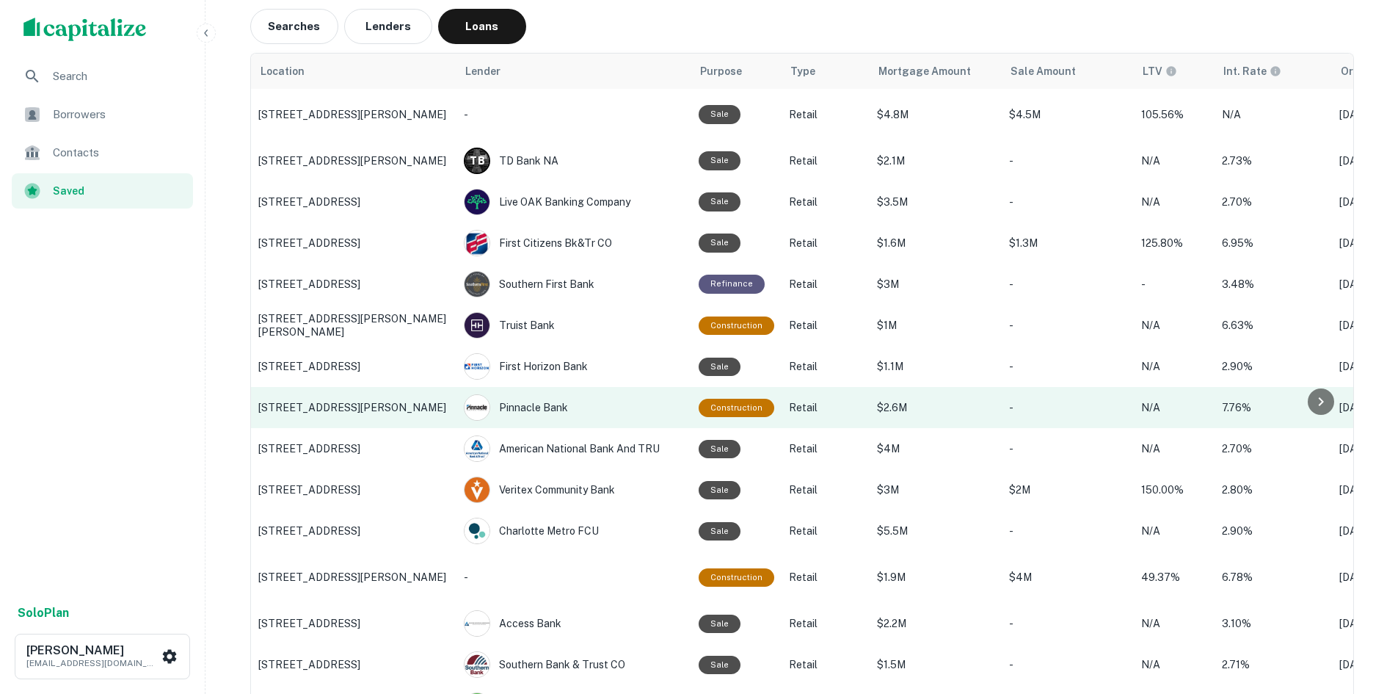
click at [346, 407] on p "710 Johnnie Dodds Blvd, Mount Pleasant, SC" at bounding box center [353, 407] width 191 height 13
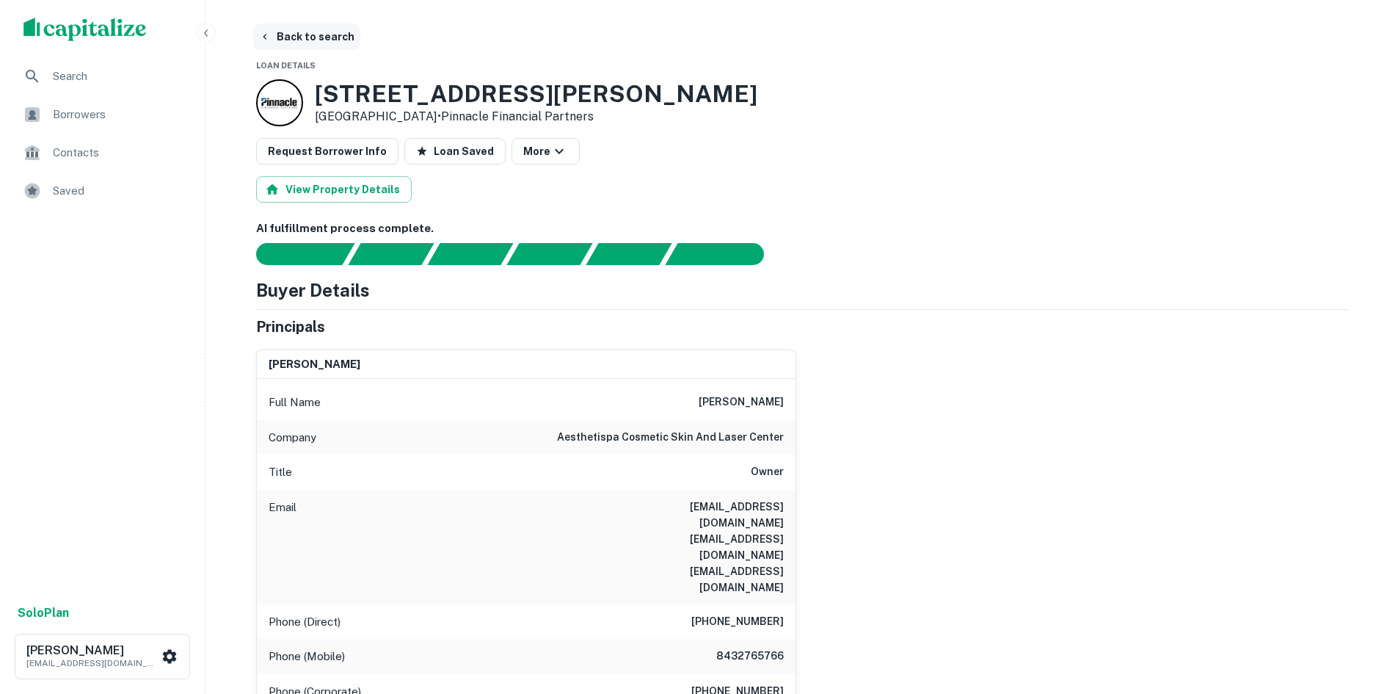
click at [323, 31] on button "Back to search" at bounding box center [306, 36] width 107 height 26
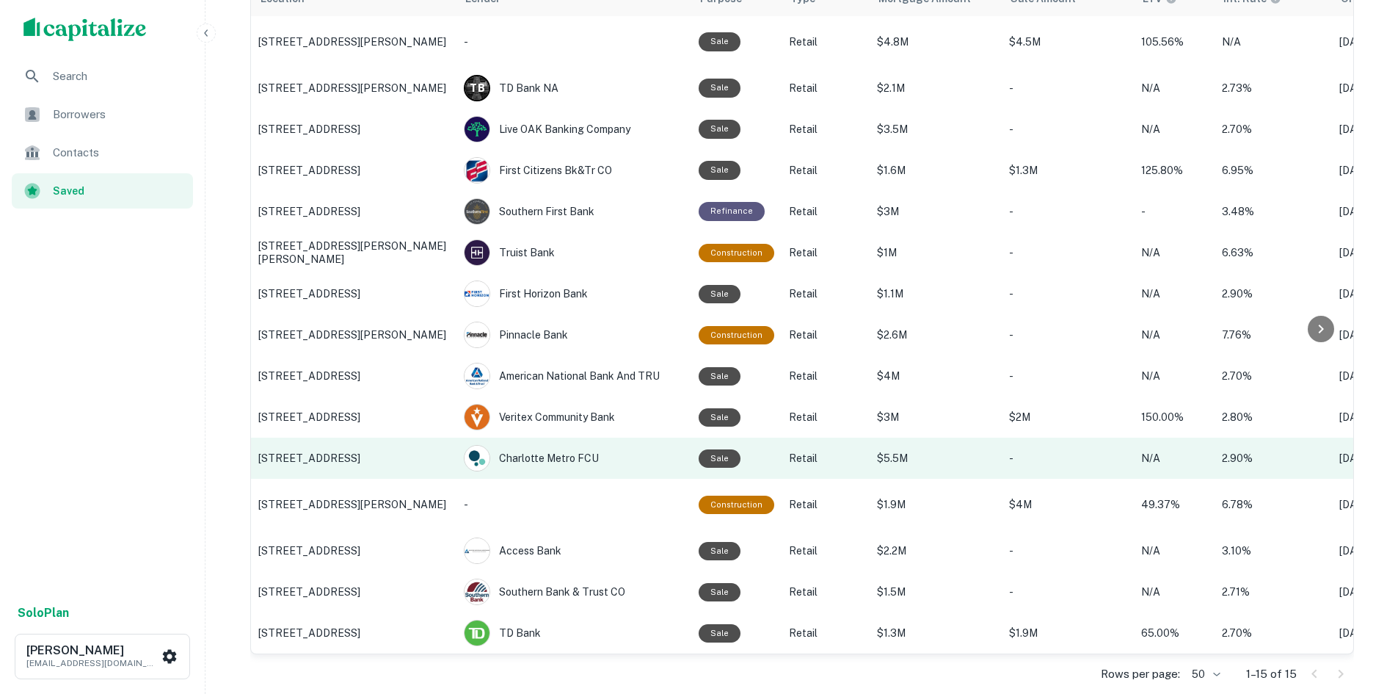
scroll to position [147, 0]
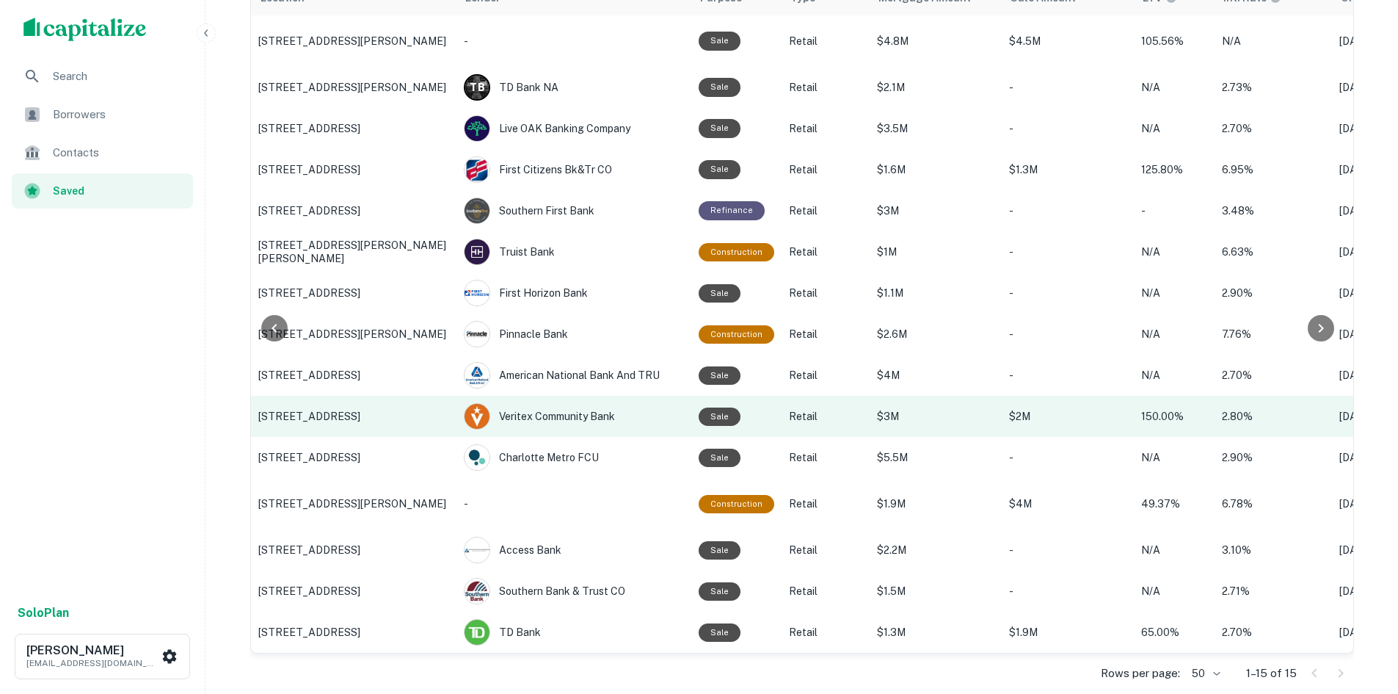
click at [335, 410] on p "10235 University City Blvd, Charlotte, NC" at bounding box center [353, 416] width 191 height 13
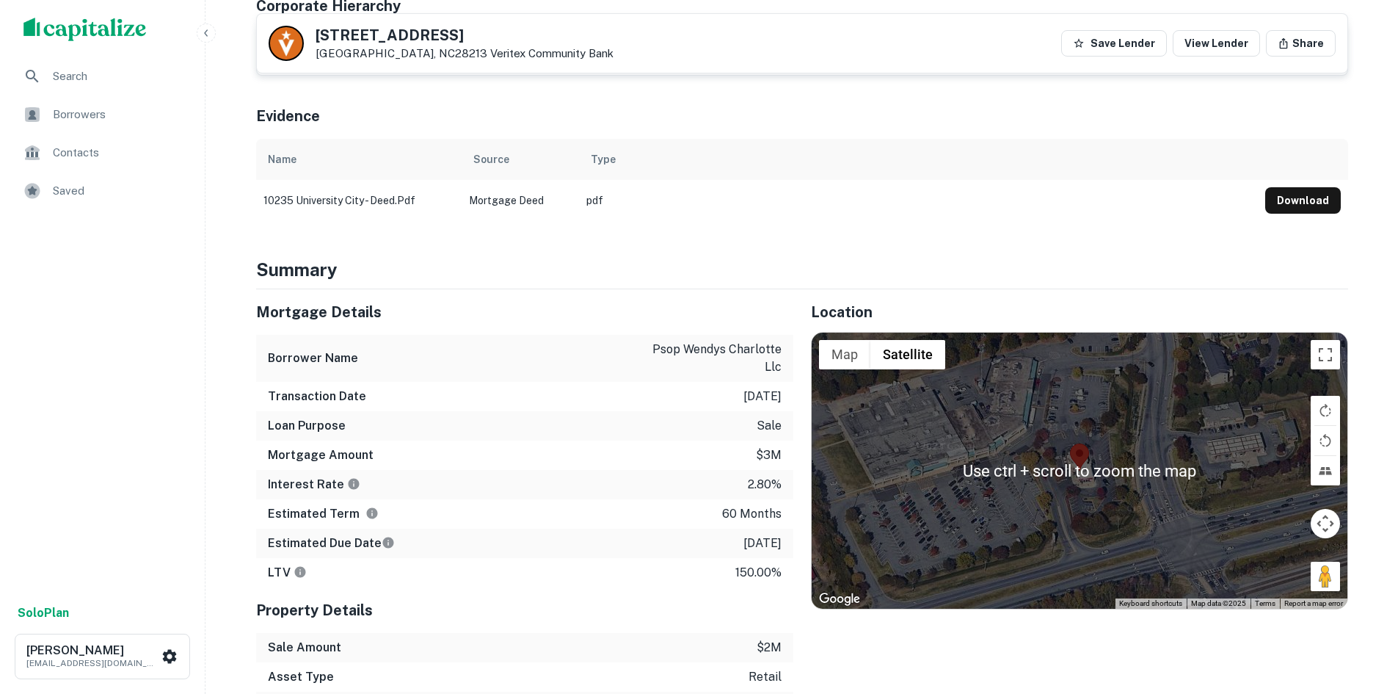
scroll to position [954, 0]
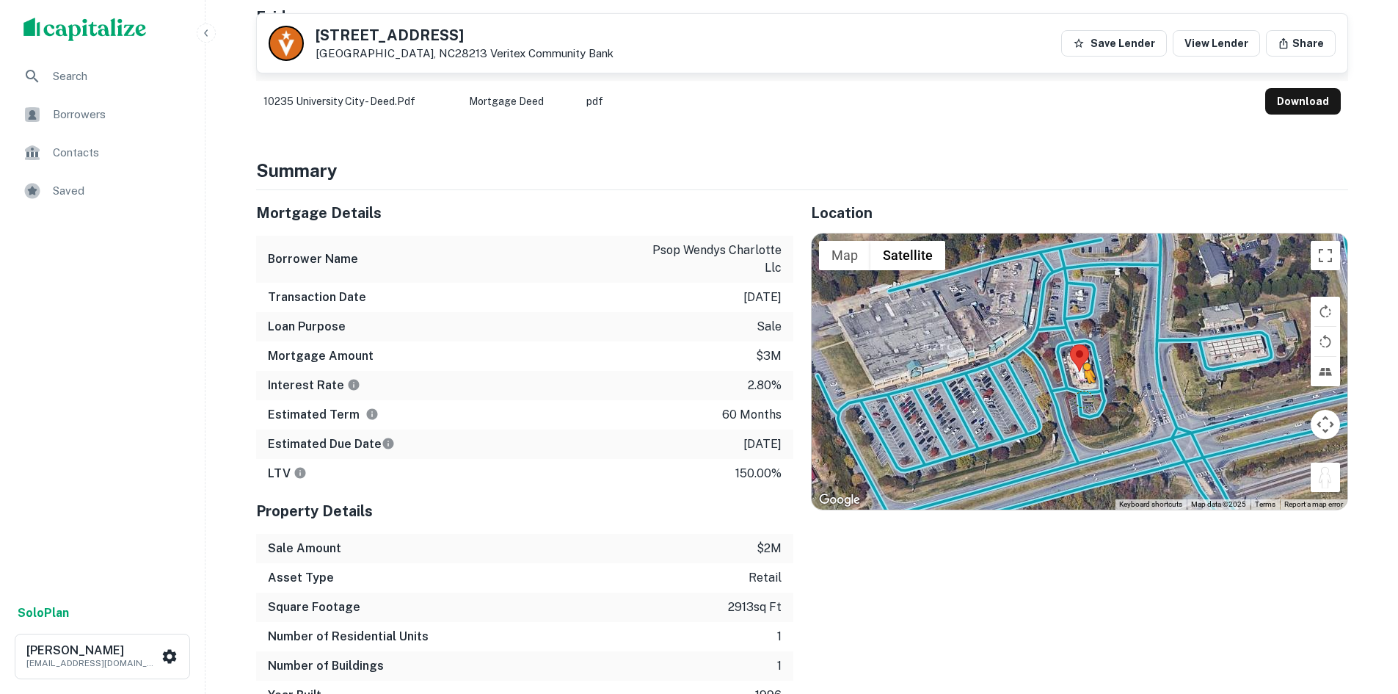
drag, startPoint x: 1330, startPoint y: 459, endPoint x: 1083, endPoint y: 383, distance: 258.8
click at [1083, 383] on div "To activate drag with keyboard, press Alt + Enter. Once in keyboard drag state,…" at bounding box center [1080, 371] width 536 height 276
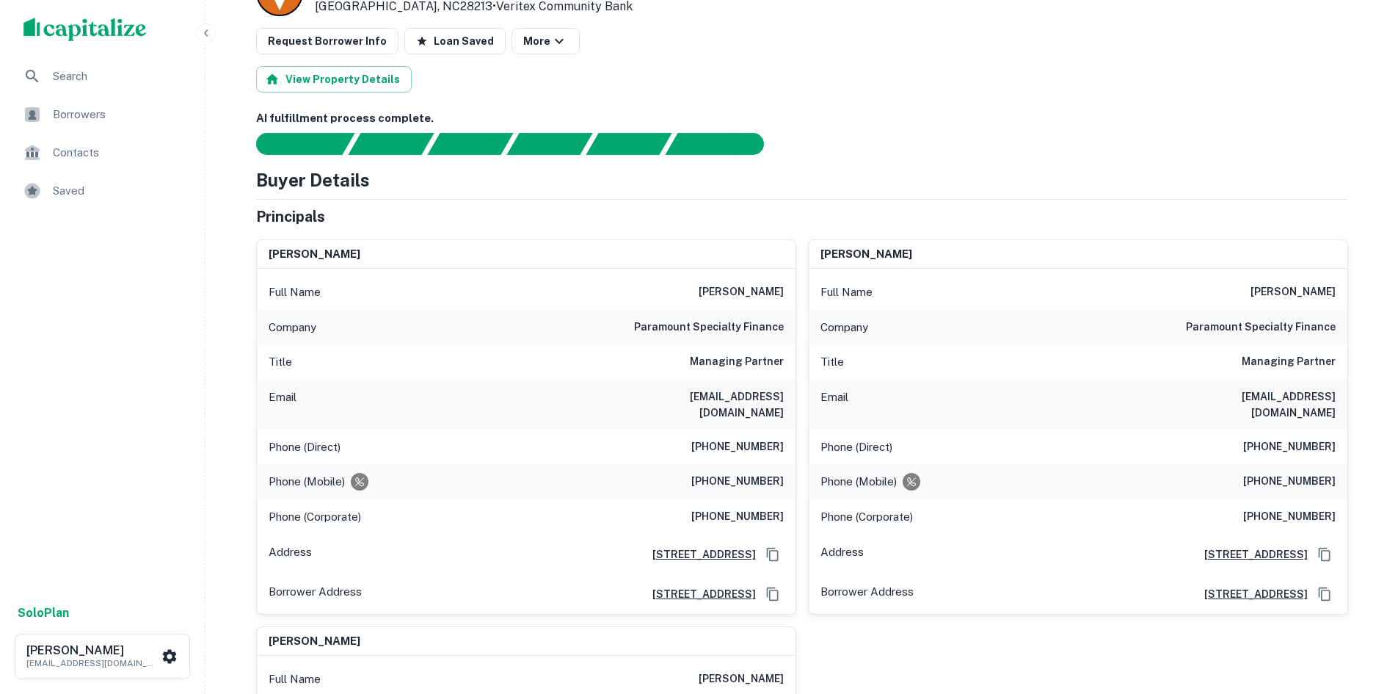
scroll to position [0, 0]
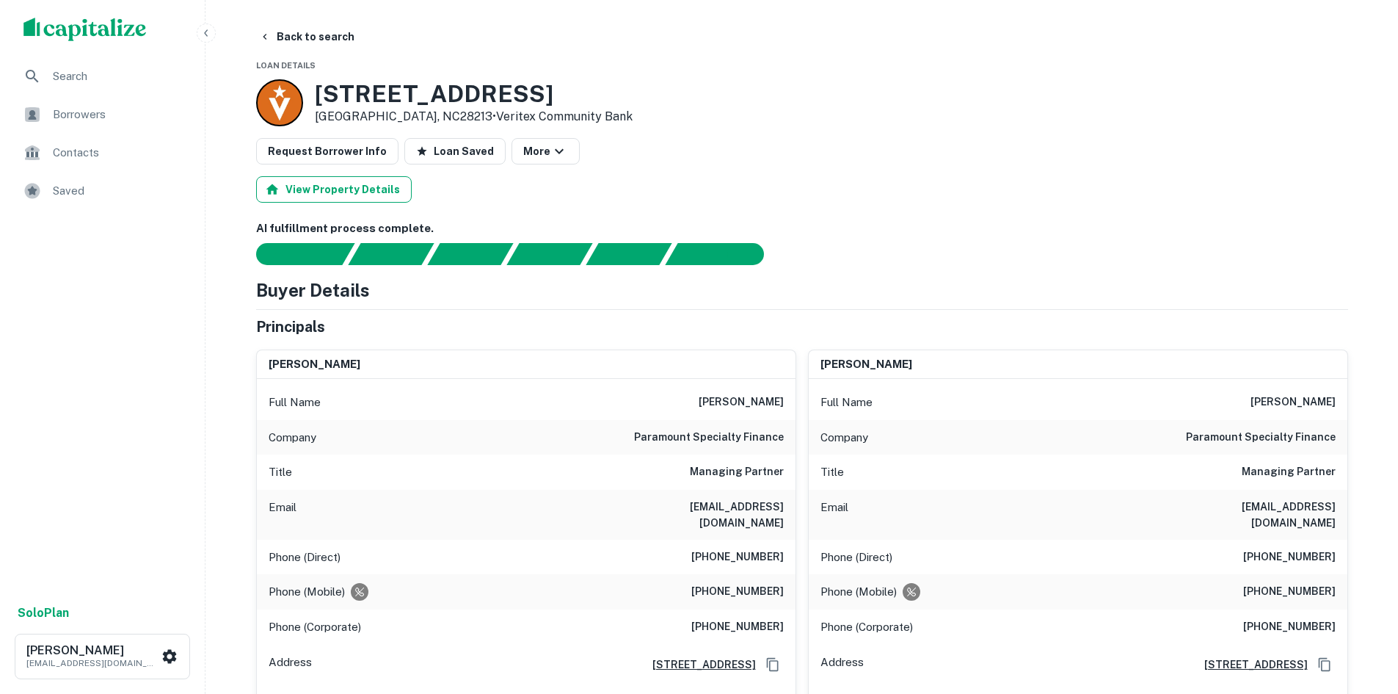
click at [306, 38] on button "Back to search" at bounding box center [306, 36] width 107 height 26
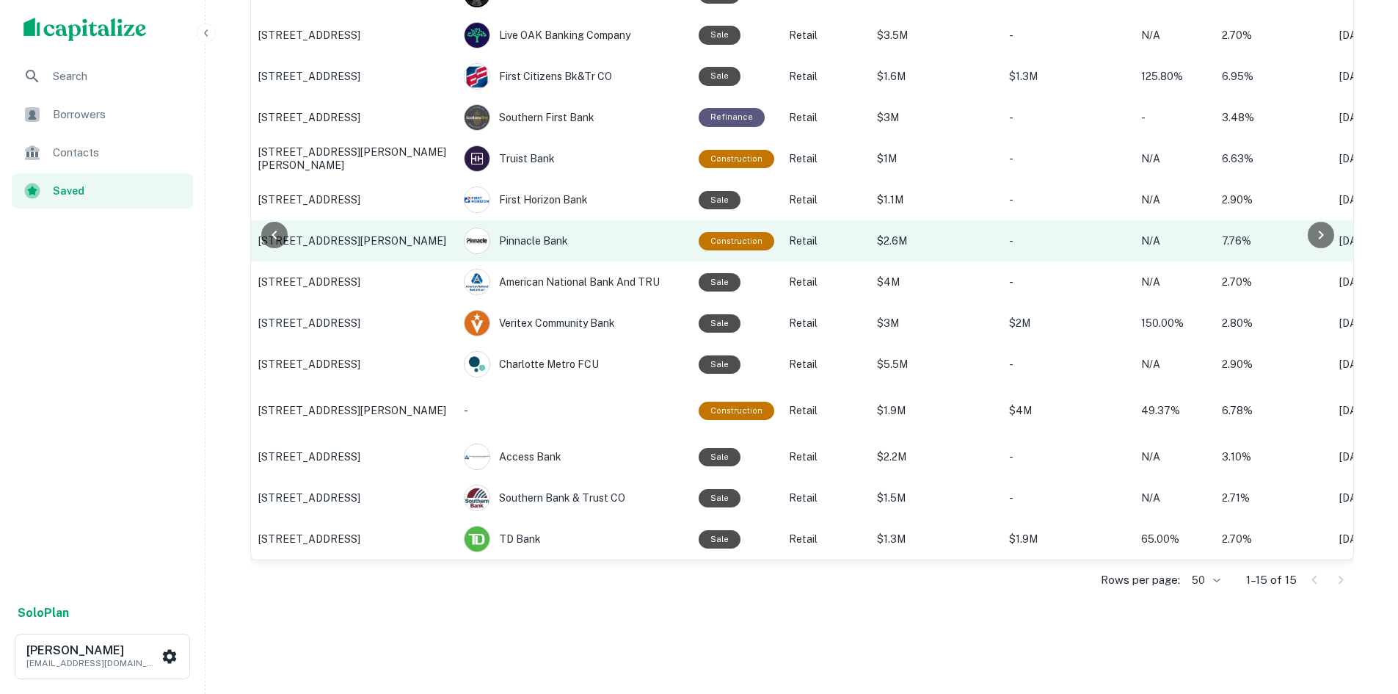
scroll to position [106, 0]
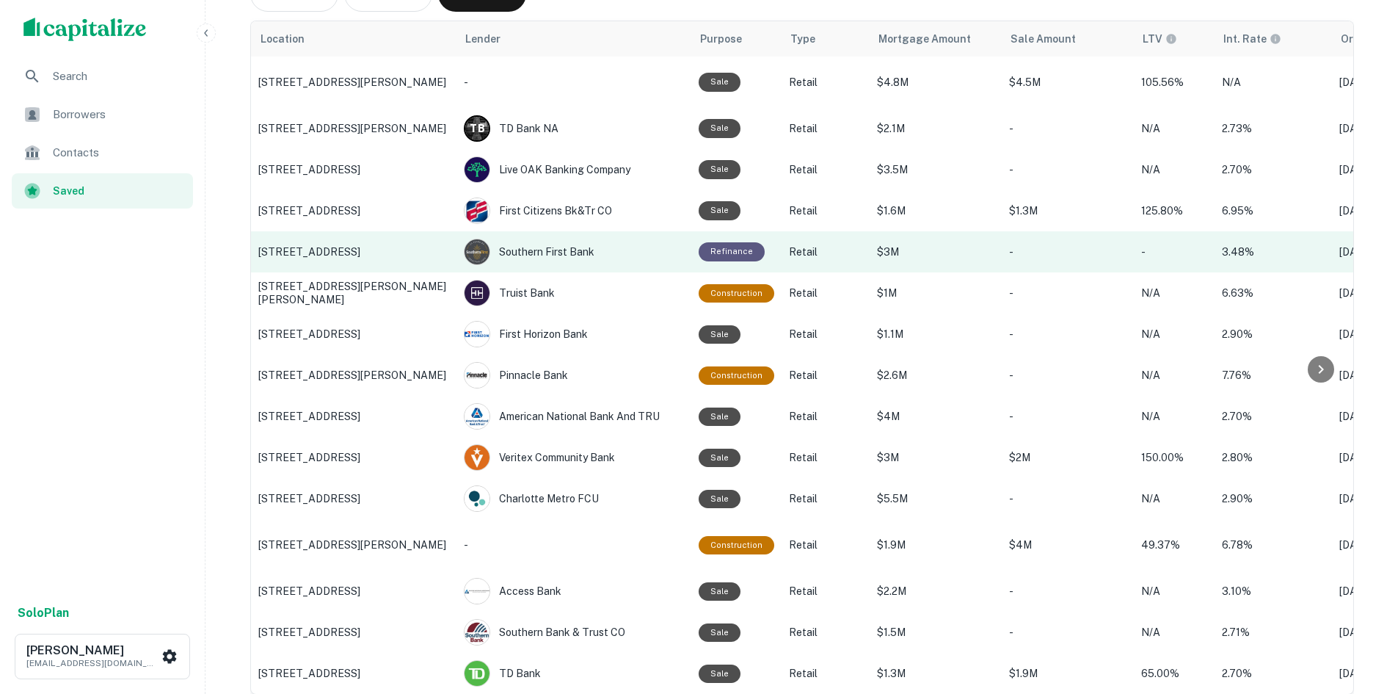
click at [306, 254] on p "2709 Church St, Conway, SC" at bounding box center [353, 251] width 191 height 13
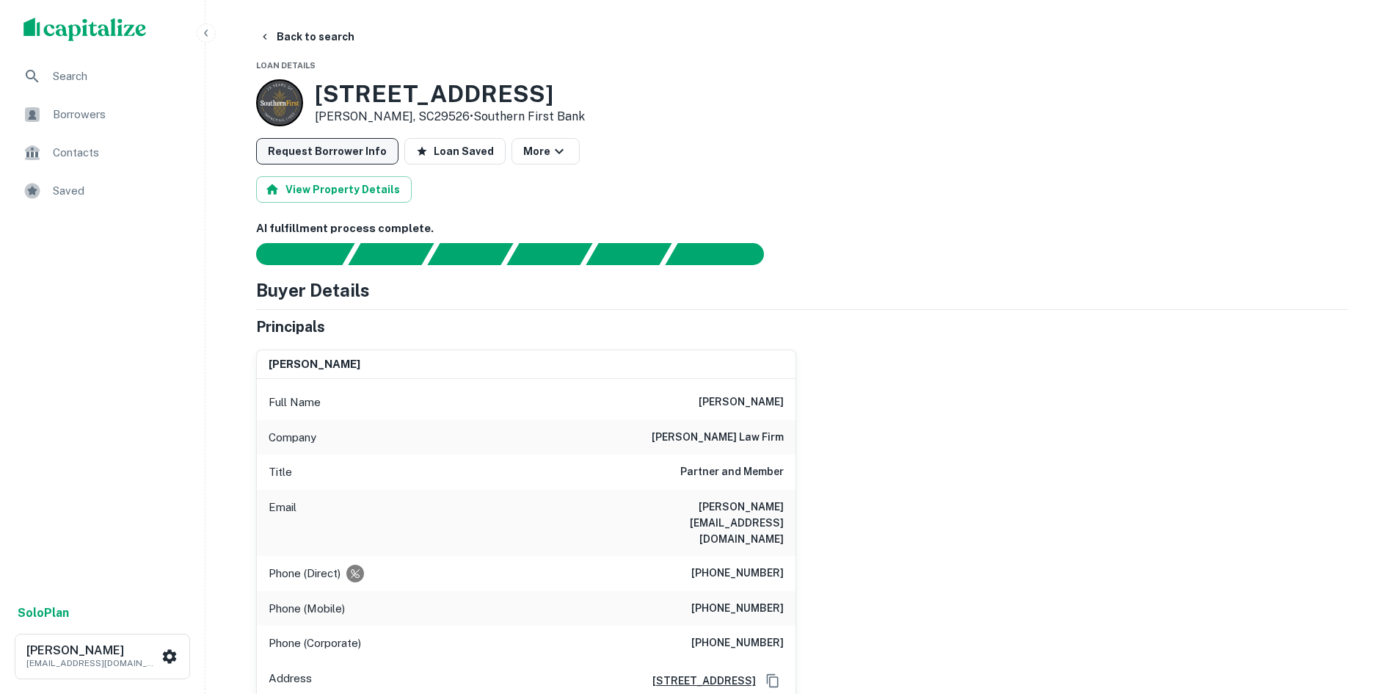
click at [345, 38] on button "Back to search" at bounding box center [306, 36] width 107 height 26
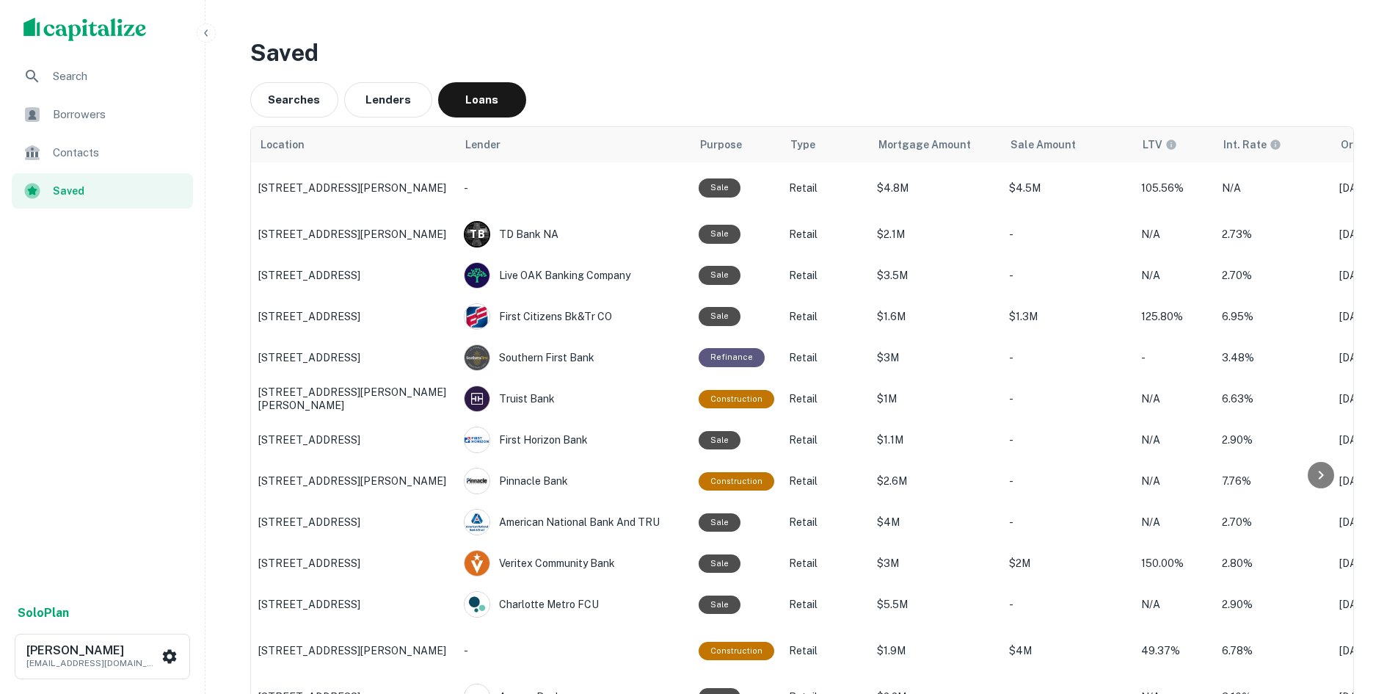
click at [93, 102] on div "Borrowers" at bounding box center [102, 114] width 181 height 35
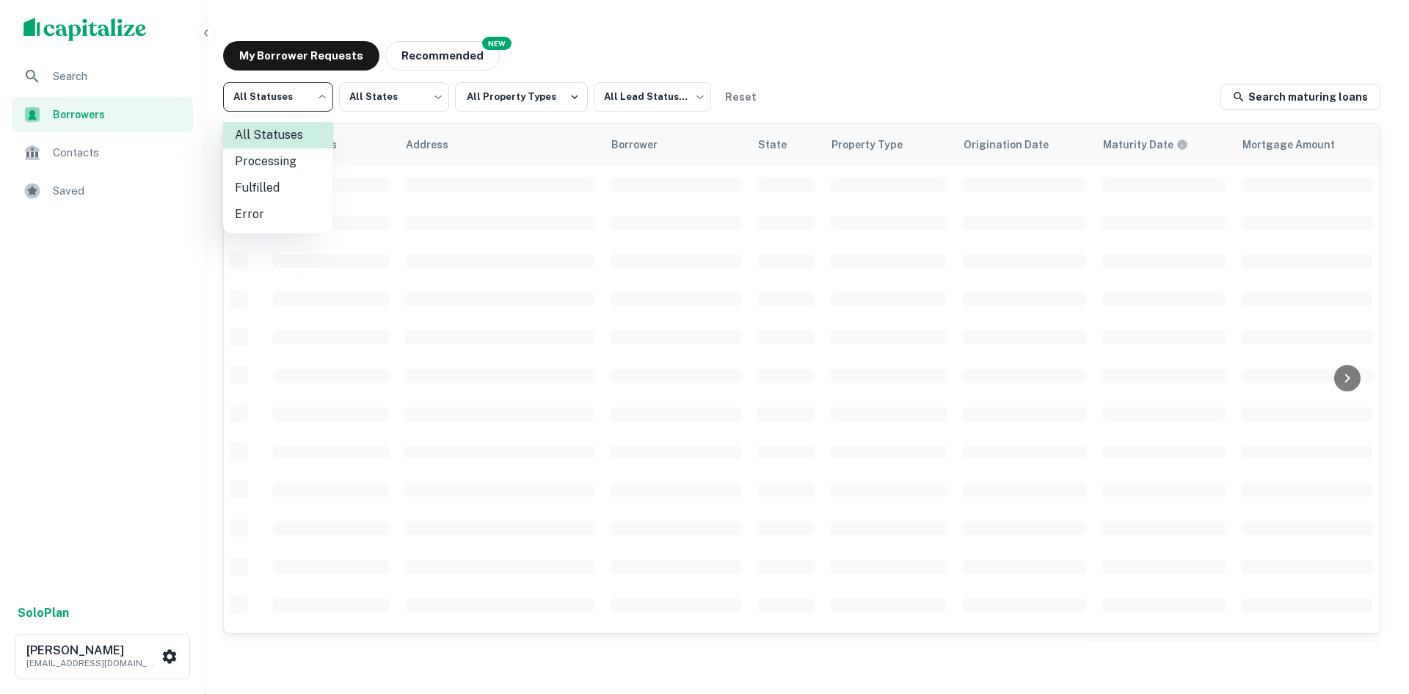
scroll to position [412, 0]
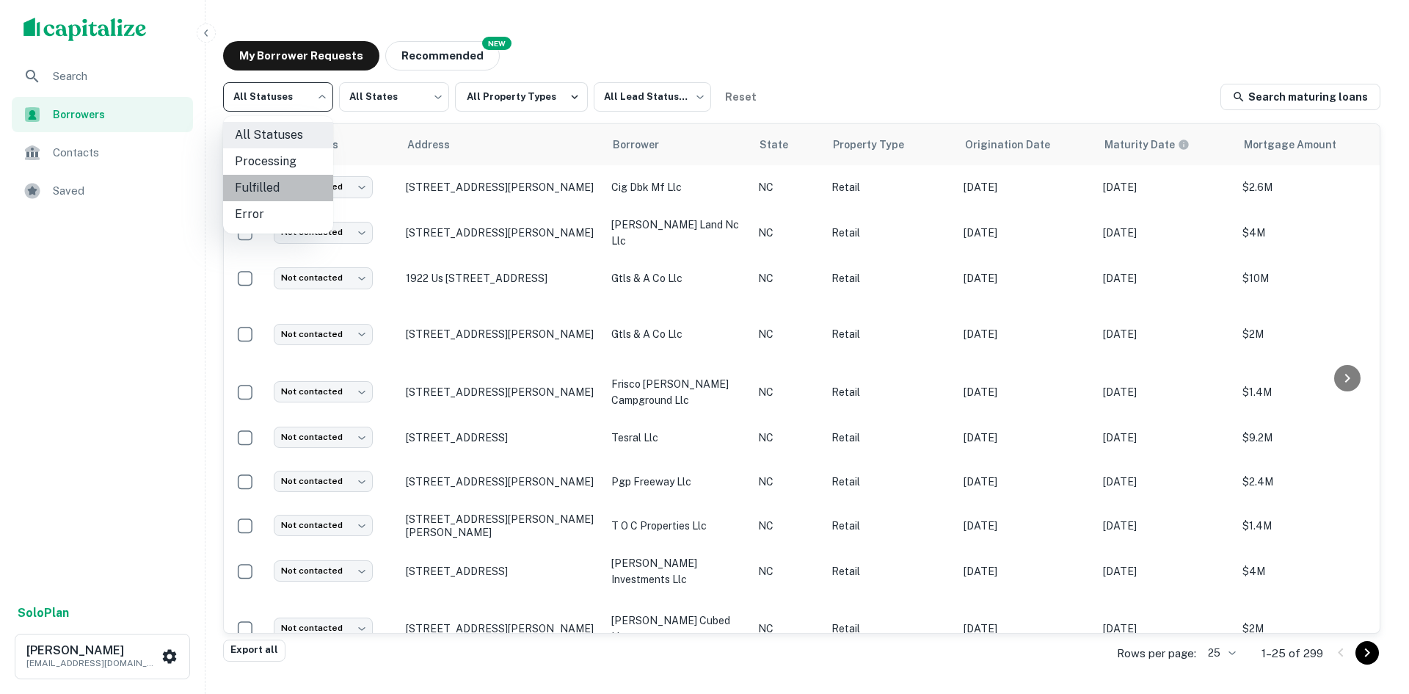
click at [278, 178] on li "Fulfilled" at bounding box center [278, 188] width 110 height 26
type input "*********"
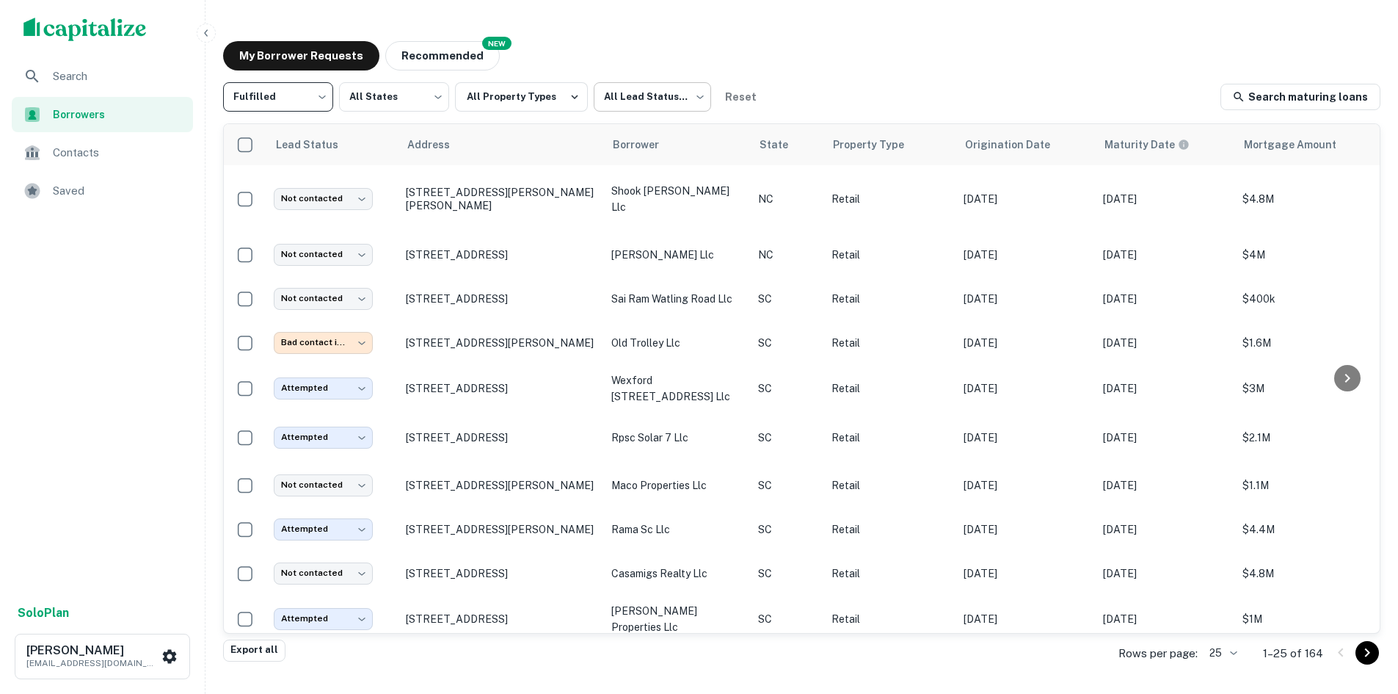
click at [649, 114] on body "Search Borrowers Contacts Saved Solo Plan [PERSON_NAME] [PERSON_NAME][EMAIL_ADD…" at bounding box center [699, 347] width 1398 height 694
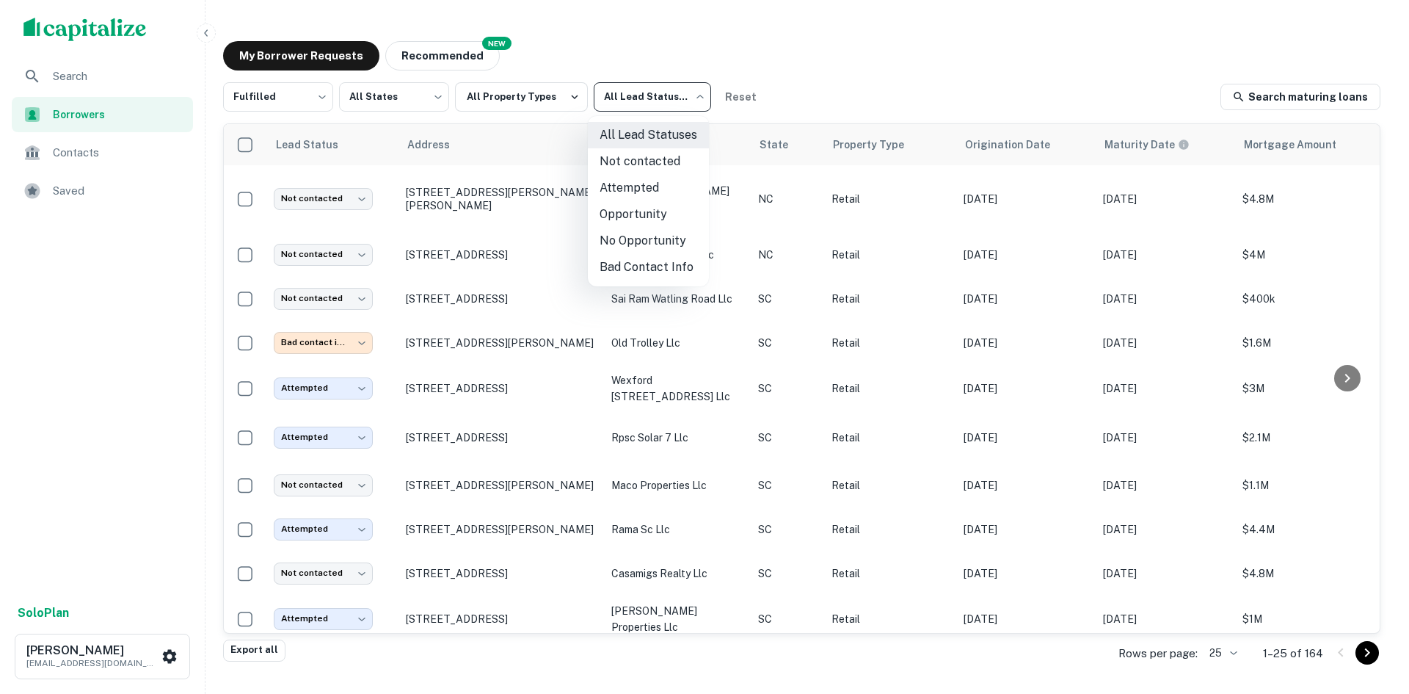
click at [630, 160] on li "Not contacted" at bounding box center [648, 161] width 121 height 26
type input "****"
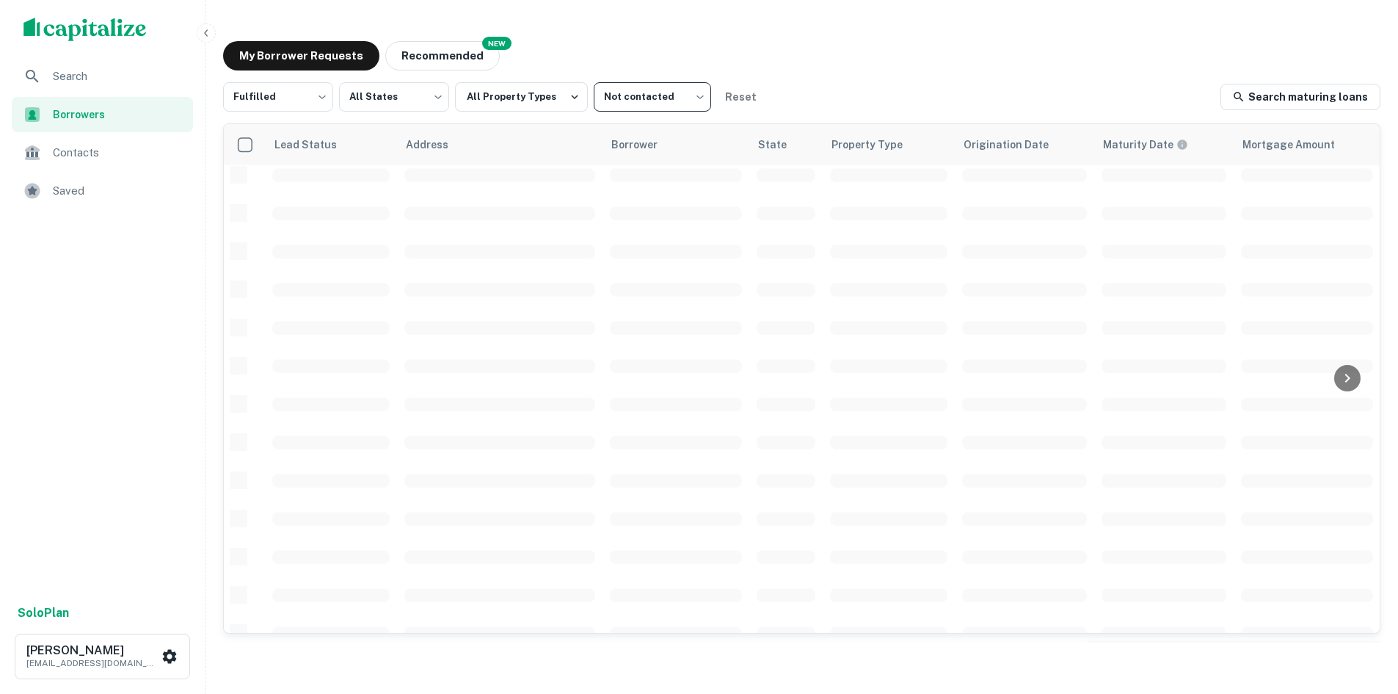
scroll to position [498, 0]
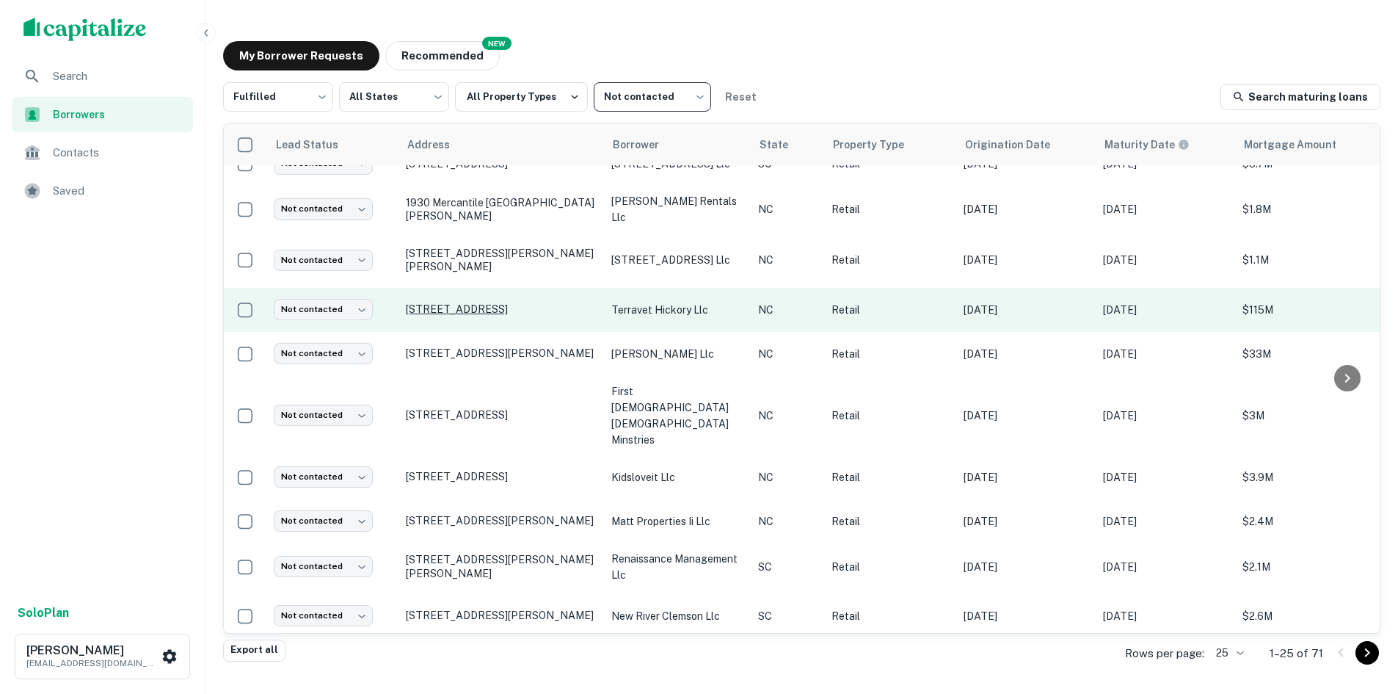
click at [438, 302] on p "[STREET_ADDRESS]" at bounding box center [501, 308] width 191 height 13
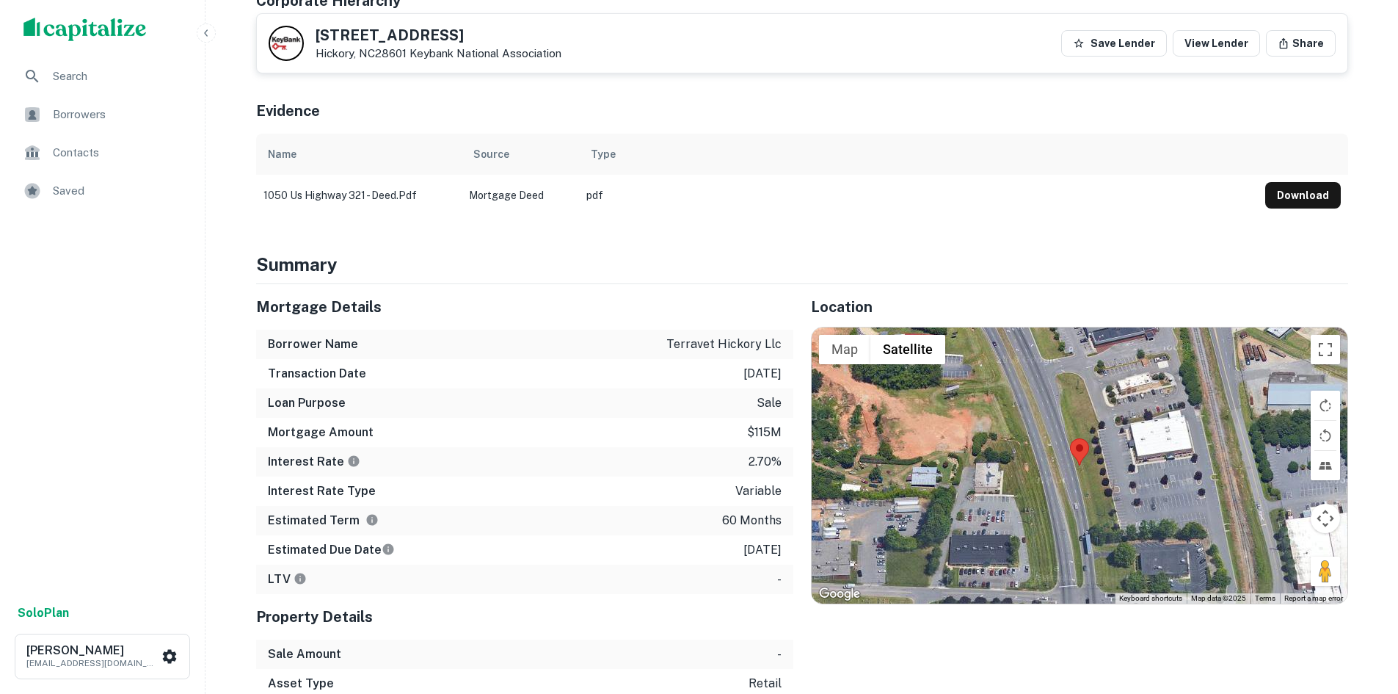
scroll to position [734, 0]
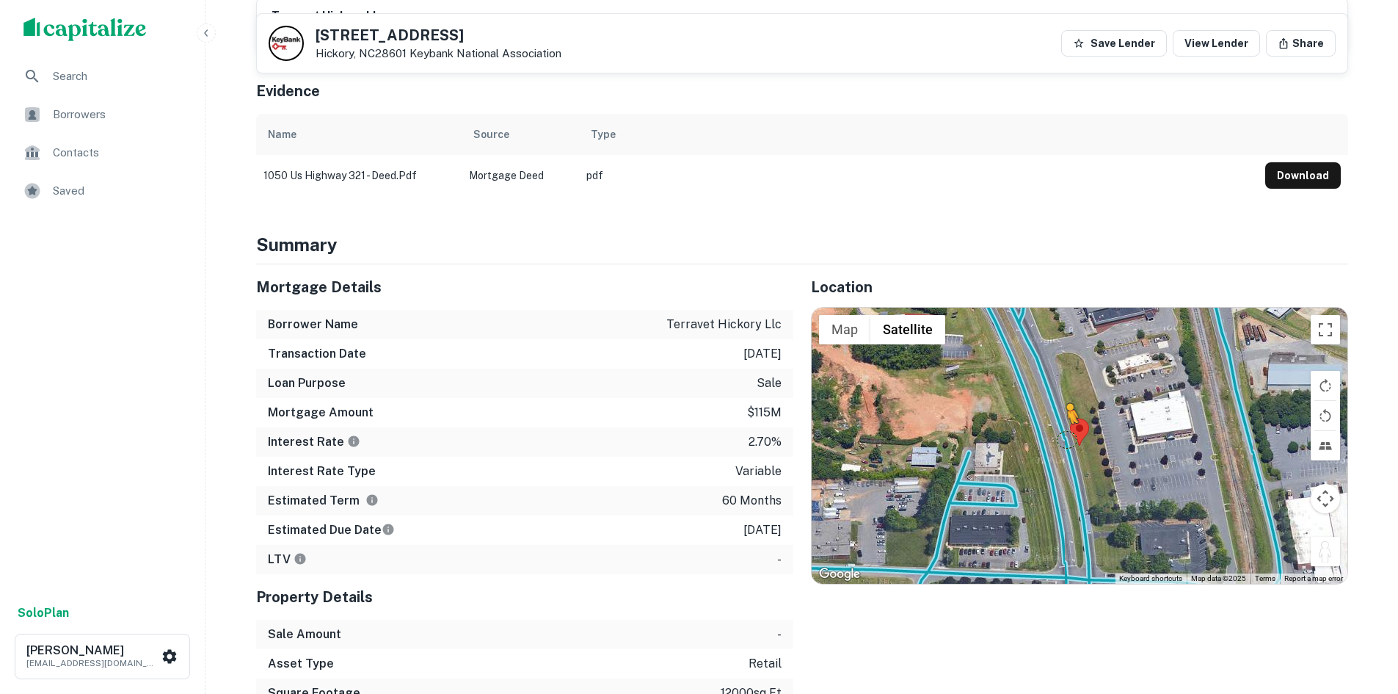
drag, startPoint x: 1317, startPoint y: 535, endPoint x: 1063, endPoint y: 416, distance: 280.4
click at [1063, 416] on div "To activate drag with keyboard, press Alt + Enter. Once in keyboard drag state,…" at bounding box center [1080, 446] width 536 height 276
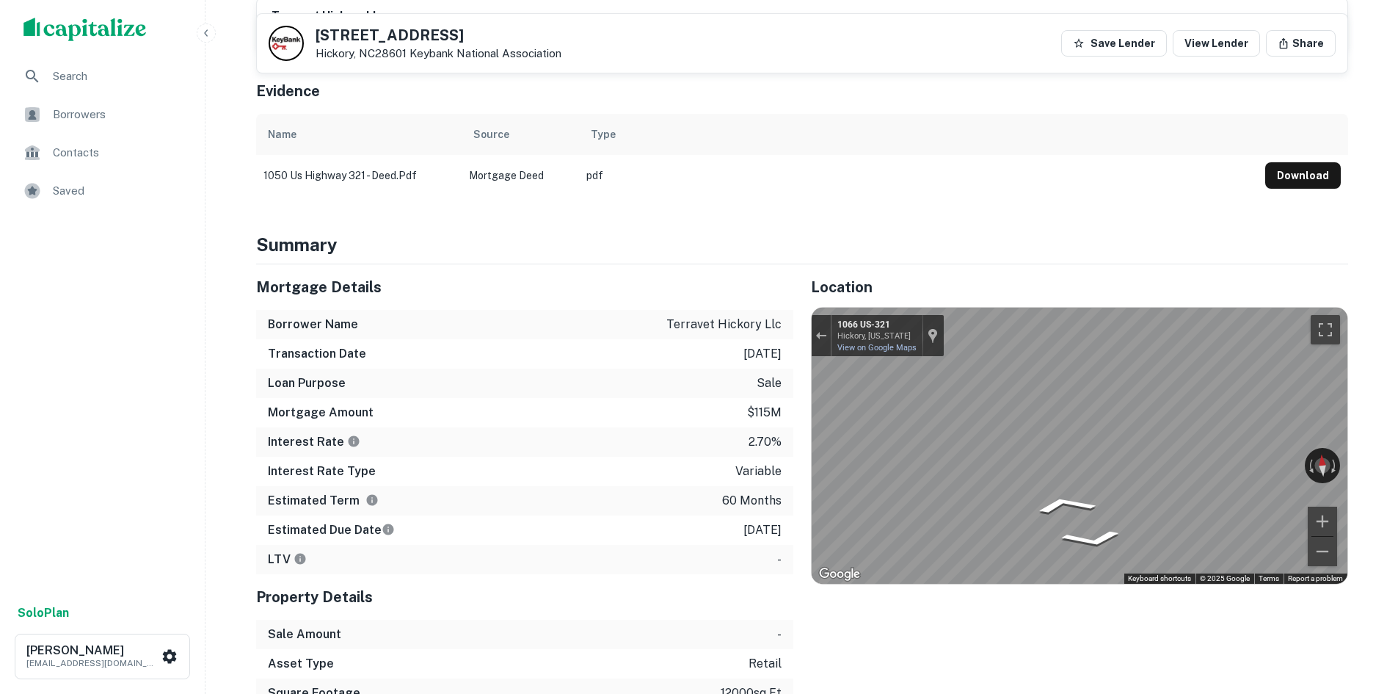
click at [713, 379] on div "Mortgage Details Borrower Name terravet hickory llc Transaction Date [DATE] Loa…" at bounding box center [794, 515] width 1110 height 502
click at [550, 340] on div "Mortgage Details Borrower Name terravet hickory llc Transaction Date [DATE] Loa…" at bounding box center [794, 515] width 1110 height 502
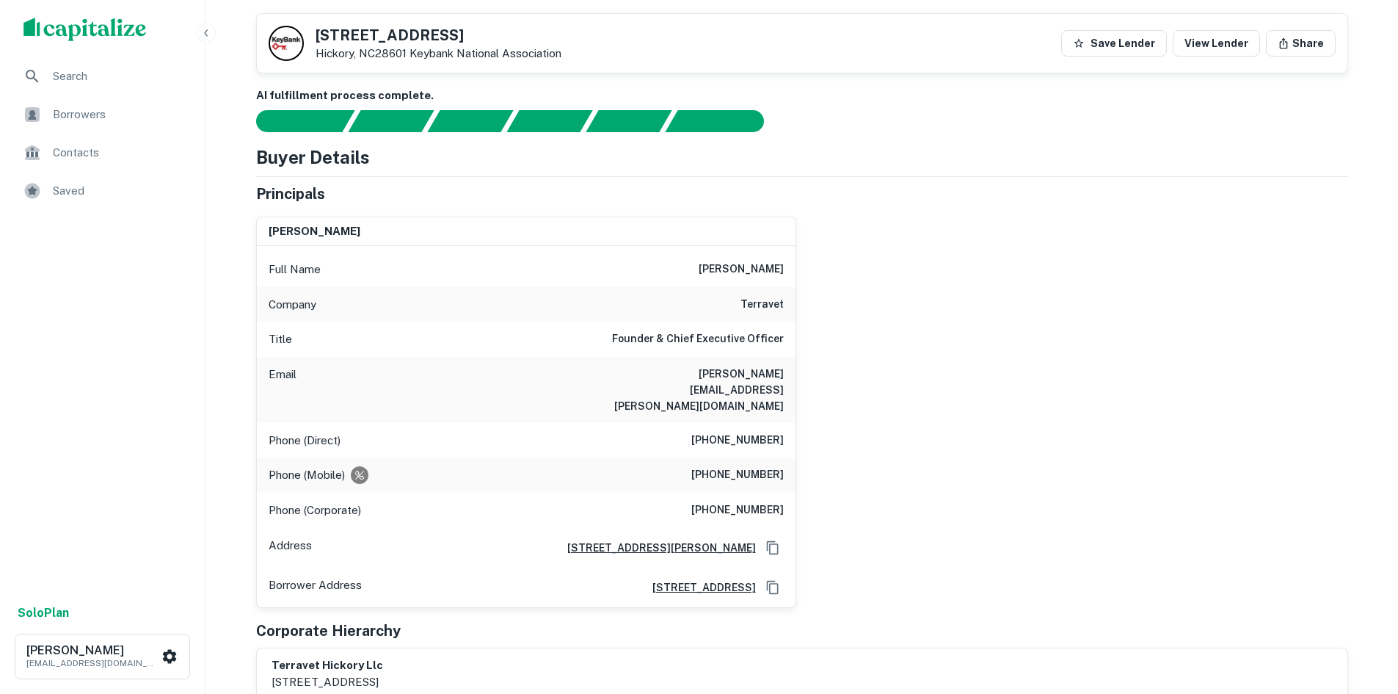
scroll to position [73, 0]
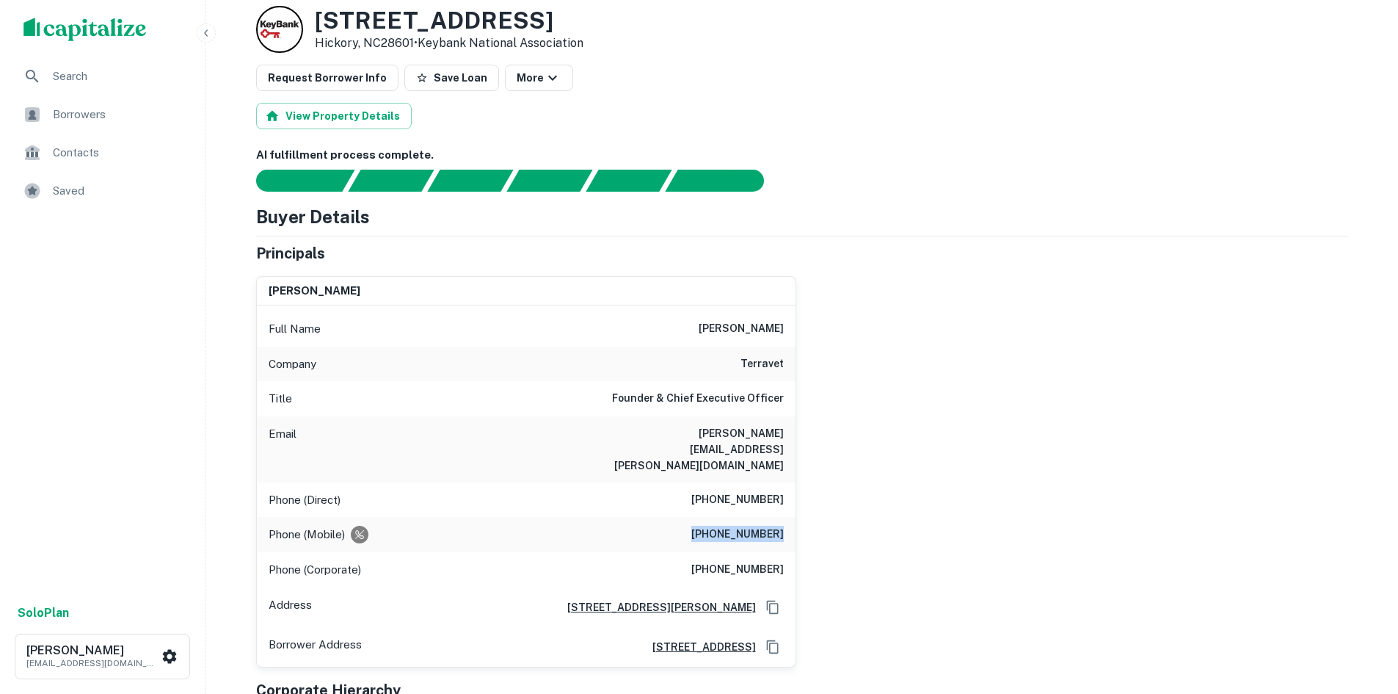
drag, startPoint x: 696, startPoint y: 515, endPoint x: 785, endPoint y: 516, distance: 88.8
click at [785, 517] on div "Phone (Mobile) [PHONE_NUMBER]" at bounding box center [526, 534] width 539 height 35
copy h6 "[PHONE_NUMBER]"
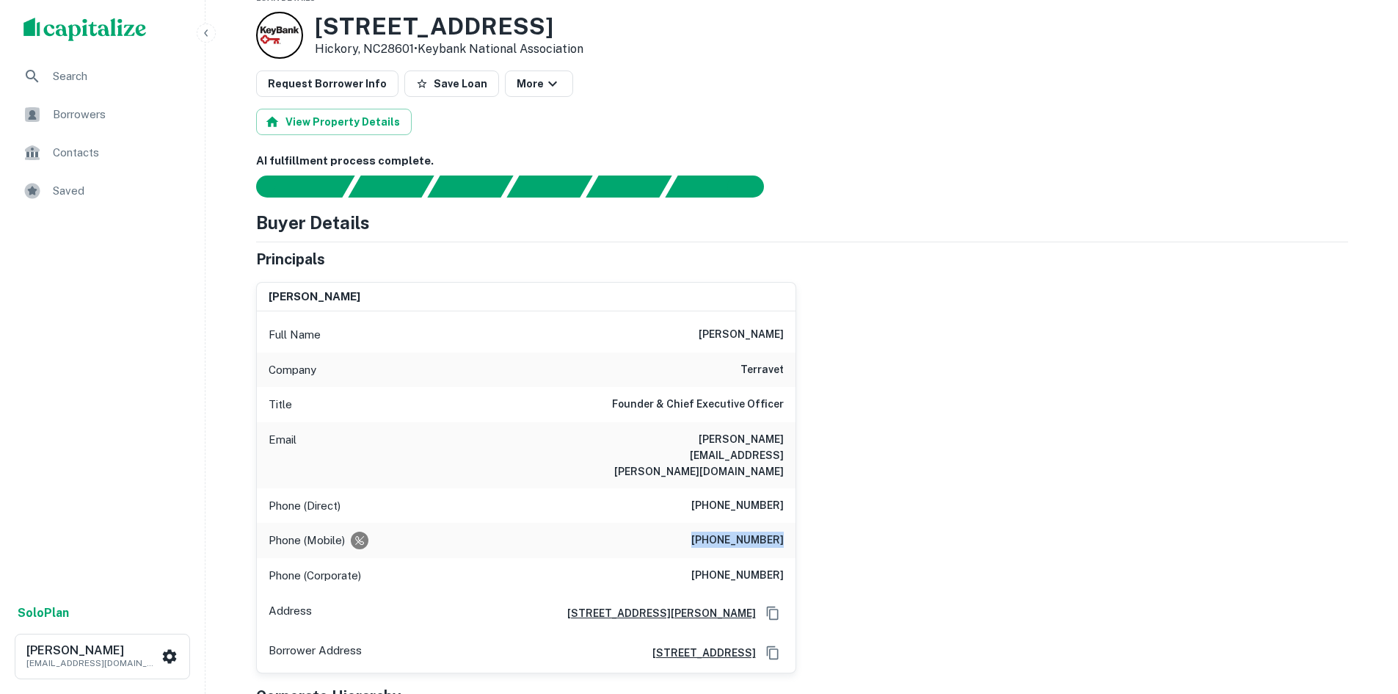
scroll to position [0, 0]
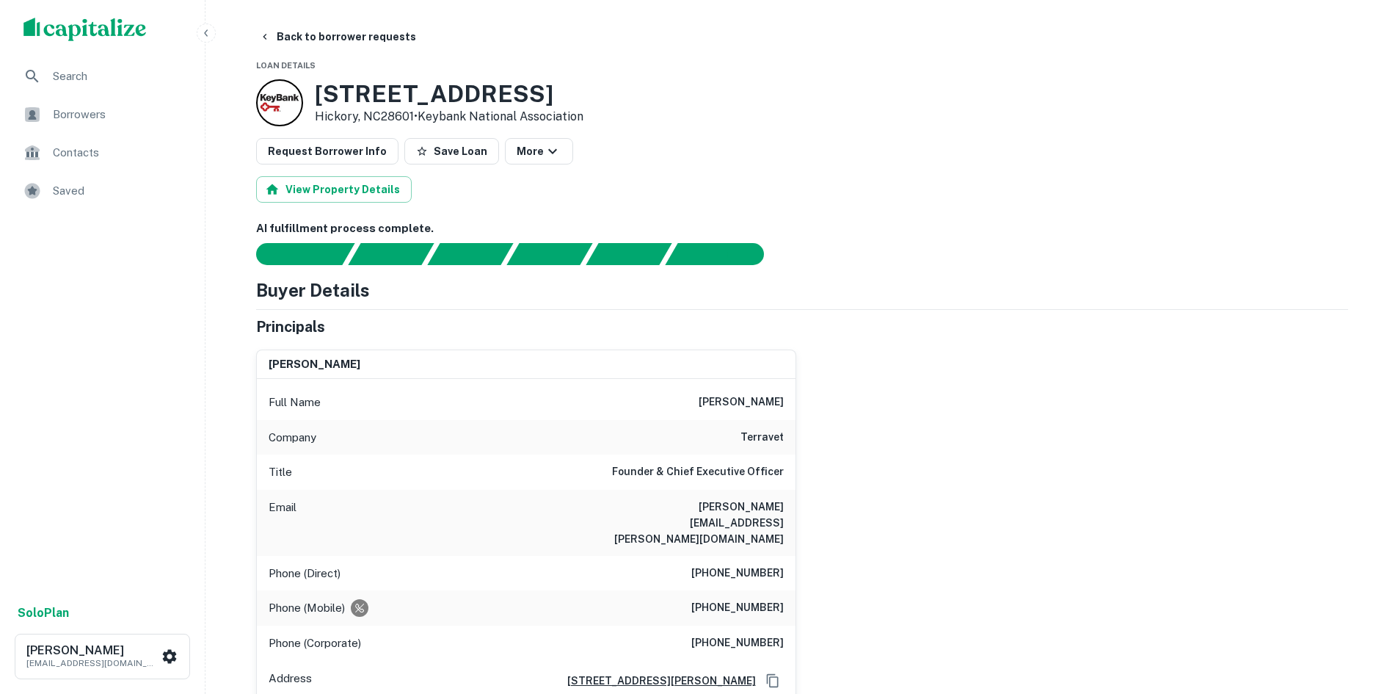
click at [327, 27] on button "Back to borrower requests" at bounding box center [337, 36] width 169 height 26
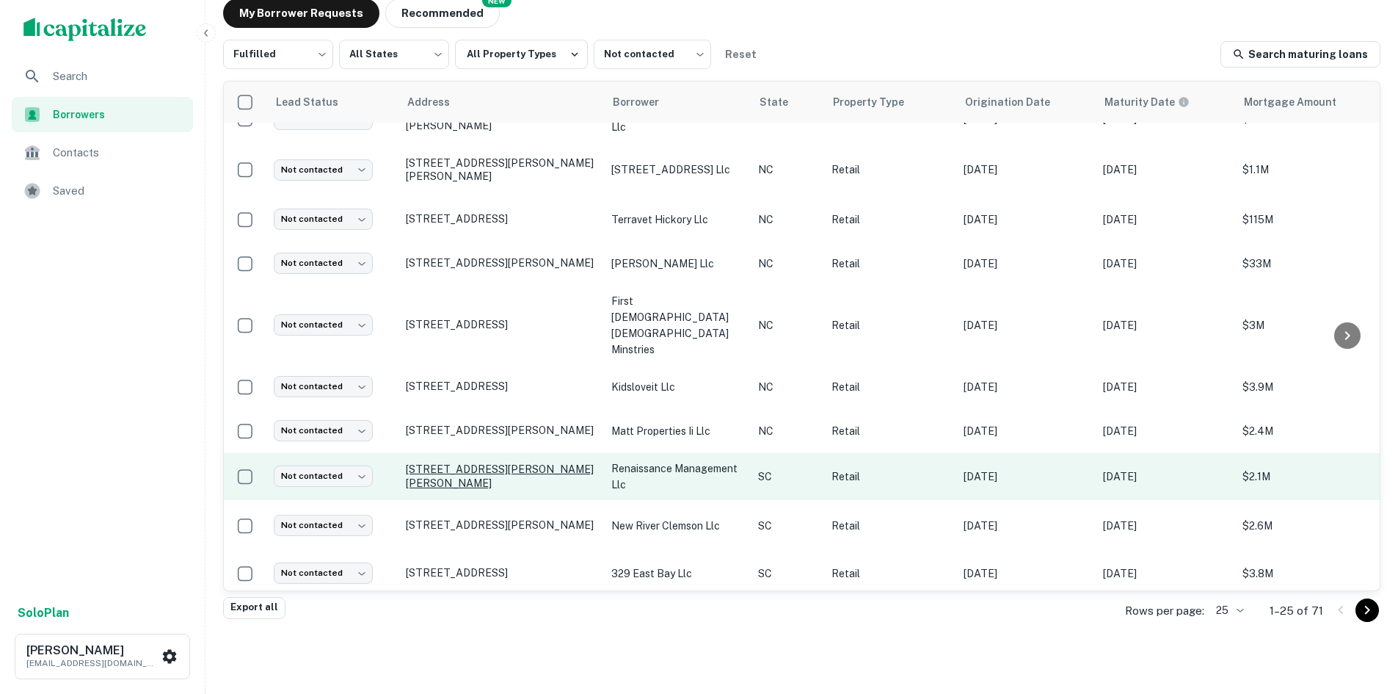
scroll to position [571, 0]
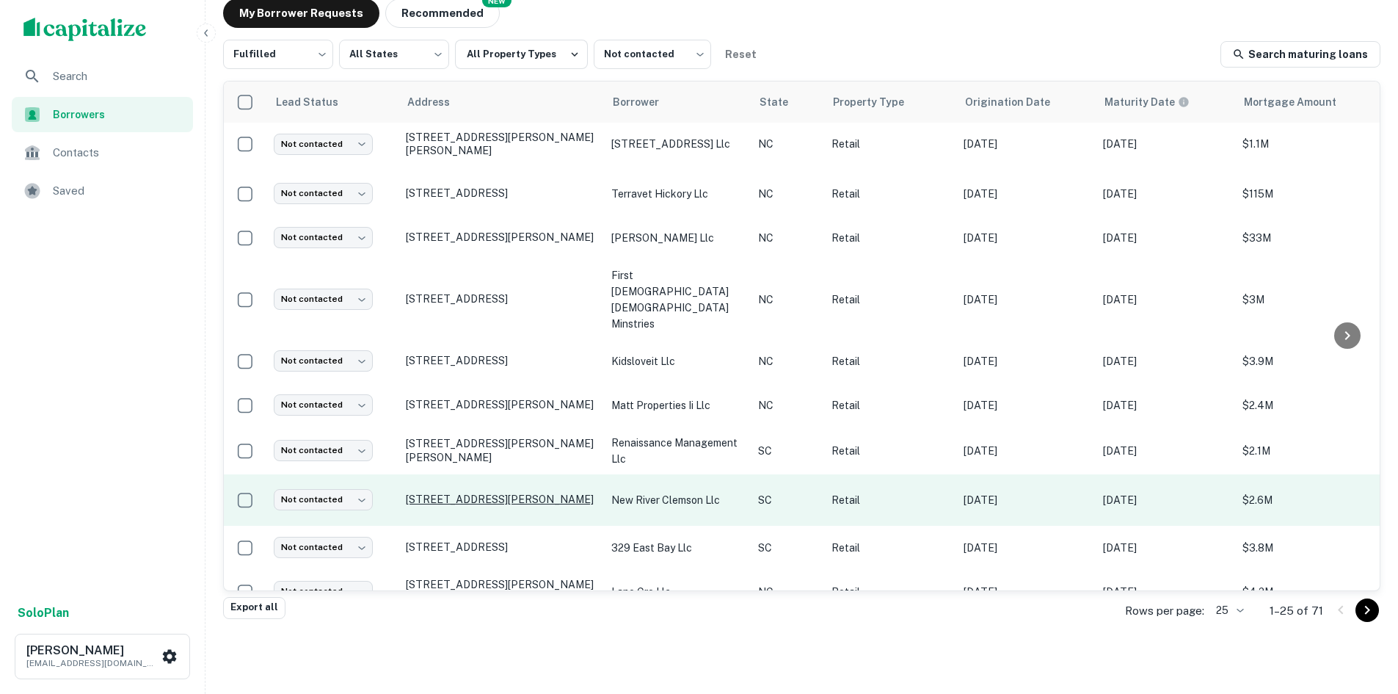
click at [474, 492] on p "[STREET_ADDRESS][PERSON_NAME]" at bounding box center [501, 498] width 191 height 13
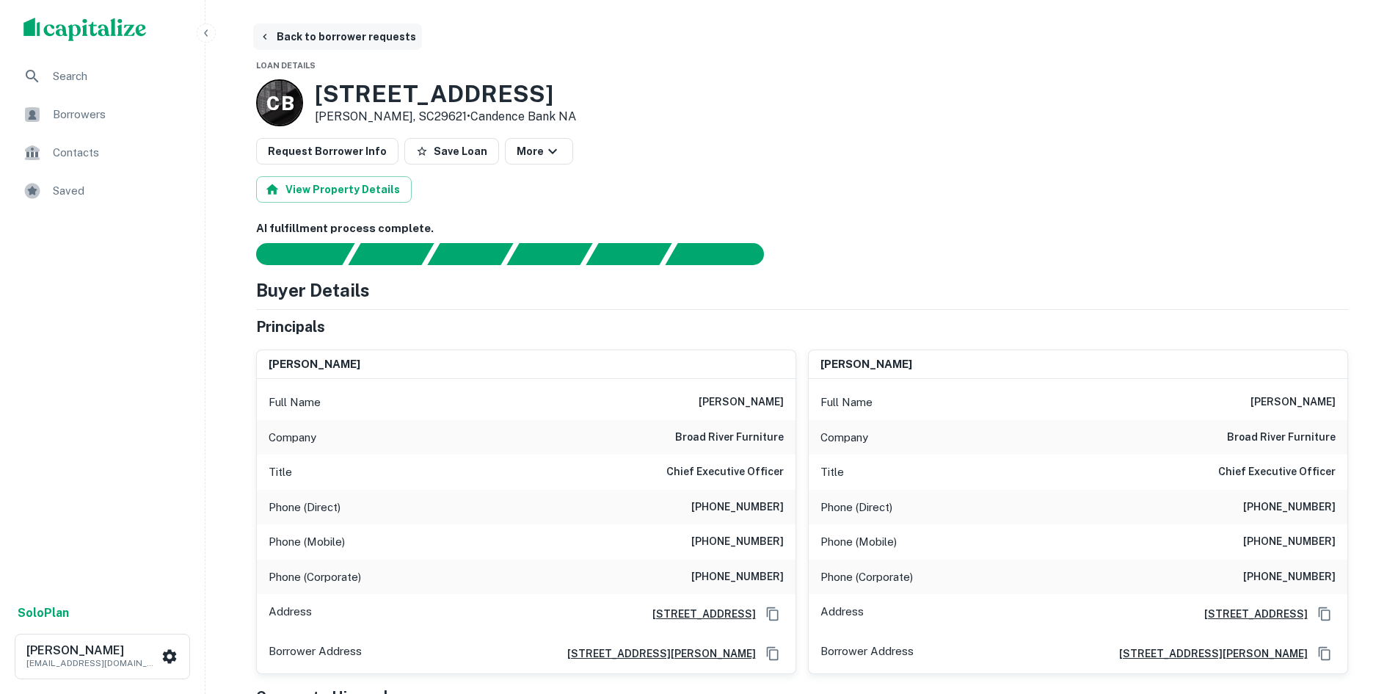
click at [318, 33] on button "Back to borrower requests" at bounding box center [337, 36] width 169 height 26
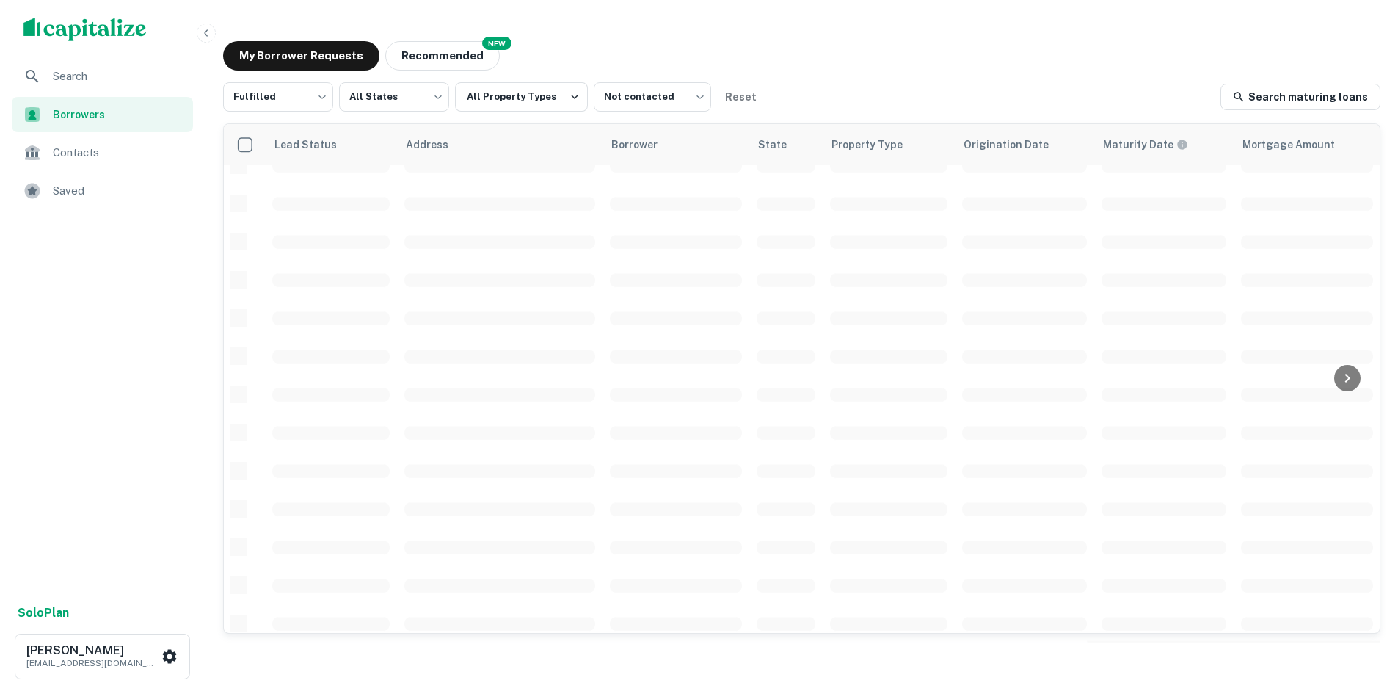
scroll to position [498, 0]
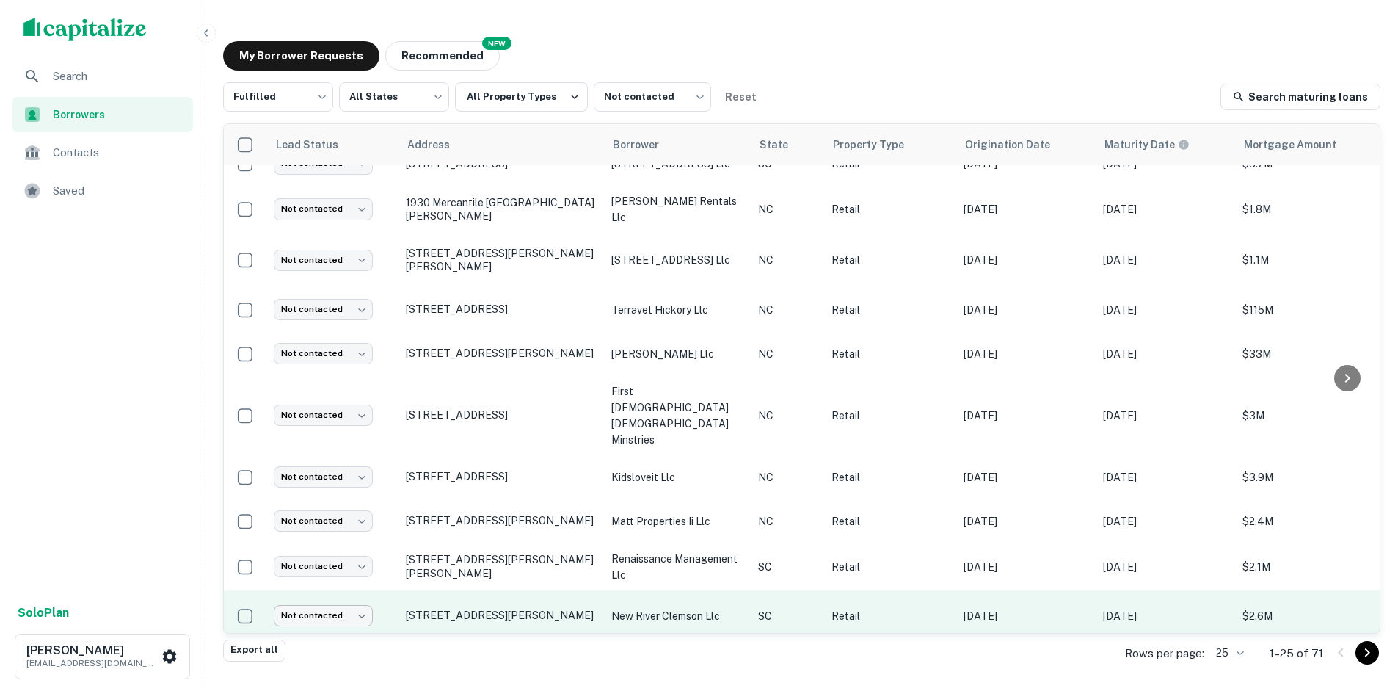
click at [323, 571] on body "Search Borrowers Contacts Saved Solo Plan [PERSON_NAME] [PERSON_NAME][EMAIL_ADD…" at bounding box center [699, 347] width 1398 height 694
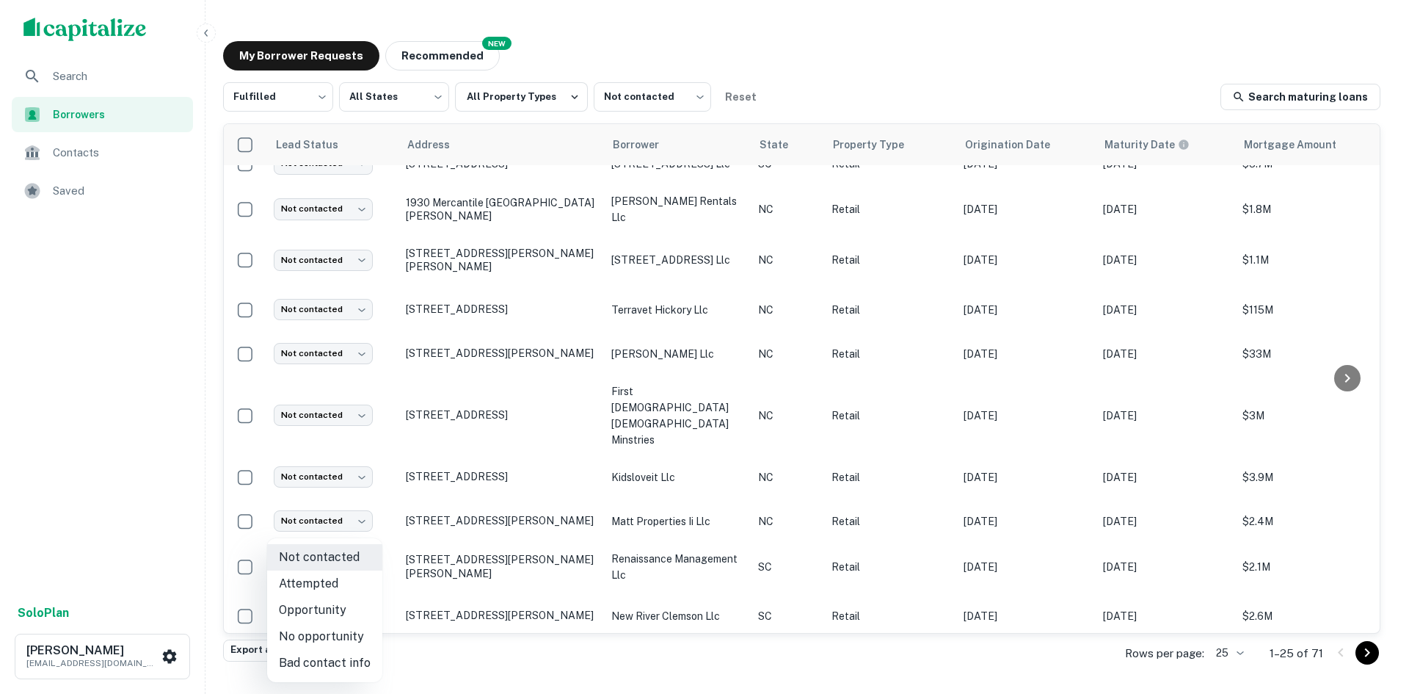
click at [346, 589] on li "Attempted" at bounding box center [324, 583] width 115 height 26
type input "*********"
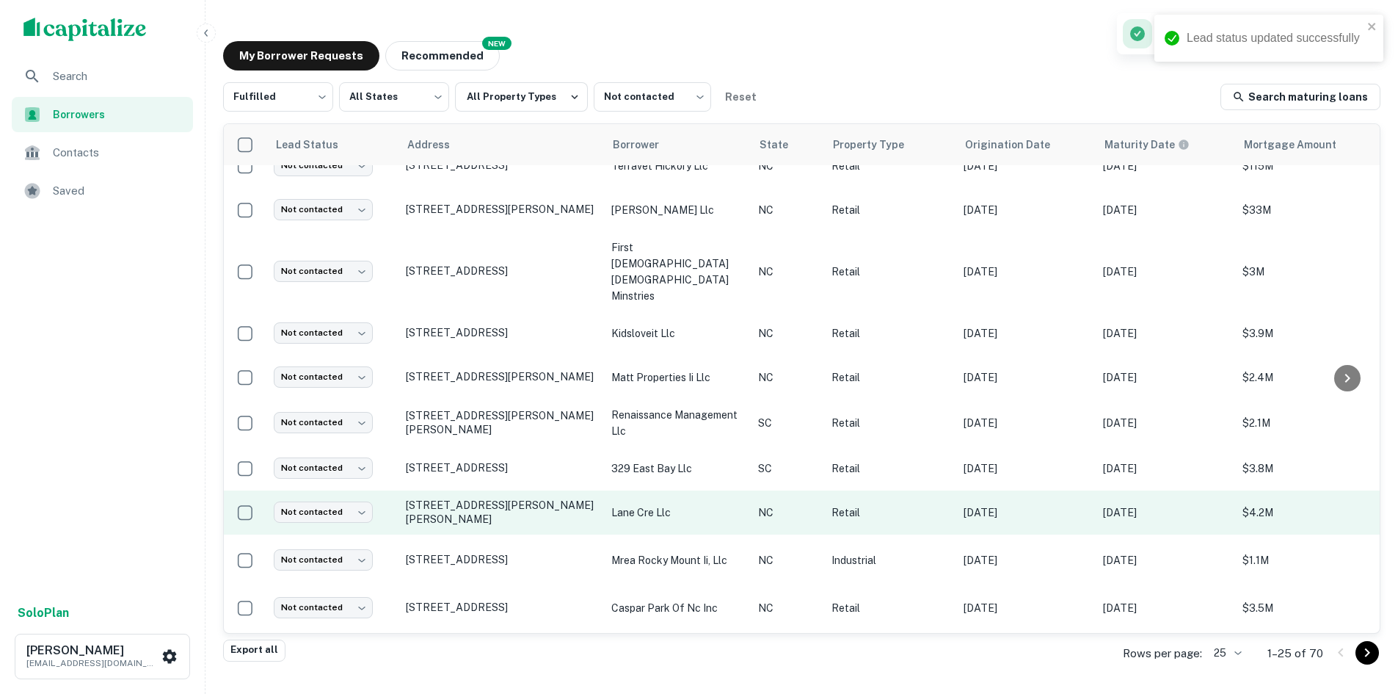
scroll to position [644, 0]
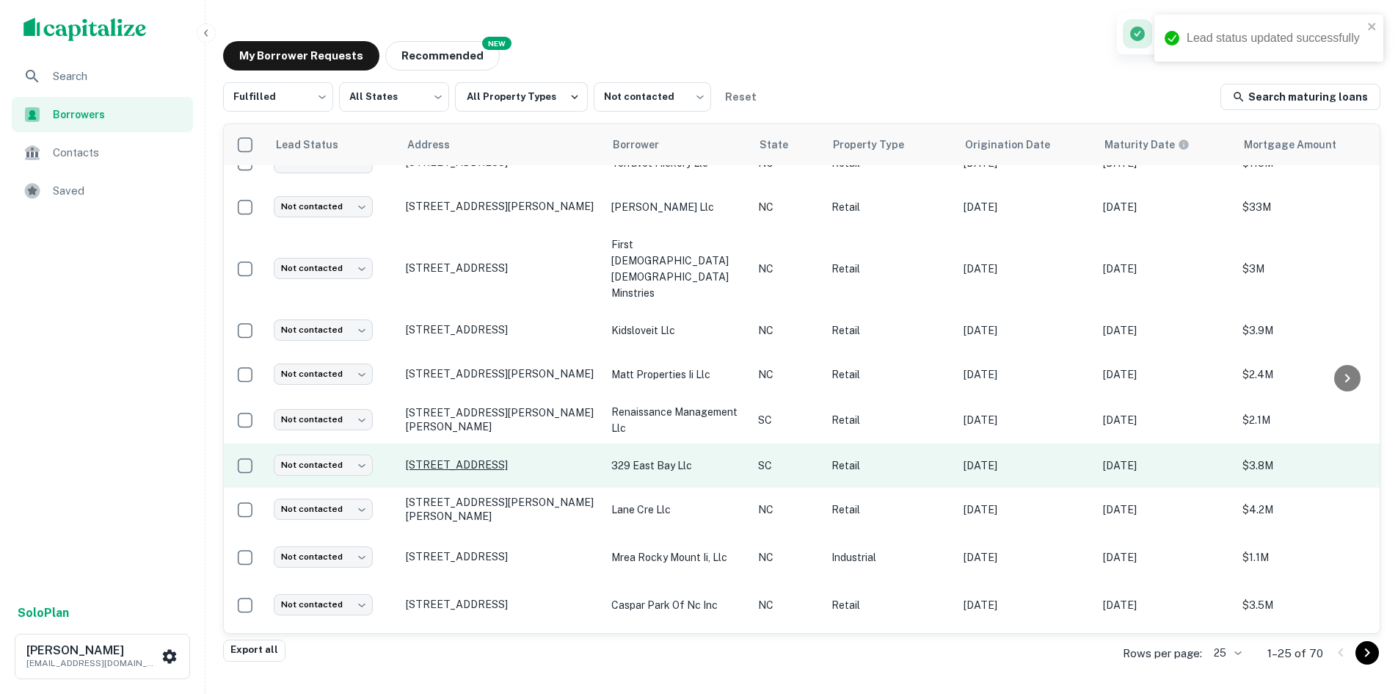
click at [470, 458] on p "[STREET_ADDRESS]" at bounding box center [501, 464] width 191 height 13
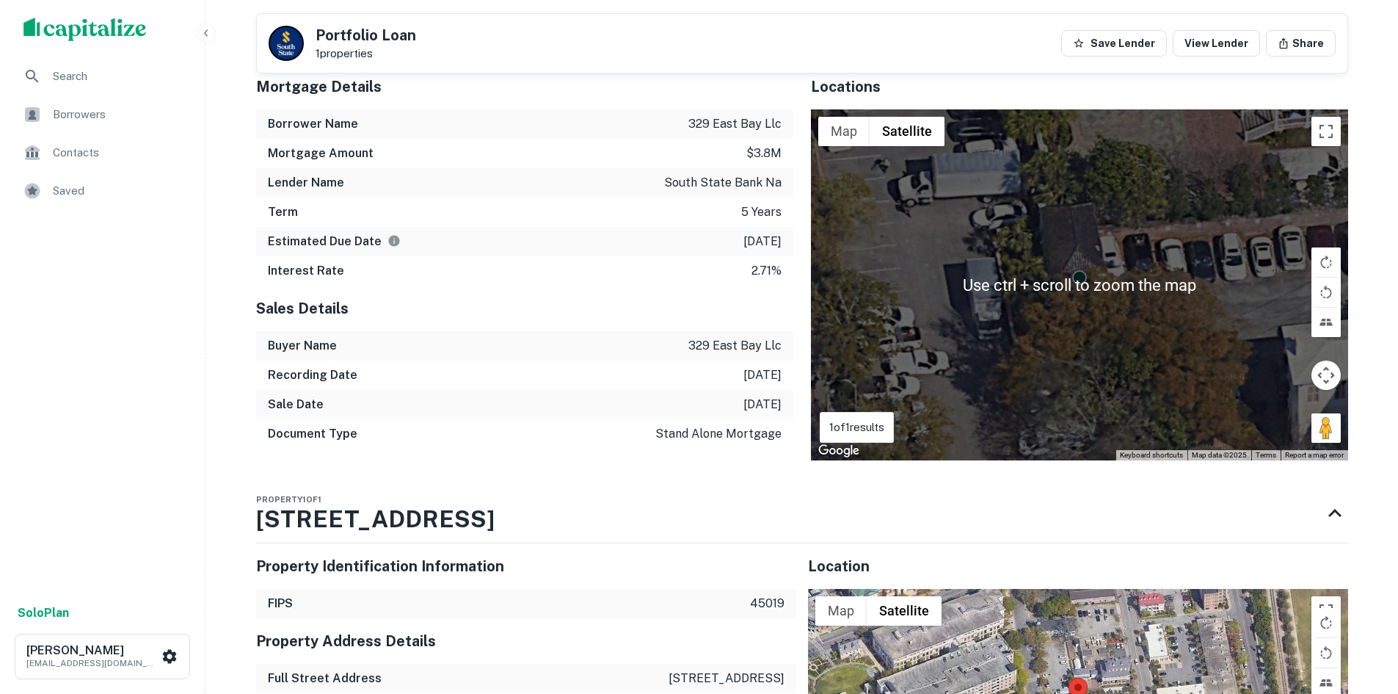
scroll to position [954, 0]
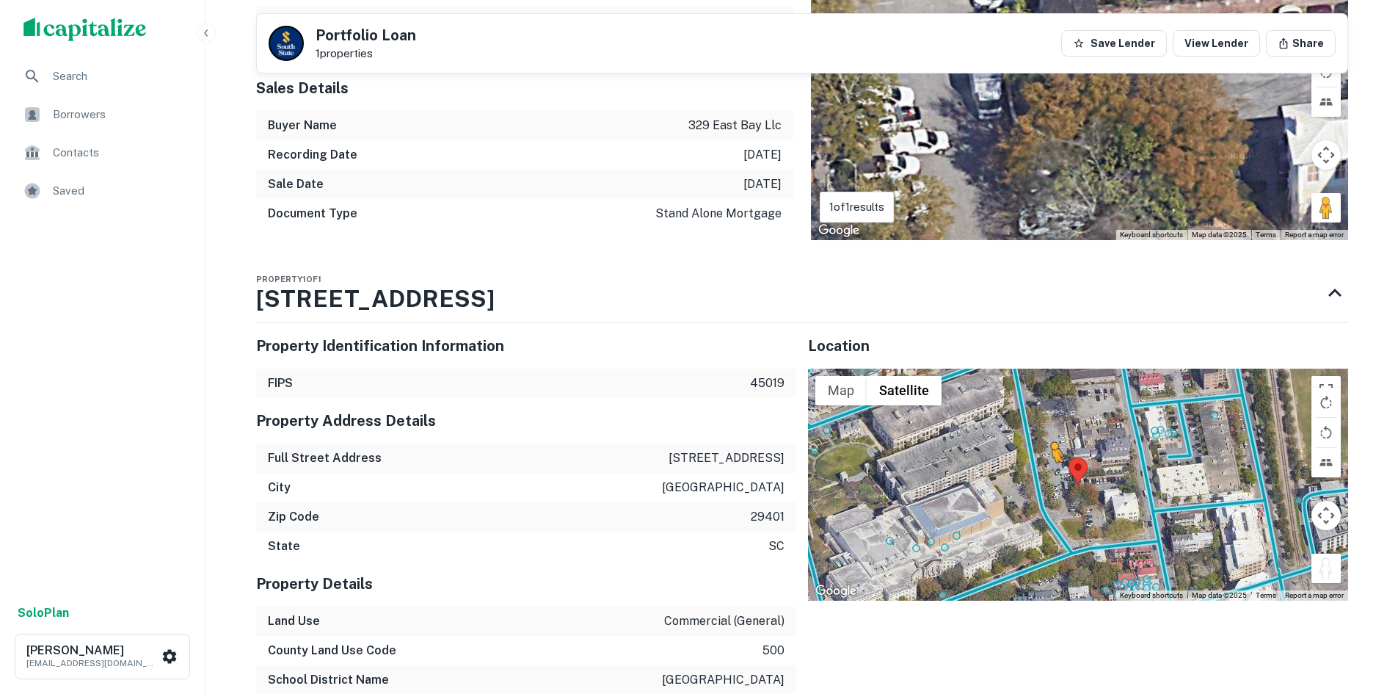
drag, startPoint x: 1332, startPoint y: 567, endPoint x: 1048, endPoint y: 481, distance: 296.9
click at [1048, 481] on div "To activate drag with keyboard, press Alt + Enter. Once in keyboard drag state,…" at bounding box center [1078, 484] width 540 height 232
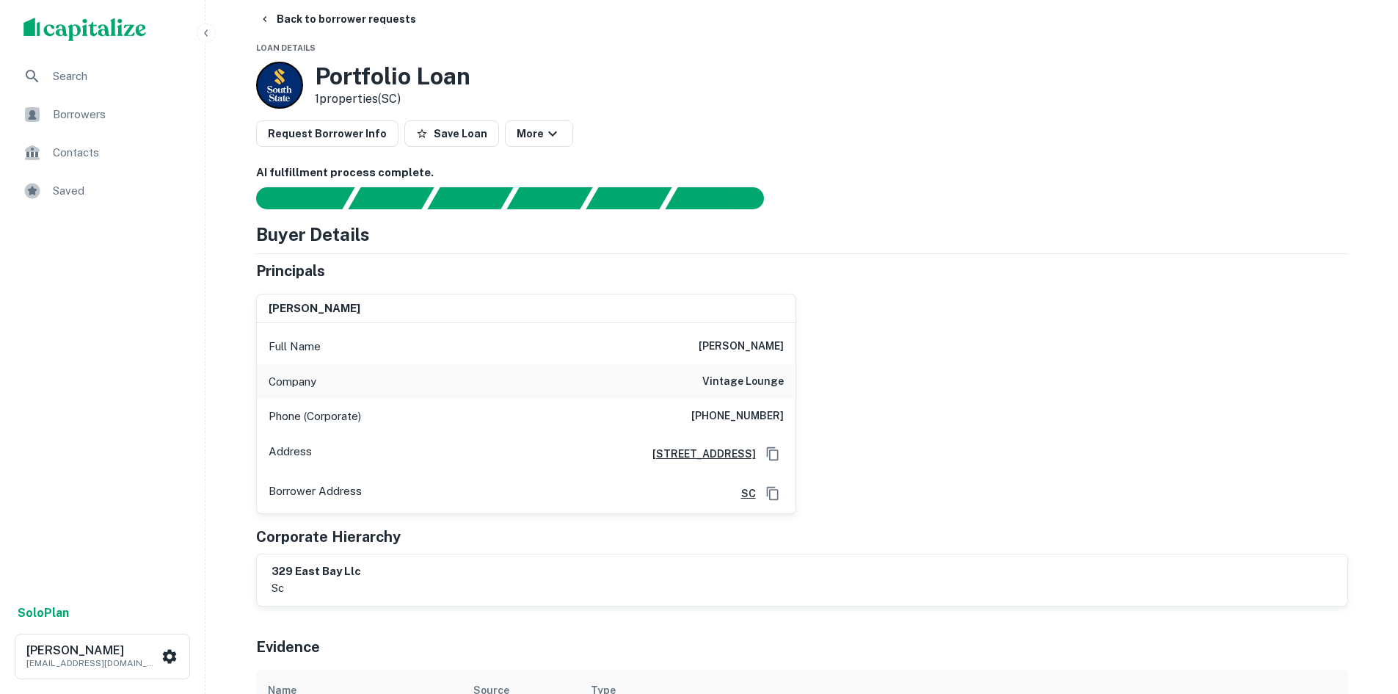
scroll to position [0, 0]
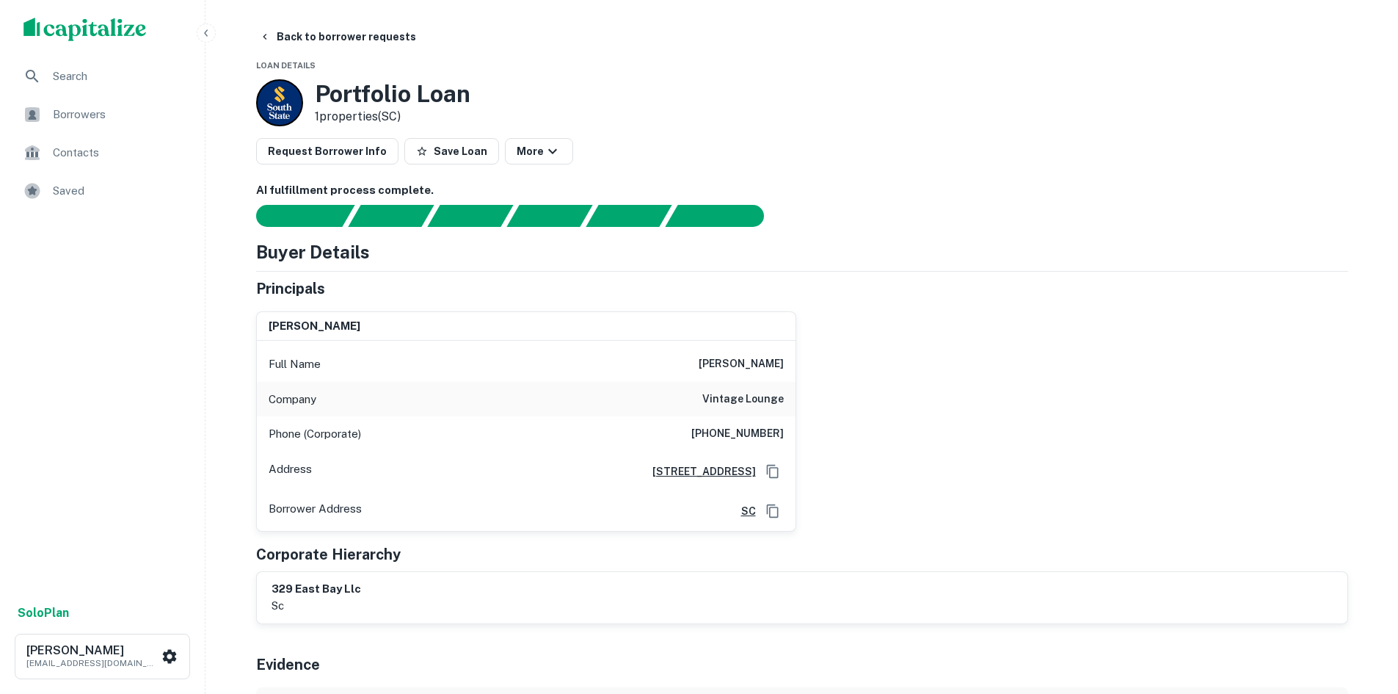
drag, startPoint x: 603, startPoint y: 470, endPoint x: 754, endPoint y: 478, distance: 151.4
click at [754, 478] on div "Address [STREET_ADDRESS]" at bounding box center [526, 471] width 539 height 40
copy h6 "[STREET_ADDRESS]"
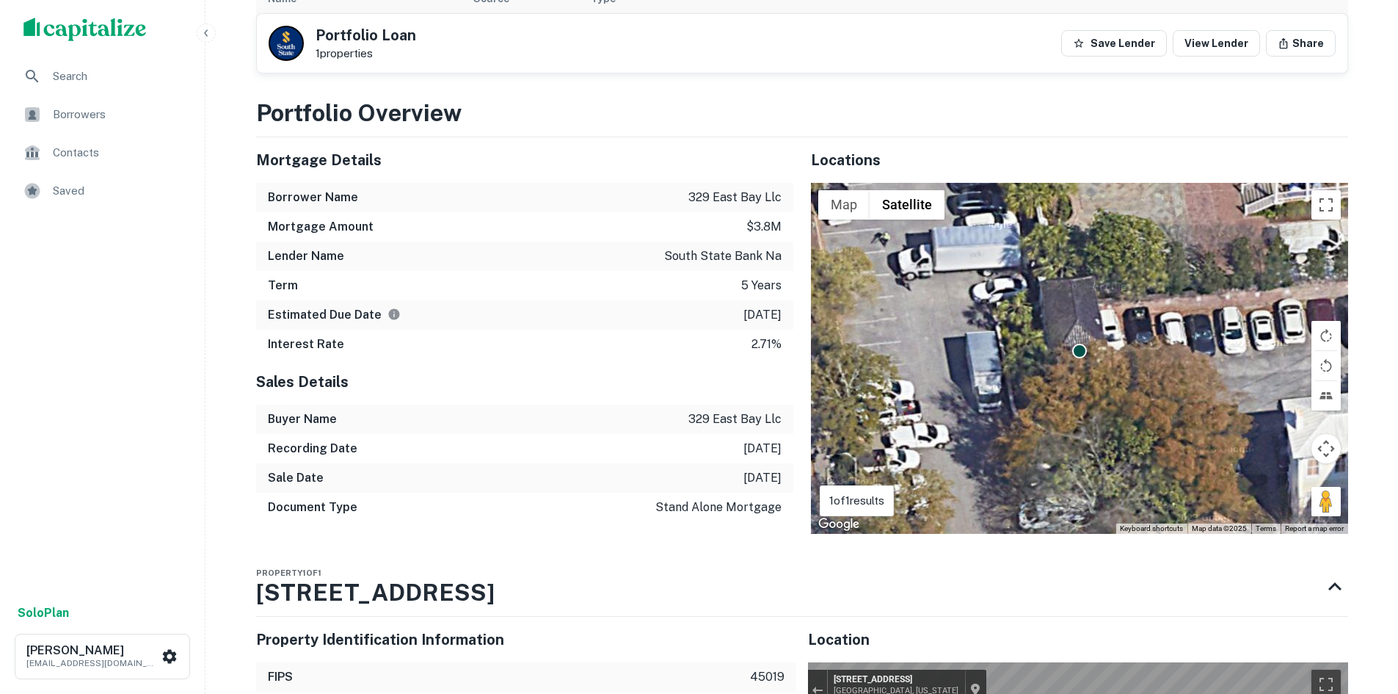
scroll to position [954, 0]
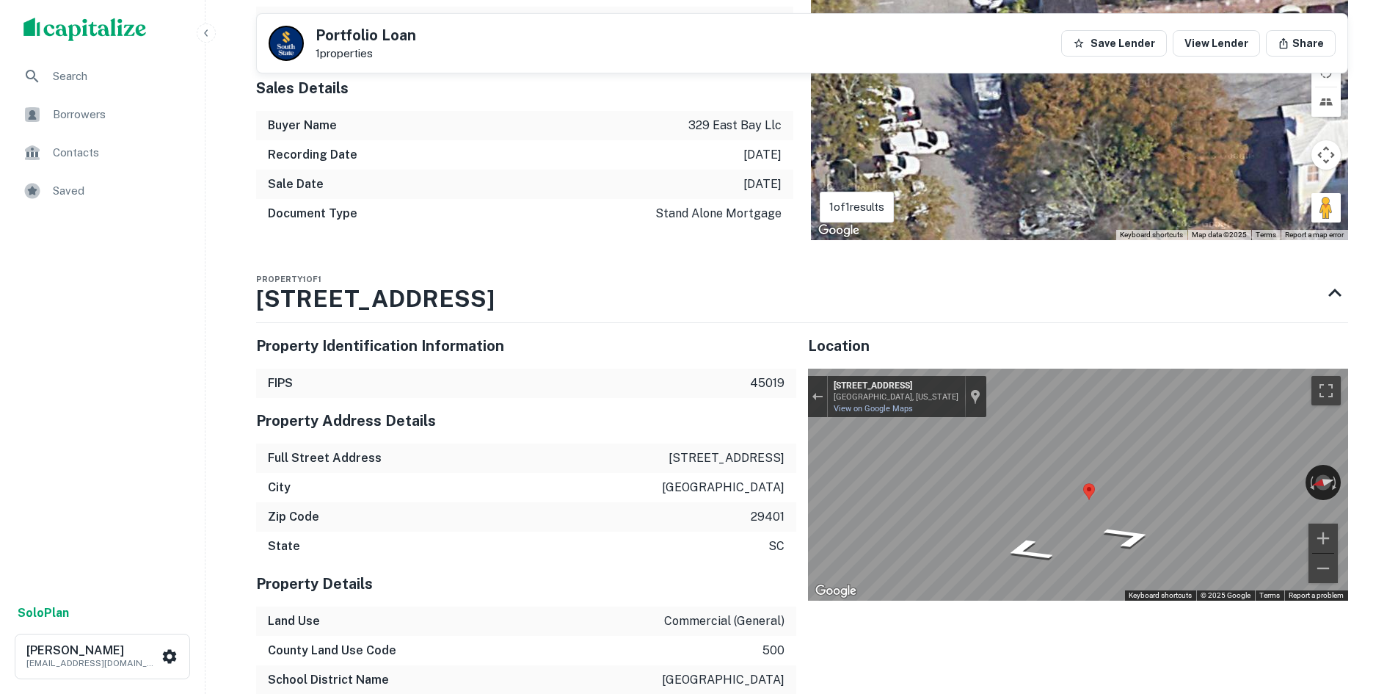
drag, startPoint x: 244, startPoint y: 288, endPoint x: 445, endPoint y: 288, distance: 201.1
click at [445, 288] on div "Back to borrower requests Portfolio Loan 1 properties Save Lender View Lender S…" at bounding box center [802, 157] width 1127 height 2177
drag, startPoint x: 448, startPoint y: 316, endPoint x: 362, endPoint y: 299, distance: 87.5
click at [362, 299] on div "Property [STREET_ADDRESS]" at bounding box center [789, 292] width 1066 height 59
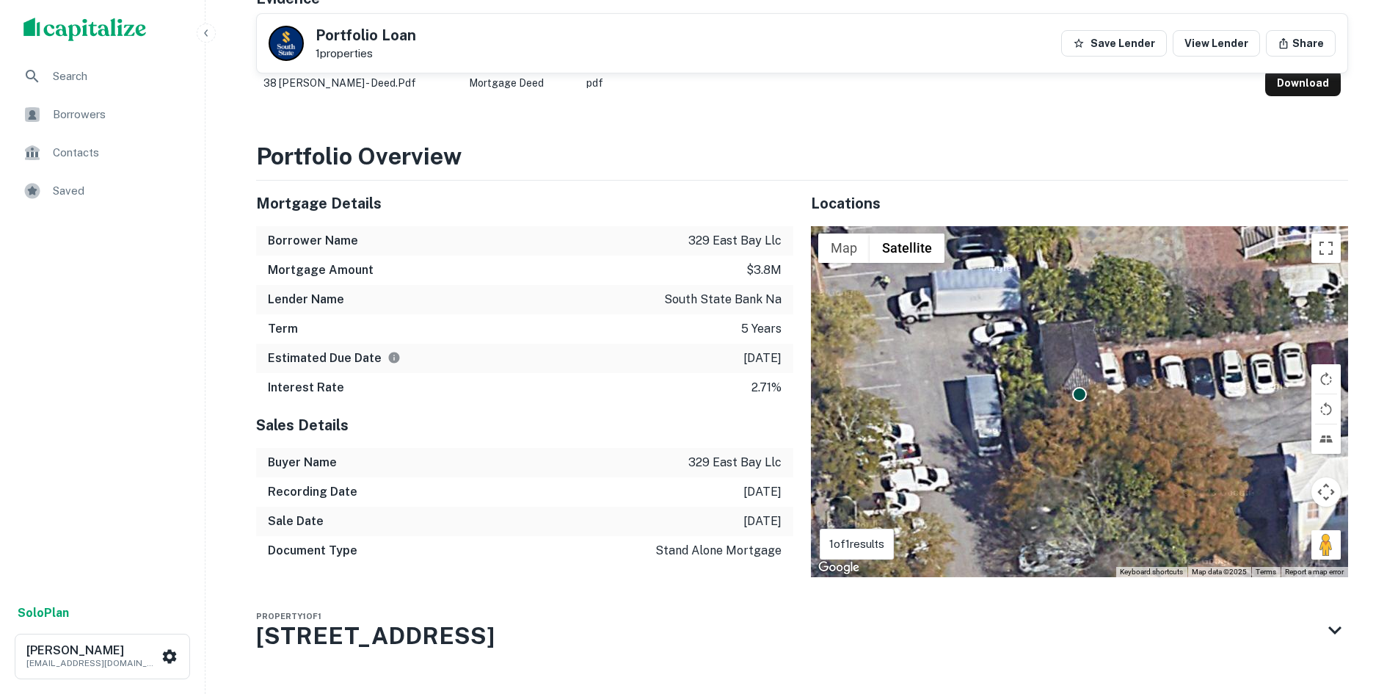
scroll to position [592, 0]
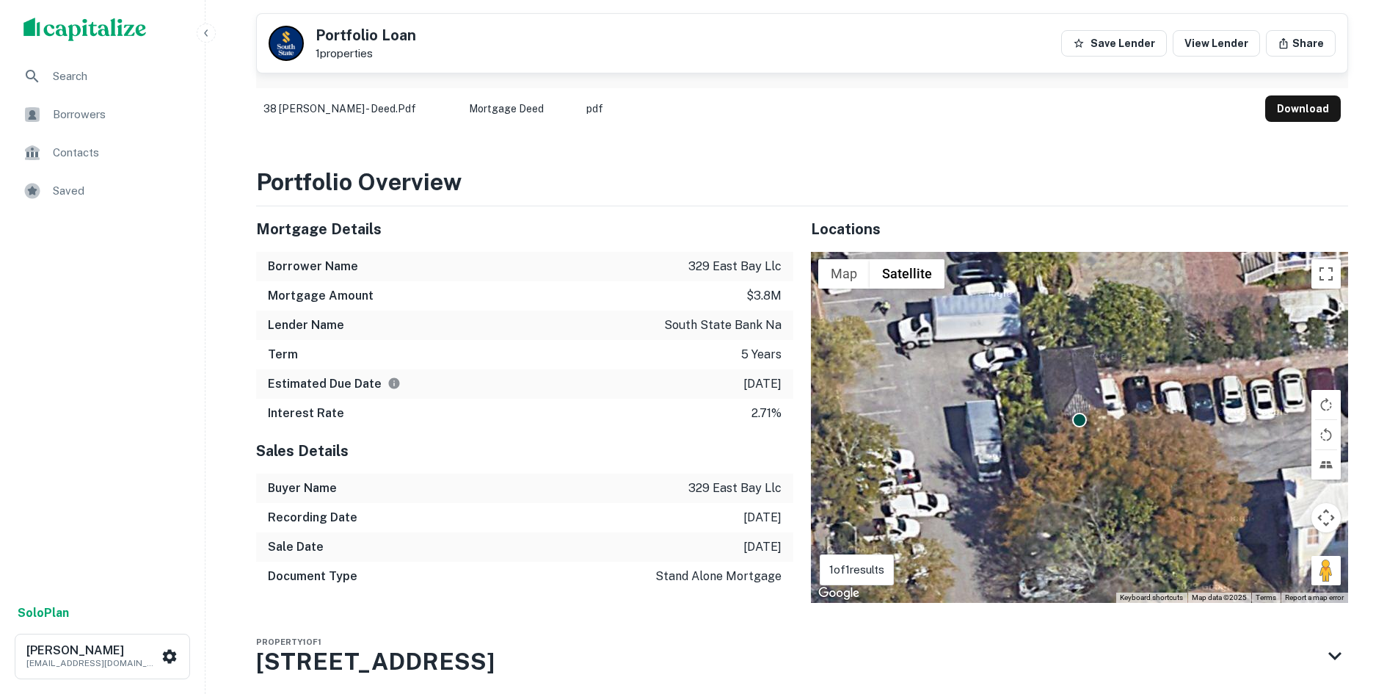
click at [115, 131] on div "Borrowers" at bounding box center [102, 114] width 181 height 35
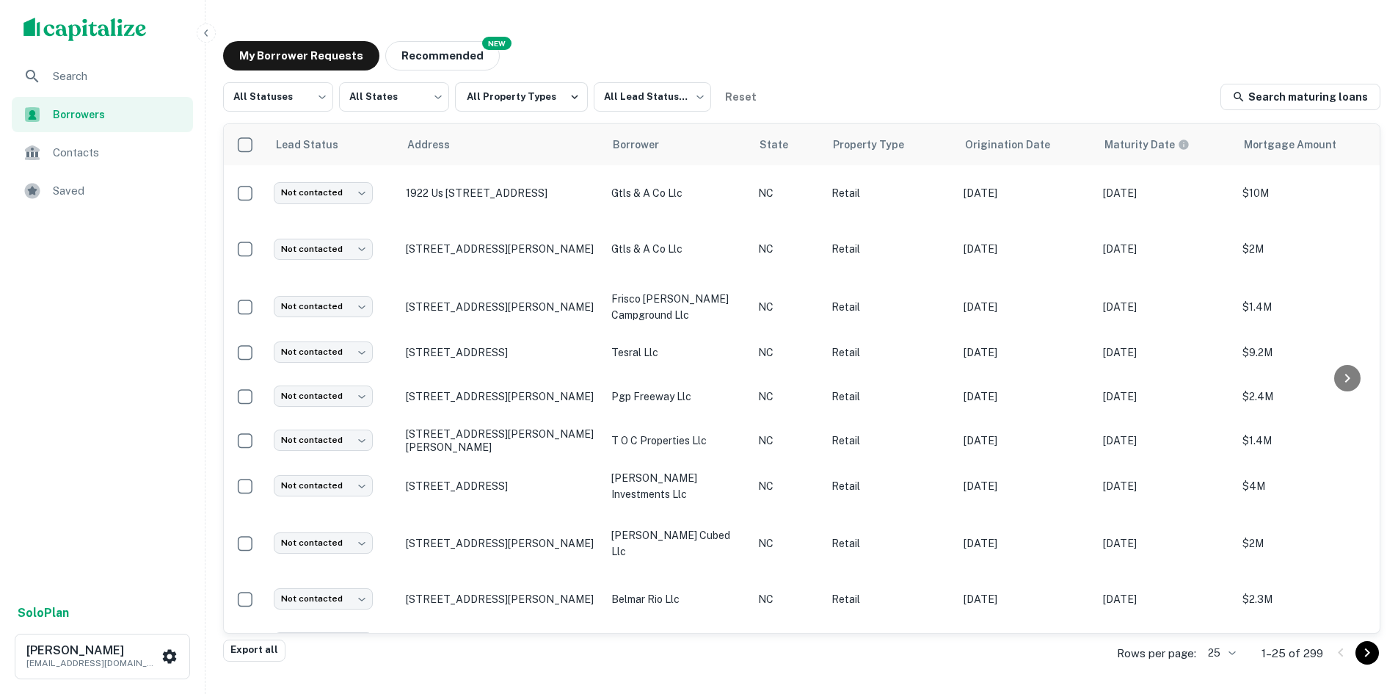
scroll to position [644, 0]
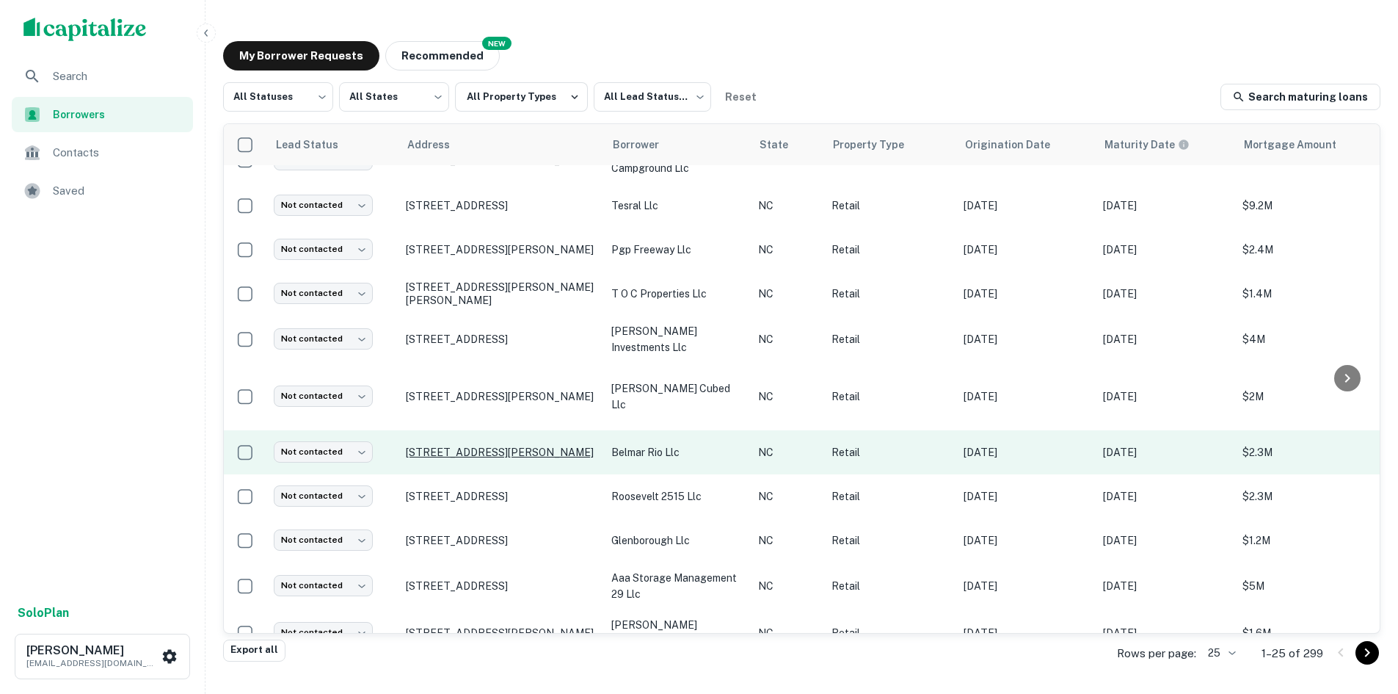
click at [510, 445] on p "[STREET_ADDRESS][PERSON_NAME]" at bounding box center [501, 451] width 191 height 13
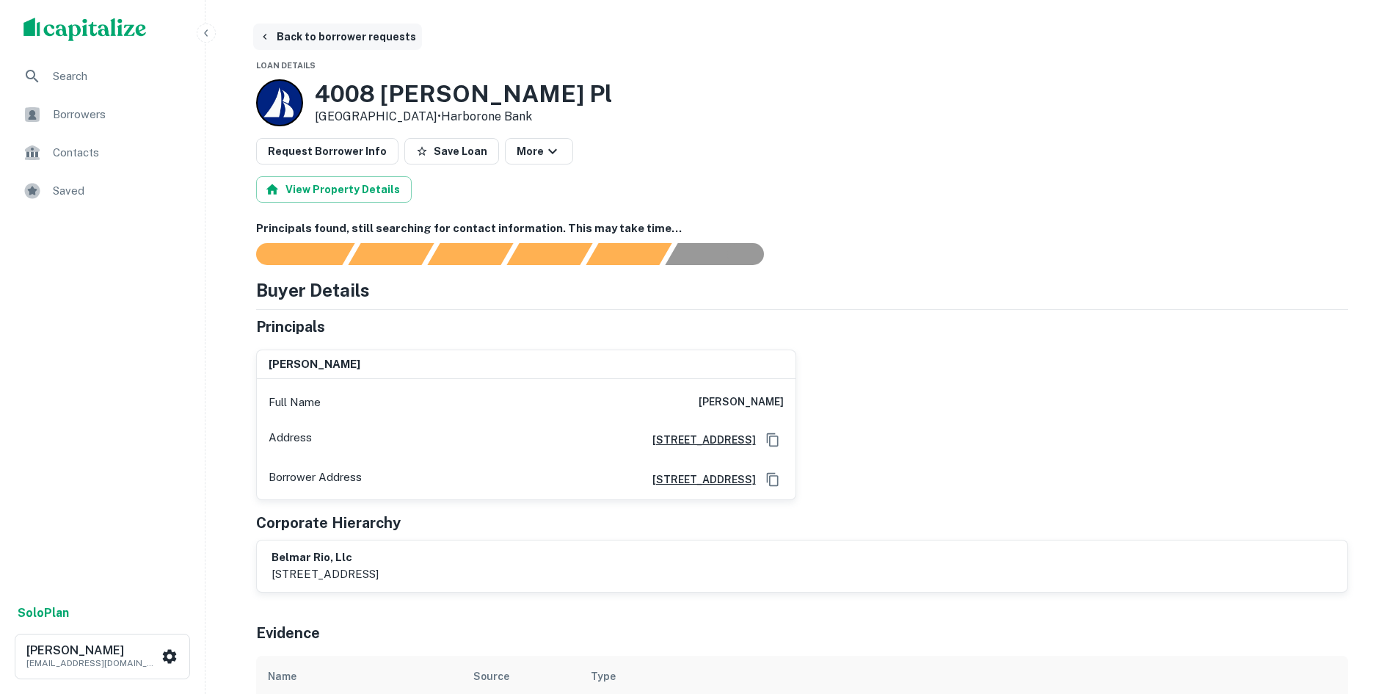
click at [315, 31] on button "Back to borrower requests" at bounding box center [337, 36] width 169 height 26
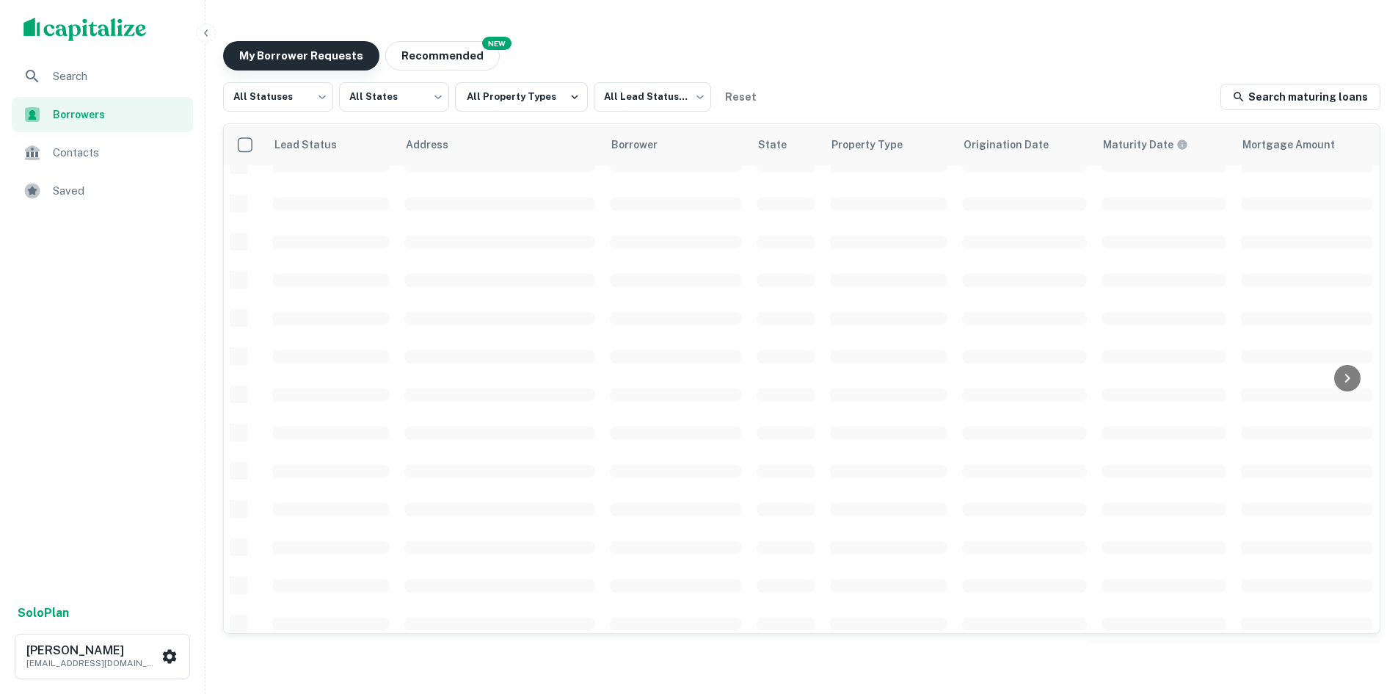
scroll to position [498, 0]
click at [680, 96] on body "Search Borrowers Contacts Saved Solo Plan [PERSON_NAME] [PERSON_NAME][EMAIL_ADD…" at bounding box center [699, 347] width 1398 height 694
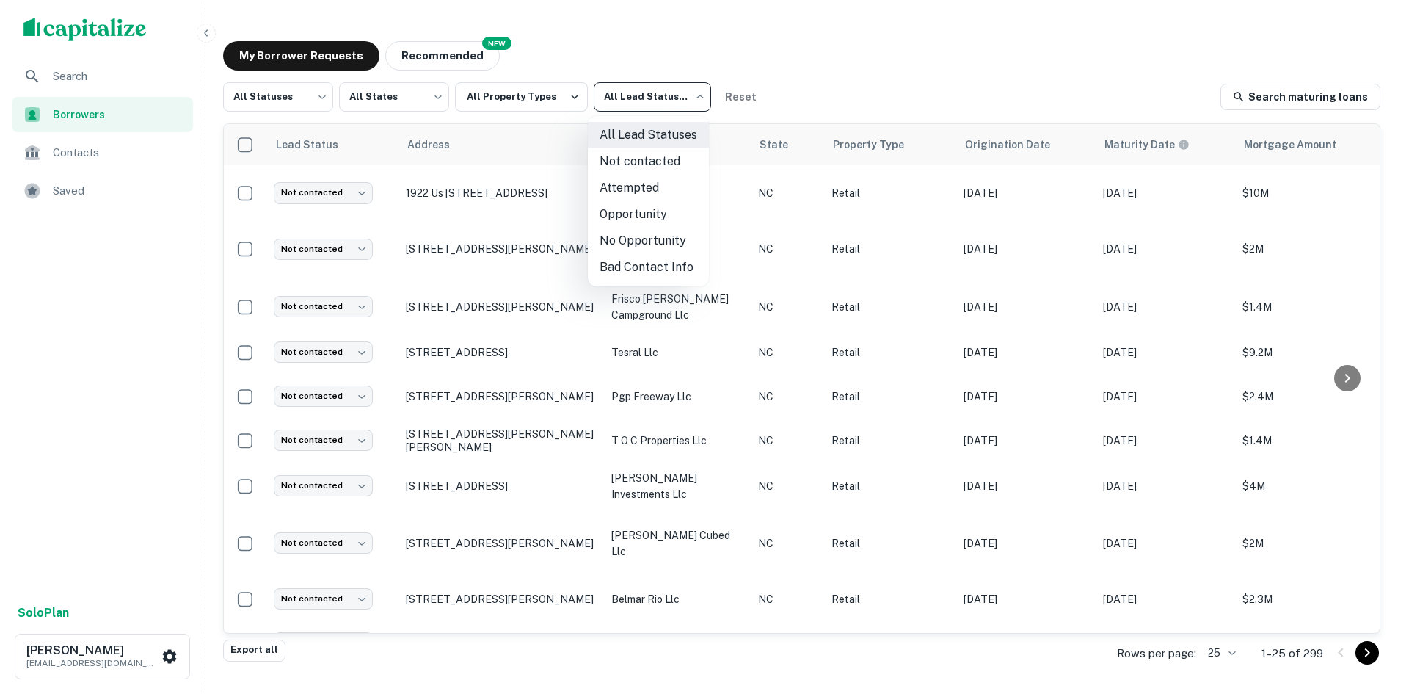
click at [327, 109] on div at bounding box center [704, 347] width 1409 height 694
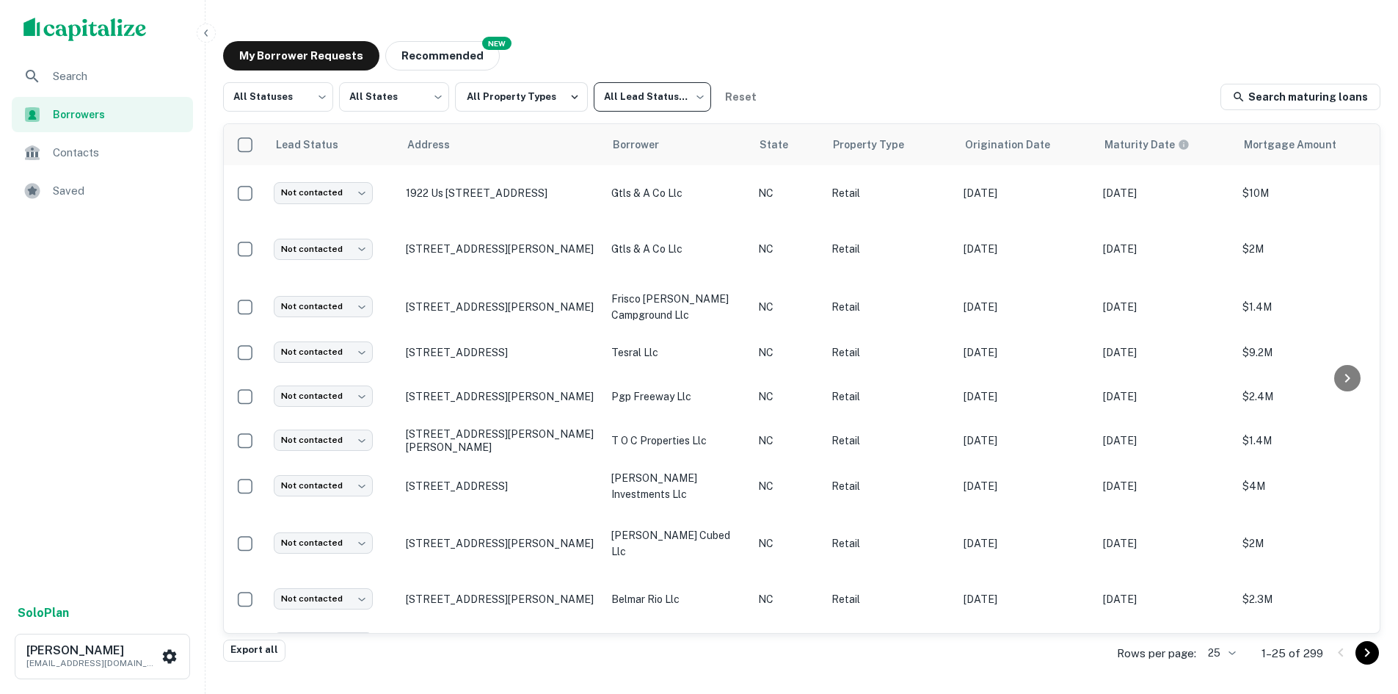
click at [320, 103] on div "All Lead Statuses Not contacted Attempted Opportunity No Opportunity Bad Contac…" at bounding box center [699, 347] width 1398 height 694
click at [280, 101] on body "Search Borrowers Contacts Saved Solo Plan [PERSON_NAME] [PERSON_NAME][EMAIL_ADD…" at bounding box center [699, 347] width 1398 height 694
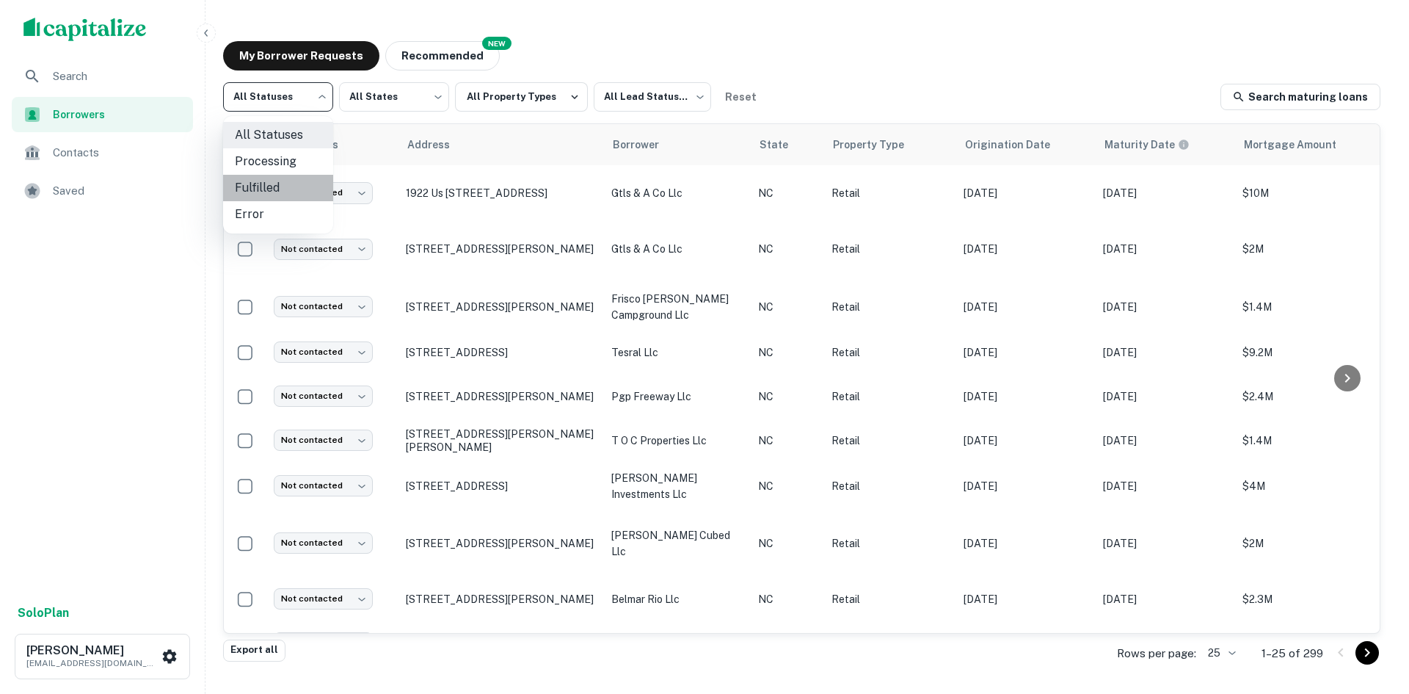
click at [281, 185] on li "Fulfilled" at bounding box center [278, 188] width 110 height 26
type input "*********"
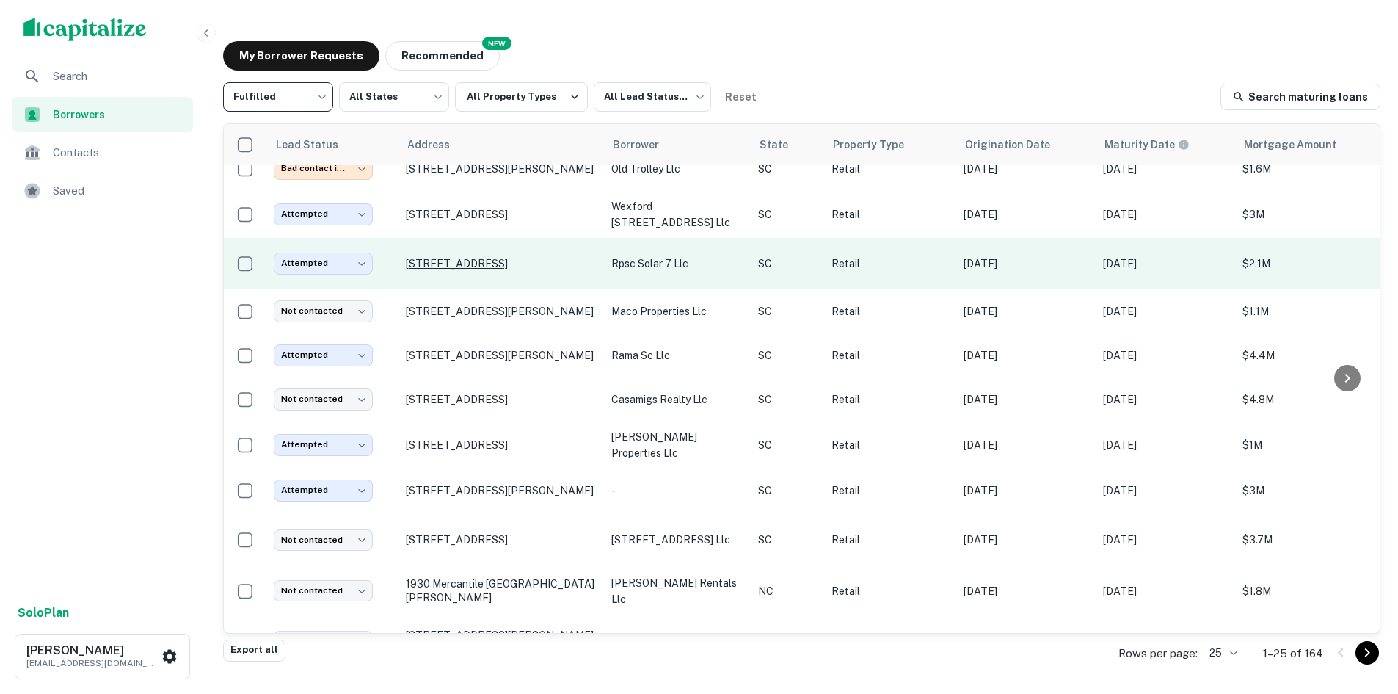
scroll to position [702, 0]
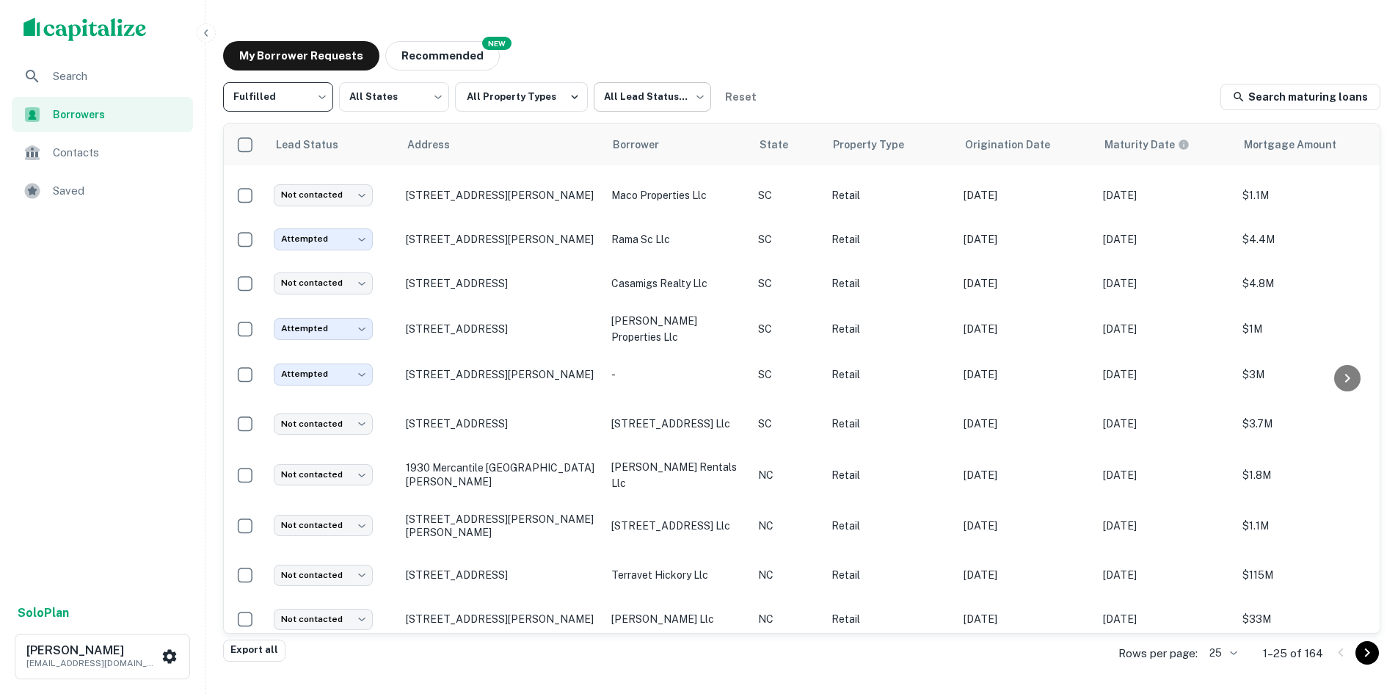
click at [622, 101] on body "Search Borrowers Contacts Saved Solo Plan [PERSON_NAME] [PERSON_NAME][EMAIL_ADD…" at bounding box center [699, 347] width 1398 height 694
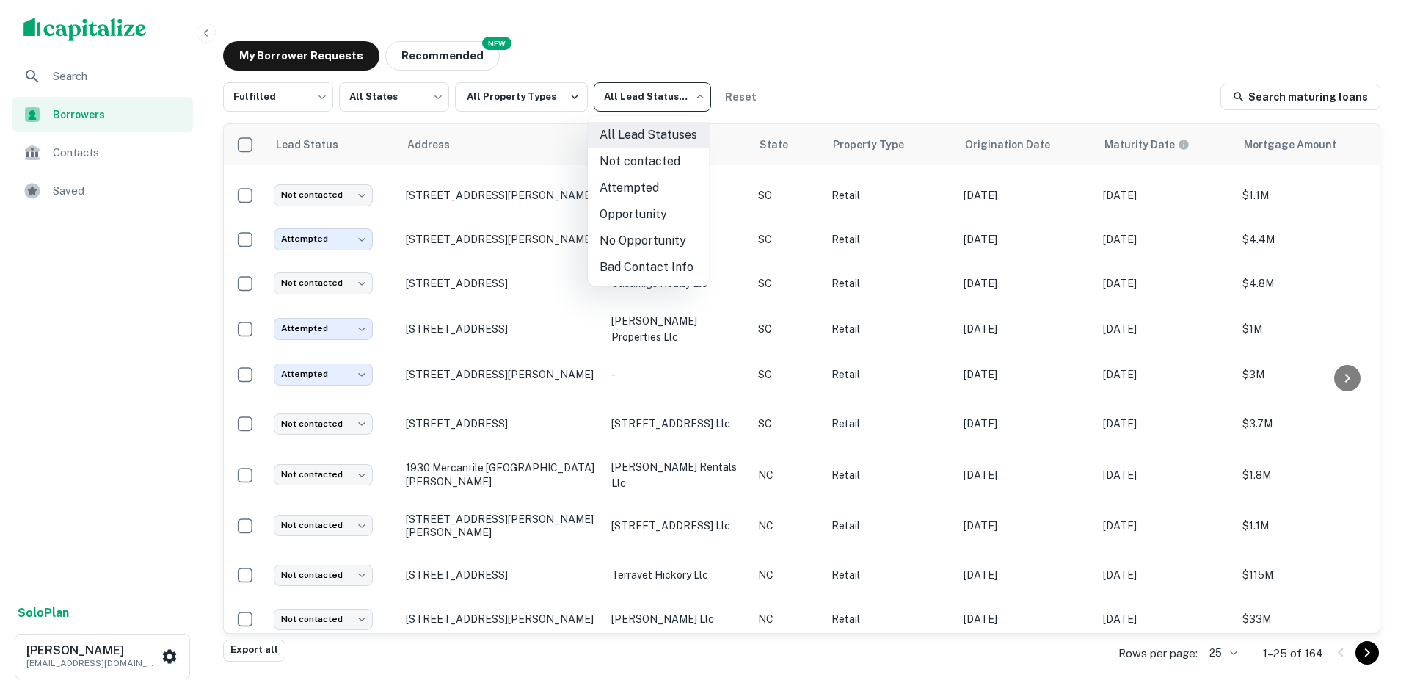
click at [626, 165] on li "Not contacted" at bounding box center [648, 161] width 121 height 26
type input "****"
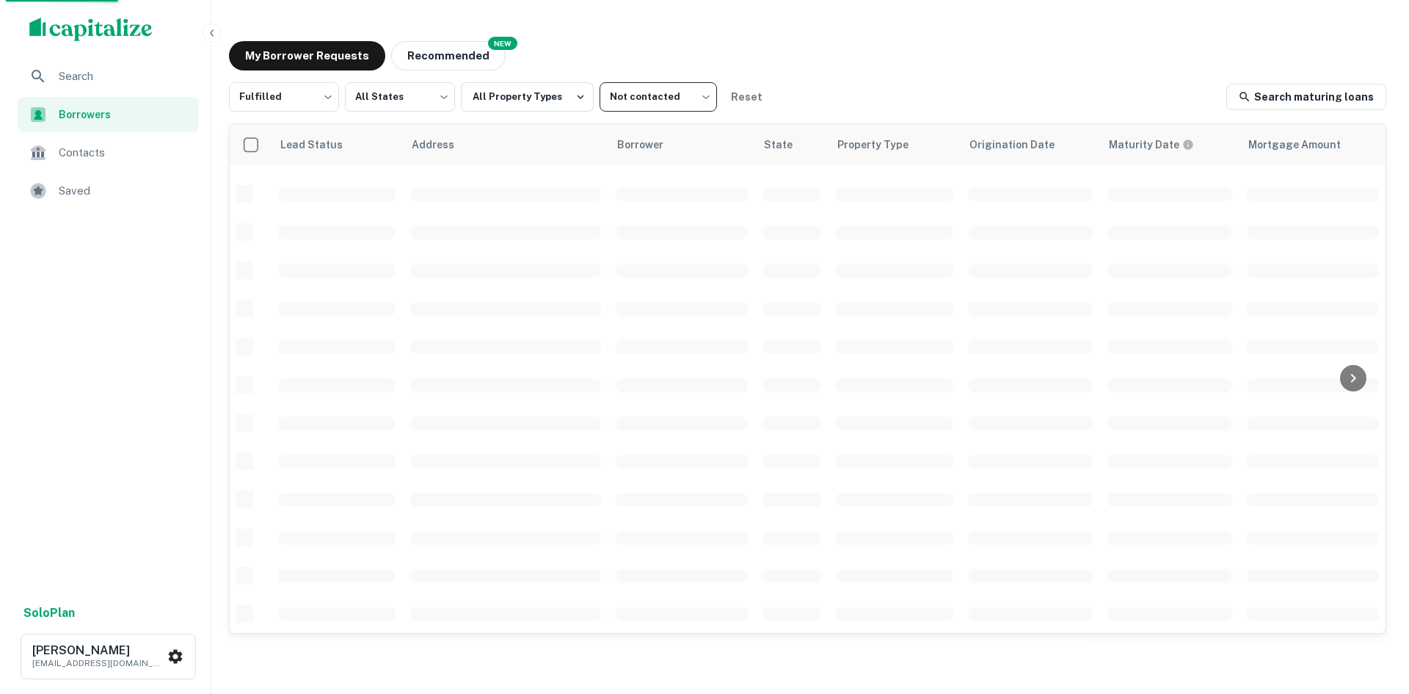
scroll to position [498, 0]
click at [625, 105] on body "Search Borrowers Contacts Saved Solo Plan [PERSON_NAME] [PERSON_NAME][EMAIL_ADD…" at bounding box center [704, 347] width 1409 height 694
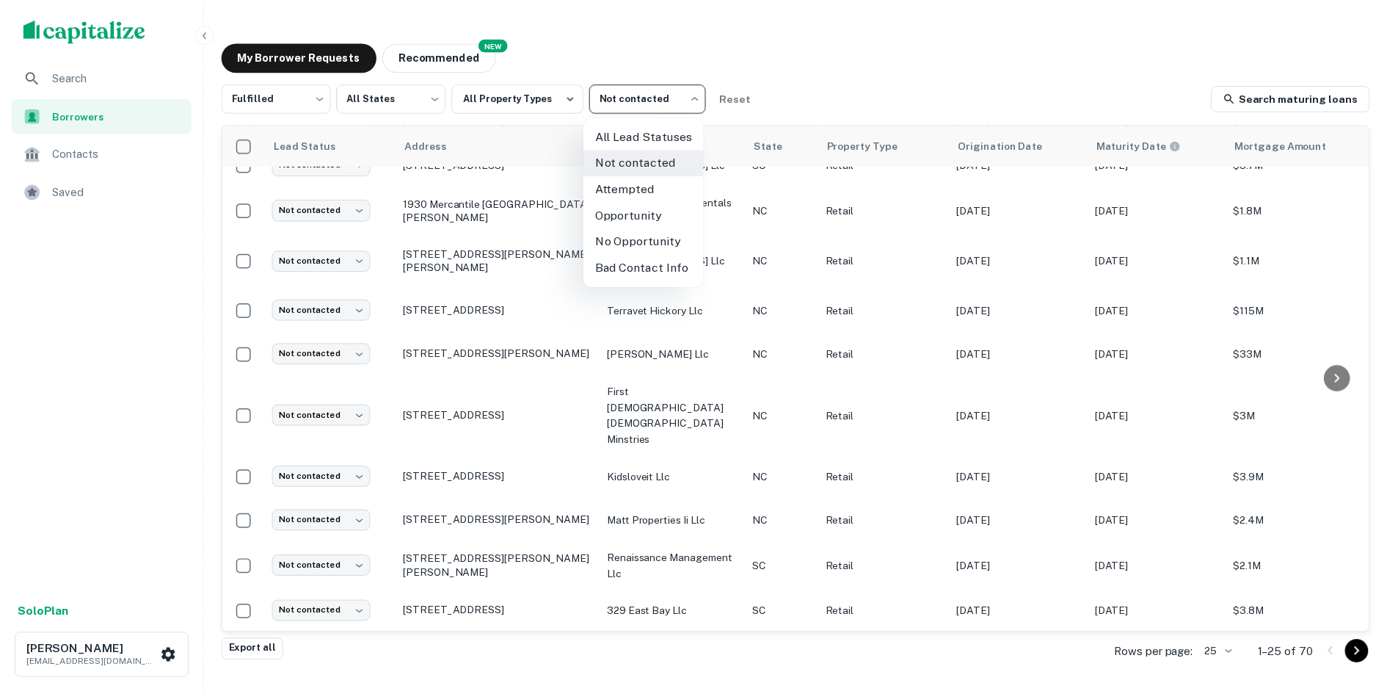
scroll to position [702, 0]
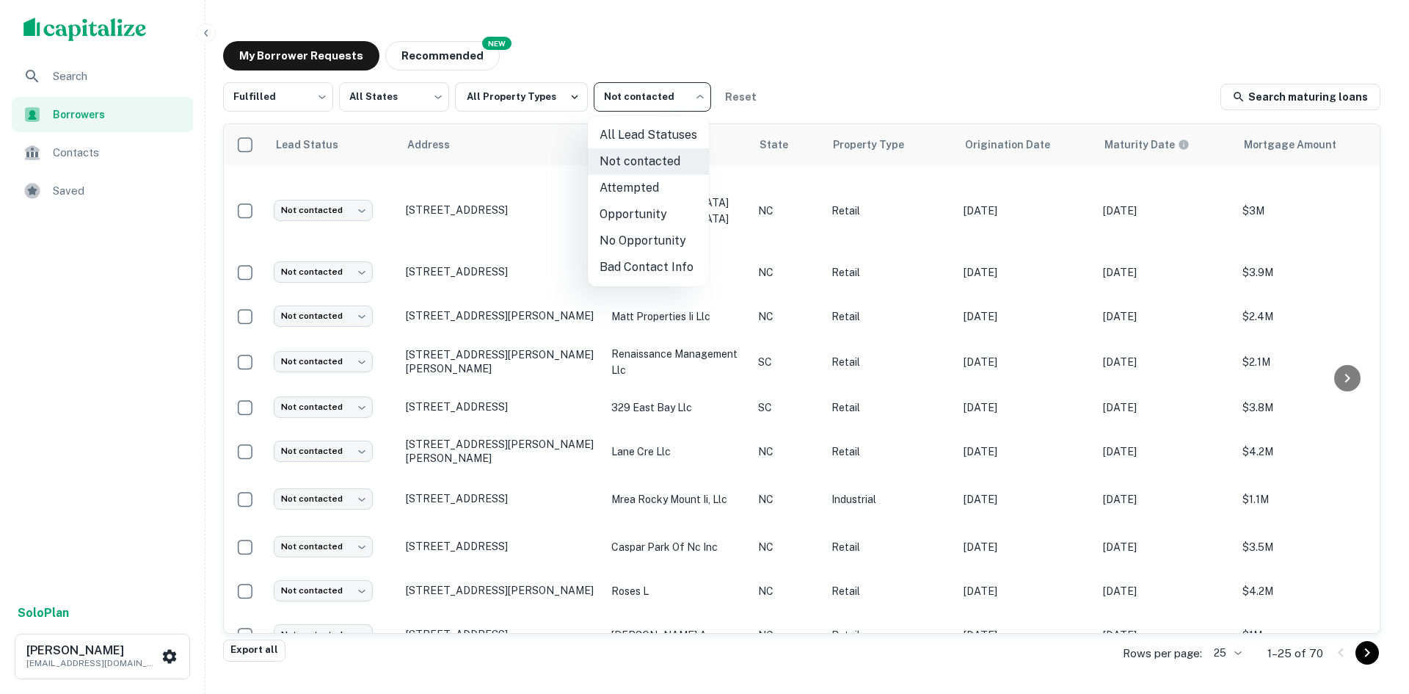
click at [206, 224] on div at bounding box center [704, 347] width 1409 height 694
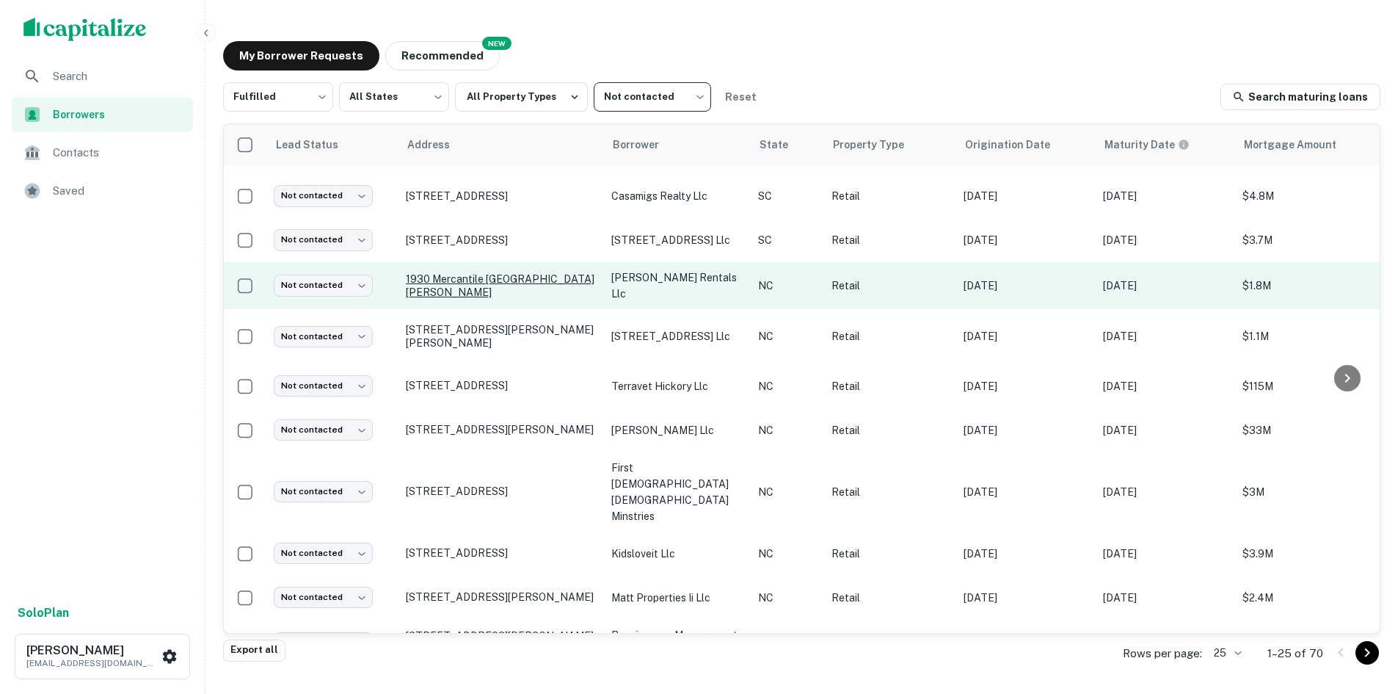
scroll to position [416, 0]
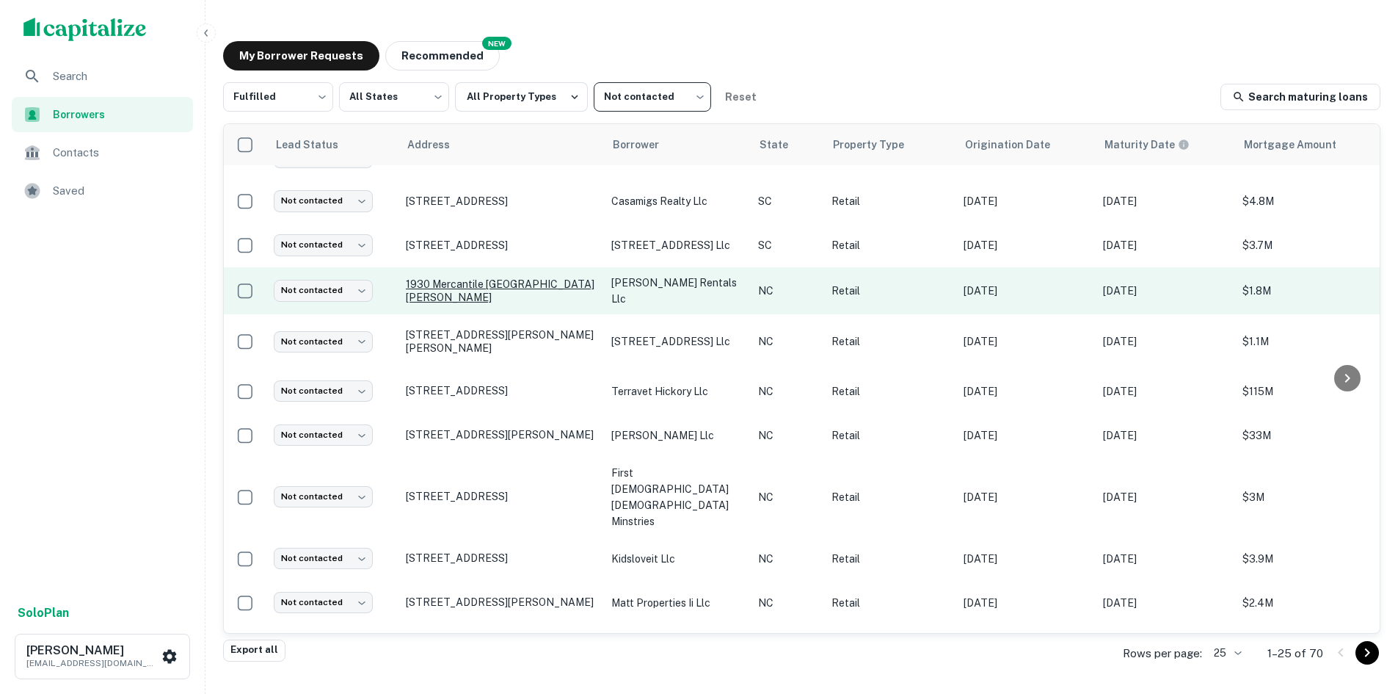
click at [498, 297] on p "1930 Mercantile [GEOGRAPHIC_DATA][PERSON_NAME]" at bounding box center [501, 290] width 191 height 26
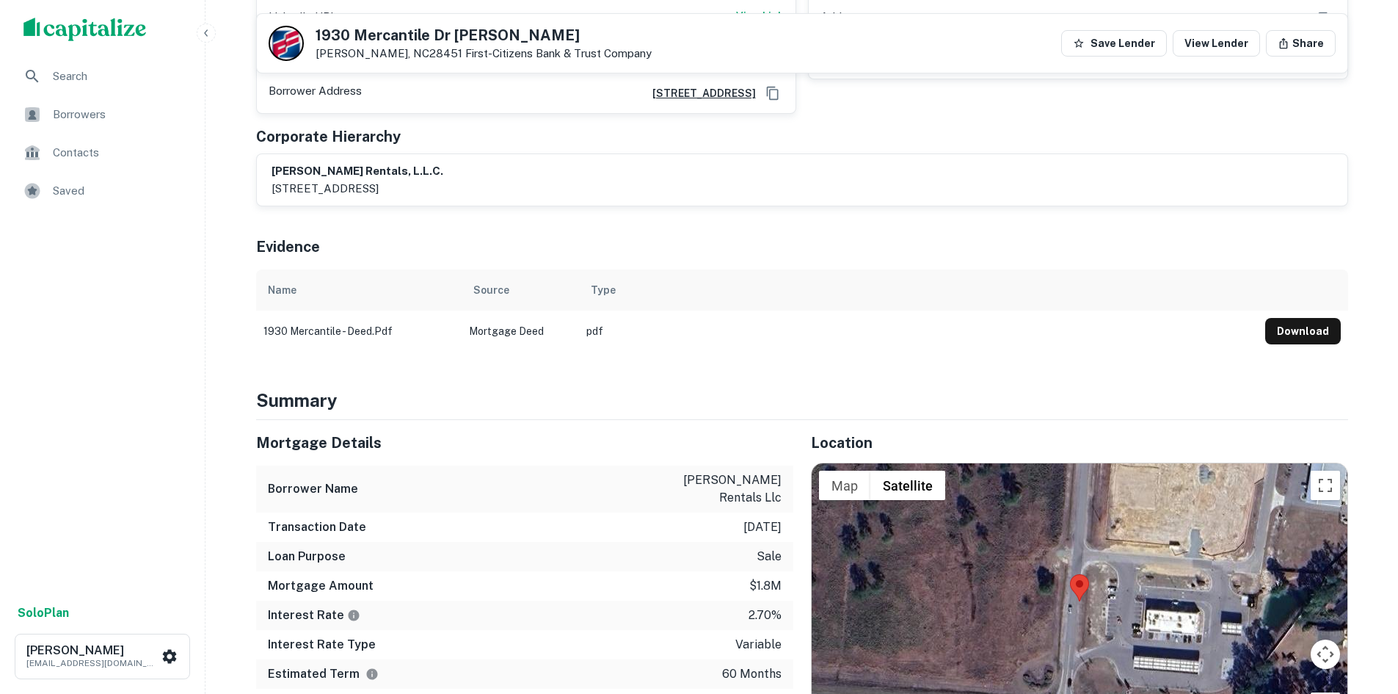
scroll to position [807, 0]
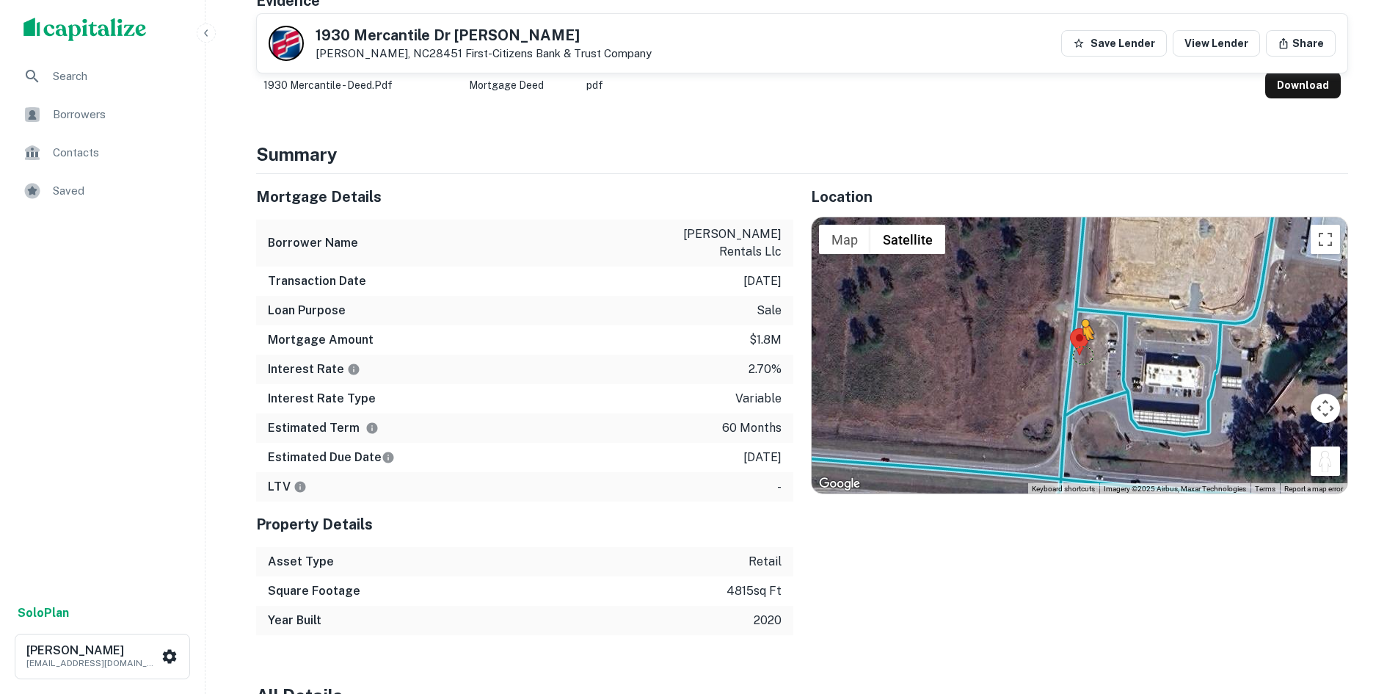
drag, startPoint x: 1321, startPoint y: 443, endPoint x: 1076, endPoint y: 339, distance: 266.1
click at [1076, 339] on div "To activate drag with keyboard, press Alt + Enter. Once in keyboard drag state,…" at bounding box center [1080, 355] width 536 height 276
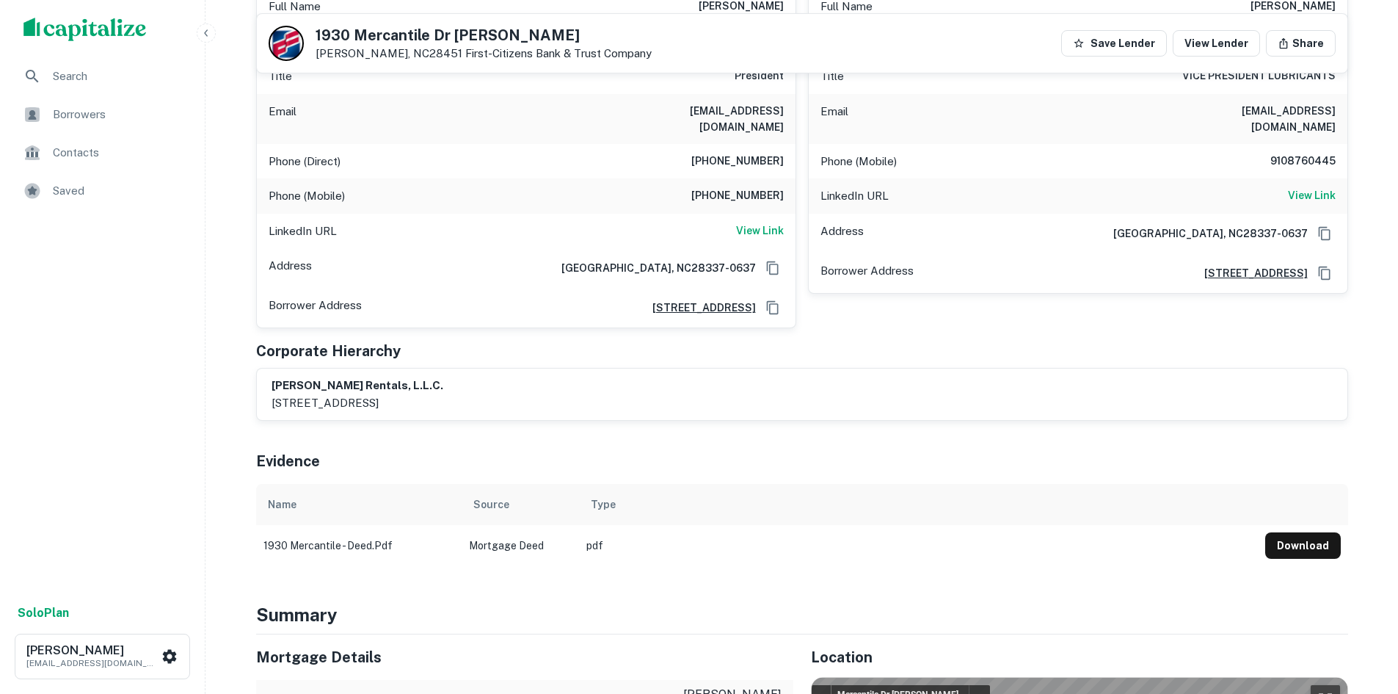
scroll to position [294, 0]
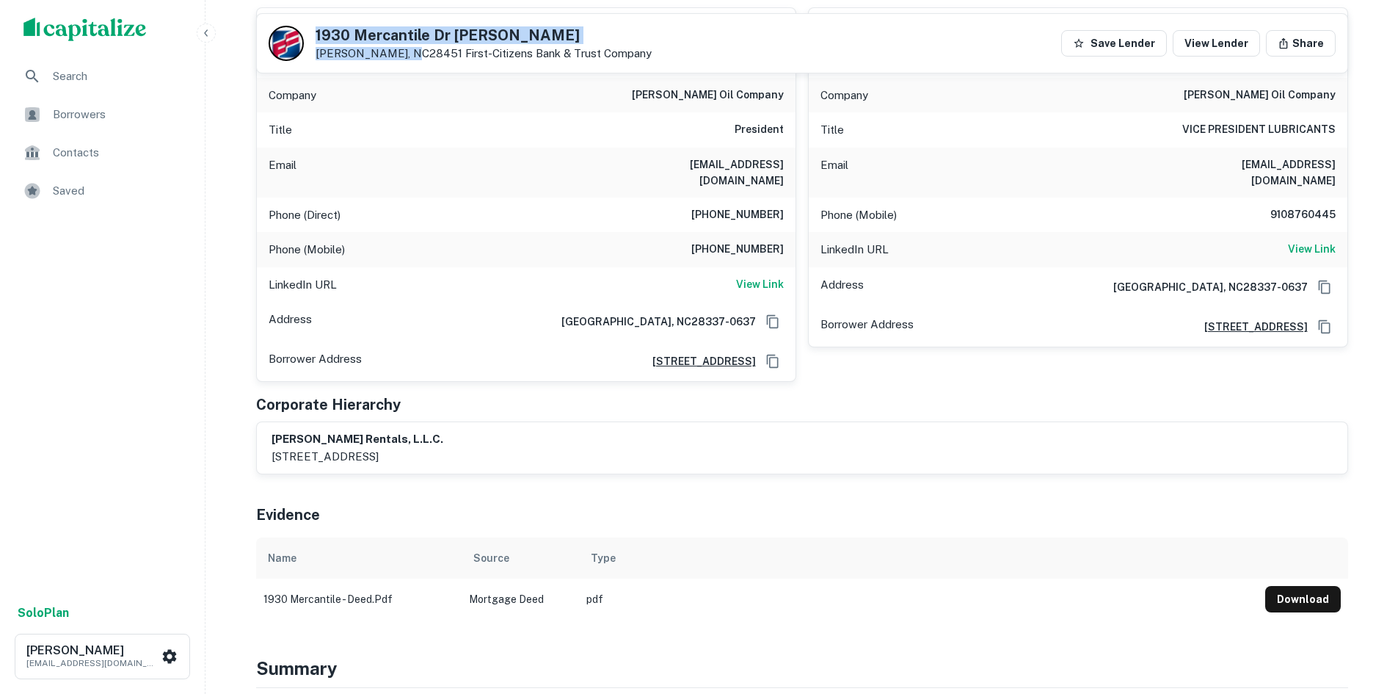
drag, startPoint x: 314, startPoint y: 26, endPoint x: 407, endPoint y: 62, distance: 100.2
click at [407, 62] on div "[STREET_ADDRESS][PERSON_NAME] First-citizens Bank & Trust Company Save Lender V…" at bounding box center [802, 43] width 1091 height 59
copy div "1930 Mercantile [GEOGRAPHIC_DATA][PERSON_NAME]"
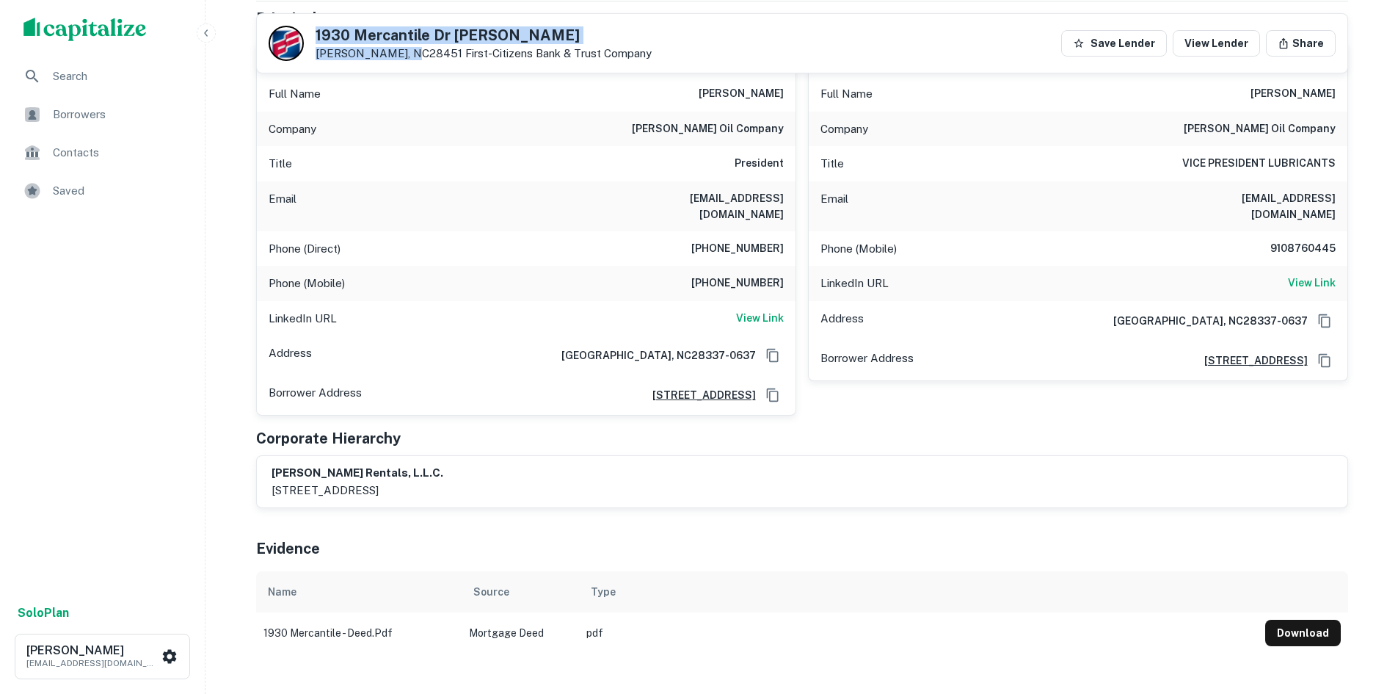
scroll to position [0, 0]
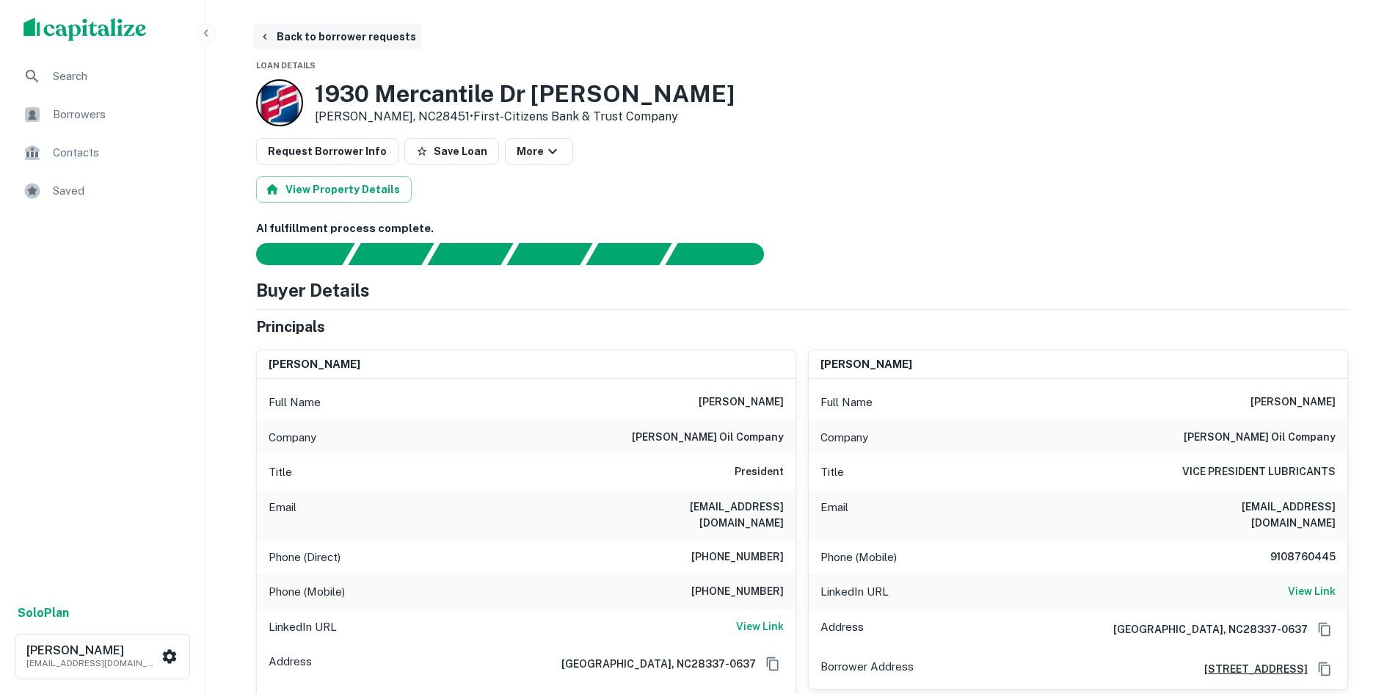
click at [327, 40] on button "Back to borrower requests" at bounding box center [337, 36] width 169 height 26
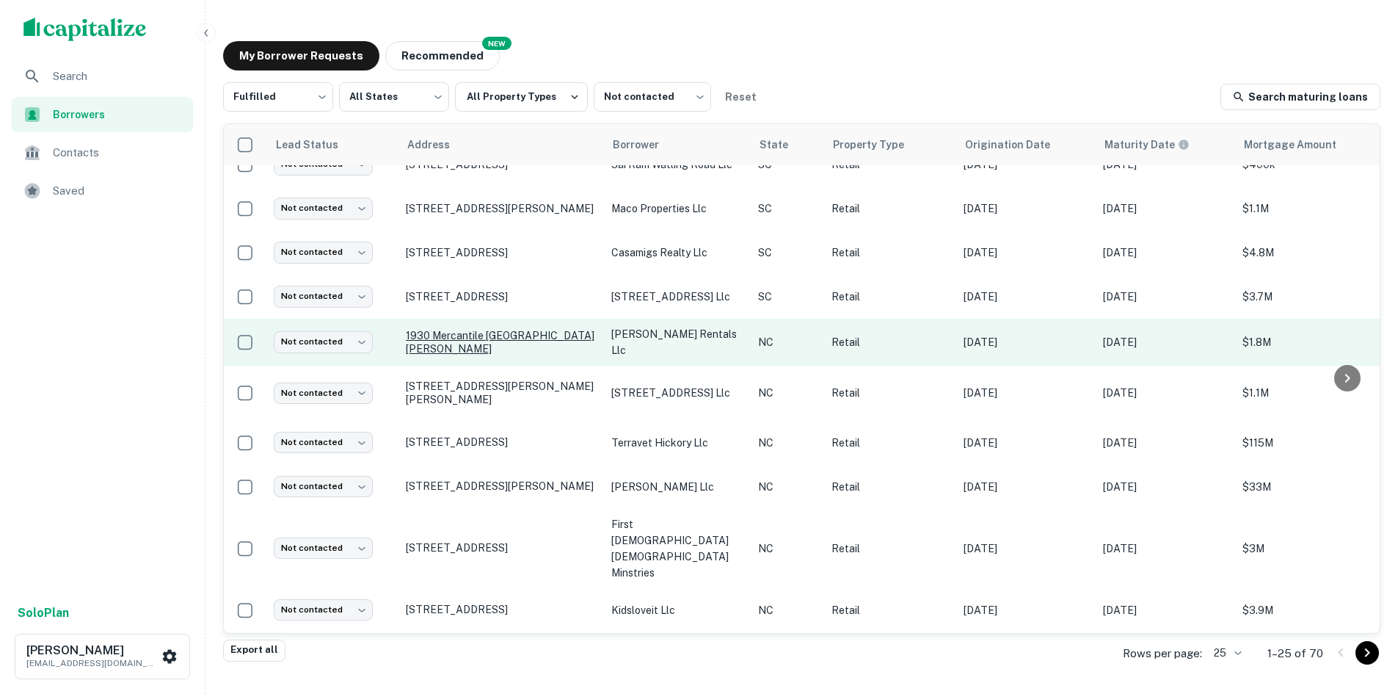
scroll to position [343, 0]
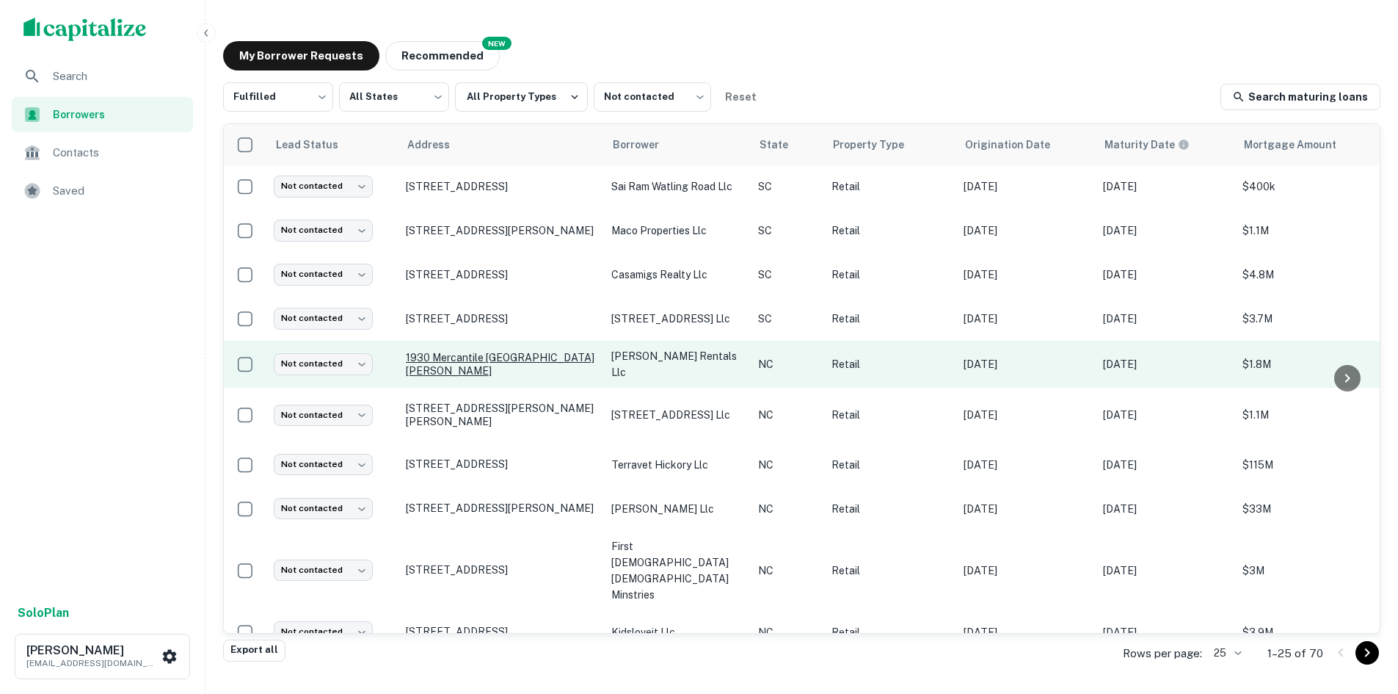
click at [466, 367] on p "1930 Mercantile [GEOGRAPHIC_DATA][PERSON_NAME]" at bounding box center [501, 364] width 191 height 26
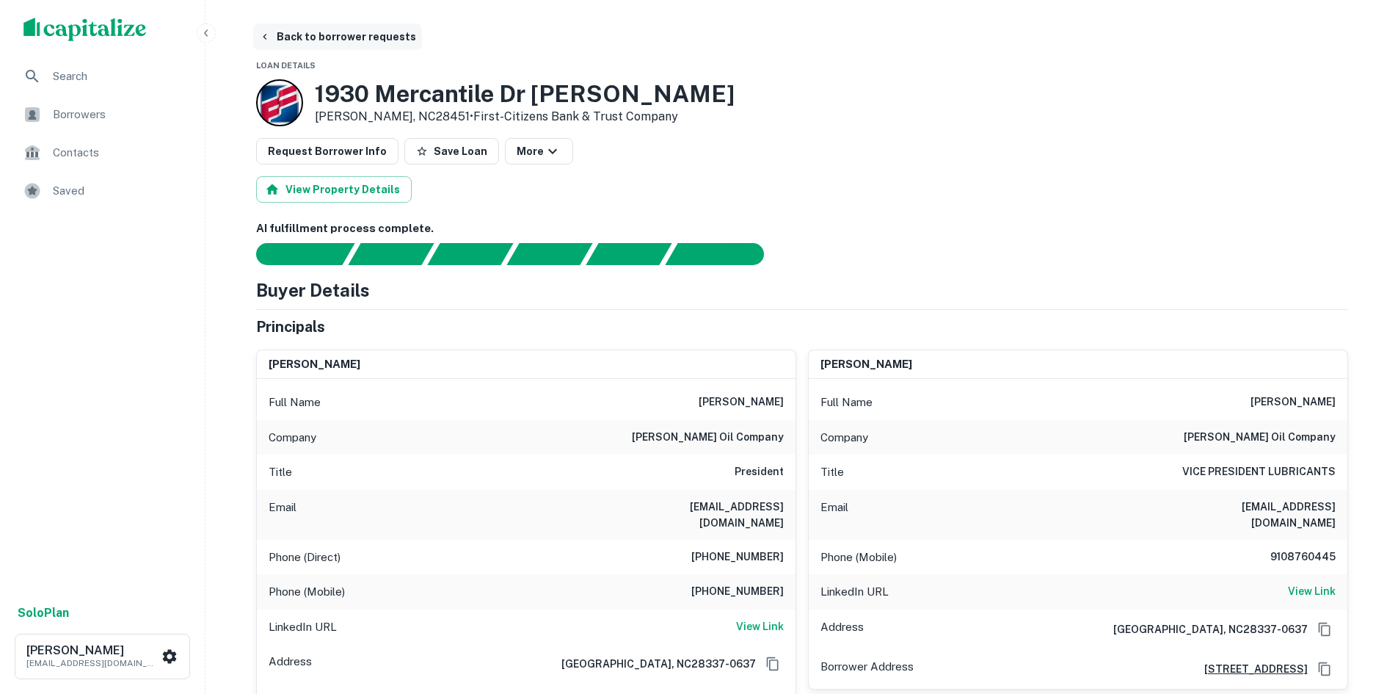
click at [284, 36] on button "Back to borrower requests" at bounding box center [337, 36] width 169 height 26
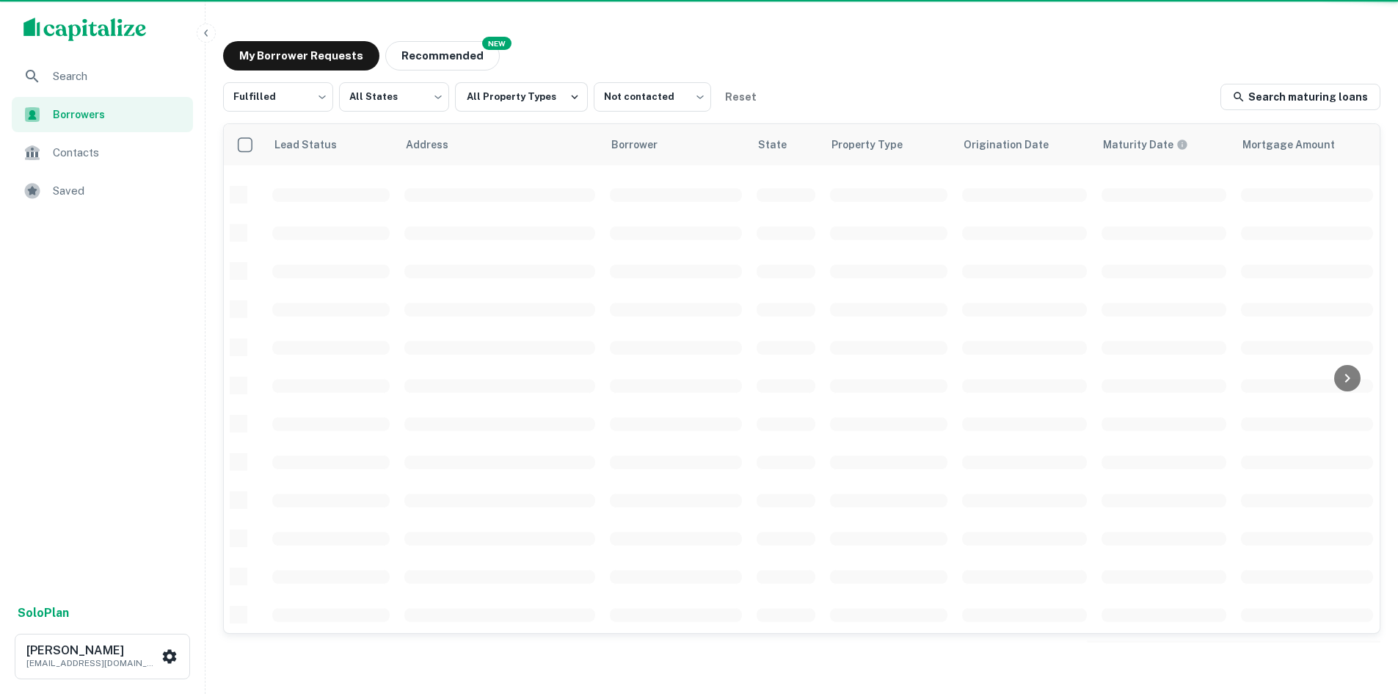
scroll to position [343, 0]
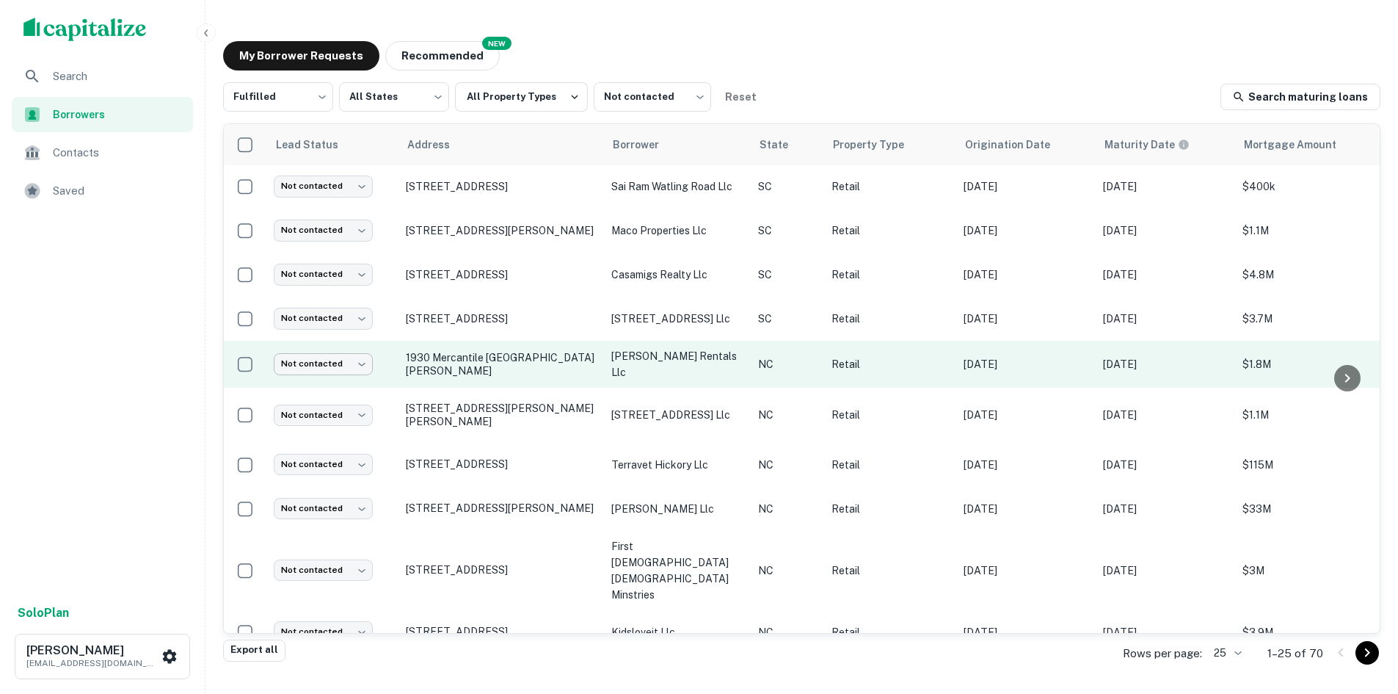
click at [348, 365] on body "Search Borrowers Contacts Saved Solo Plan [PERSON_NAME] [PERSON_NAME][EMAIL_ADD…" at bounding box center [699, 347] width 1398 height 694
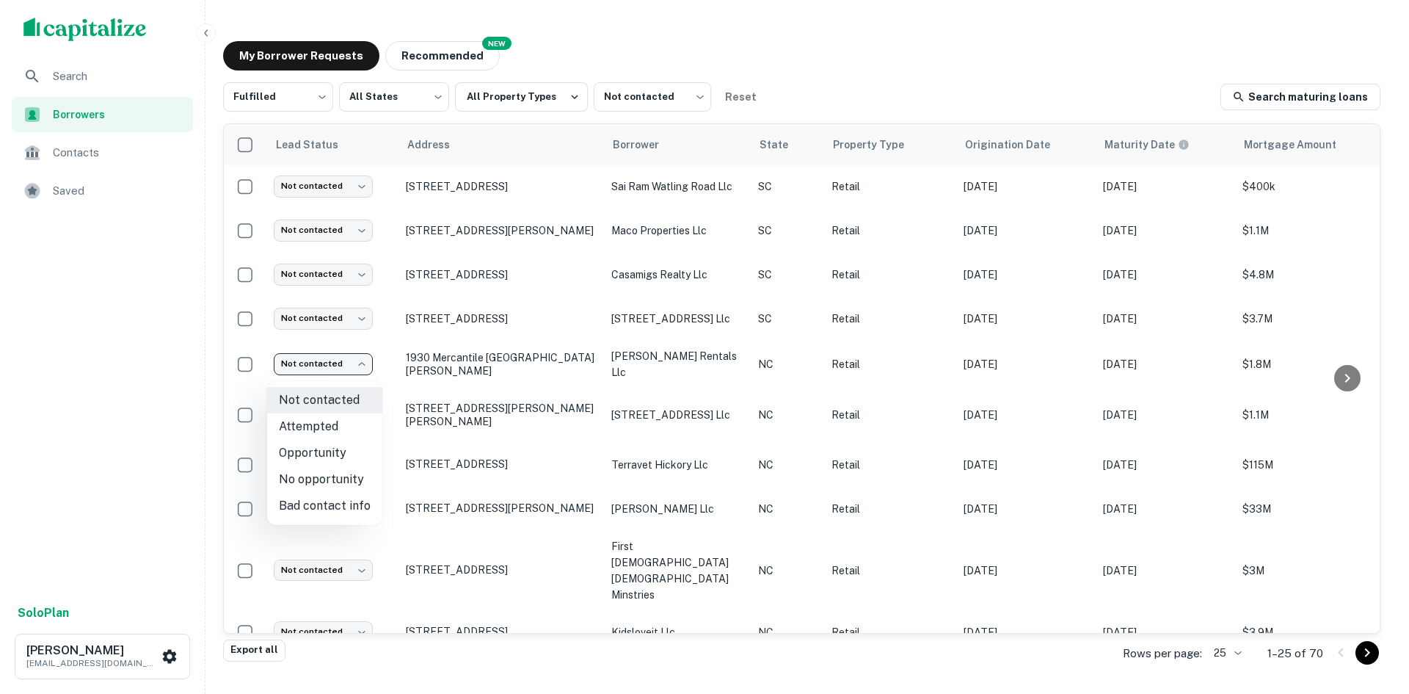
click at [338, 430] on li "Attempted" at bounding box center [324, 426] width 115 height 26
type input "*********"
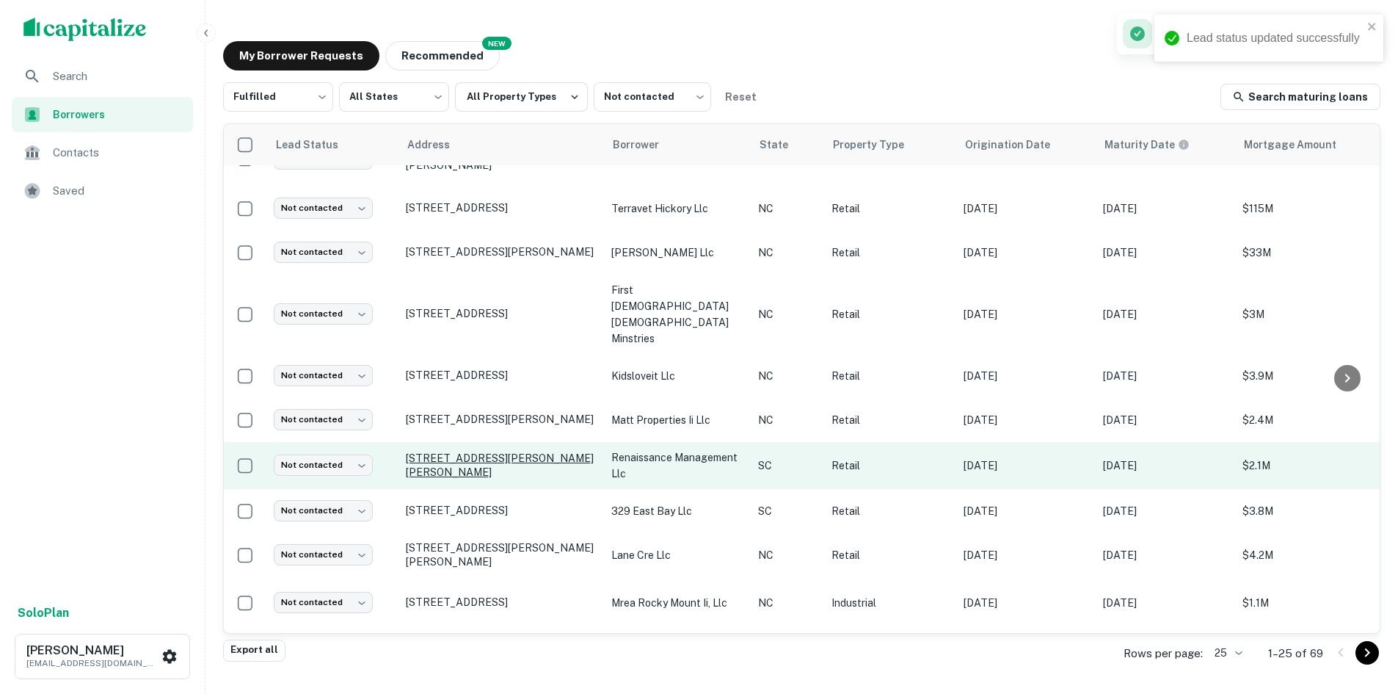
scroll to position [710, 0]
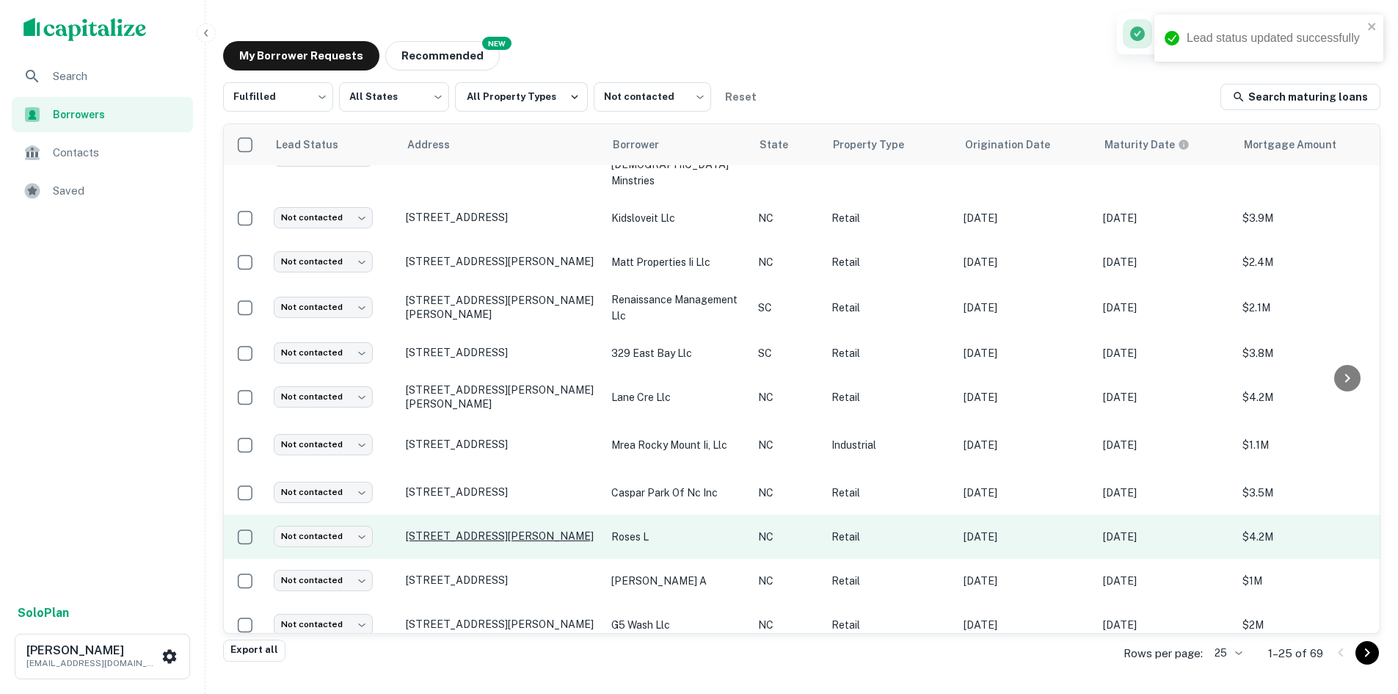
click at [462, 529] on p "[STREET_ADDRESS][PERSON_NAME]" at bounding box center [501, 535] width 191 height 13
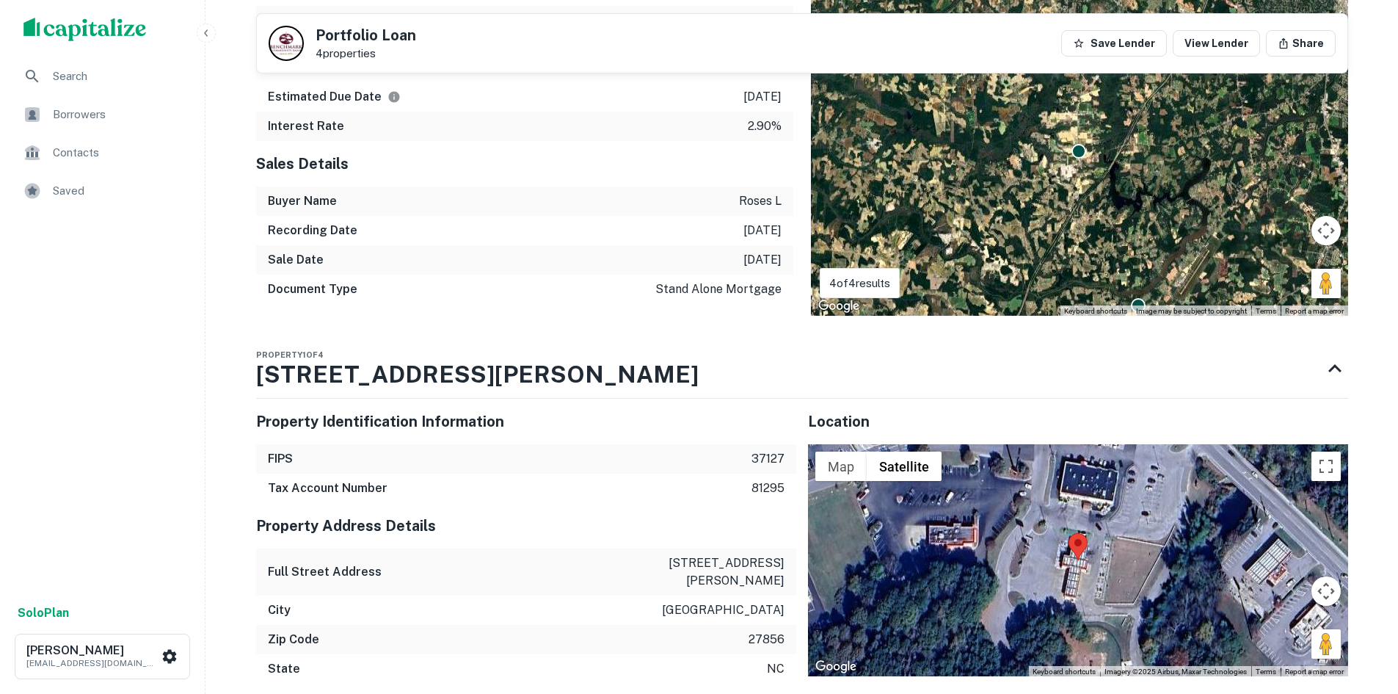
scroll to position [1394, 0]
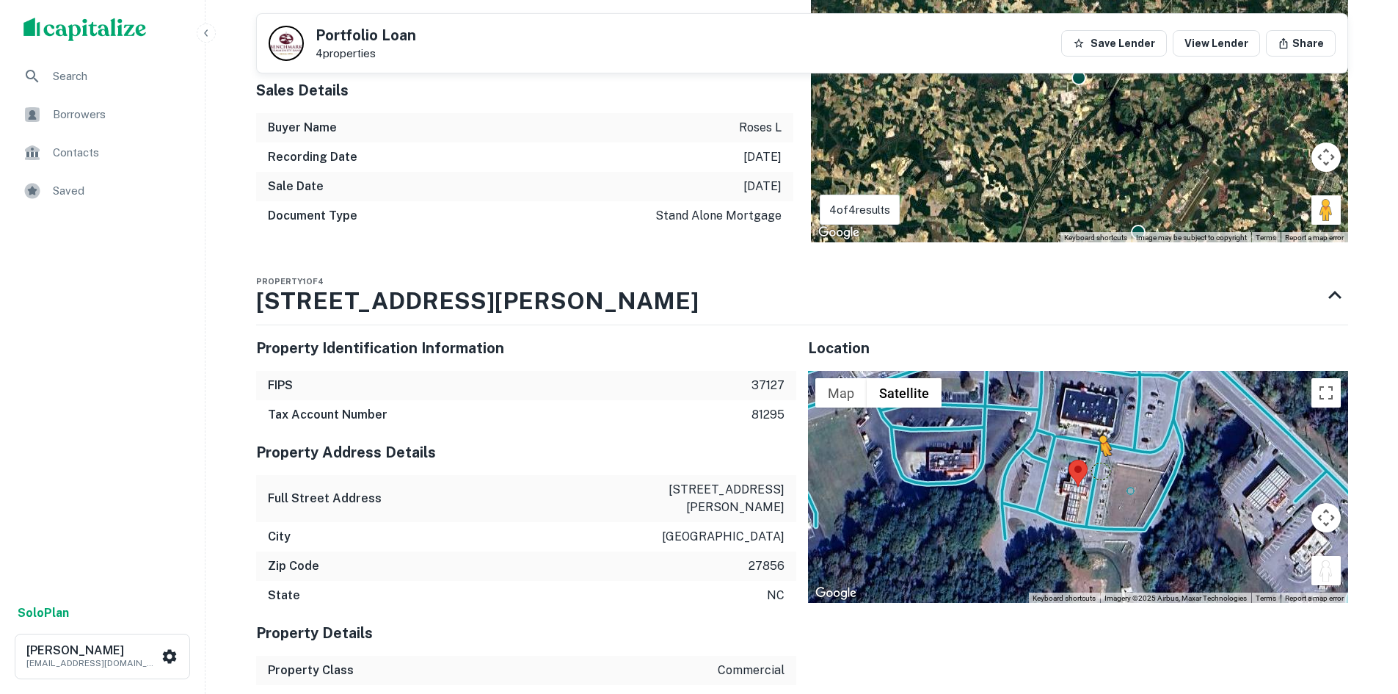
drag, startPoint x: 1336, startPoint y: 545, endPoint x: 1097, endPoint y: 447, distance: 258.0
click at [1097, 447] on div "To activate drag with keyboard, press Alt + Enter. Once in keyboard drag state,…" at bounding box center [1078, 487] width 540 height 232
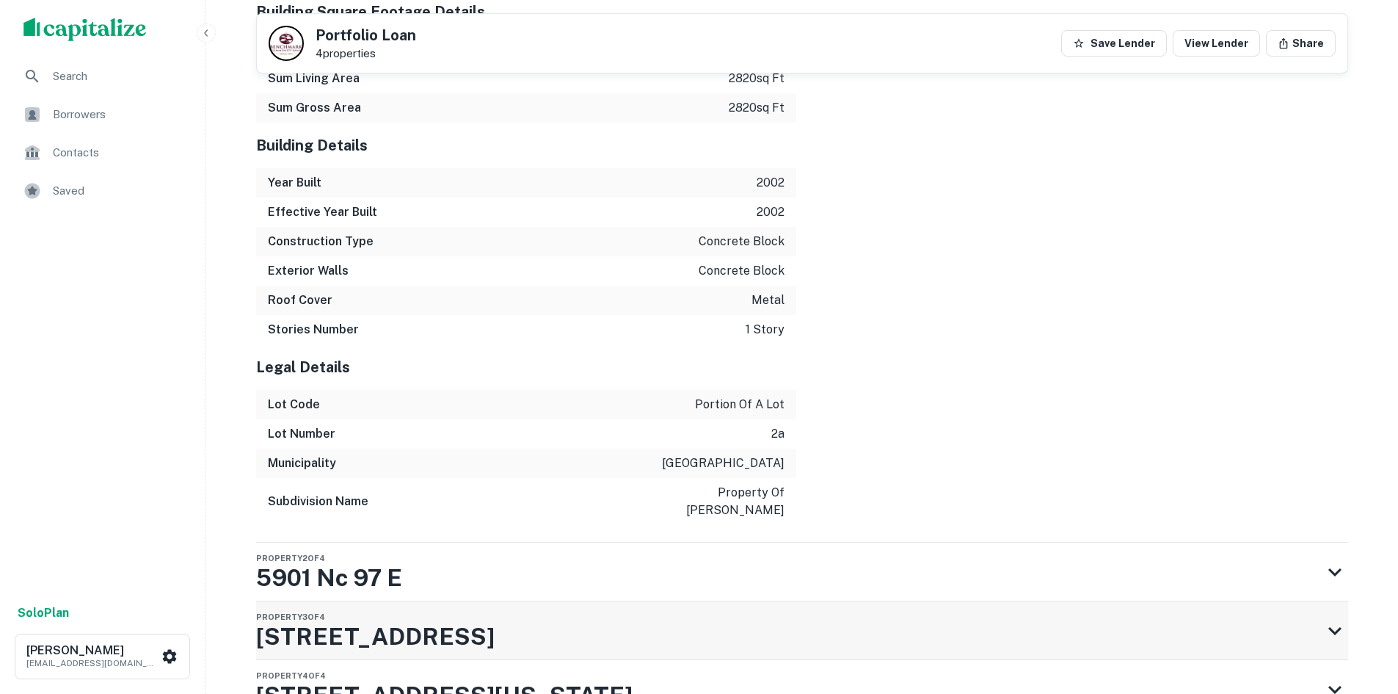
scroll to position [2418, 0]
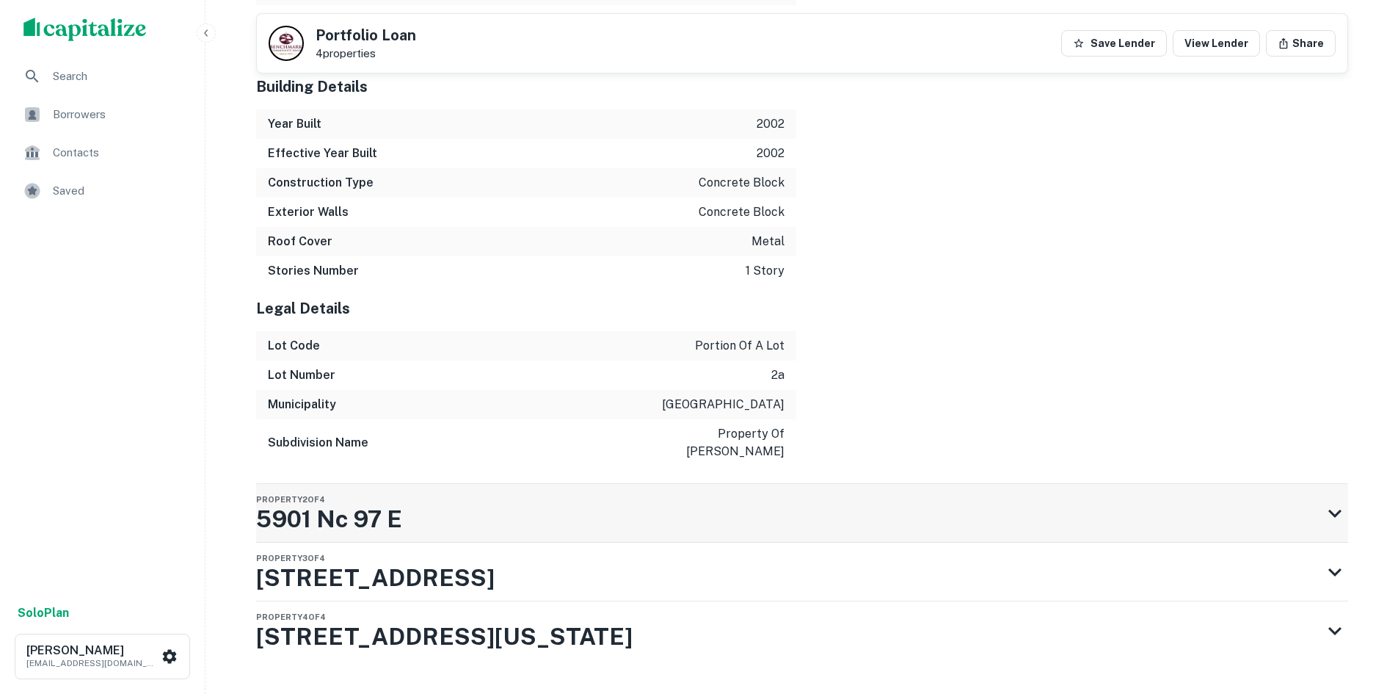
click at [874, 484] on div "Property 2 of 4 5901 Nc 97 E" at bounding box center [789, 513] width 1066 height 59
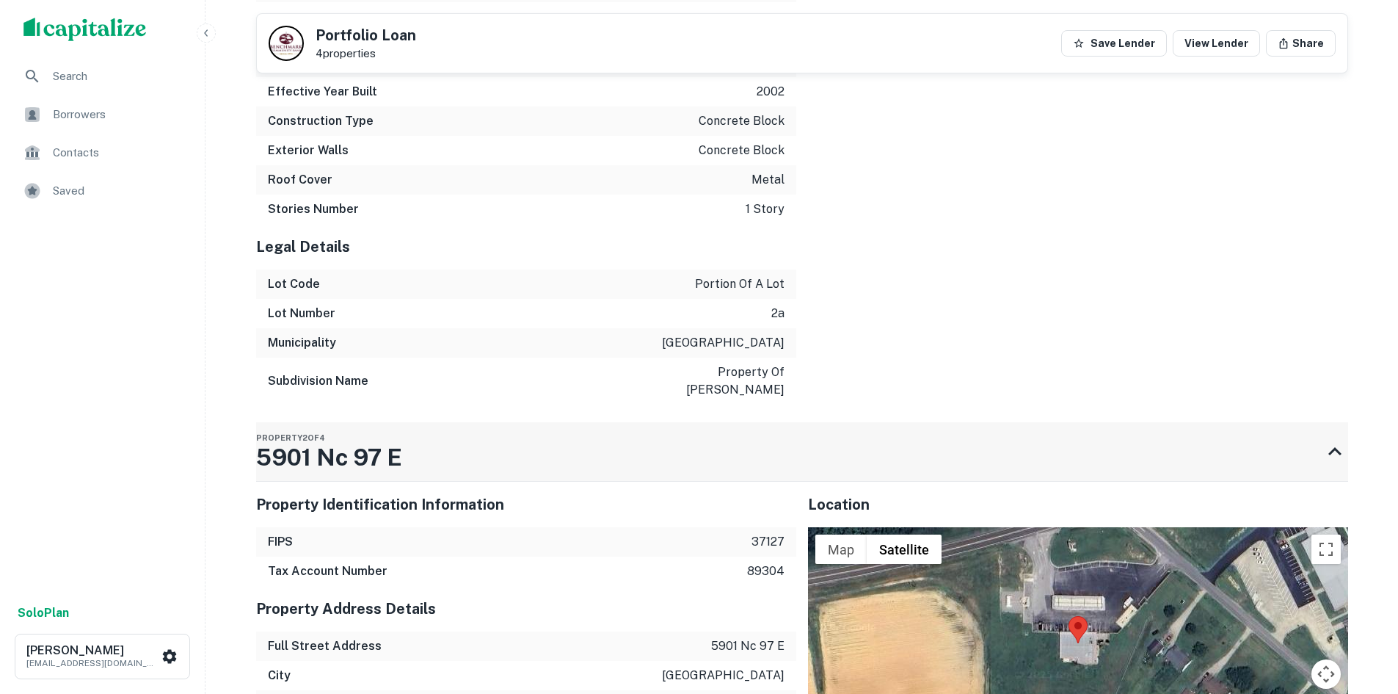
scroll to position [2564, 0]
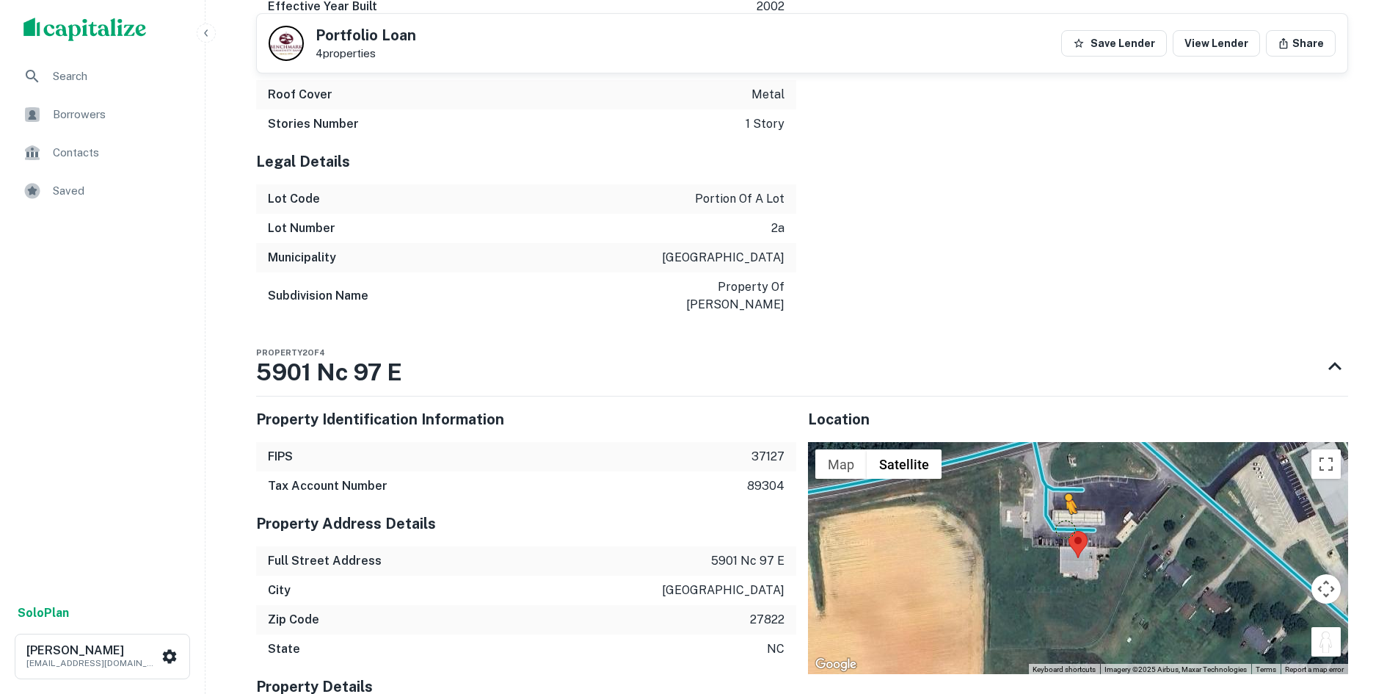
drag, startPoint x: 1315, startPoint y: 594, endPoint x: 1062, endPoint y: 476, distance: 279.1
click at [1062, 476] on div "To activate drag with keyboard, press Alt + Enter. Once in keyboard drag state,…" at bounding box center [1078, 558] width 540 height 232
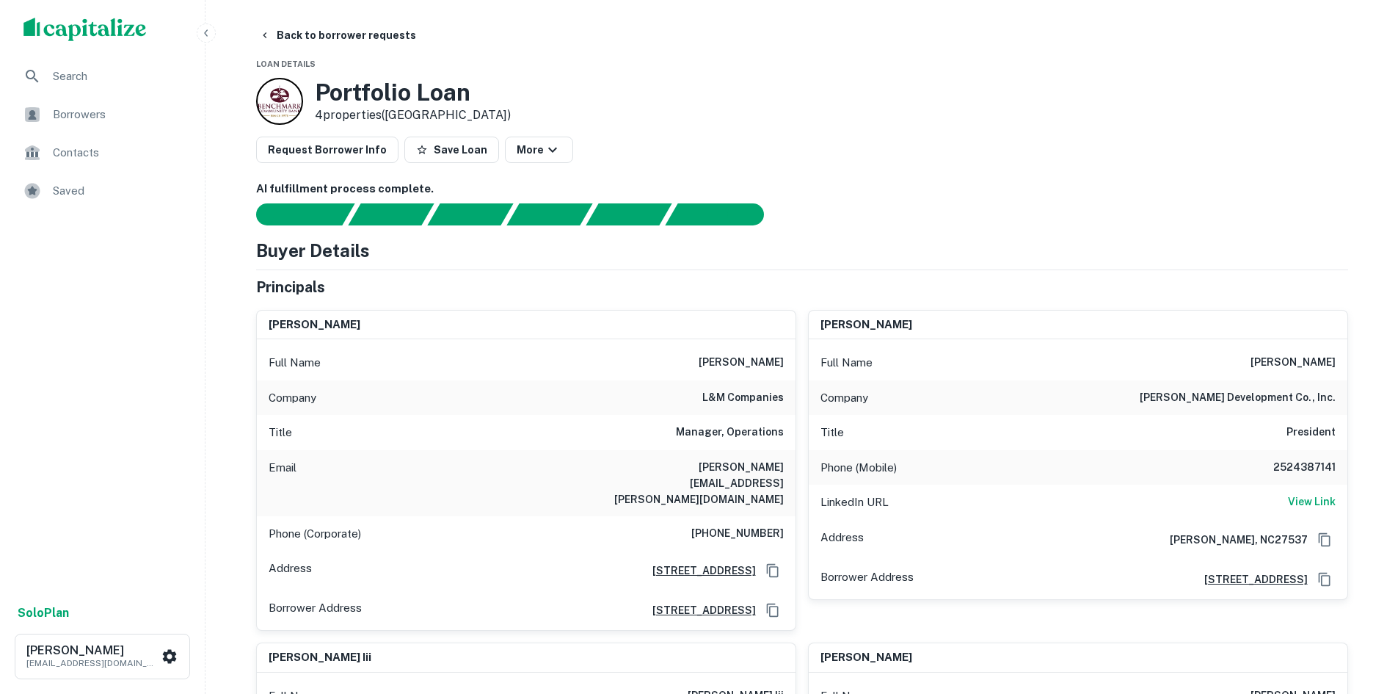
scroll to position [0, 0]
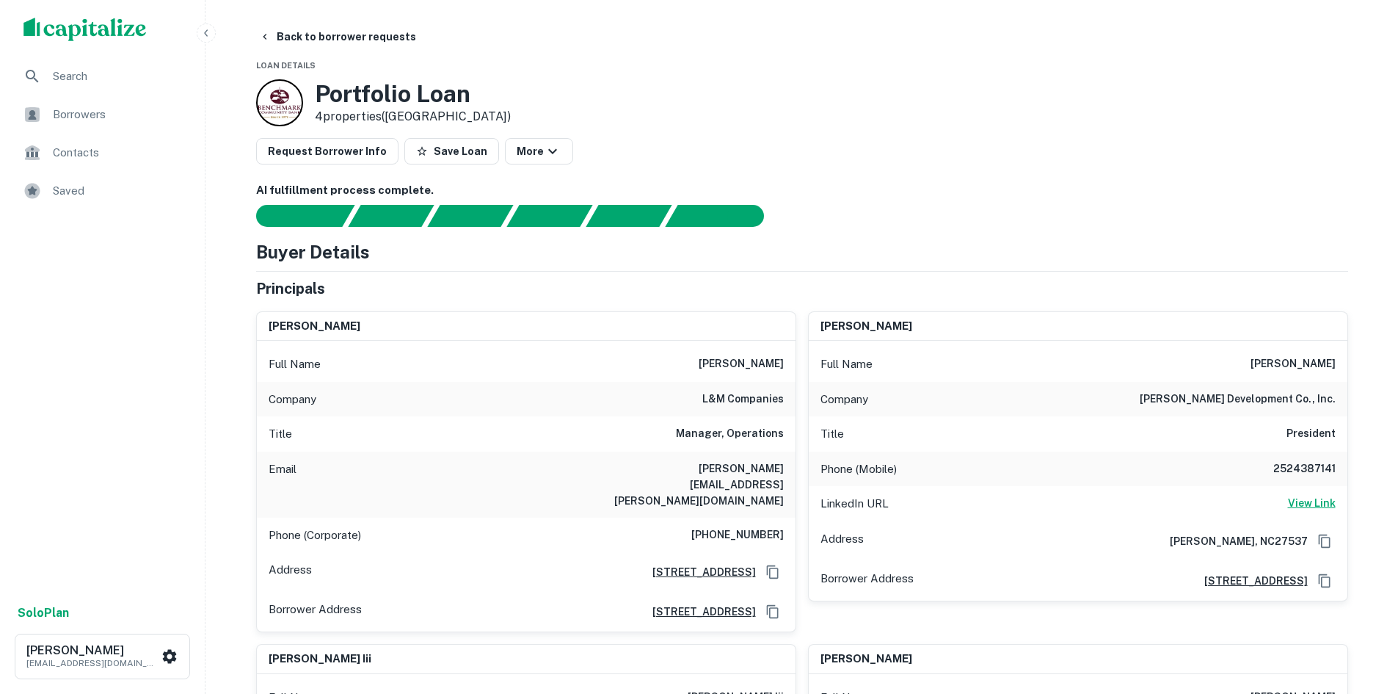
click at [1299, 497] on h6 "View Link" at bounding box center [1312, 503] width 48 height 16
click at [360, 34] on button "Back to borrower requests" at bounding box center [337, 36] width 169 height 26
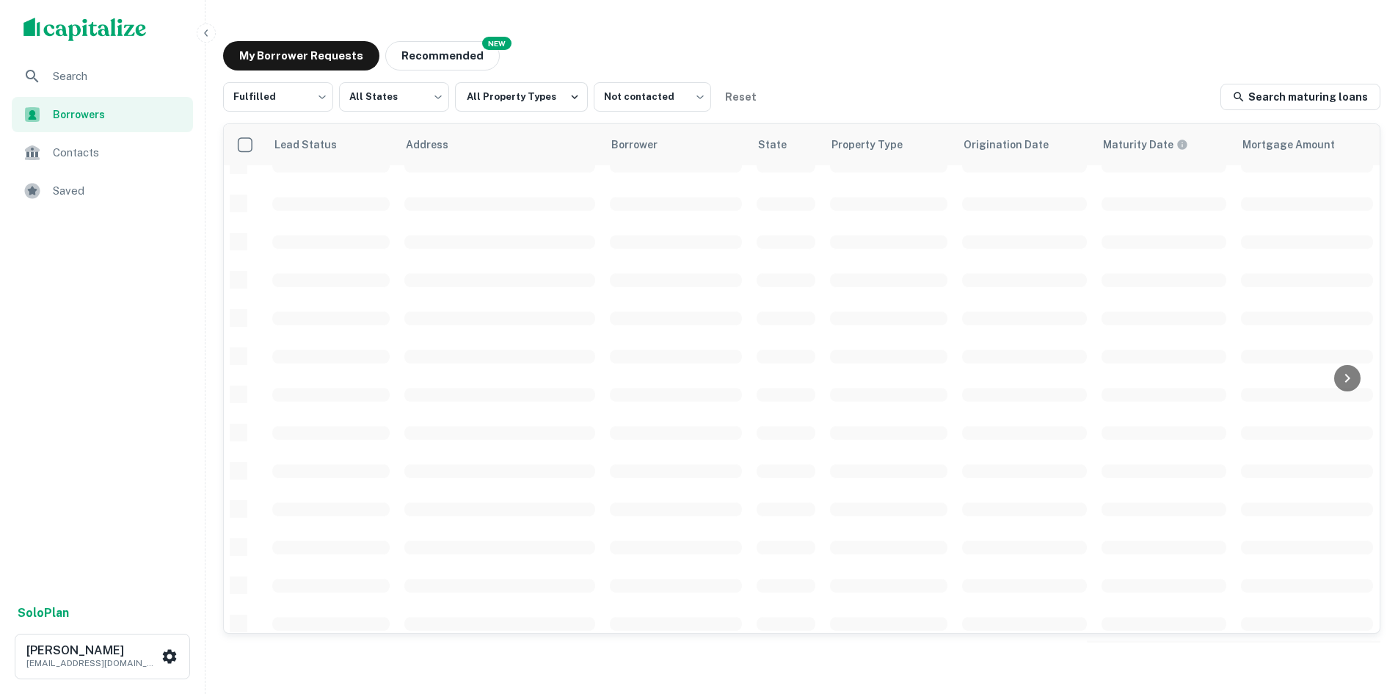
scroll to position [498, 0]
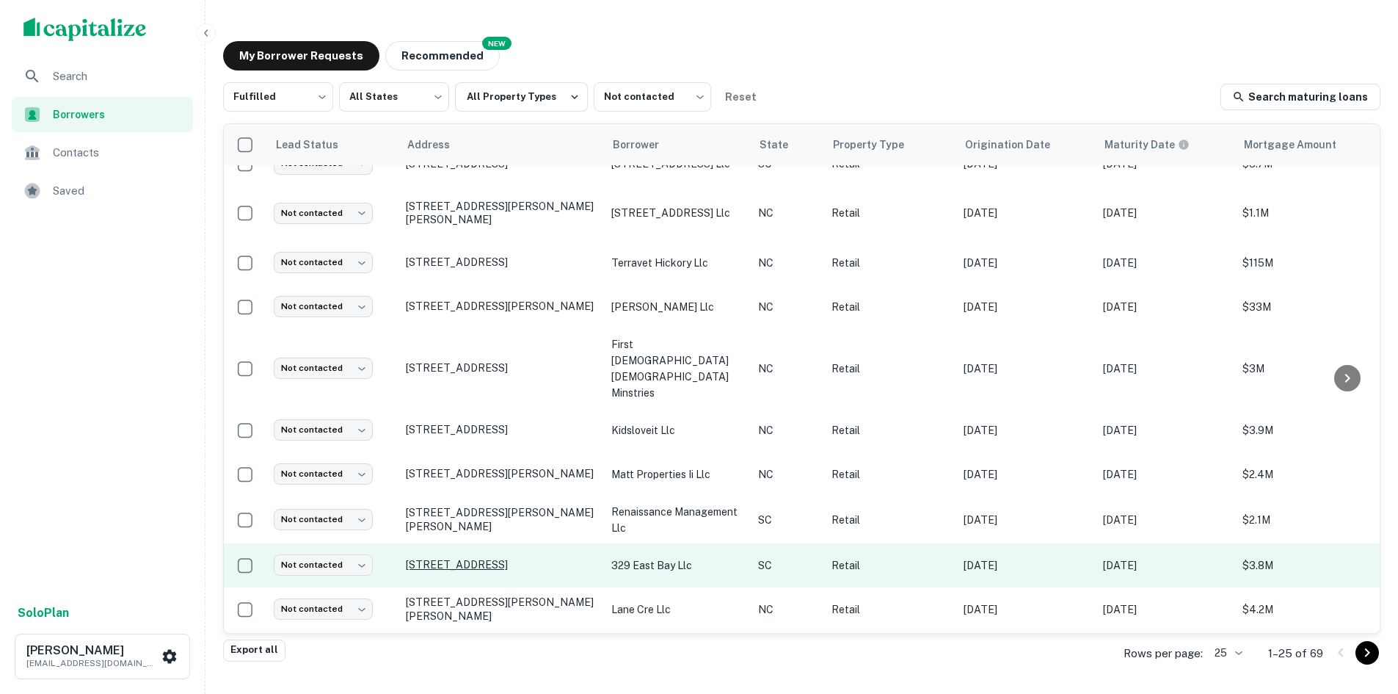
click at [454, 558] on p "[STREET_ADDRESS]" at bounding box center [501, 564] width 191 height 13
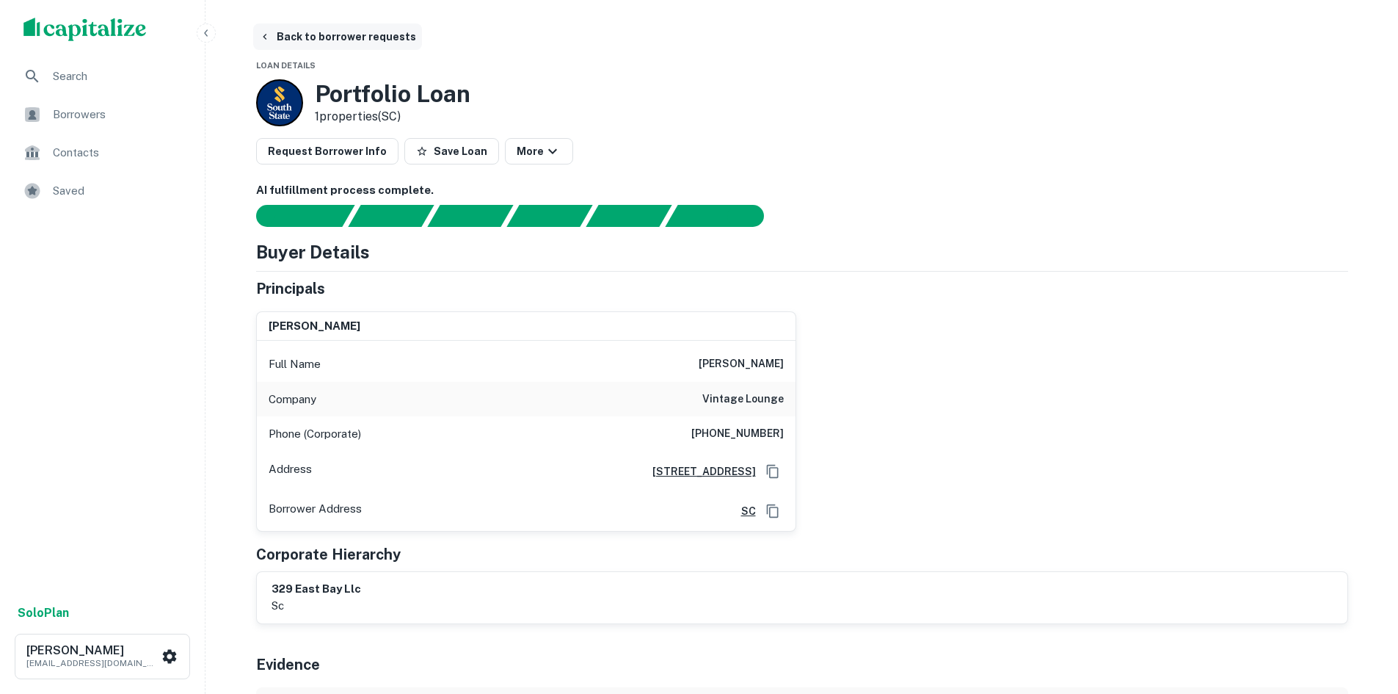
click at [332, 37] on button "Back to borrower requests" at bounding box center [337, 36] width 169 height 26
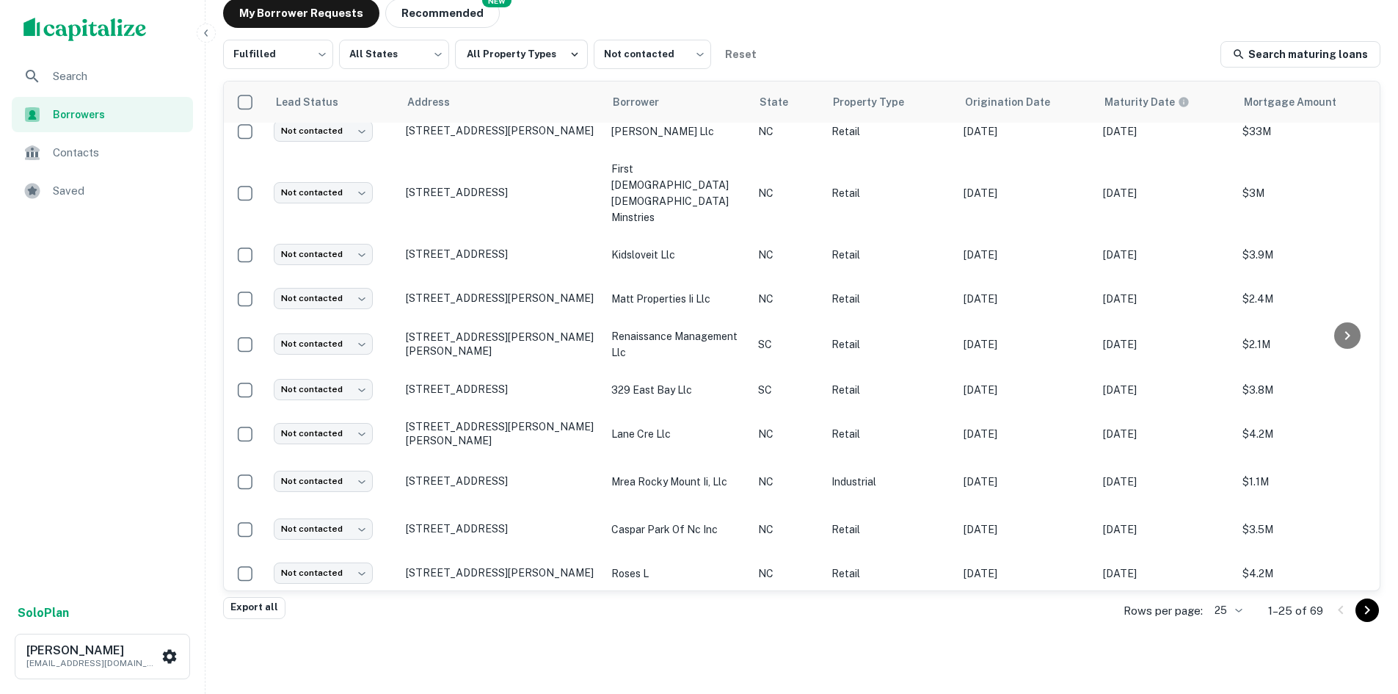
scroll to position [710, 0]
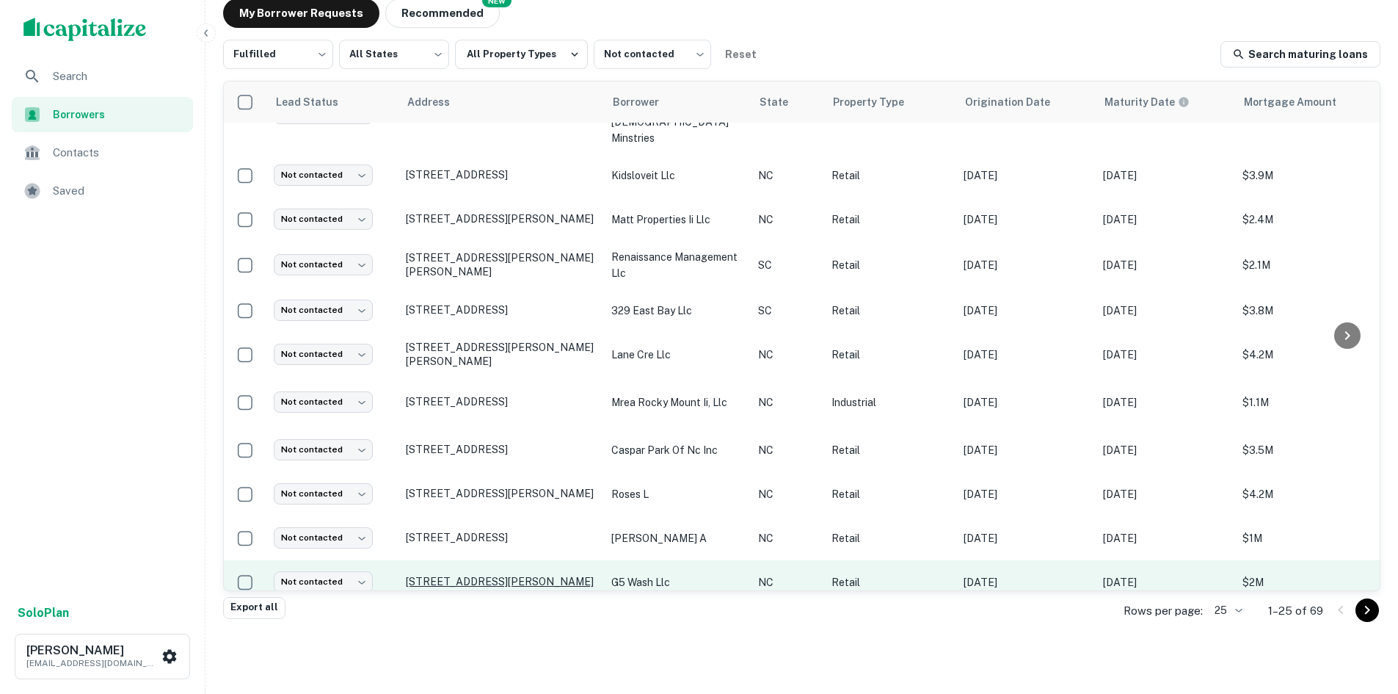
click at [463, 575] on p "[STREET_ADDRESS][PERSON_NAME]" at bounding box center [501, 581] width 191 height 13
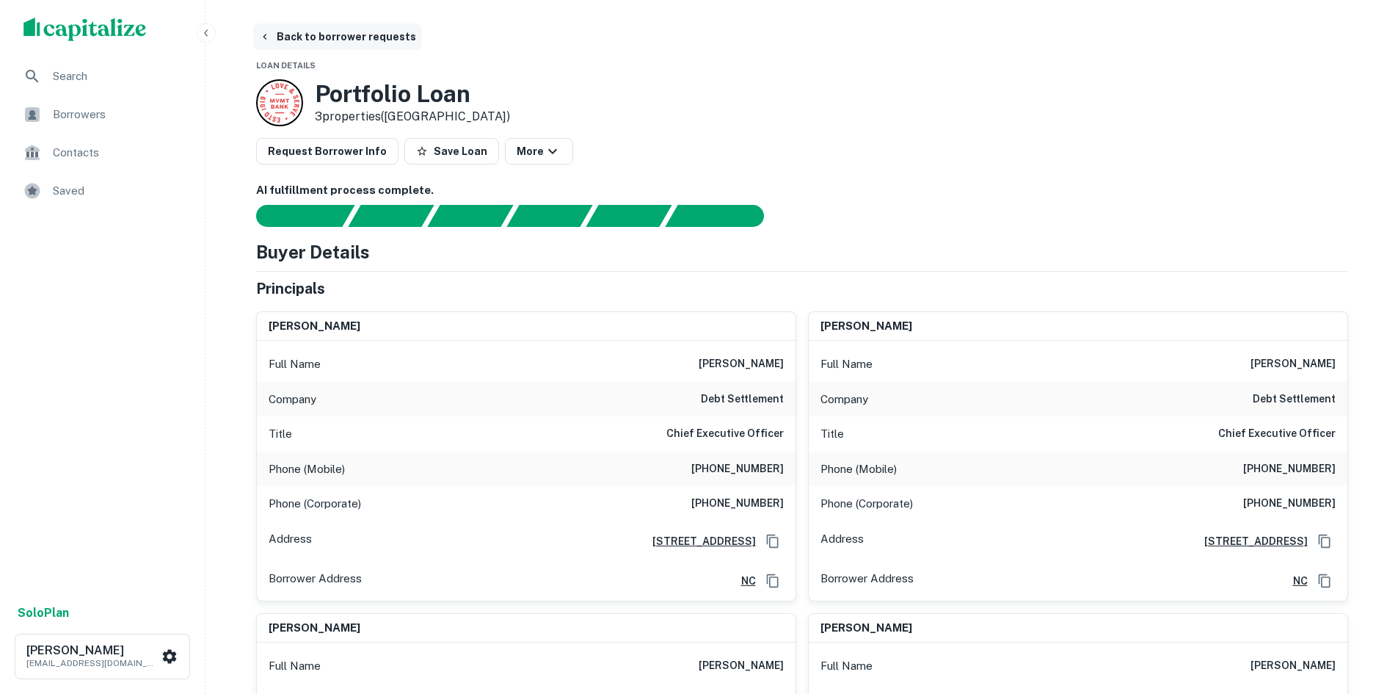
click at [340, 40] on button "Back to borrower requests" at bounding box center [337, 36] width 169 height 26
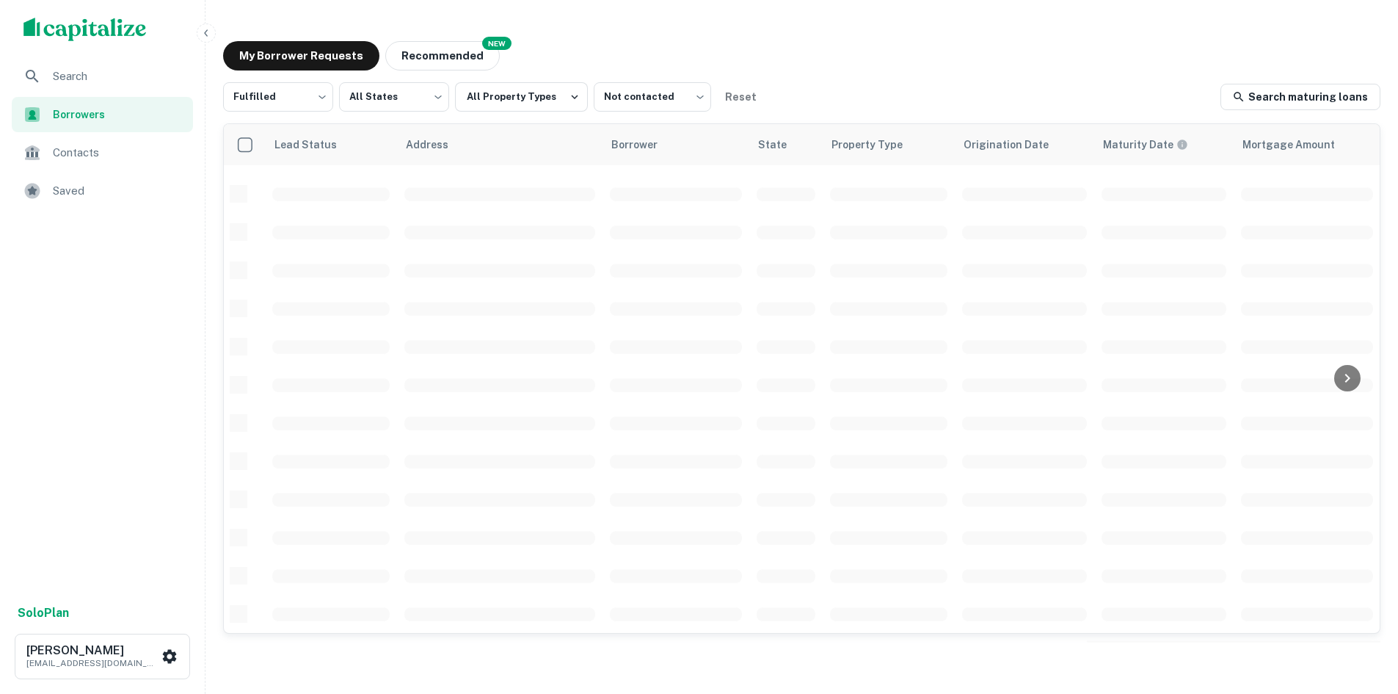
scroll to position [498, 0]
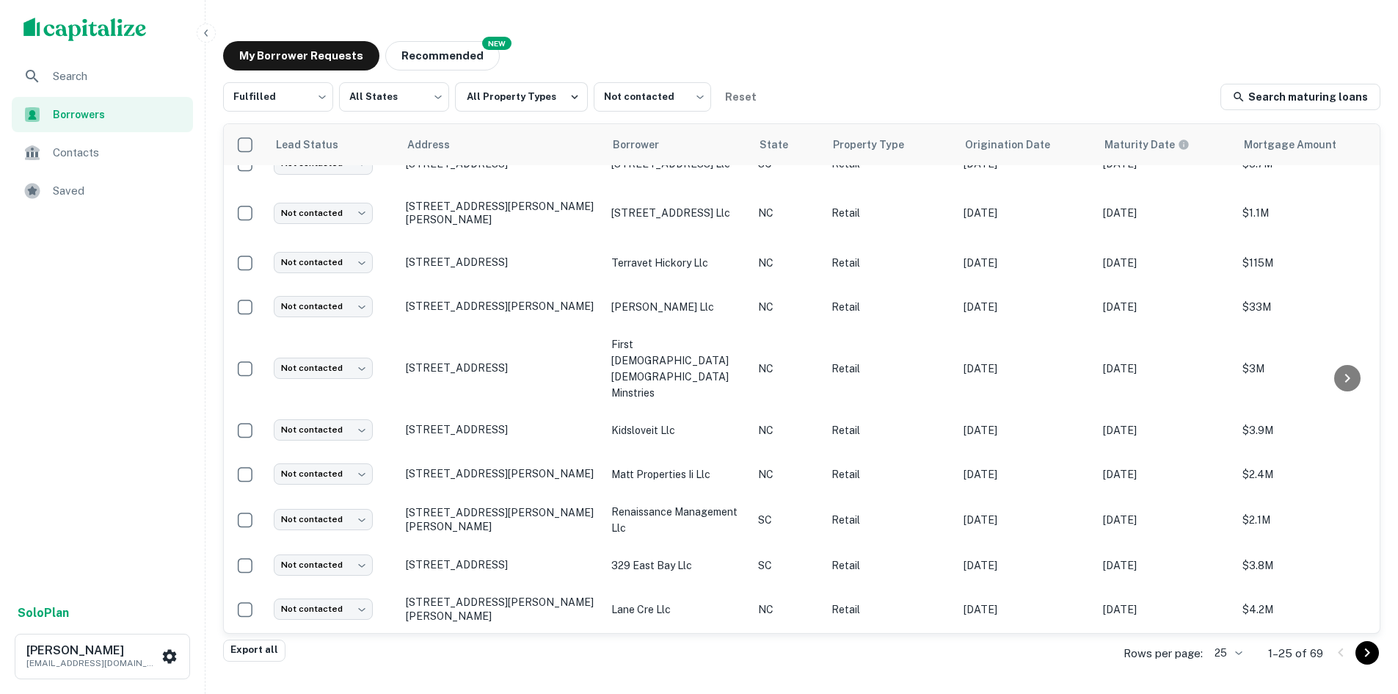
click at [1238, 655] on body "Search Borrowers Contacts Saved Solo Plan [PERSON_NAME] [PERSON_NAME][EMAIL_ADD…" at bounding box center [699, 347] width 1398 height 694
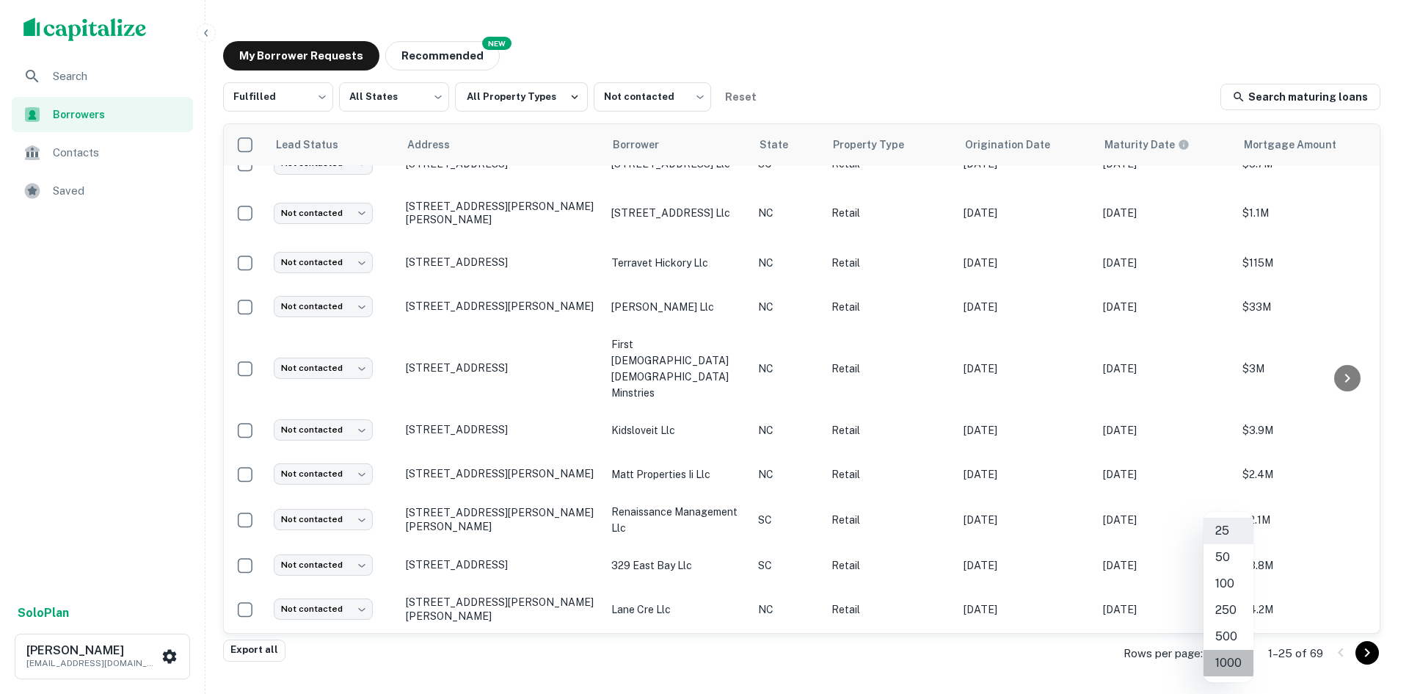
click at [1235, 662] on li "1000" at bounding box center [1229, 663] width 50 height 26
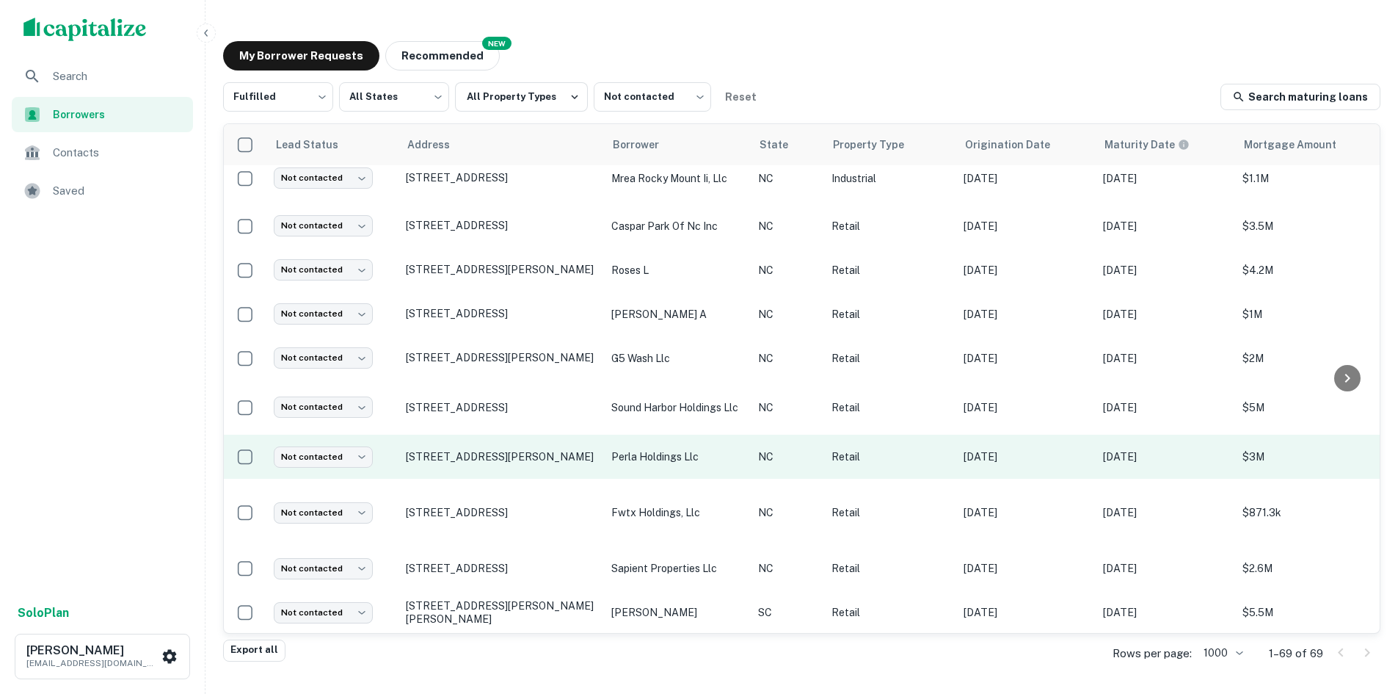
scroll to position [1085, 0]
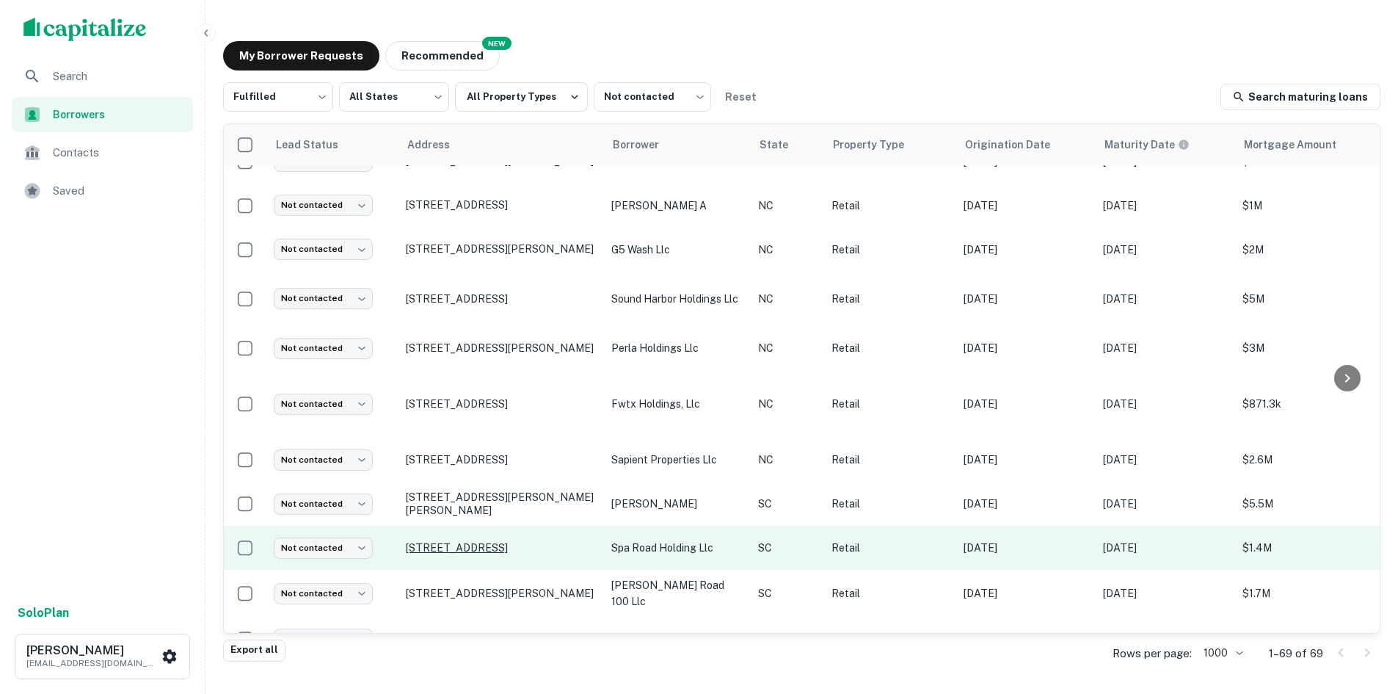
click at [507, 541] on p "[STREET_ADDRESS]" at bounding box center [501, 547] width 191 height 13
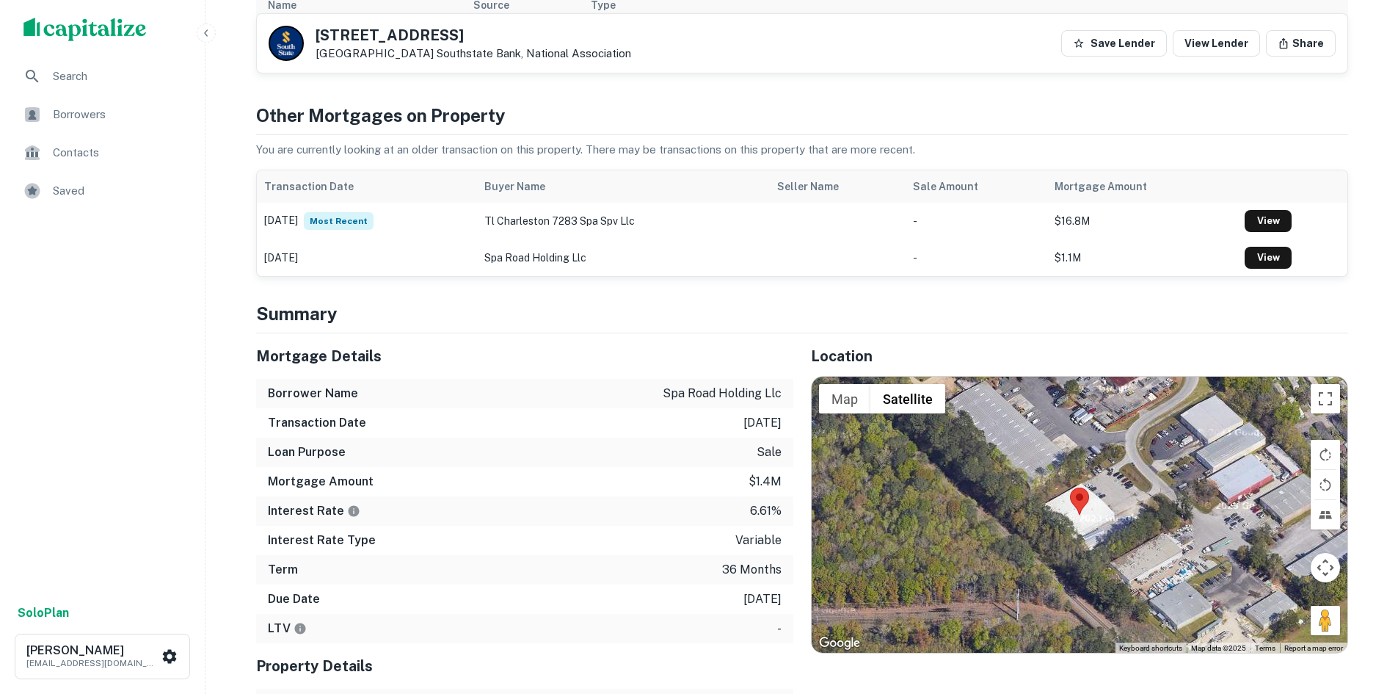
scroll to position [881, 0]
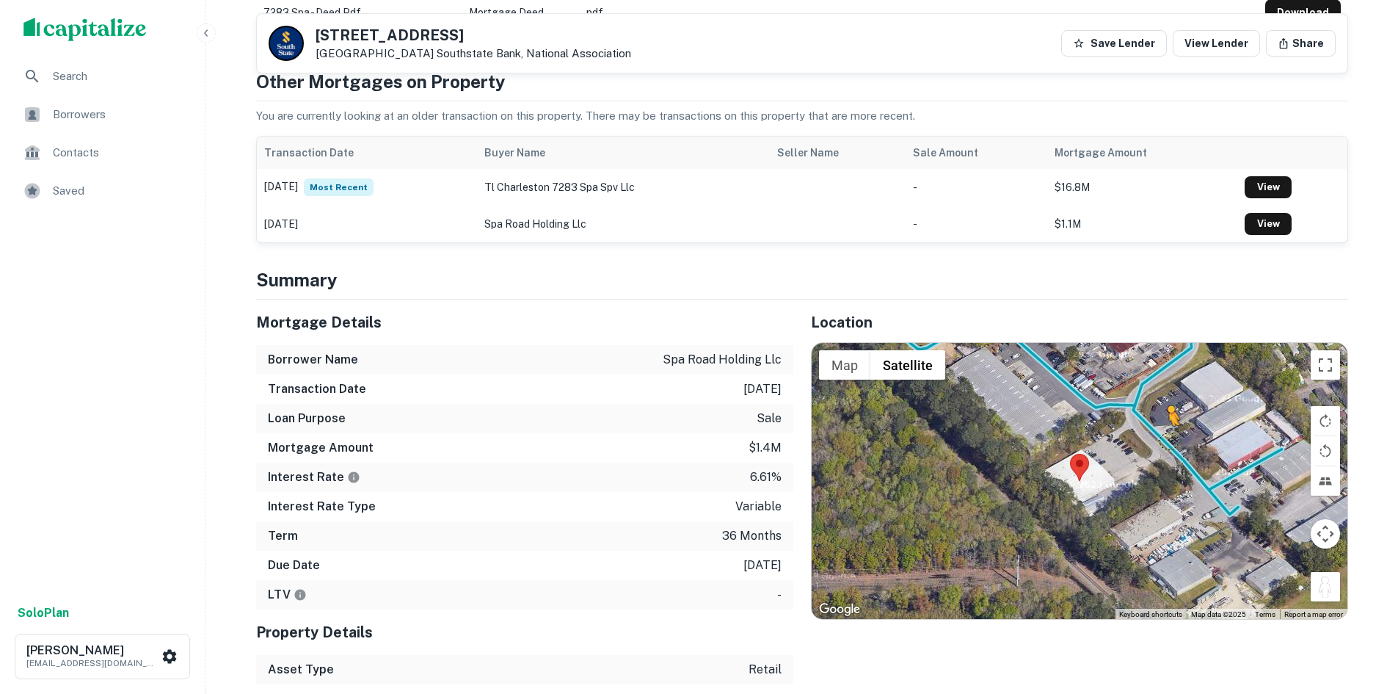
drag, startPoint x: 1328, startPoint y: 564, endPoint x: 1168, endPoint y: 427, distance: 210.8
click at [1168, 427] on div "To activate drag with keyboard, press Alt + Enter. Once in keyboard drag state,…" at bounding box center [1080, 481] width 536 height 276
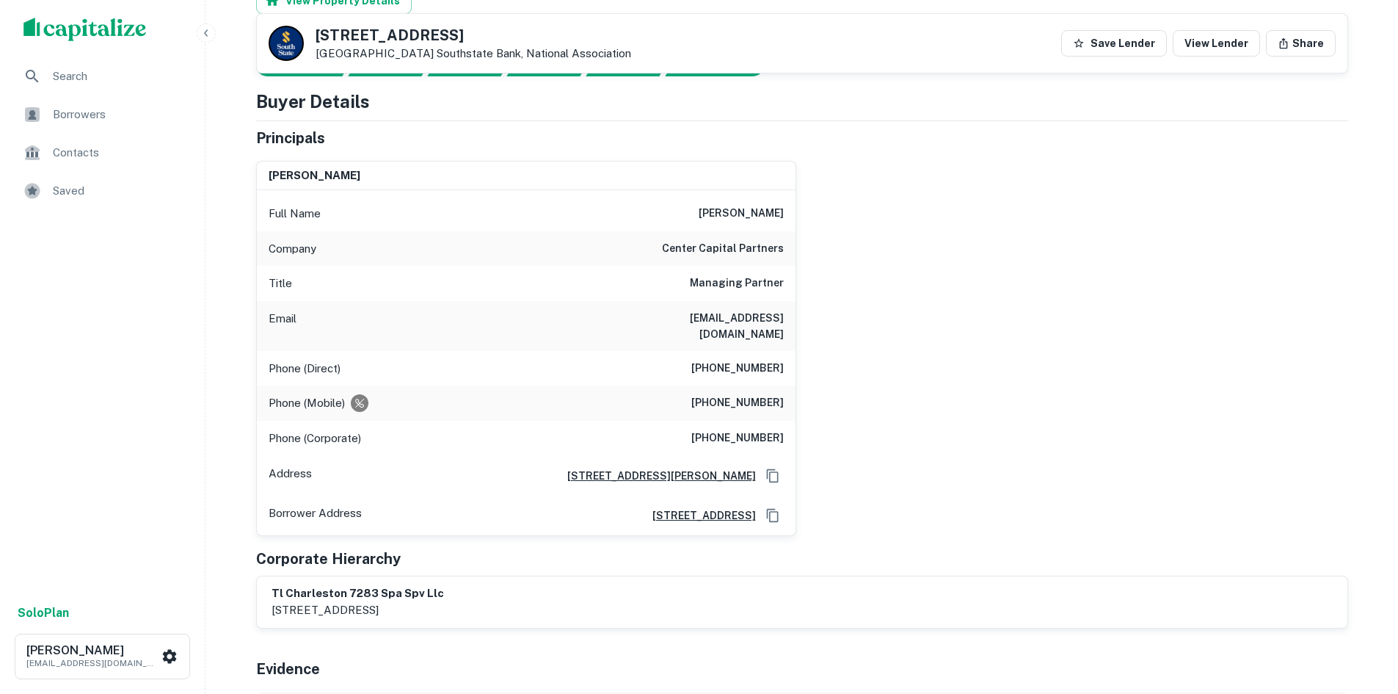
scroll to position [0, 0]
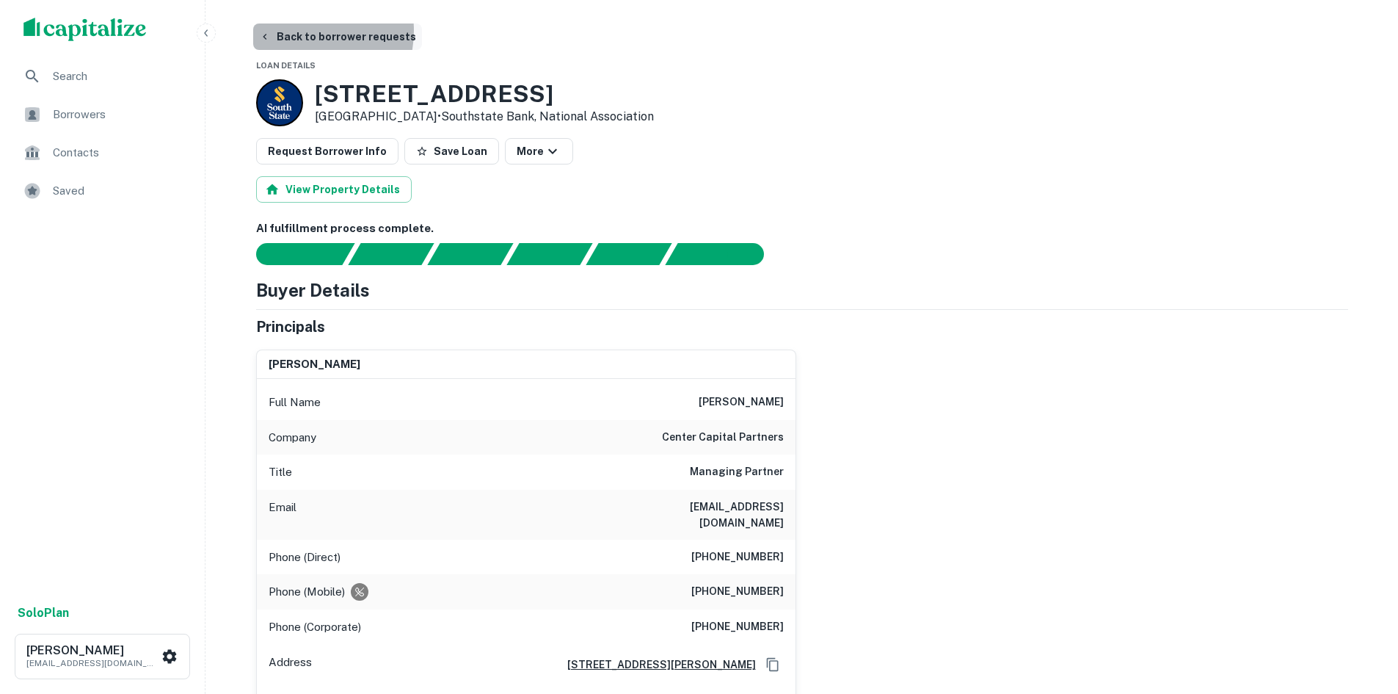
click at [299, 31] on button "Back to borrower requests" at bounding box center [337, 36] width 169 height 26
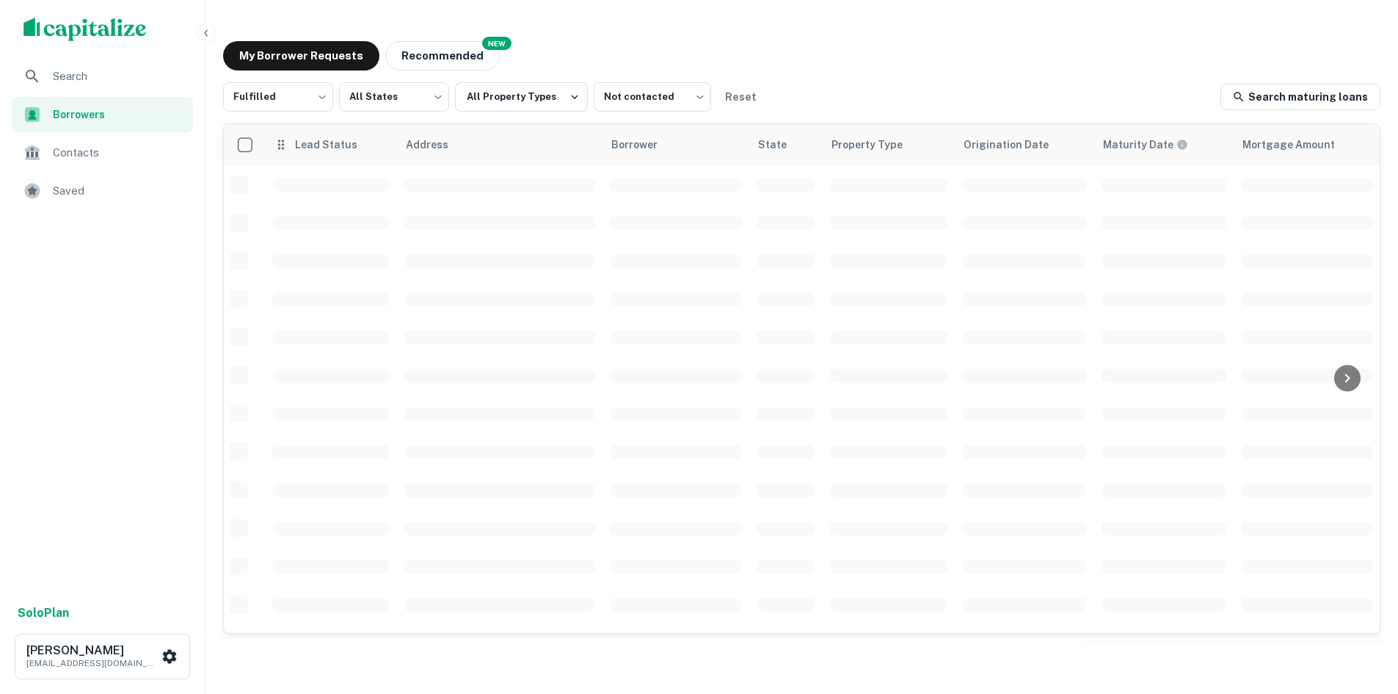
scroll to position [498, 0]
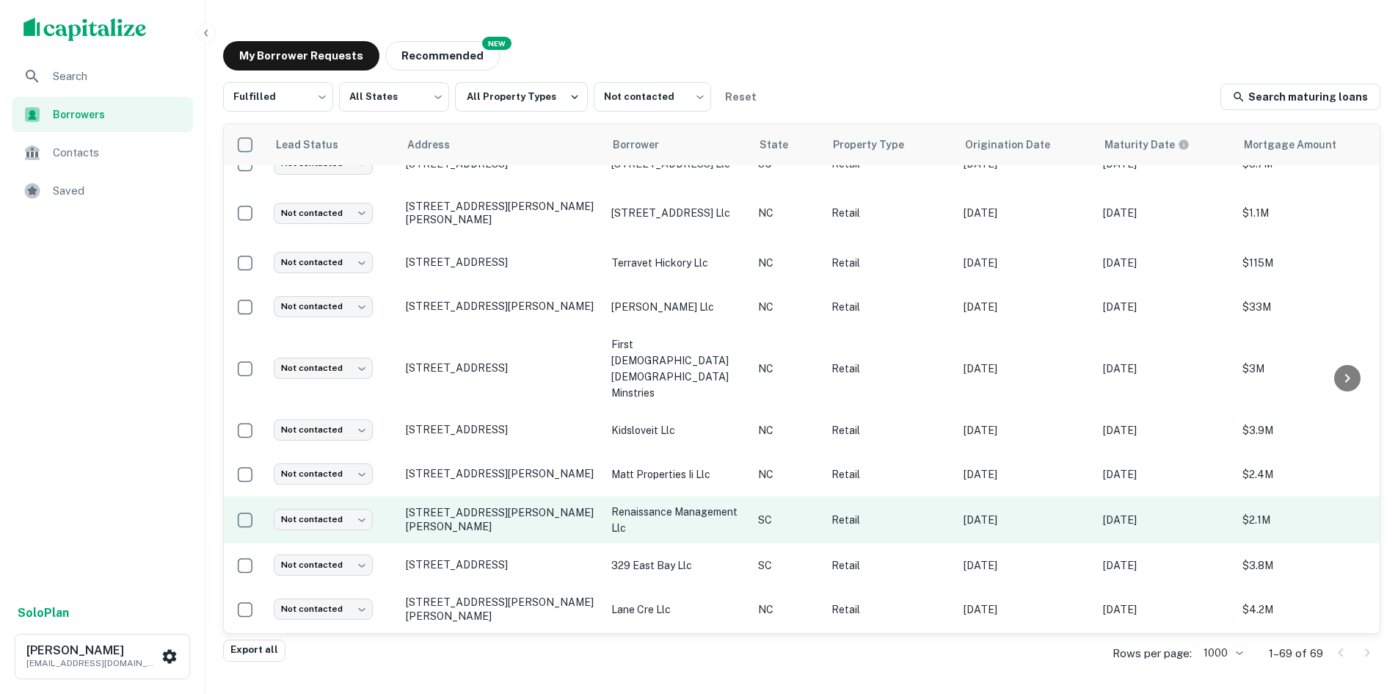
click at [445, 496] on td "[STREET_ADDRESS][PERSON_NAME][PERSON_NAME]" at bounding box center [502, 519] width 206 height 47
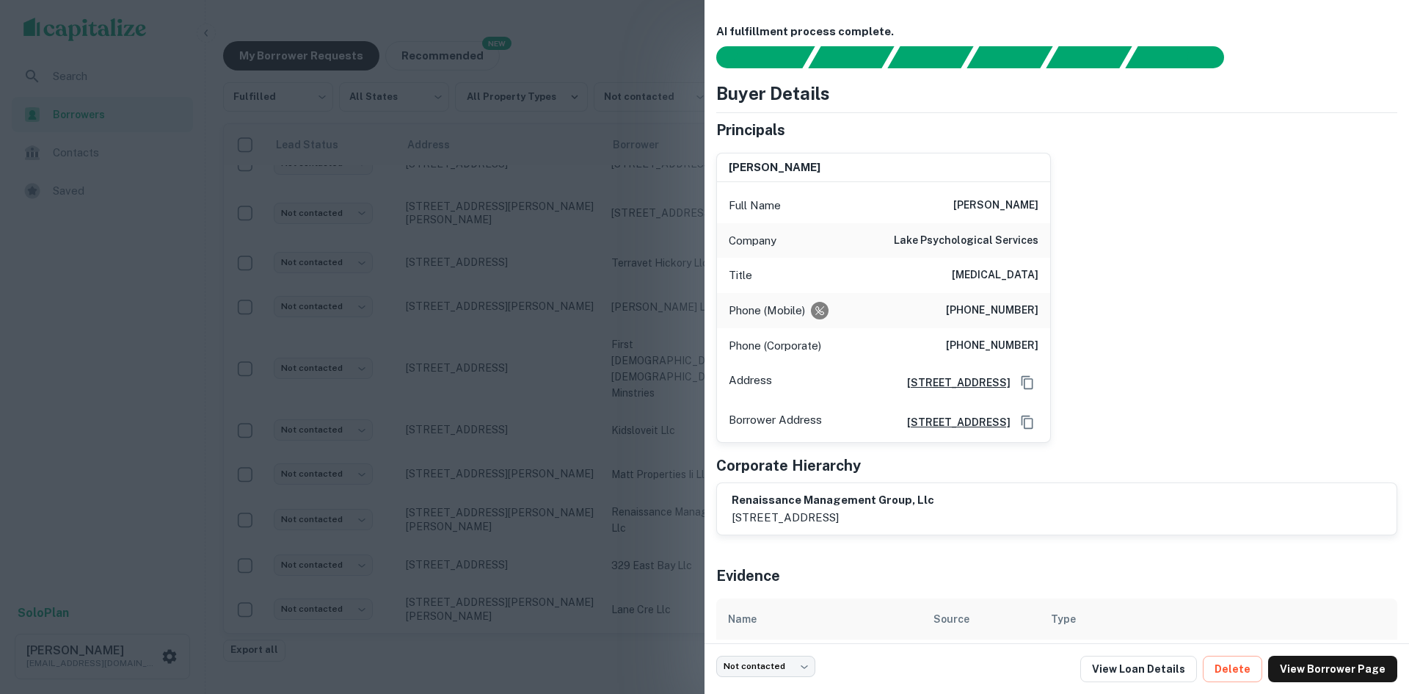
click at [451, 457] on div at bounding box center [704, 347] width 1409 height 694
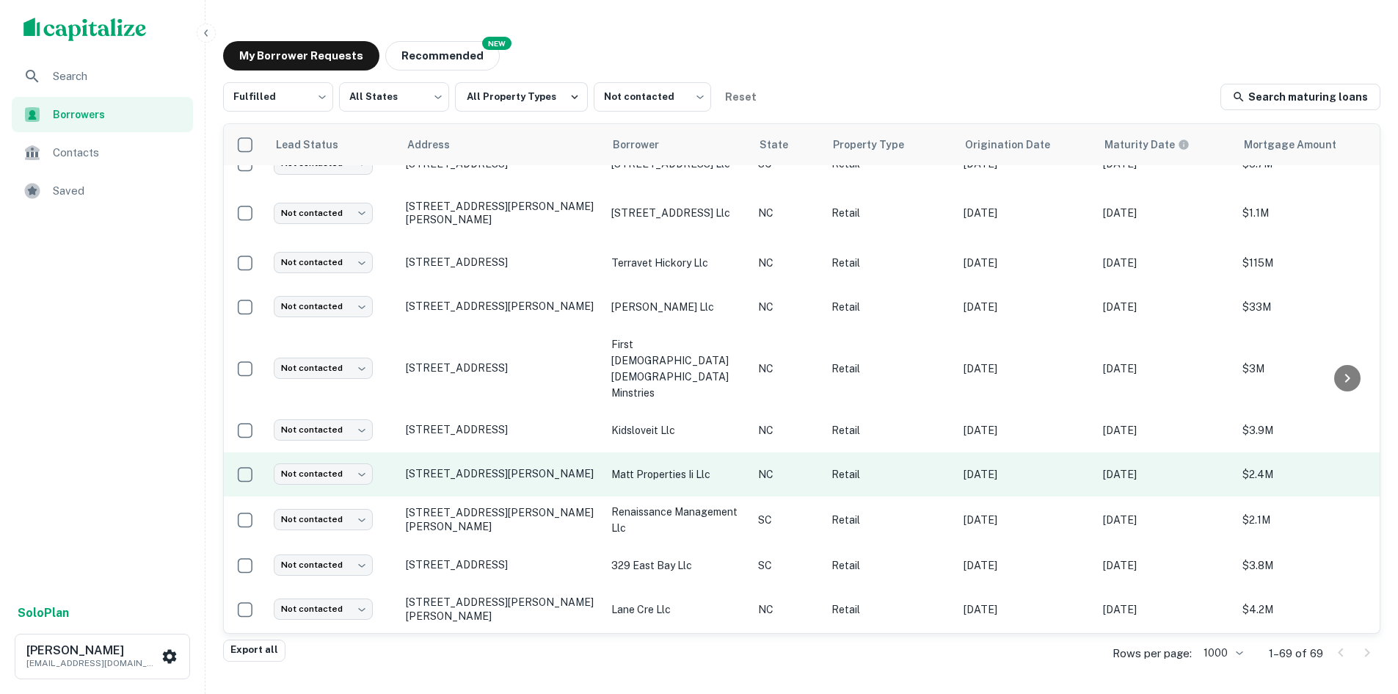
click at [483, 452] on td "[STREET_ADDRESS][PERSON_NAME]" at bounding box center [502, 474] width 206 height 44
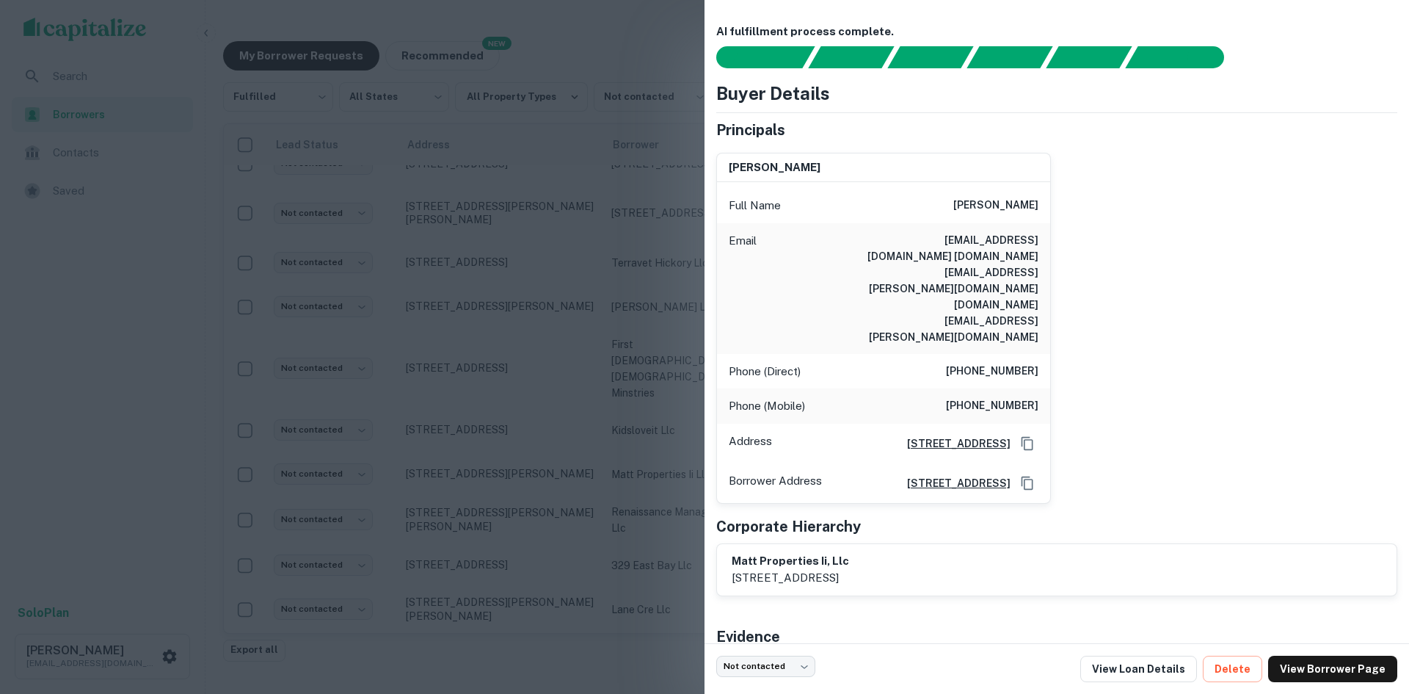
click at [493, 423] on div at bounding box center [704, 347] width 1409 height 694
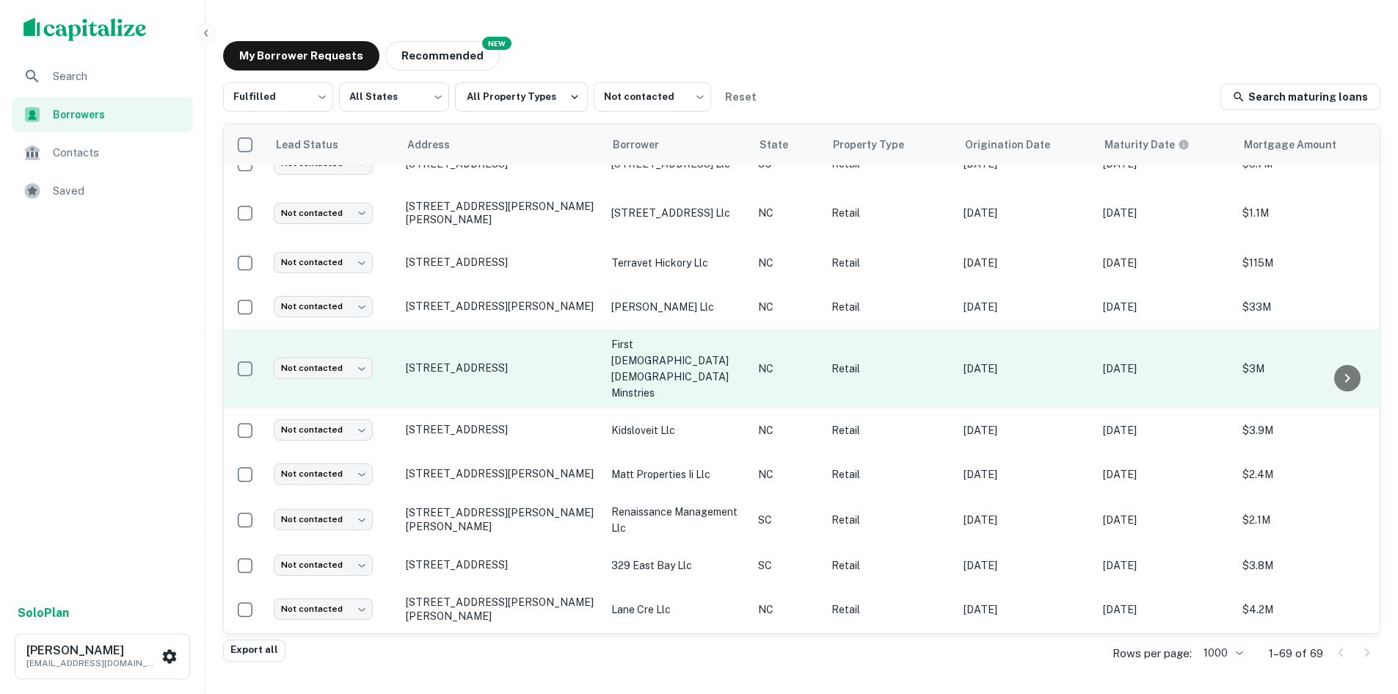
click at [532, 369] on td "[STREET_ADDRESS]" at bounding box center [502, 368] width 206 height 79
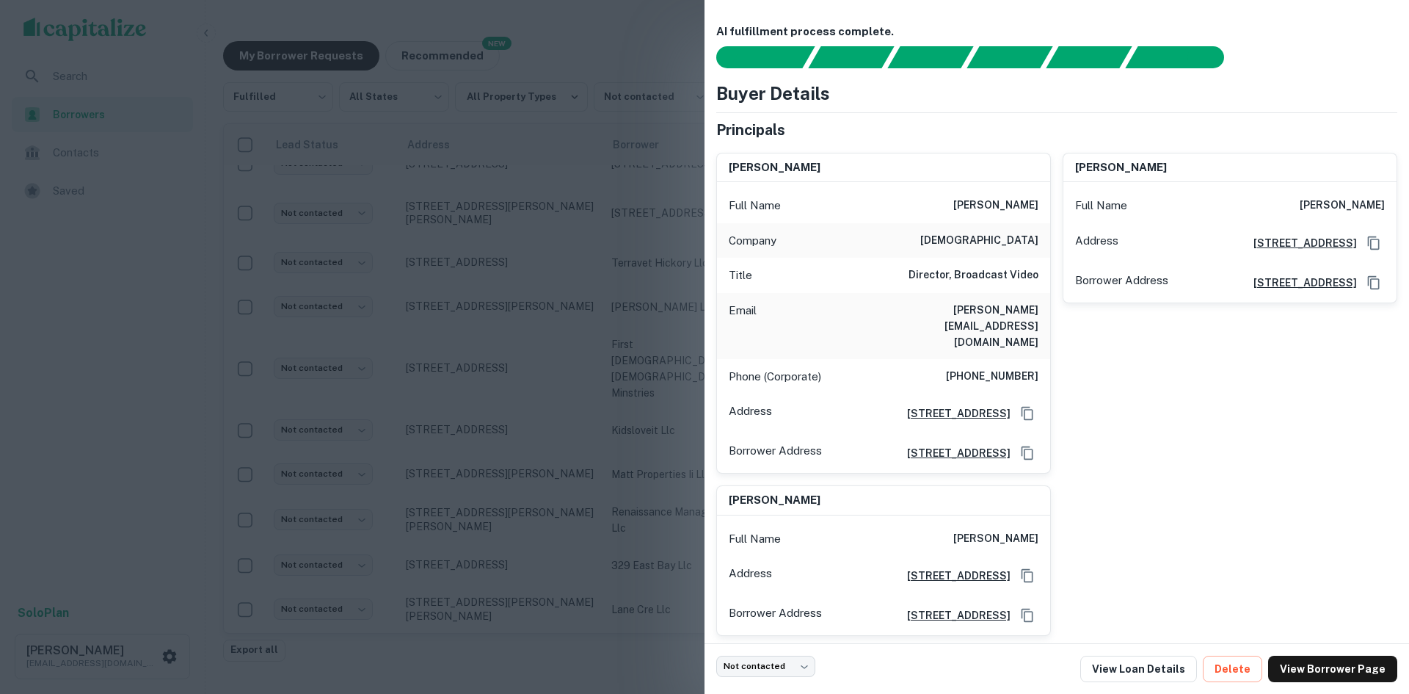
click at [534, 368] on div at bounding box center [704, 347] width 1409 height 694
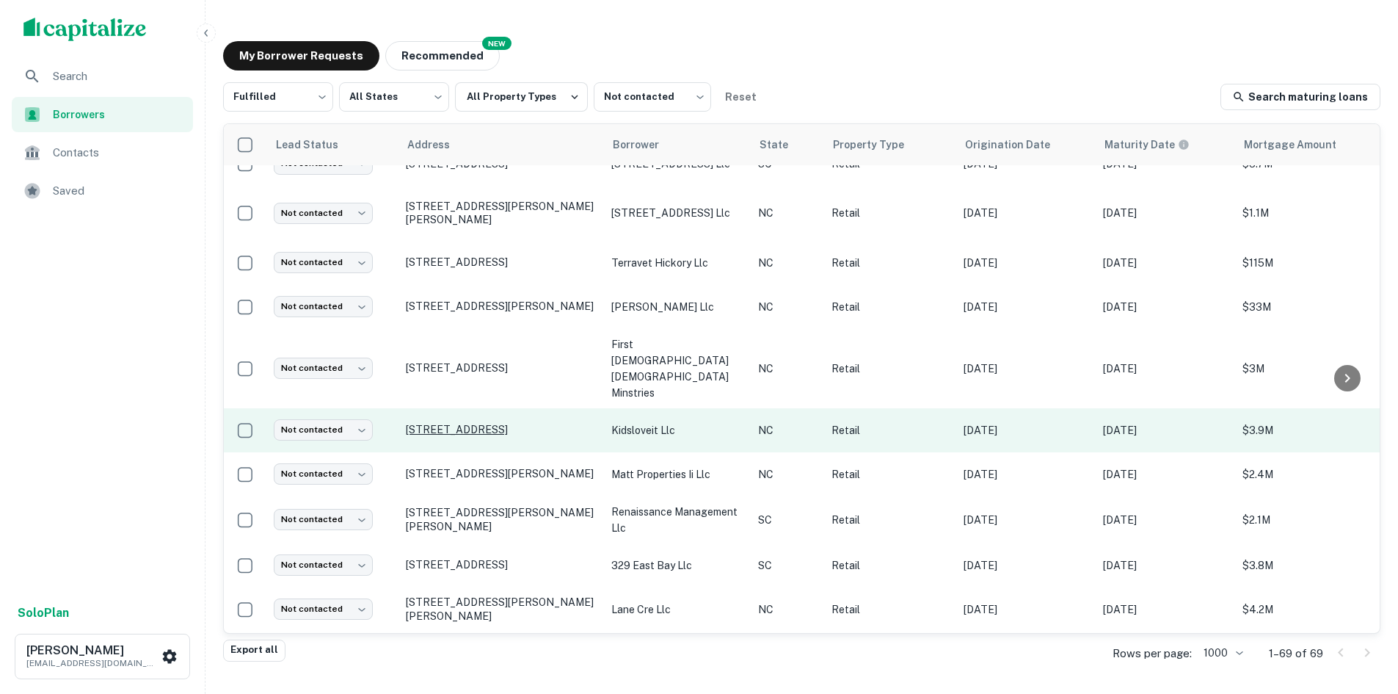
click at [564, 423] on p "[STREET_ADDRESS]" at bounding box center [501, 429] width 191 height 13
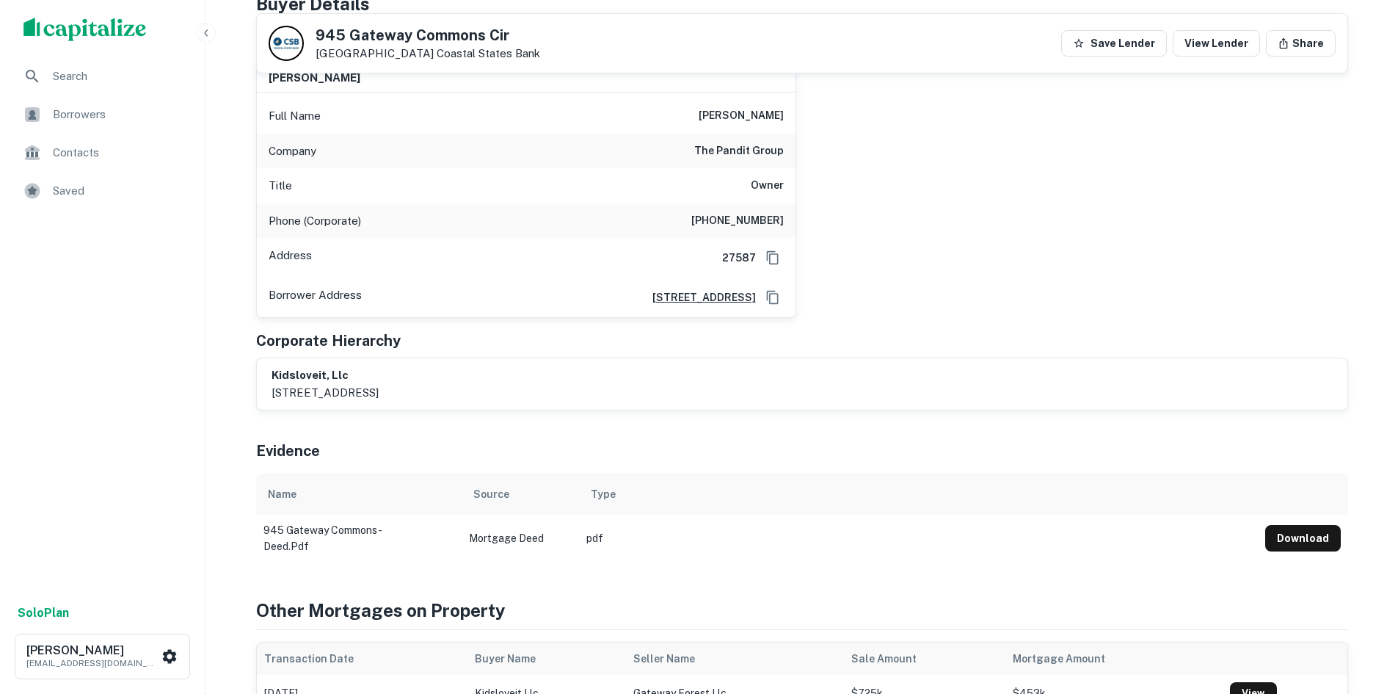
scroll to position [73, 0]
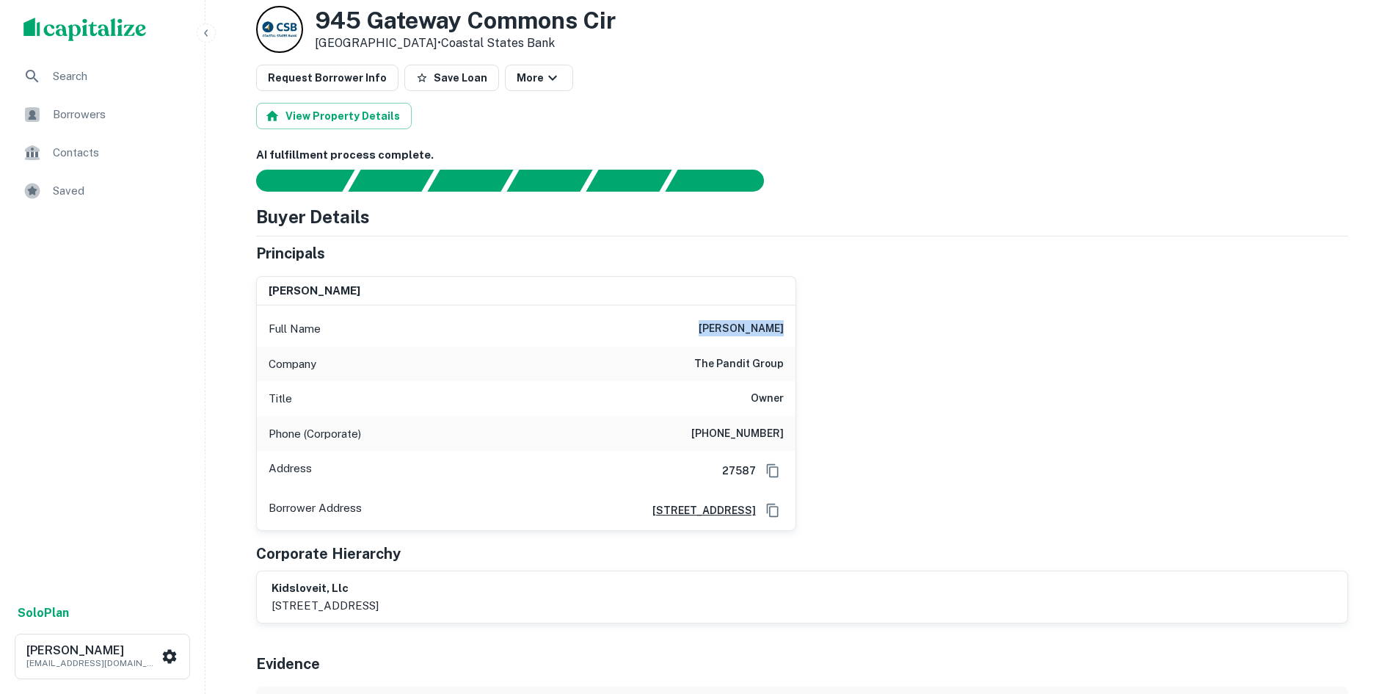
drag, startPoint x: 699, startPoint y: 322, endPoint x: 786, endPoint y: 319, distance: 87.4
click at [786, 319] on div "Full Name [PERSON_NAME]" at bounding box center [526, 328] width 539 height 35
copy h6 "[PERSON_NAME]"
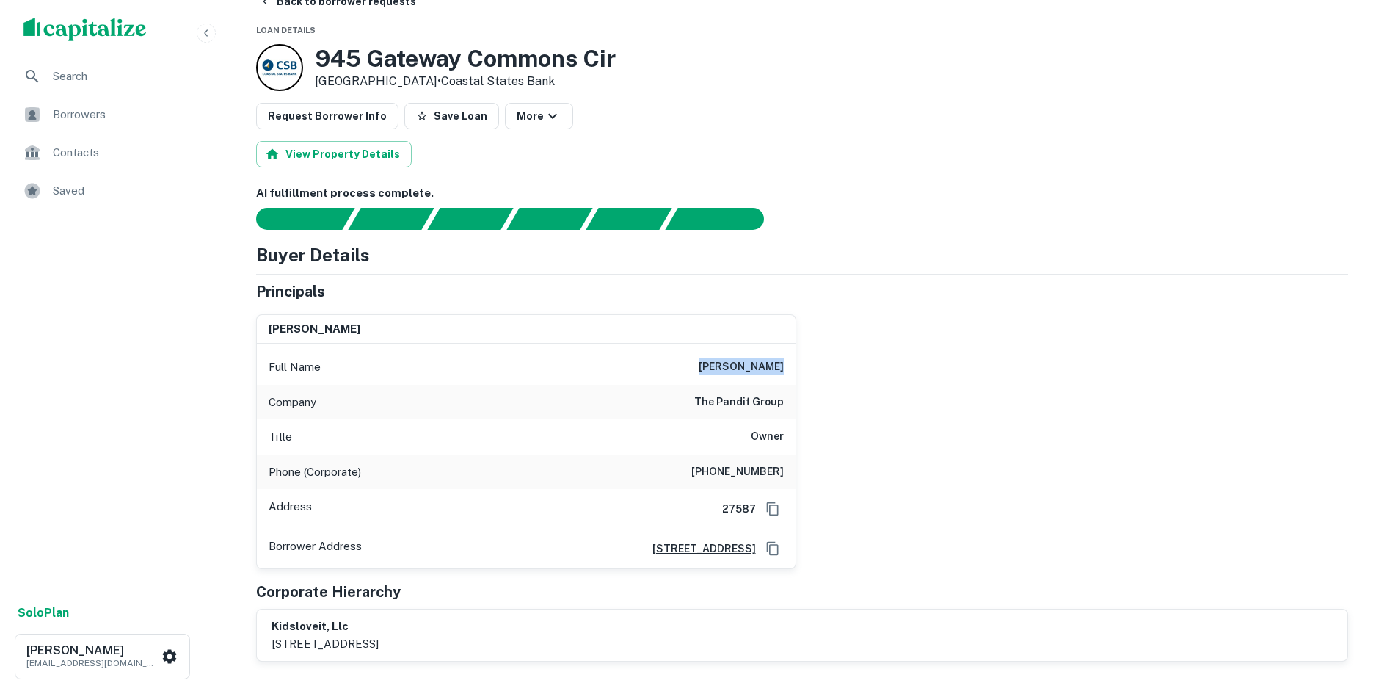
scroll to position [0, 0]
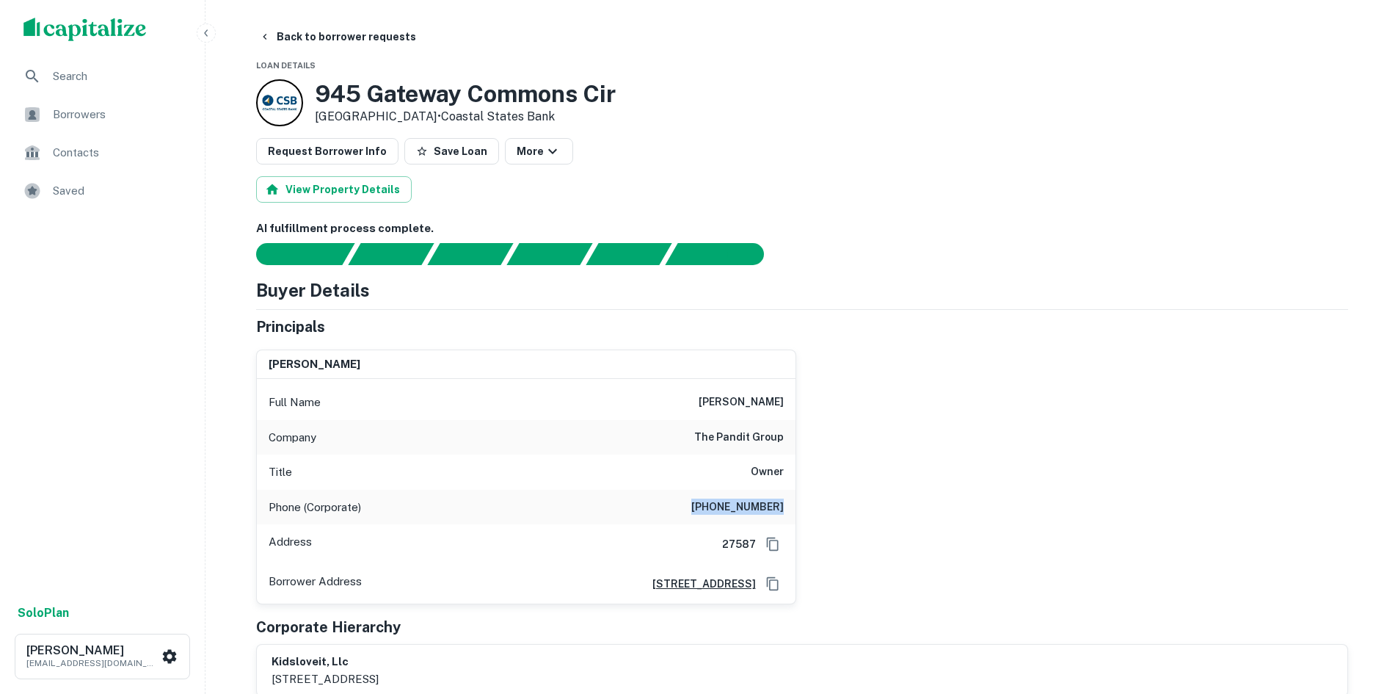
drag, startPoint x: 681, startPoint y: 508, endPoint x: 801, endPoint y: 503, distance: 119.7
click at [801, 503] on div "[PERSON_NAME] Full Name [PERSON_NAME] Company the pandit group Title Owner Phon…" at bounding box center [796, 471] width 1104 height 267
copy h6 "[PHONE_NUMBER]"
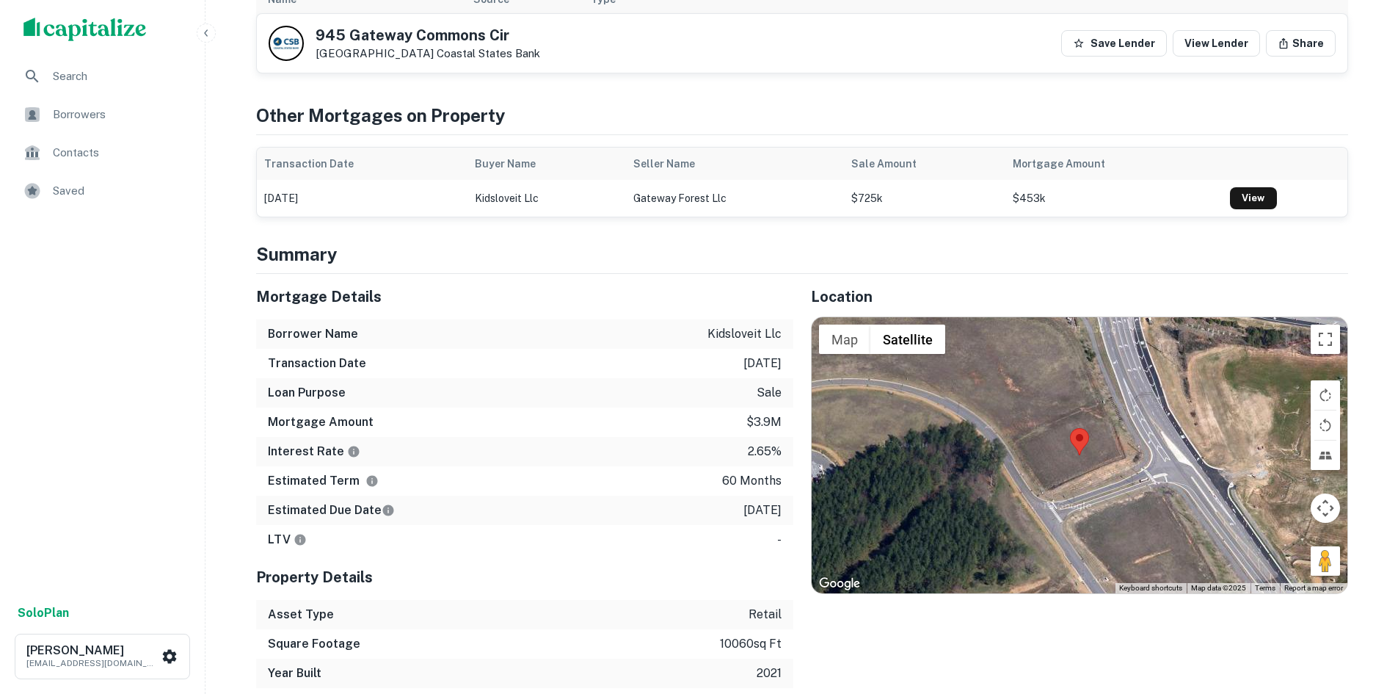
scroll to position [734, 0]
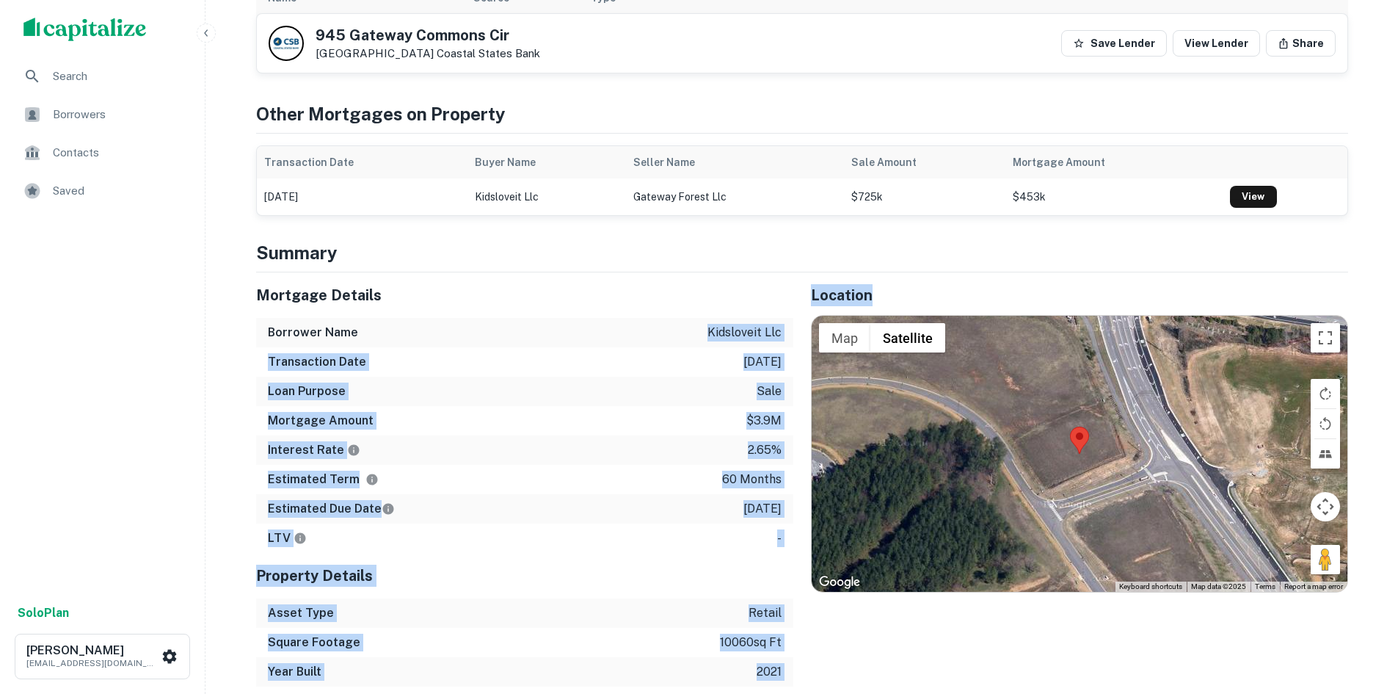
drag, startPoint x: 684, startPoint y: 318, endPoint x: 796, endPoint y: 336, distance: 113.8
click at [796, 336] on div "Mortgage Details Borrower Name kidsloveit llc Transaction Date [DATE] Loan Purp…" at bounding box center [794, 479] width 1110 height 414
click at [781, 338] on p "kidsloveit llc" at bounding box center [745, 333] width 74 height 18
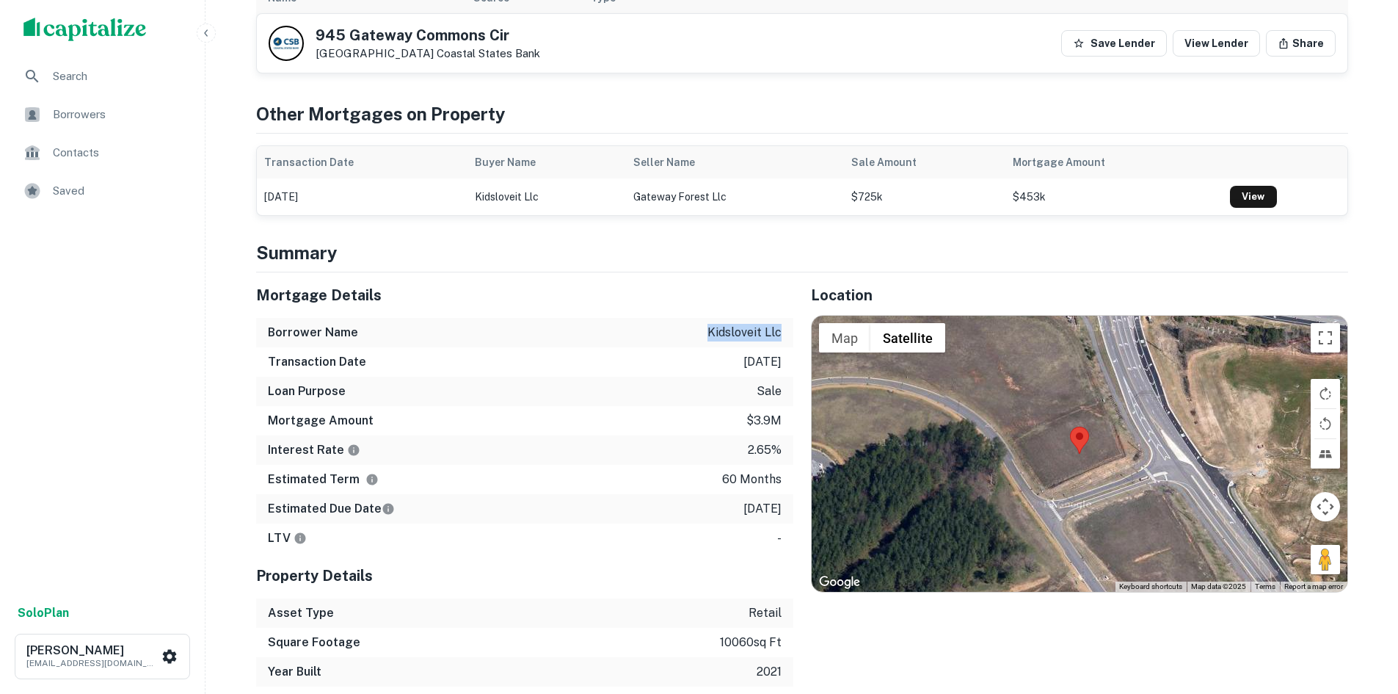
drag, startPoint x: 712, startPoint y: 330, endPoint x: 788, endPoint y: 332, distance: 76.4
click at [788, 332] on div "Borrower Name kidsloveit llc" at bounding box center [524, 332] width 537 height 29
copy p "kidsloveit llc"
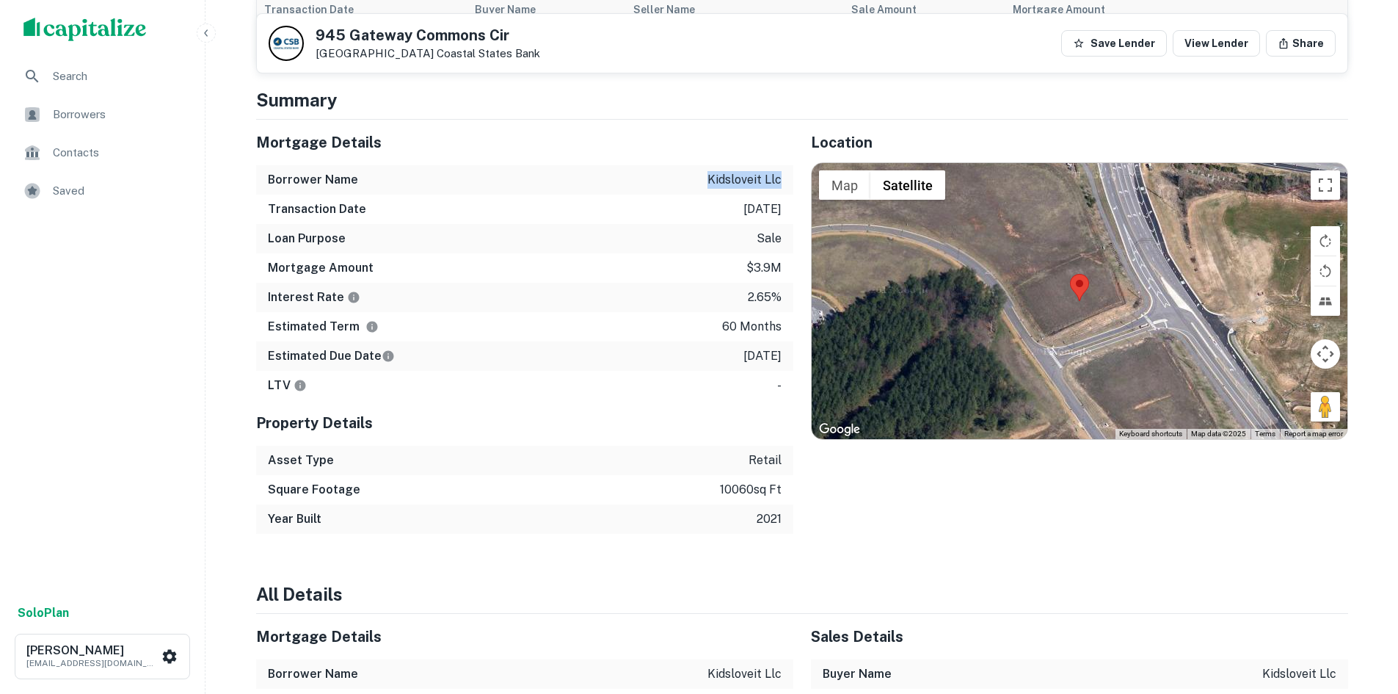
scroll to position [881, 0]
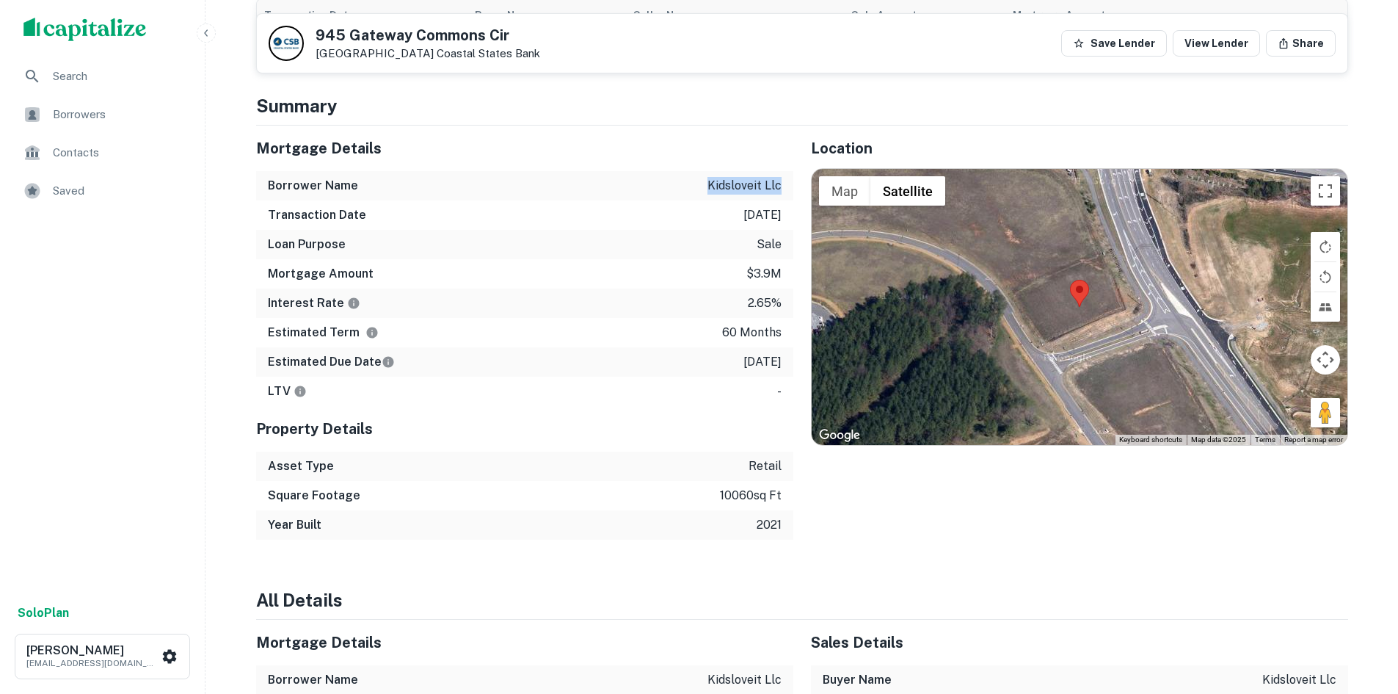
drag, startPoint x: 313, startPoint y: 28, endPoint x: 433, endPoint y: 56, distance: 123.6
click at [434, 56] on div "[STREET_ADDRESS][GEOGRAPHIC_DATA] Bank" at bounding box center [405, 43] width 272 height 35
copy div "[STREET_ADDRESS]"
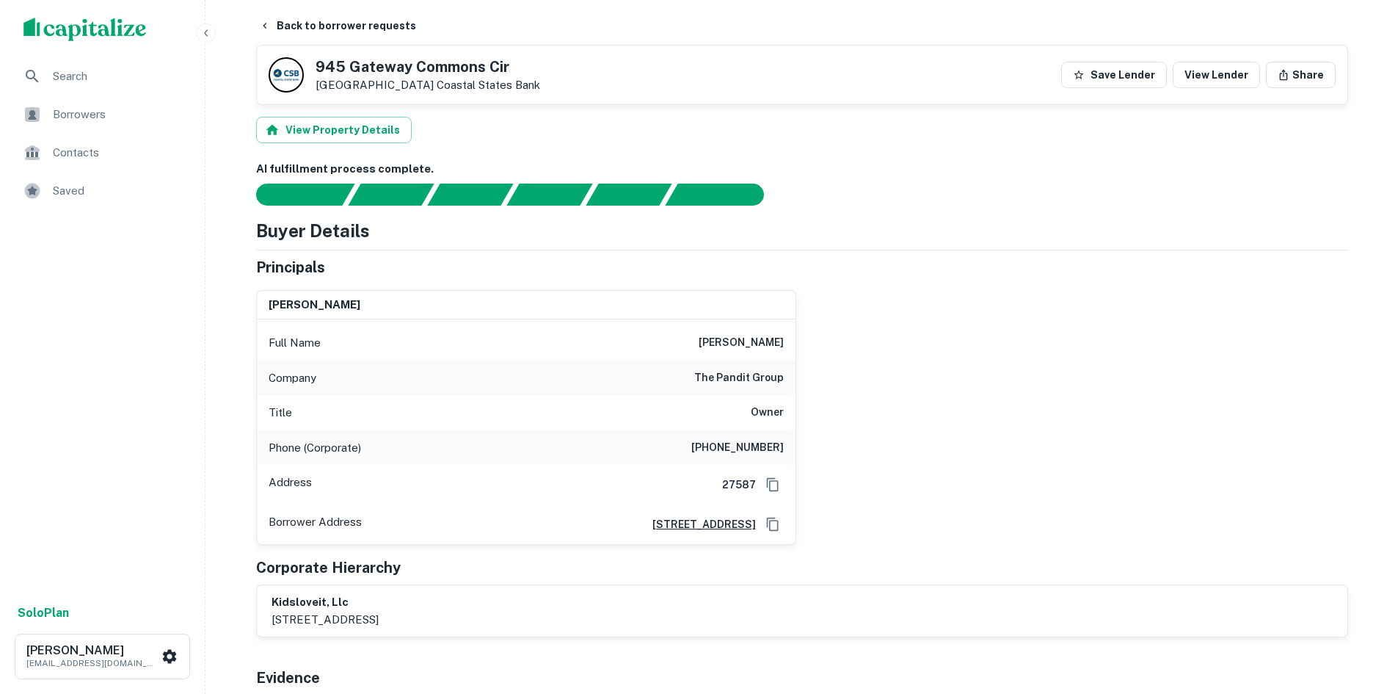
scroll to position [0, 0]
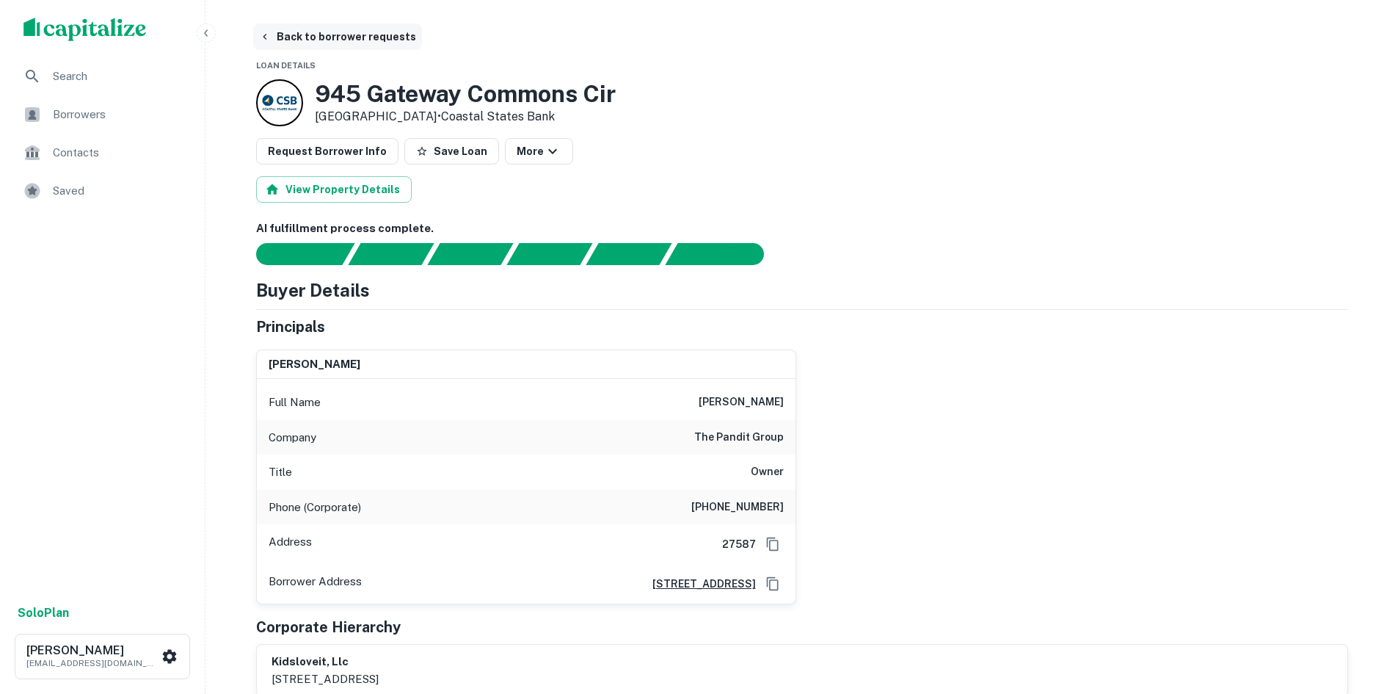
click at [360, 37] on button "Back to borrower requests" at bounding box center [337, 36] width 169 height 26
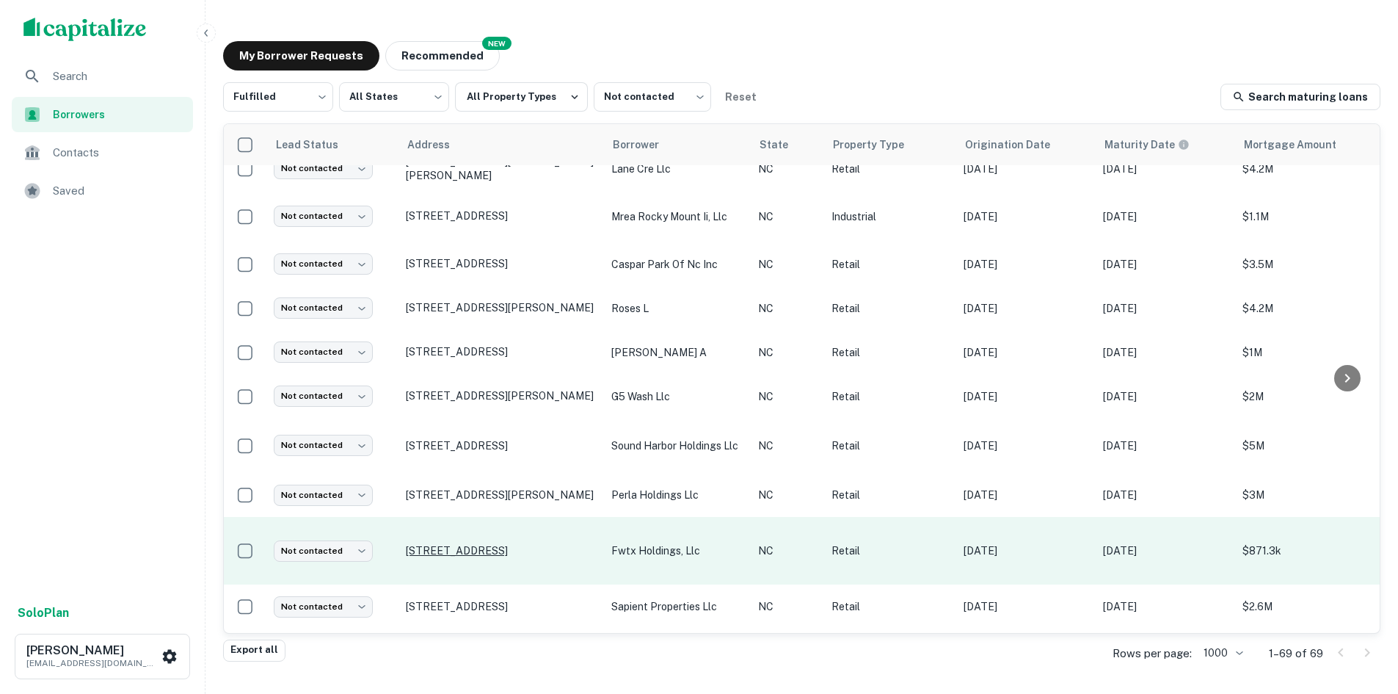
scroll to position [1011, 0]
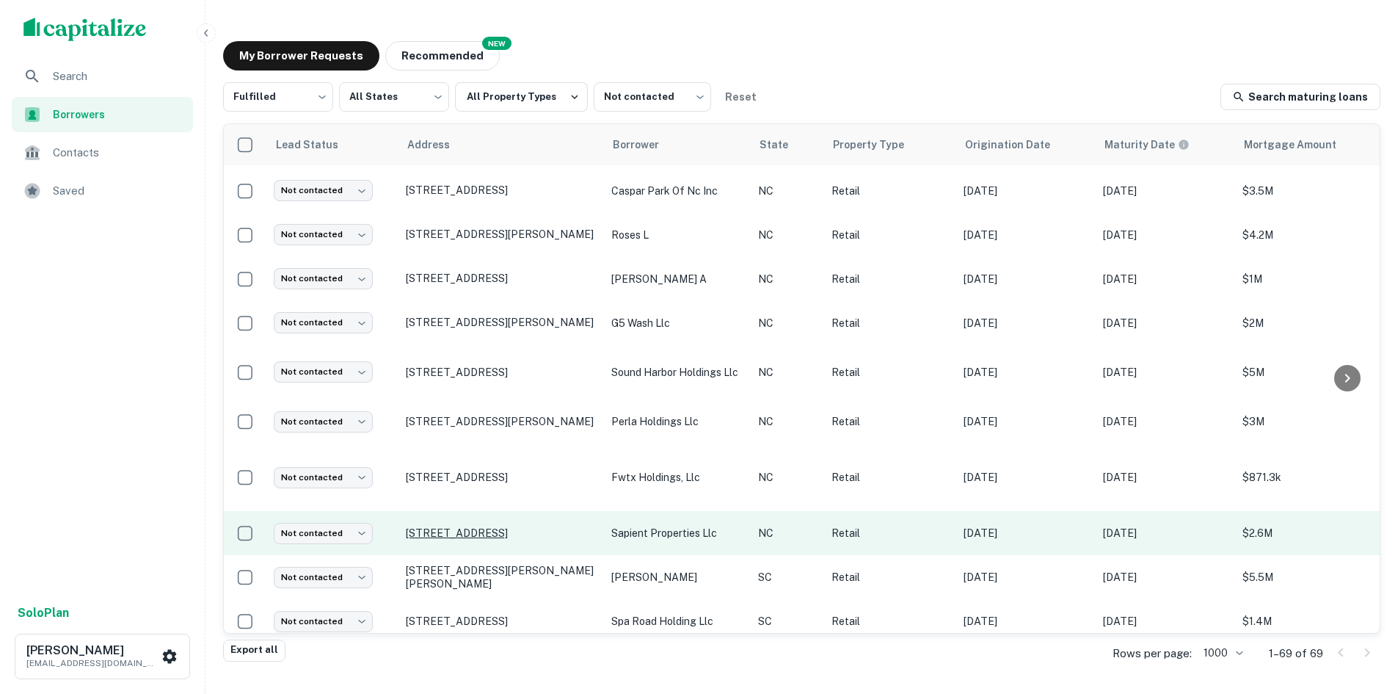
click at [519, 526] on p "[STREET_ADDRESS]" at bounding box center [501, 532] width 191 height 13
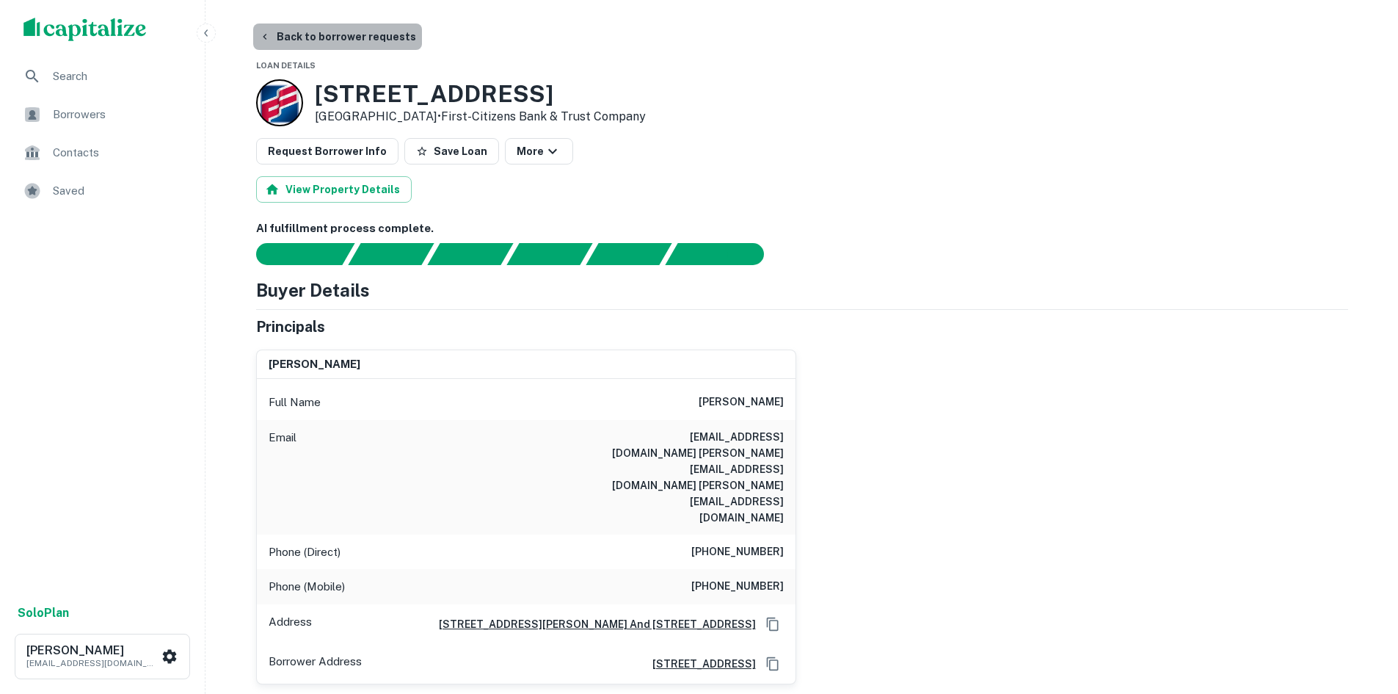
click at [357, 38] on button "Back to borrower requests" at bounding box center [337, 36] width 169 height 26
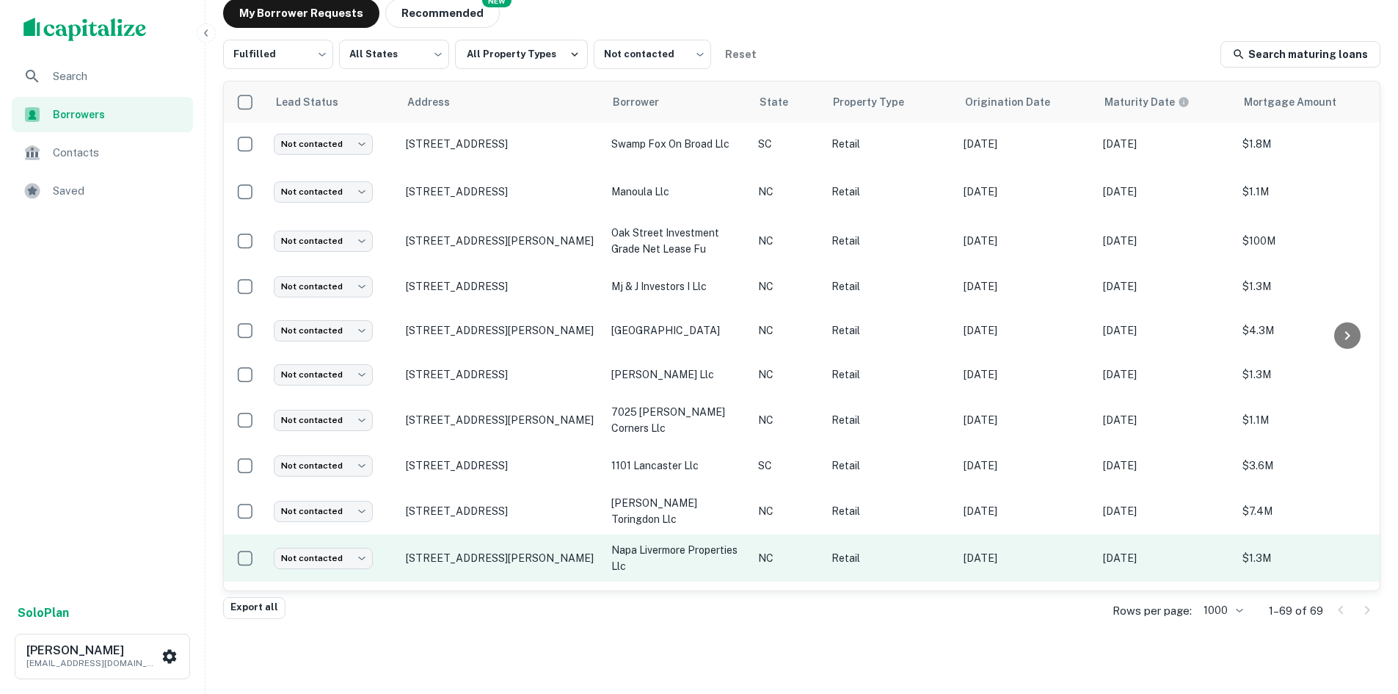
scroll to position [2186, 0]
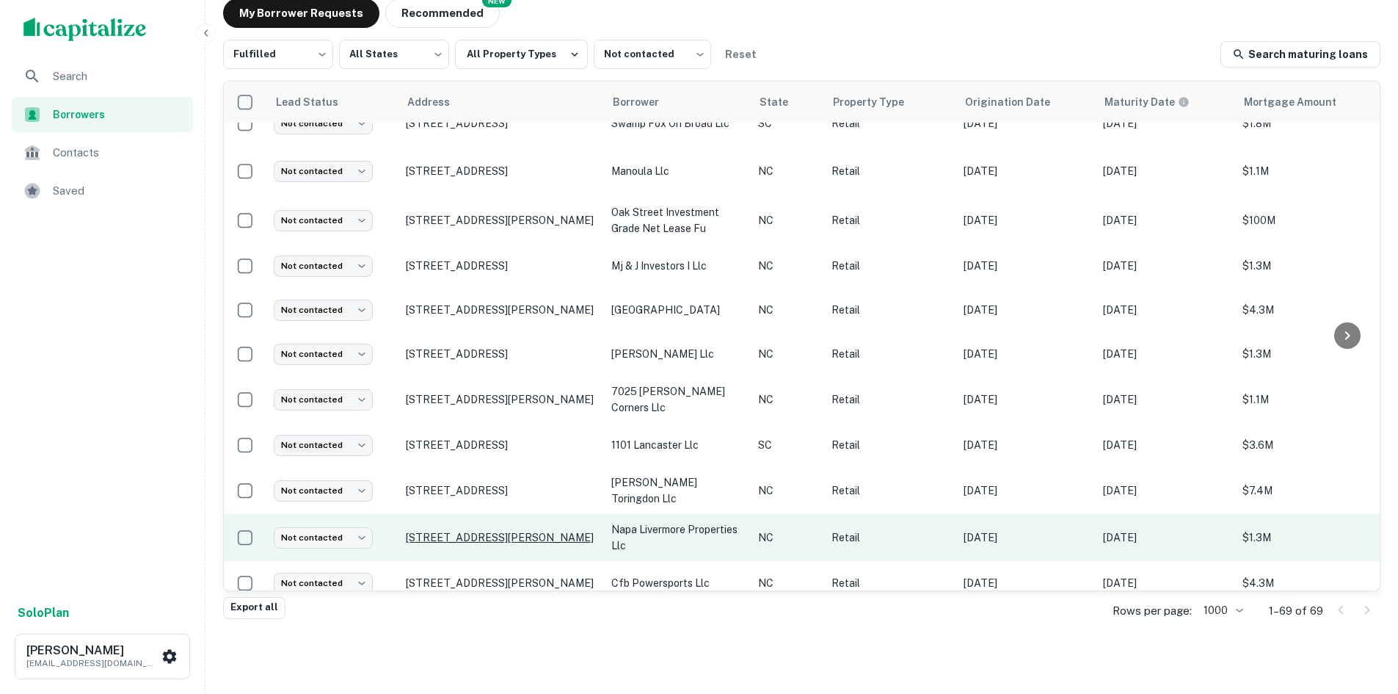
click at [506, 531] on p "[STREET_ADDRESS][PERSON_NAME]" at bounding box center [501, 537] width 191 height 13
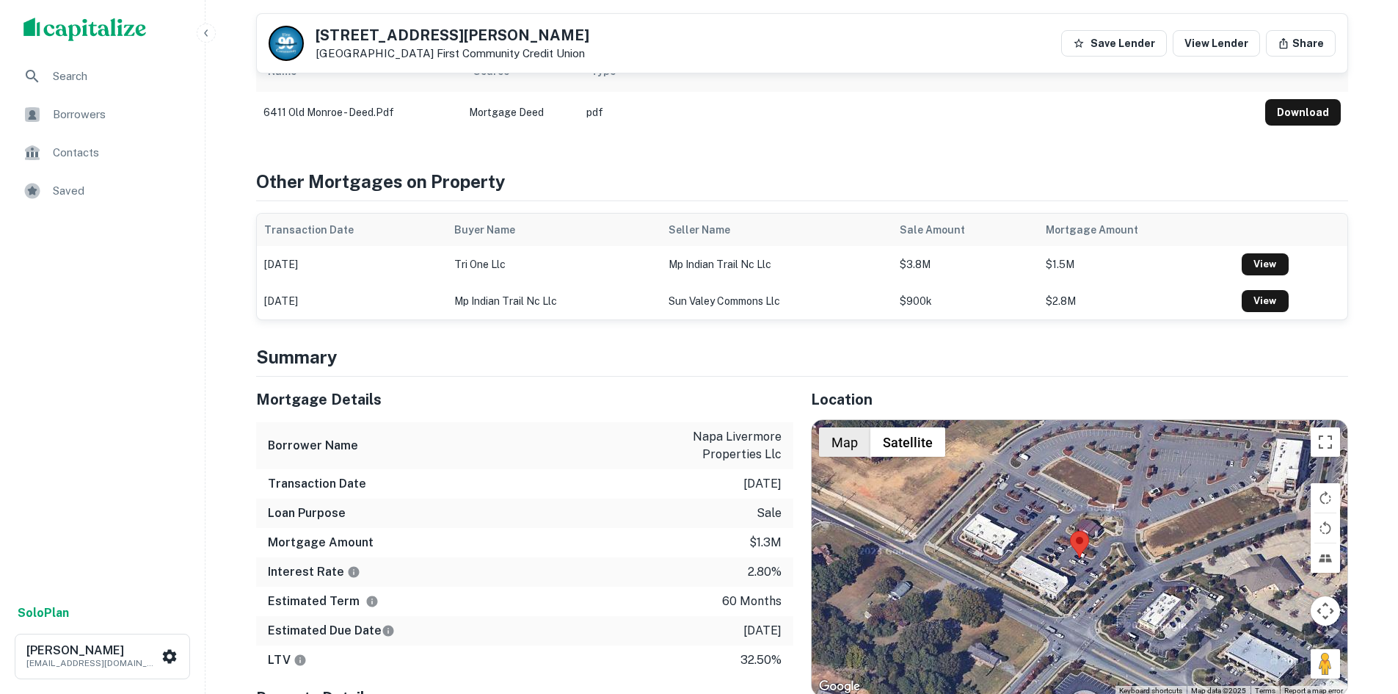
scroll to position [734, 0]
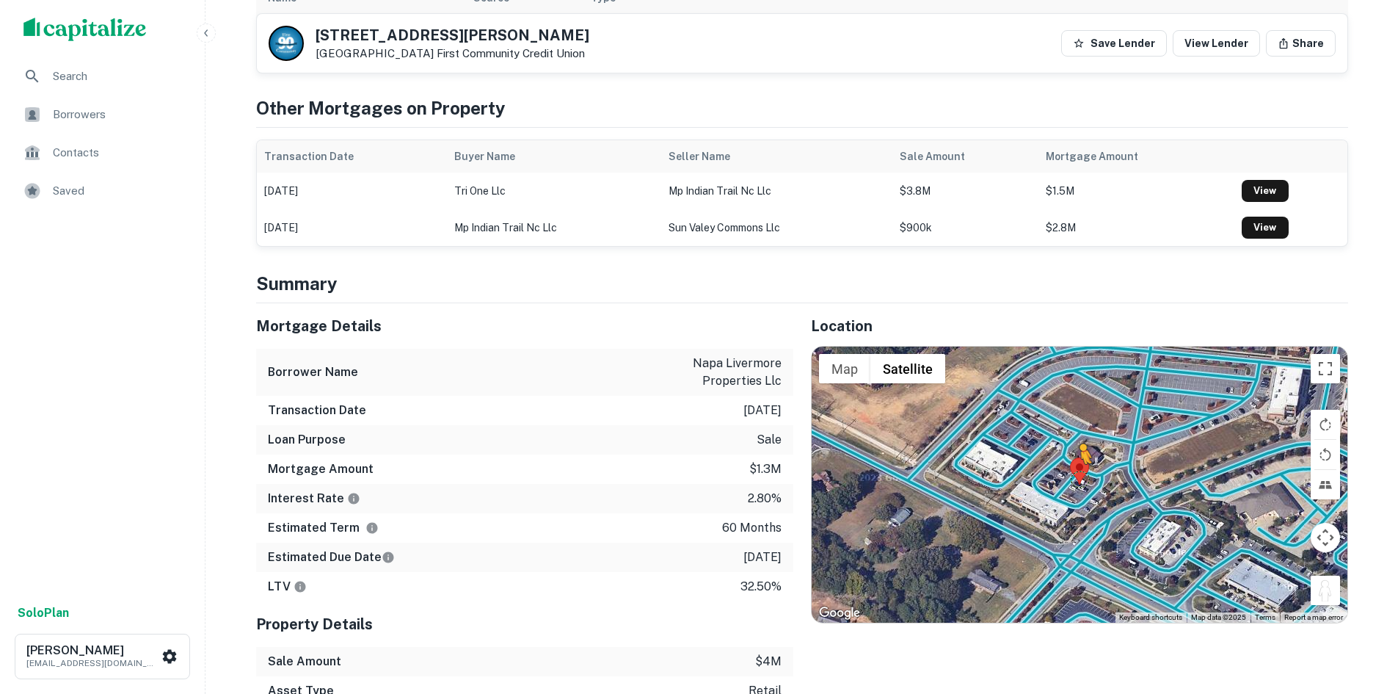
drag, startPoint x: 1318, startPoint y: 588, endPoint x: 1077, endPoint y: 473, distance: 267.5
click at [1077, 473] on div "To activate drag with keyboard, press Alt + Enter. Once in keyboard drag state,…" at bounding box center [1080, 484] width 536 height 276
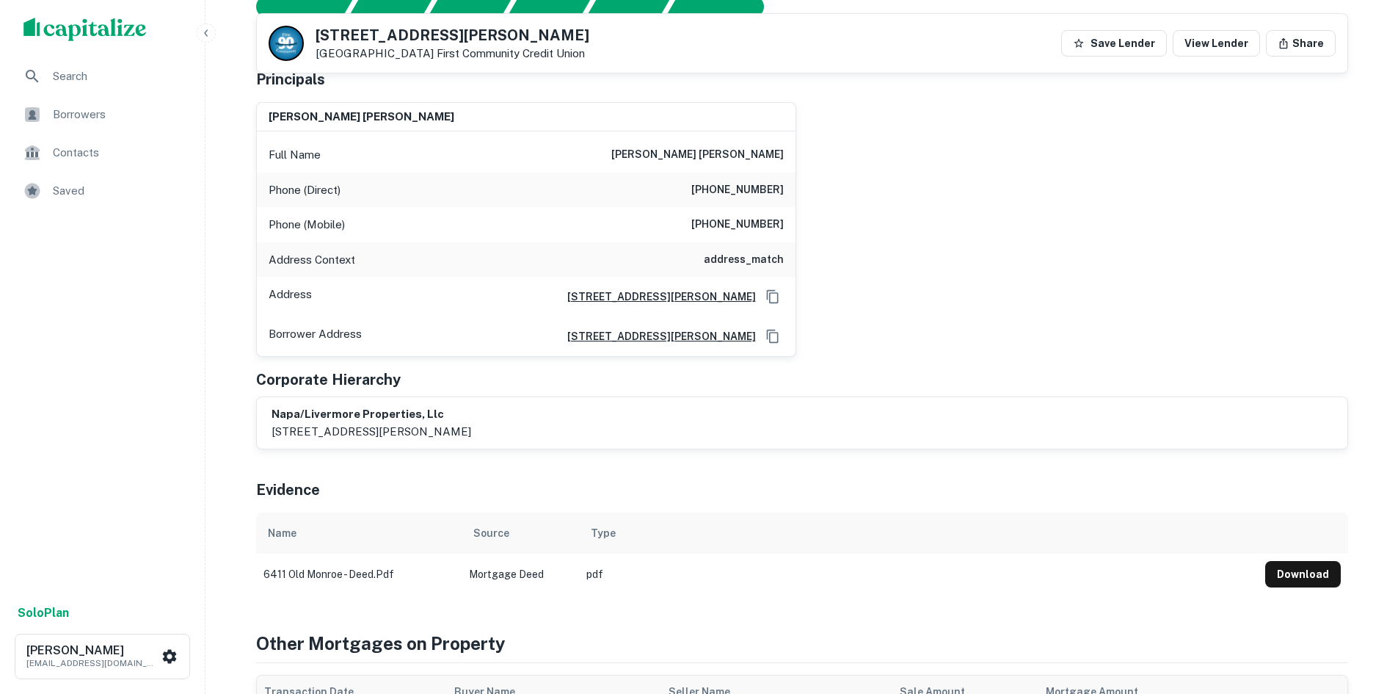
scroll to position [73, 0]
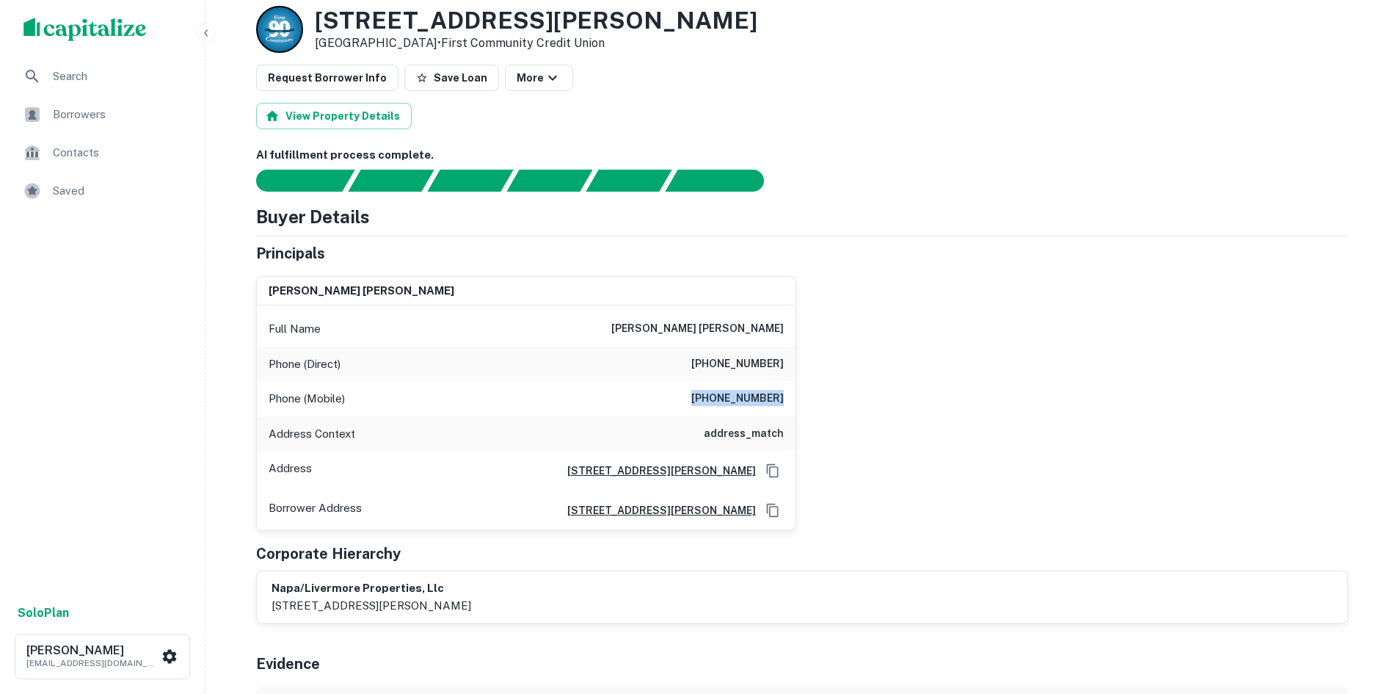
drag, startPoint x: 698, startPoint y: 393, endPoint x: 800, endPoint y: 389, distance: 102.1
click at [800, 389] on div "[PERSON_NAME] [PERSON_NAME] Full Name [PERSON_NAME] [PERSON_NAME] Phone (Direct…" at bounding box center [796, 397] width 1104 height 267
copy h6 "[PHONE_NUMBER]"
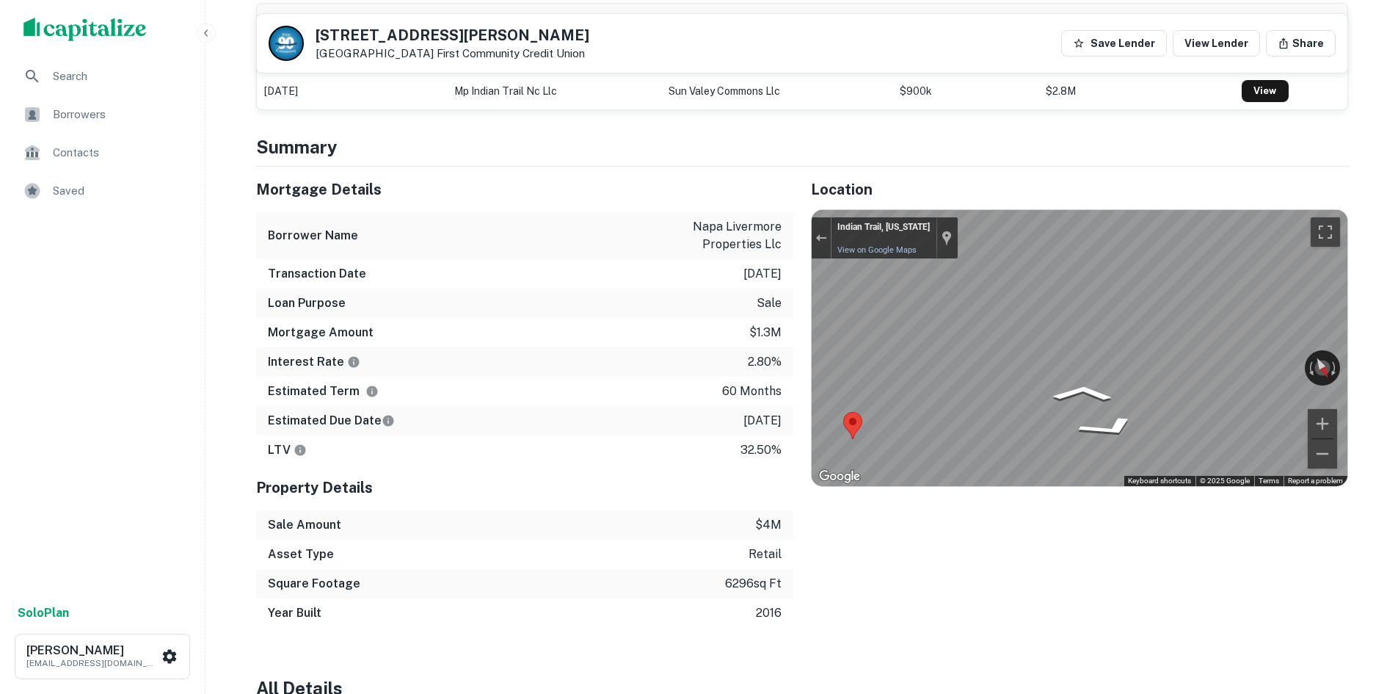
scroll to position [881, 0]
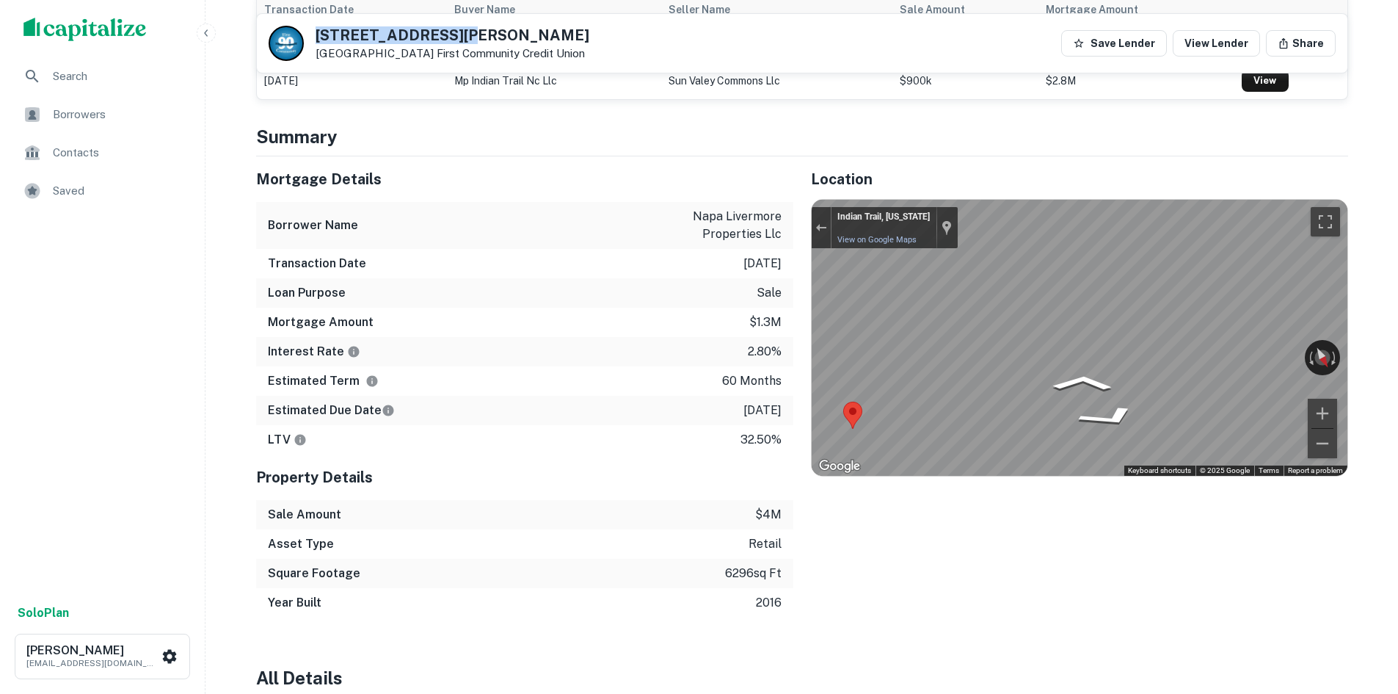
drag, startPoint x: 467, startPoint y: 28, endPoint x: 299, endPoint y: 33, distance: 167.4
click at [299, 33] on div "[STREET_ADDRESS][PERSON_NAME] First Community Credit Union" at bounding box center [429, 43] width 321 height 35
copy div "[STREET_ADDRESS][PERSON_NAME]"
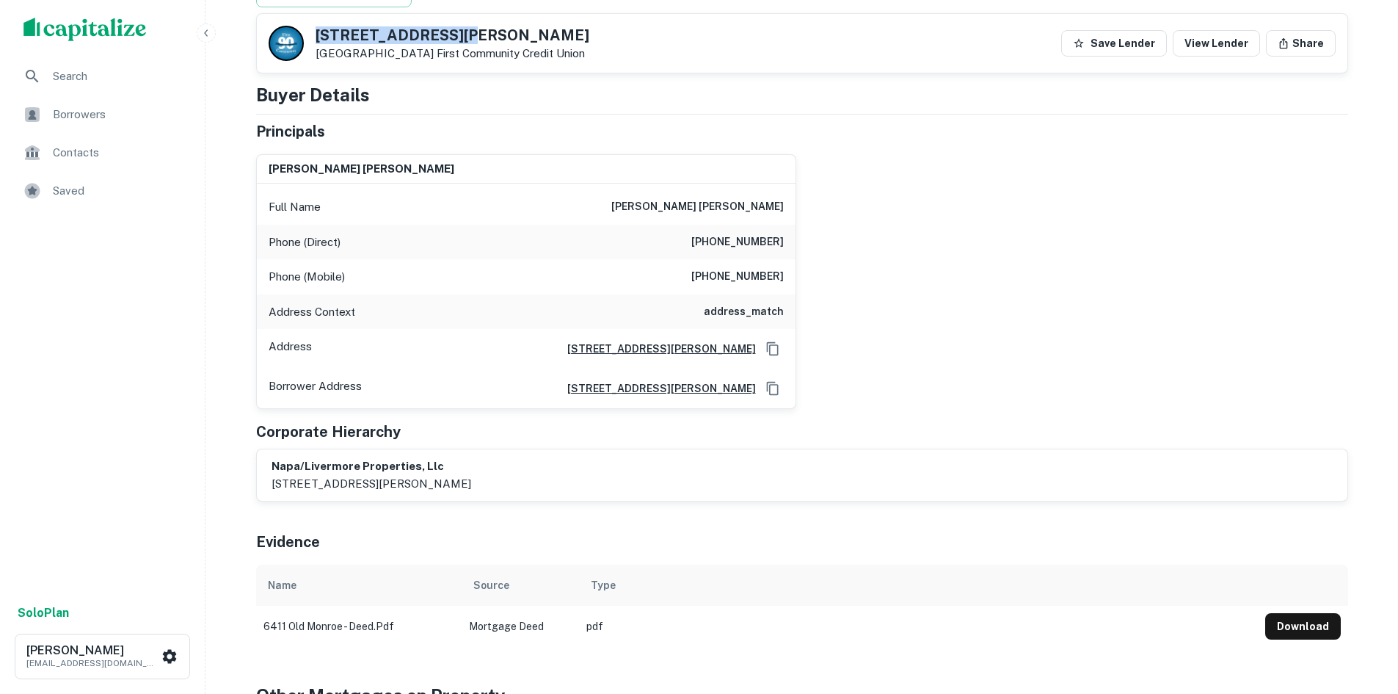
scroll to position [0, 0]
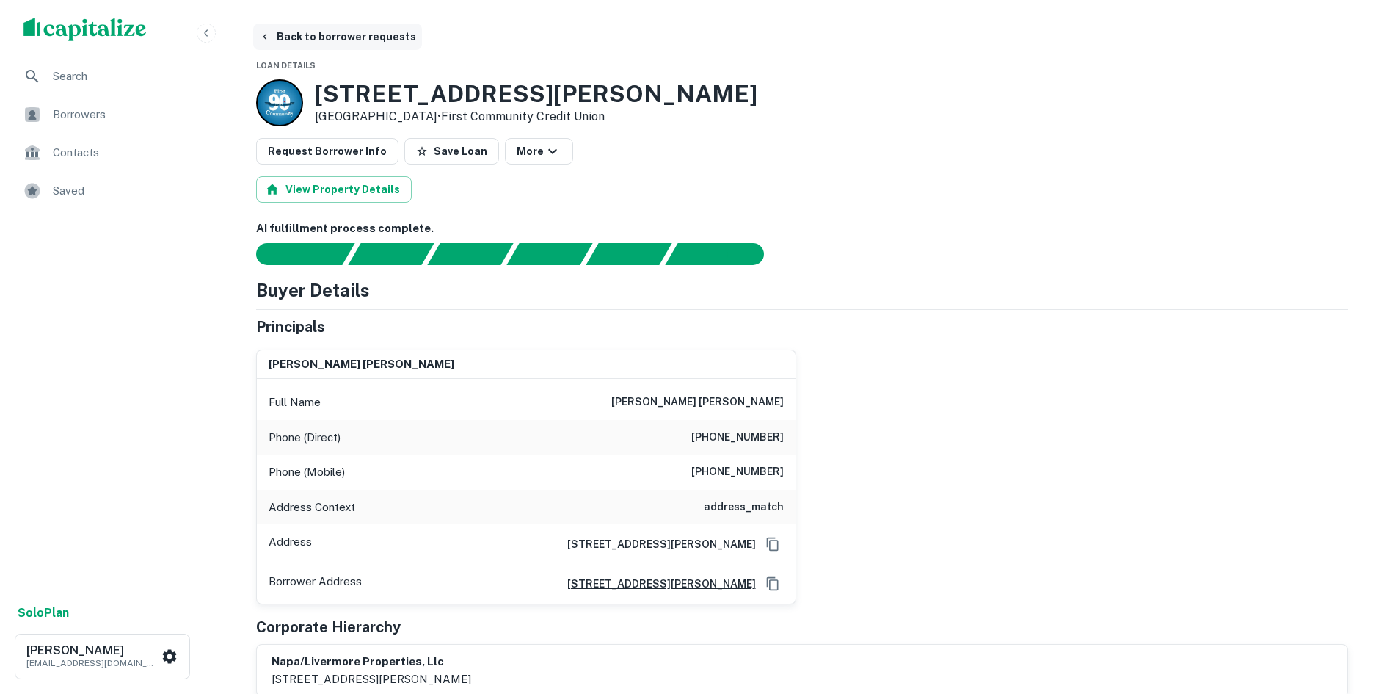
click at [350, 34] on button "Back to borrower requests" at bounding box center [337, 36] width 169 height 26
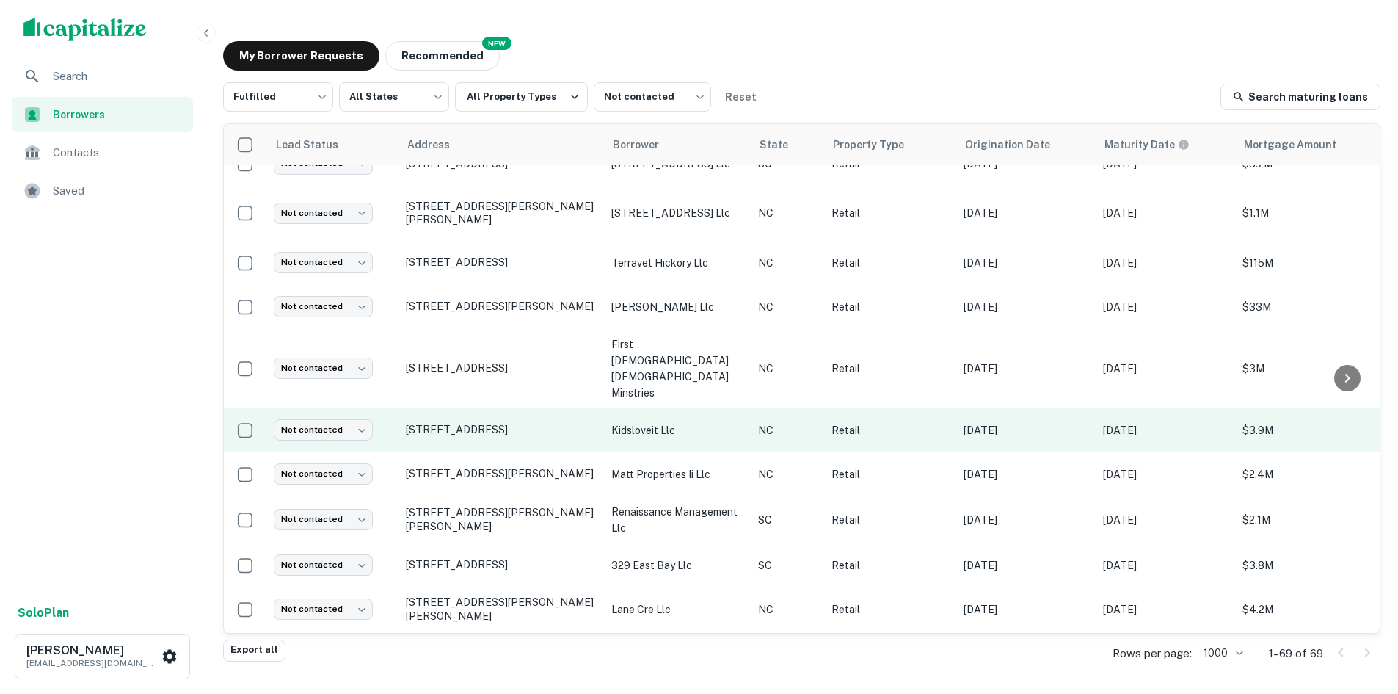
scroll to position [424, 0]
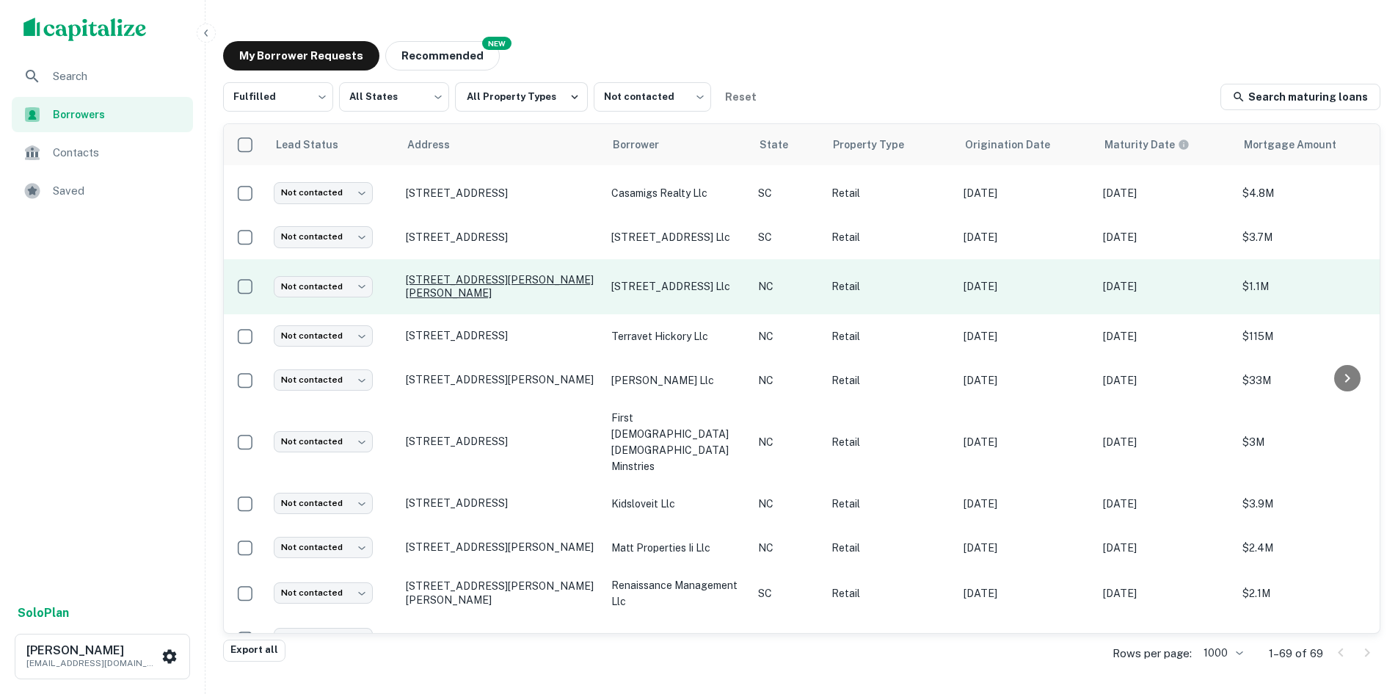
click at [443, 290] on p "[STREET_ADDRESS][PERSON_NAME][PERSON_NAME]" at bounding box center [501, 286] width 191 height 26
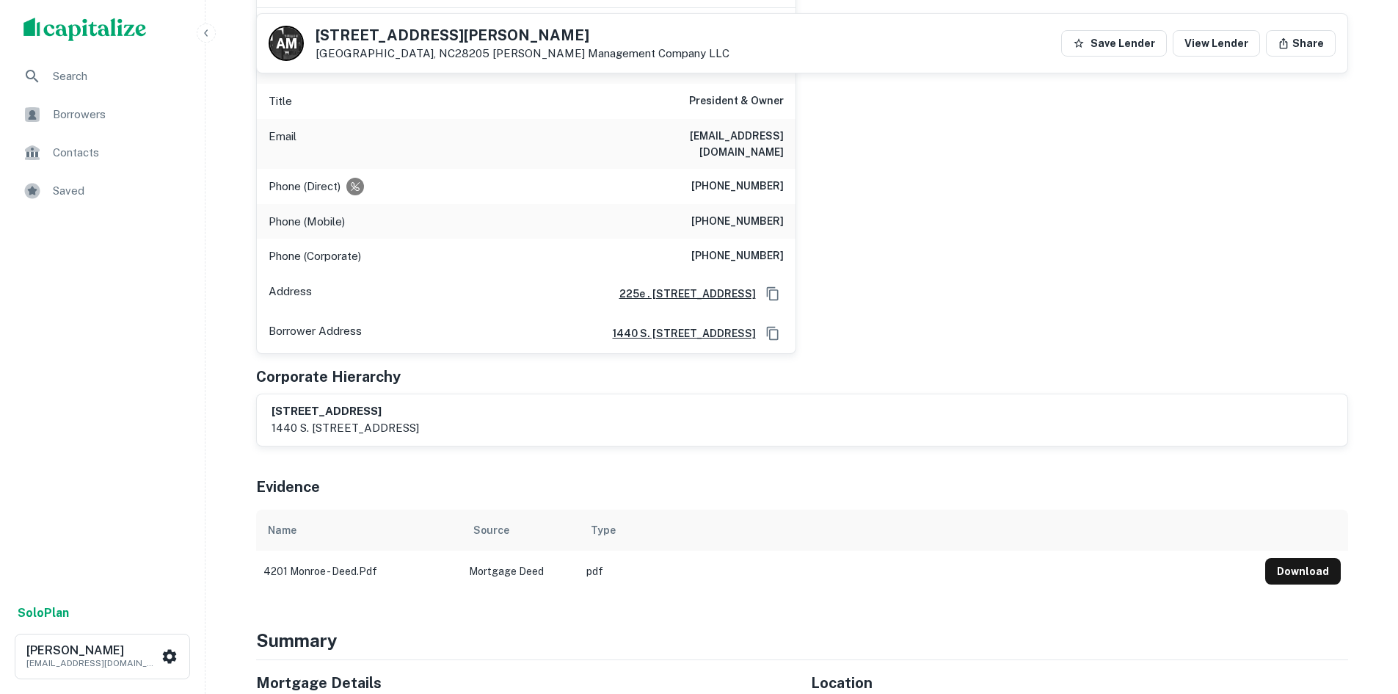
scroll to position [220, 0]
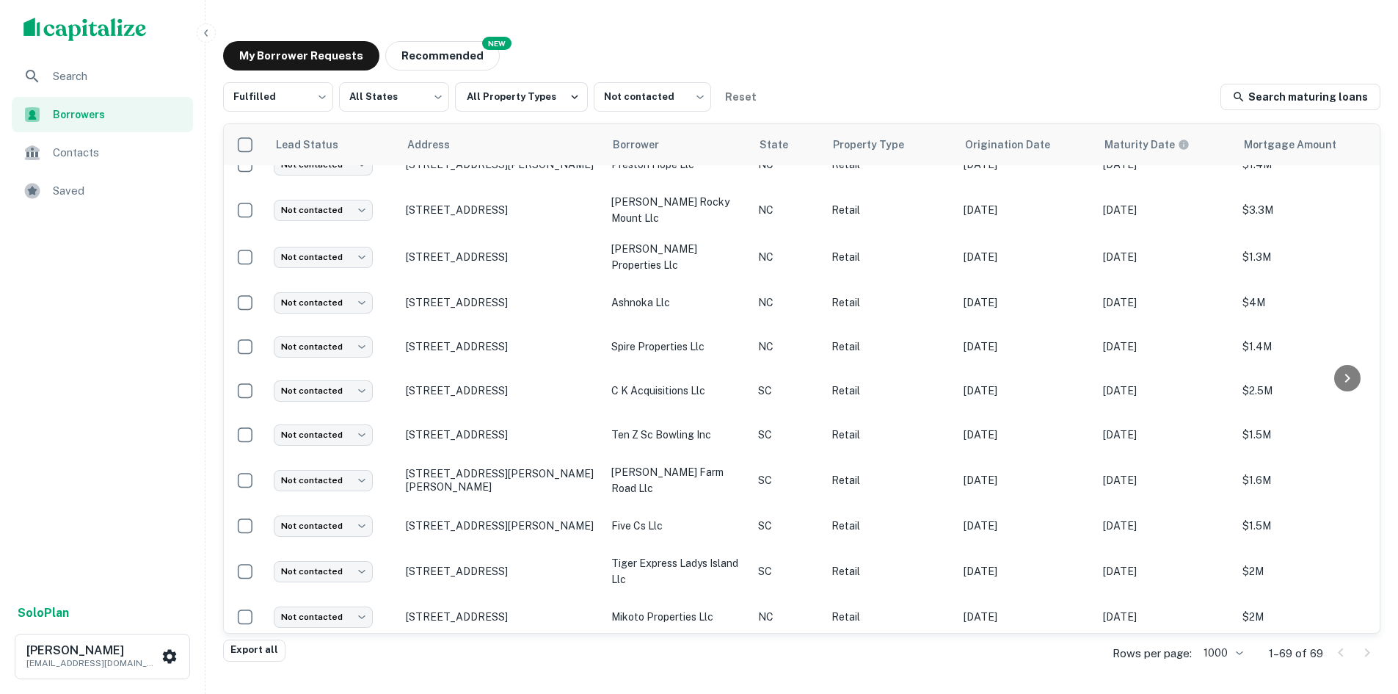
scroll to position [1672, 0]
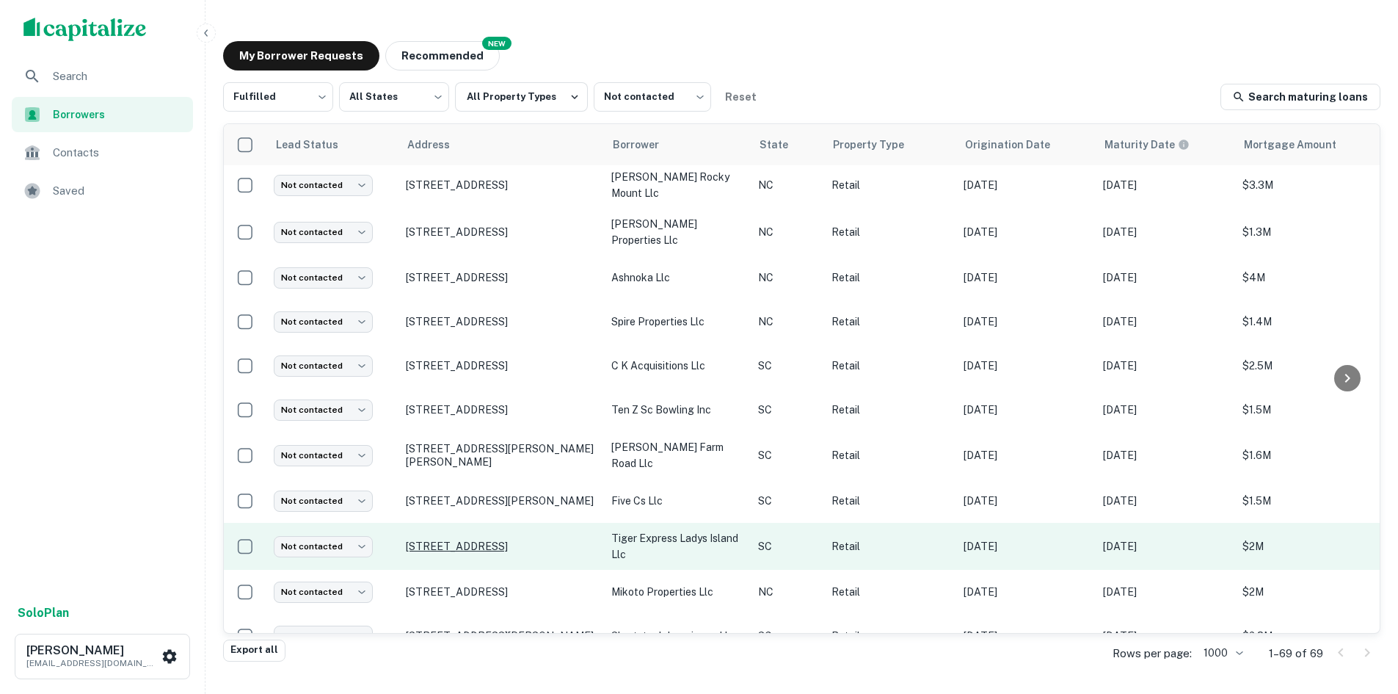
click at [487, 545] on p "[STREET_ADDRESS]" at bounding box center [501, 545] width 191 height 13
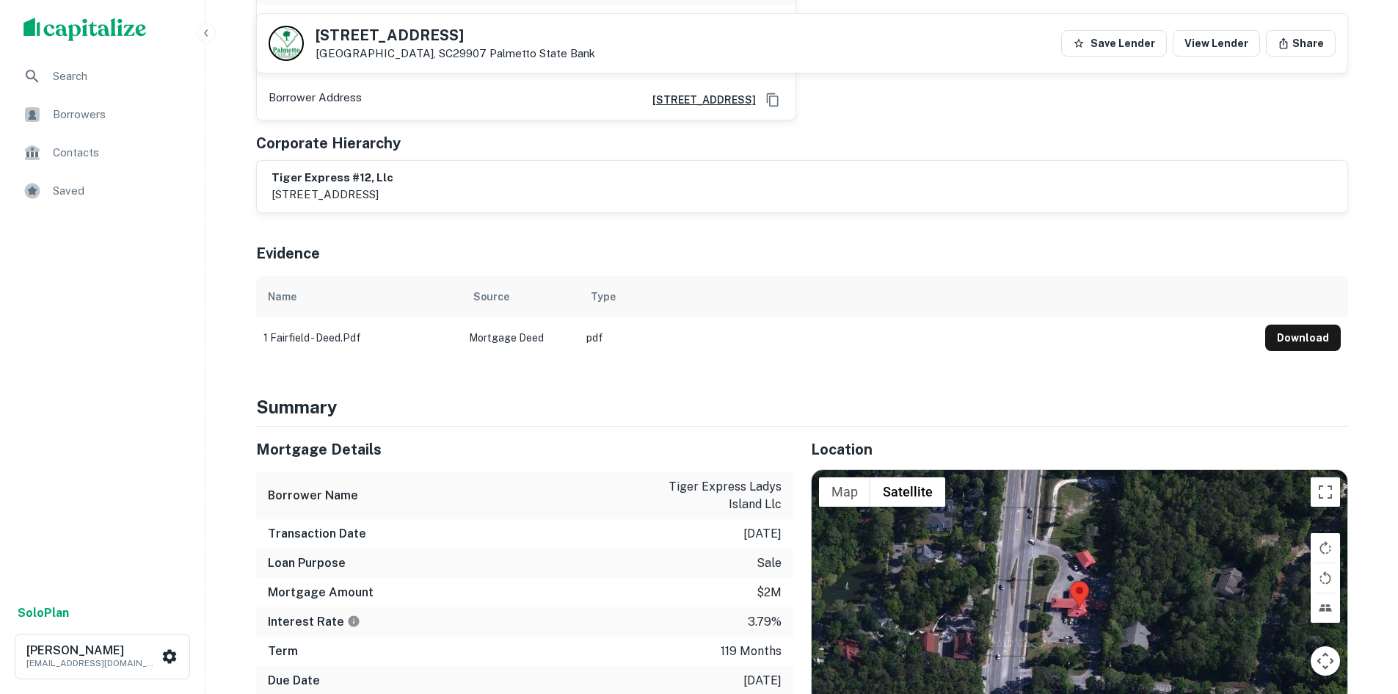
scroll to position [514, 0]
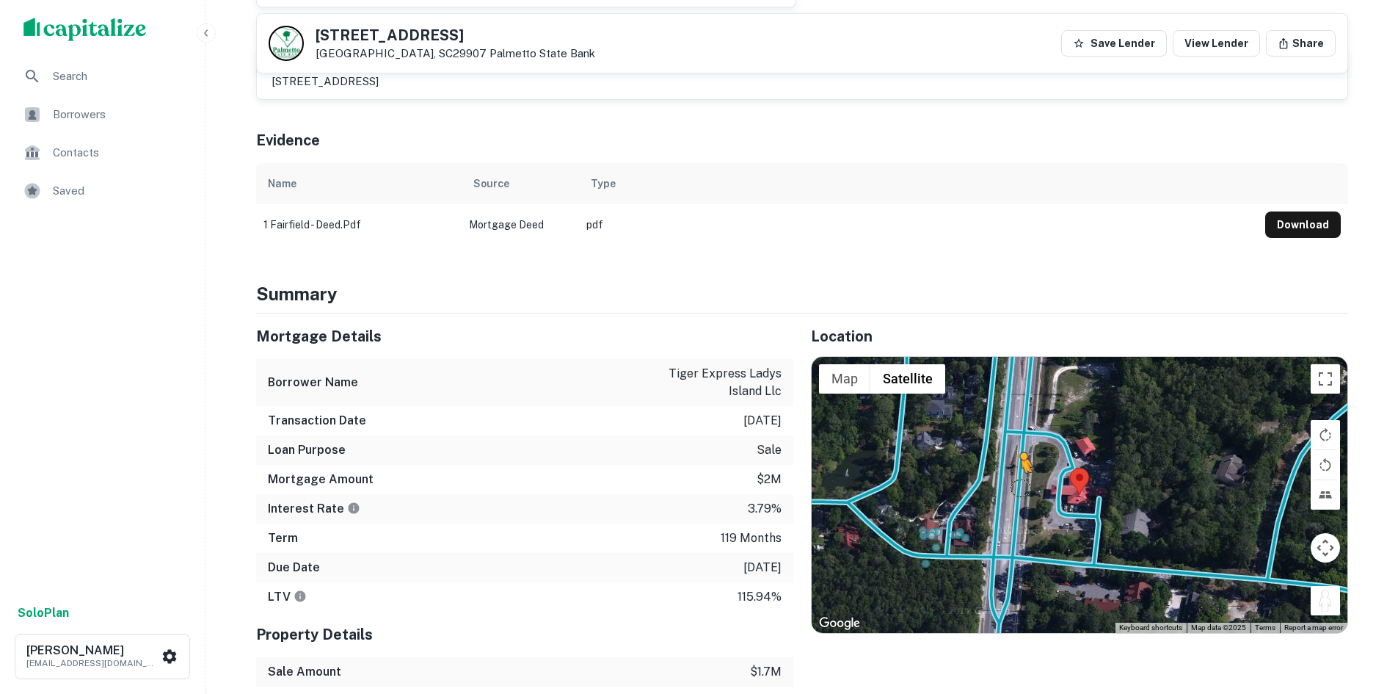
drag, startPoint x: 1317, startPoint y: 600, endPoint x: 1021, endPoint y: 486, distance: 317.8
click at [1021, 486] on div "To activate drag with keyboard, press Alt + Enter. Once in keyboard drag state,…" at bounding box center [1080, 495] width 536 height 276
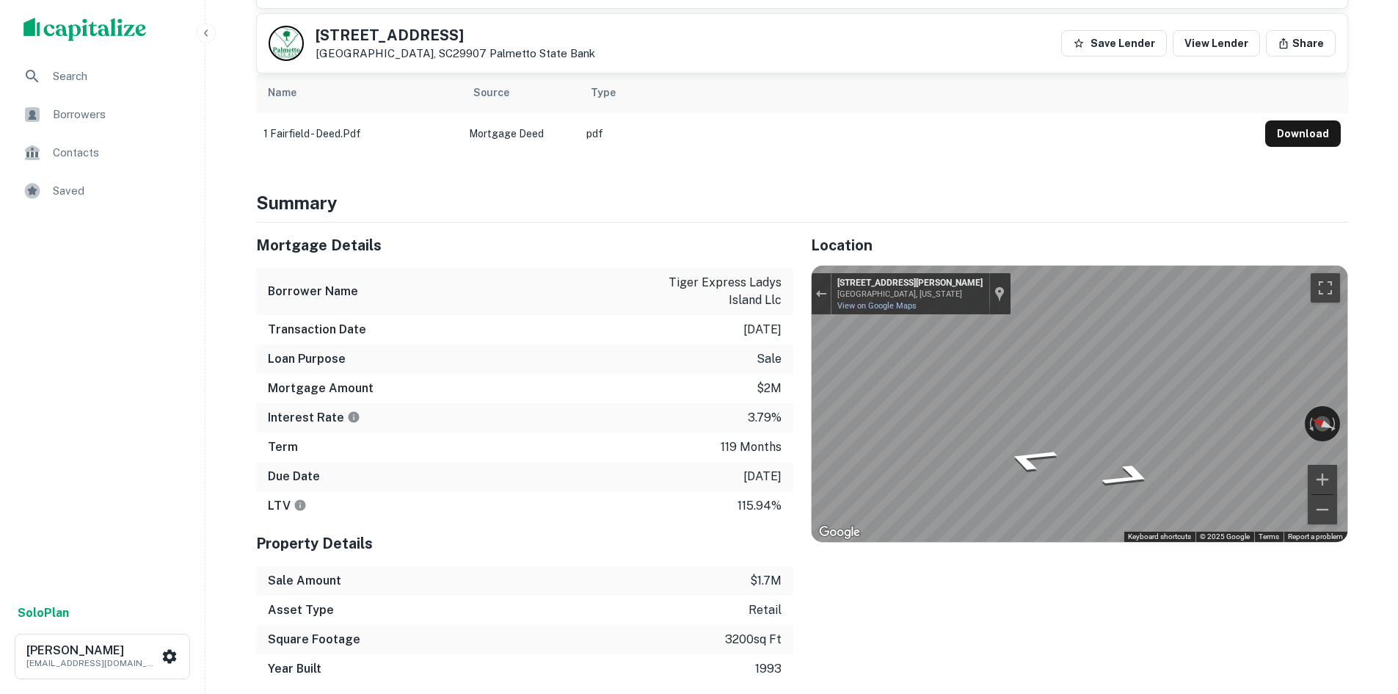
scroll to position [807, 0]
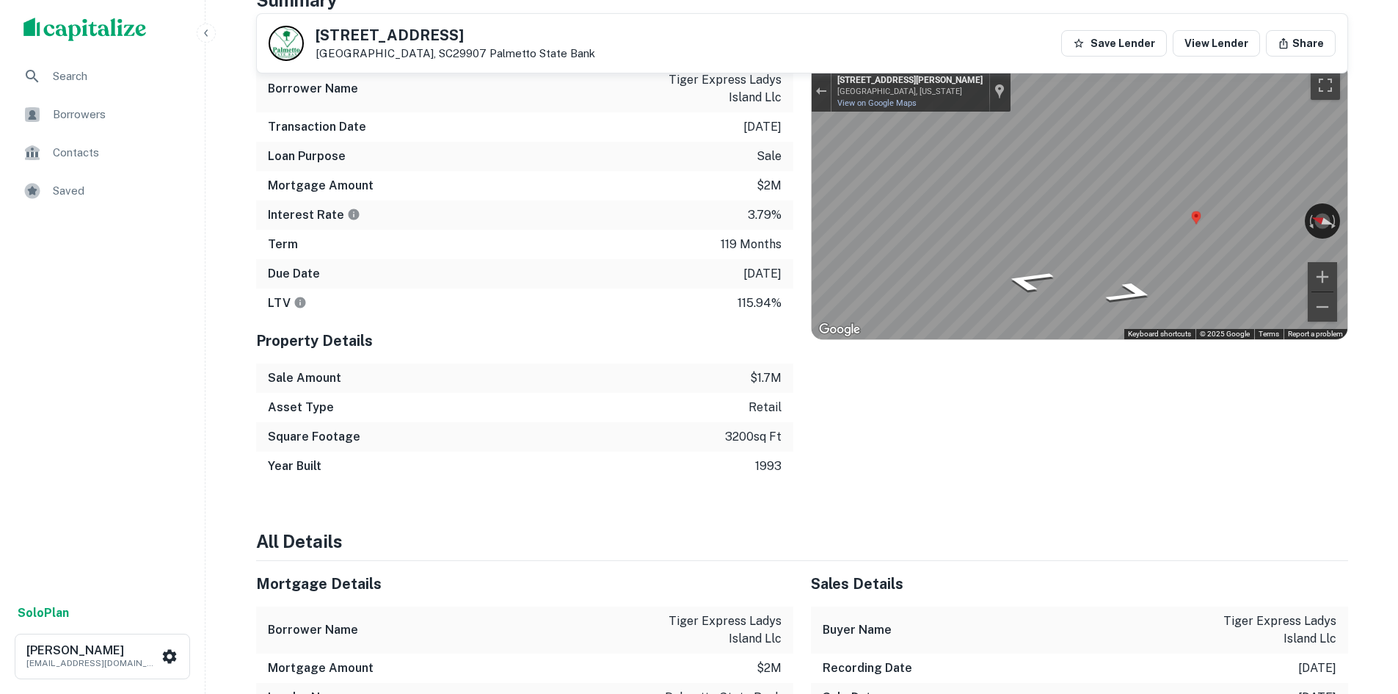
drag, startPoint x: 1119, startPoint y: 357, endPoint x: 1107, endPoint y: 302, distance: 56.3
click at [939, 430] on div "Location ← Move left → Move right ↑ Move up ↓ Move down + Zoom in - Zoom out Ho…" at bounding box center [1070, 250] width 555 height 461
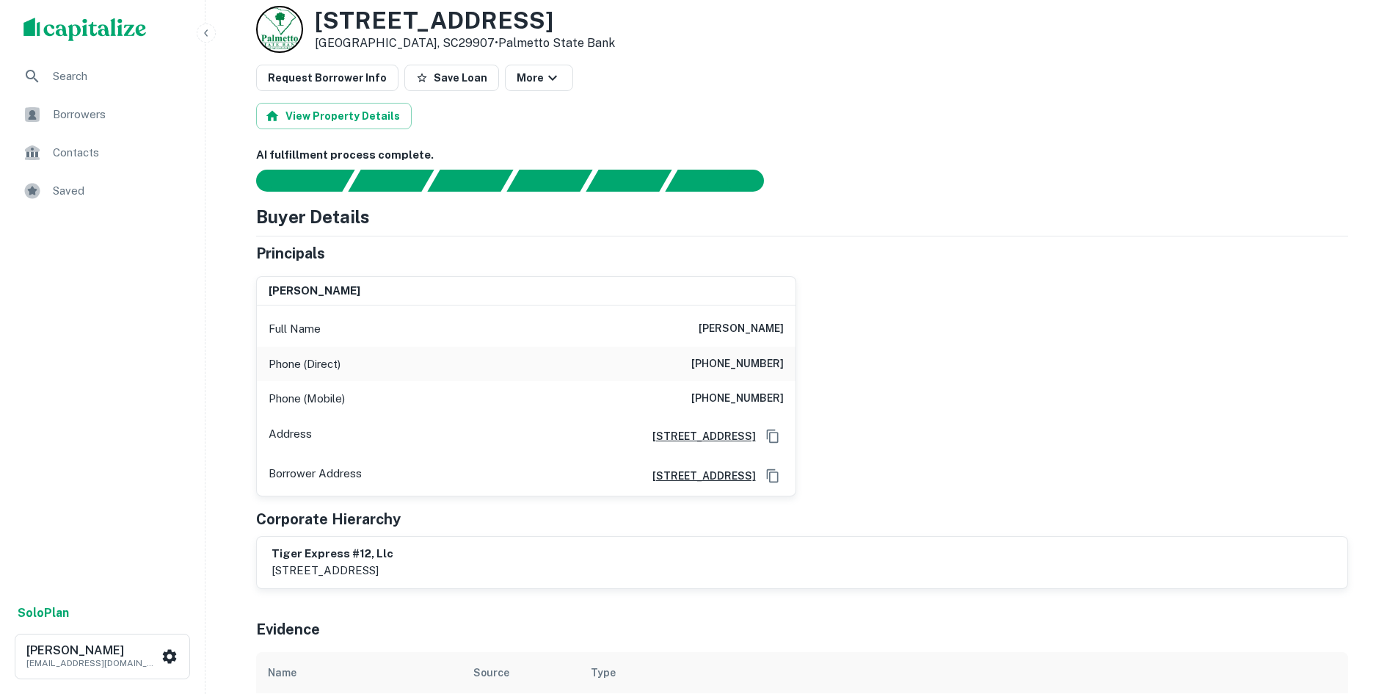
scroll to position [0, 0]
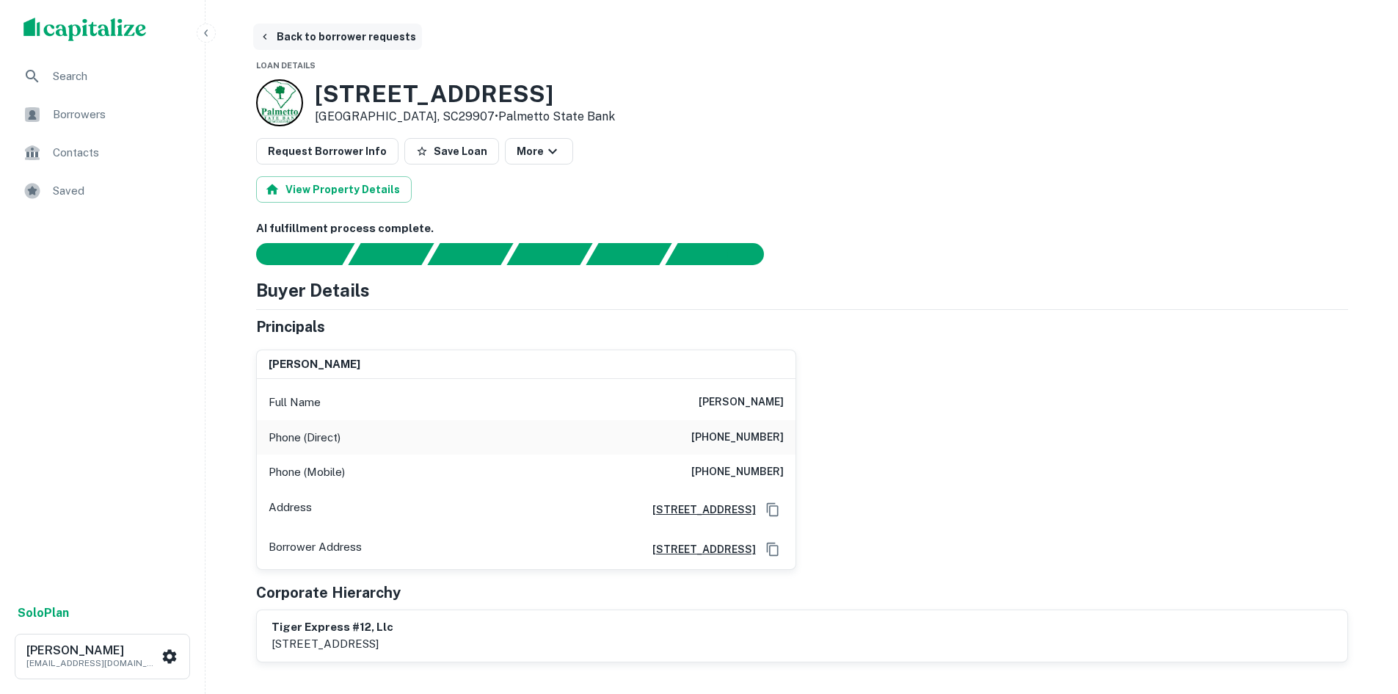
click at [332, 43] on button "Back to borrower requests" at bounding box center [337, 36] width 169 height 26
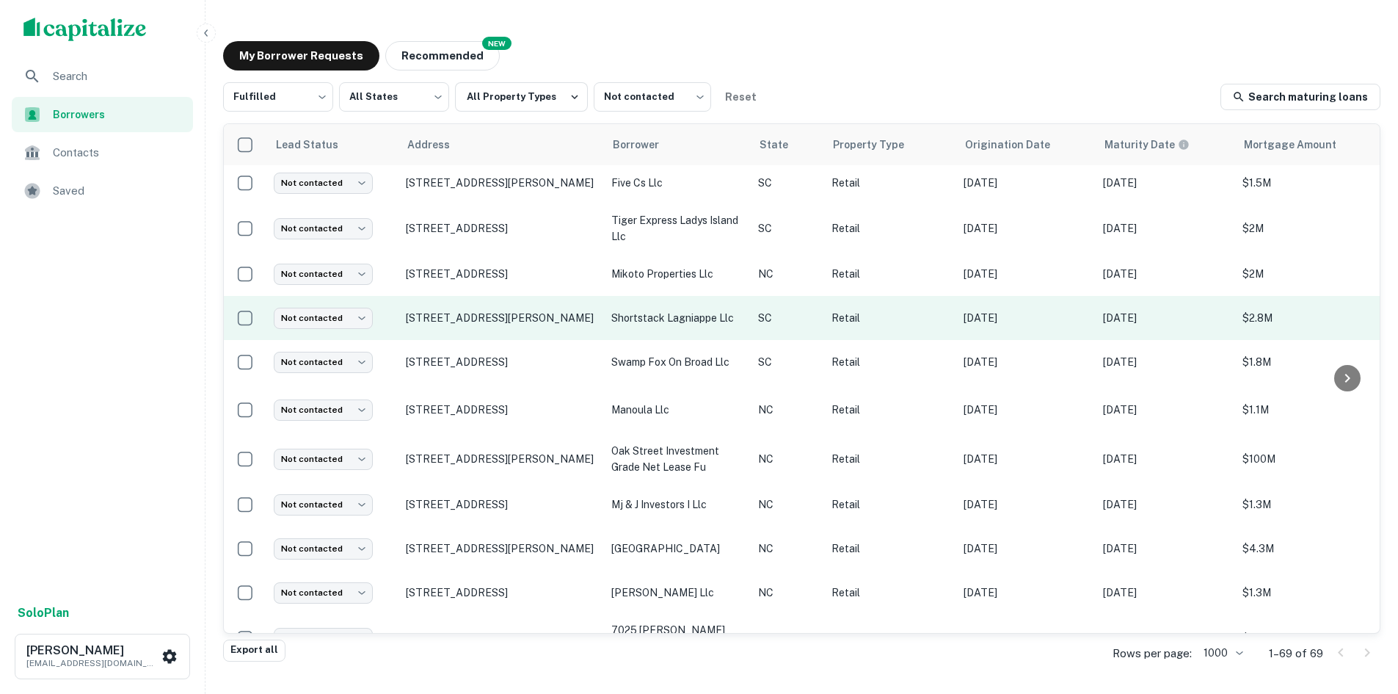
scroll to position [1965, 0]
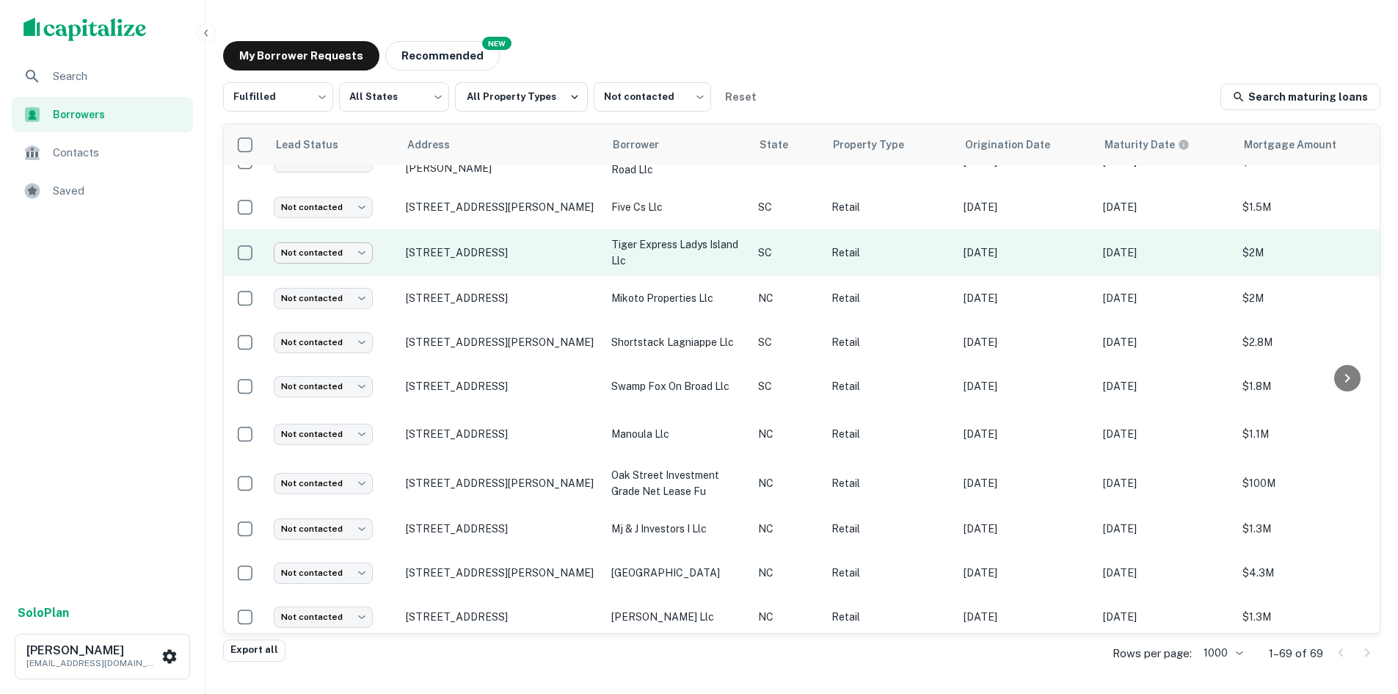
click at [328, 251] on body "Search Borrowers Contacts Saved Solo Plan [PERSON_NAME] [PERSON_NAME][EMAIL_ADD…" at bounding box center [699, 347] width 1398 height 694
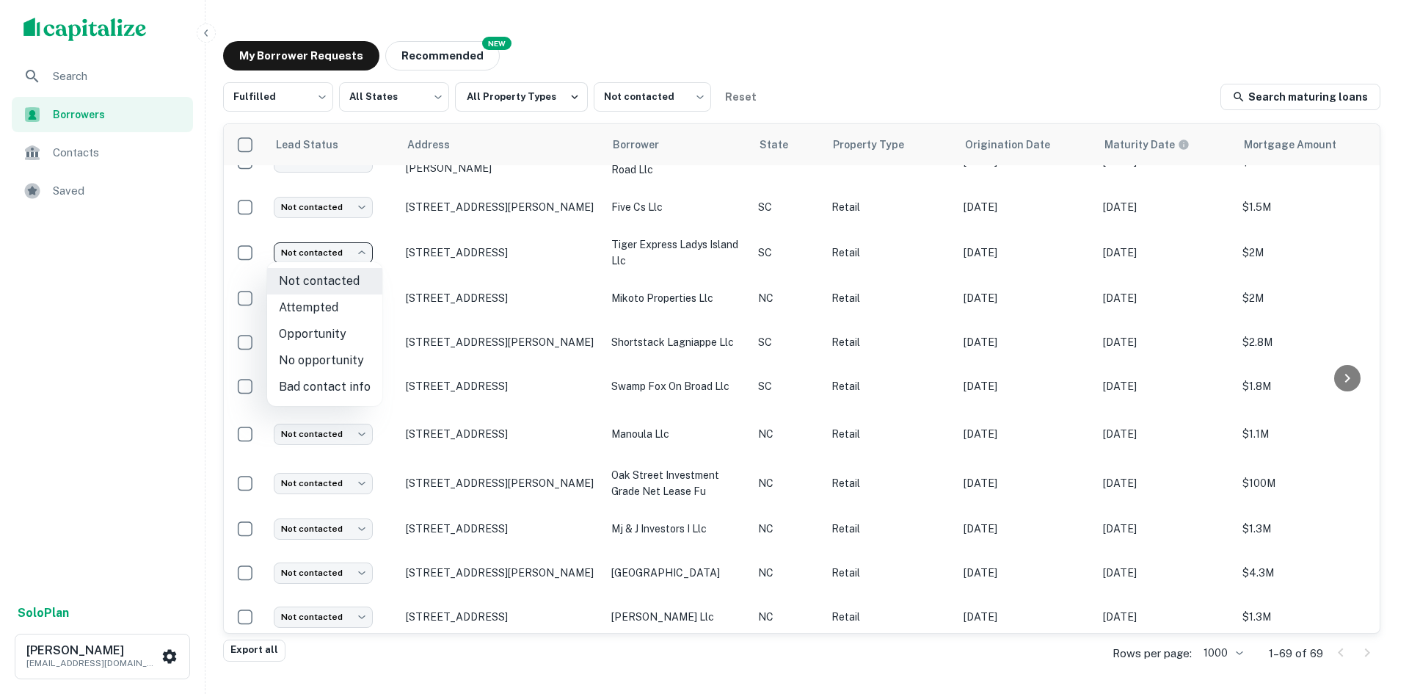
click at [328, 308] on li "Attempted" at bounding box center [324, 307] width 115 height 26
type input "*********"
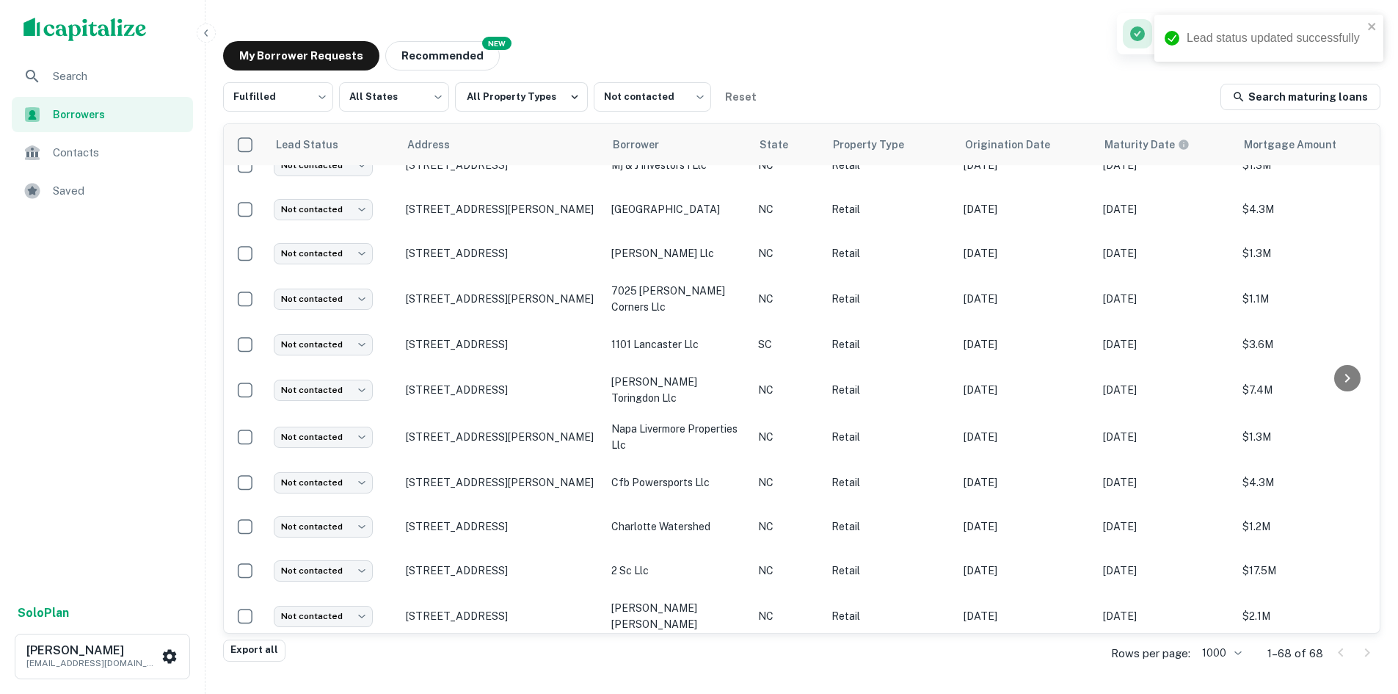
scroll to position [2285, 0]
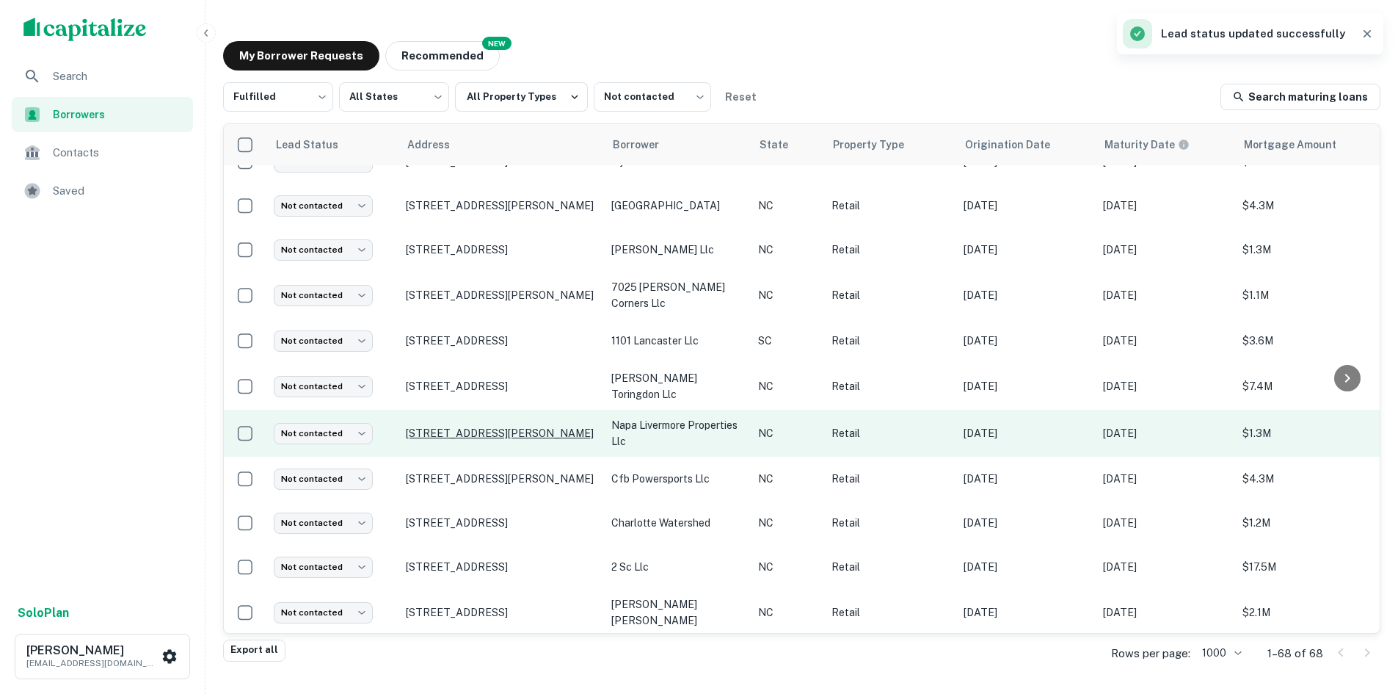
click at [415, 426] on p "[STREET_ADDRESS][PERSON_NAME]" at bounding box center [501, 432] width 191 height 13
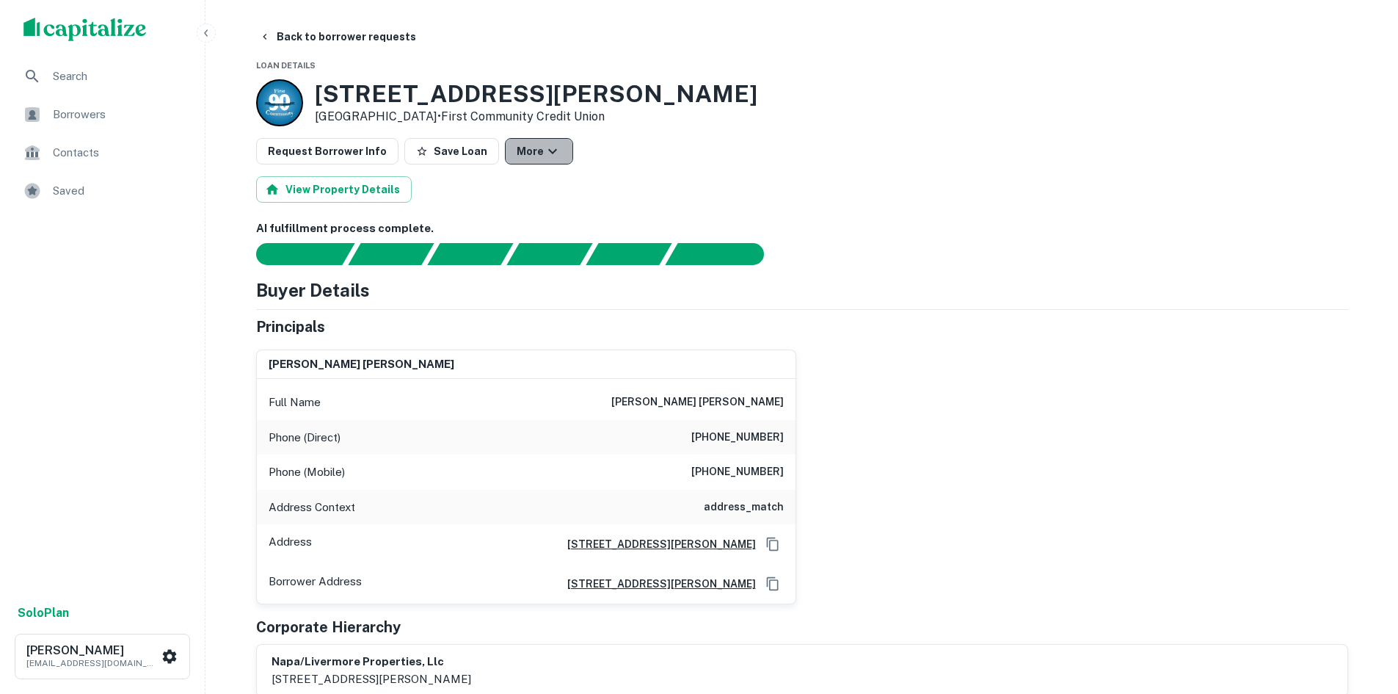
click at [509, 154] on button "More" at bounding box center [539, 151] width 68 height 26
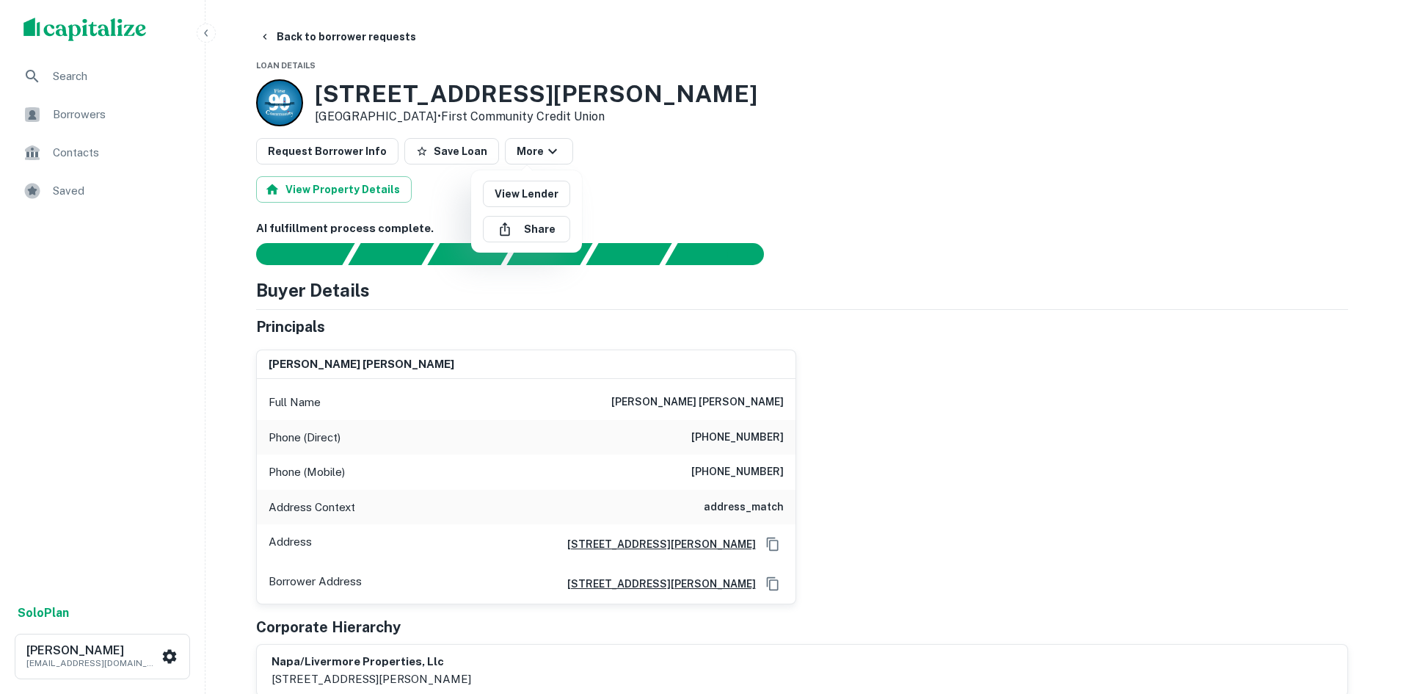
click at [642, 164] on div at bounding box center [704, 347] width 1409 height 694
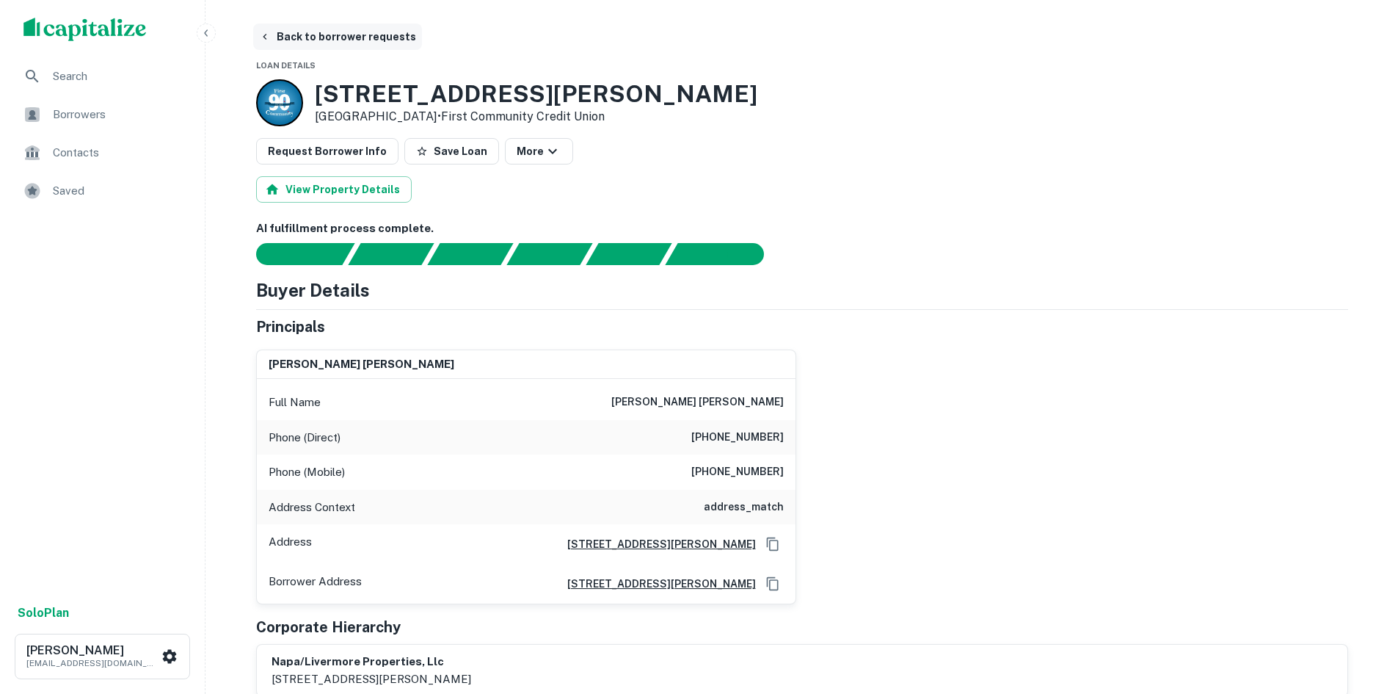
click at [360, 37] on button "Back to borrower requests" at bounding box center [337, 36] width 169 height 26
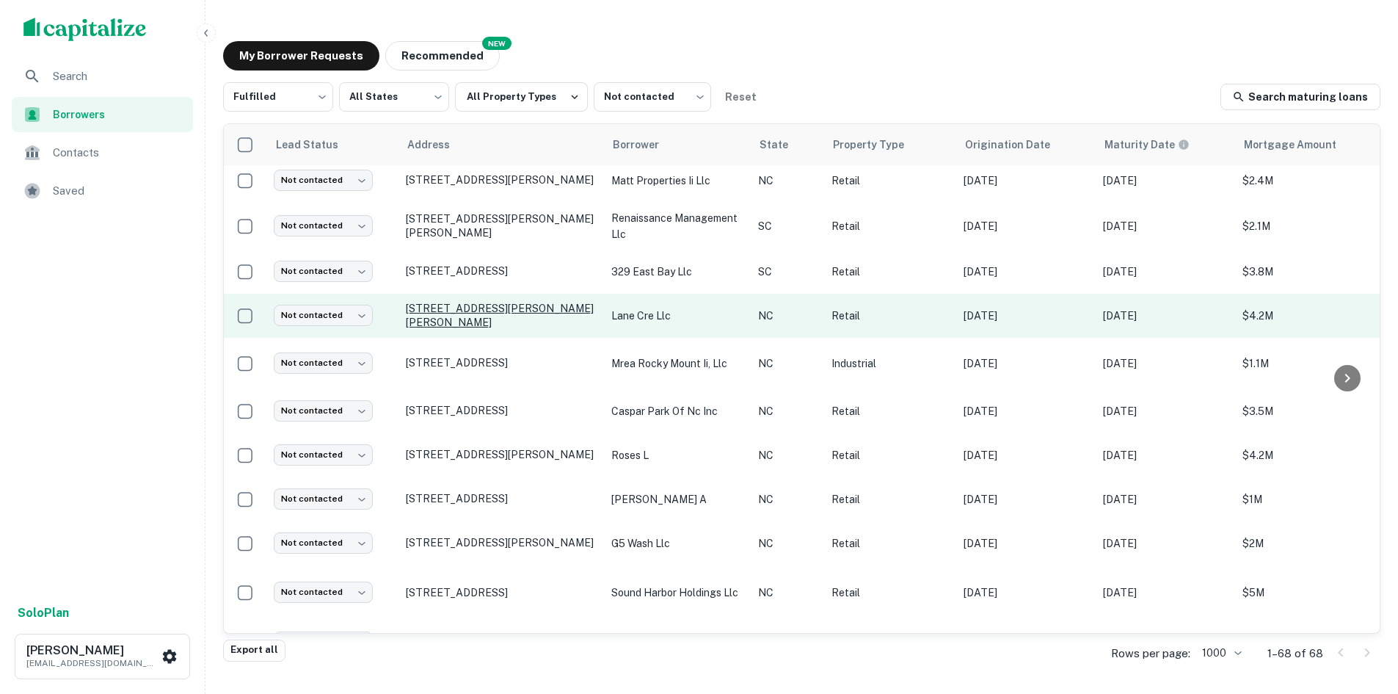
scroll to position [2332, 0]
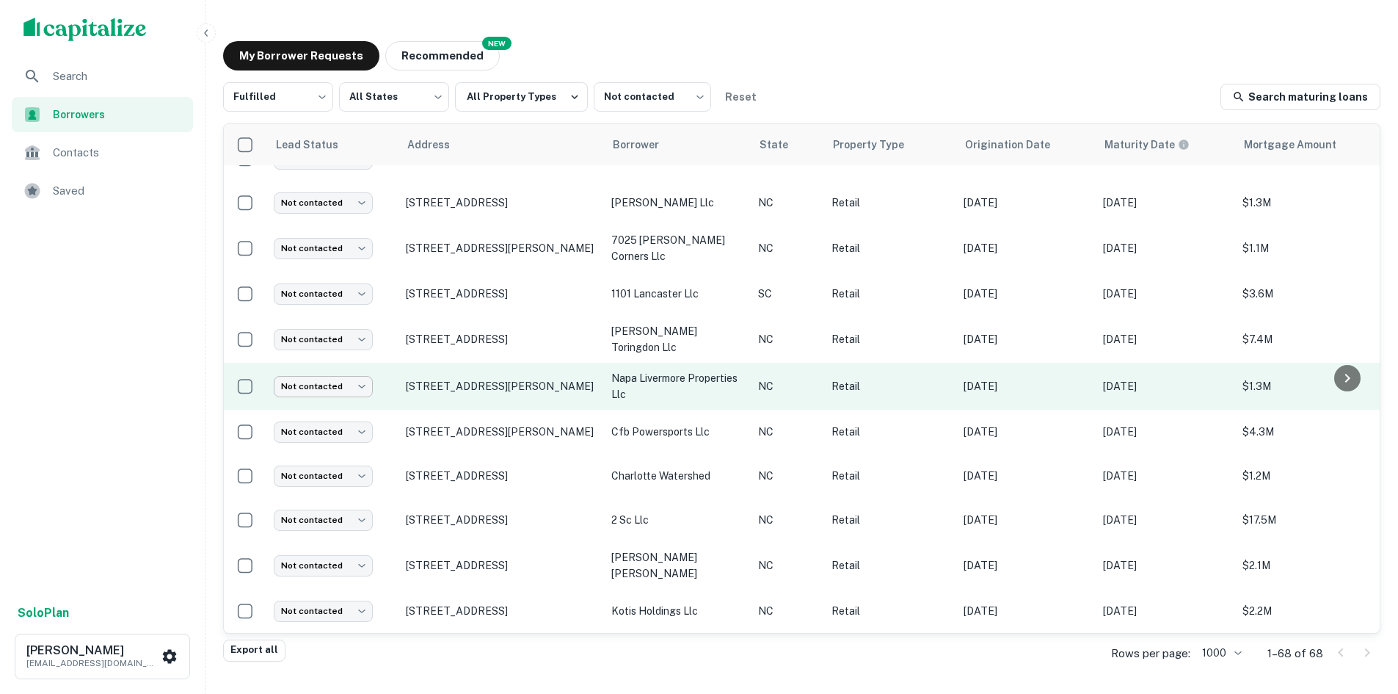
click at [340, 382] on body "Search Borrowers Contacts Saved Solo Plan [PERSON_NAME] [PERSON_NAME][EMAIL_ADD…" at bounding box center [699, 347] width 1398 height 694
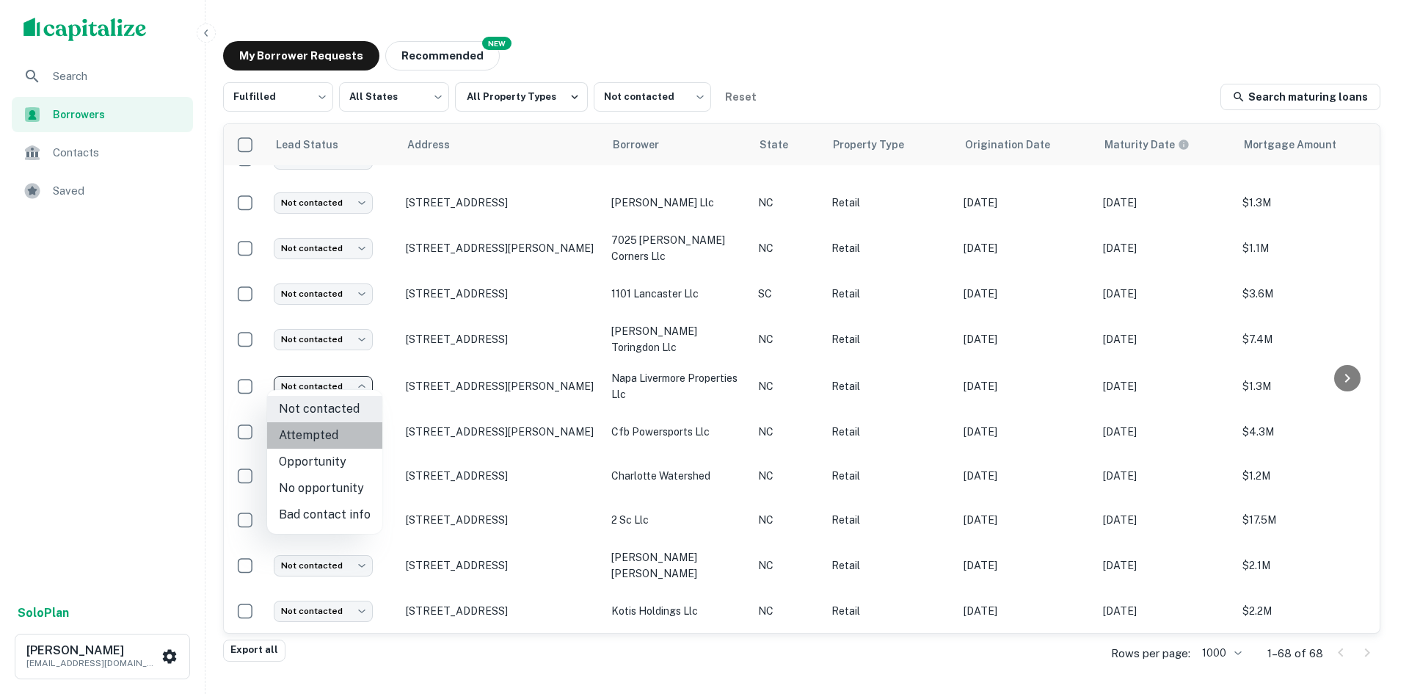
click at [343, 434] on li "Attempted" at bounding box center [324, 435] width 115 height 26
type input "*********"
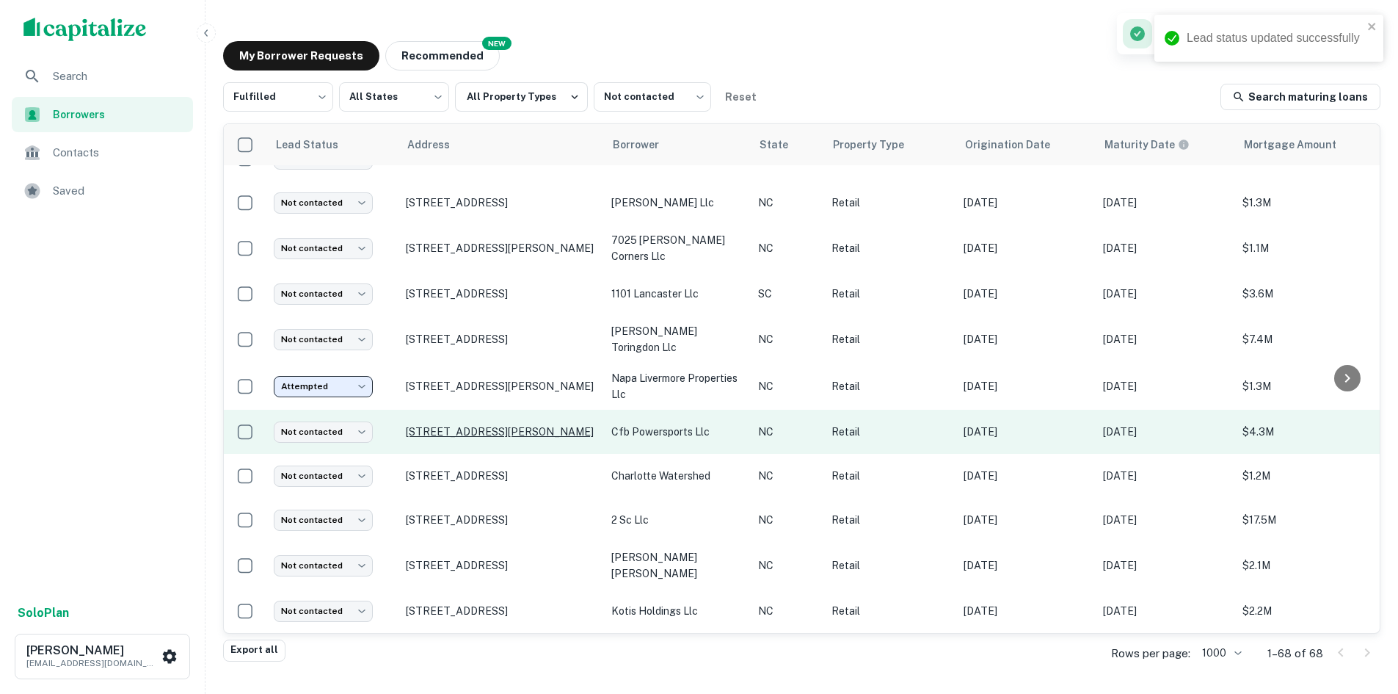
click at [445, 425] on p "[STREET_ADDRESS][PERSON_NAME]" at bounding box center [501, 431] width 191 height 13
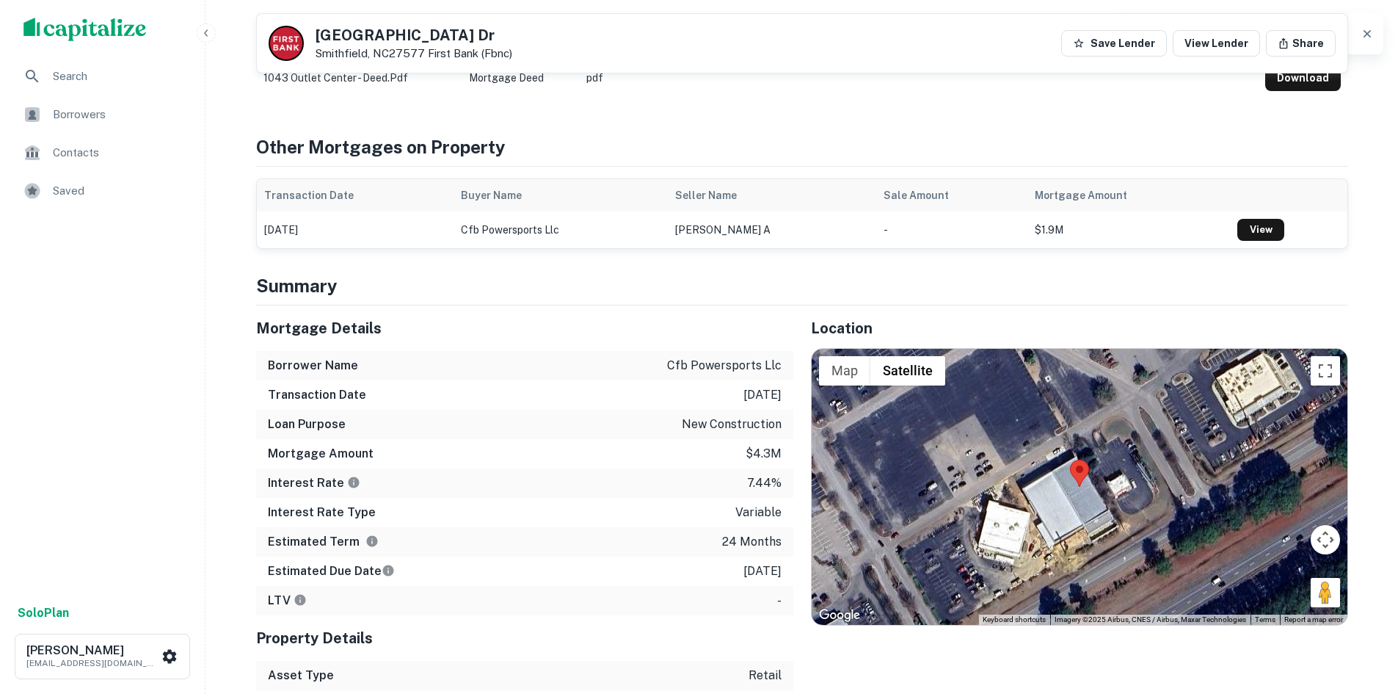
scroll to position [807, 0]
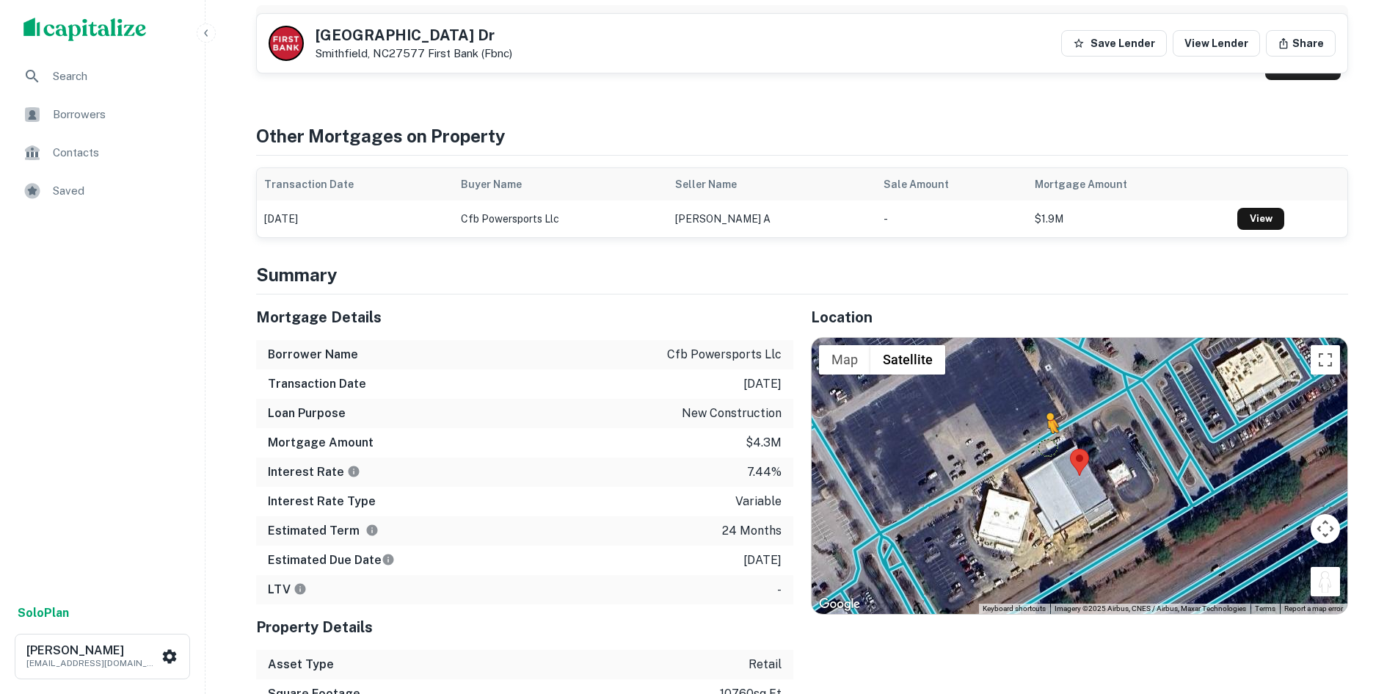
drag, startPoint x: 1317, startPoint y: 554, endPoint x: 1041, endPoint y: 404, distance: 314.6
click at [1041, 406] on div "To activate drag with keyboard, press Alt + Enter. Once in keyboard drag state,…" at bounding box center [1080, 476] width 536 height 276
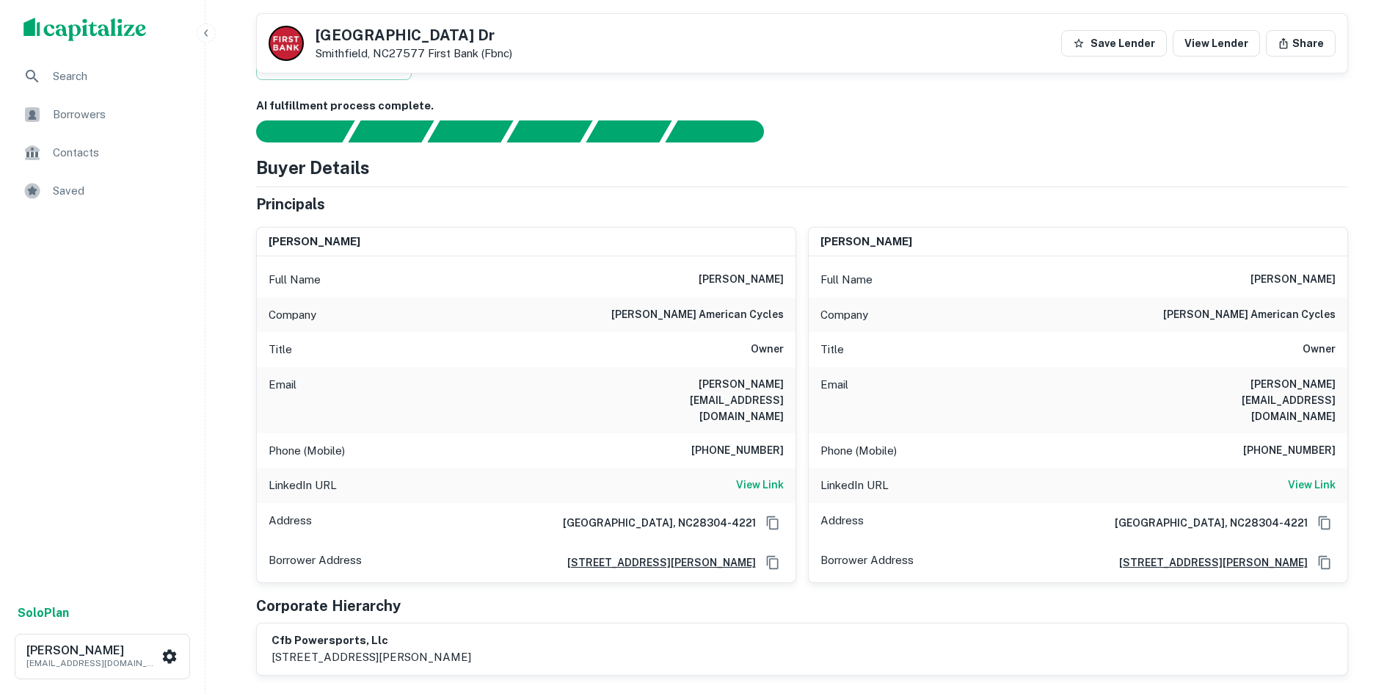
scroll to position [0, 0]
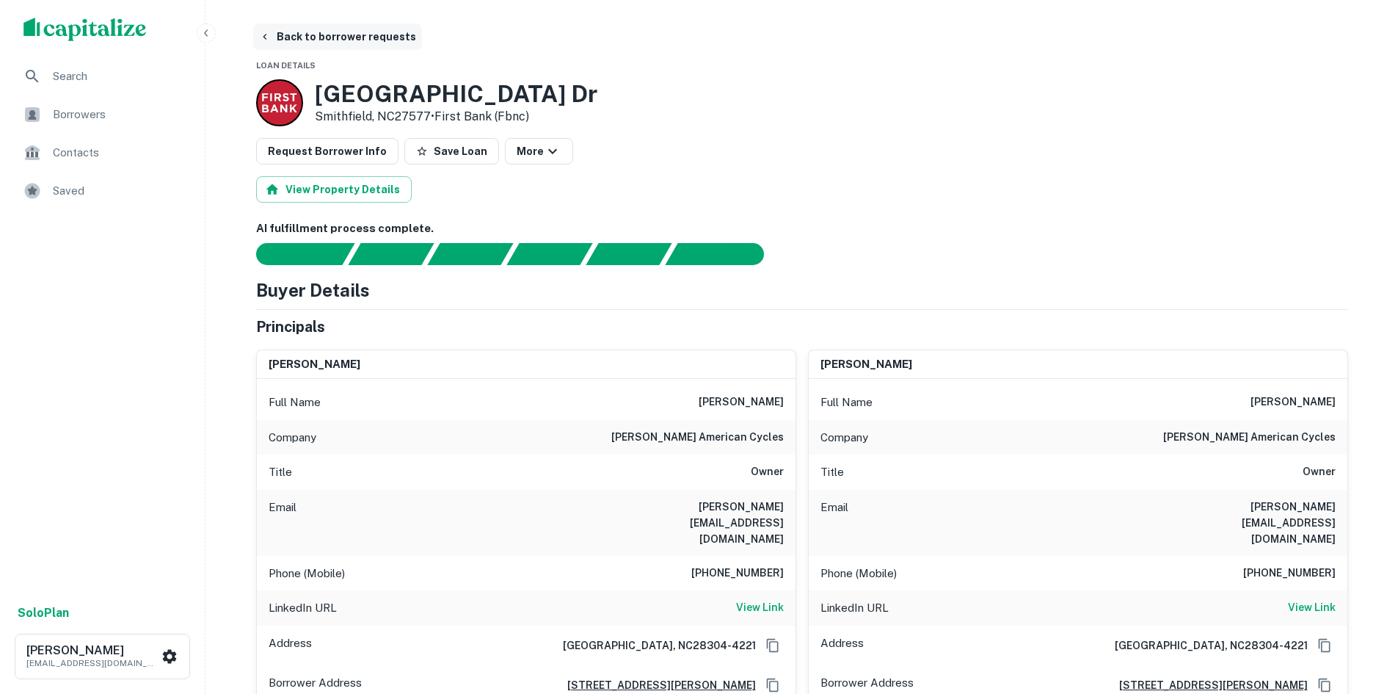
click at [318, 48] on button "Back to borrower requests" at bounding box center [337, 36] width 169 height 26
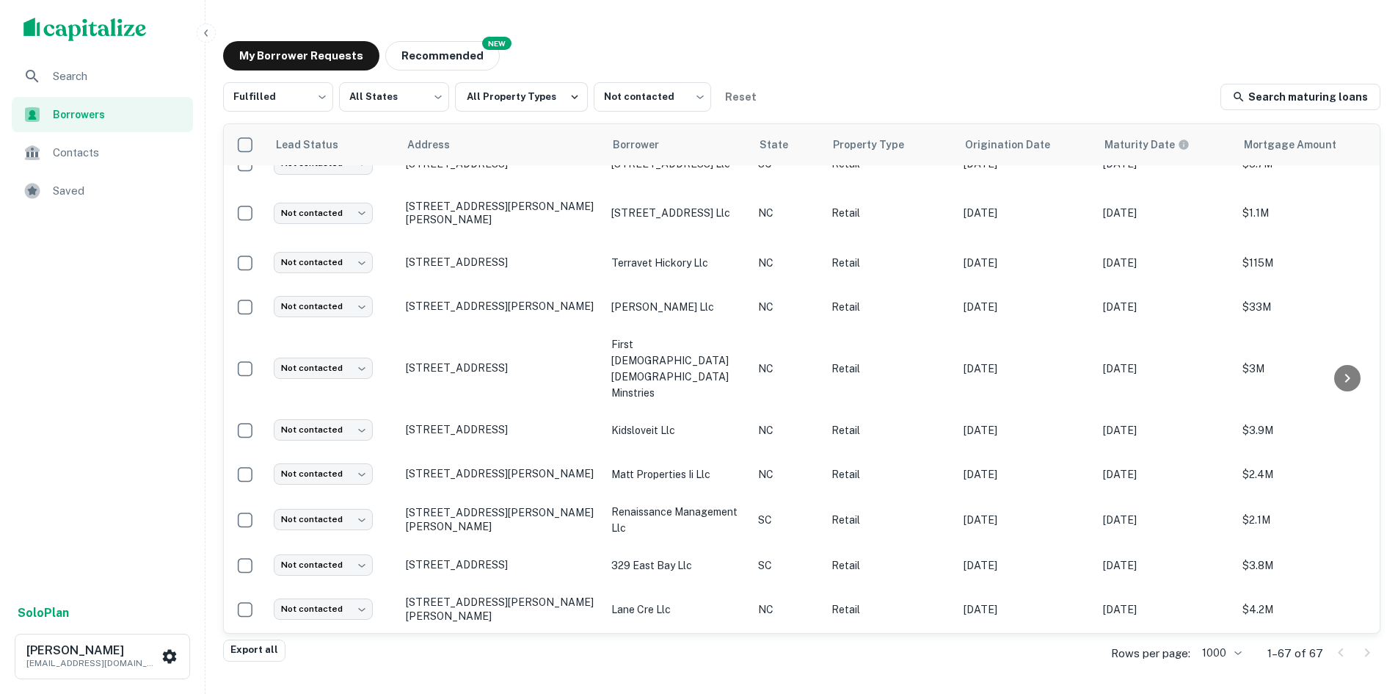
scroll to position [2331, 0]
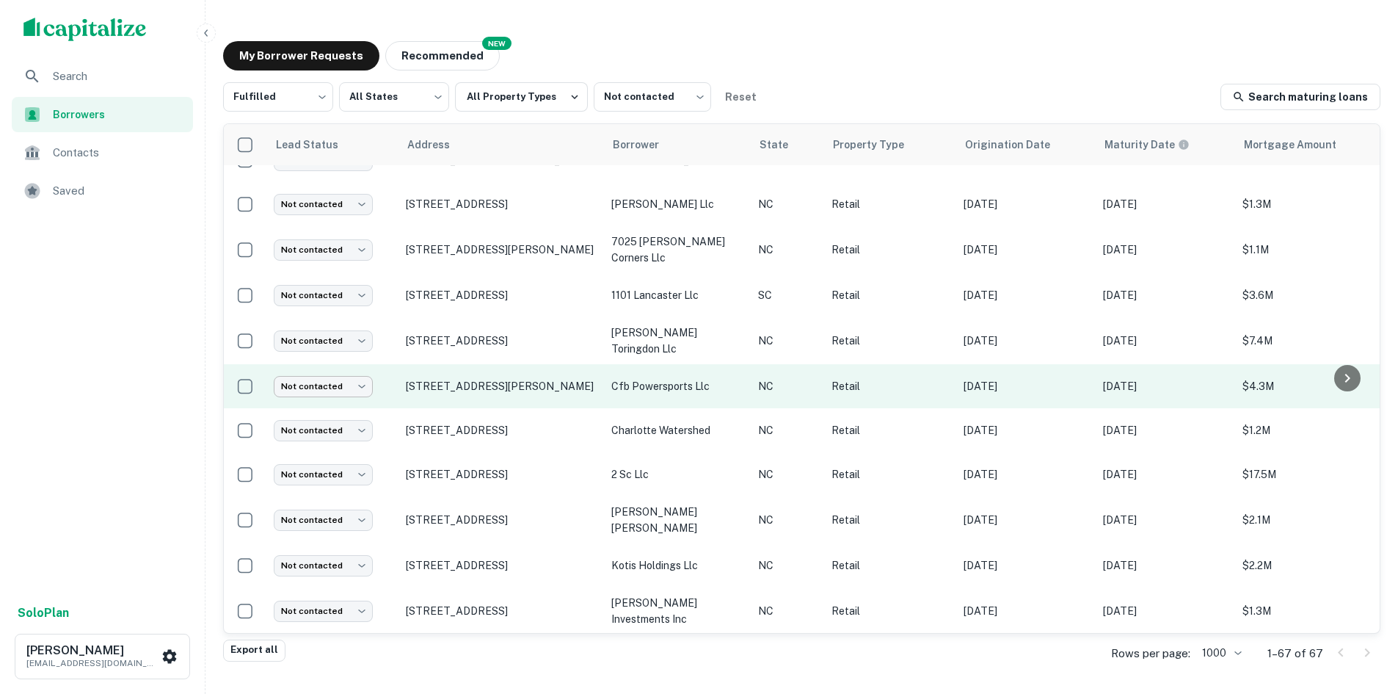
click at [348, 388] on body "Search Borrowers Contacts Saved Solo Plan [PERSON_NAME] [PERSON_NAME][EMAIL_ADD…" at bounding box center [699, 347] width 1398 height 694
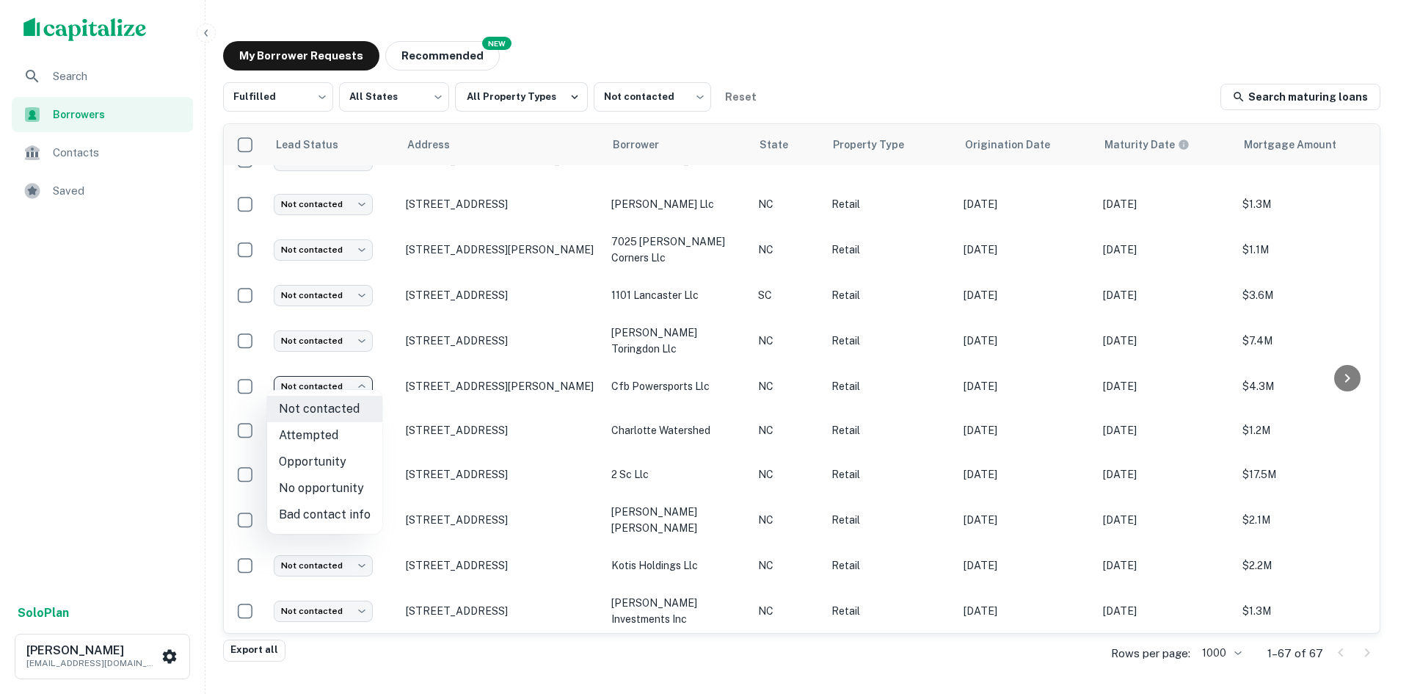
click at [337, 440] on li "Attempted" at bounding box center [324, 435] width 115 height 26
type input "*********"
